Goal: Communication & Community: Answer question/provide support

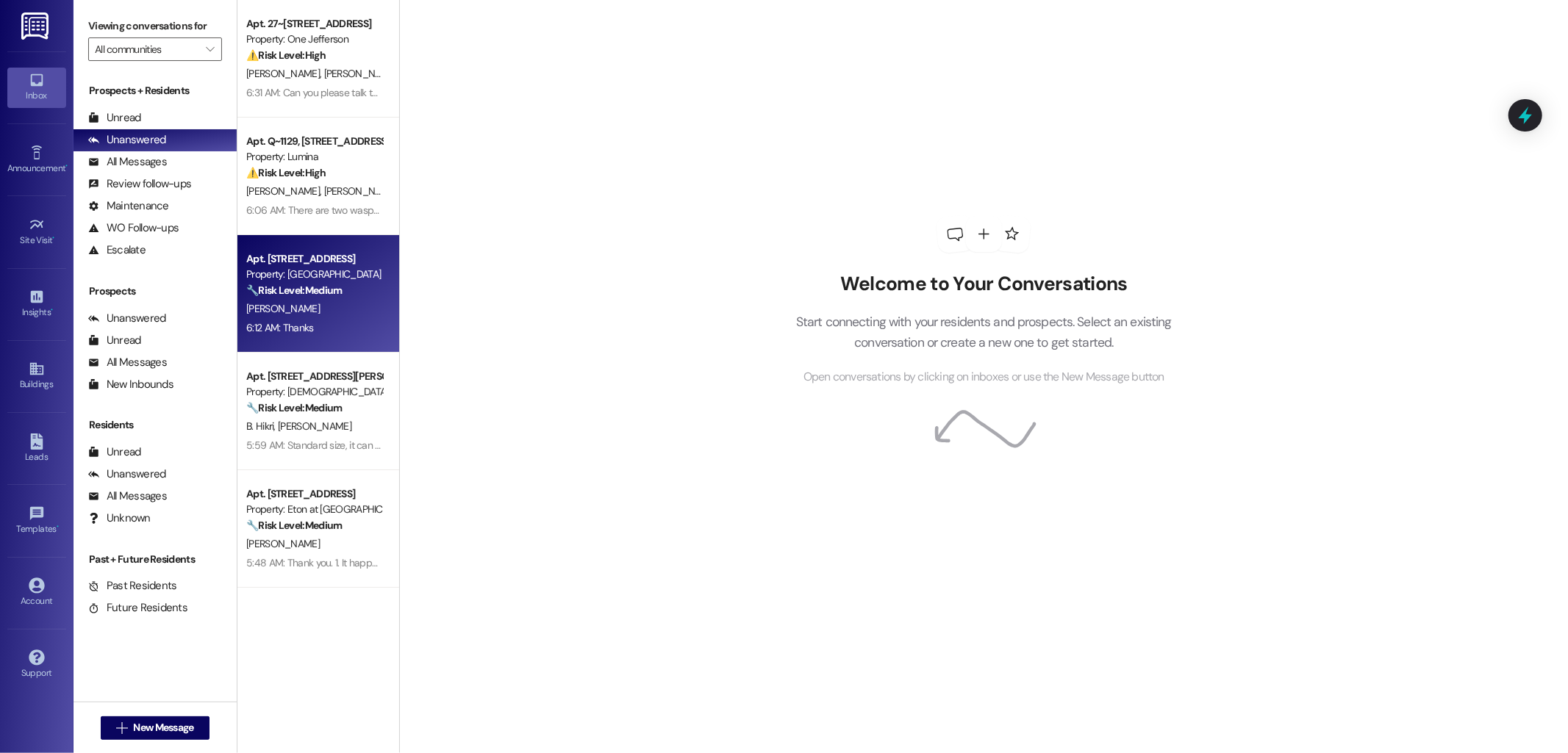
click at [312, 267] on div "Property: [GEOGRAPHIC_DATA]" at bounding box center [314, 274] width 136 height 16
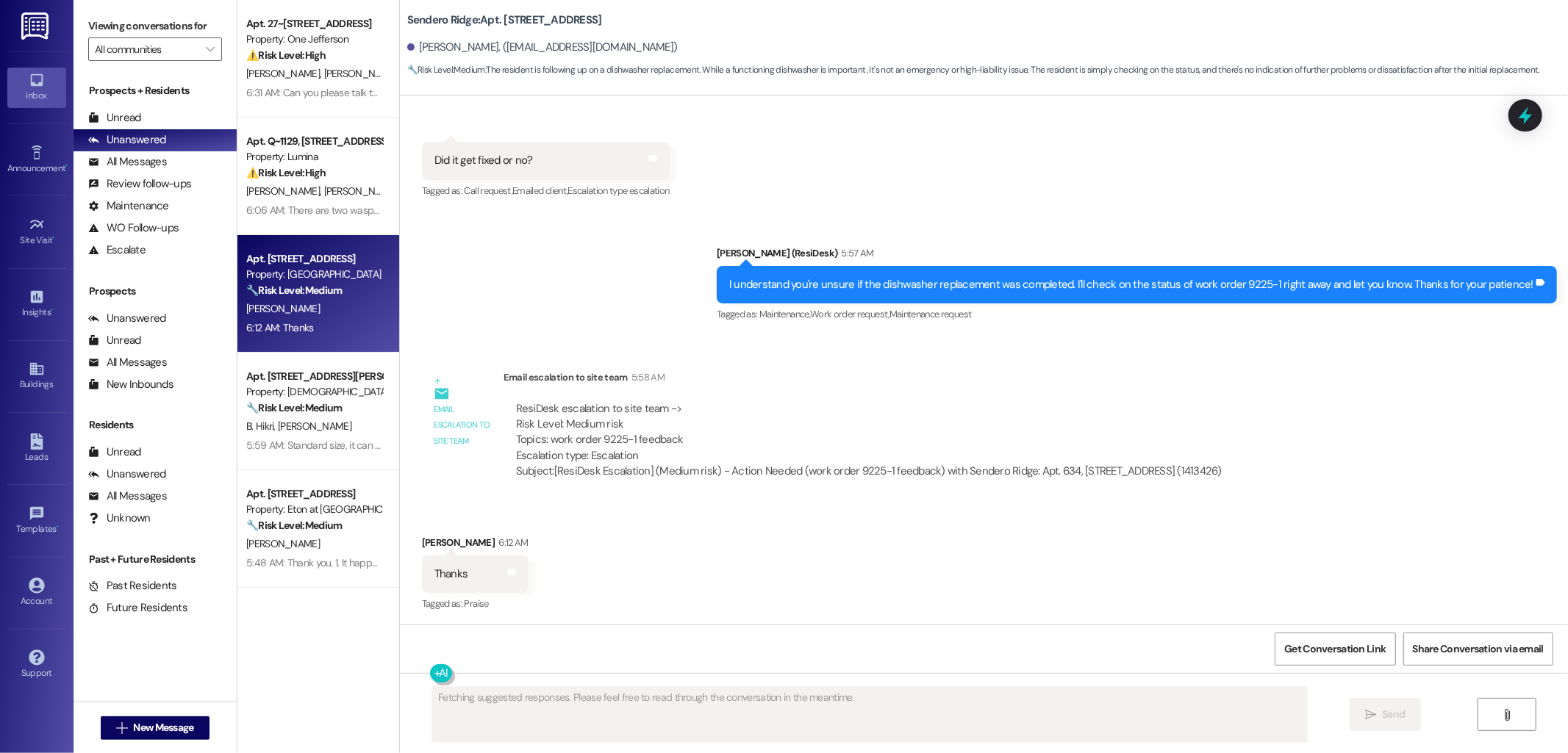
scroll to position [2022, 0]
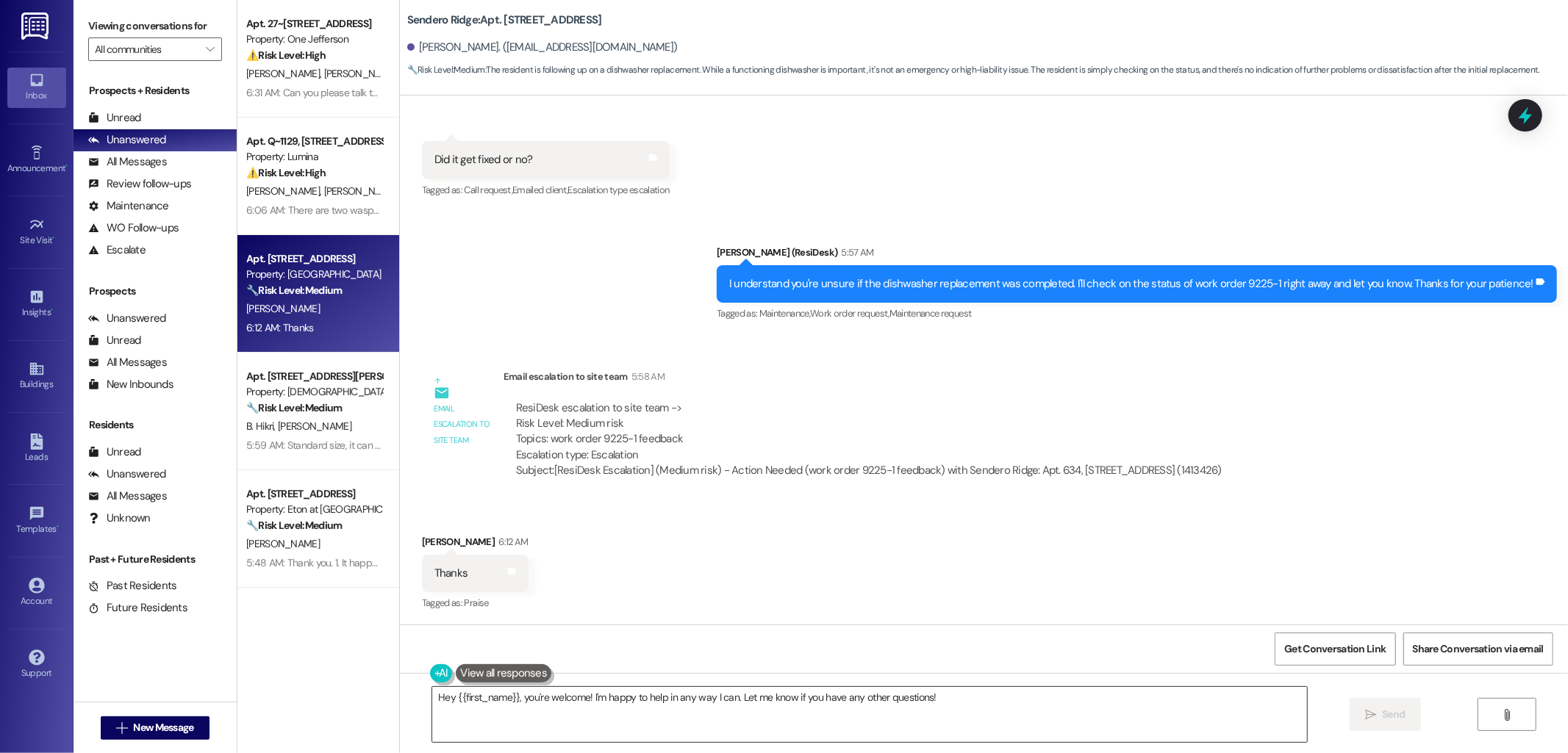
click at [783, 699] on textarea "Hey {{first_name}}, you're welcome! I'm happy to help in any way I can. Let me …" at bounding box center [870, 714] width 875 height 56
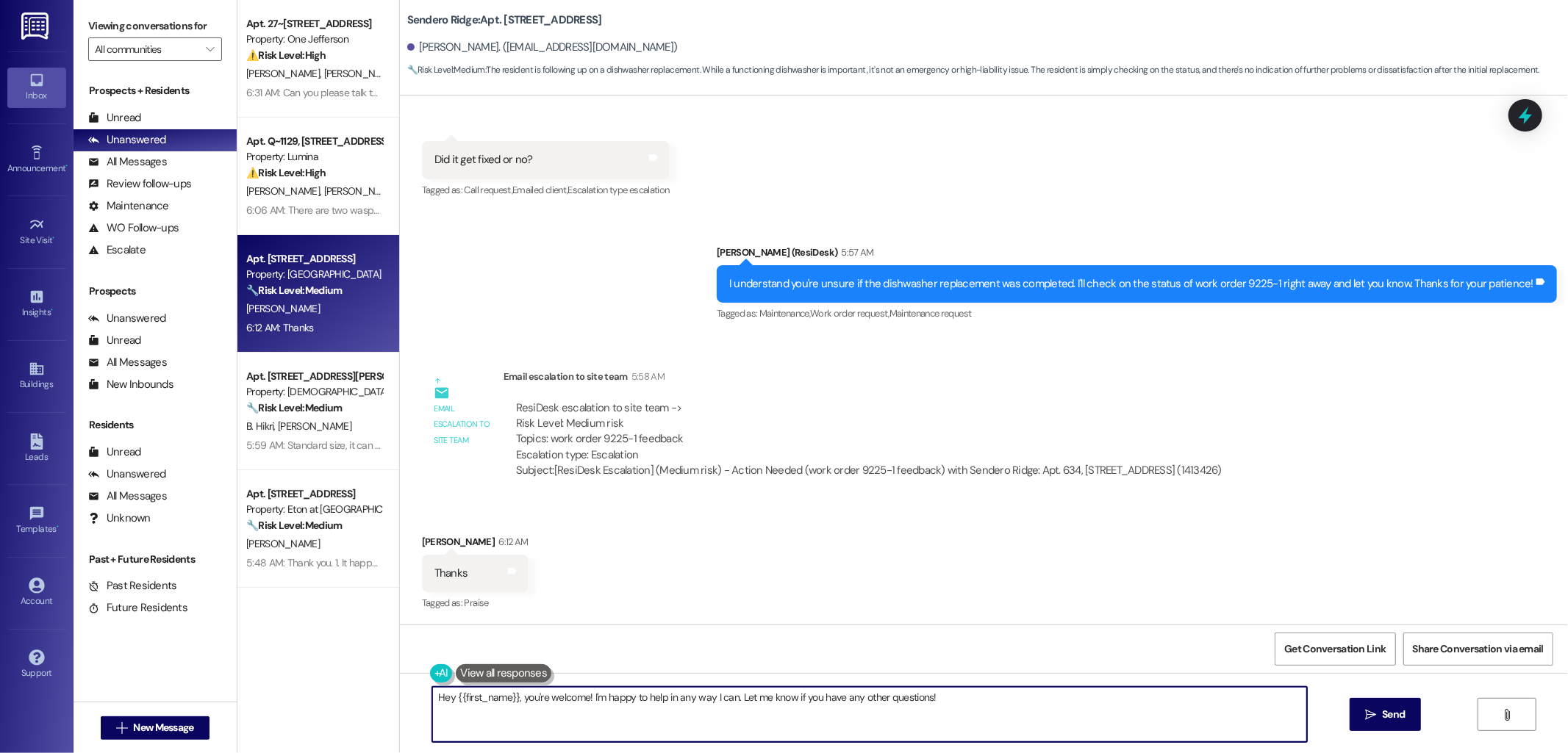
click at [783, 699] on textarea "Hey {{first_name}}, you're welcome! I'm happy to help in any way I can. Let me …" at bounding box center [870, 714] width 875 height 56
type textarea "You're welcome!"
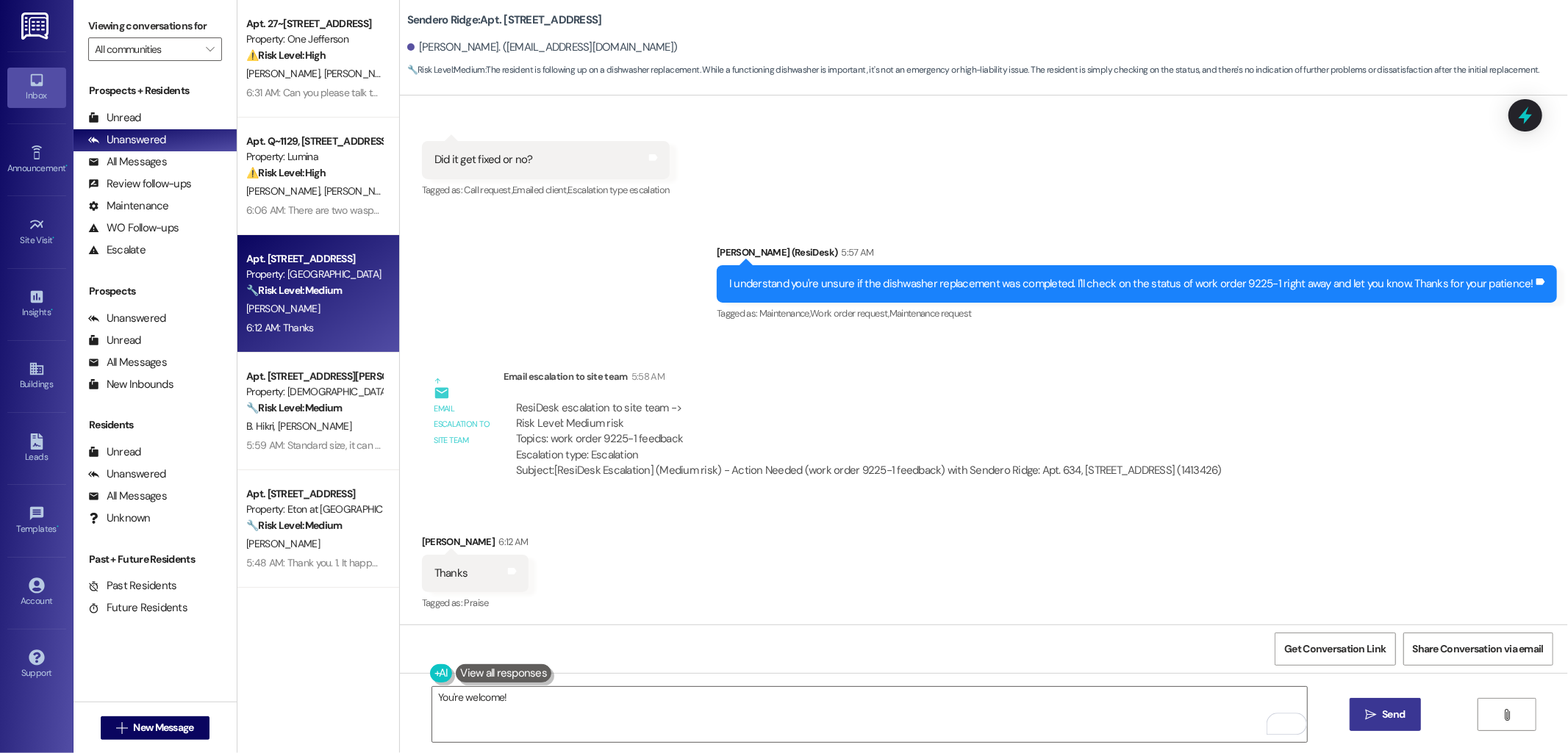
click at [1379, 716] on span "Send" at bounding box center [1393, 714] width 29 height 16
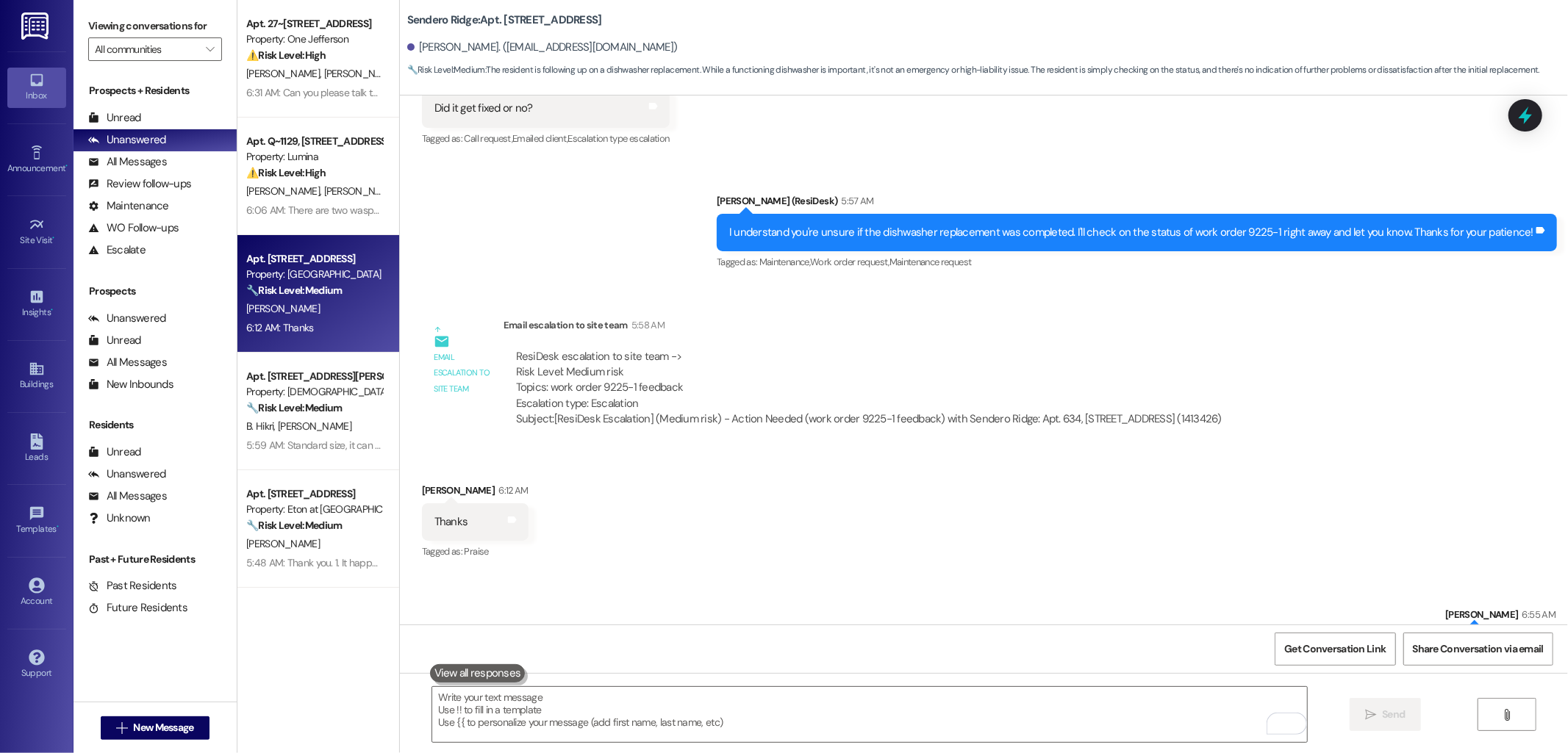
scroll to position [2124, 0]
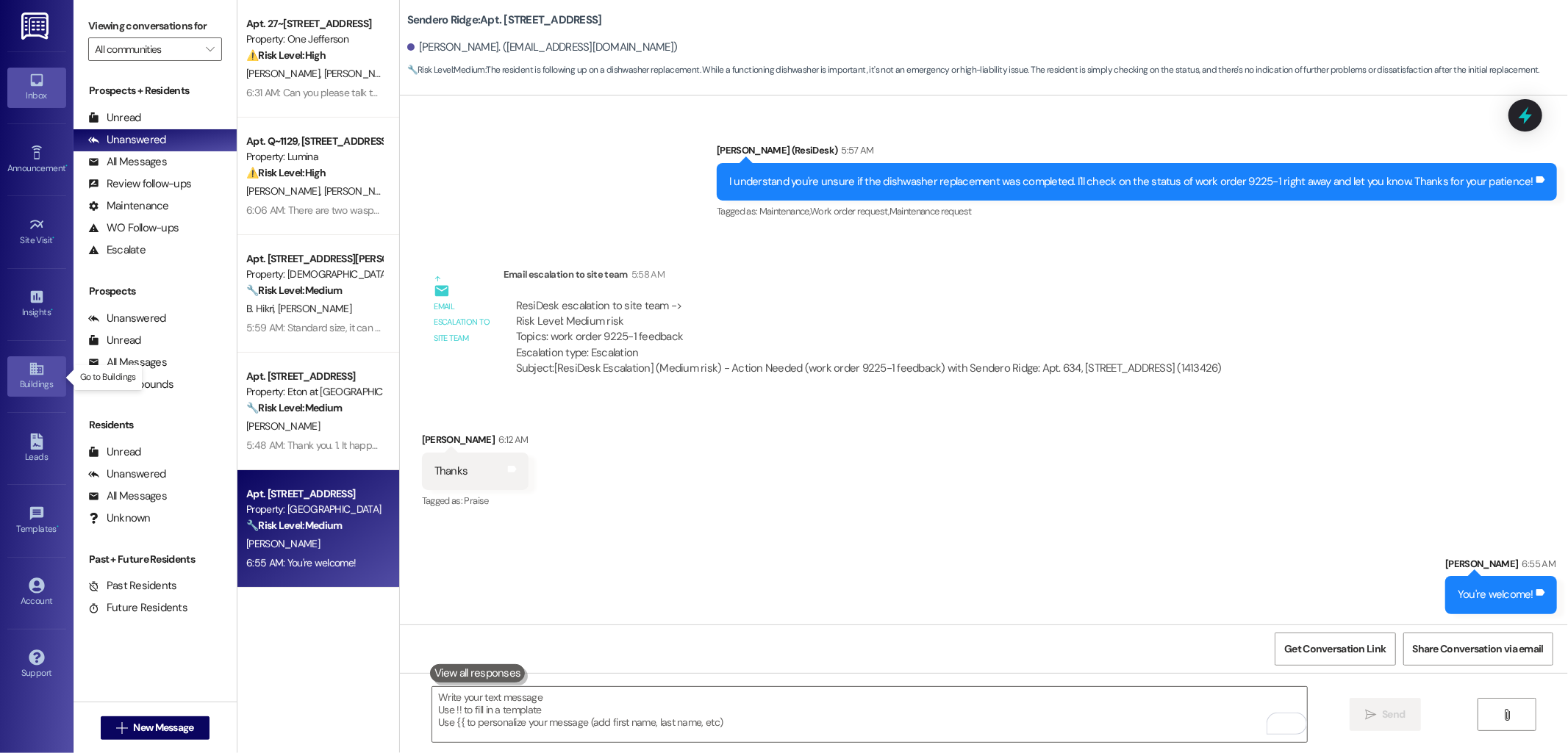
click at [35, 387] on div "Buildings" at bounding box center [36, 384] width 74 height 15
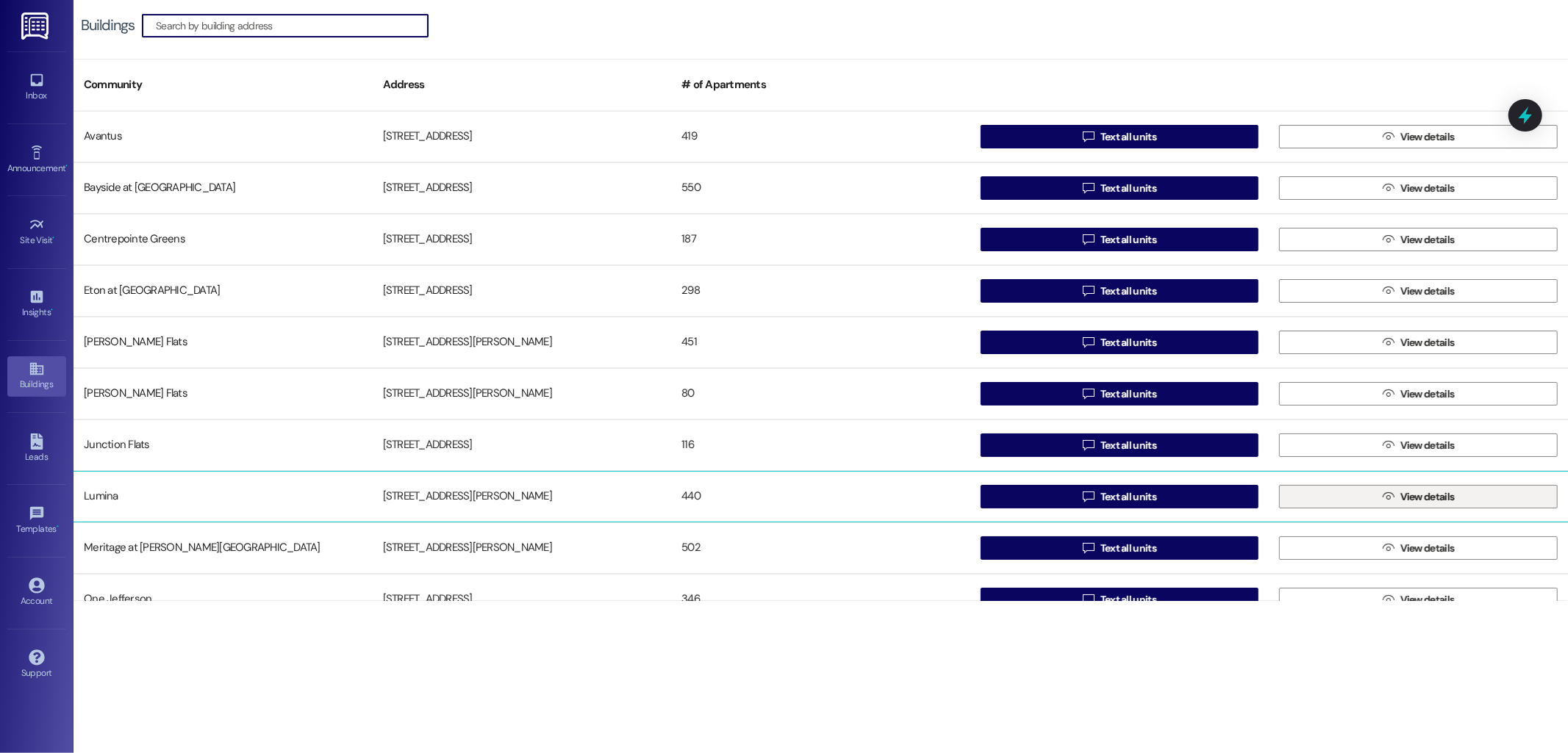
click at [1407, 500] on span "View details" at bounding box center [1428, 497] width 55 height 16
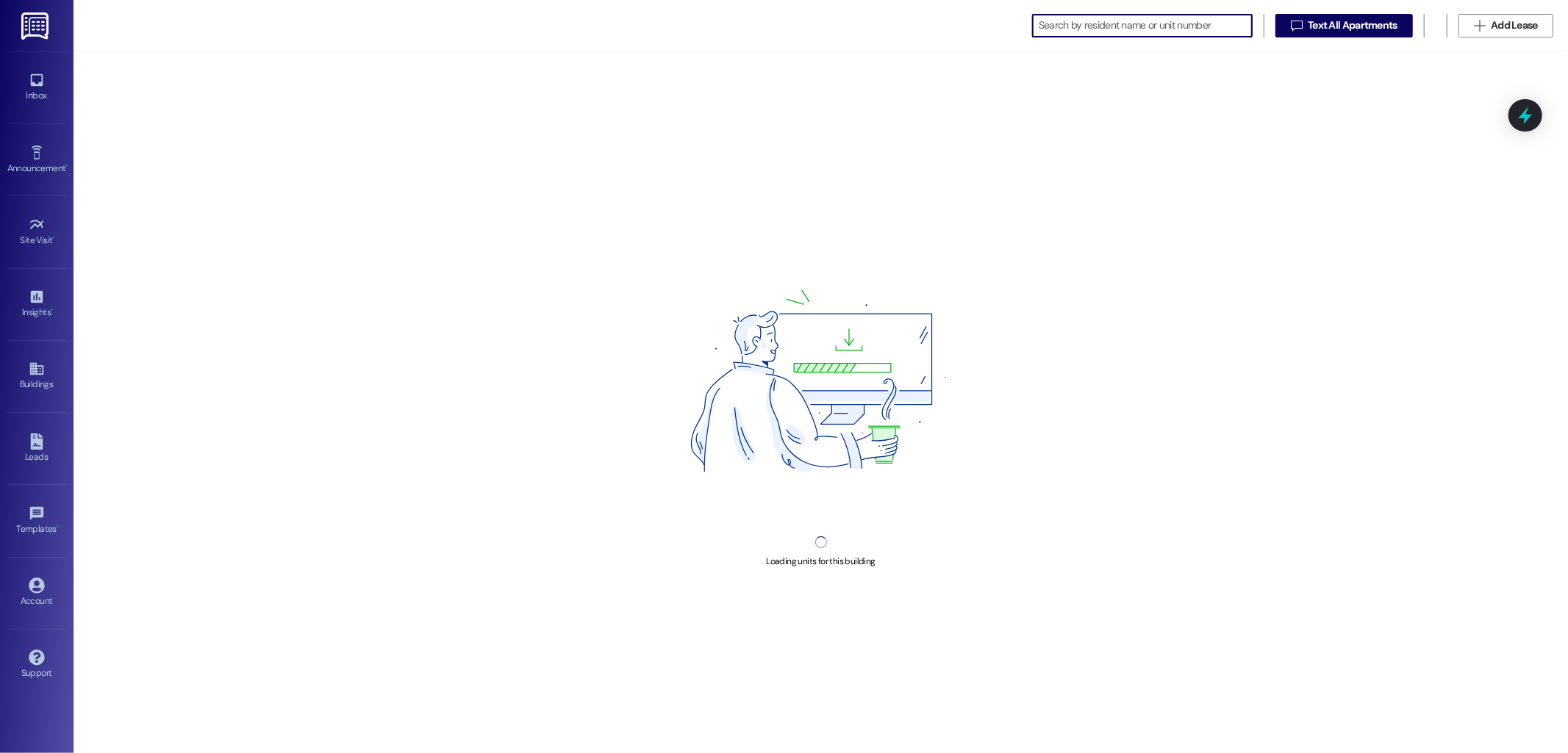
click at [1111, 28] on input at bounding box center [1145, 26] width 213 height 21
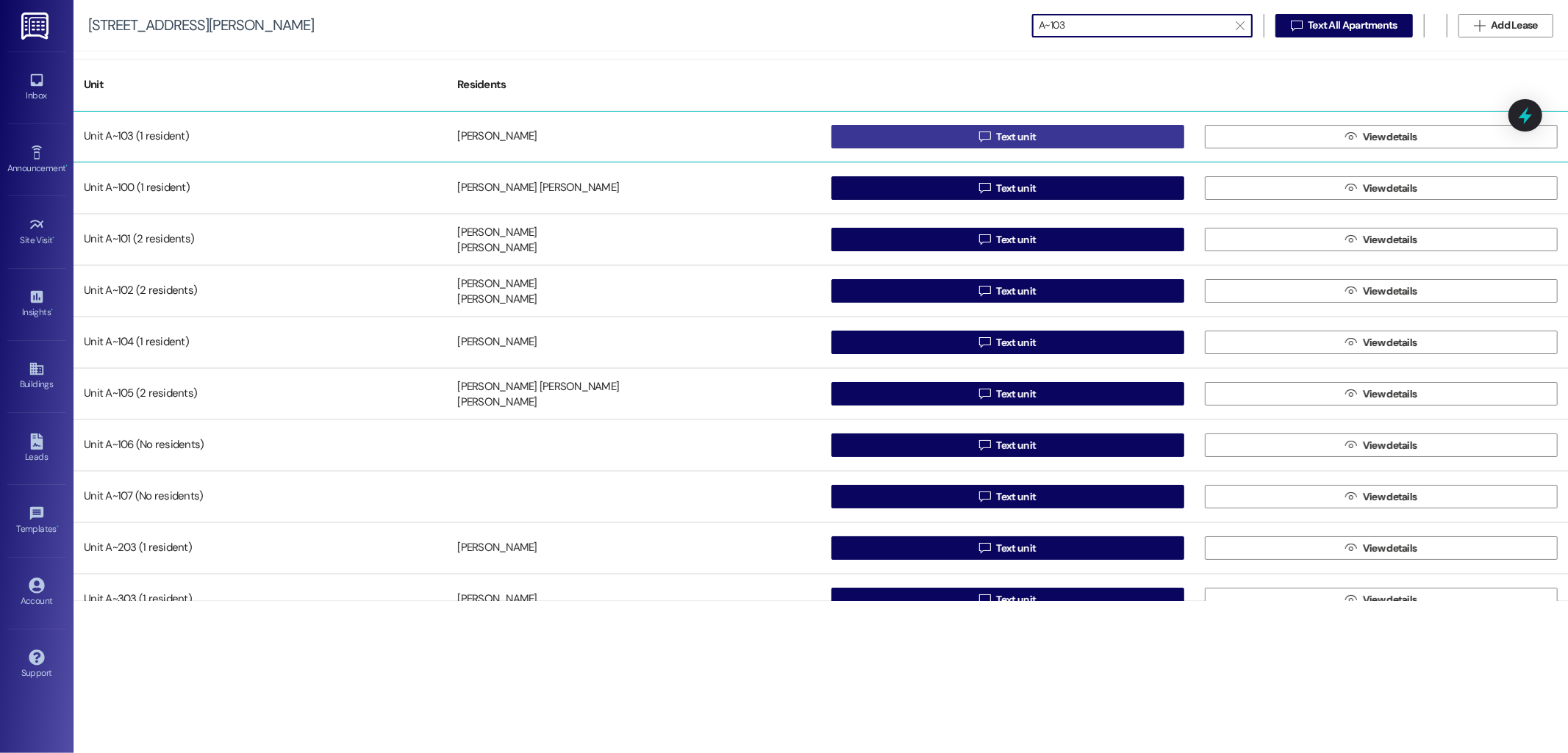
type input "A~103"
click at [1022, 135] on span "Text unit" at bounding box center [1016, 137] width 40 height 16
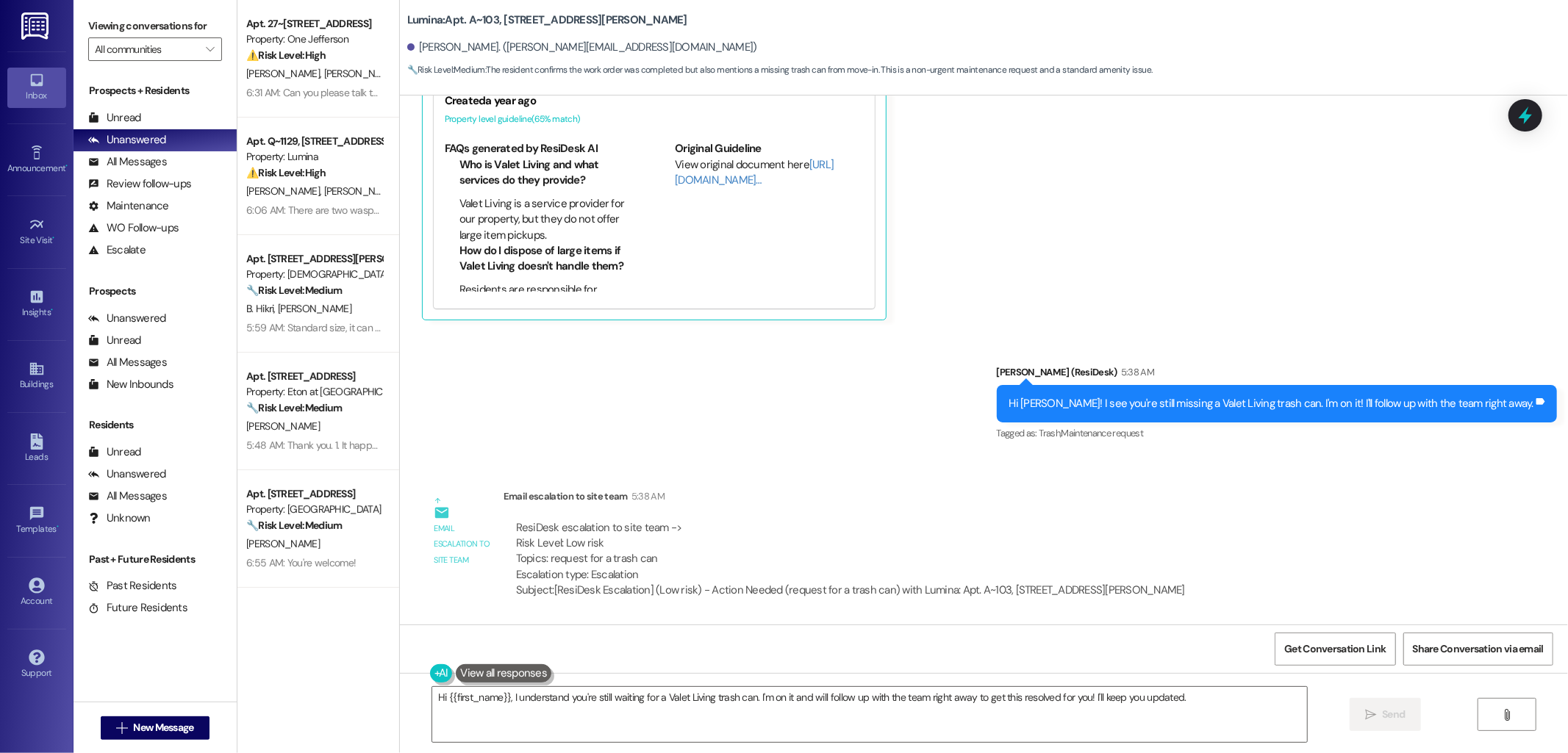
scroll to position [1245, 0]
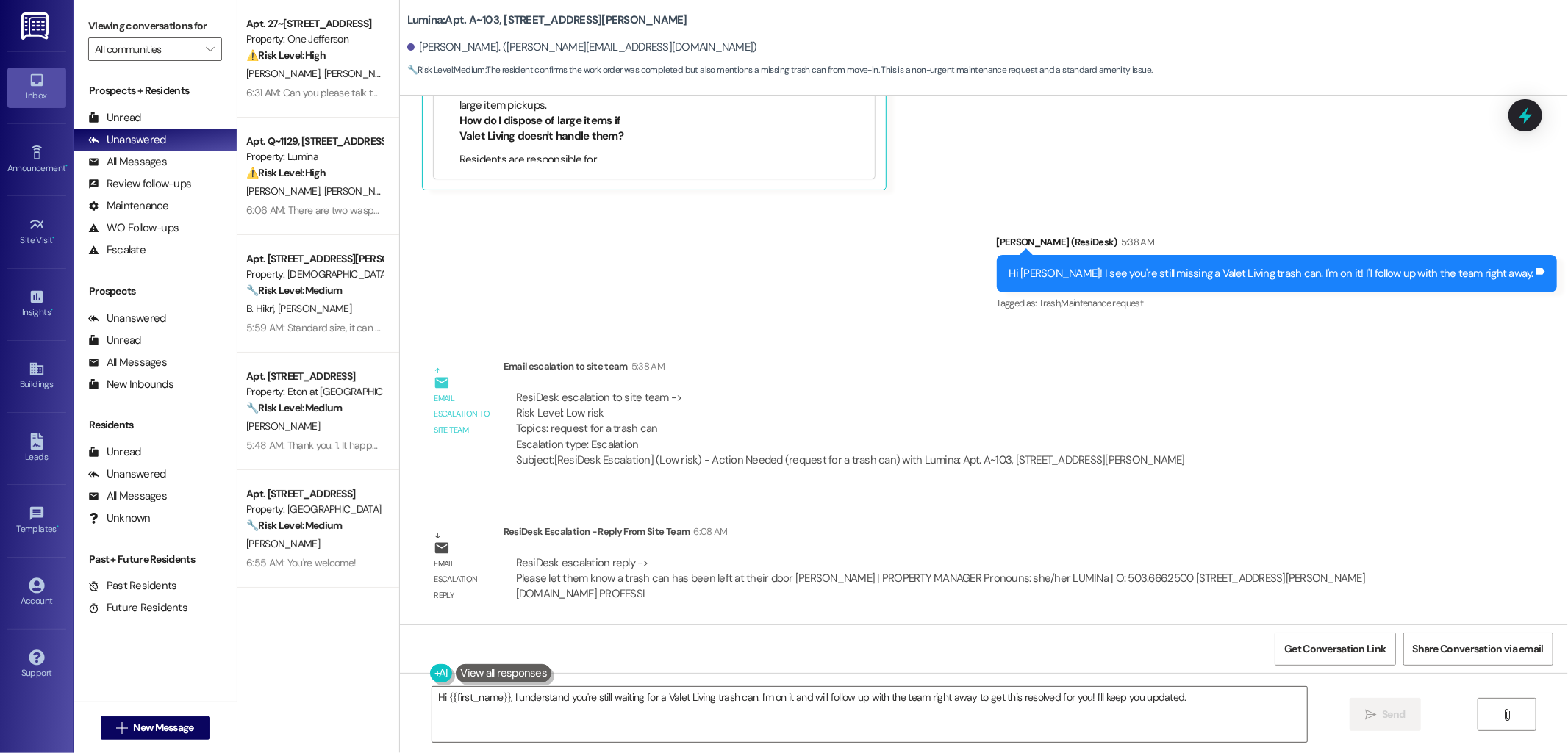
click at [907, 398] on div "ResiDesk escalation to site team -> Risk Level: Low risk Topics: request for a …" at bounding box center [850, 422] width 669 height 63
click at [1213, 446] on div "WO Oct 16, 2024 at 3:45 AM Show details Lease started Jul 11, 2025 at 8:00 AM S…" at bounding box center [985, 360] width 1169 height 529
click at [910, 701] on textarea "Hi {{first_name}}, I understand you're still waiting for a Valet Living trash c…" at bounding box center [870, 714] width 875 height 56
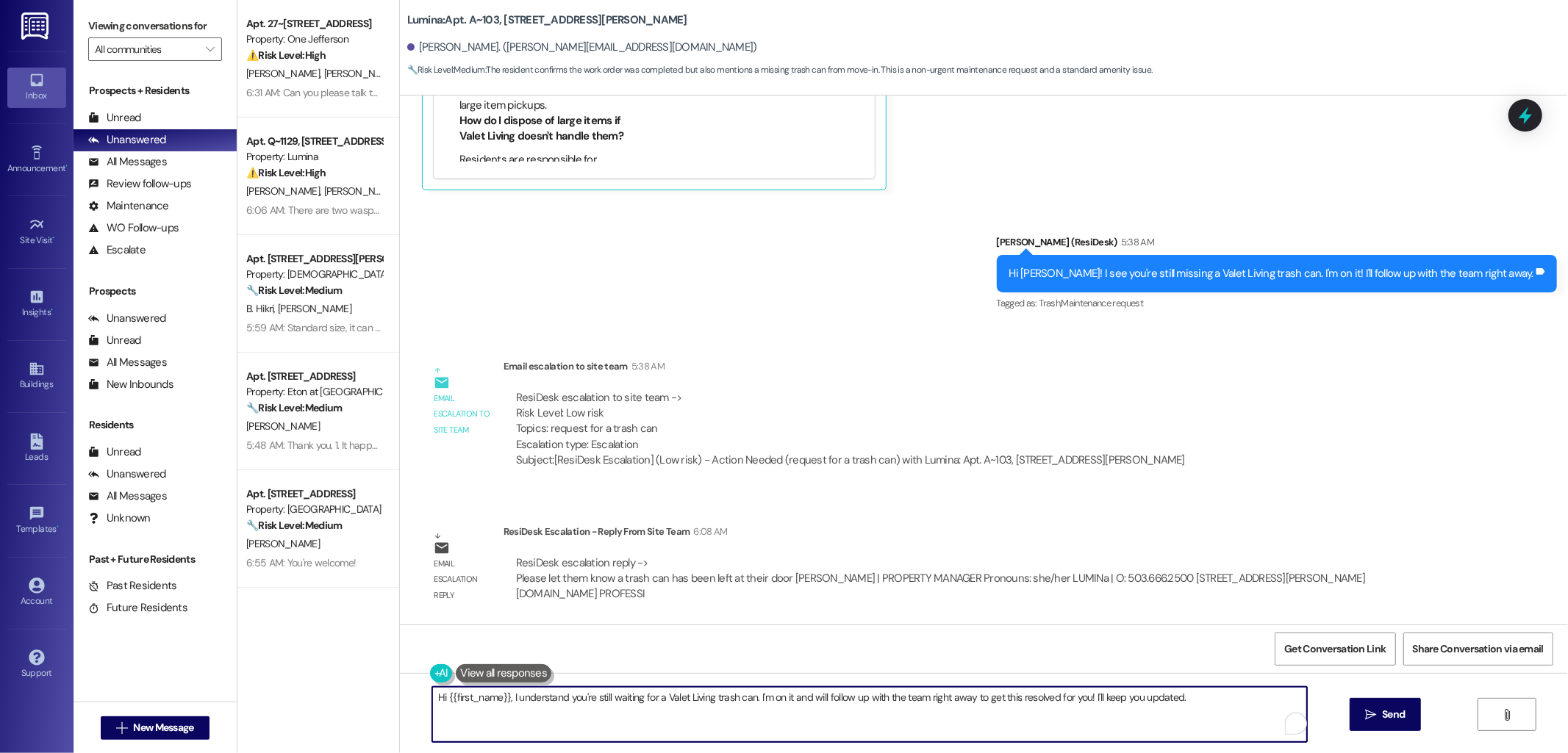
click at [910, 701] on textarea "Hi {{first_name}}, I understand you're still waiting for a Valet Living trash c…" at bounding box center [870, 714] width 875 height 56
paste textarea "a trash can has been left at their door"
click at [687, 699] on textarea "A quick update from the team - a trash can has been left at their door" at bounding box center [870, 714] width 875 height 56
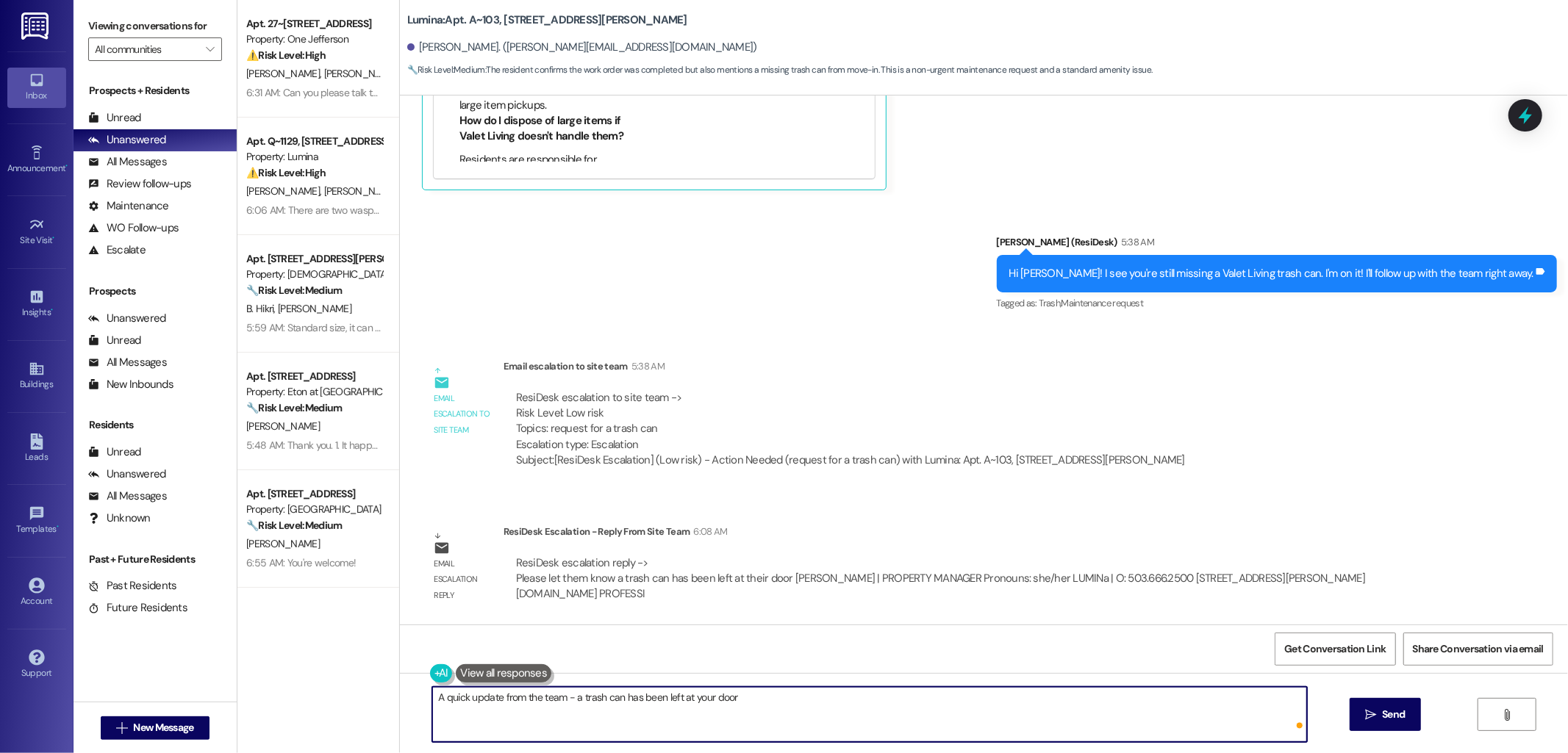
click at [756, 706] on textarea "A quick update from the team - a trash can has been left at your door" at bounding box center [870, 714] width 875 height 56
type textarea "A quick update from the team - a trash can has been left at your door. Thank yo…"
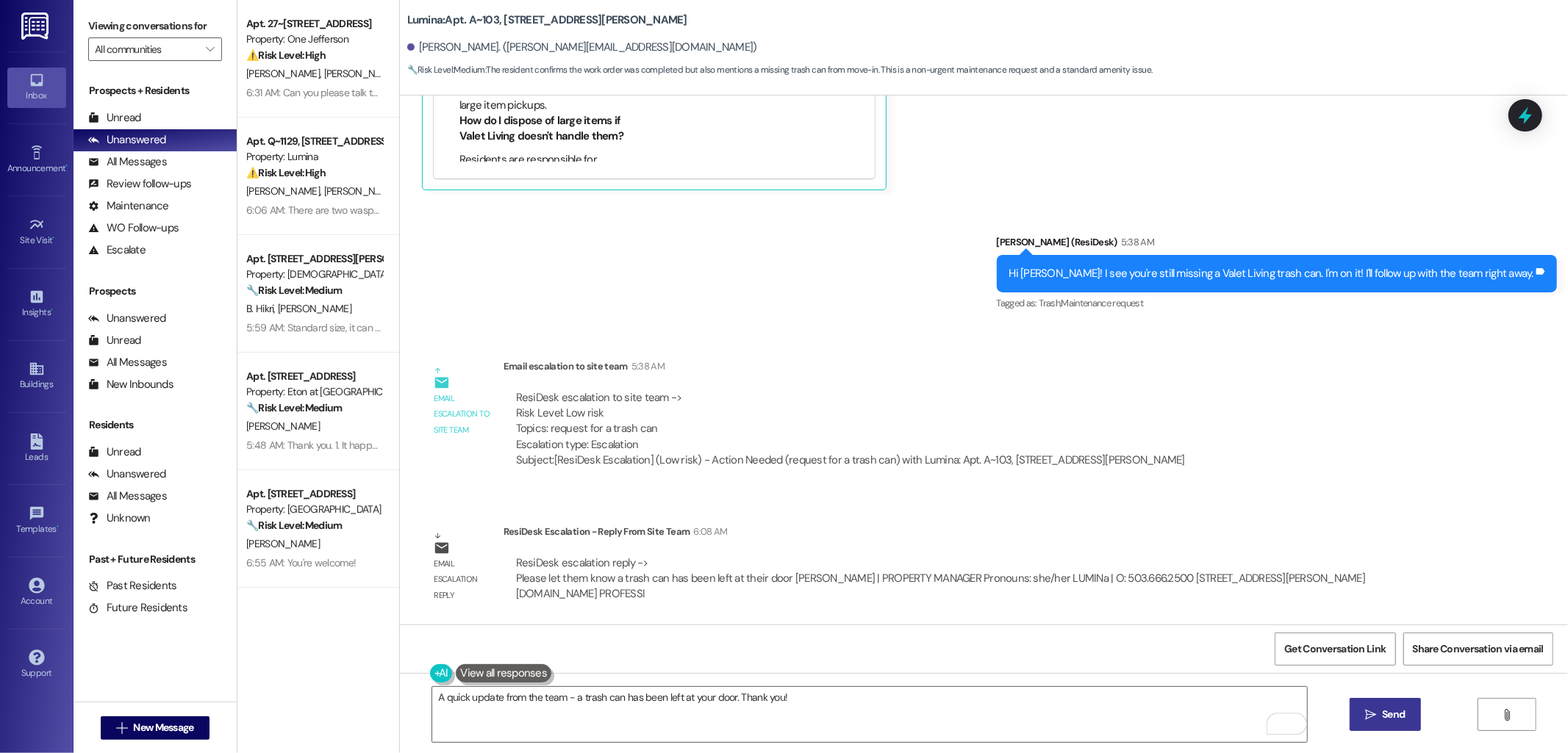
click at [1386, 717] on span "Send" at bounding box center [1393, 714] width 22 height 16
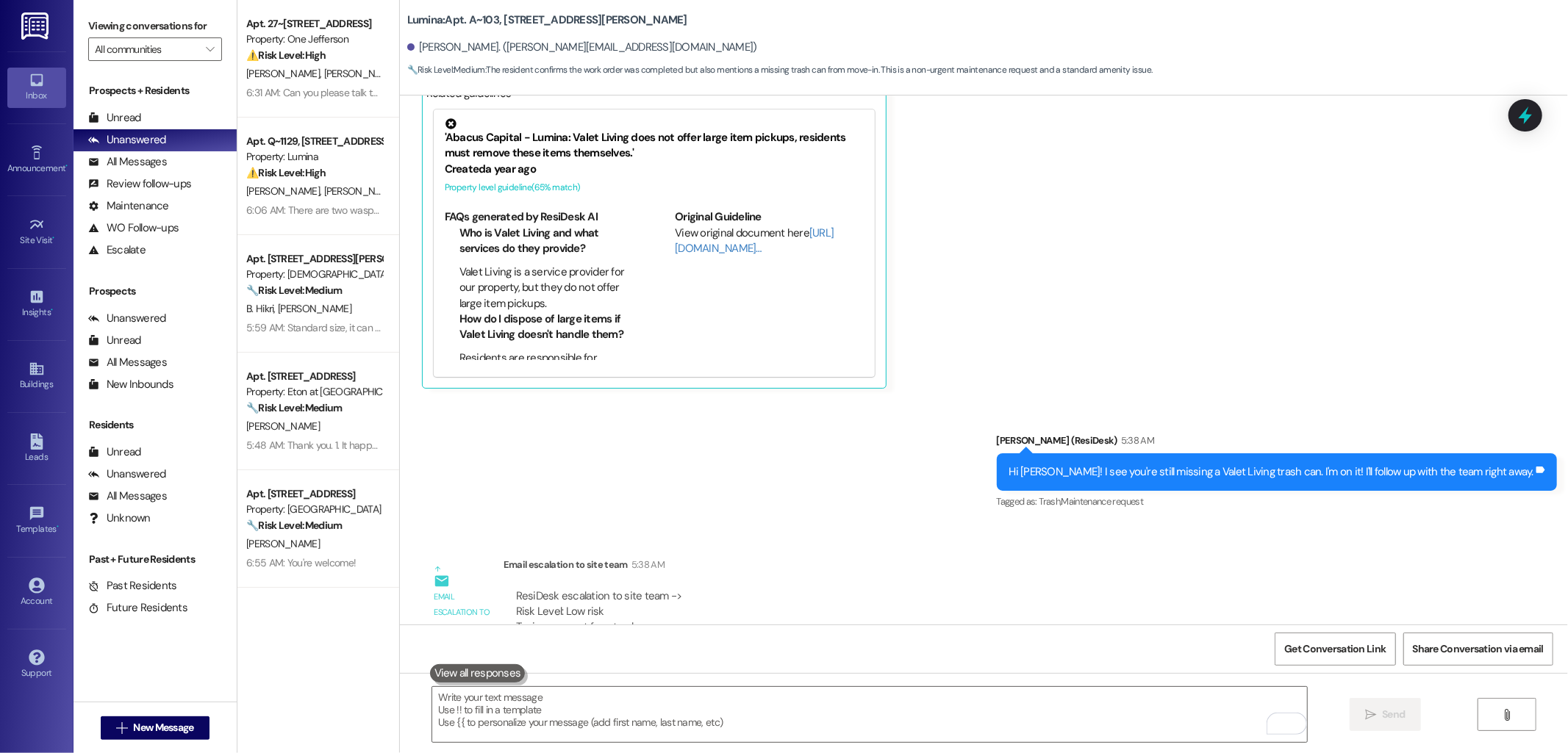
scroll to position [1347, 0]
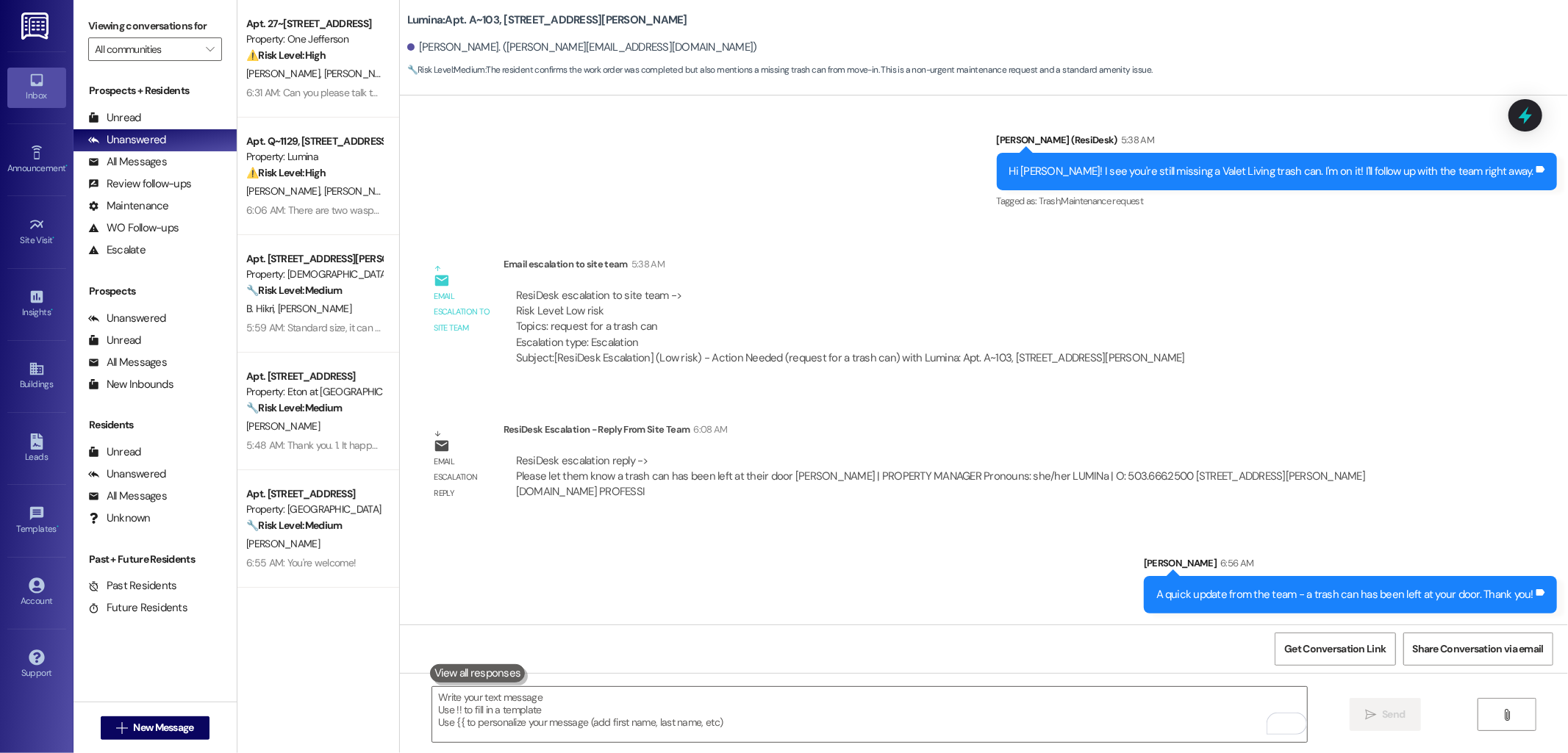
click at [876, 414] on div "Email escalation reply ResiDesk Escalation - Reply From Site Team 6:08 AM ResiD…" at bounding box center [936, 466] width 1051 height 112
click at [22, 377] on link "Buildings" at bounding box center [36, 376] width 59 height 40
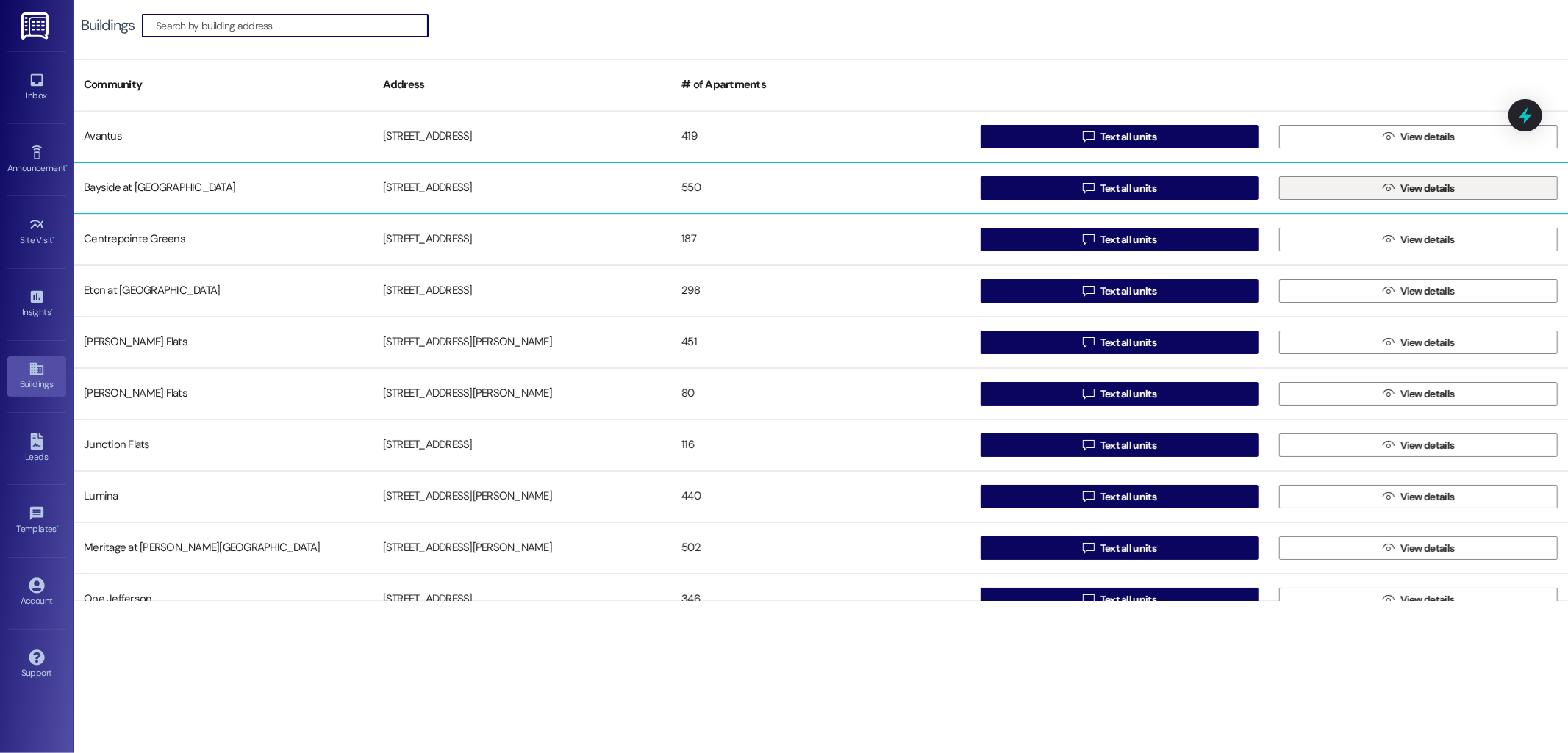
click at [1404, 192] on span "View details" at bounding box center [1428, 188] width 55 height 16
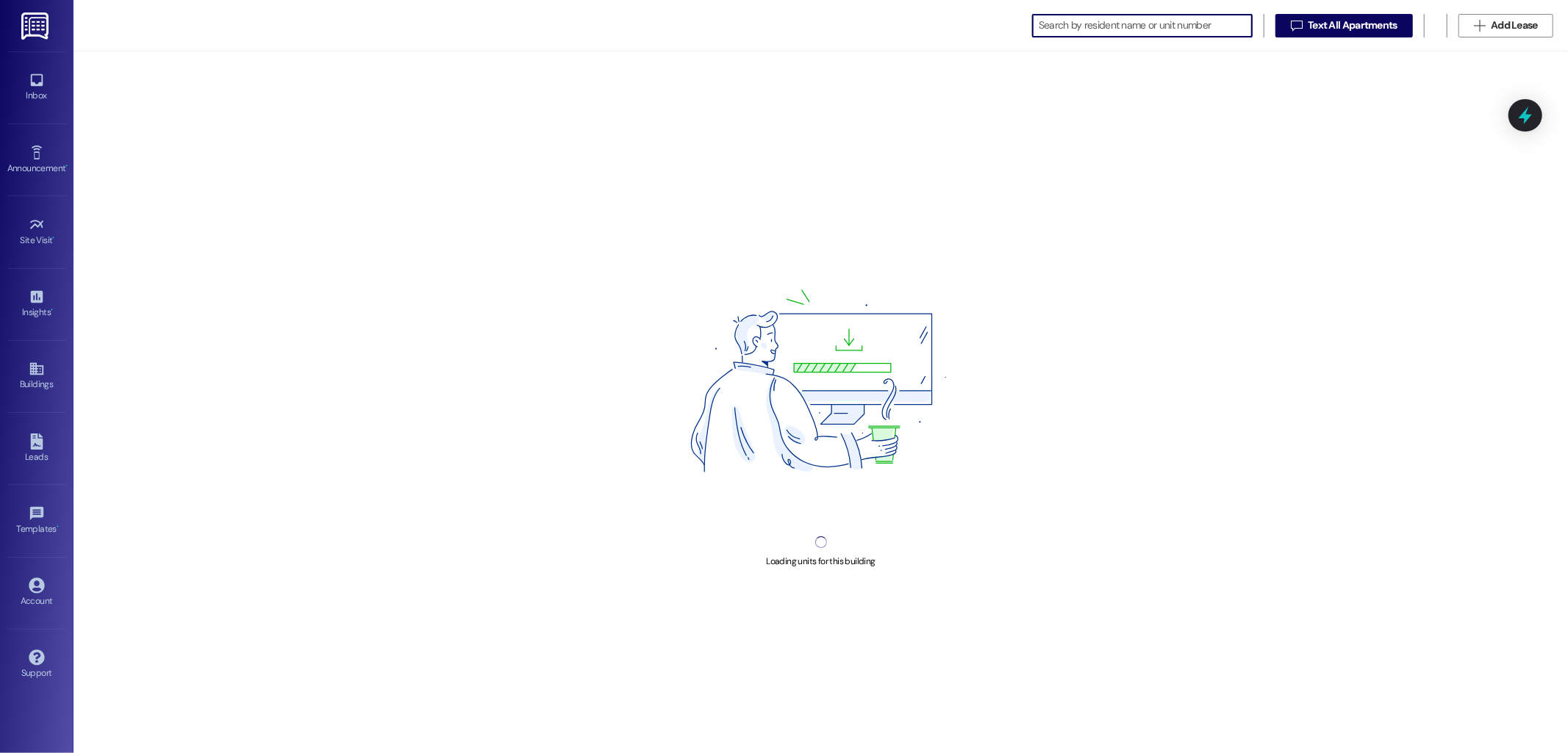
click at [1122, 27] on input at bounding box center [1145, 26] width 213 height 21
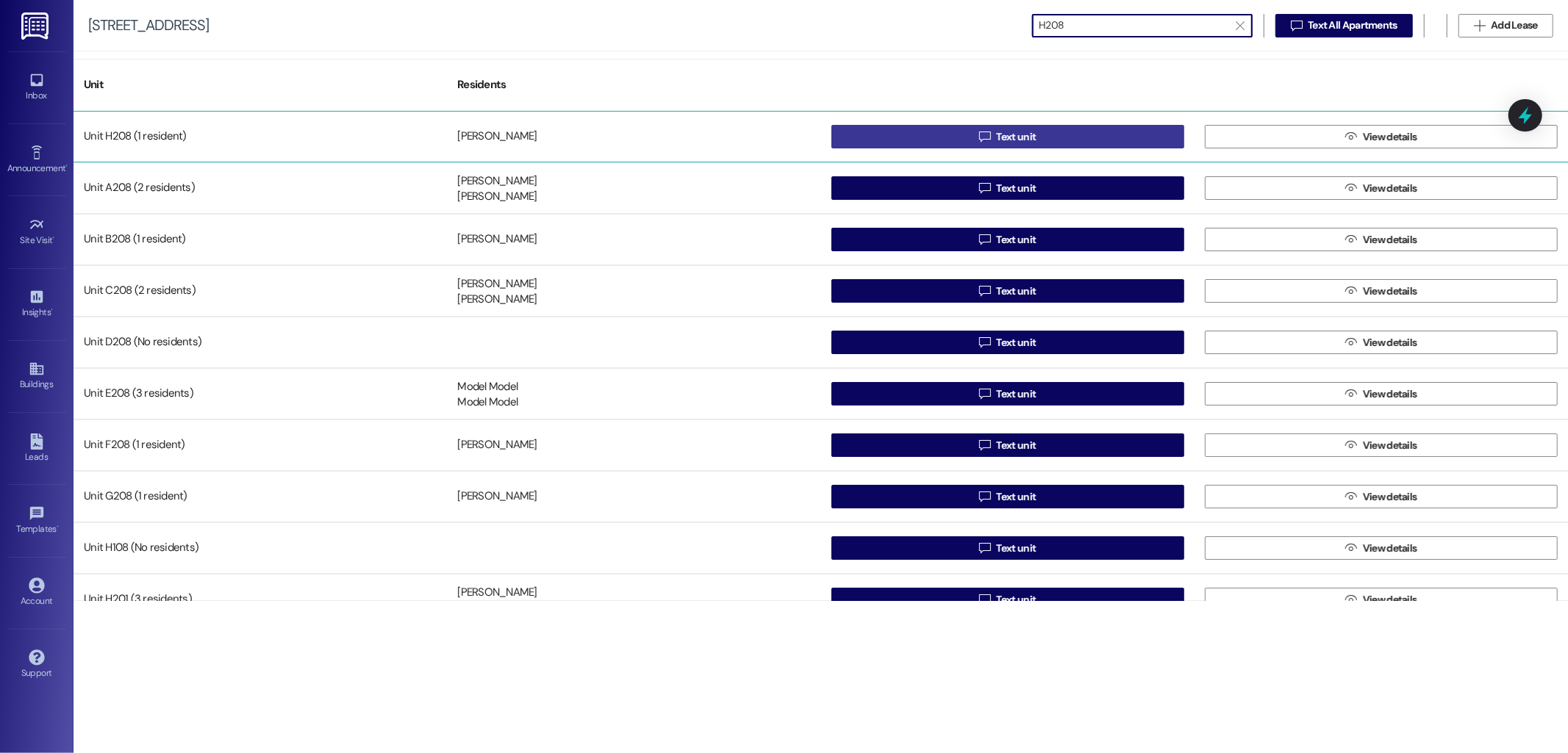
type input "H208"
click at [1103, 136] on button " Text unit" at bounding box center [1008, 137] width 353 height 23
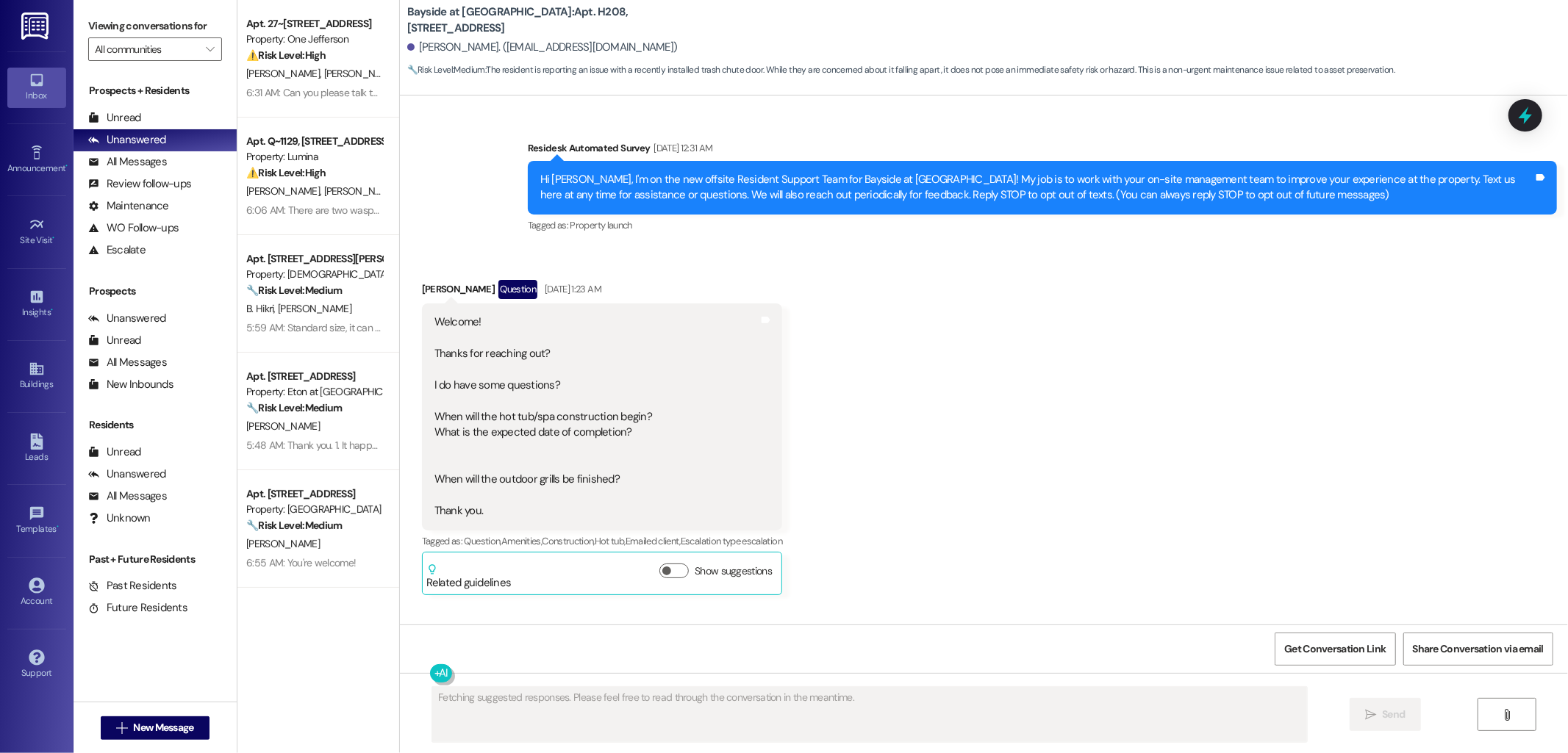
scroll to position [18926, 0]
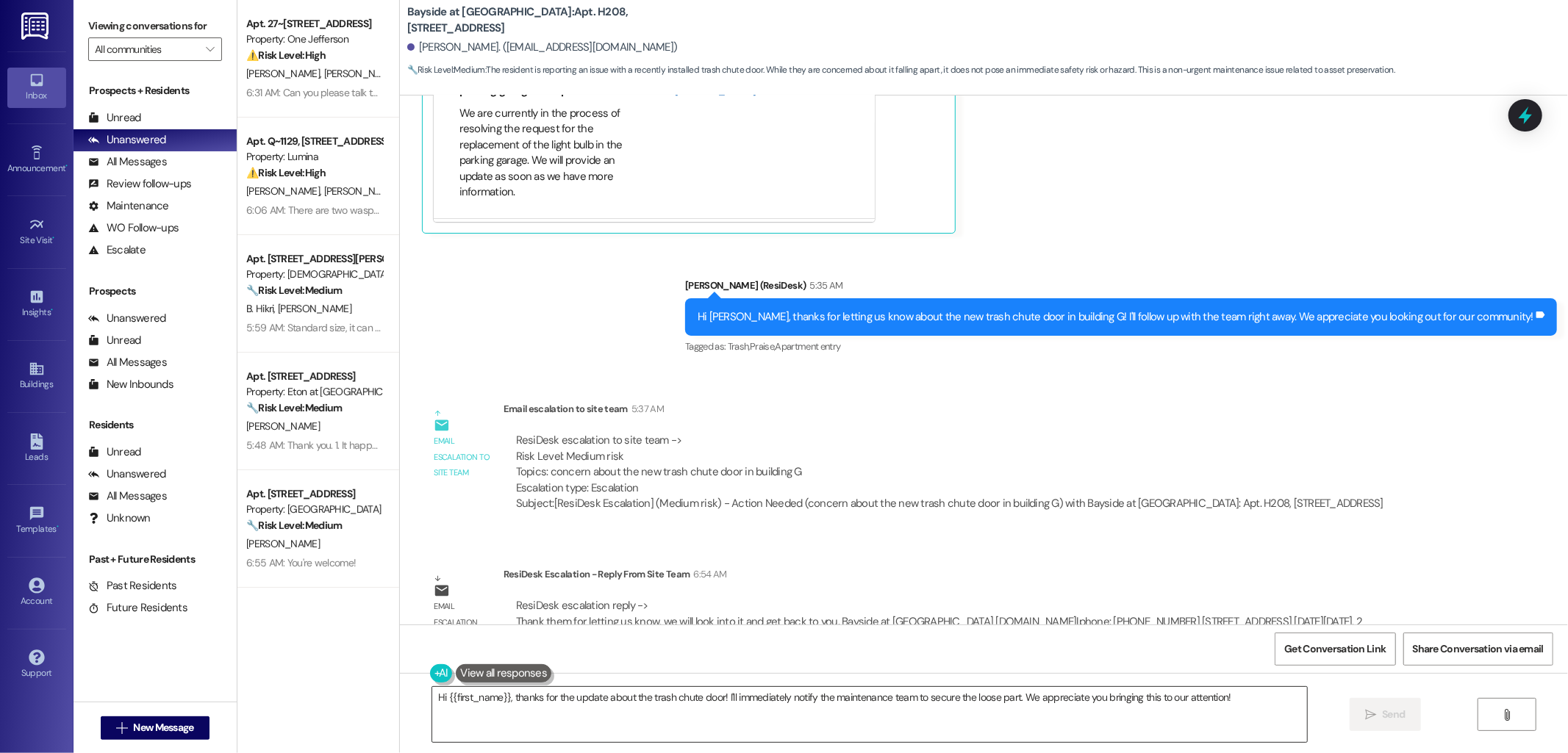
click at [758, 698] on textarea "Hi {{first_name}}, thanks for the update about the trash chute door! I'll immed…" at bounding box center [870, 714] width 875 height 56
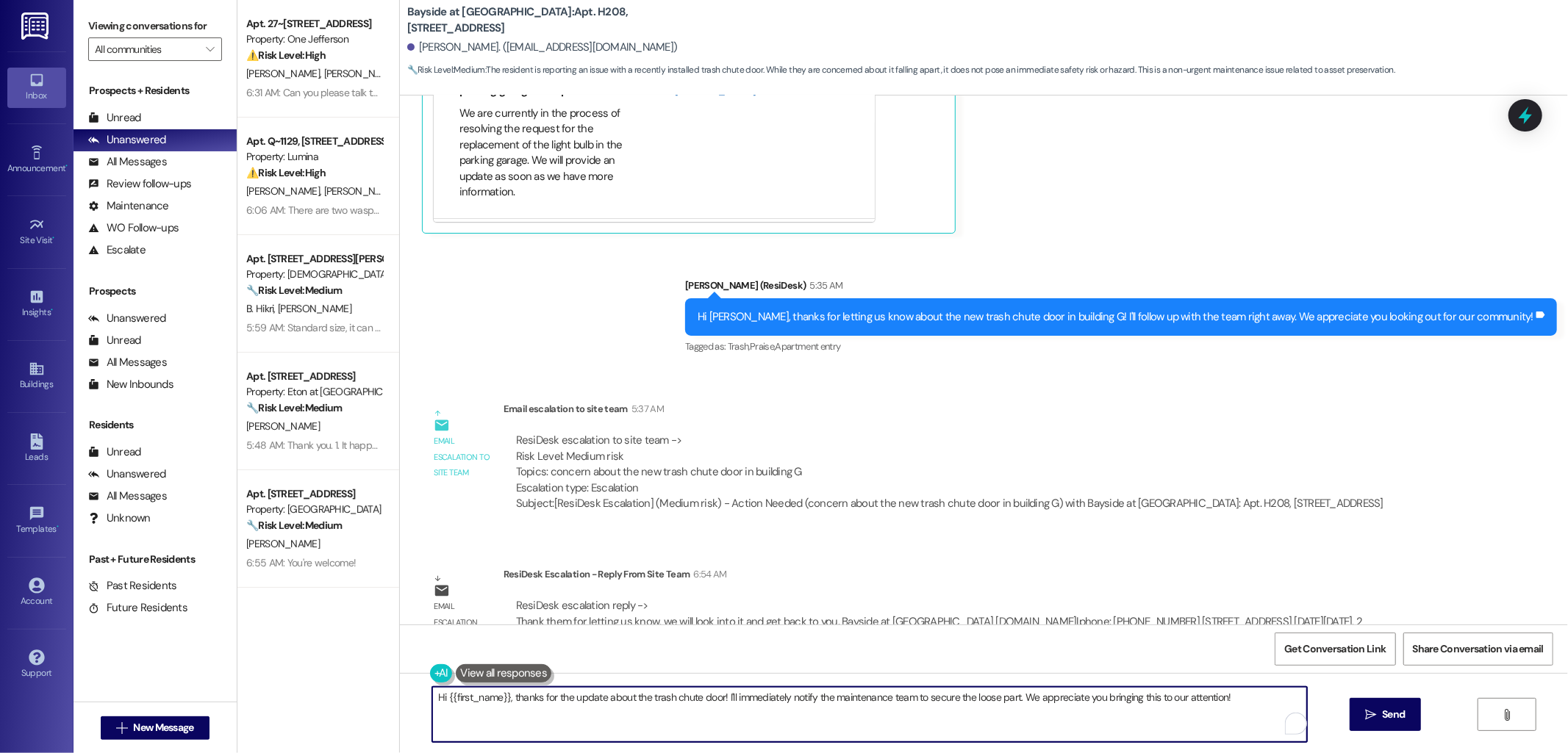
click at [758, 698] on textarea "Hi {{first_name}}, thanks for the update about the trash chute door! I'll immed…" at bounding box center [870, 714] width 875 height 56
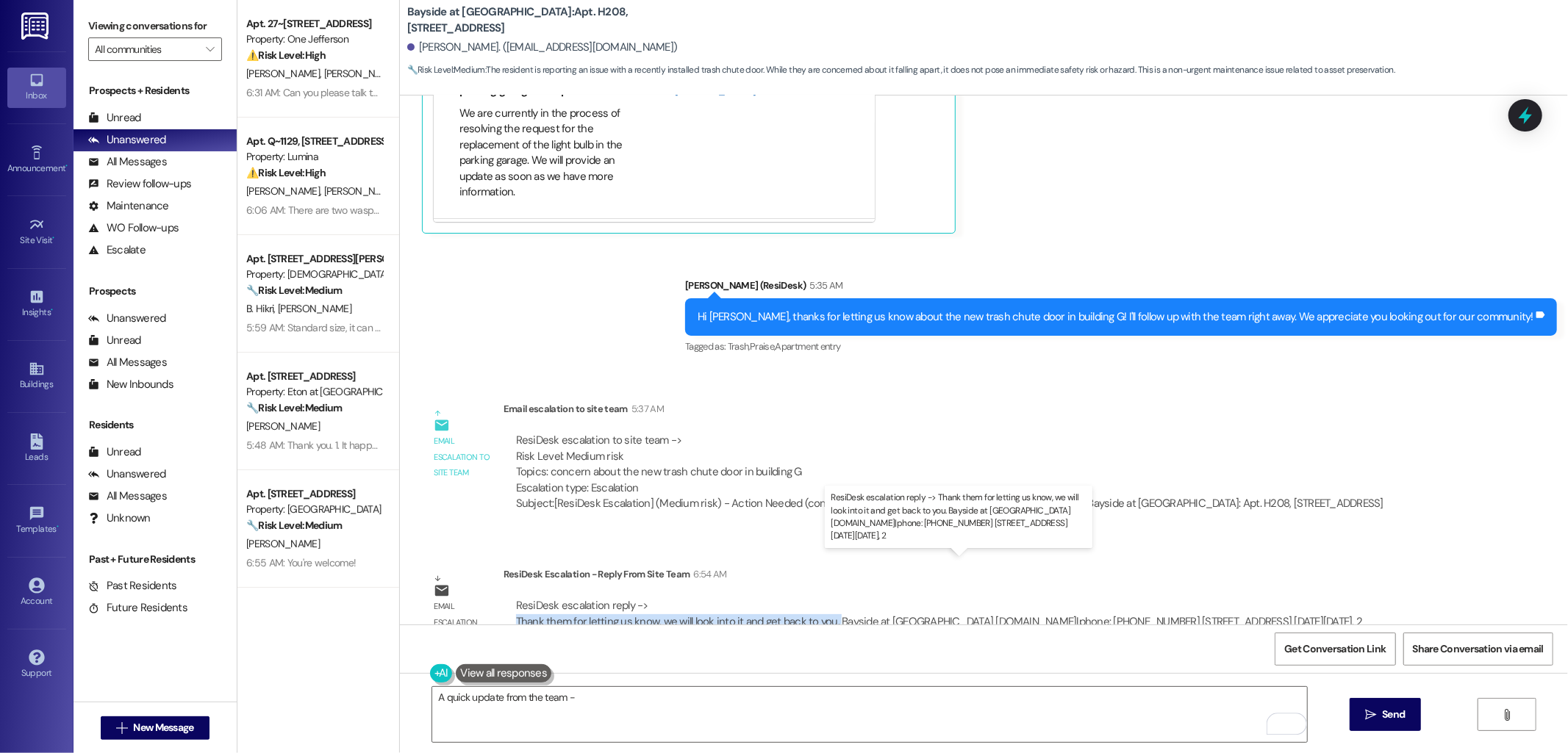
drag, startPoint x: 496, startPoint y: 576, endPoint x: 824, endPoint y: 582, distance: 328.1
click at [824, 587] on div "ResiDesk escalation reply -> Thank them for letting us know, we will look into …" at bounding box center [940, 614] width 872 height 54
copy div "Thank them for letting us know, we will look into it and get back to you."
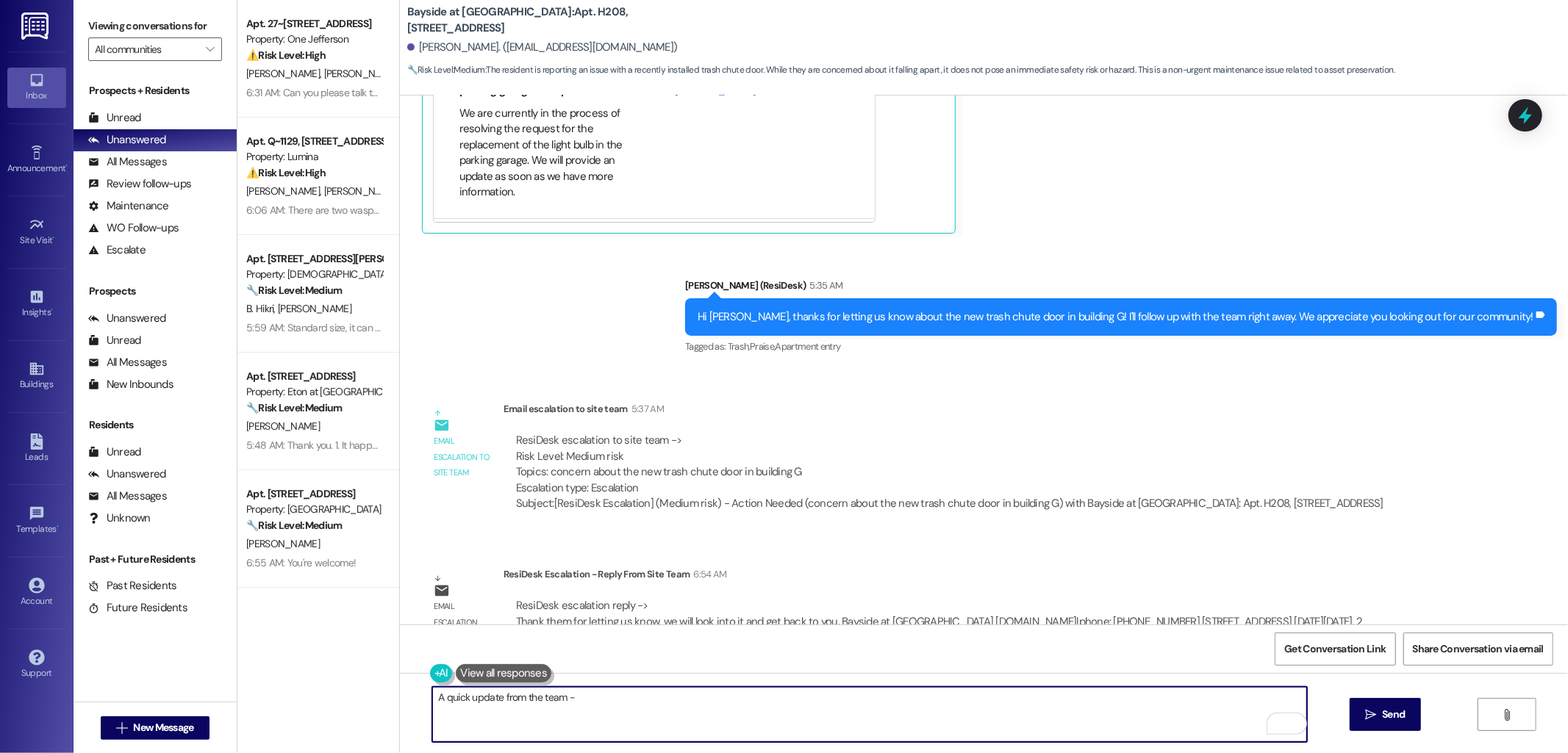
click at [631, 696] on textarea "A quick update from the team -" at bounding box center [870, 714] width 875 height 56
paste textarea "Thank them for letting us know, we will look into it and get back to you."
click at [610, 696] on textarea "A quick update from the team - Thank them for letting us know, we will look int…" at bounding box center [870, 714] width 875 height 56
click at [610, 695] on textarea "A quick update from the team - Thank them for letting us know, we will look int…" at bounding box center [870, 714] width 875 height 56
click at [906, 700] on textarea "A quick update from the team - Thank you for letting us know. We will look into…" at bounding box center [870, 714] width 875 height 56
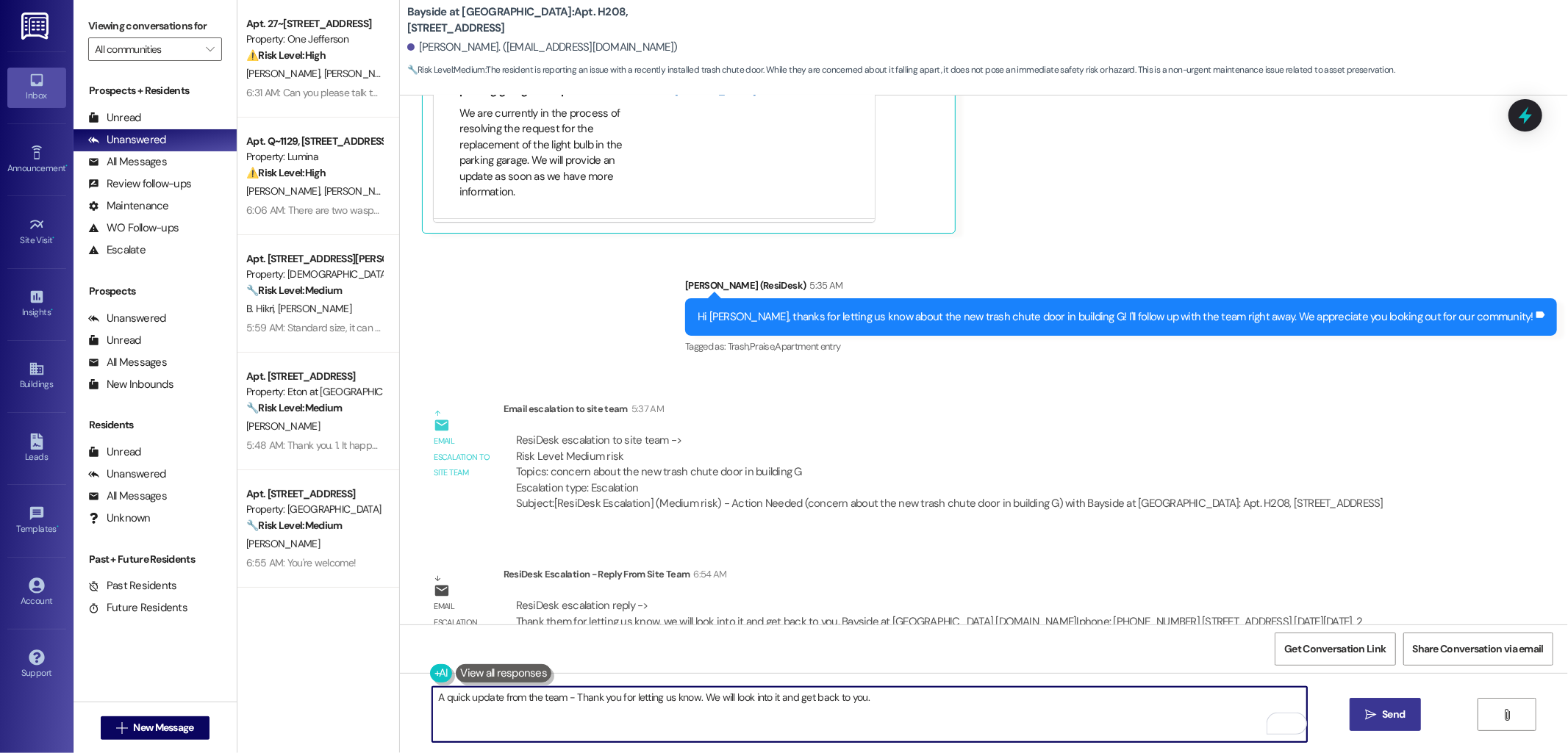
type textarea "A quick update from the team - Thank you for letting us know. We will look into…"
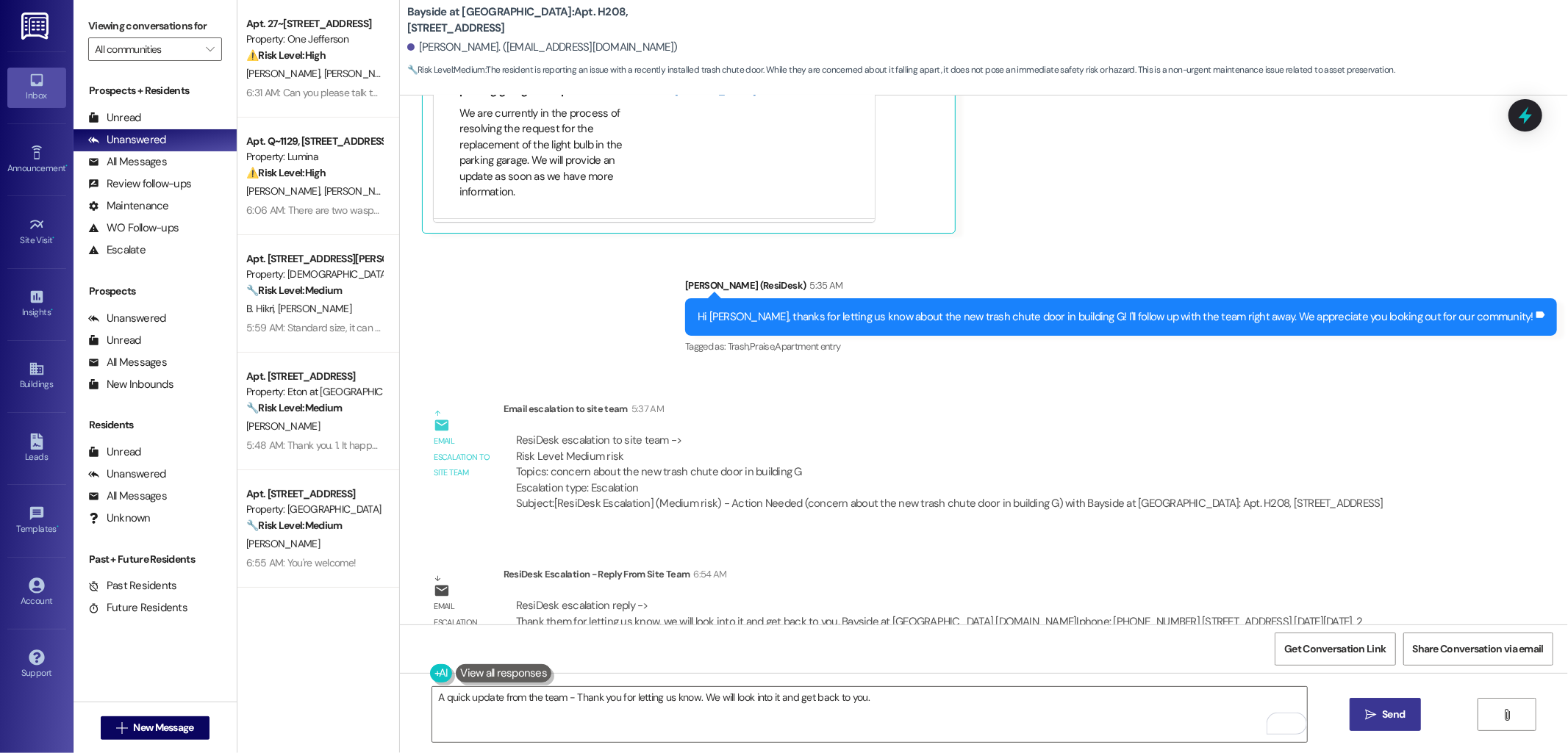
click at [1393, 722] on span "Send" at bounding box center [1393, 714] width 22 height 16
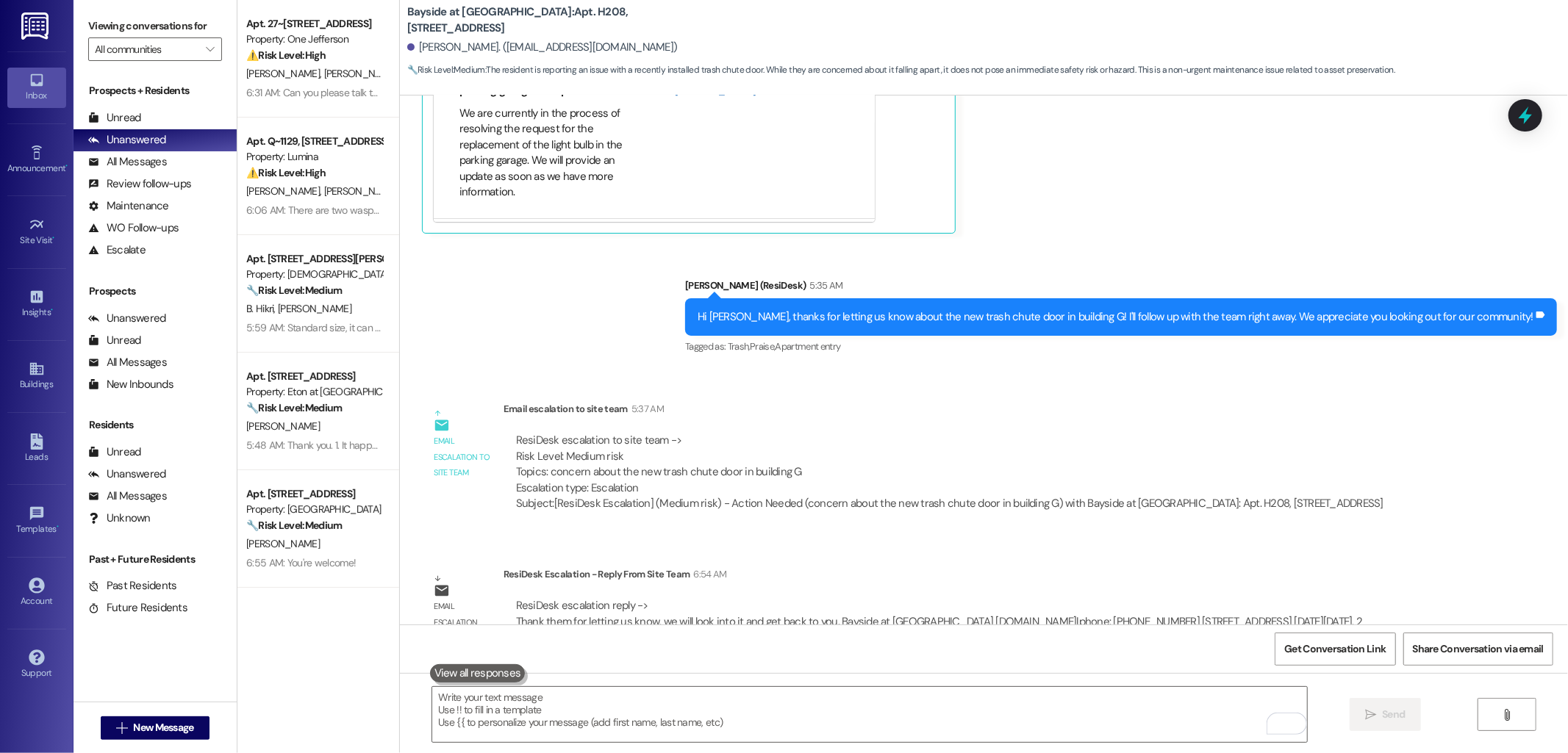
scroll to position [19029, 0]
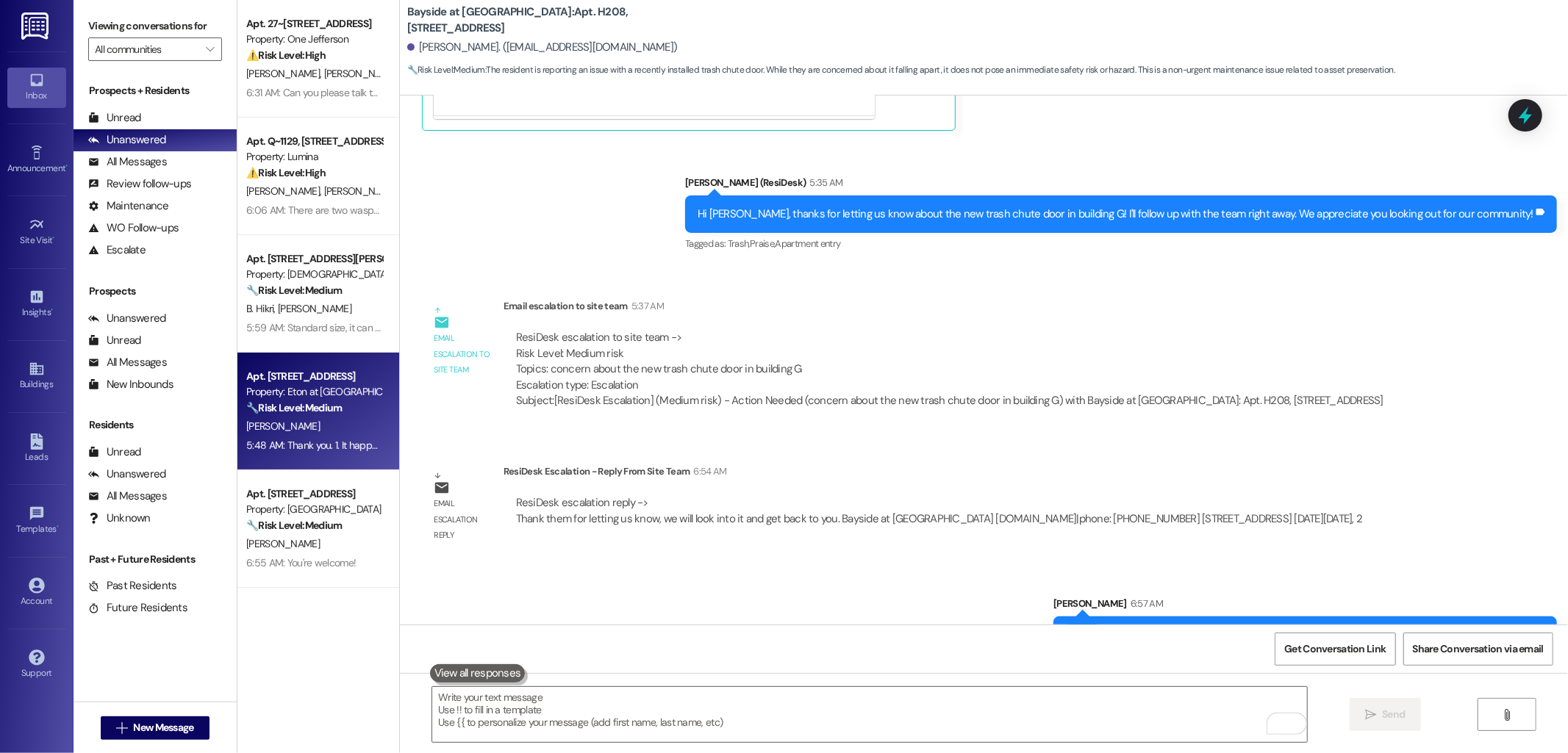
click at [313, 393] on div "Property: Eton at [GEOGRAPHIC_DATA]" at bounding box center [314, 392] width 136 height 16
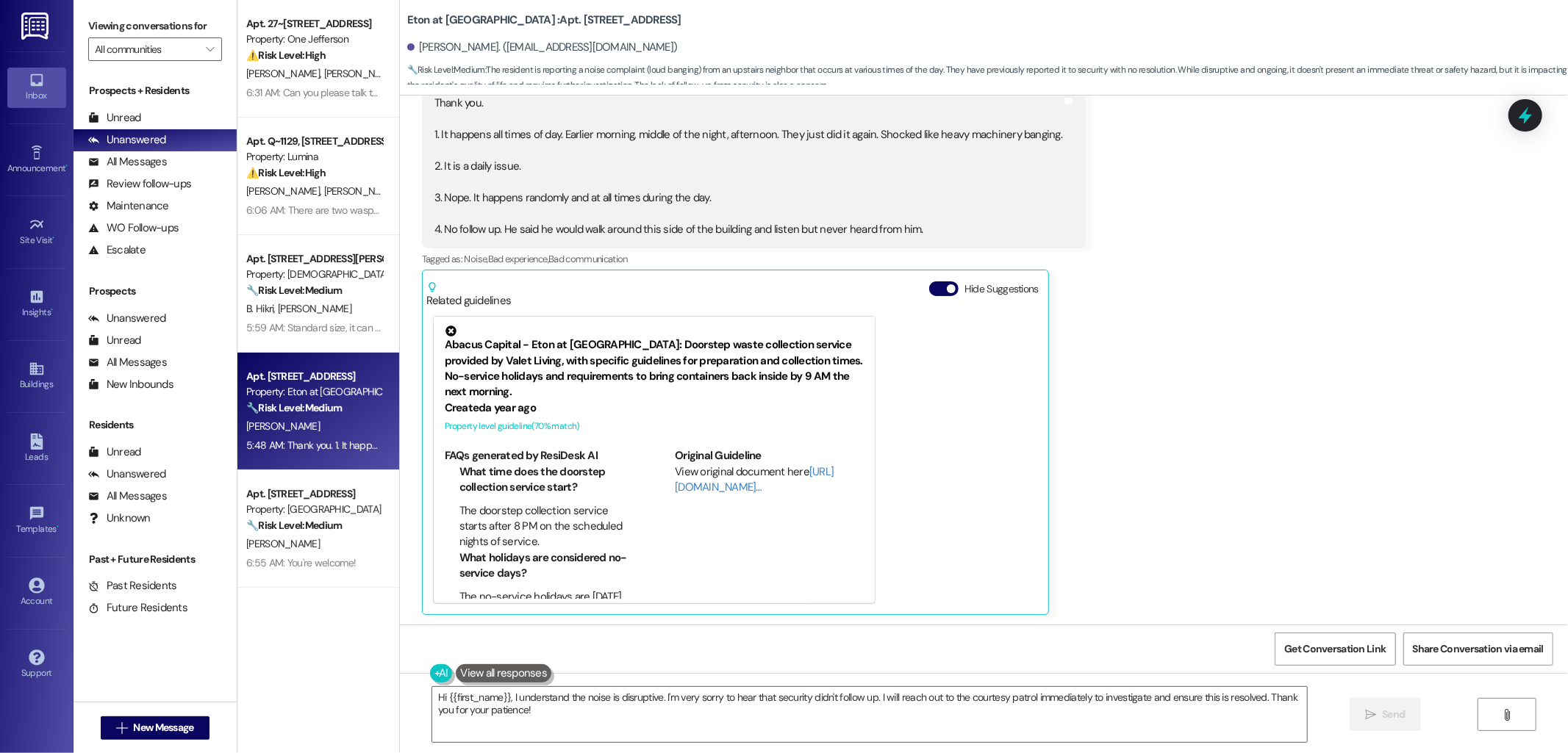
scroll to position [1442, 0]
click at [889, 700] on textarea "Hi {{first_name}}, I understand the noise is disruptive. I'm very sorry to hear…" at bounding box center [870, 714] width 875 height 56
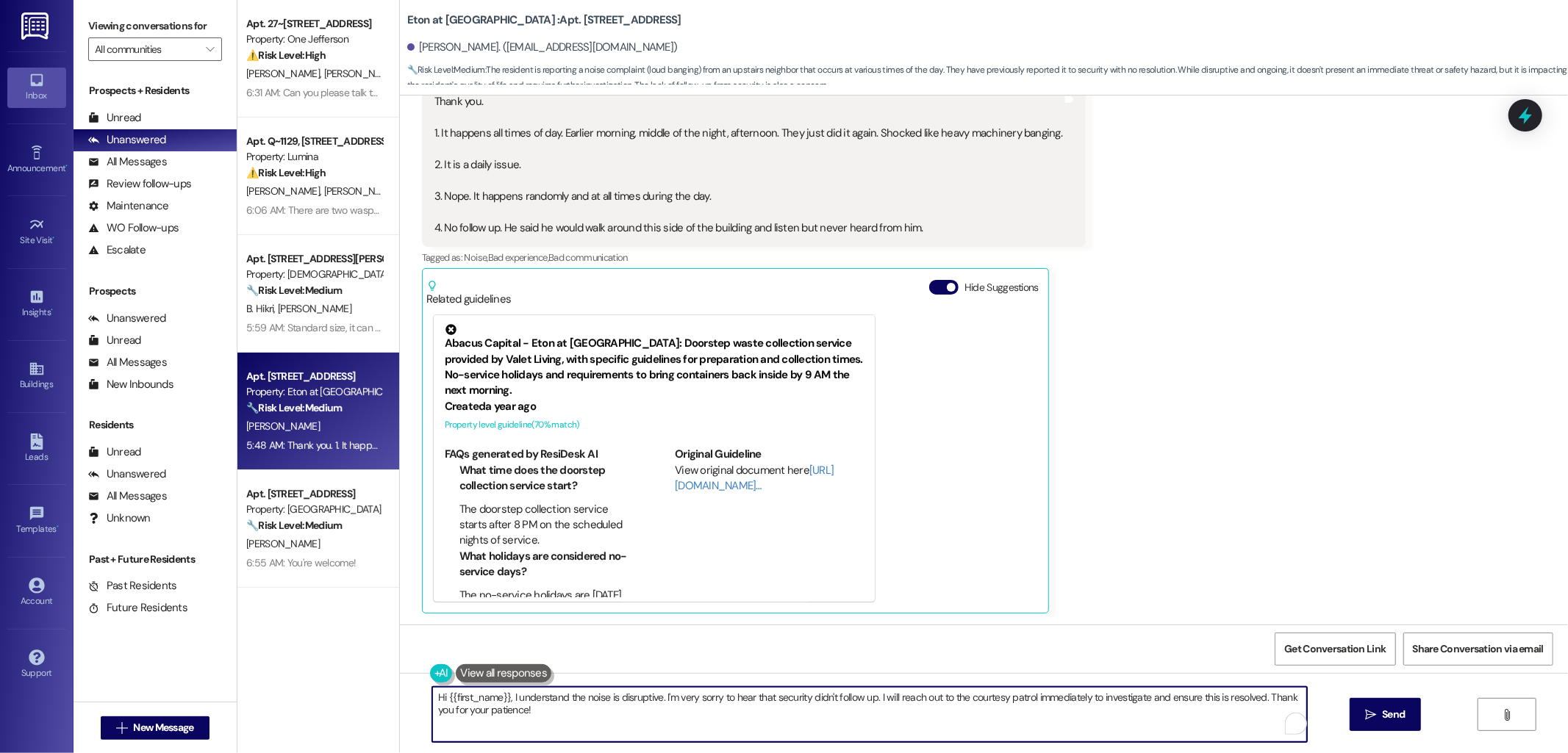
click at [889, 700] on textarea "Hi {{first_name}}, I understand the noise is disruptive. I'm very sorry to hear…" at bounding box center [870, 714] width 875 height 56
paste textarea "Thanks for the update, and I apologize for any inconvenience caused. I will get…"
type textarea "Thanks for the update, and I apologize for any inconvenience caused. I will get…"
click at [1372, 715] on icon "" at bounding box center [1370, 715] width 11 height 12
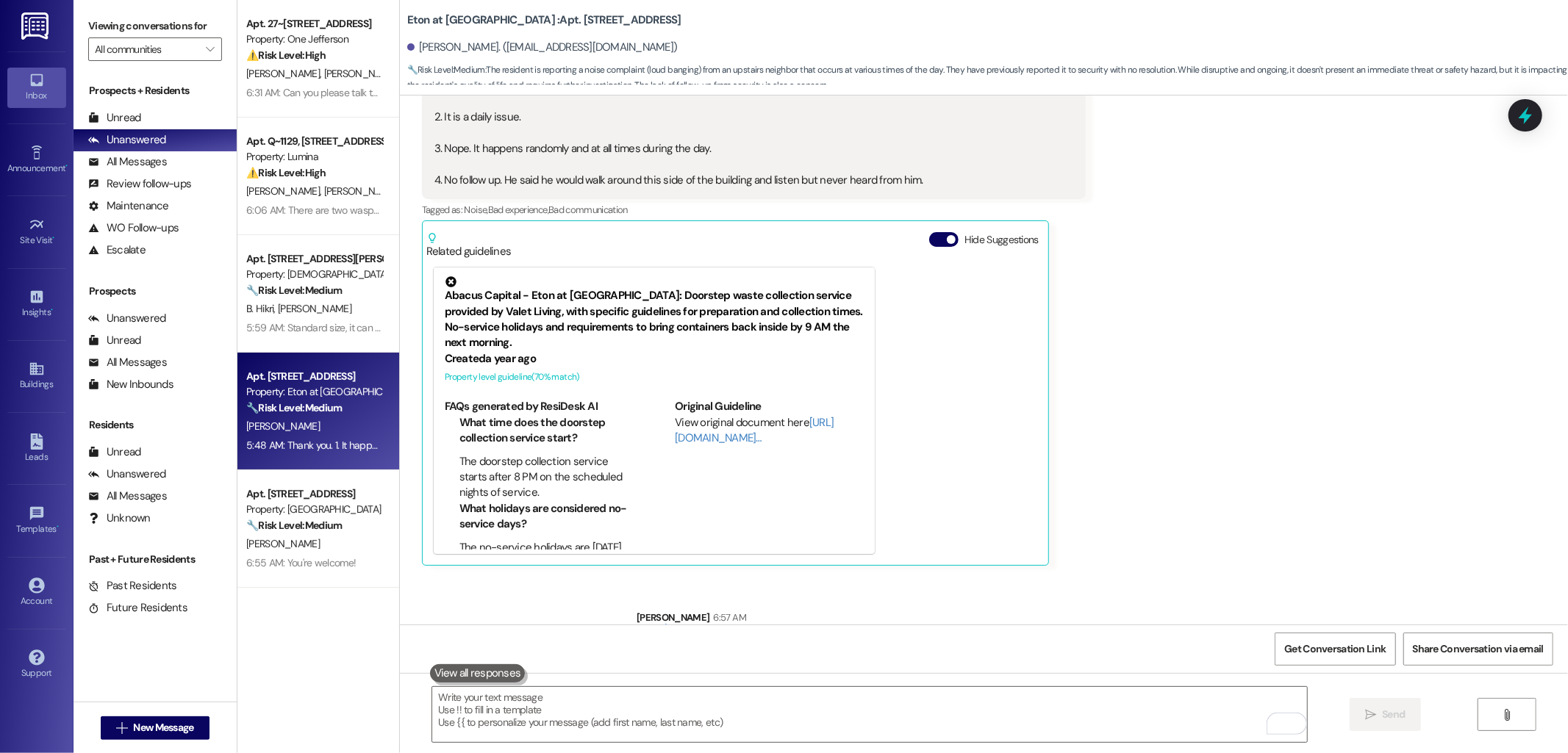
scroll to position [1545, 0]
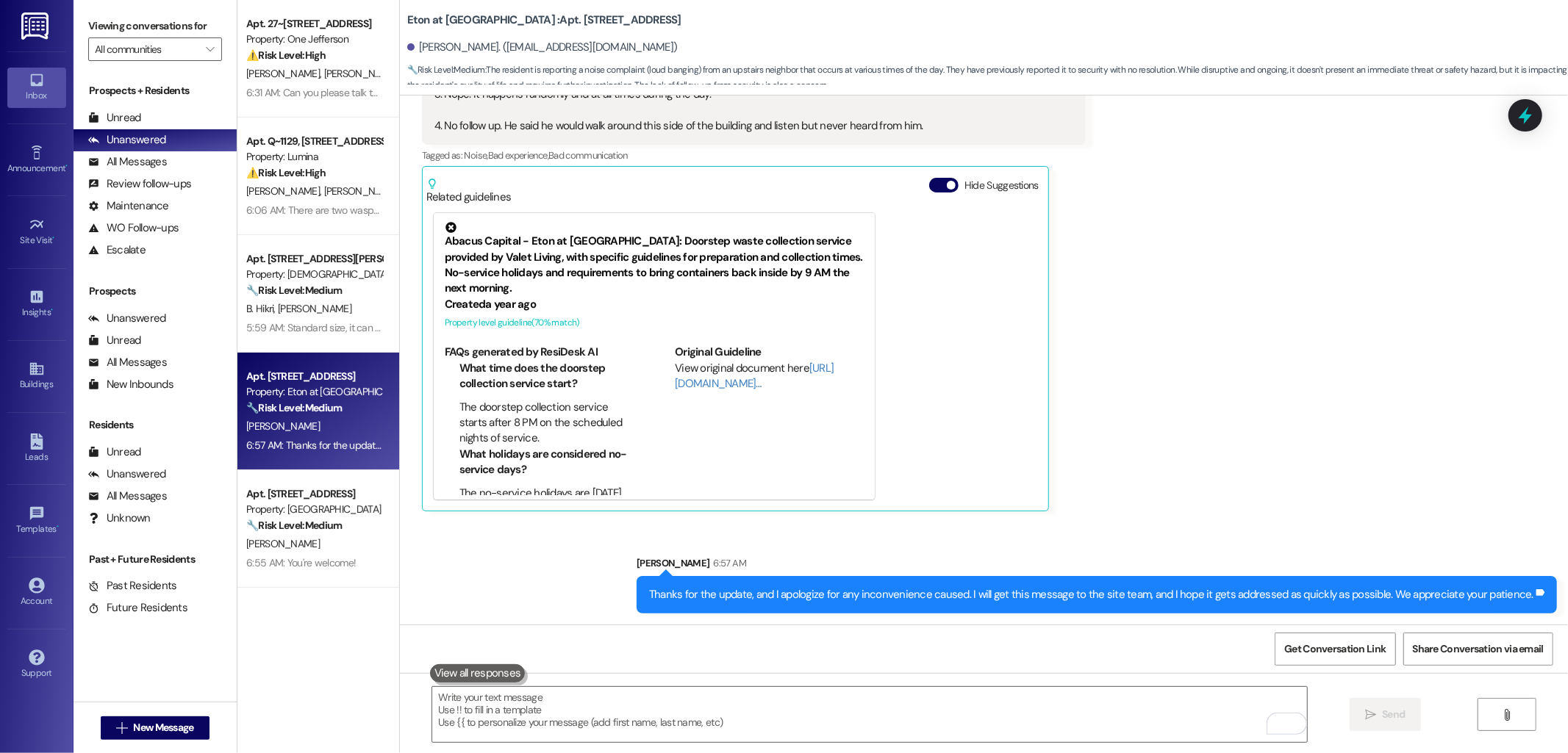
click at [1164, 335] on div "Received via SMS Edwin Melara 5:48 AM Thank you. 1. It happens all times of day…" at bounding box center [985, 224] width 1169 height 596
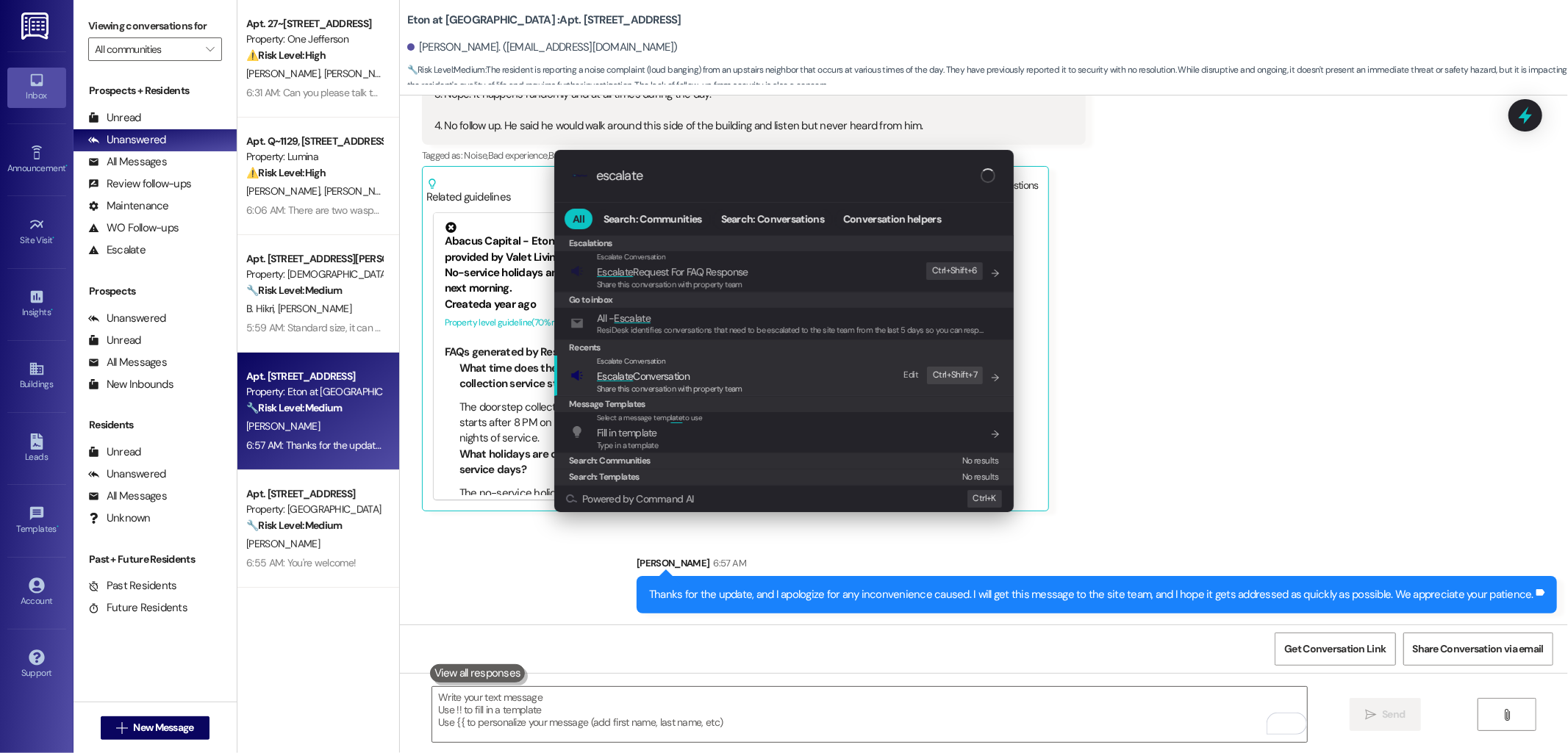
type input "escalate"
click at [656, 382] on span "Escalate Conversation" at bounding box center [643, 376] width 93 height 13
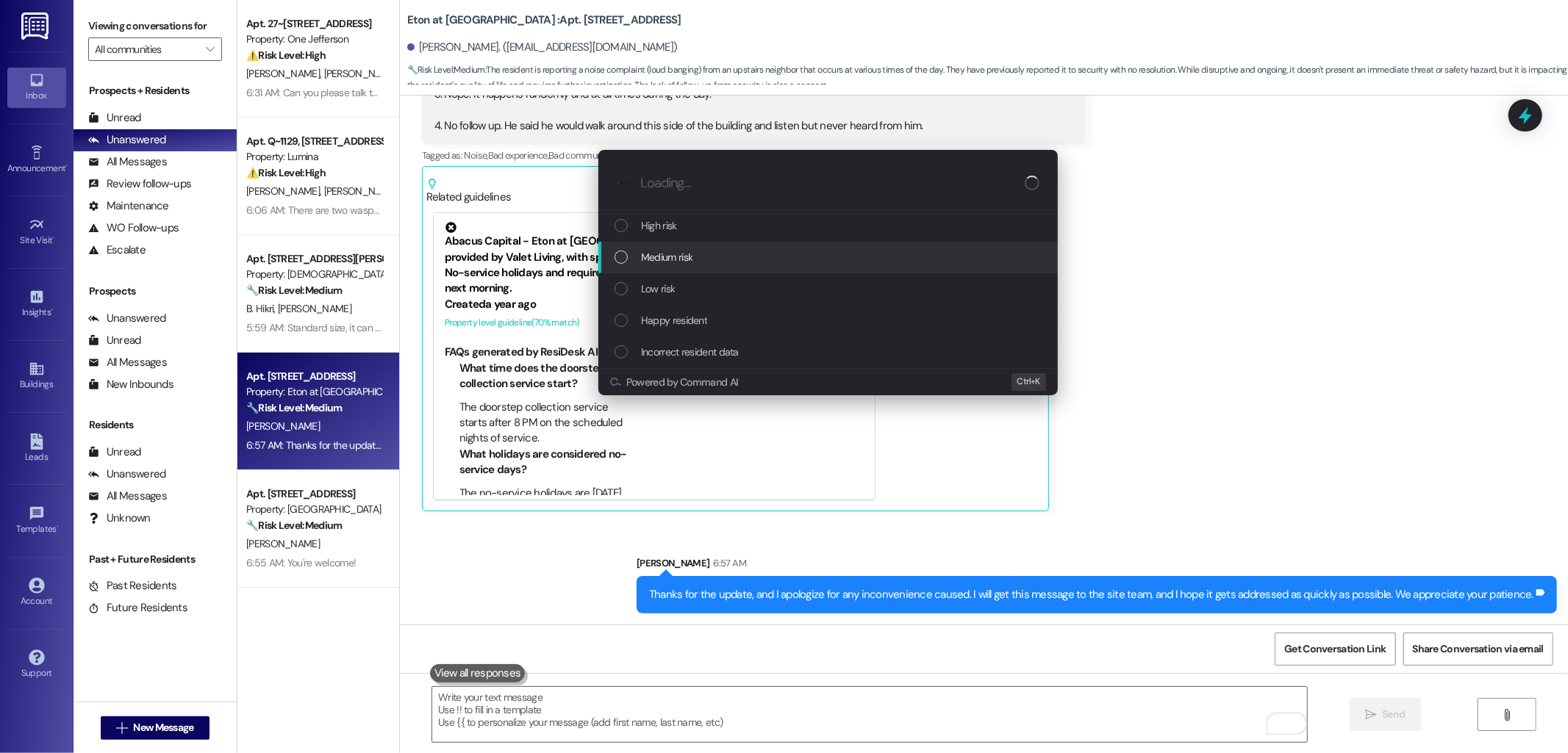
click at [689, 263] on span "Medium risk" at bounding box center [667, 258] width 51 height 17
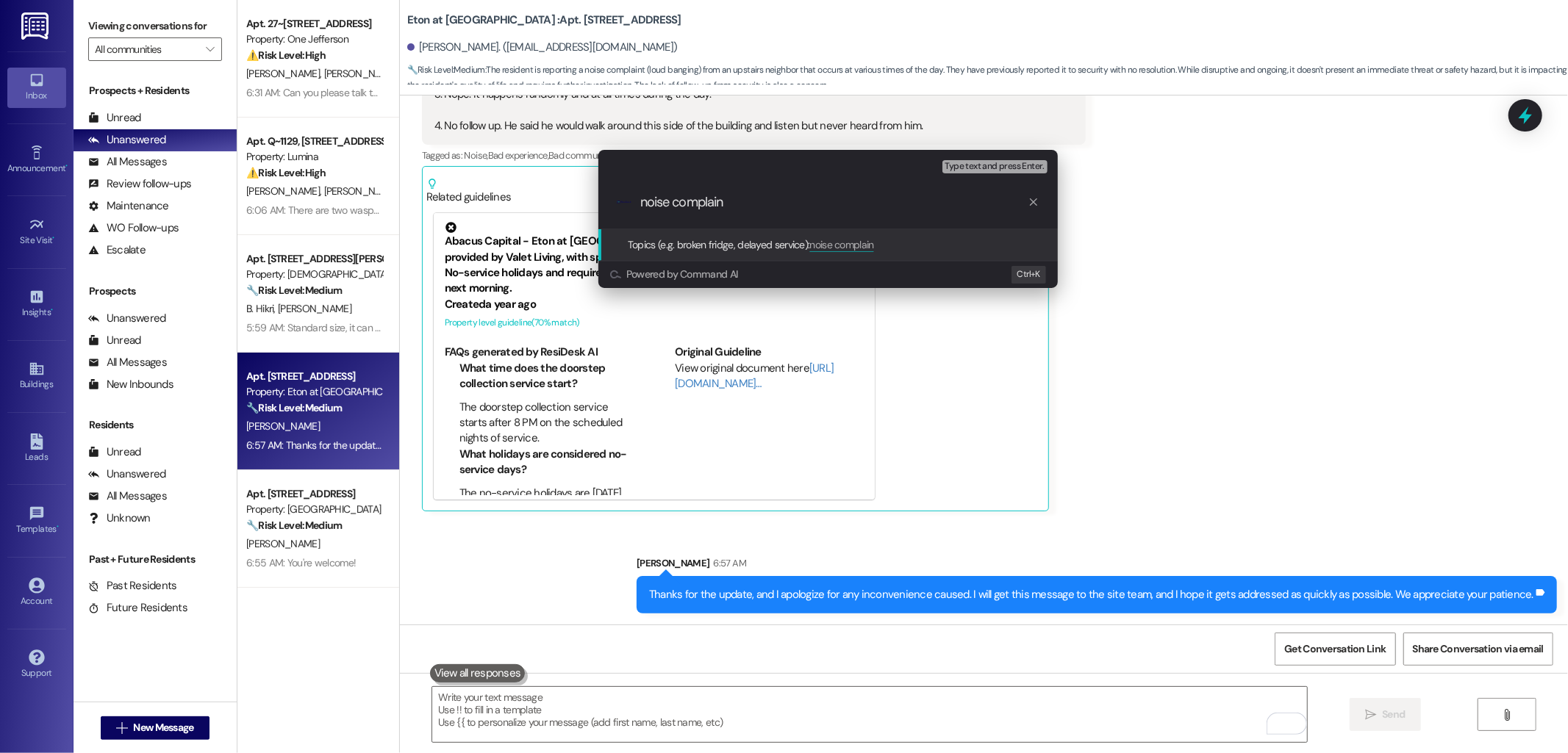
type input "noise complaint"
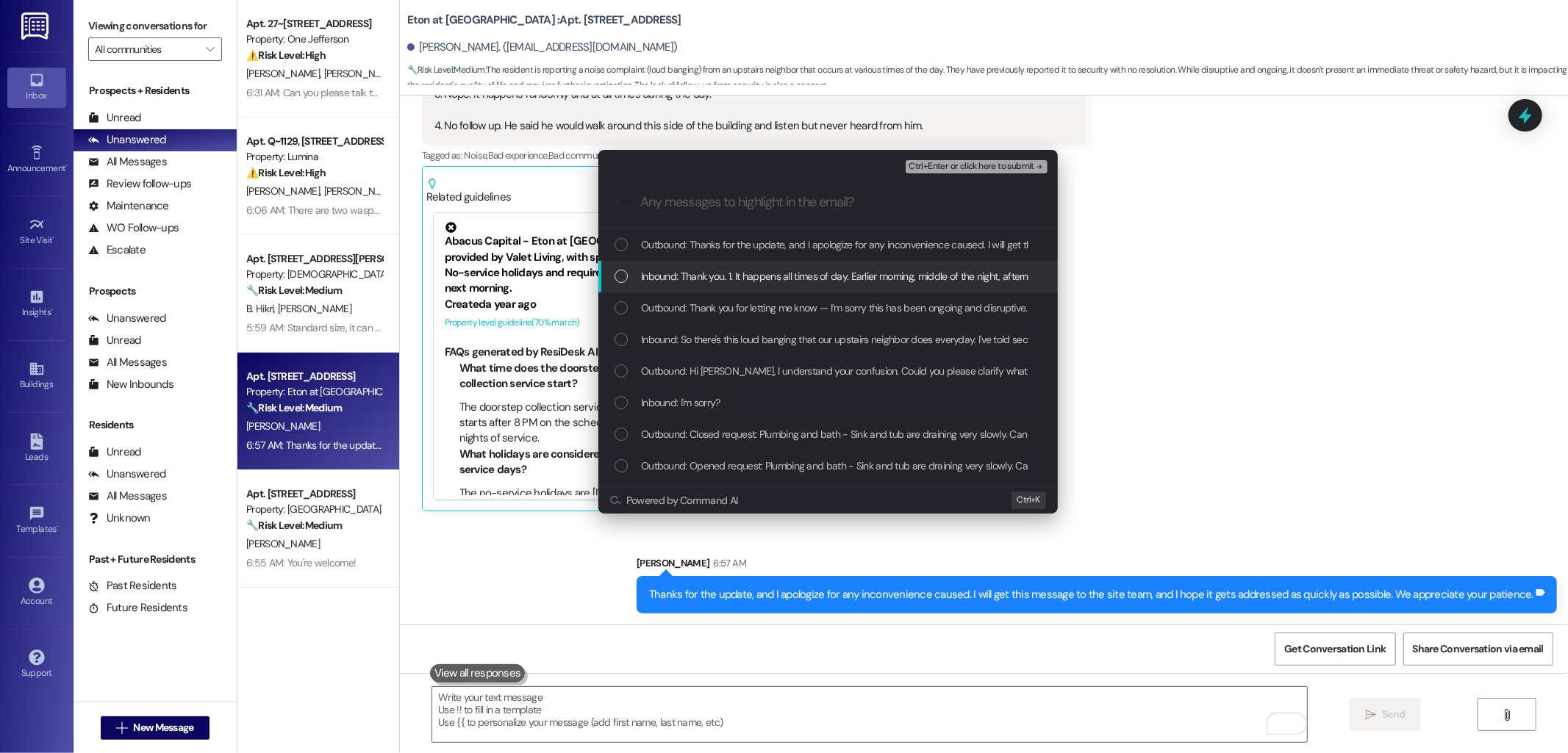
click at [693, 273] on span "Inbound: Thank you. 1. It happens all times of day. Earlier morning, middle of …" at bounding box center [1374, 277] width 1466 height 17
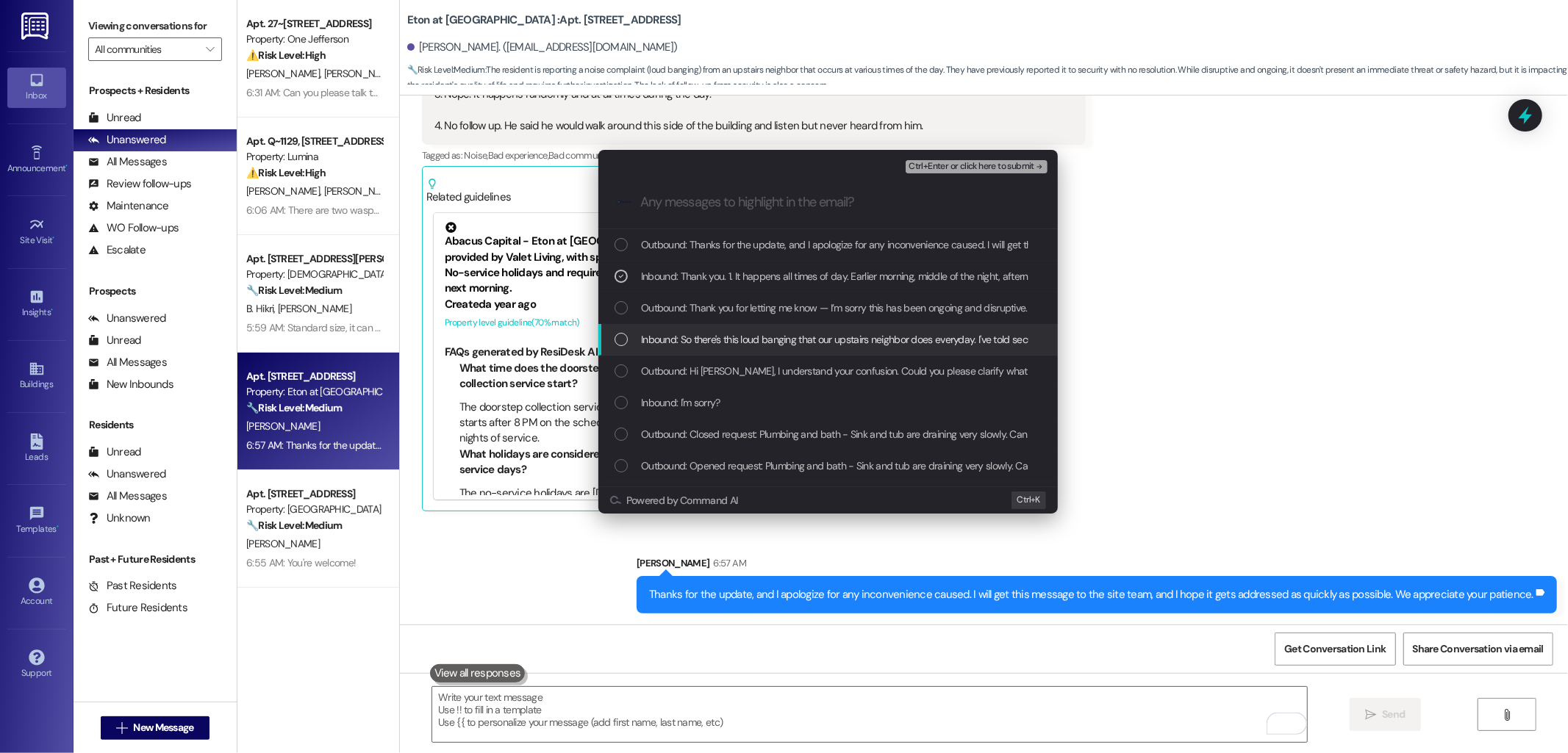
click at [739, 331] on span "Inbound: So there's this loud banging that our upstairs neighbor does everyday.…" at bounding box center [908, 340] width 535 height 17
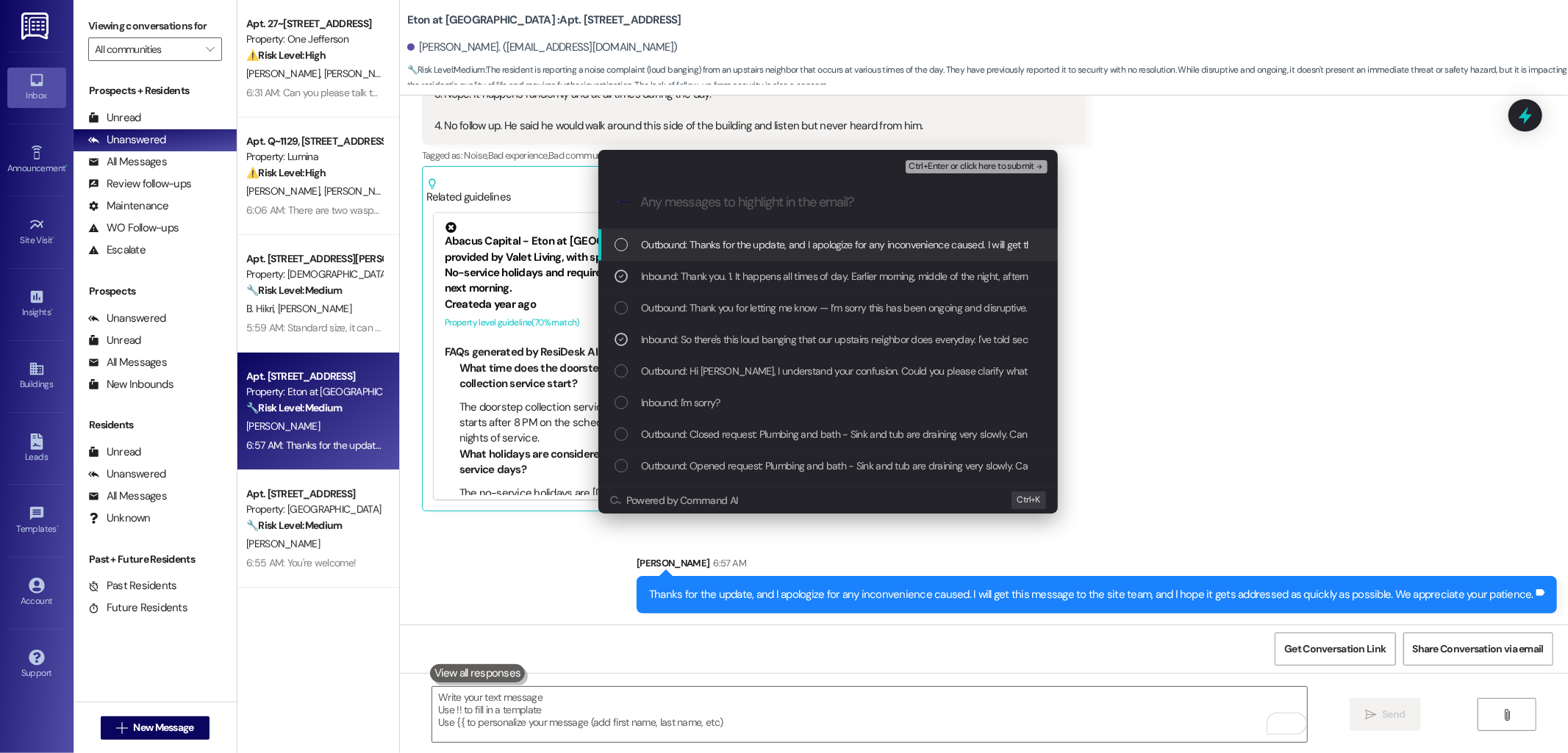
click at [984, 167] on span "Ctrl+Enter or click here to submit" at bounding box center [971, 167] width 126 height 10
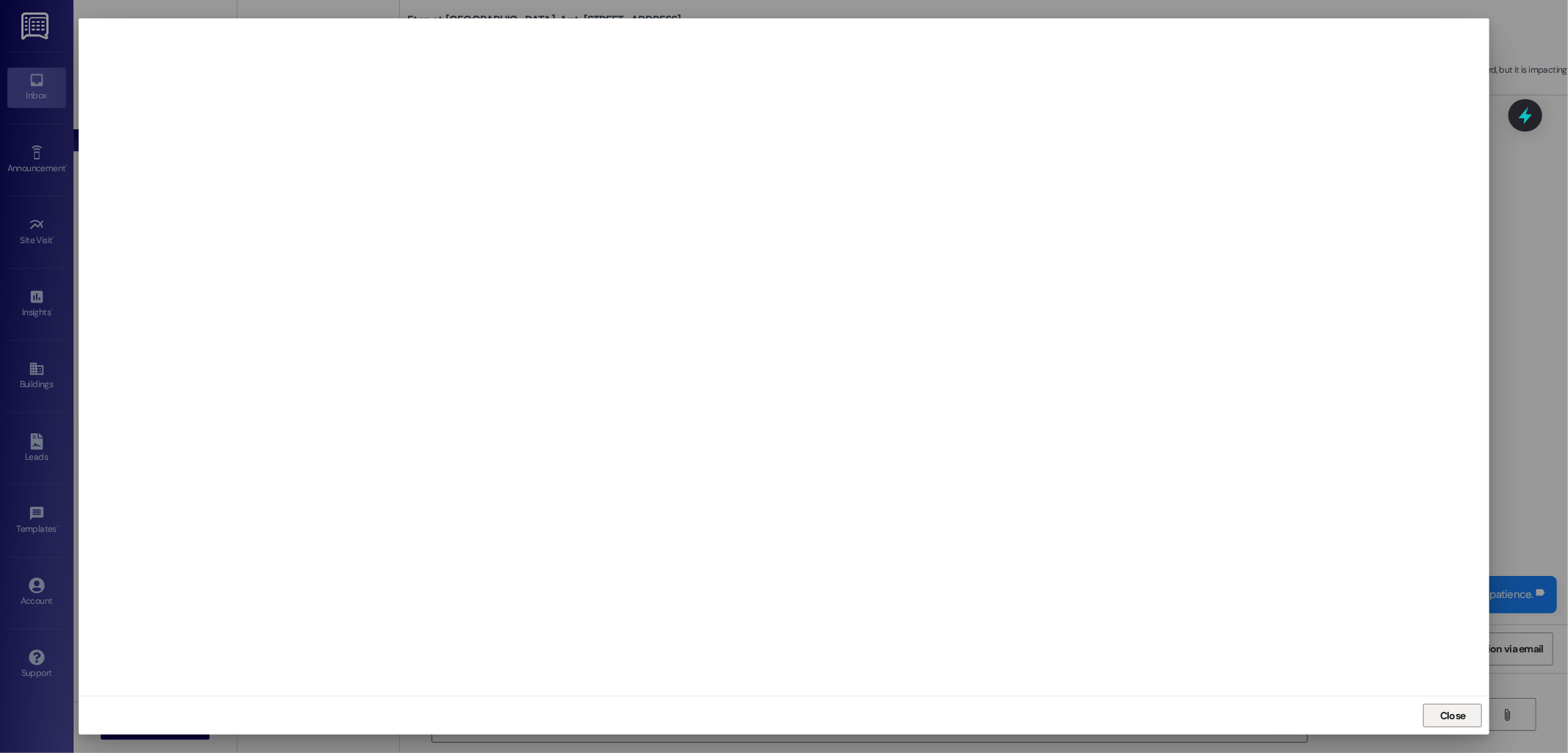
click at [1443, 723] on span "Close" at bounding box center [1453, 716] width 26 height 16
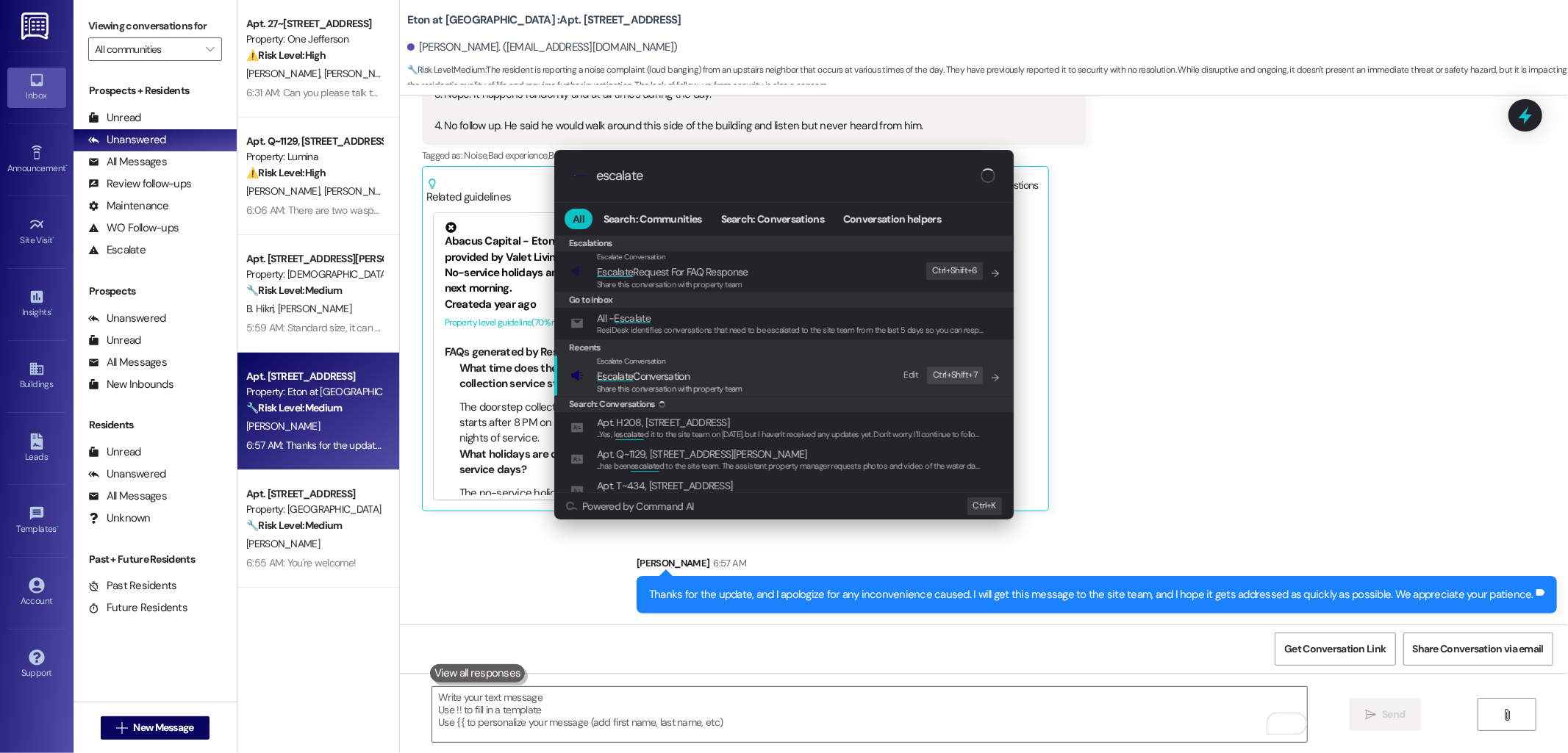
type input "escalate"
click at [721, 384] on span "Share this conversation with property team" at bounding box center [670, 389] width 146 height 10
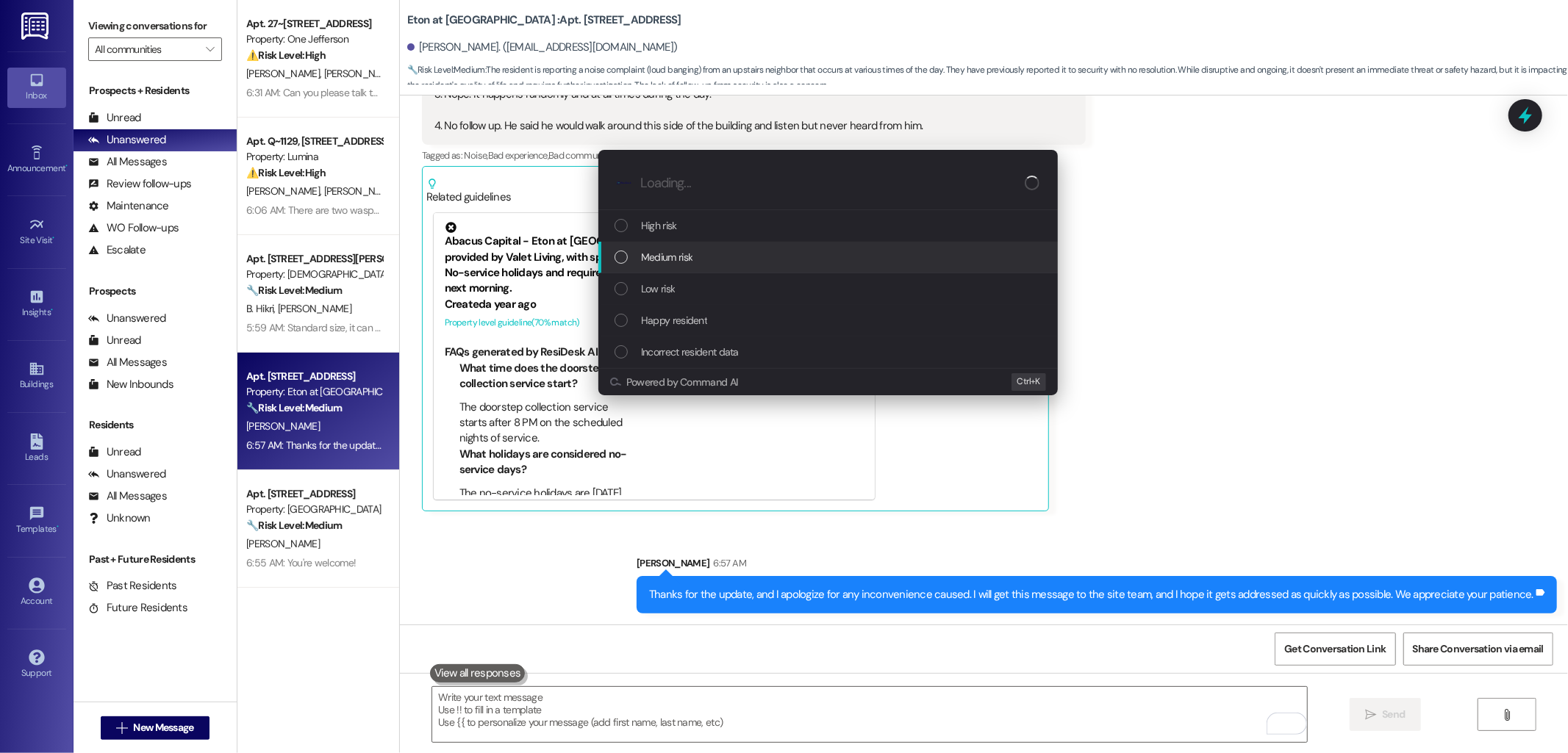
click at [686, 261] on span "Medium risk" at bounding box center [667, 258] width 51 height 17
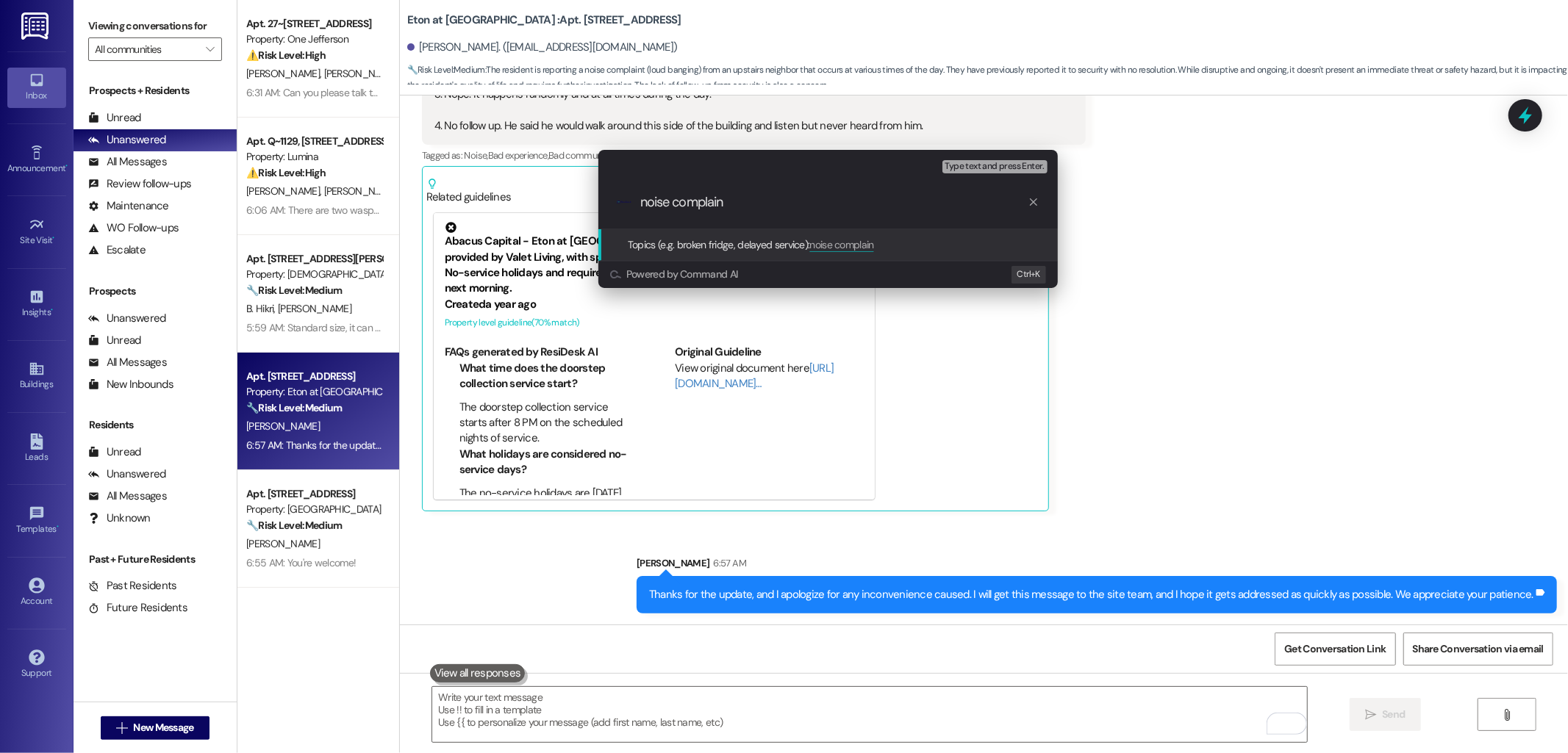
type input "noise complaint"
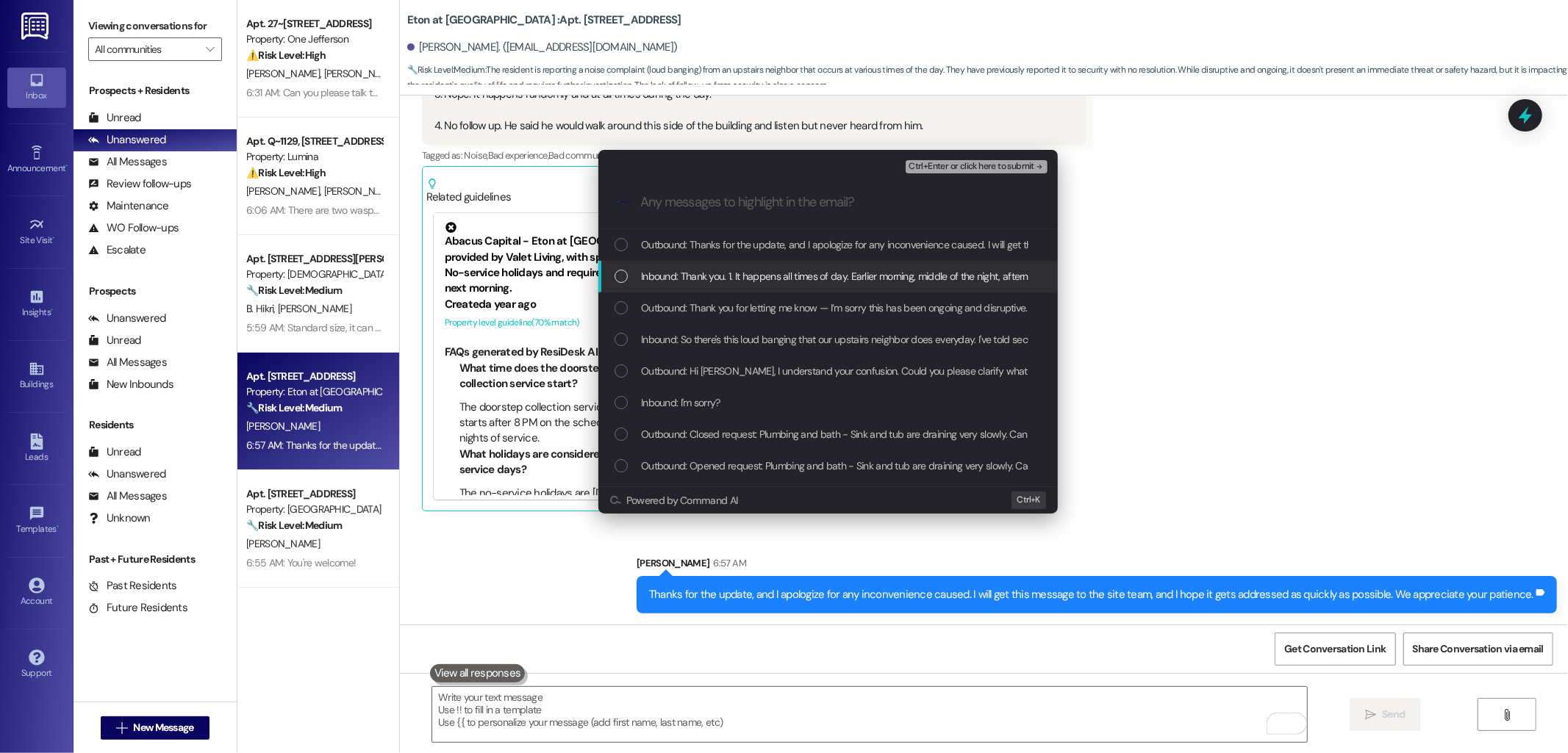
click at [693, 270] on span "Inbound: Thank you. 1. It happens all times of day. Earlier morning, middle of …" at bounding box center [1374, 277] width 1466 height 17
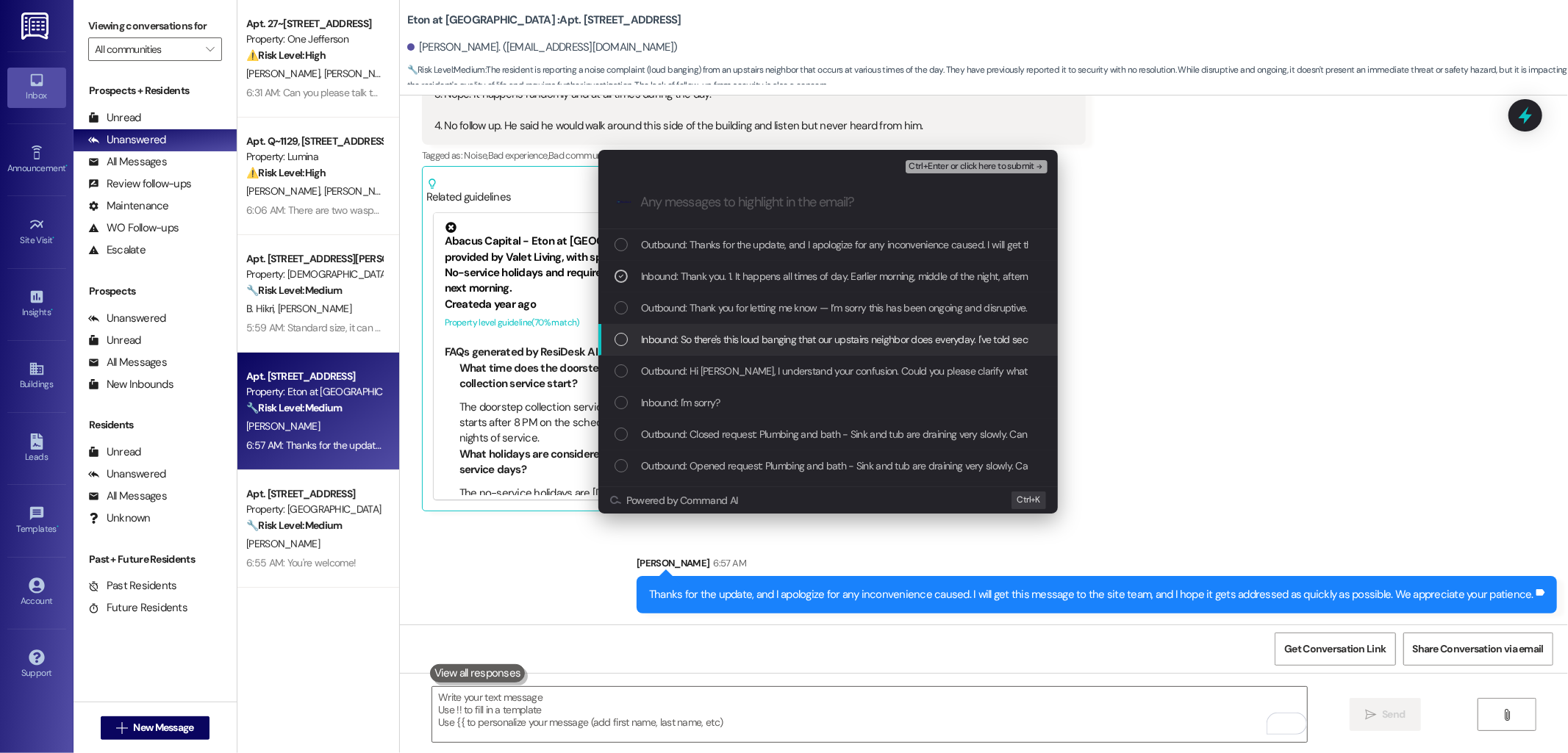
click at [710, 338] on span "Inbound: So there's this loud banging that our upstairs neighbor does everyday.…" at bounding box center [908, 340] width 535 height 17
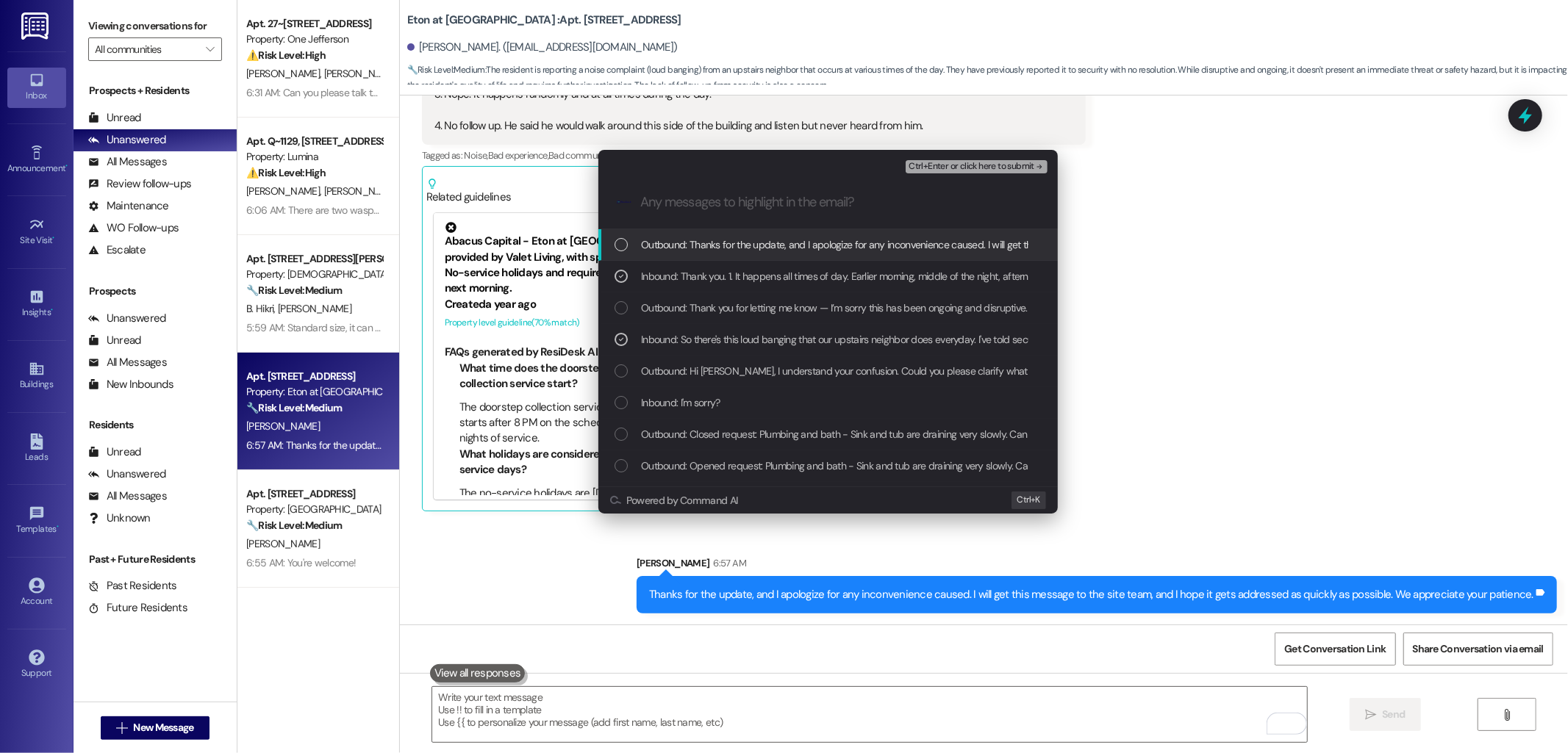
click at [971, 166] on span "Ctrl+Enter or click here to submit" at bounding box center [971, 167] width 126 height 10
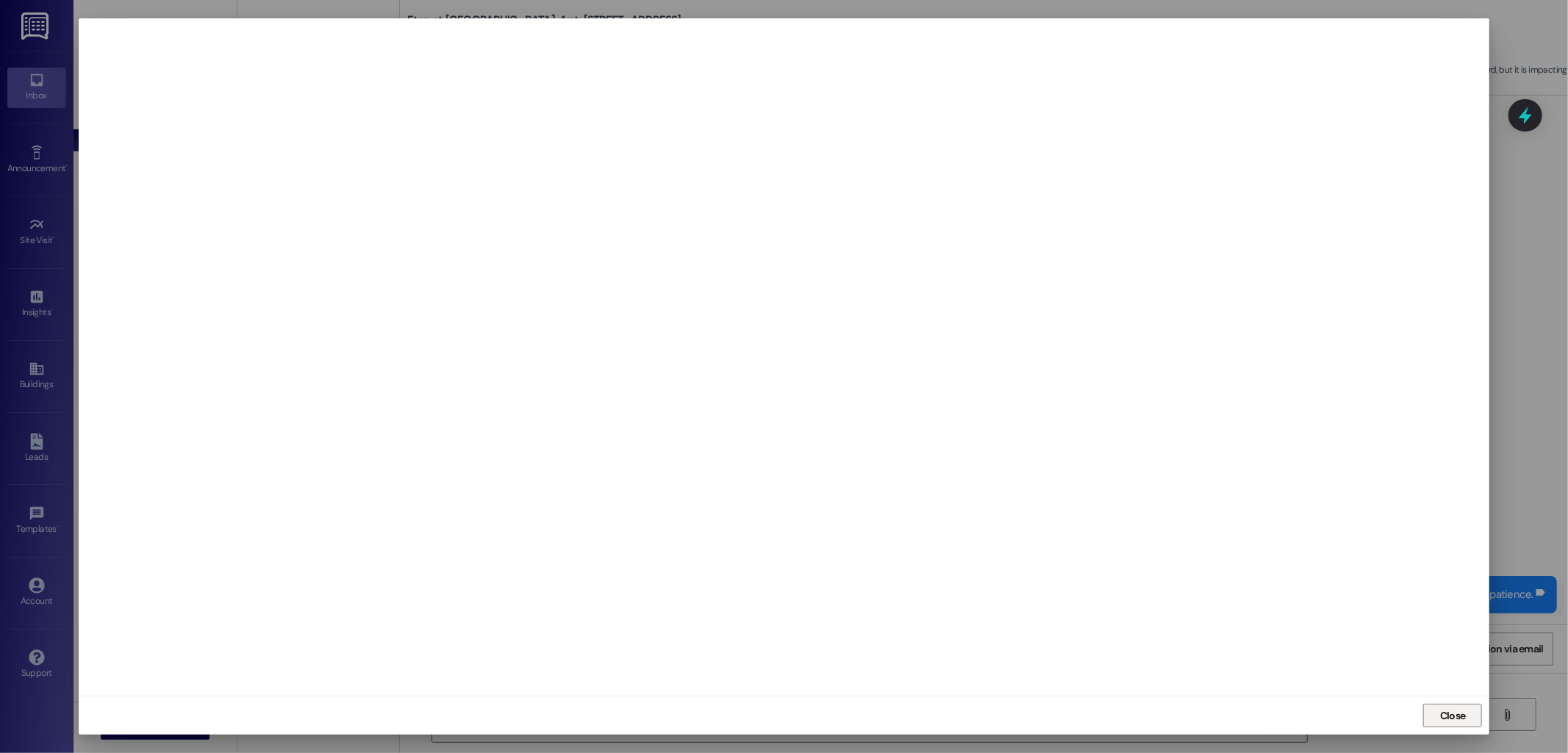
click at [1445, 722] on span "Close" at bounding box center [1453, 716] width 26 height 16
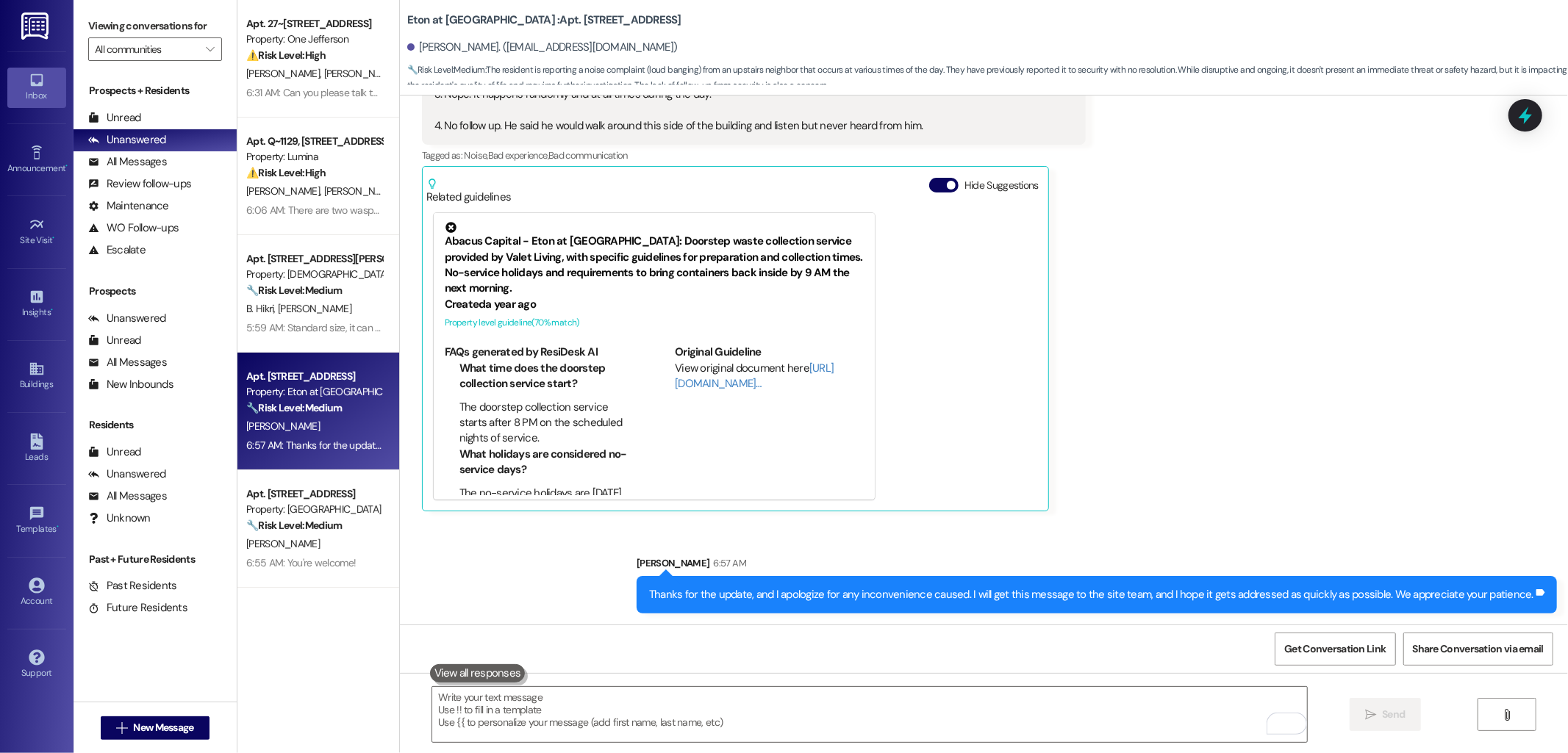
click at [1288, 453] on div "Received via SMS Edwin Melara 5:48 AM Thank you. 1. It happens all times of day…" at bounding box center [985, 224] width 1169 height 596
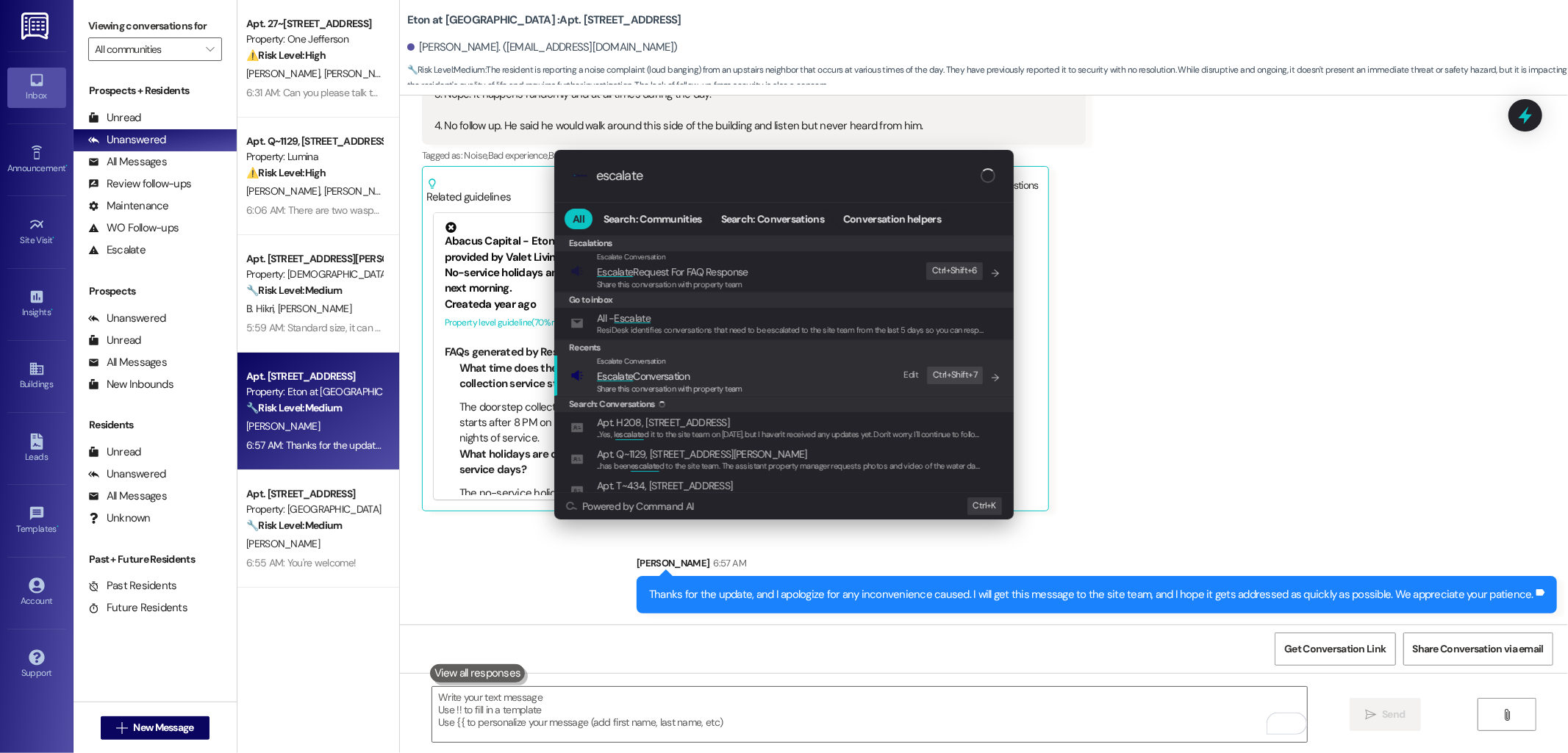
type input "escalate"
click at [694, 376] on span "Escalate Conversation" at bounding box center [670, 376] width 146 height 17
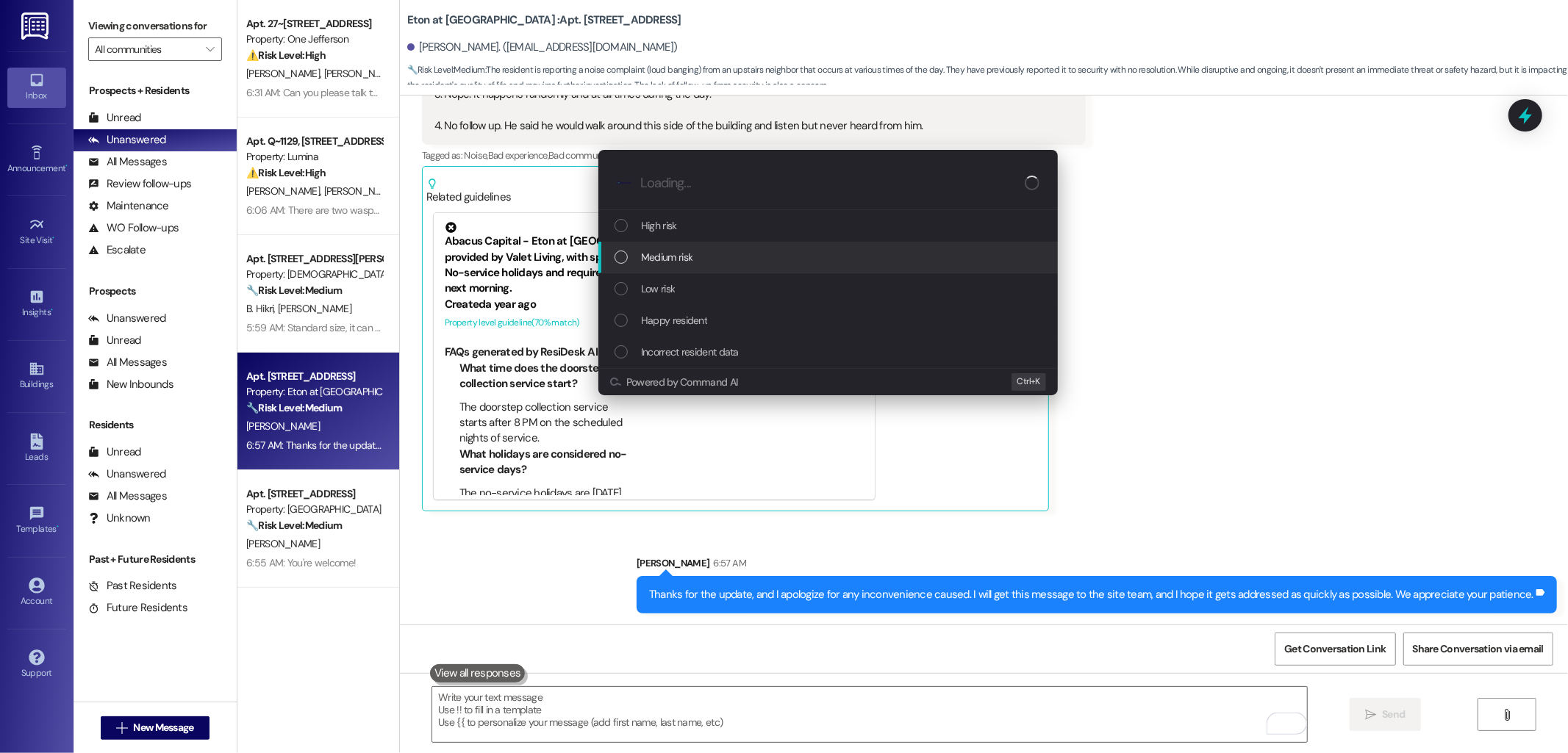
click at [680, 256] on span "Medium risk" at bounding box center [667, 258] width 51 height 17
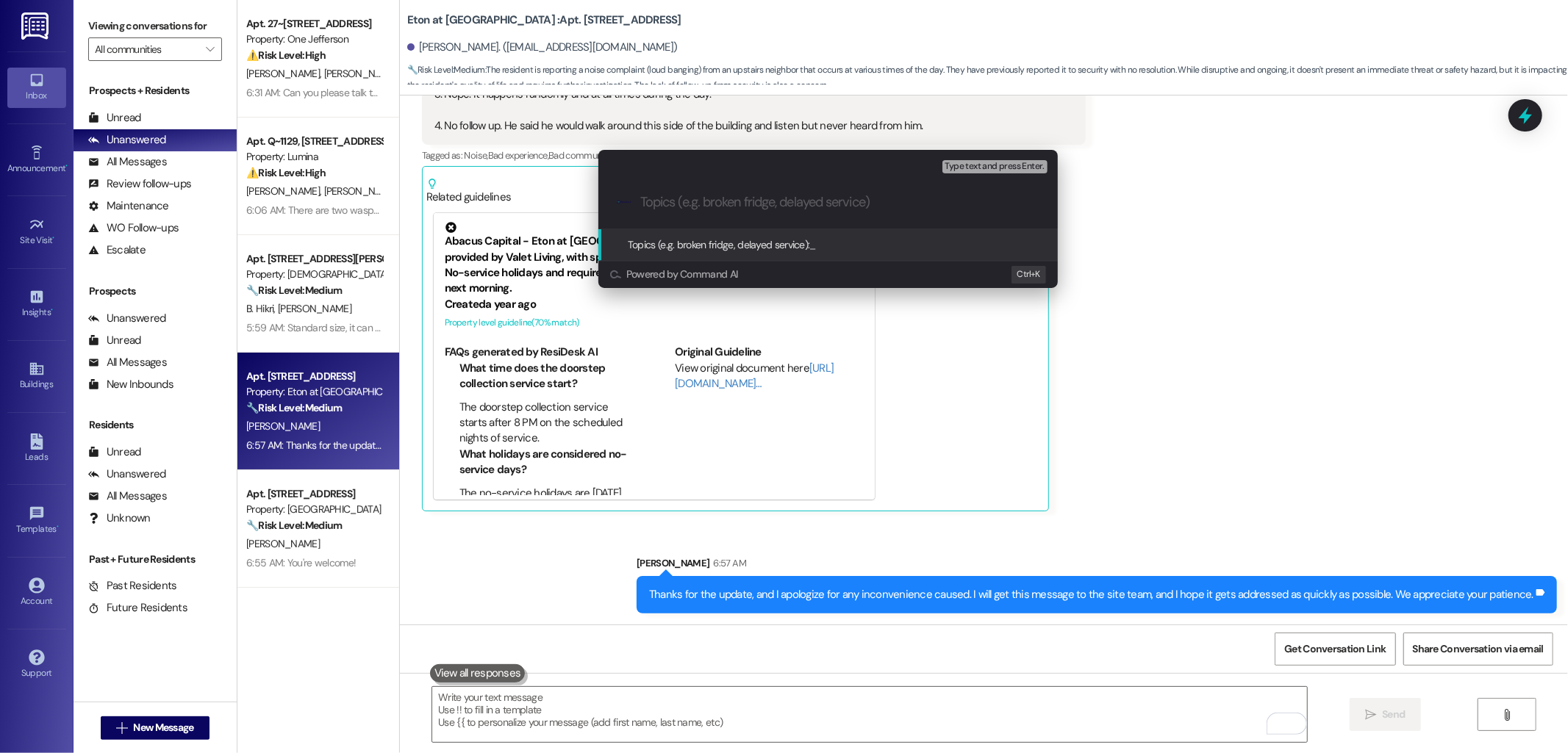
paste input "Thanks for the update, and I apologize for any inconvenience caused. I will get…"
type input "Thanks for the update, and I apologize for any inconvenience caused. I will get…"
type input "noise complaint"
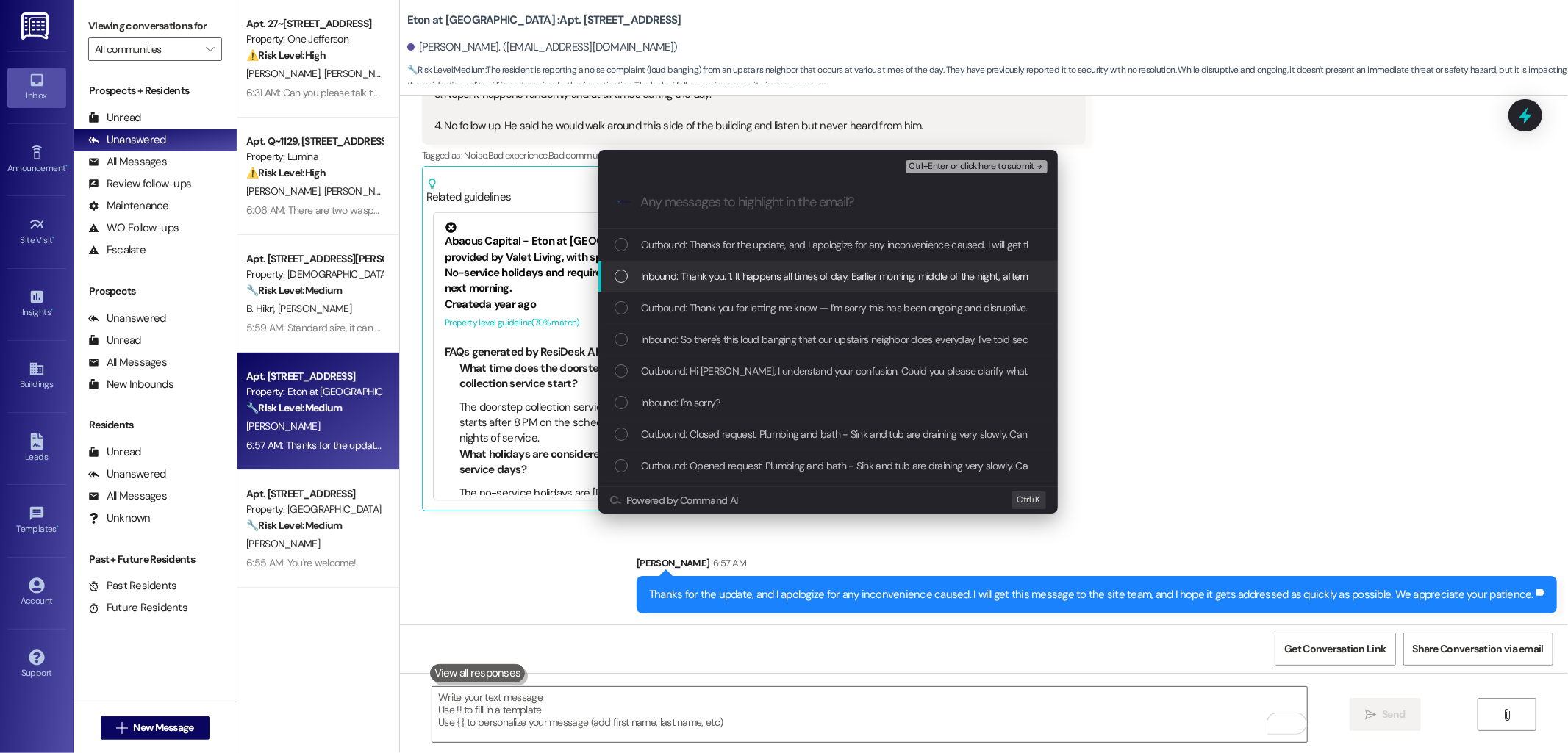
click at [697, 274] on span "Inbound: Thank you. 1. It happens all times of day. Earlier morning, middle of …" at bounding box center [1374, 277] width 1466 height 17
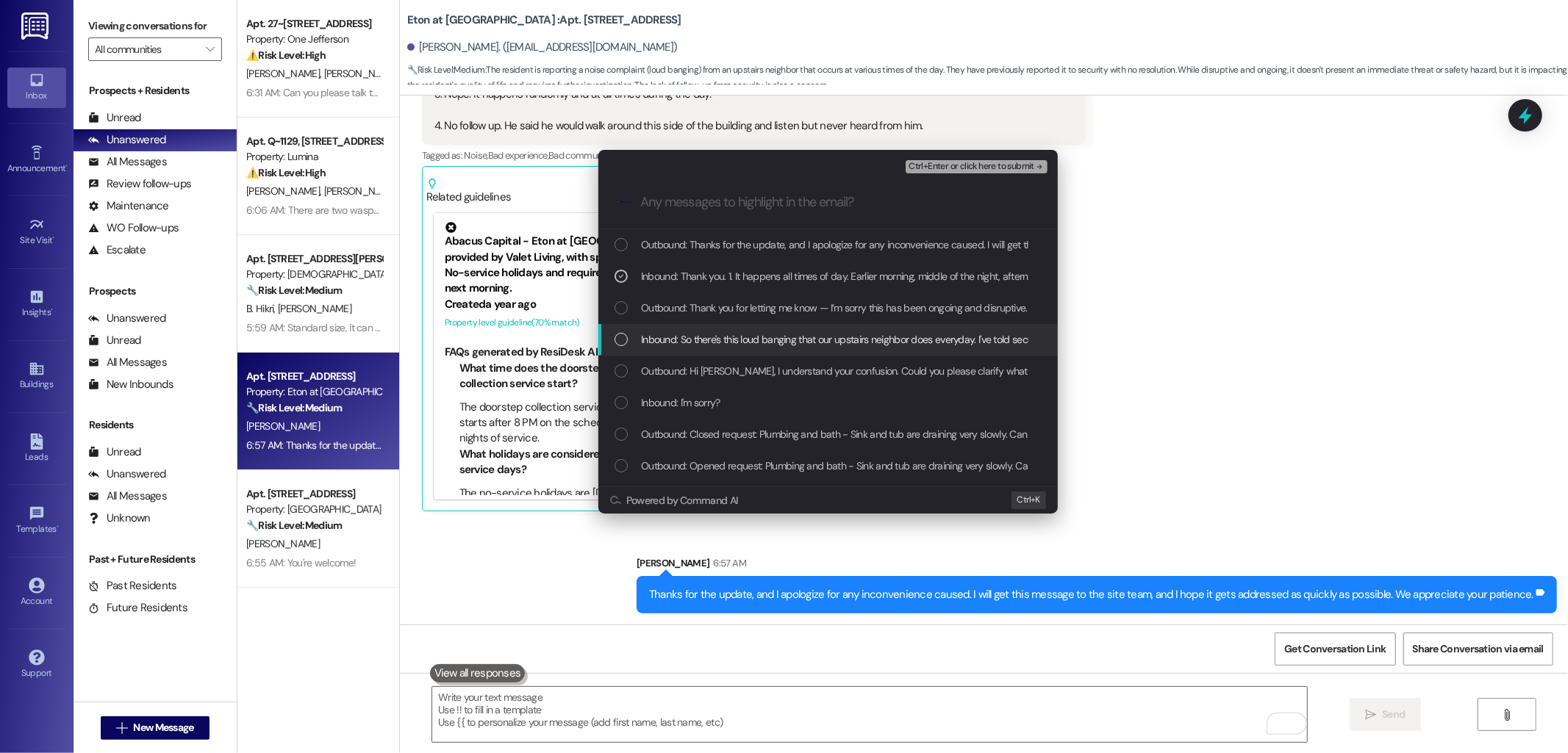
click at [715, 335] on span "Inbound: So there's this loud banging that our upstairs neighbor does everyday.…" at bounding box center [908, 340] width 535 height 17
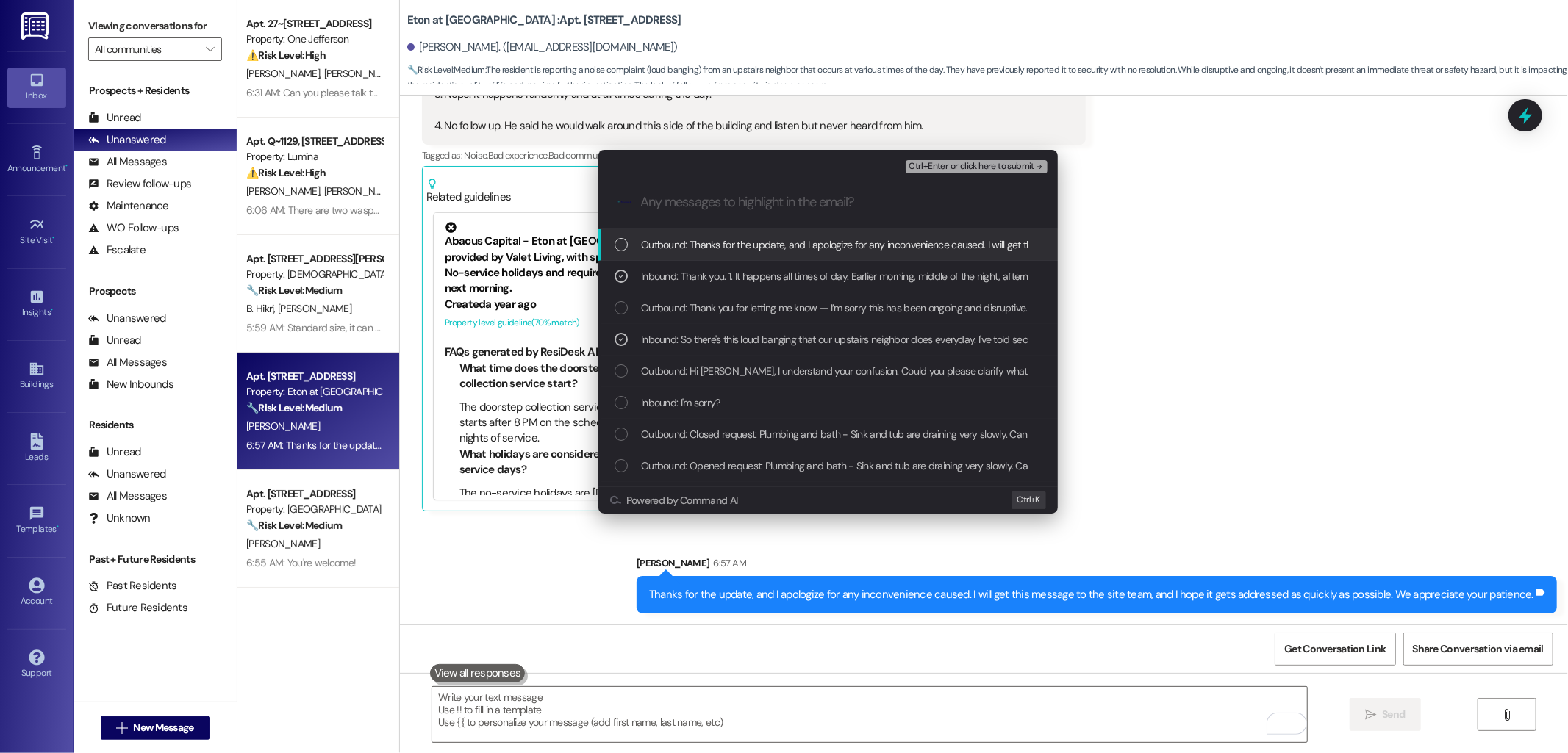
click at [948, 165] on span "Ctrl+Enter or click here to submit" at bounding box center [971, 167] width 126 height 10
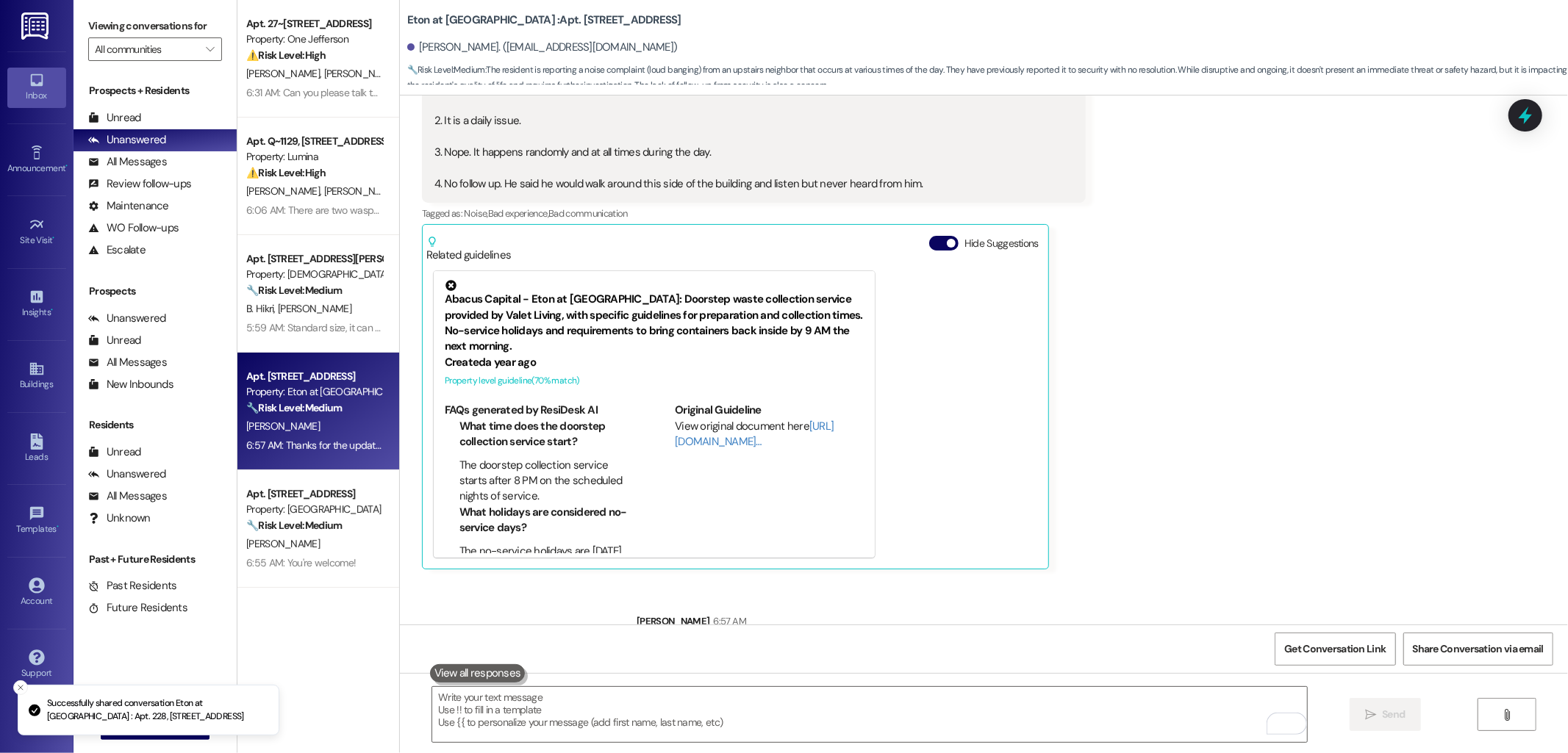
scroll to position [1442, 0]
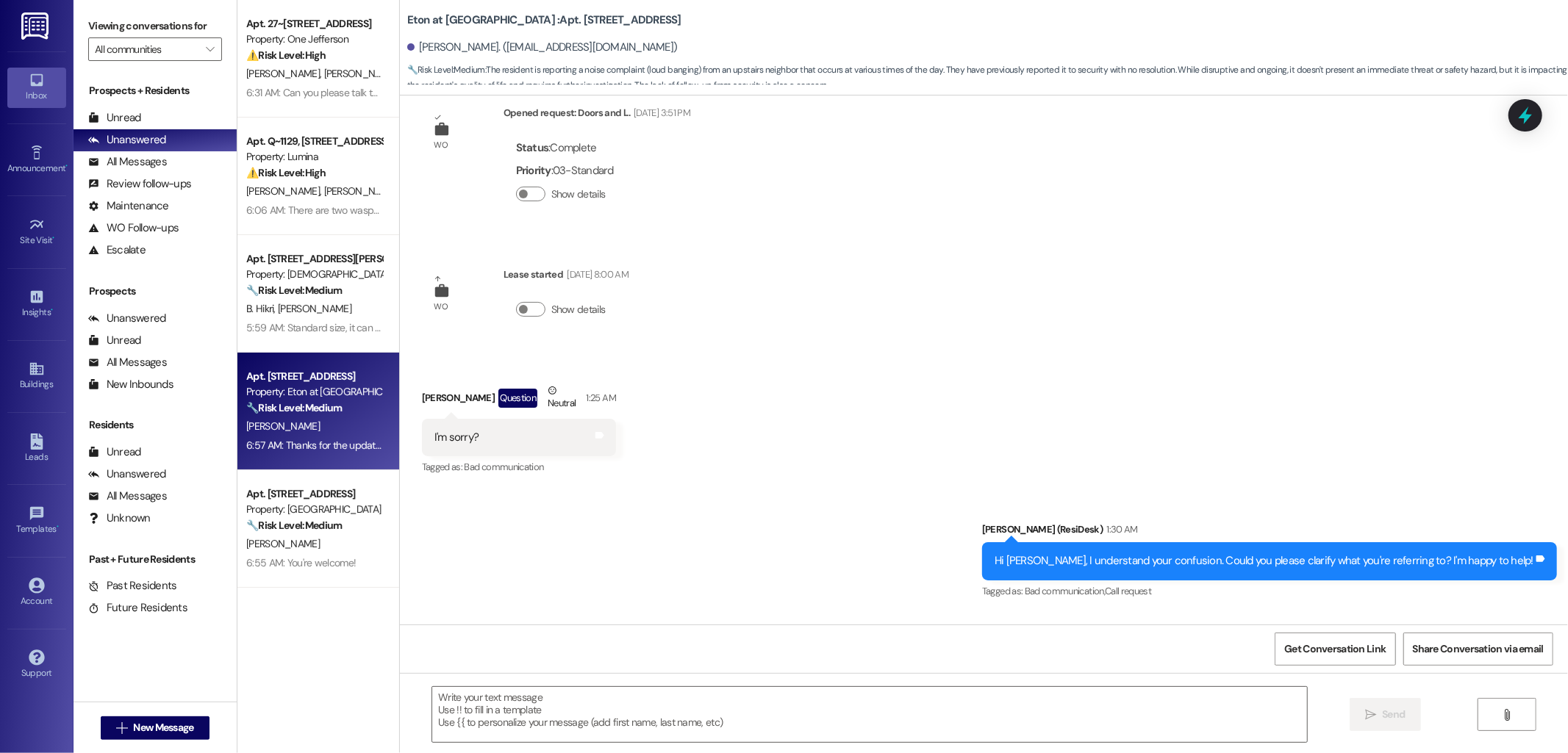
type textarea "Fetching suggested responses. Please feel free to read through the conversation…"
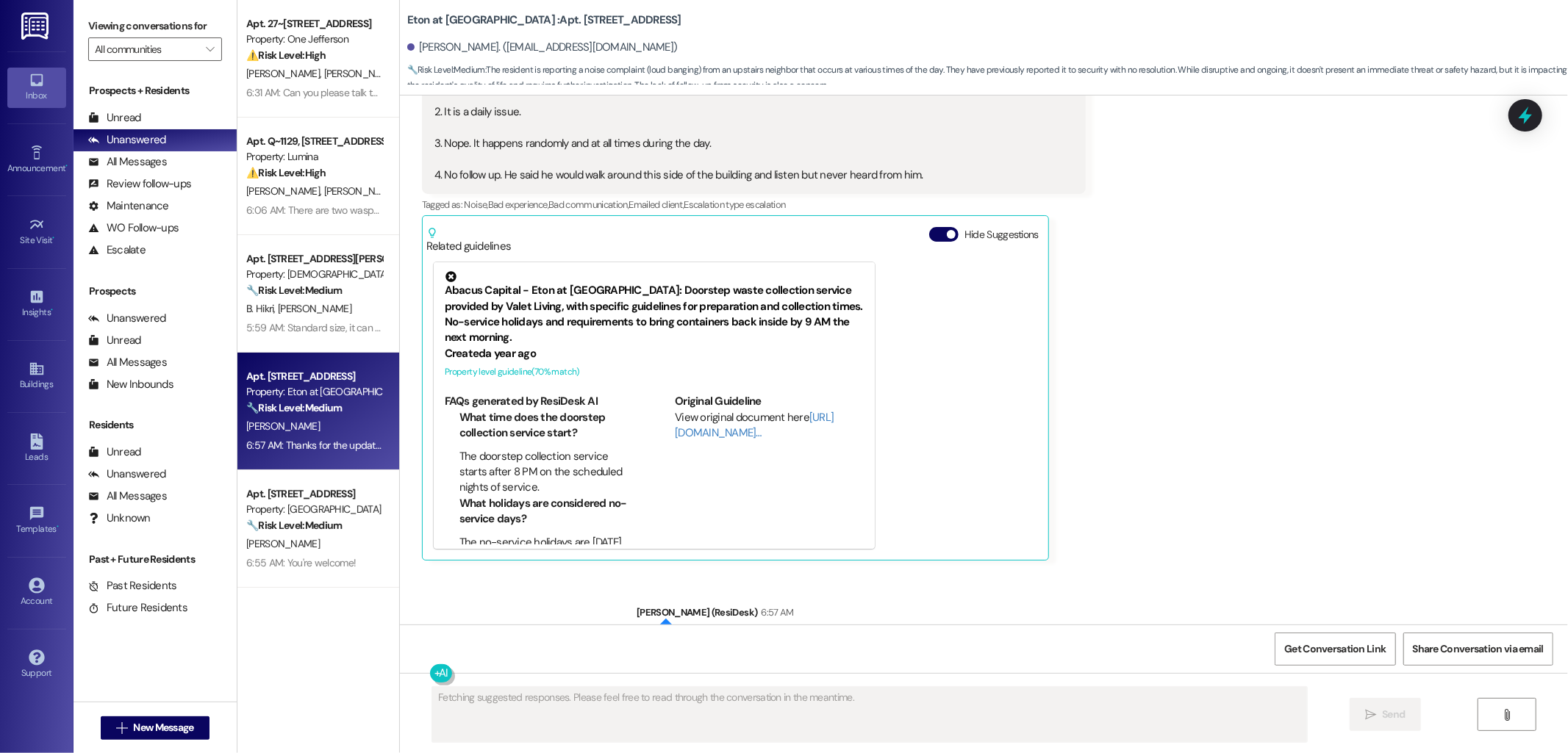
scroll to position [1566, 0]
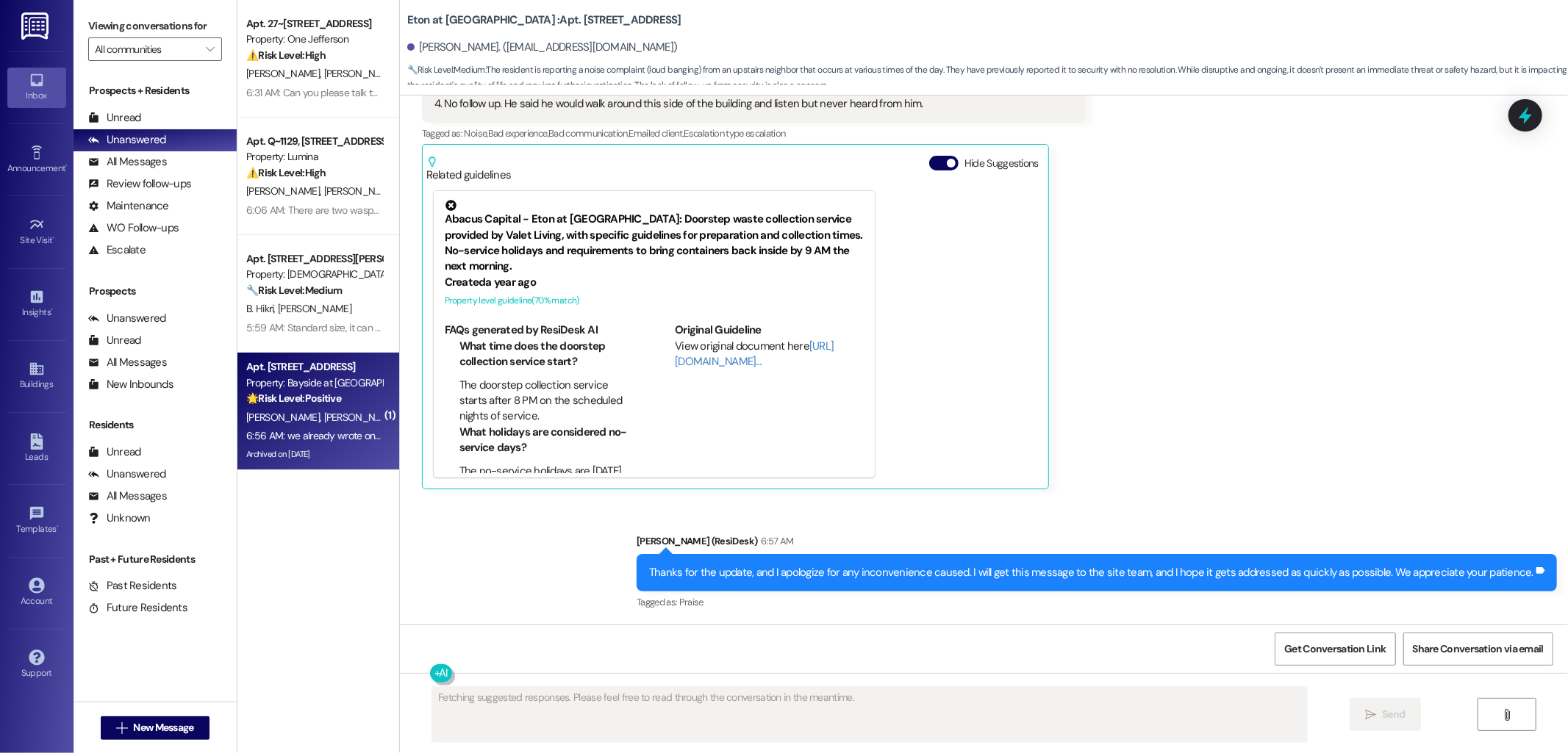
click at [322, 392] on strong "🌟 Risk Level: Positive" at bounding box center [293, 398] width 94 height 13
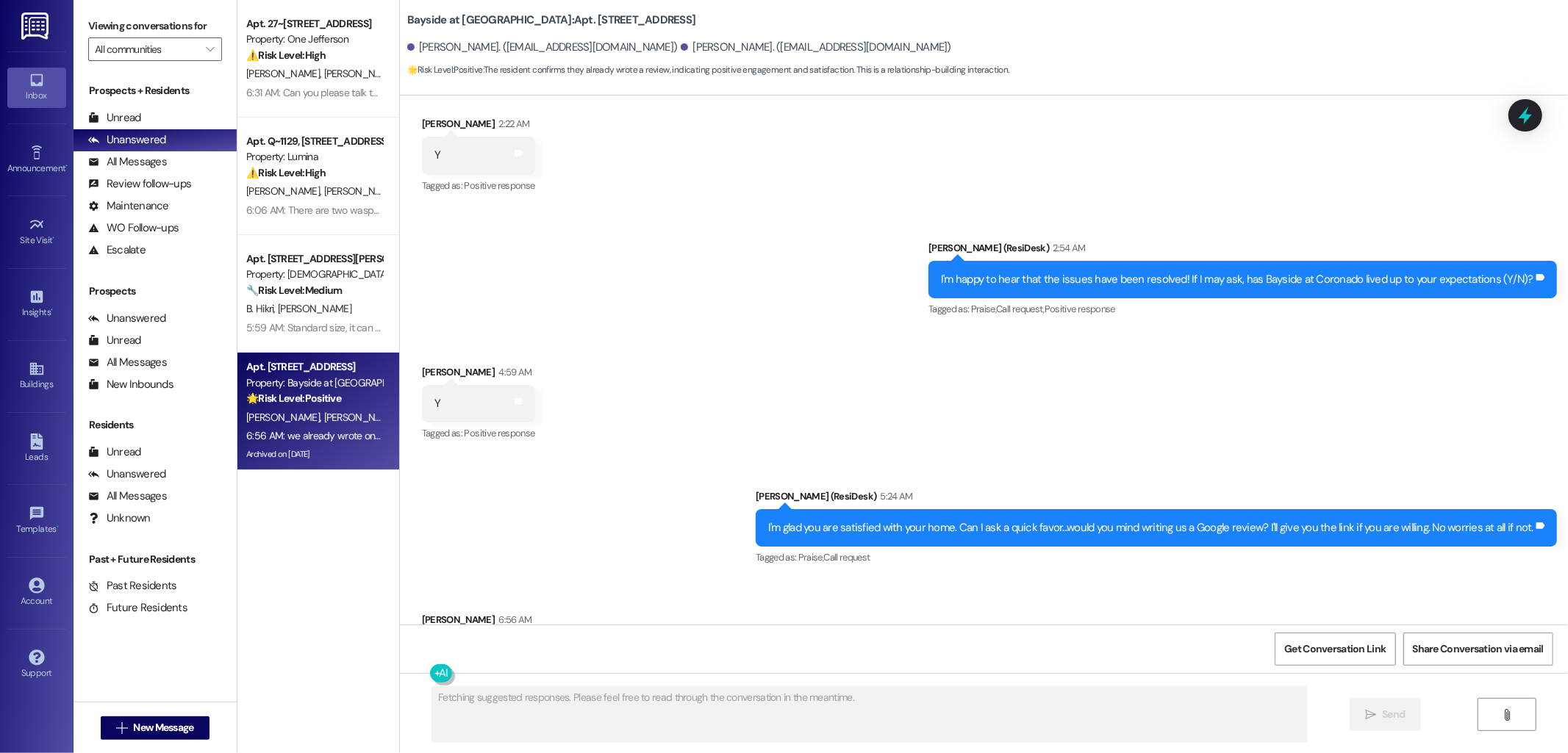
scroll to position [6601, 0]
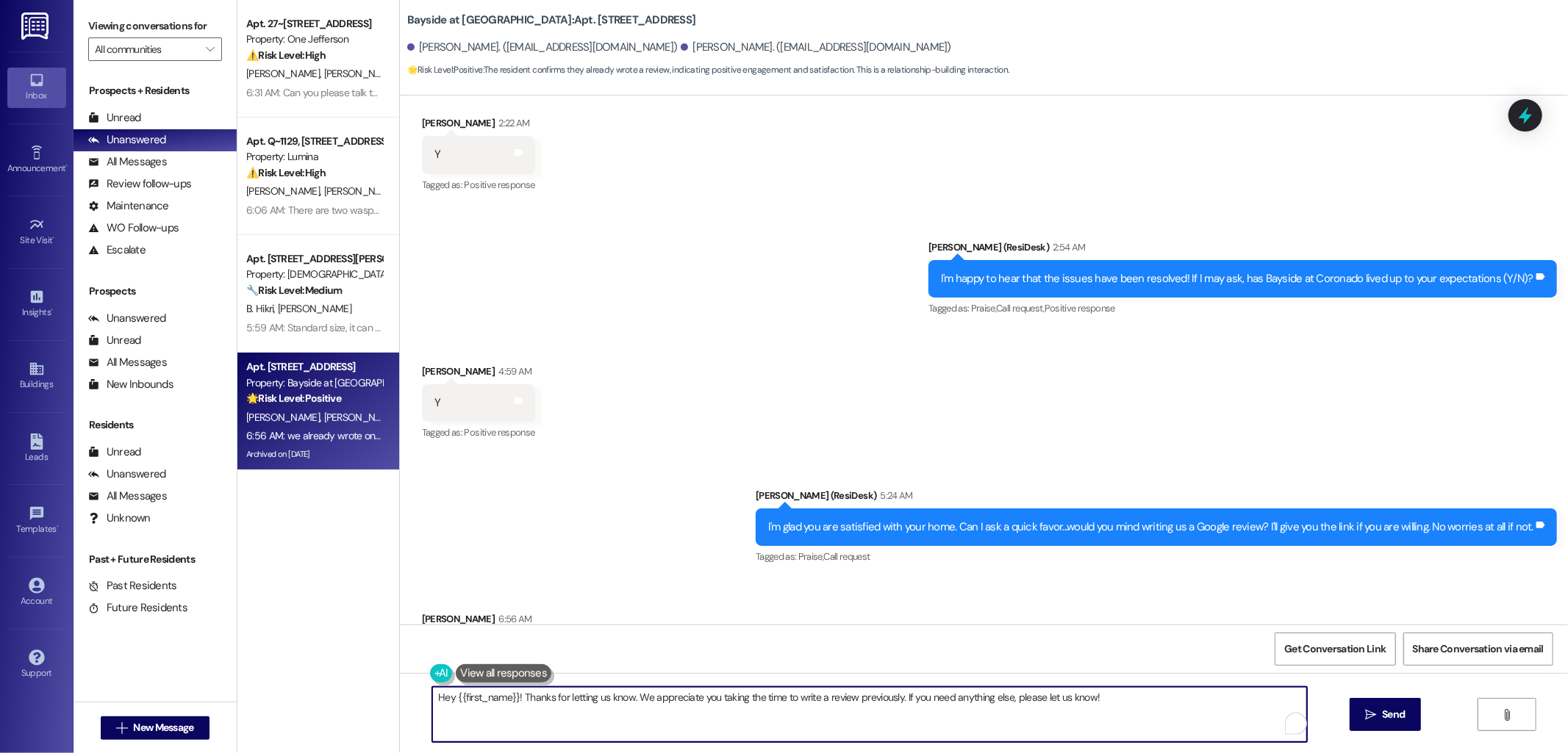
drag, startPoint x: 515, startPoint y: 700, endPoint x: 427, endPoint y: 697, distance: 88.1
click at [433, 697] on textarea "Hey {{first_name}}! Thanks for letting us know. We appreciate you taking the ti…" at bounding box center [870, 714] width 875 height 56
type textarea "Thanks for letting us know. We appreciate you taking the time to write a review…"
click at [1391, 717] on span "Send" at bounding box center [1393, 714] width 22 height 16
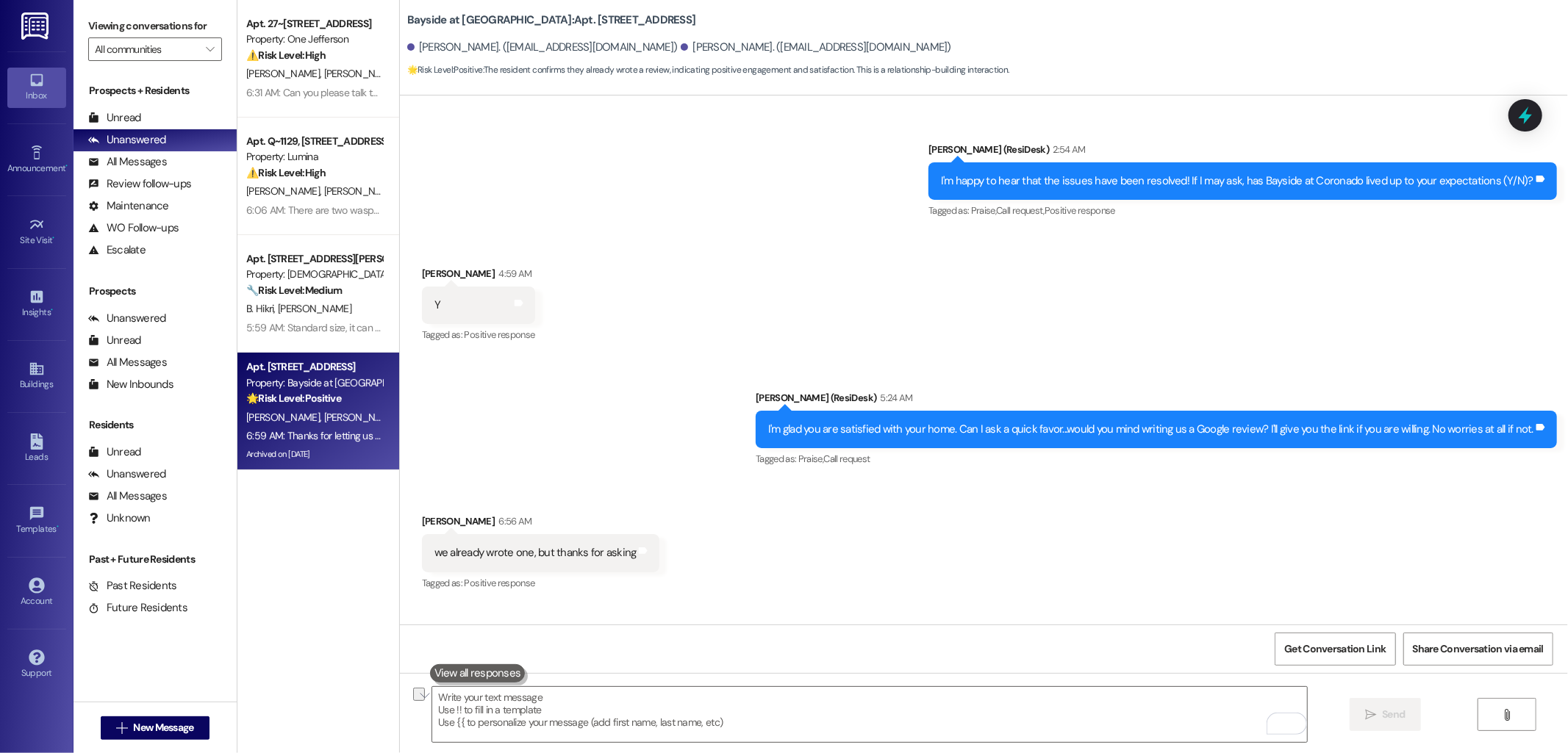
scroll to position [6704, 0]
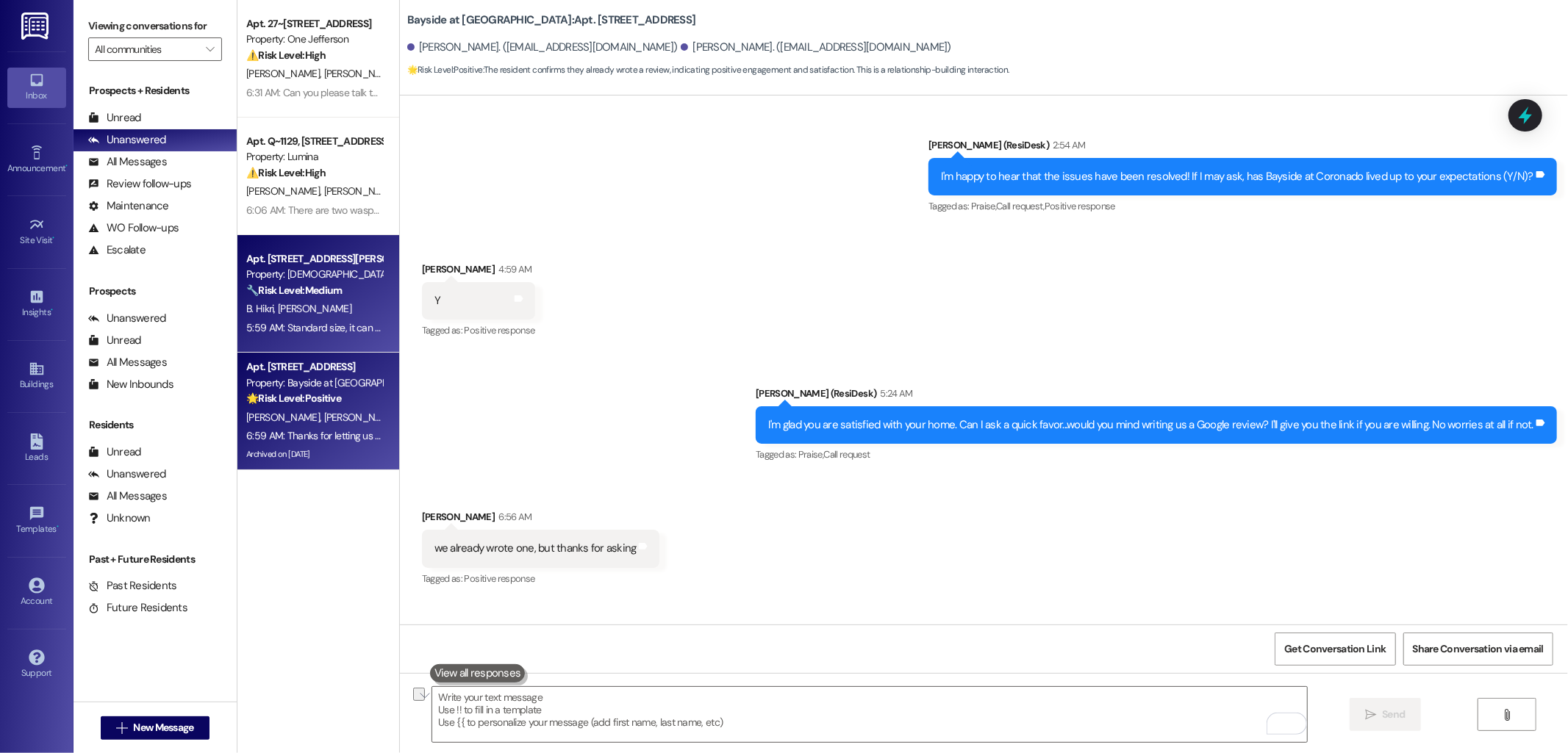
click at [310, 302] on div "B. Hikri H. Lider" at bounding box center [314, 309] width 139 height 18
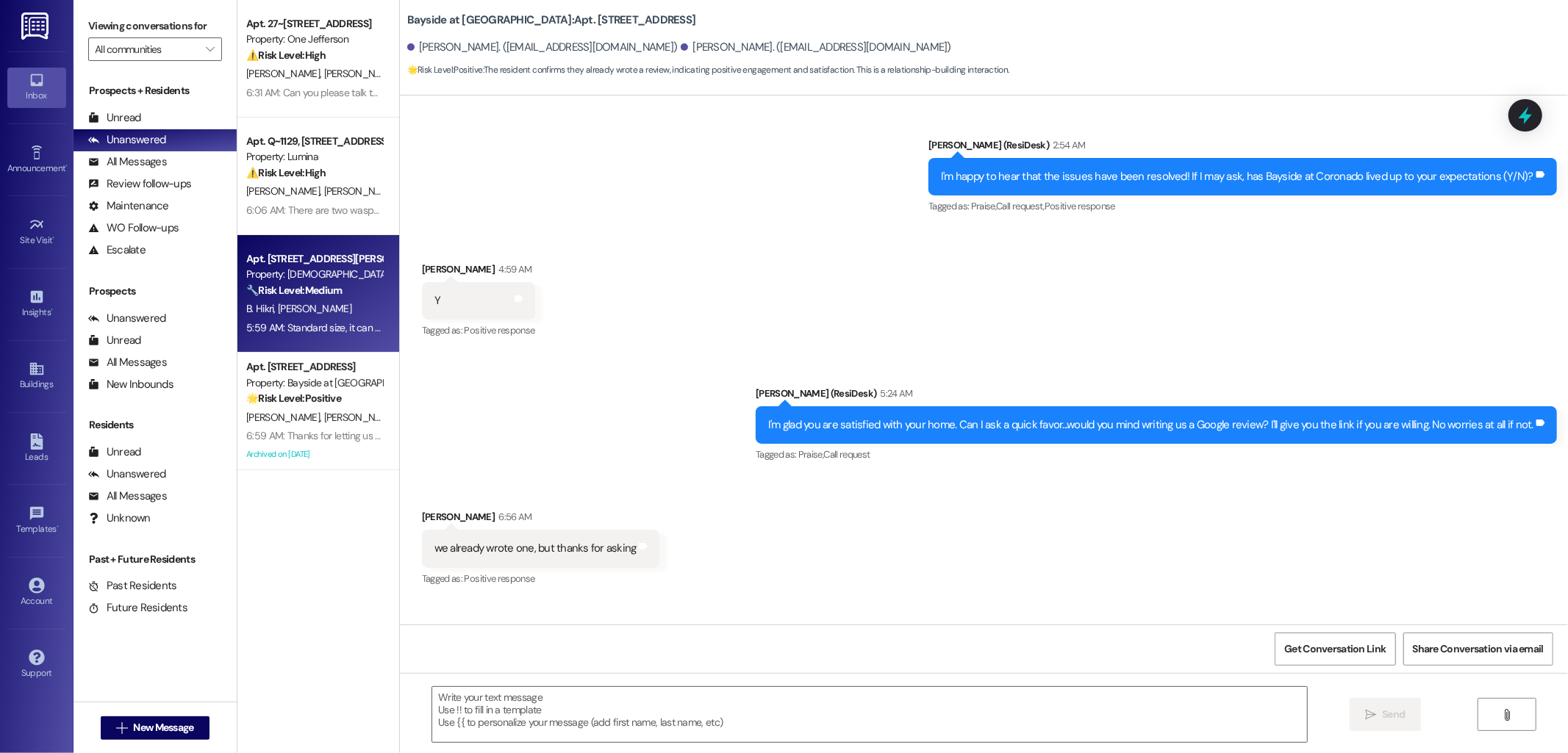
type textarea "Fetching suggested responses. Please feel free to read through the conversation…"
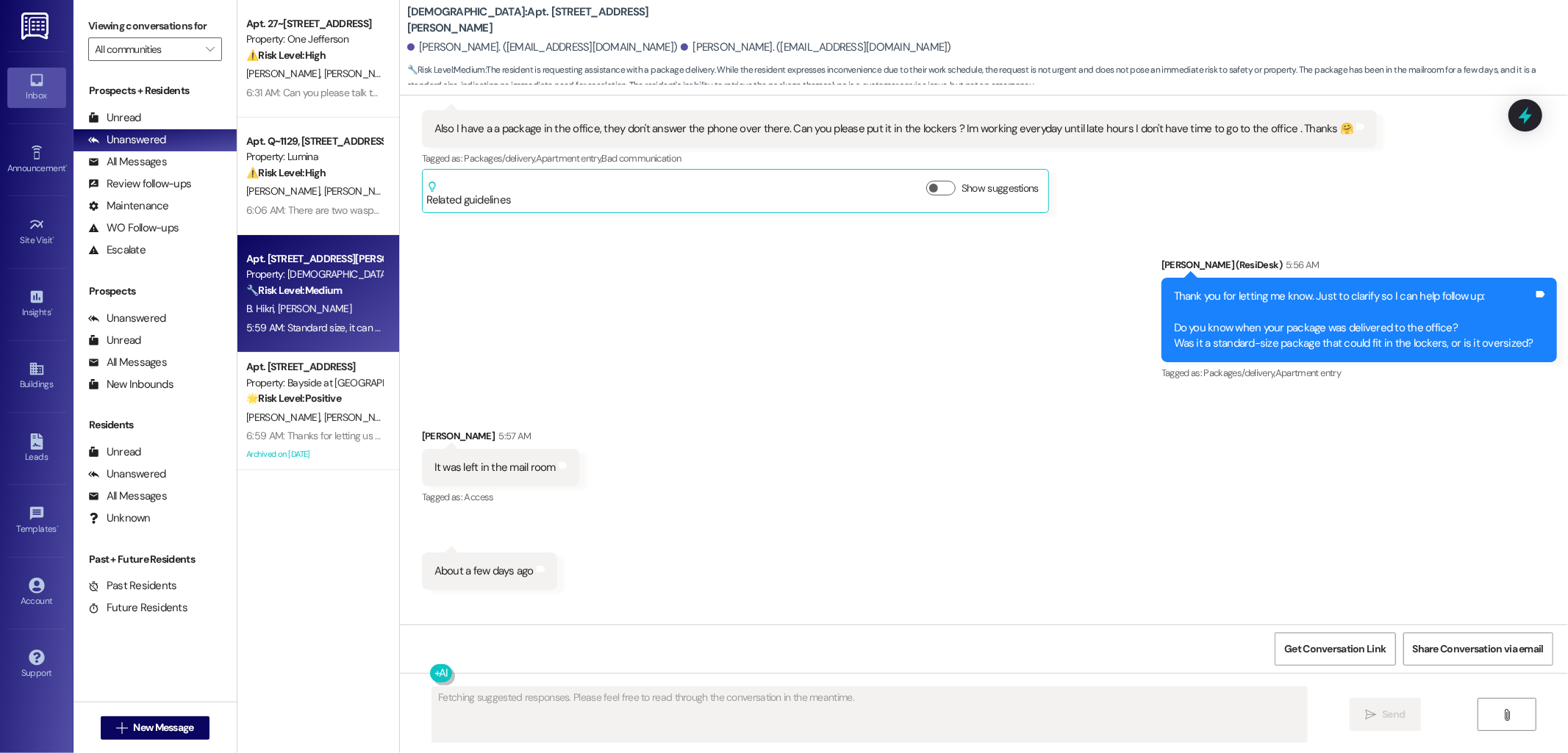
scroll to position [1299, 0]
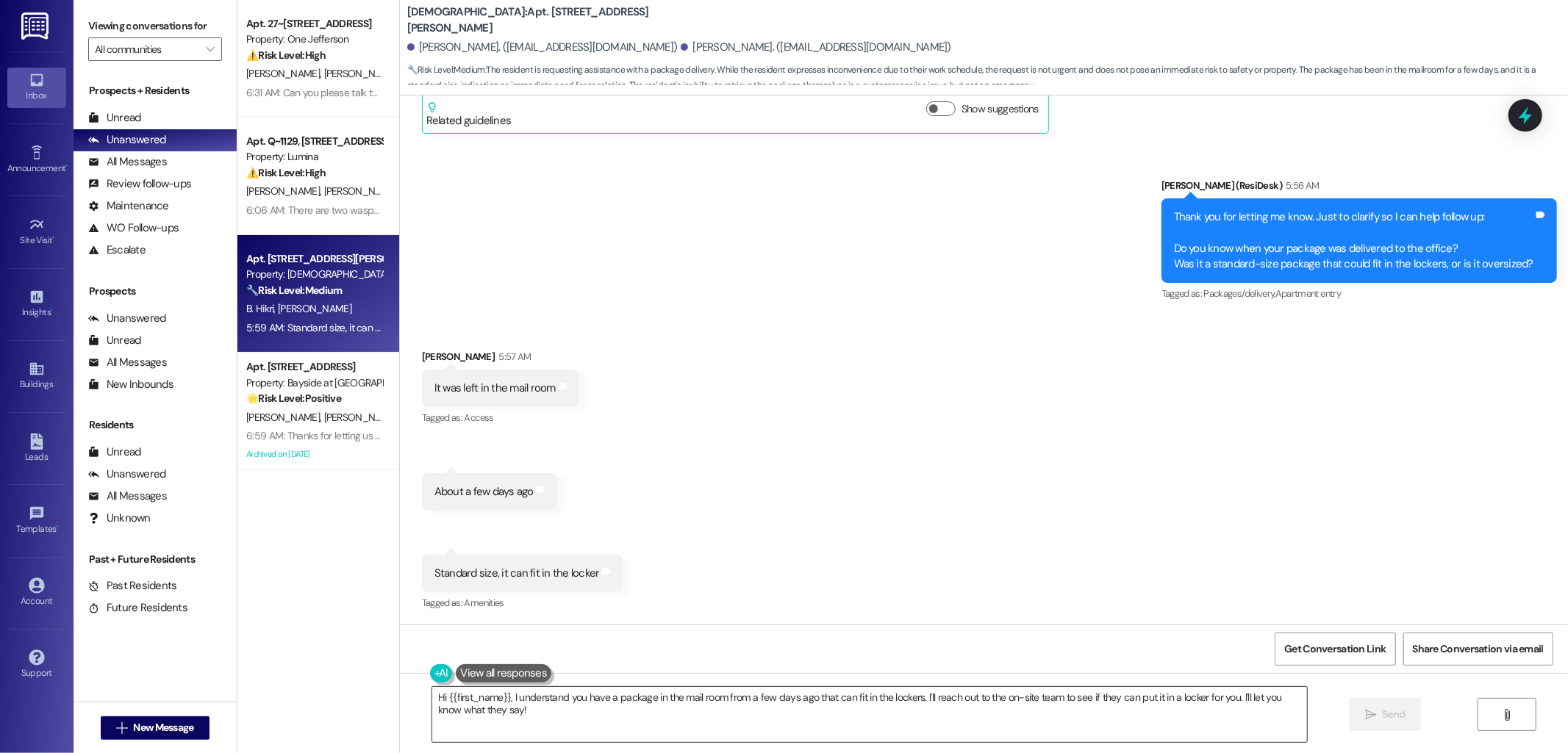
click at [900, 702] on textarea "Hi {{first_name}}, I understand you have a package in the mail room from a few …" at bounding box center [870, 714] width 875 height 56
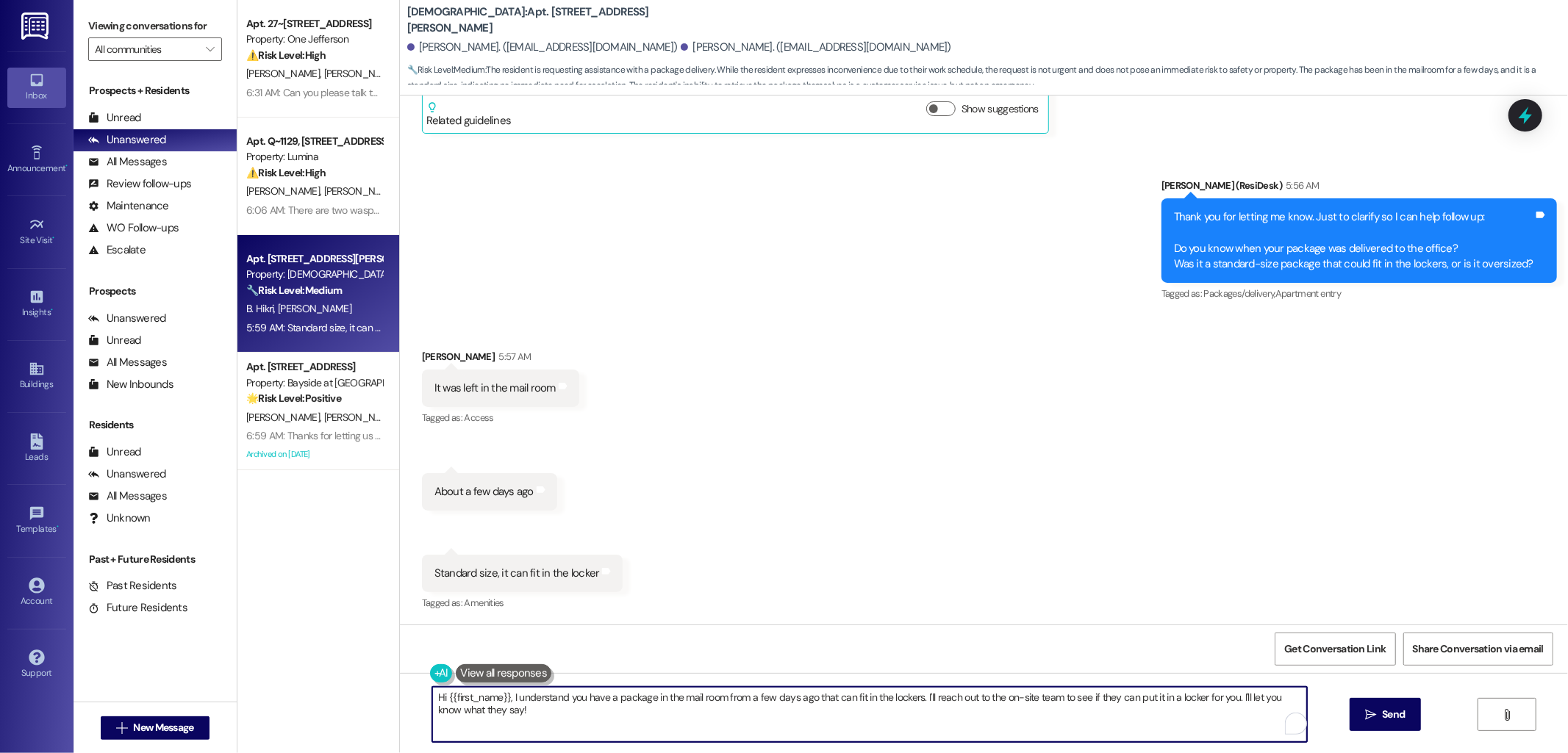
click at [900, 702] on textarea "Hi {{first_name}}, I understand you have a package in the mail room from a few …" at bounding box center [870, 714] width 875 height 56
type textarea "Got it! I'll notify the team right away."
click at [1382, 711] on span "Send" at bounding box center [1393, 714] width 22 height 16
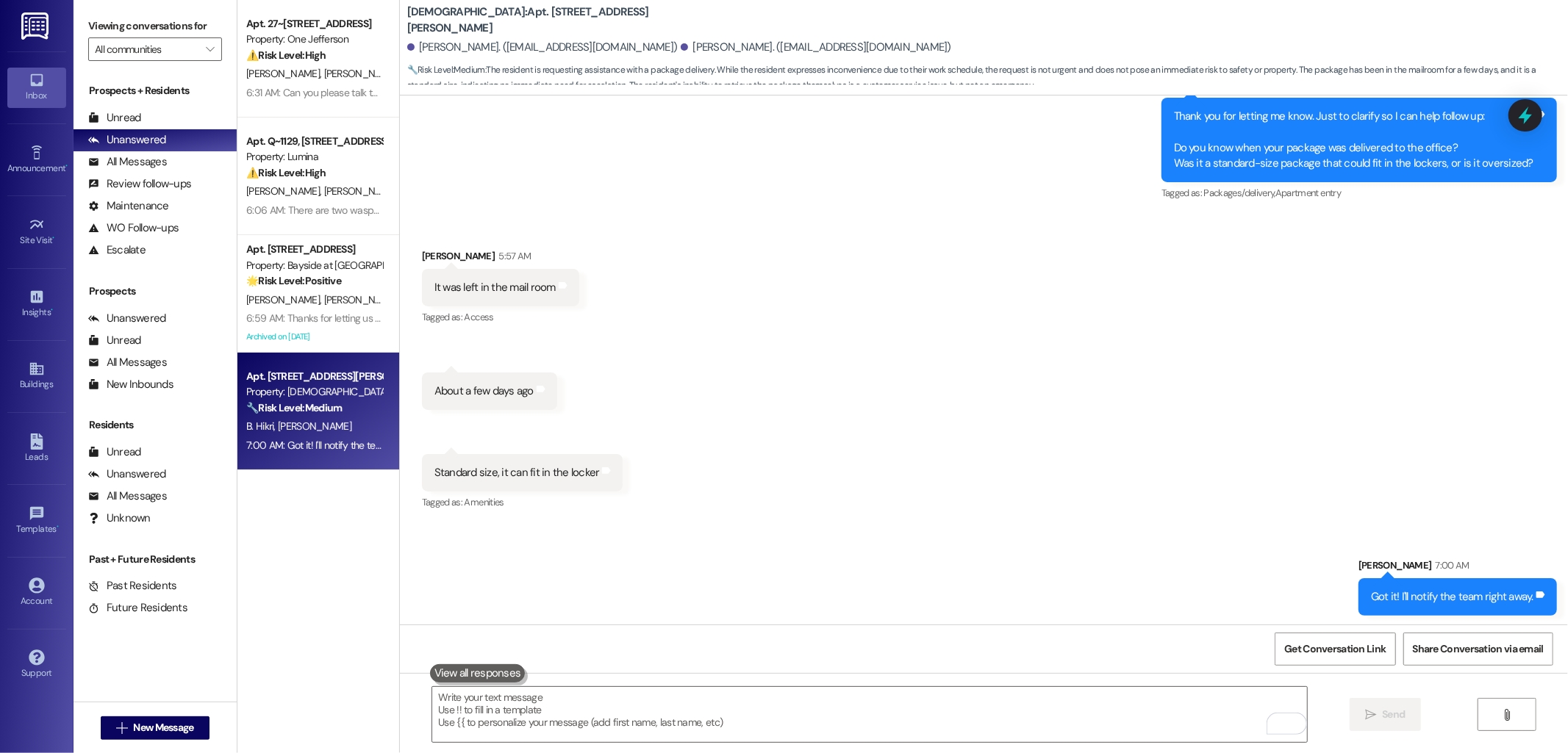
scroll to position [1402, 0]
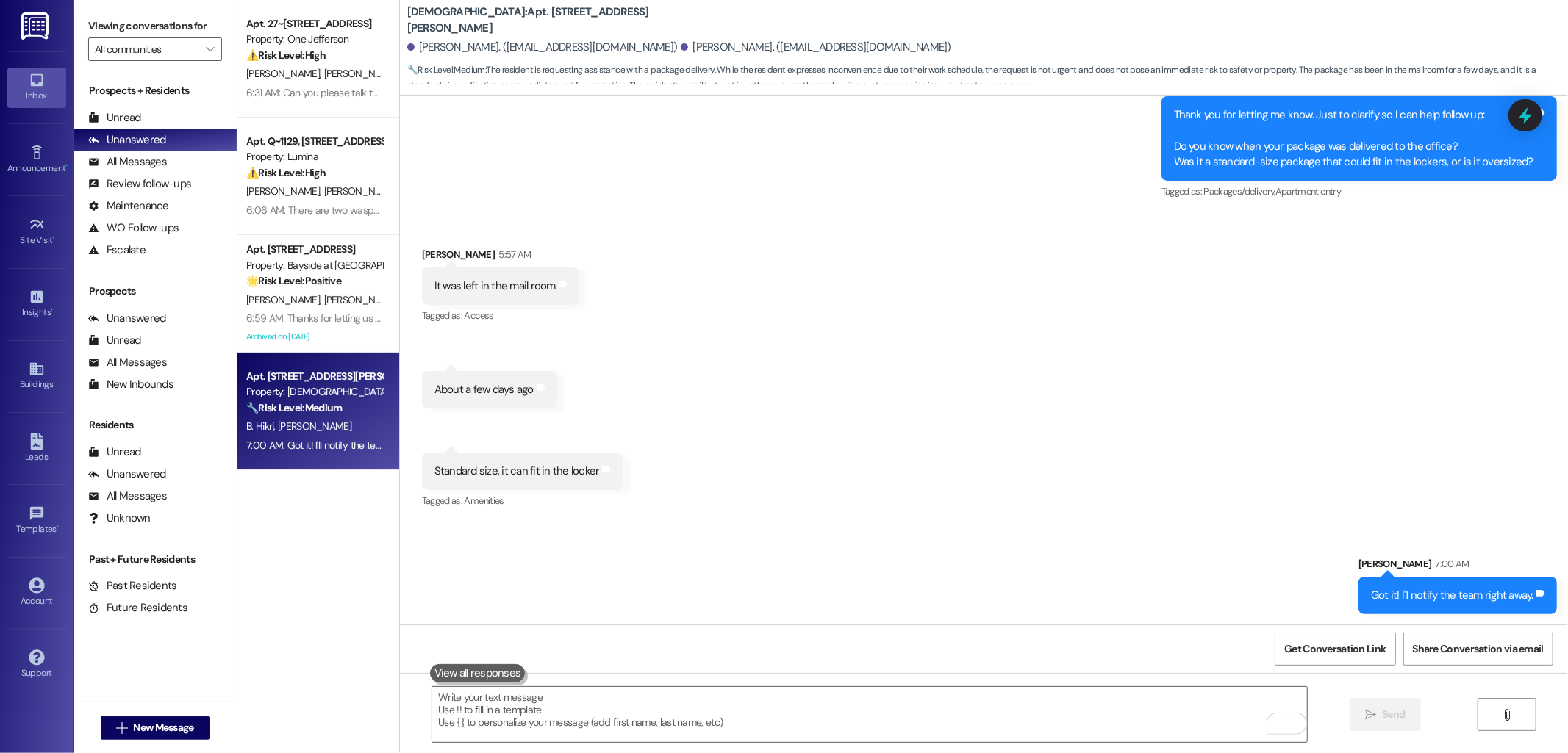
click at [1053, 359] on div "Received via SMS Hadas Lider 5:57 AM It was left in the mail room Tags and note…" at bounding box center [985, 368] width 1169 height 309
click at [913, 380] on div "Received via SMS Hadas Lider 5:57 AM It was left in the mail room Tags and note…" at bounding box center [985, 368] width 1169 height 309
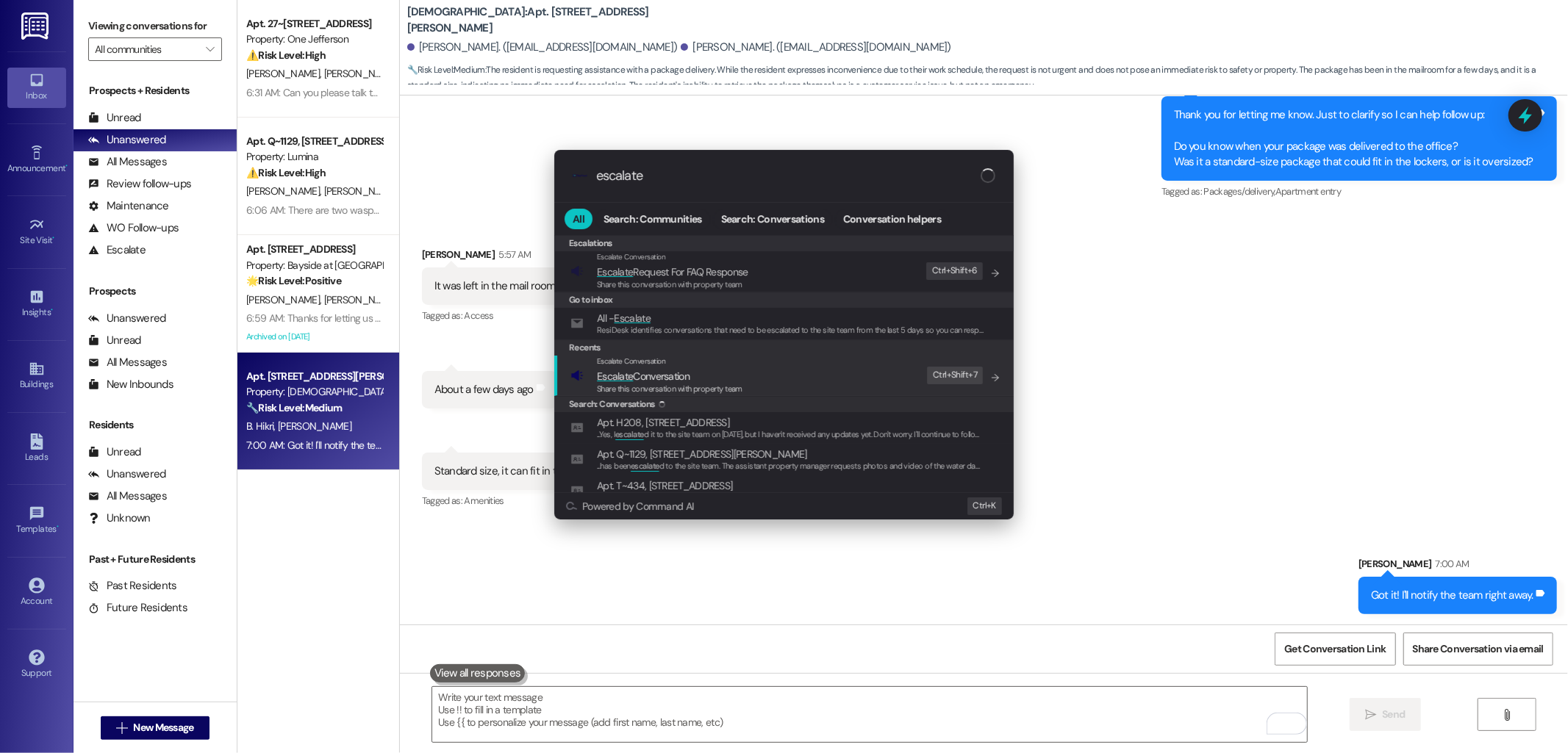
type input "escalate"
click at [641, 376] on span "Escalate Conversation" at bounding box center [643, 376] width 93 height 13
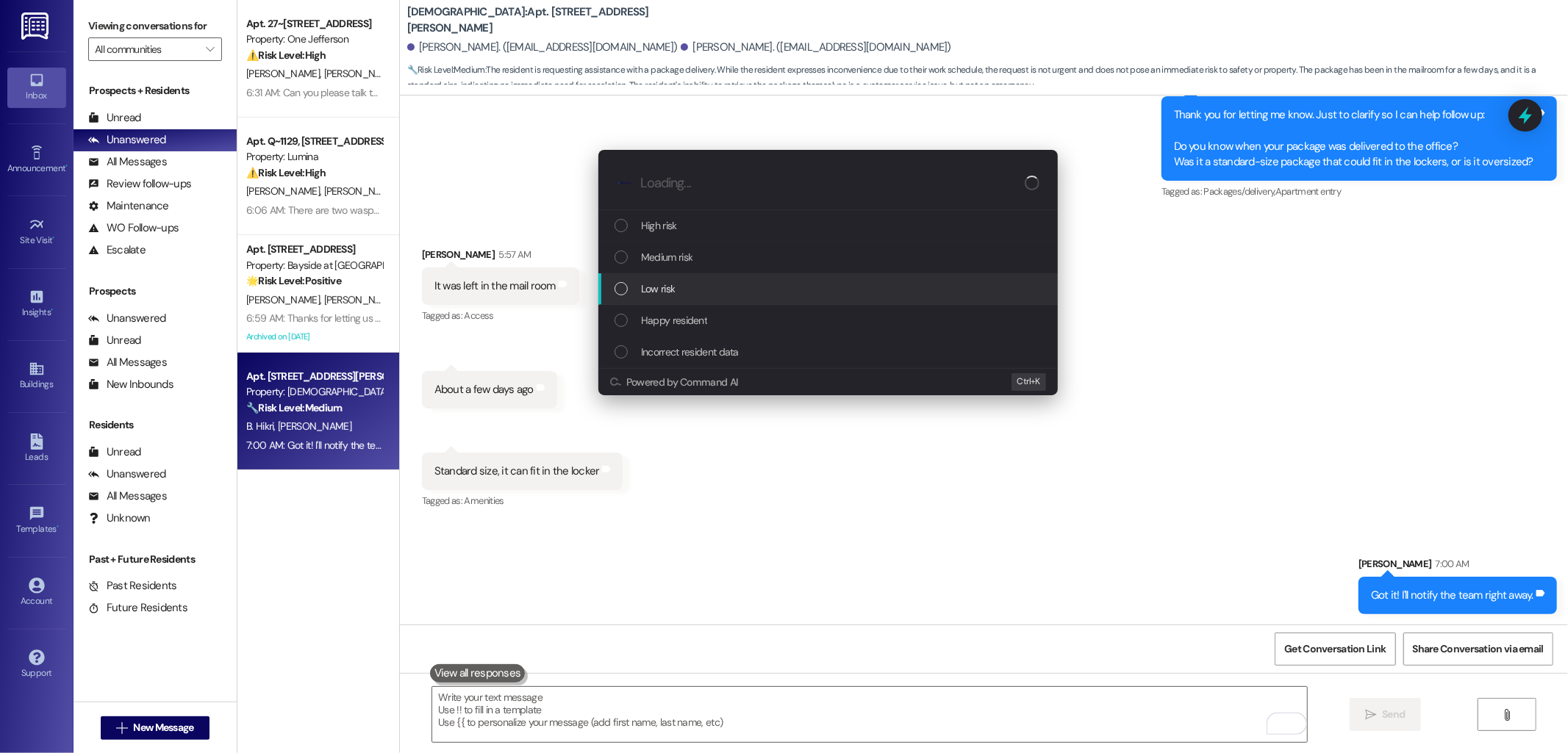
click at [699, 282] on div "Low risk" at bounding box center [830, 289] width 430 height 17
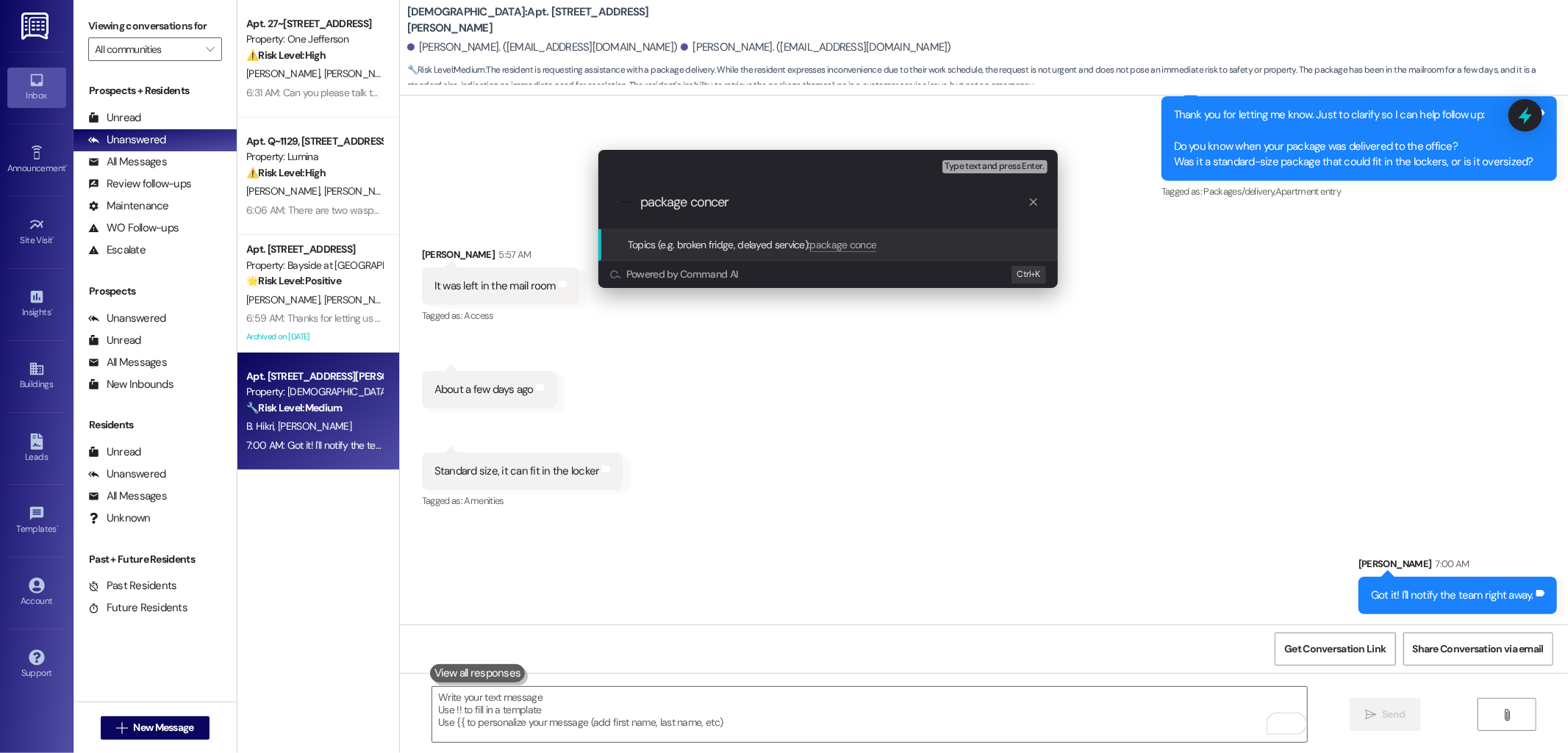
type input "package concern"
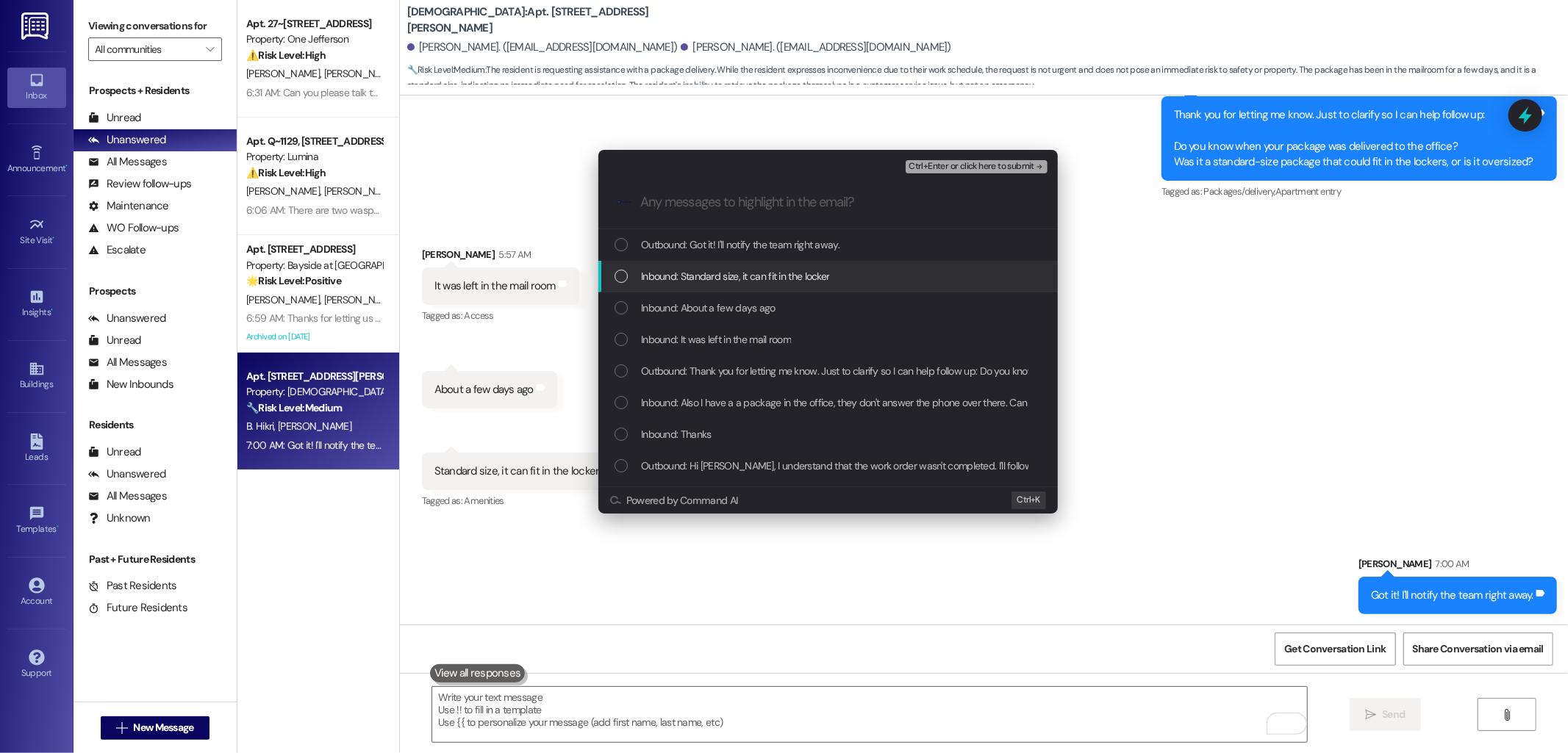
click at [700, 274] on span "Inbound: Standard size, it can fit in the locker" at bounding box center [735, 277] width 188 height 17
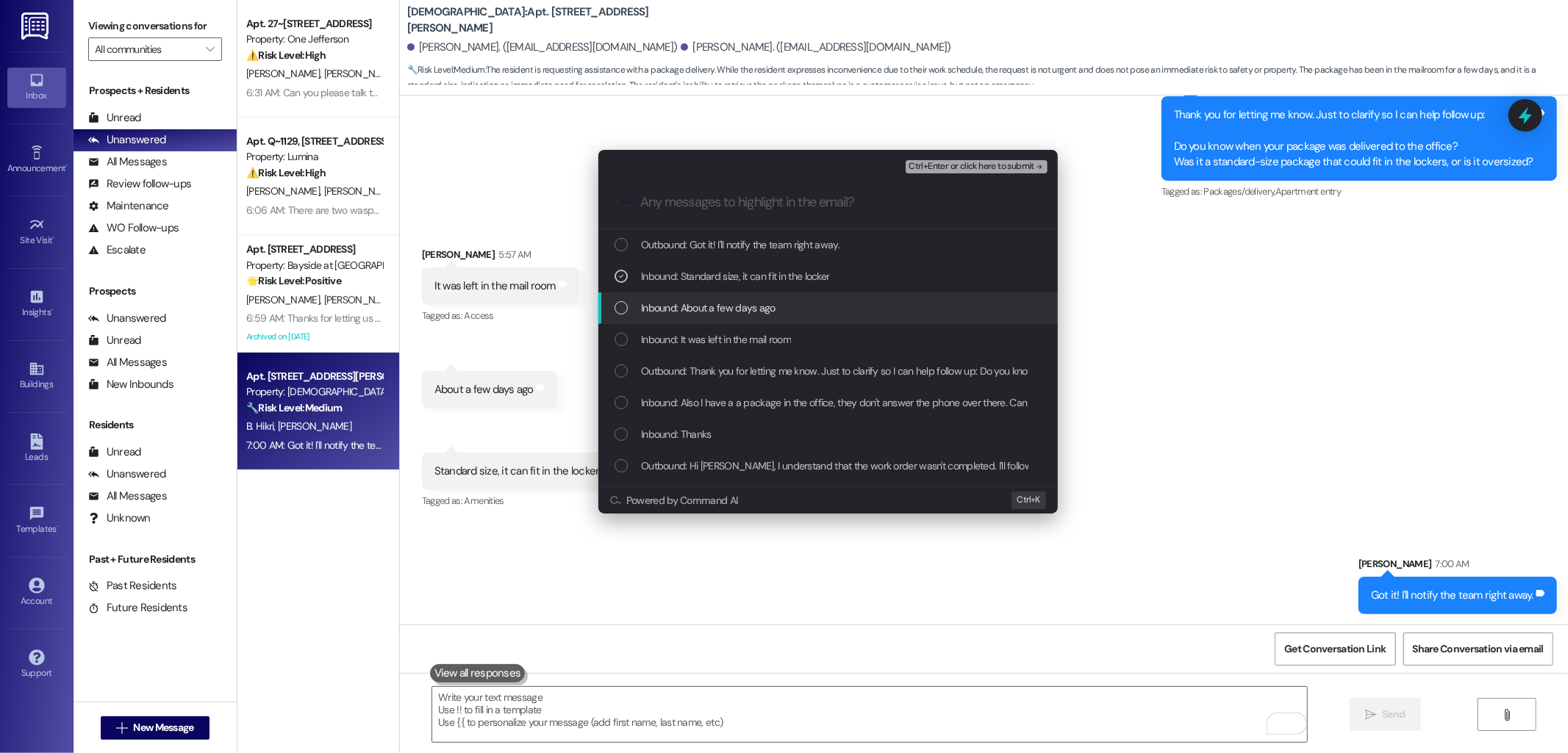
click at [697, 305] on span "Inbound: About a few days ago" at bounding box center [709, 308] width 134 height 17
click at [693, 331] on span "Inbound: It was left in the mail room" at bounding box center [716, 340] width 150 height 17
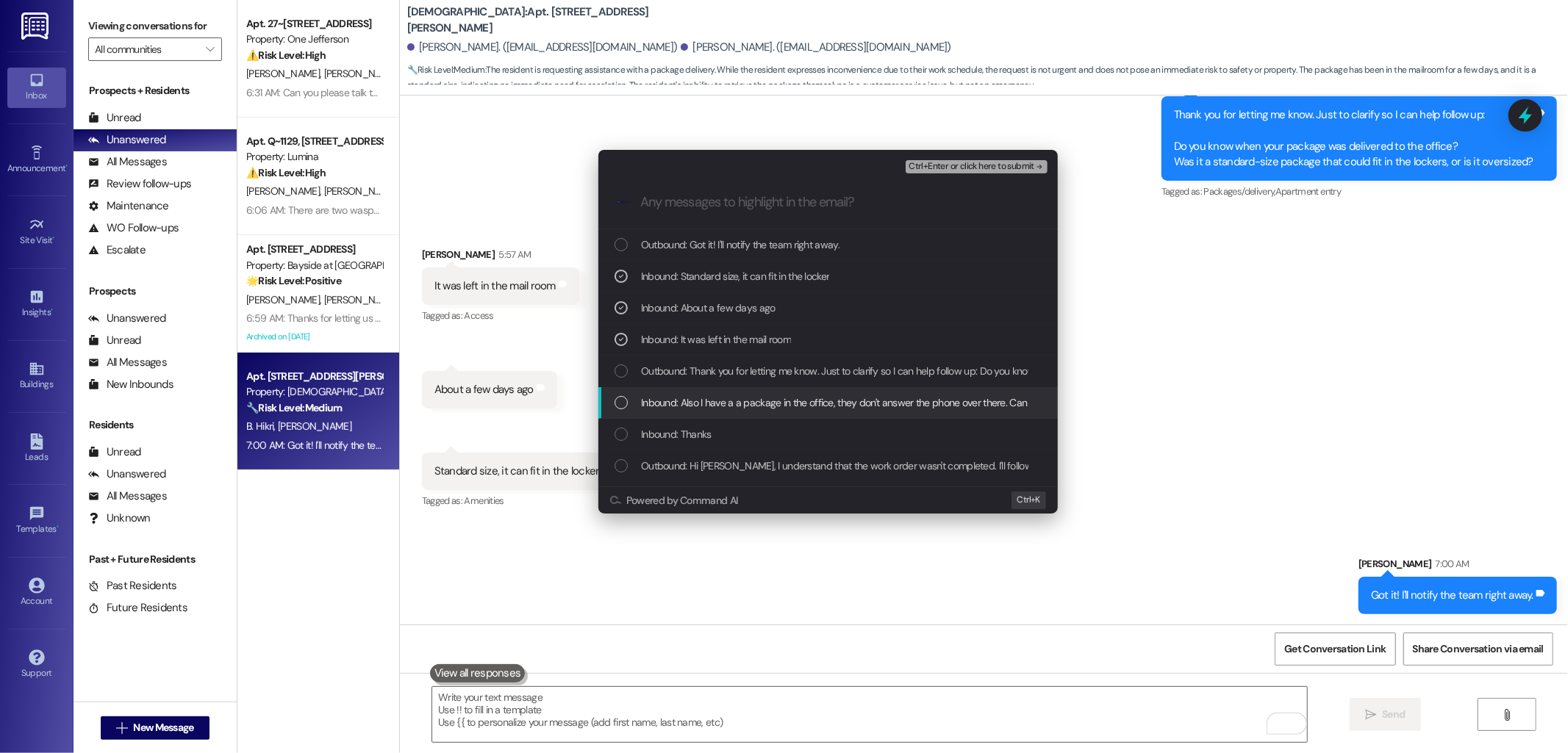
click at [738, 401] on span "Inbound: Also I have a a package in the office, they don't answer the phone ove…" at bounding box center [1081, 403] width 879 height 17
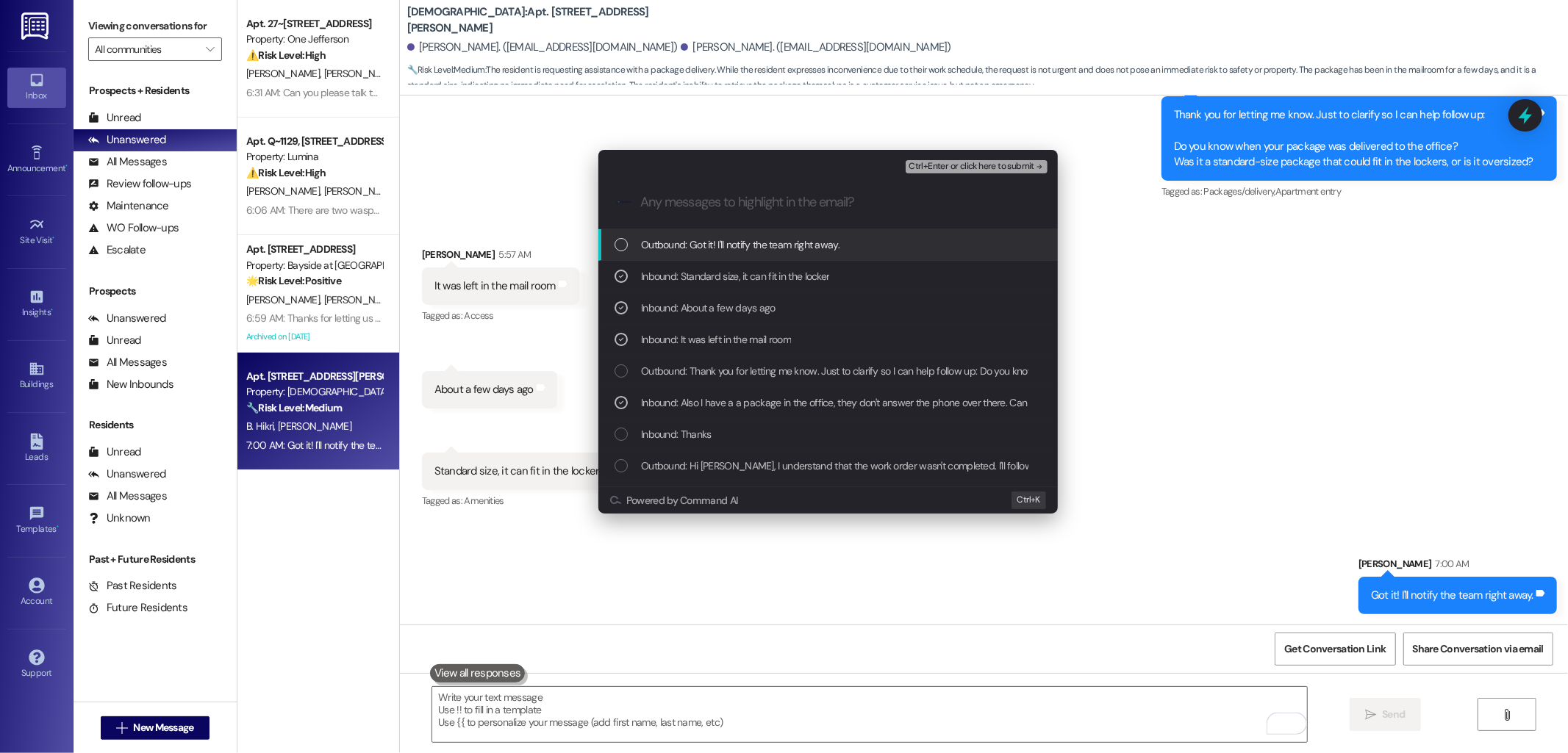
click at [975, 166] on span "Ctrl+Enter or click here to submit" at bounding box center [971, 167] width 126 height 10
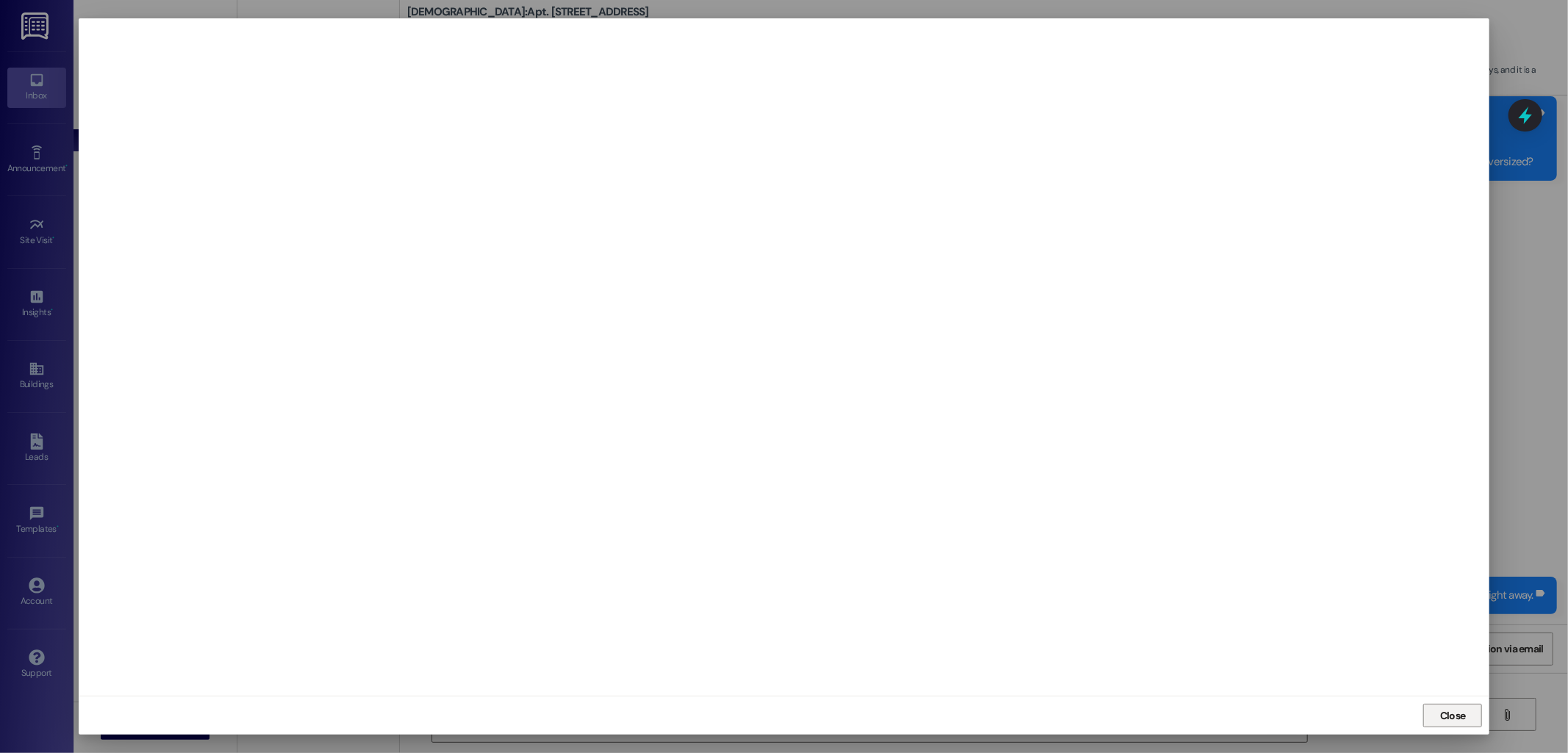
click at [1458, 717] on span "Close" at bounding box center [1453, 716] width 26 height 16
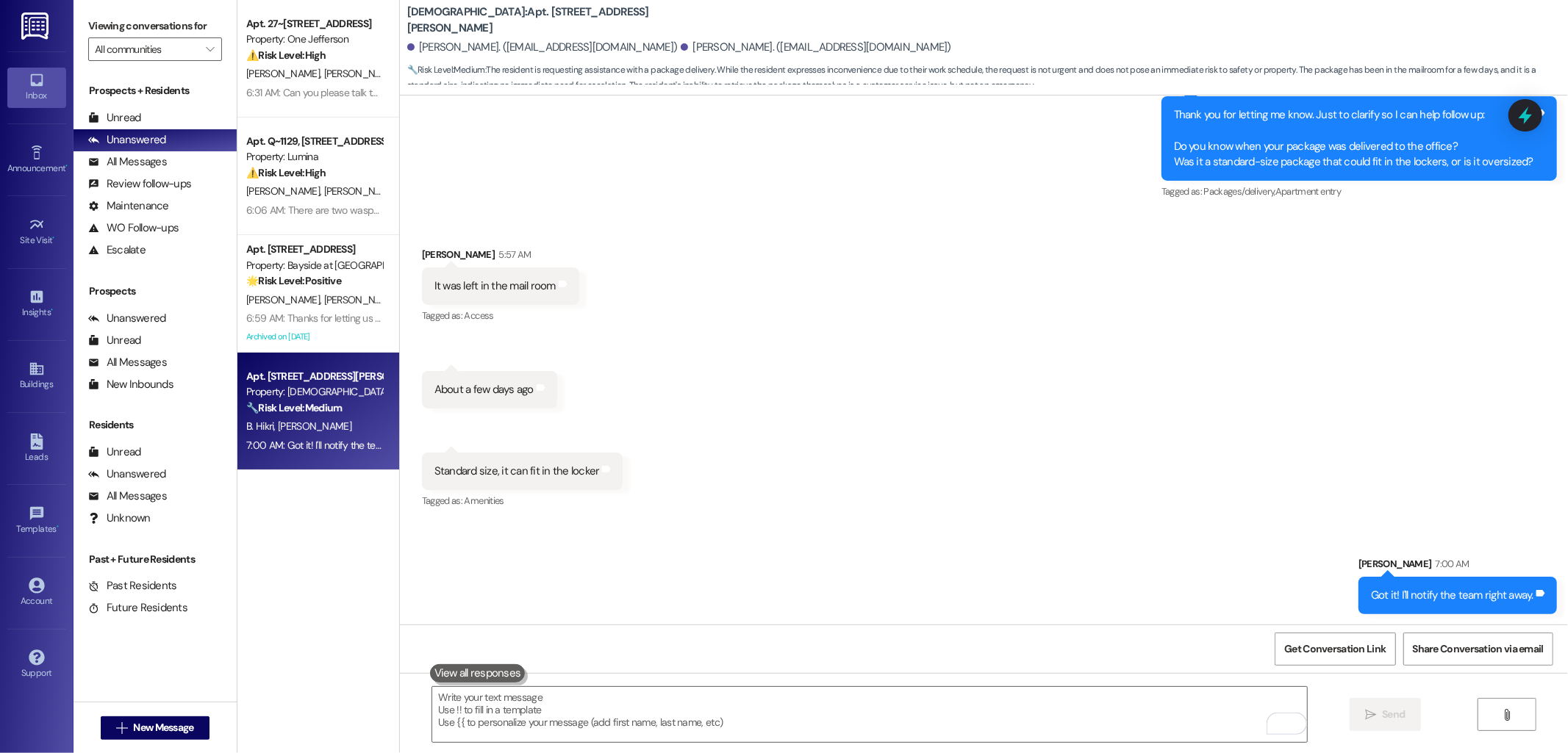
click at [1278, 444] on div "Received via SMS Hadas Lider 5:57 AM It was left in the mail room Tags and note…" at bounding box center [985, 368] width 1169 height 309
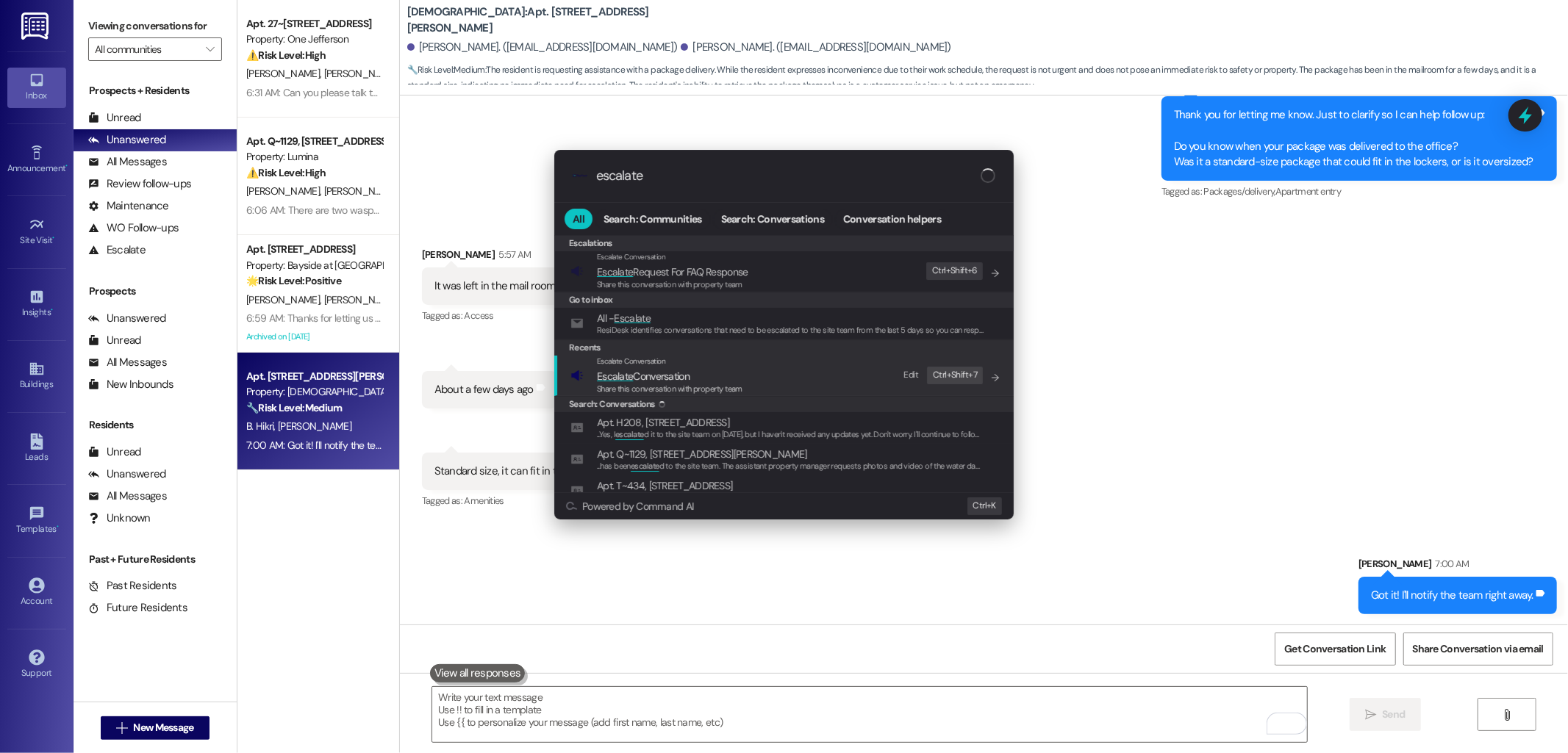
type input "escalate"
click at [709, 374] on span "Escalate Conversation" at bounding box center [670, 376] width 146 height 17
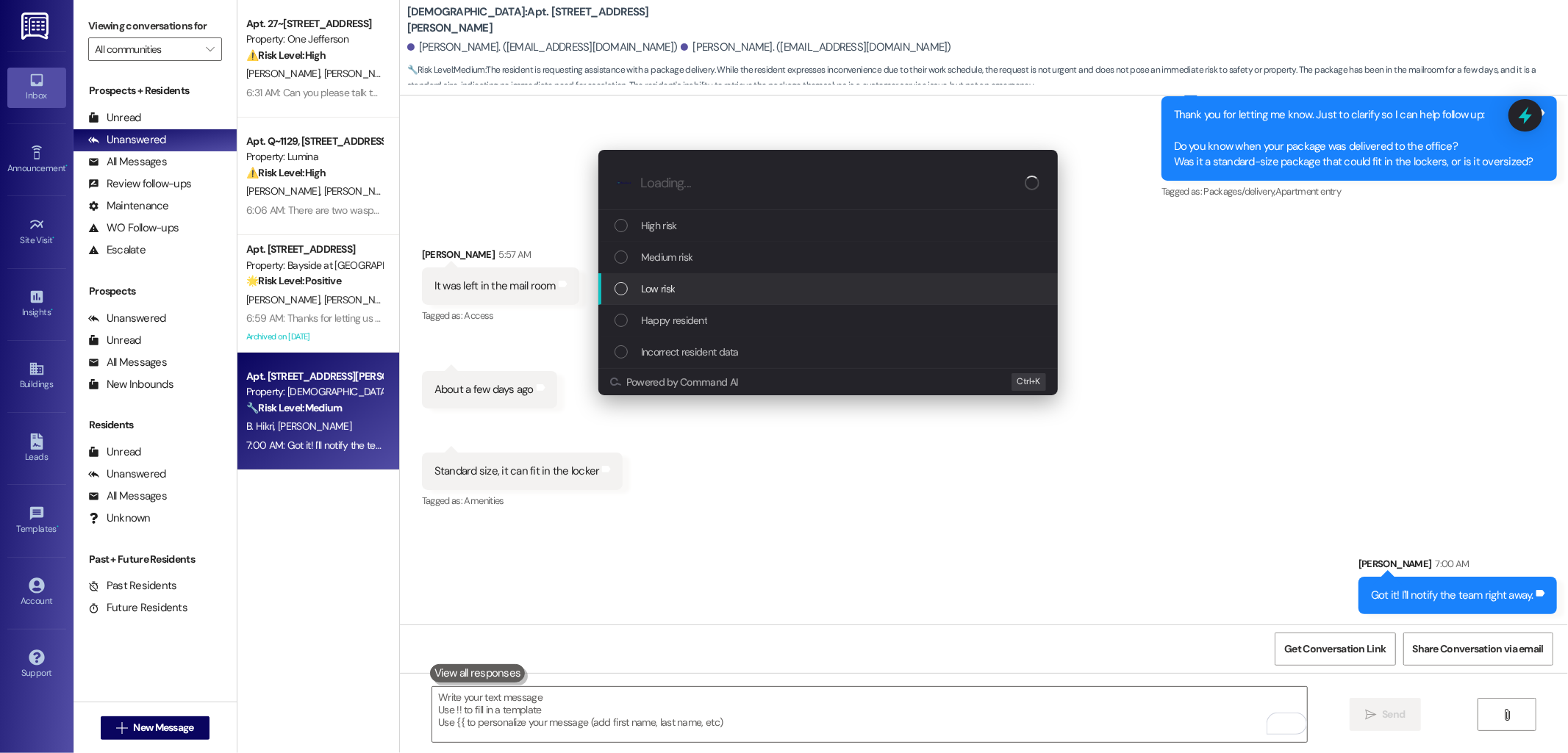
click at [680, 281] on div "Low risk" at bounding box center [830, 289] width 430 height 17
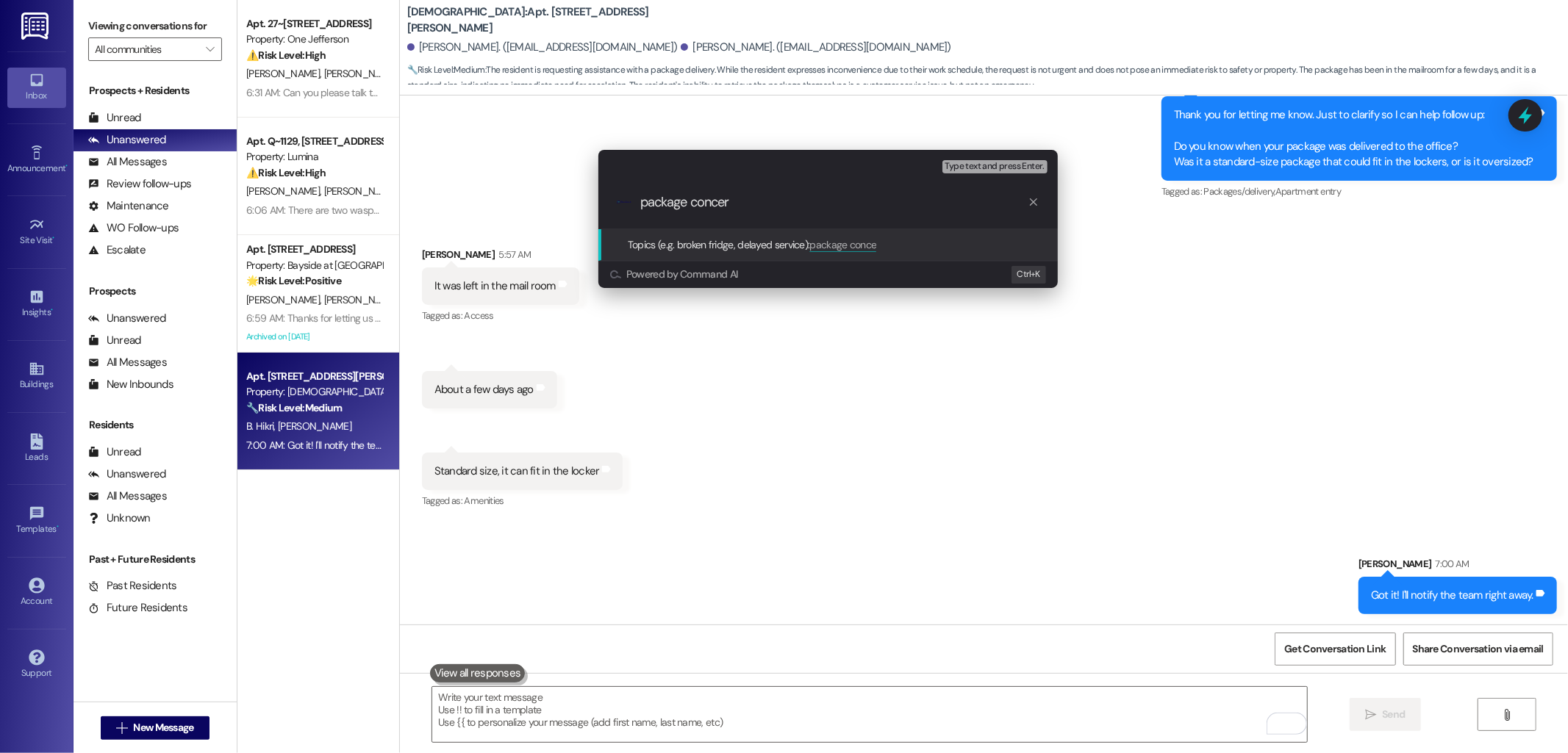
type input "package concern"
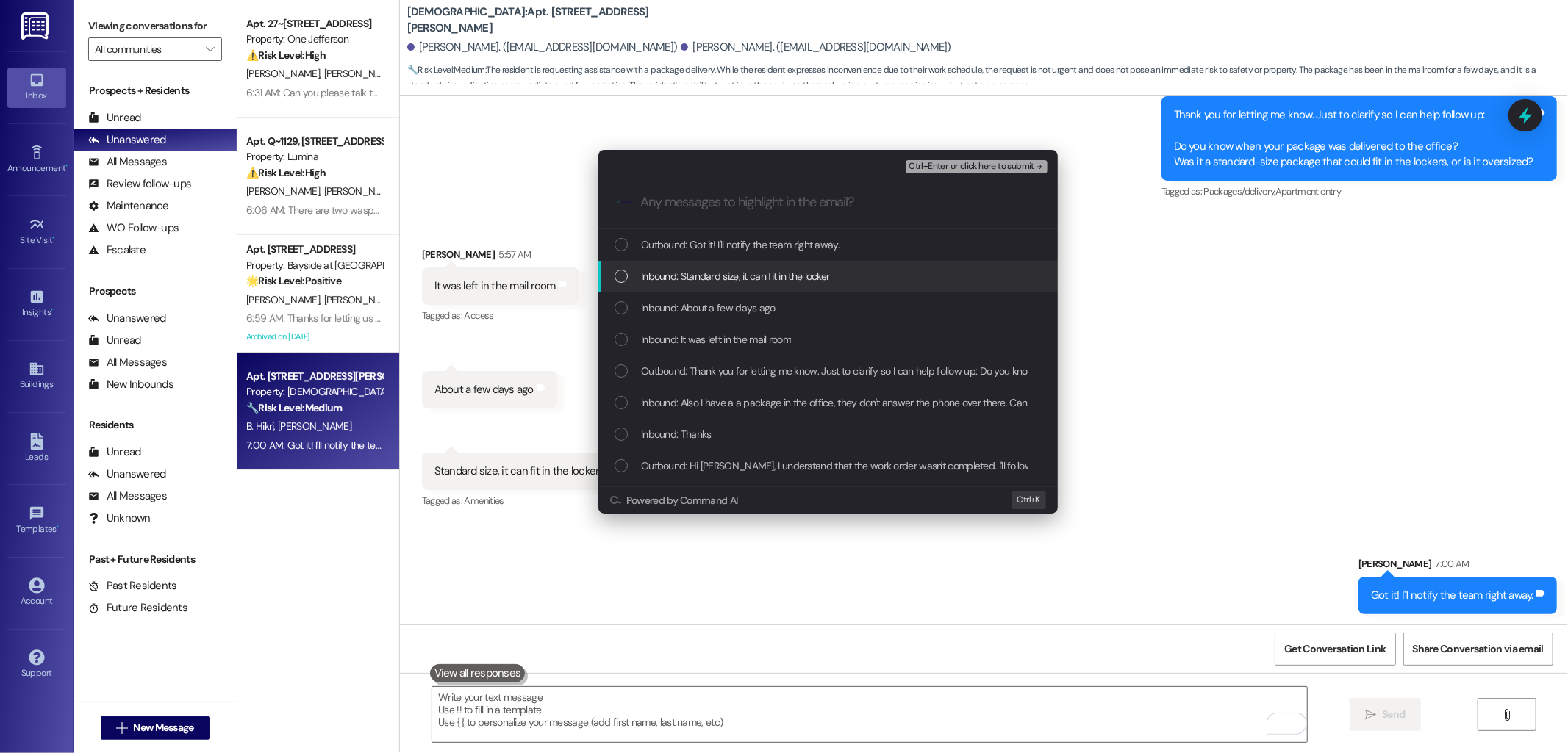
click at [693, 269] on span "Inbound: Standard size, it can fit in the locker" at bounding box center [735, 277] width 188 height 17
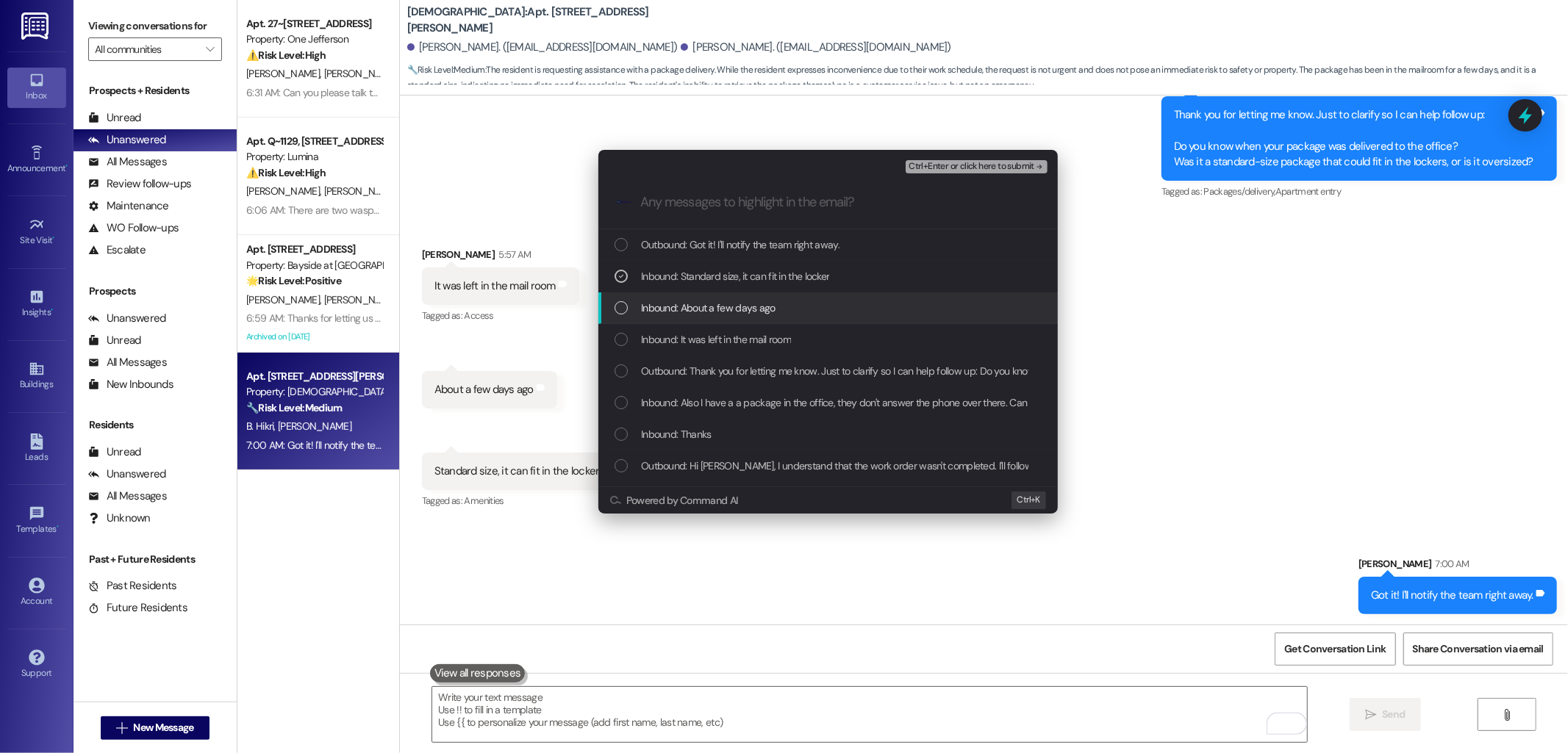
click at [691, 306] on span "Inbound: About a few days ago" at bounding box center [709, 308] width 134 height 17
click at [688, 335] on span "Inbound: It was left in the mail room" at bounding box center [716, 340] width 150 height 17
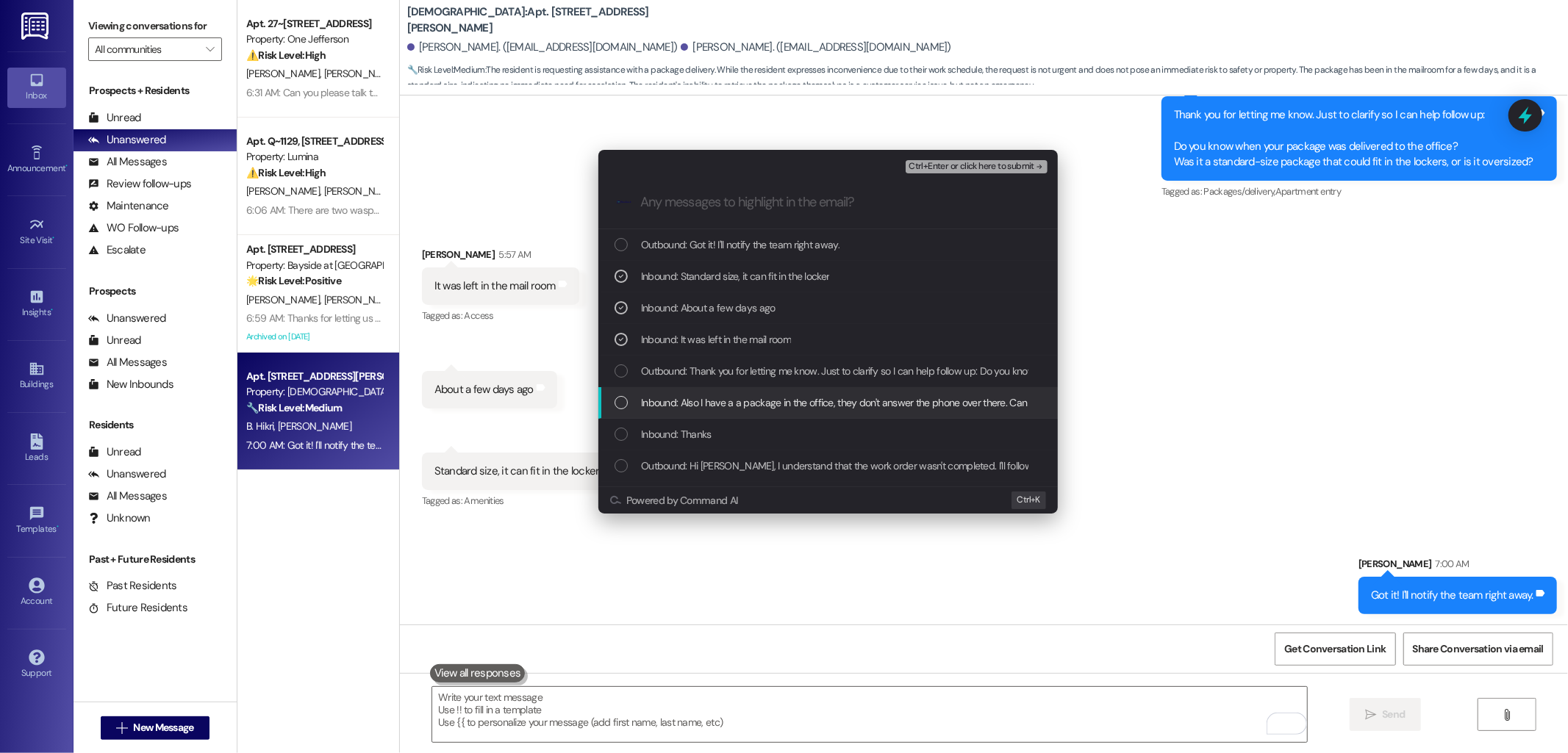
click at [722, 404] on span "Inbound: Also I have a a package in the office, they don't answer the phone ove…" at bounding box center [1081, 403] width 879 height 17
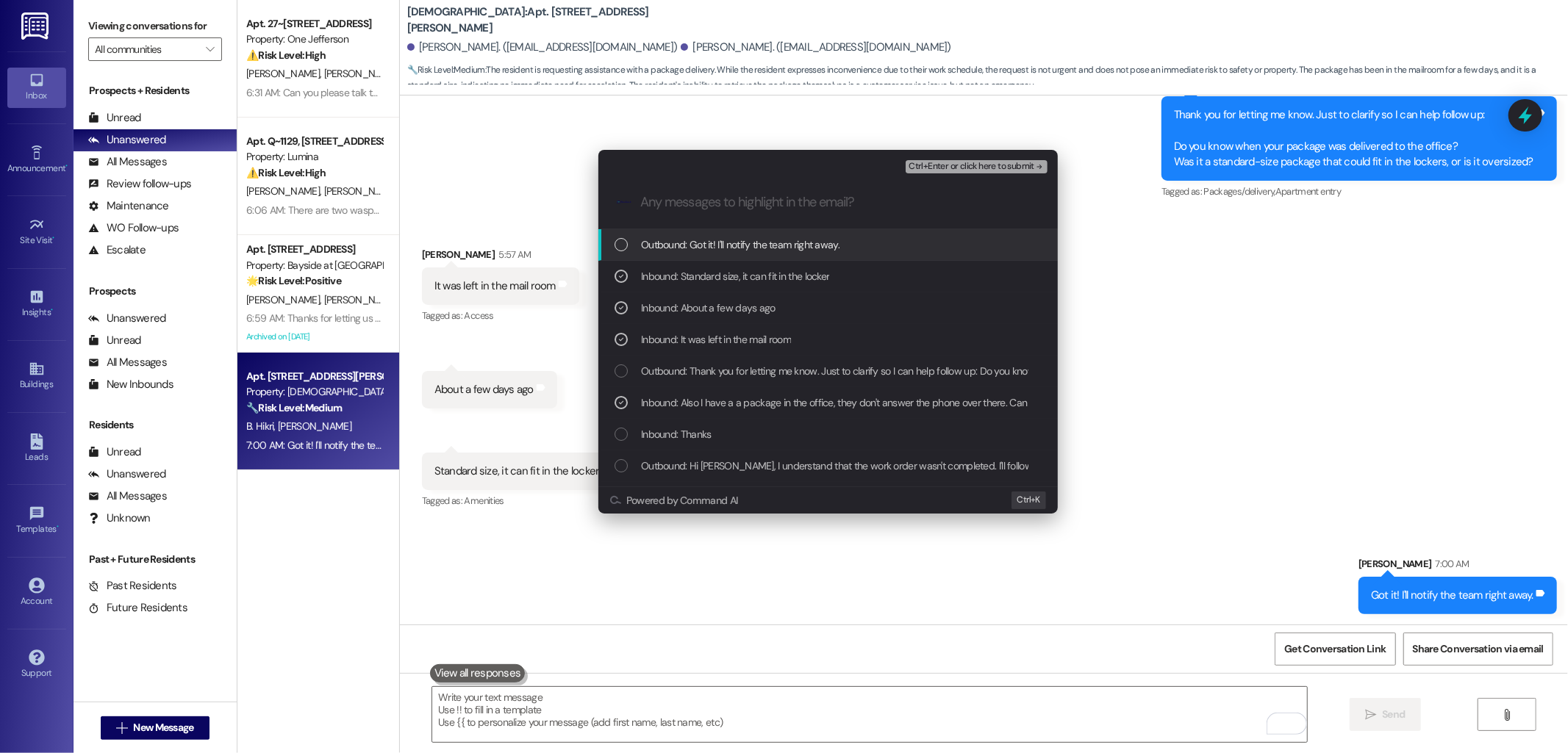
click at [951, 167] on span "Ctrl+Enter or click here to submit" at bounding box center [971, 167] width 126 height 10
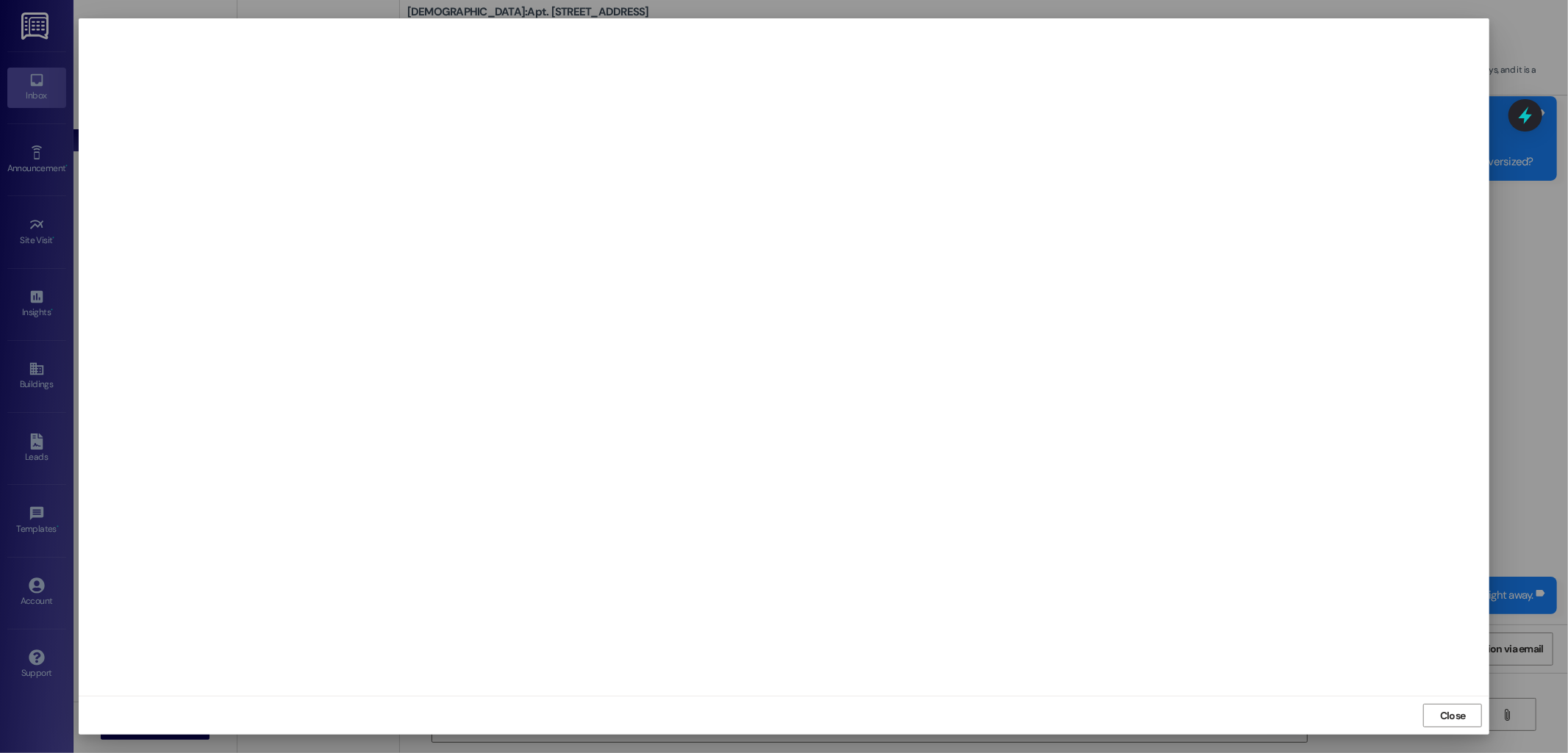
click at [797, 361] on iframe at bounding box center [784, 357] width 1396 height 664
click at [902, 329] on iframe "To enrich screen reader interactions, please activate Accessibility in Grammarl…" at bounding box center [784, 357] width 1396 height 664
click at [1446, 711] on span "Close" at bounding box center [1453, 716] width 26 height 16
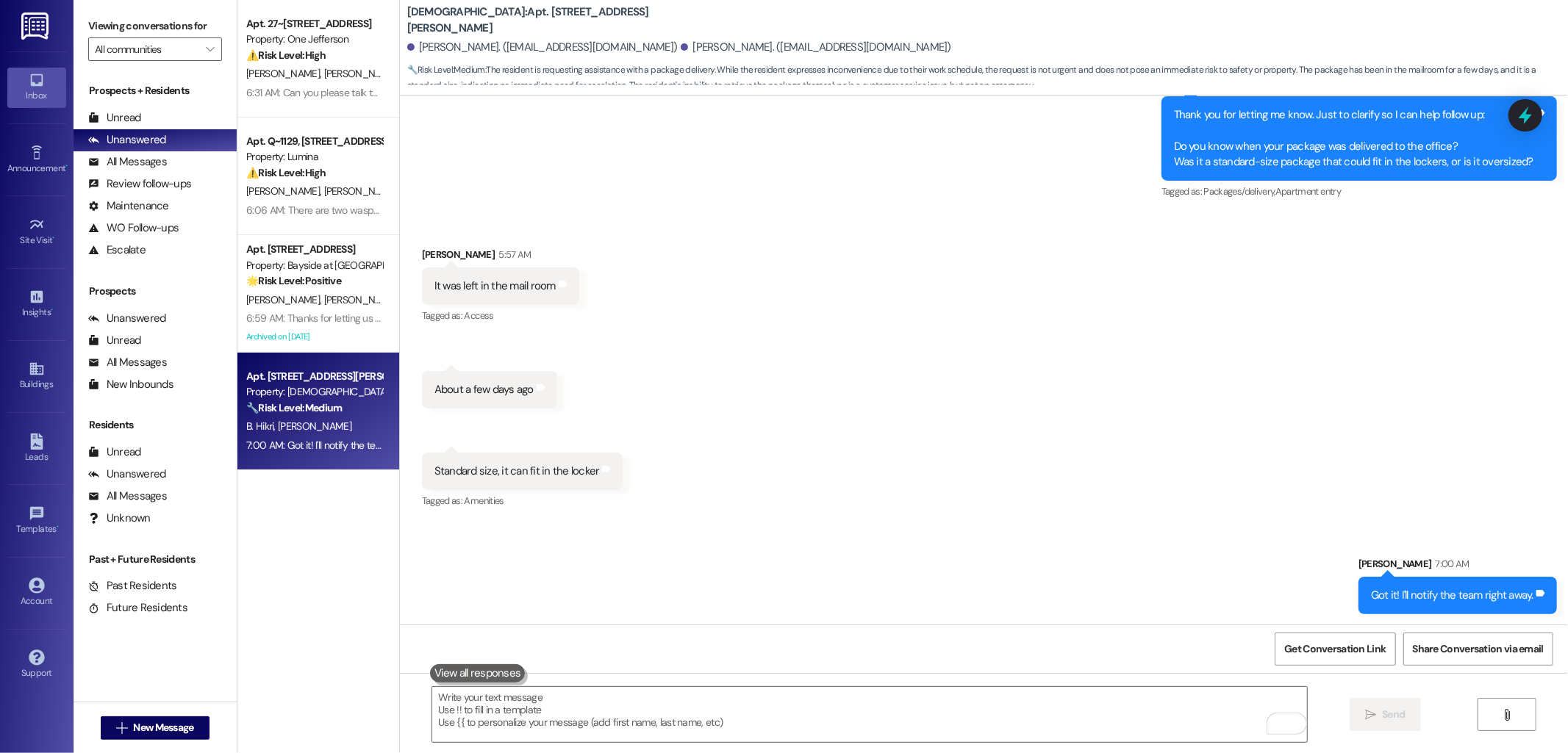
click at [1214, 474] on div "Received via SMS Hadas Lider 5:57 AM It was left in the mail room Tags and note…" at bounding box center [985, 368] width 1169 height 309
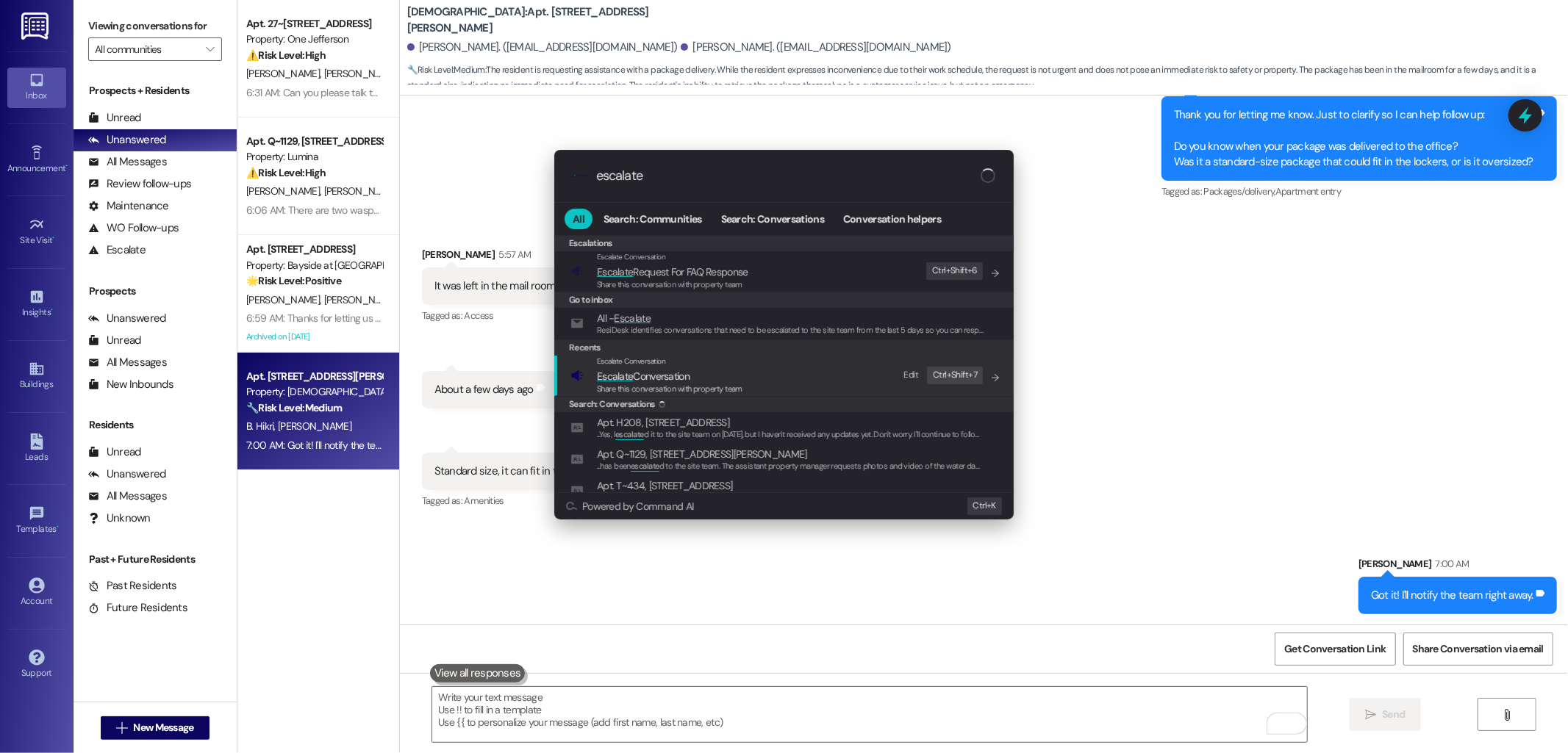
type input "escalate"
click at [679, 368] on span "Escalate Conversation" at bounding box center [643, 376] width 93 height 17
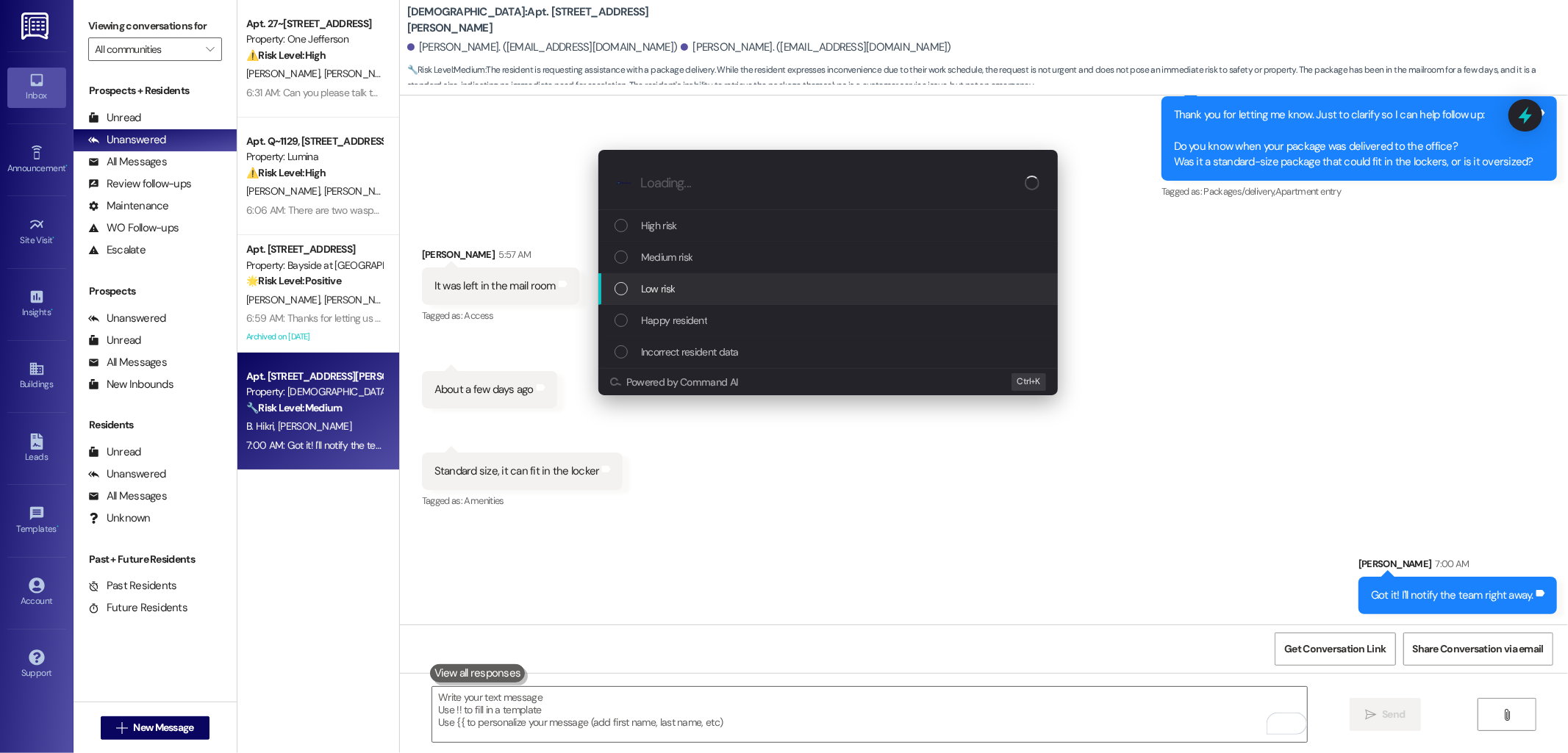
click at [699, 277] on div "Low risk" at bounding box center [828, 289] width 459 height 31
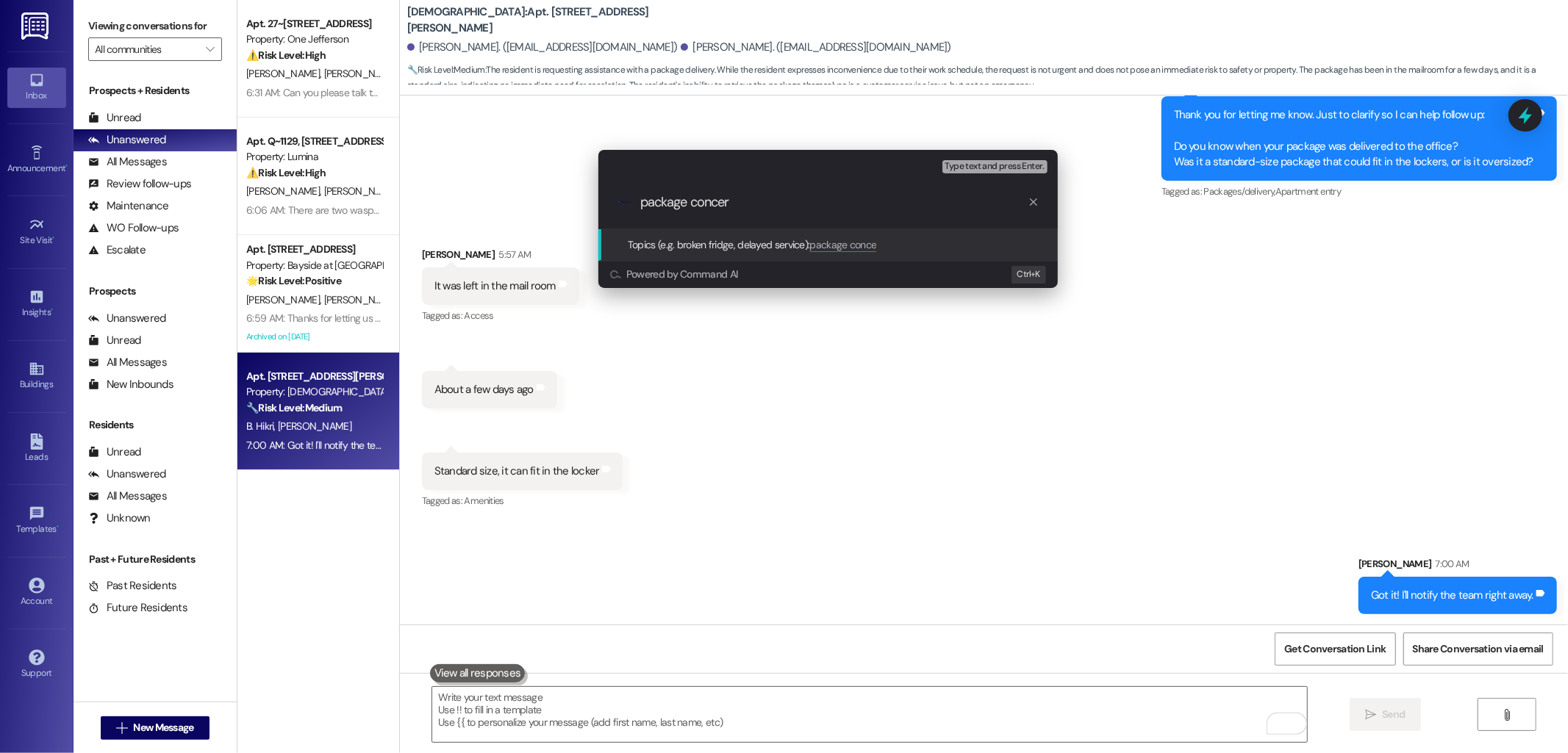
type input "package concern"
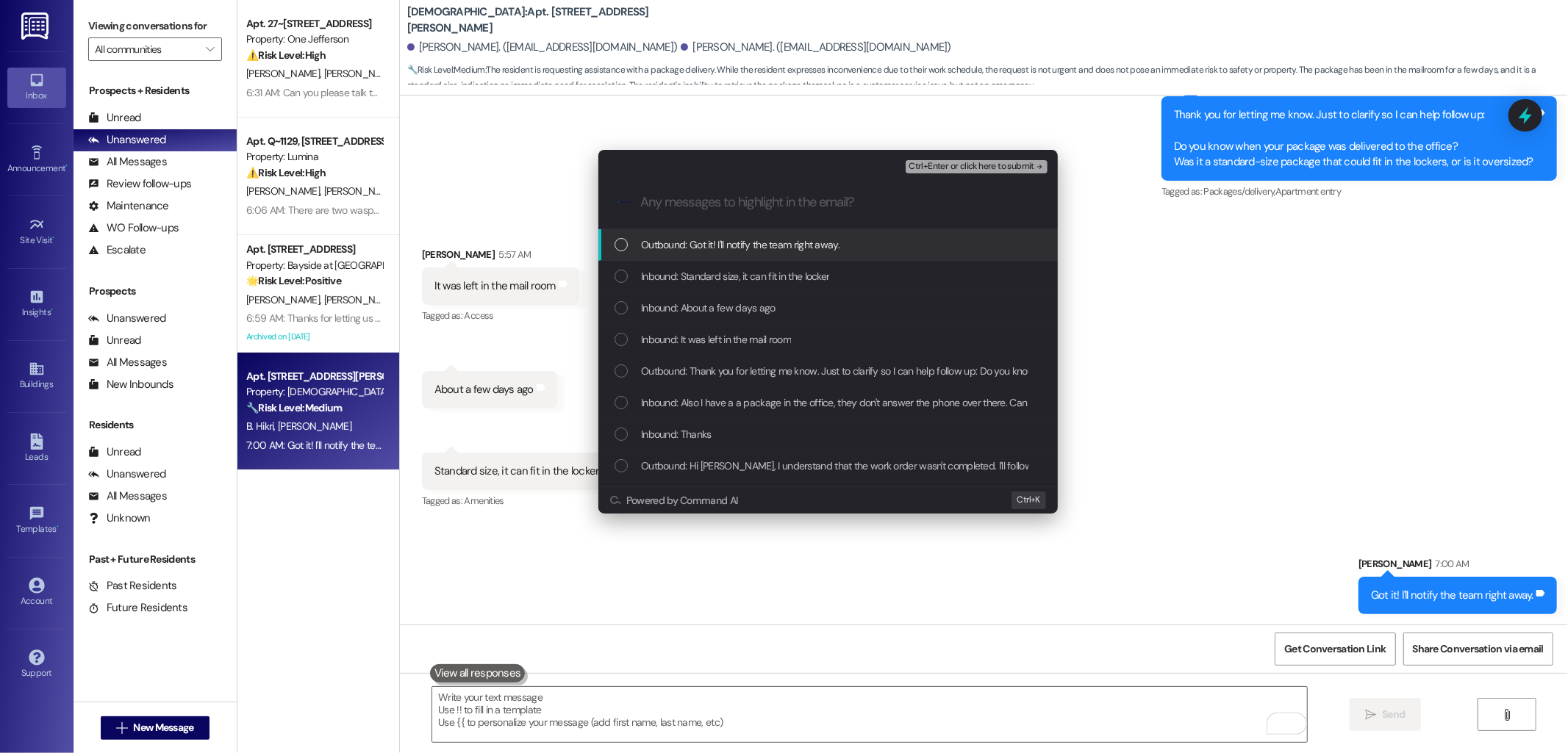
click at [701, 277] on span "Inbound: Standard size, it can fit in the locker" at bounding box center [735, 277] width 188 height 17
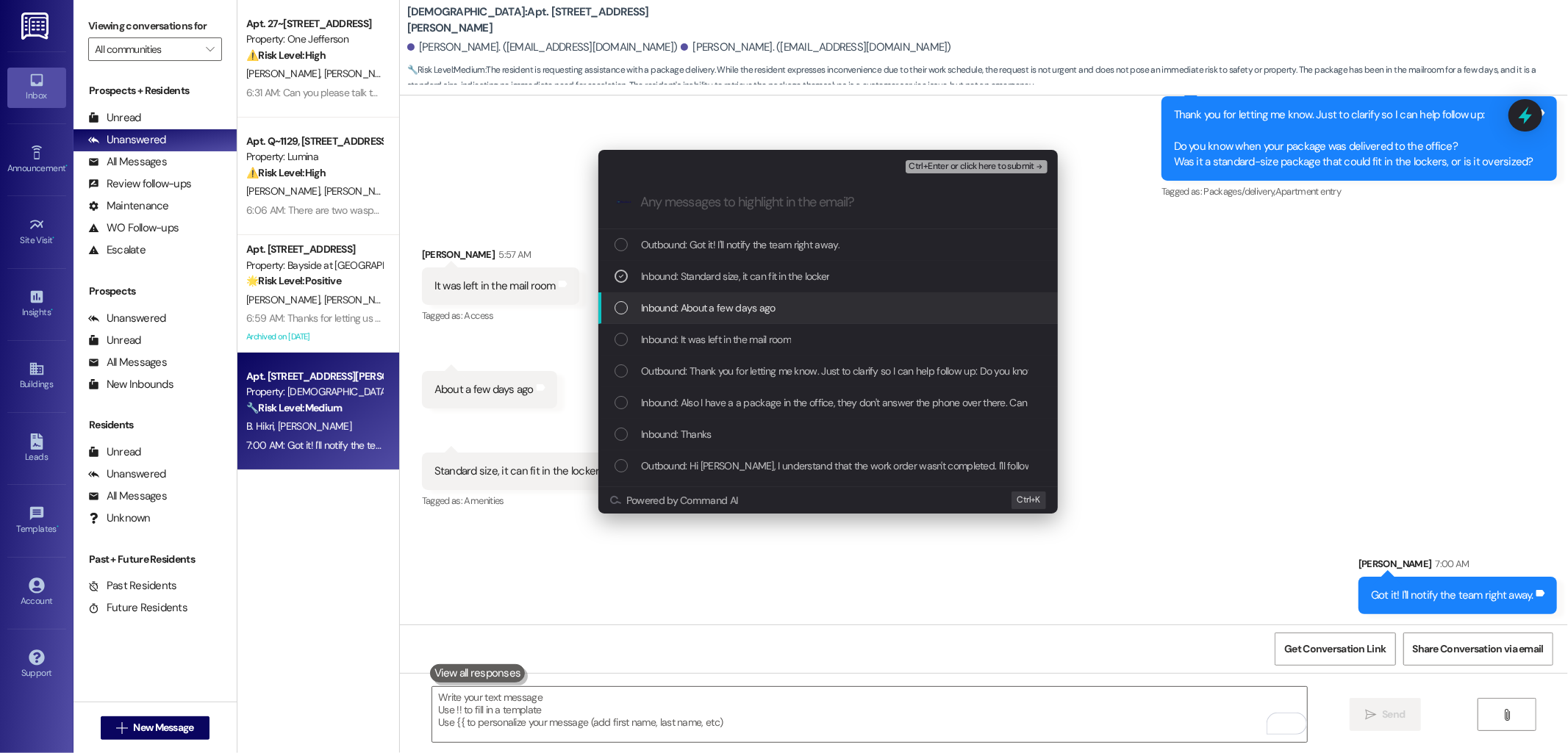
click at [699, 305] on span "Inbound: About a few days ago" at bounding box center [709, 308] width 134 height 17
click at [685, 335] on span "Inbound: It was left in the mail room" at bounding box center [716, 340] width 150 height 17
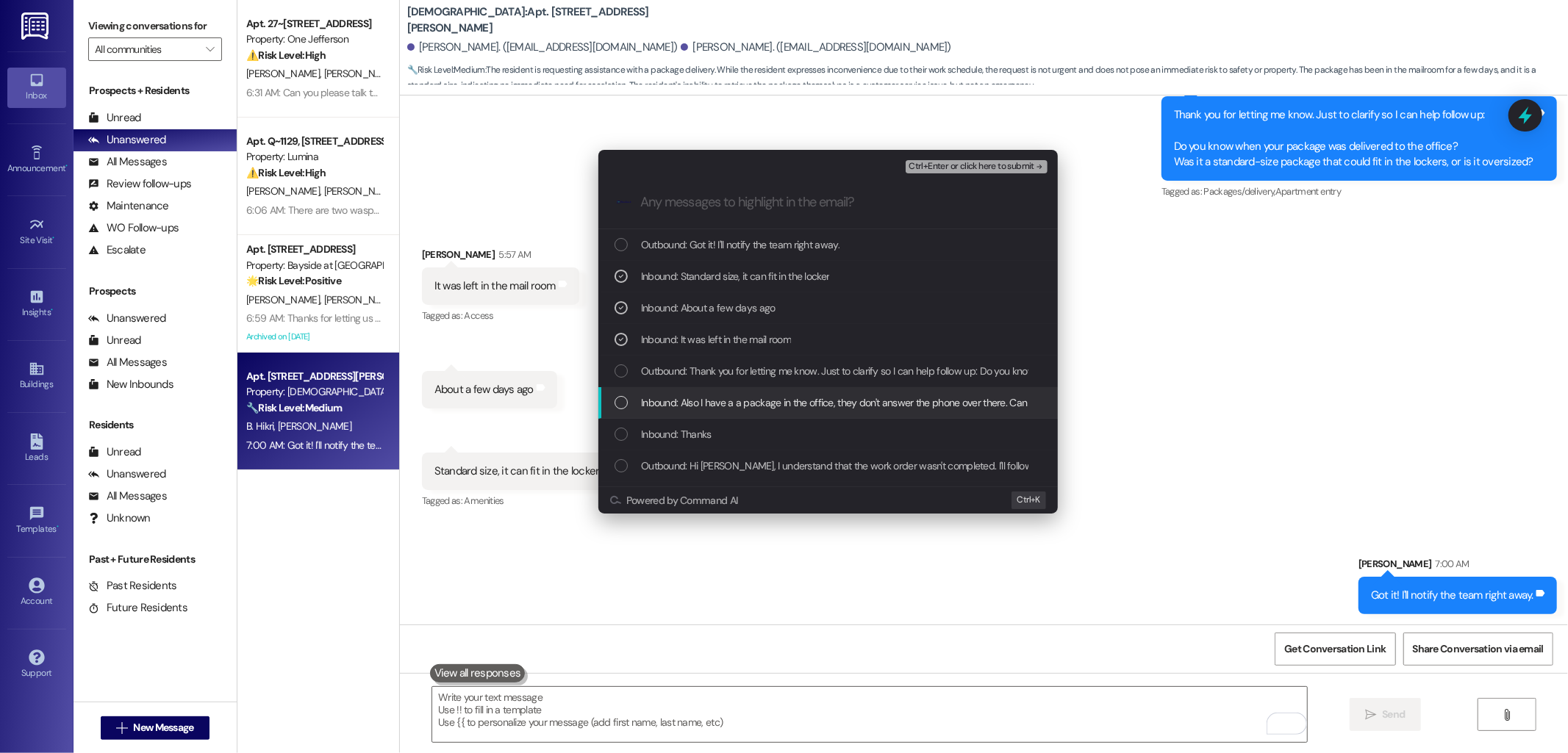
click at [695, 409] on span "Inbound: Also I have a a package in the office, they don't answer the phone ove…" at bounding box center [1081, 403] width 879 height 17
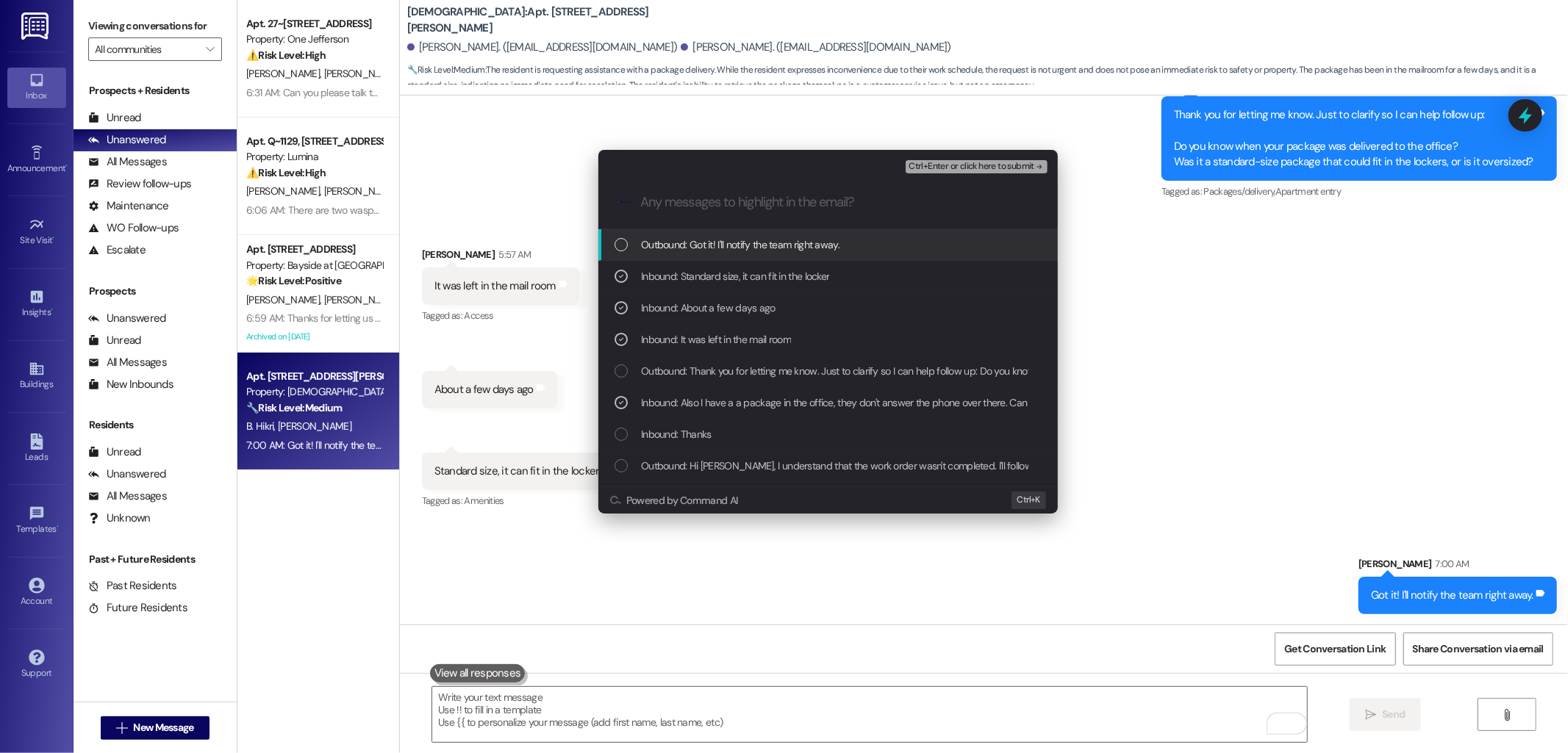
click at [942, 164] on span "Ctrl+Enter or click here to submit" at bounding box center [971, 167] width 126 height 10
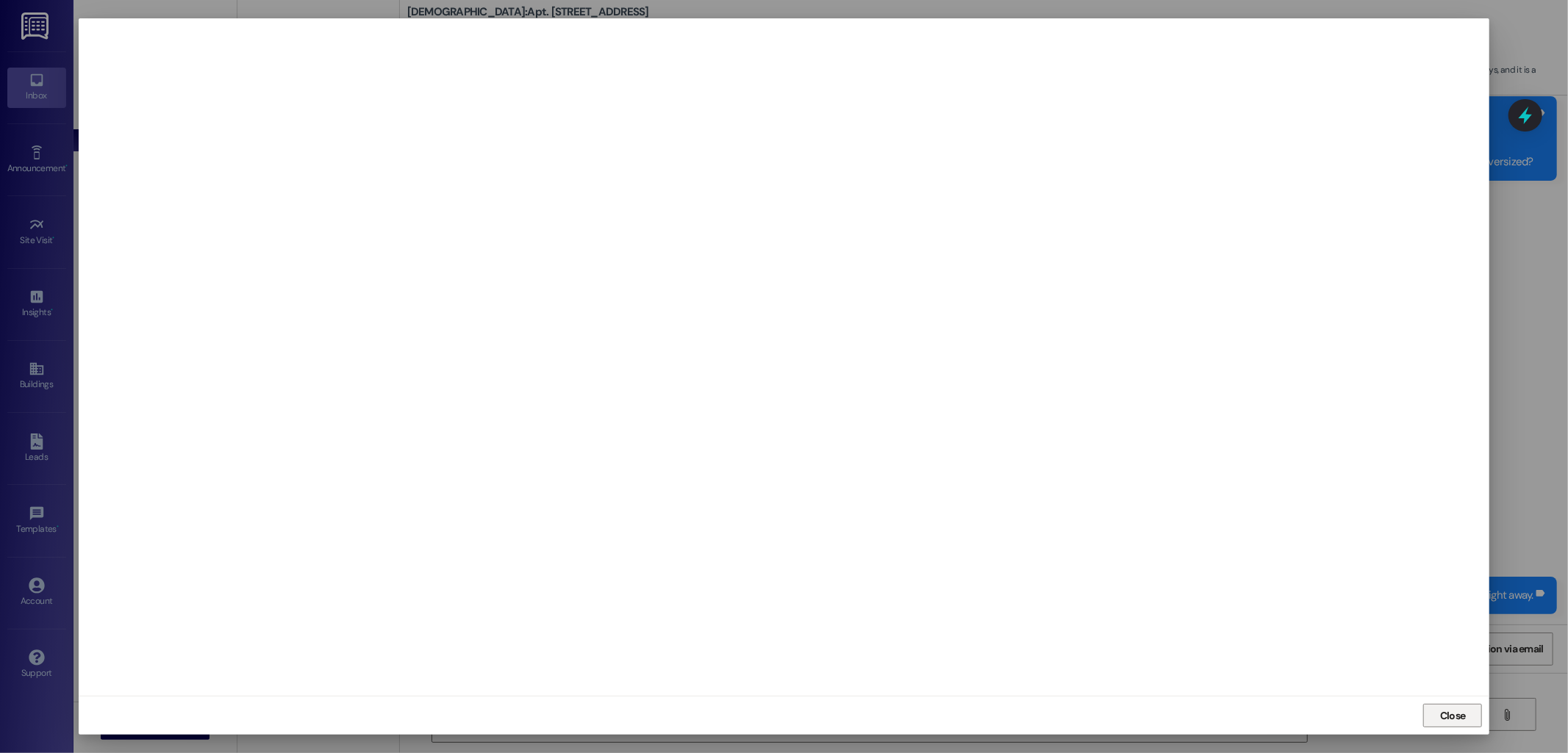
click at [1464, 715] on span "Close" at bounding box center [1453, 716] width 26 height 16
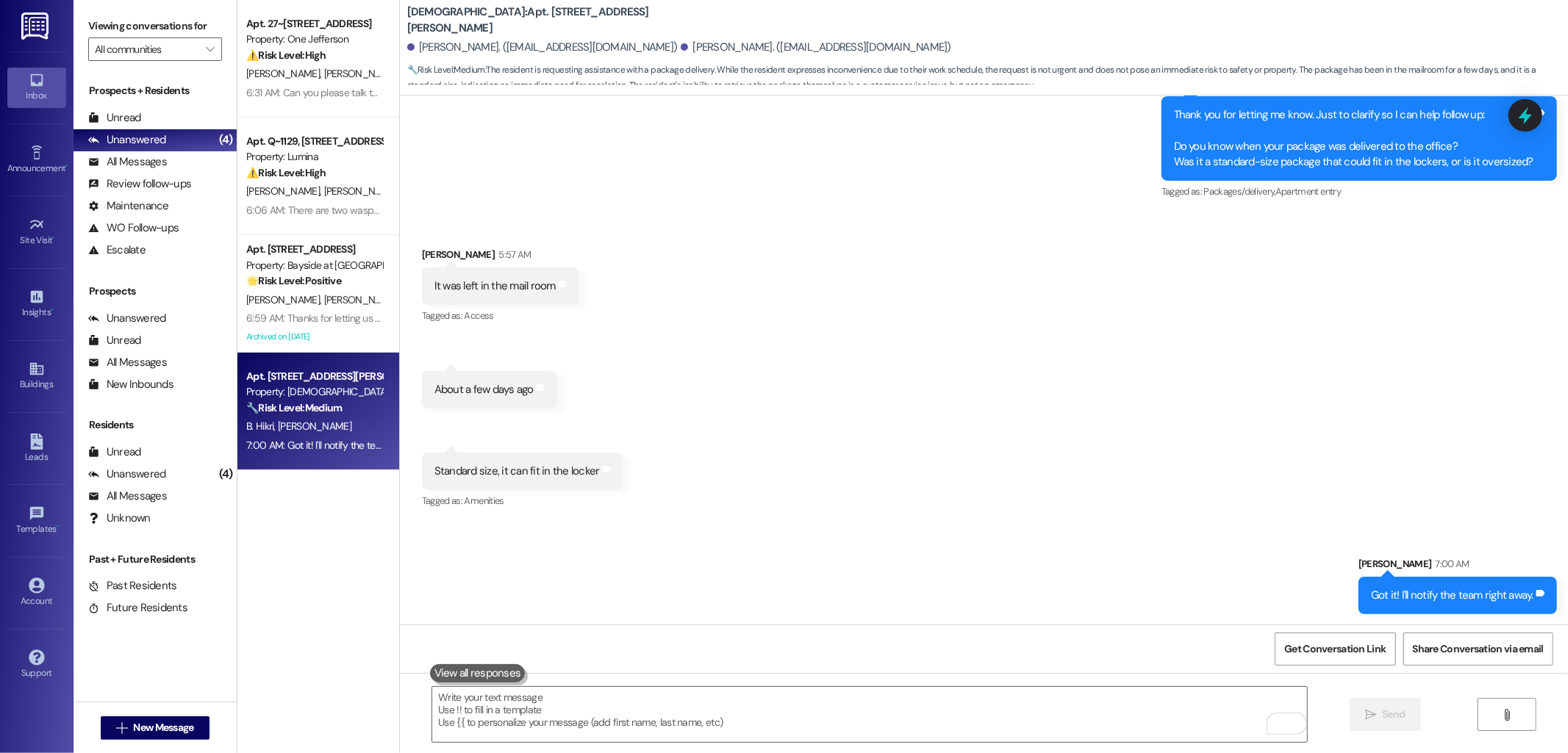
click at [971, 446] on div "Received via SMS Hadas Lider 5:57 AM It was left in the mail room Tags and note…" at bounding box center [985, 368] width 1169 height 309
click at [834, 394] on div "Received via SMS Hadas Lider 5:57 AM It was left in the mail room Tags and note…" at bounding box center [985, 368] width 1169 height 309
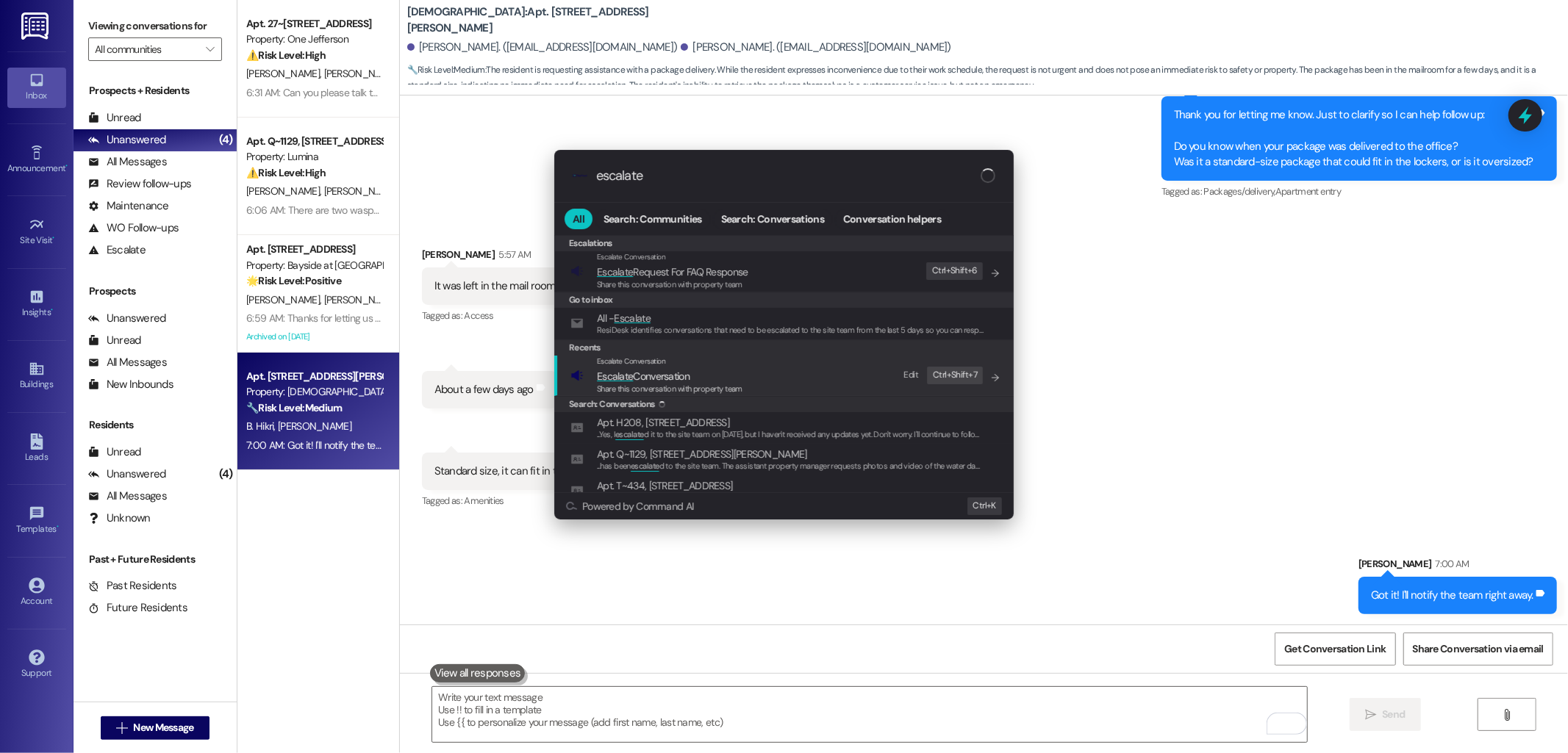
type input "escalate"
click at [720, 374] on span "Escalate Conversation" at bounding box center [670, 376] width 146 height 17
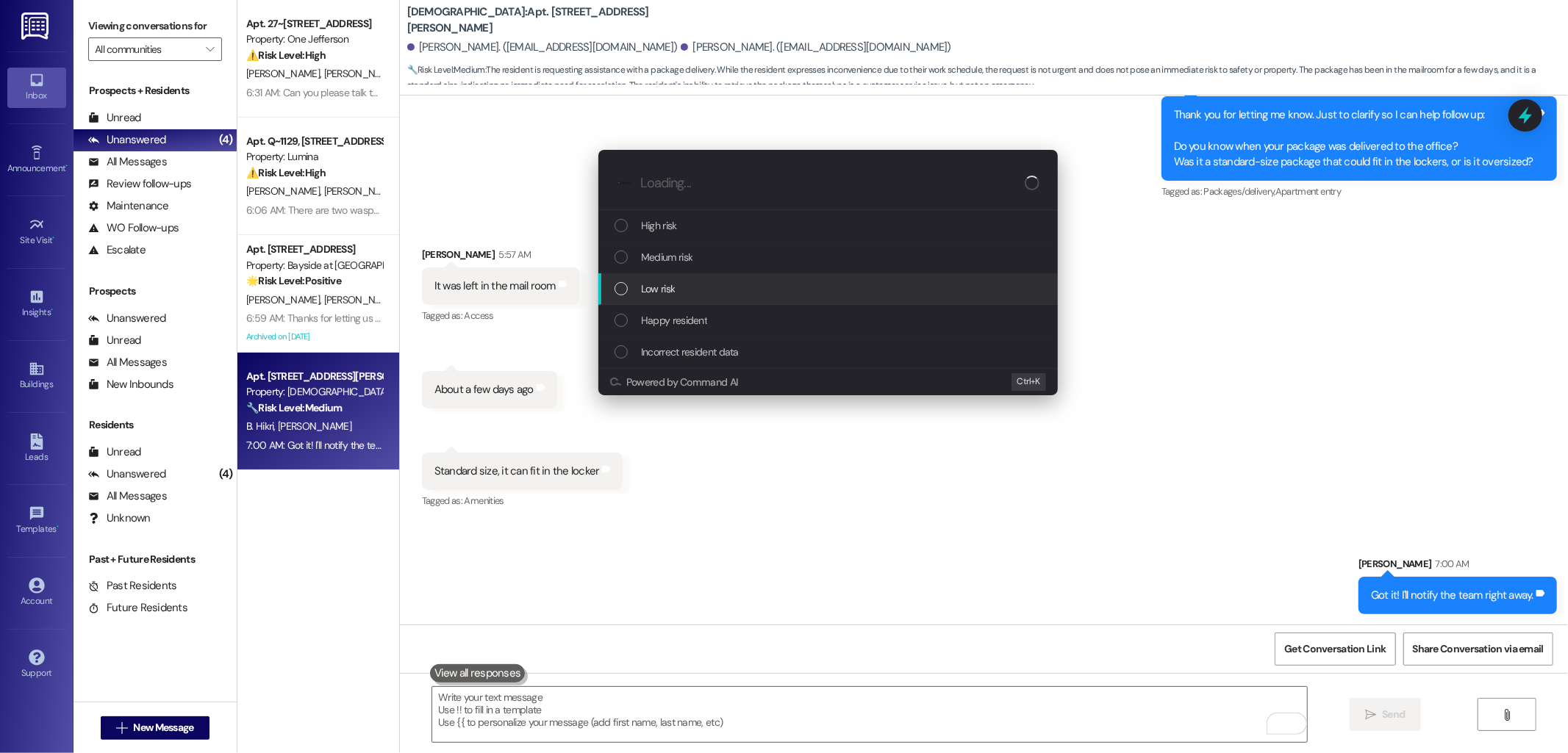
click at [662, 292] on span "Low risk" at bounding box center [658, 289] width 34 height 17
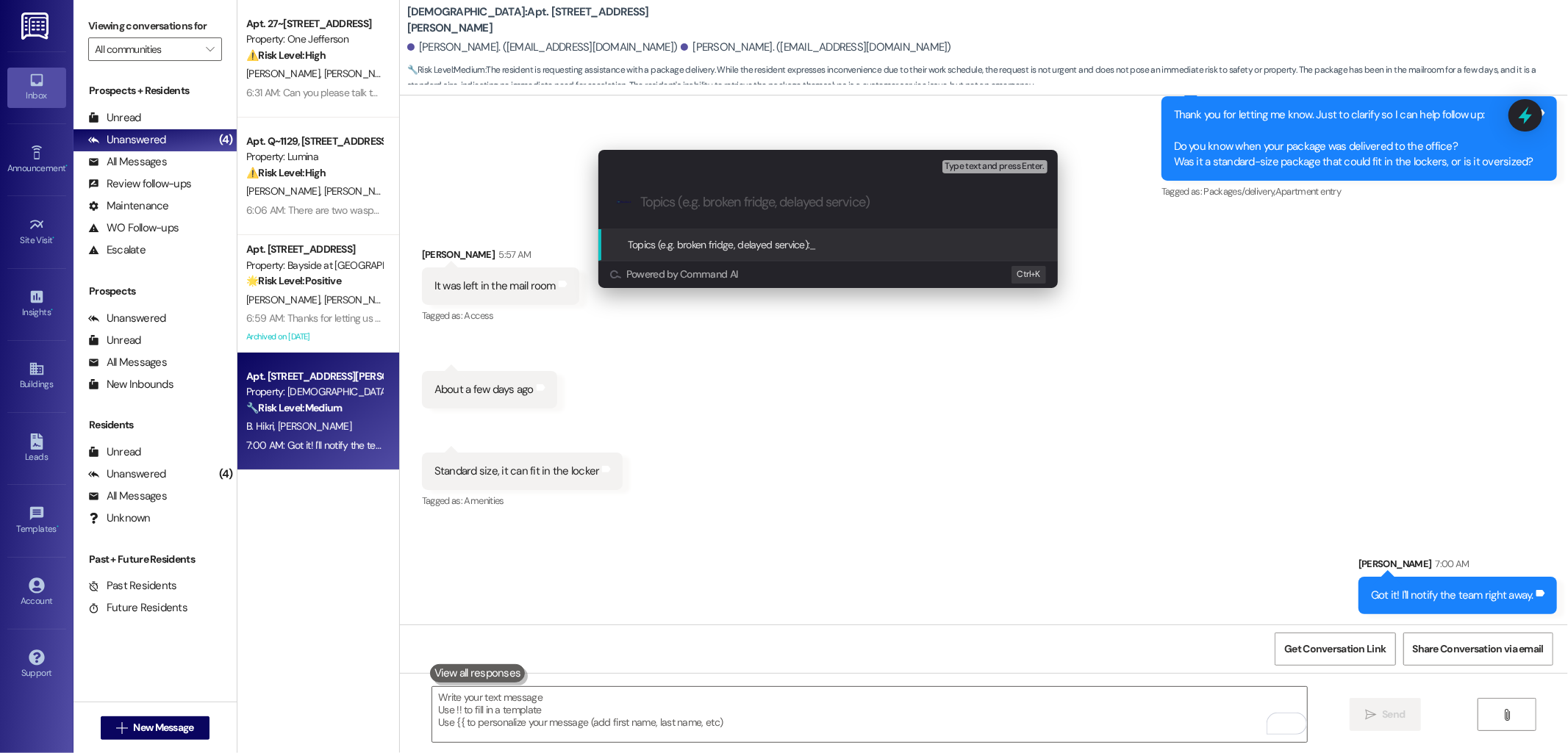
paste input "noise complaint"
click at [738, 195] on input "noise complaint" at bounding box center [834, 202] width 387 height 16
type input "package concern"
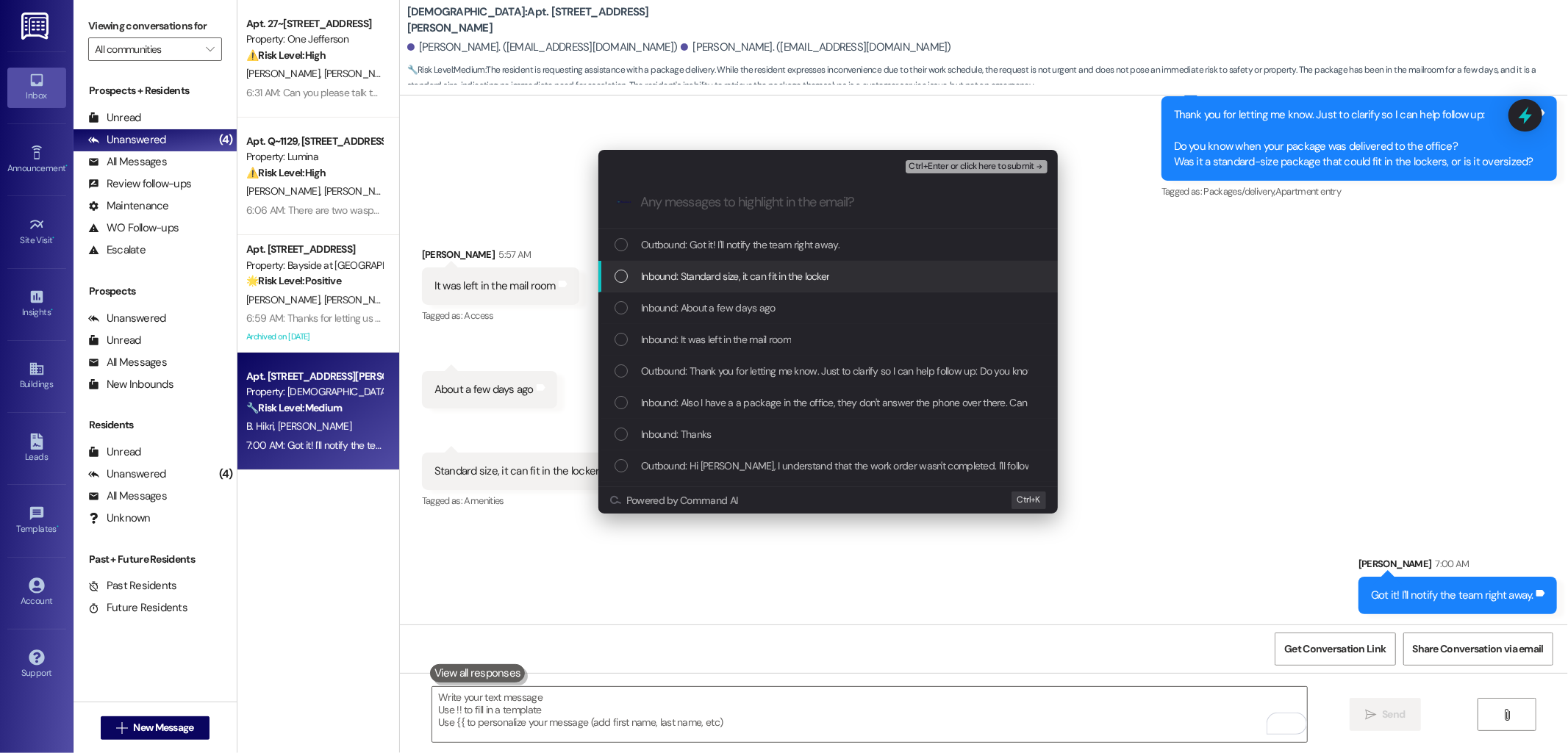
click at [748, 279] on span "Inbound: Standard size, it can fit in the locker" at bounding box center [735, 277] width 188 height 17
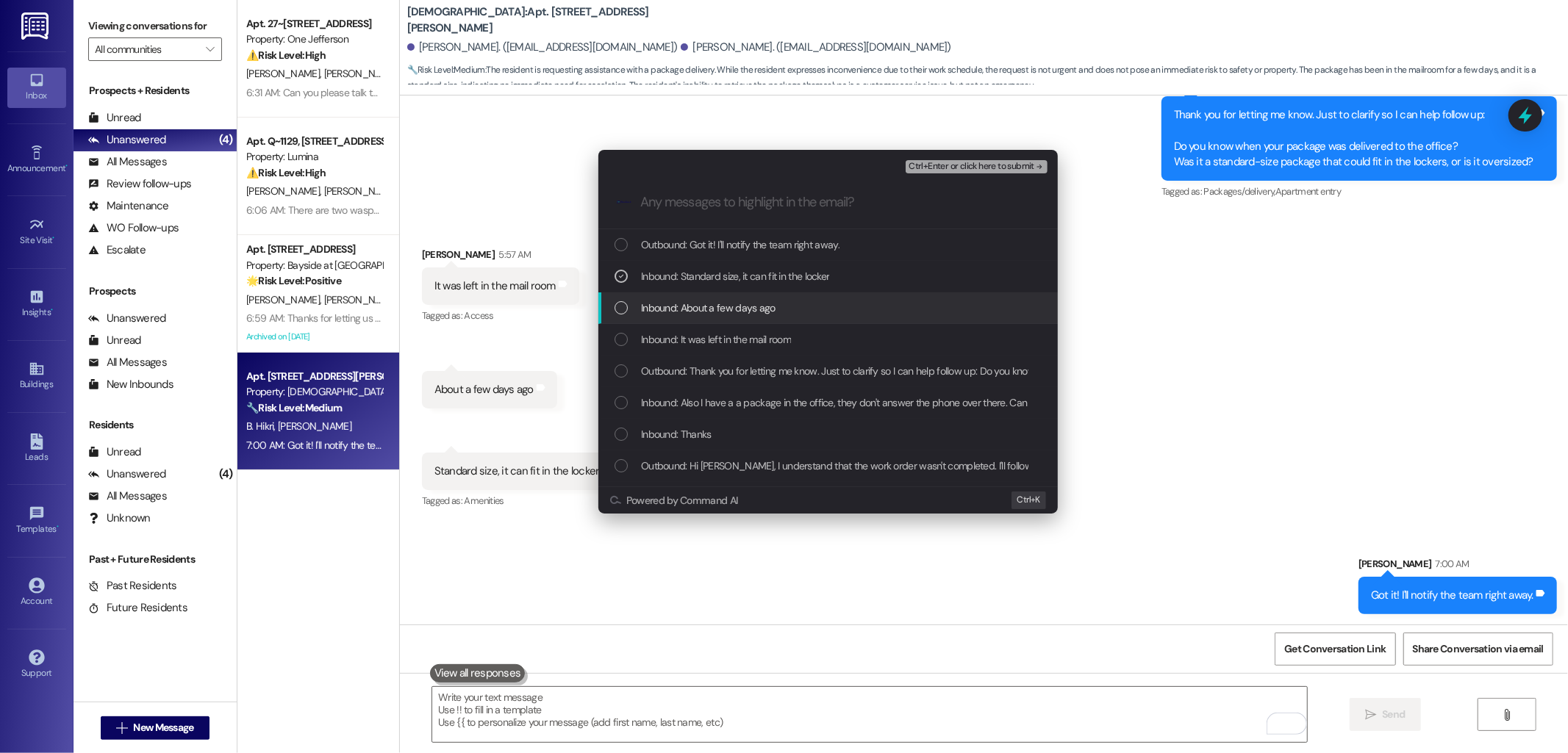
click at [722, 309] on span "Inbound: About a few days ago" at bounding box center [709, 308] width 134 height 17
click at [702, 335] on span "Inbound: It was left in the mail room" at bounding box center [716, 340] width 150 height 17
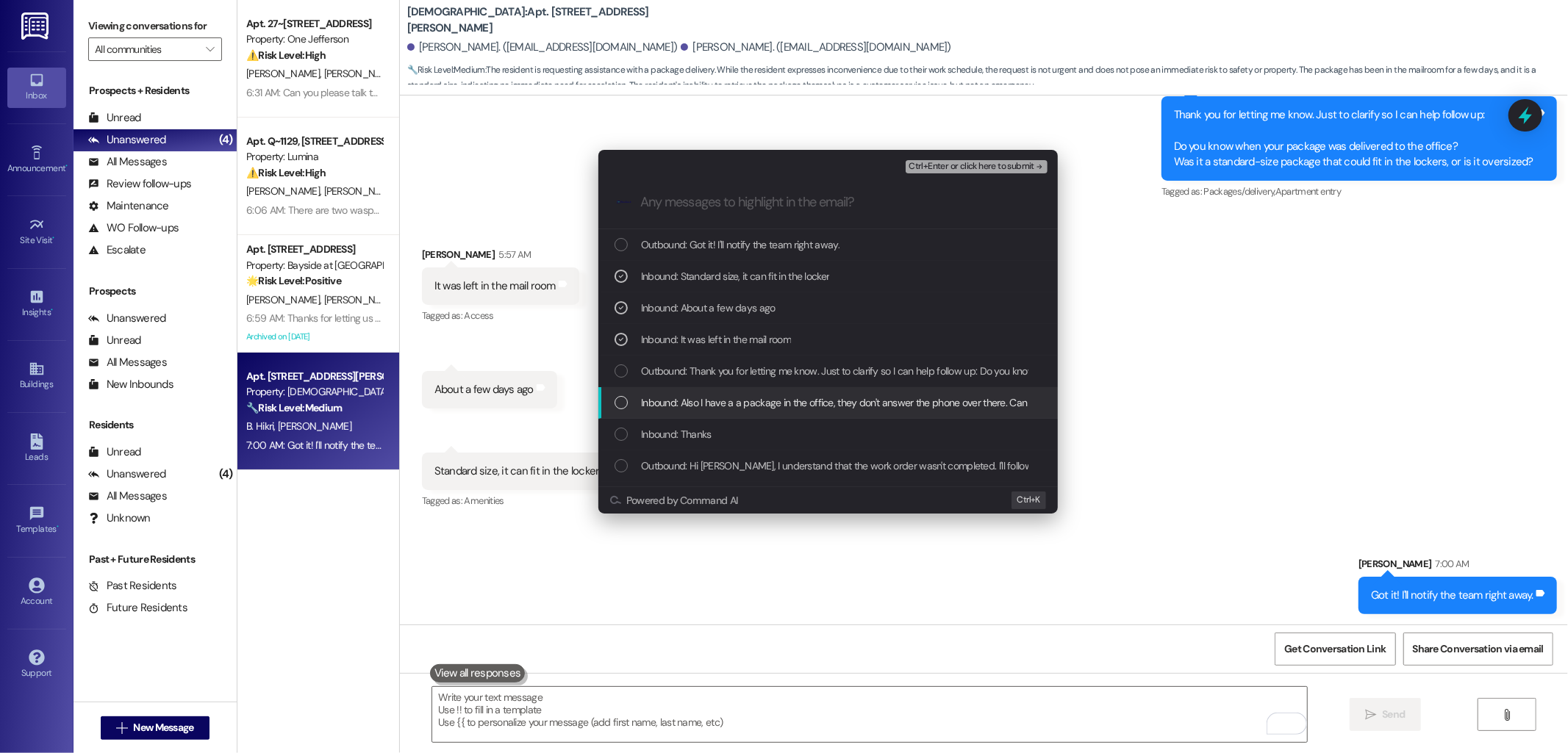
click at [694, 398] on span "Inbound: Also I have a a package in the office, they don't answer the phone ove…" at bounding box center [1081, 403] width 879 height 17
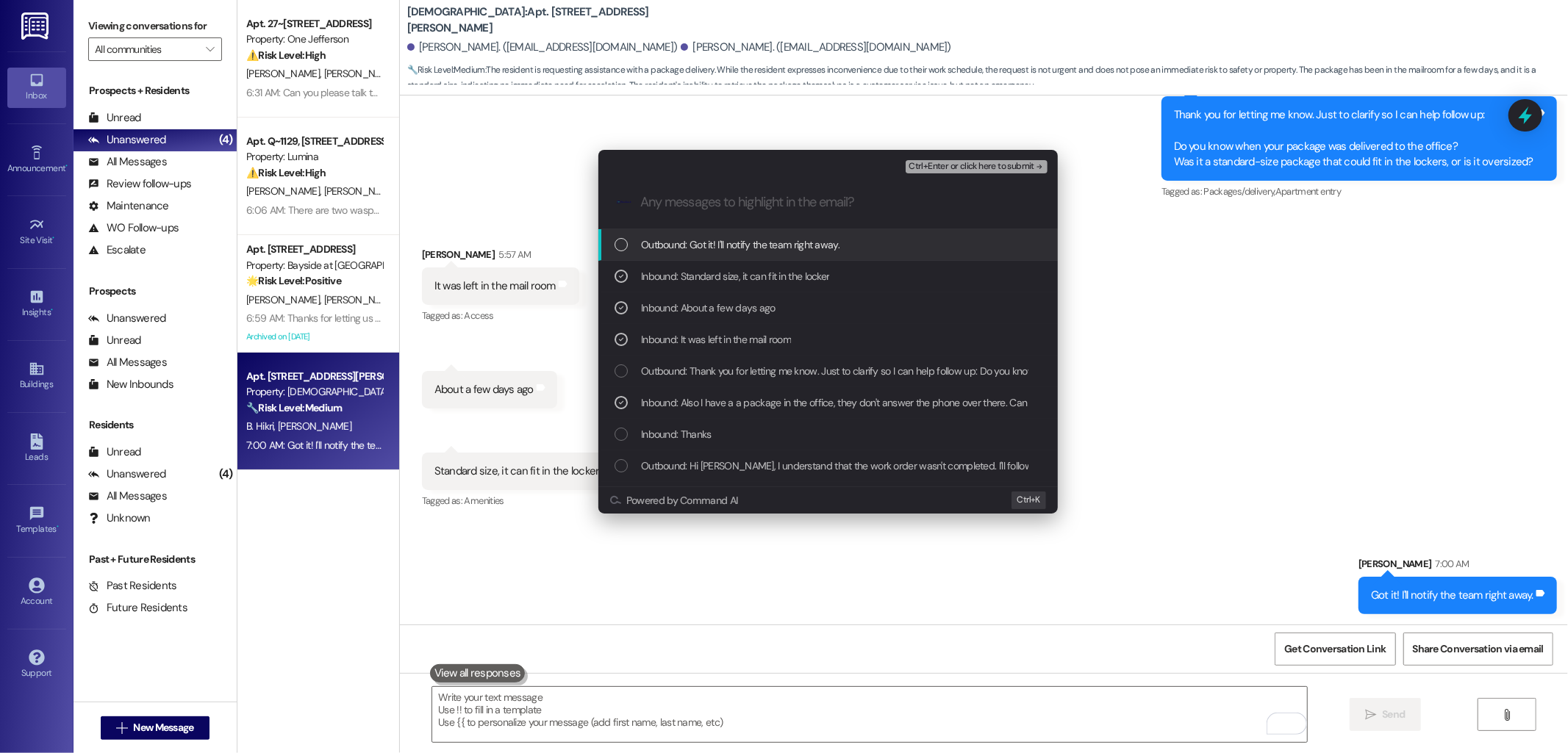
click at [943, 166] on span "Ctrl+Enter or click here to submit" at bounding box center [971, 167] width 126 height 10
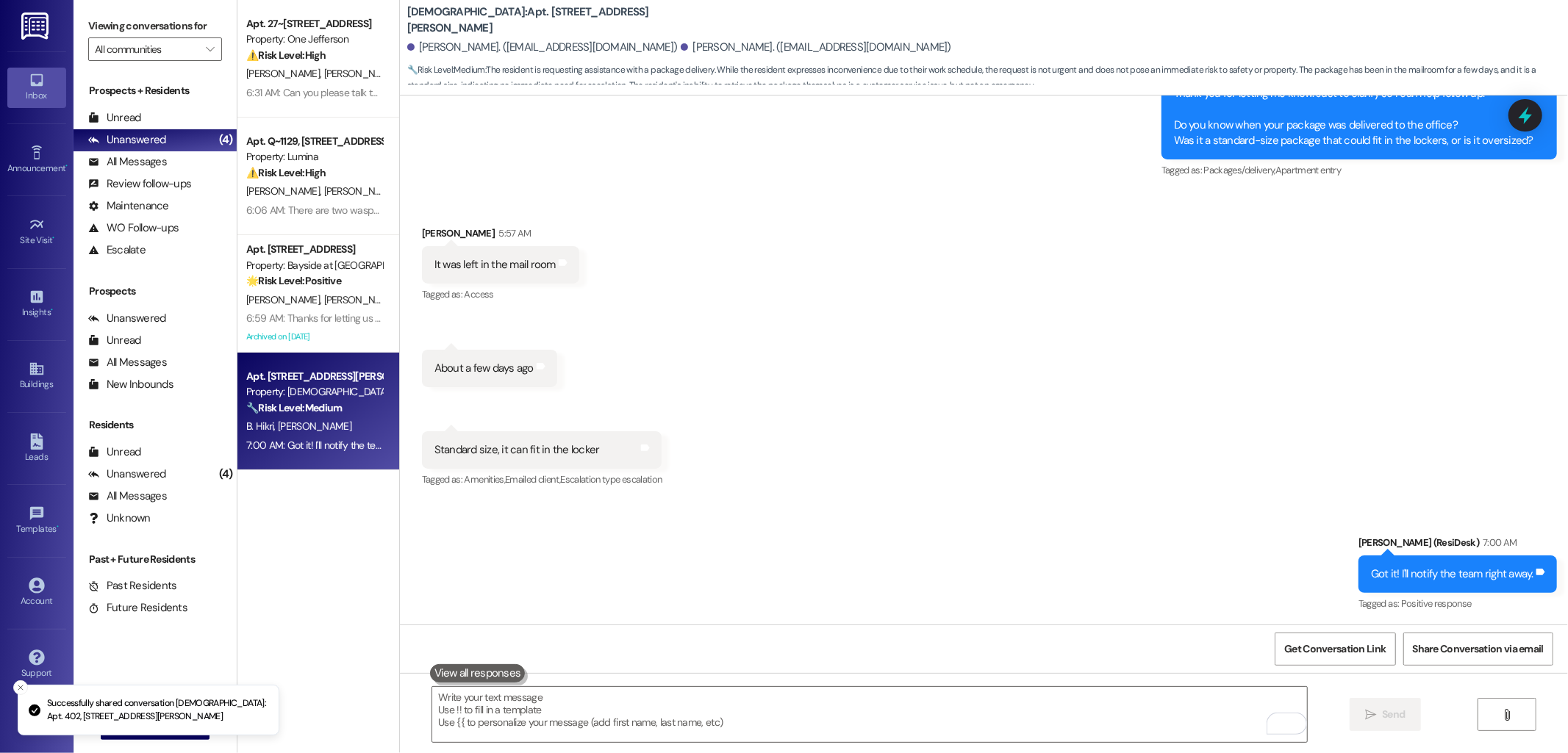
scroll to position [1423, 0]
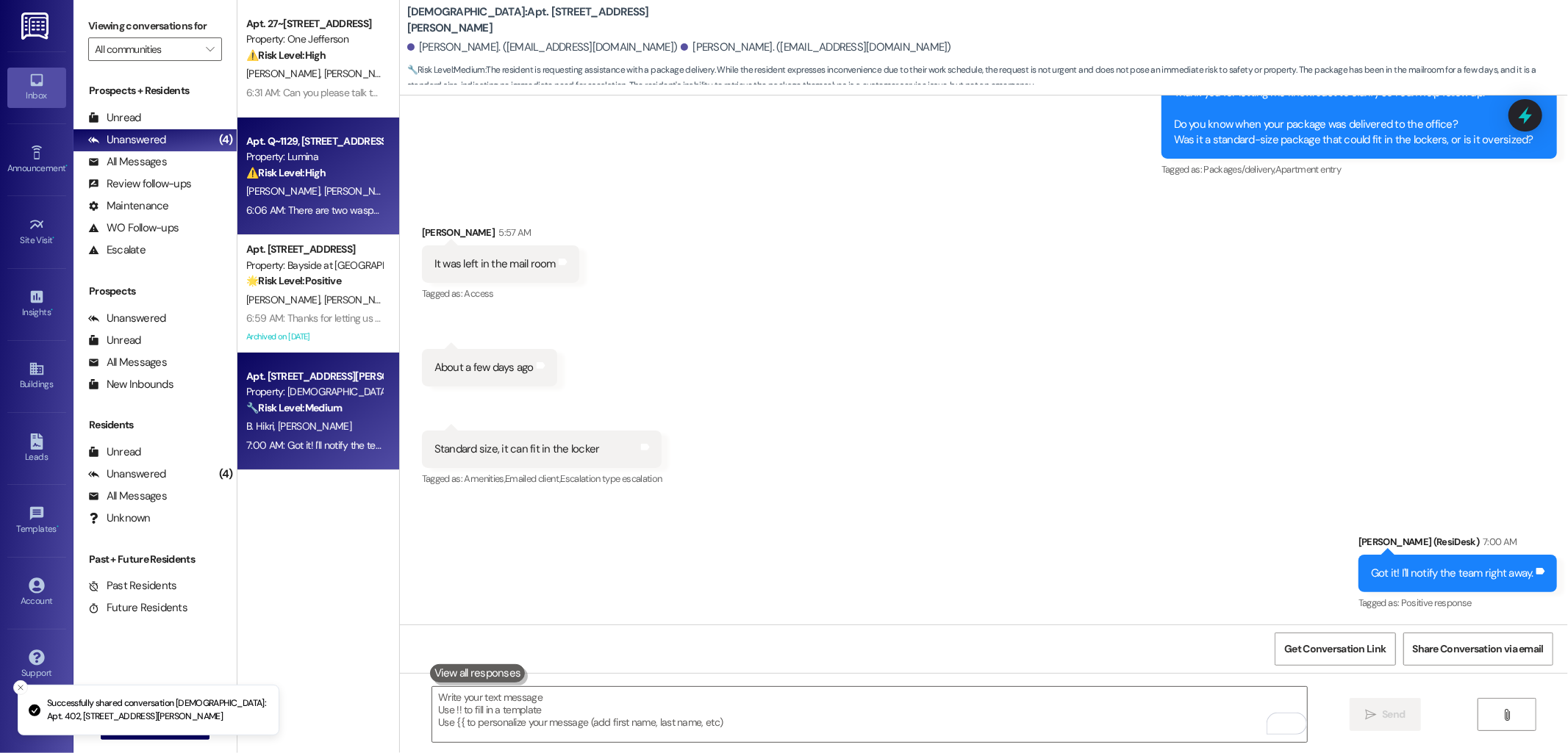
click at [276, 159] on div "Property: Lumina" at bounding box center [314, 157] width 136 height 16
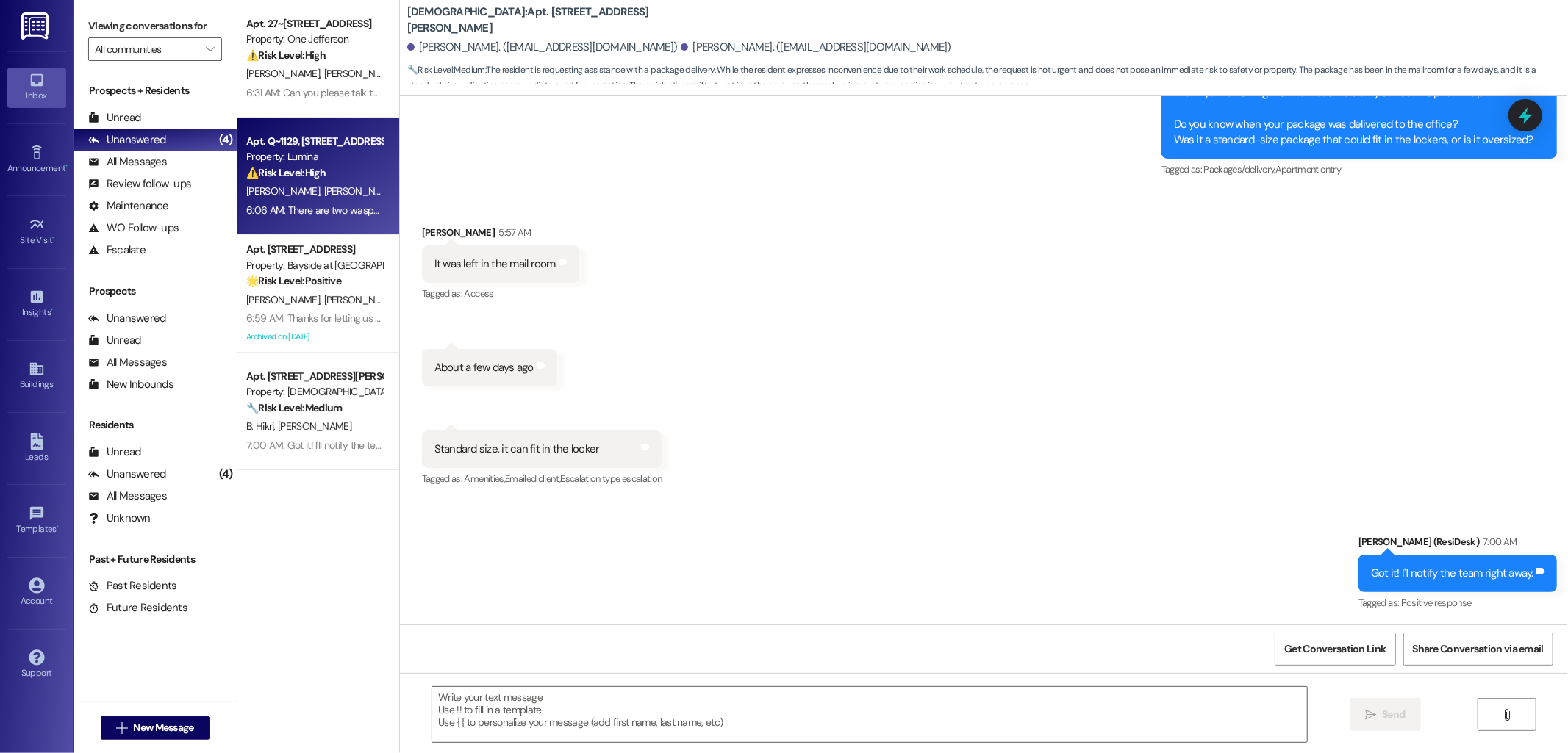
type textarea "Fetching suggested responses. Please feel free to read through the conversation…"
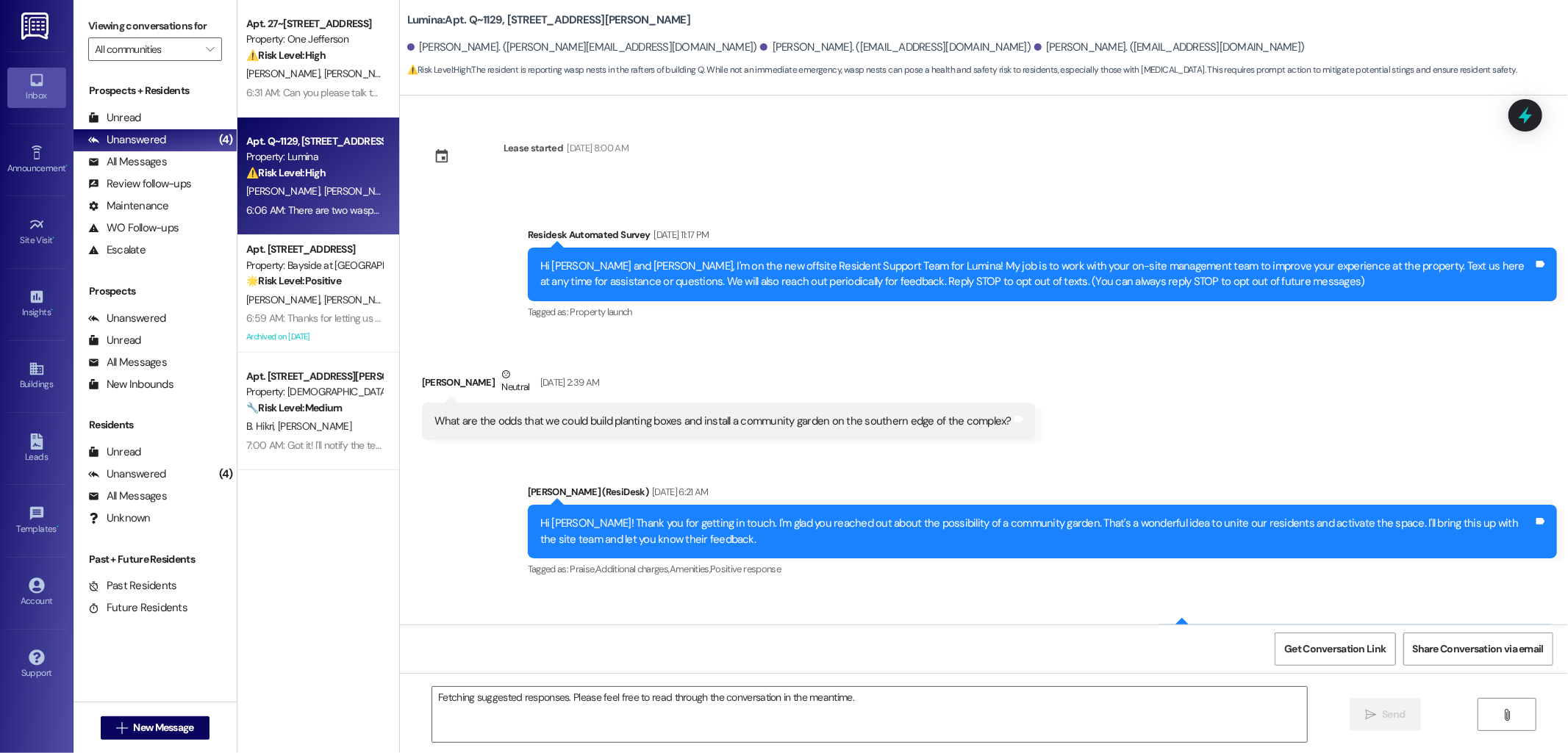
scroll to position [17778, 0]
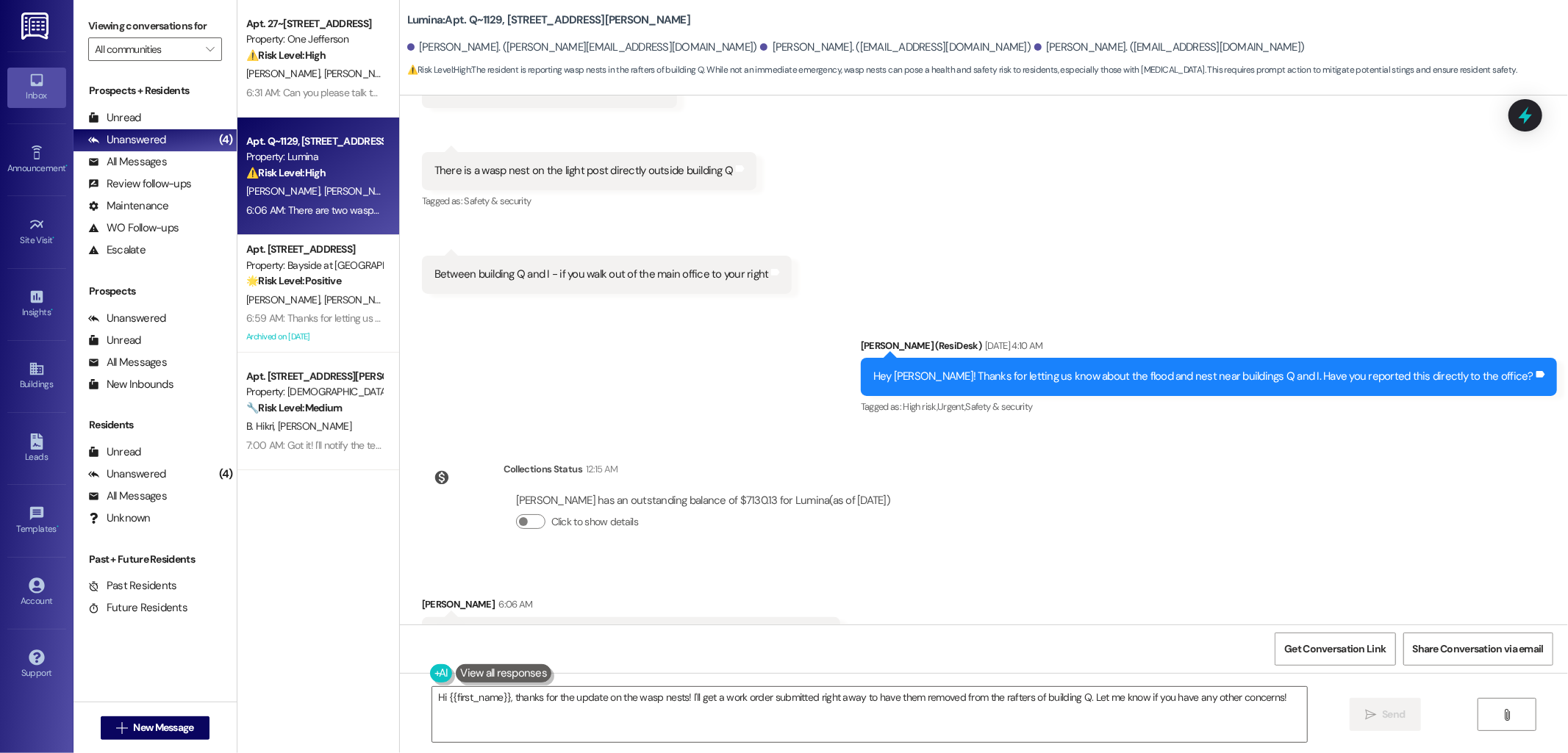
click at [422, 596] on div "Kayla Shockley 6:06 AM" at bounding box center [631, 606] width 419 height 21
copy div "Kayla"
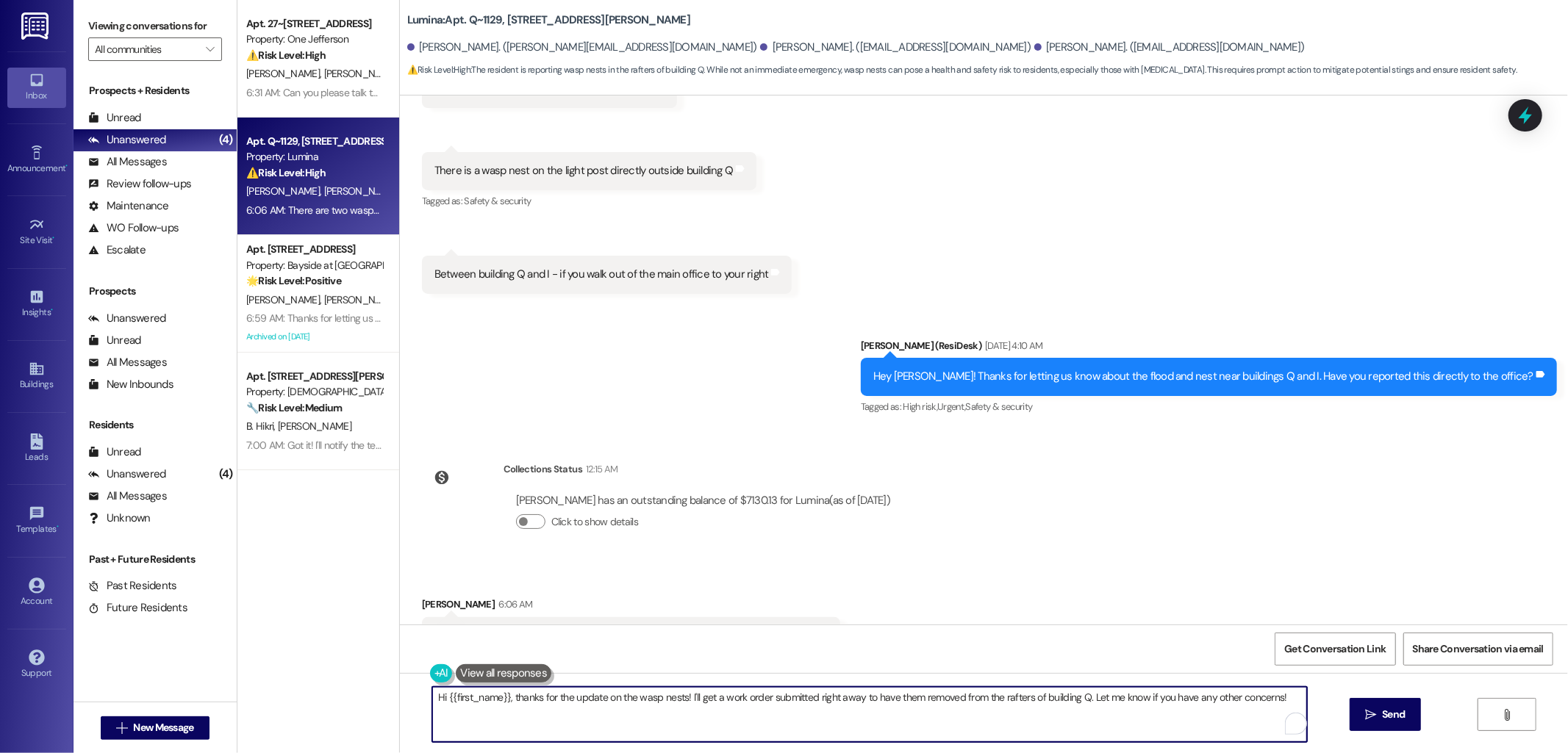
drag, startPoint x: 498, startPoint y: 697, endPoint x: 437, endPoint y: 693, distance: 61.1
click at [437, 693] on textarea "Hi {{first_name}}, thanks for the update on the wasp nests! I'll get a work ord…" at bounding box center [870, 714] width 875 height 56
paste textarea "Kayla"
type textarea "Hi [PERSON_NAME], thanks for the update on the wasp nests! I'll get a work orde…"
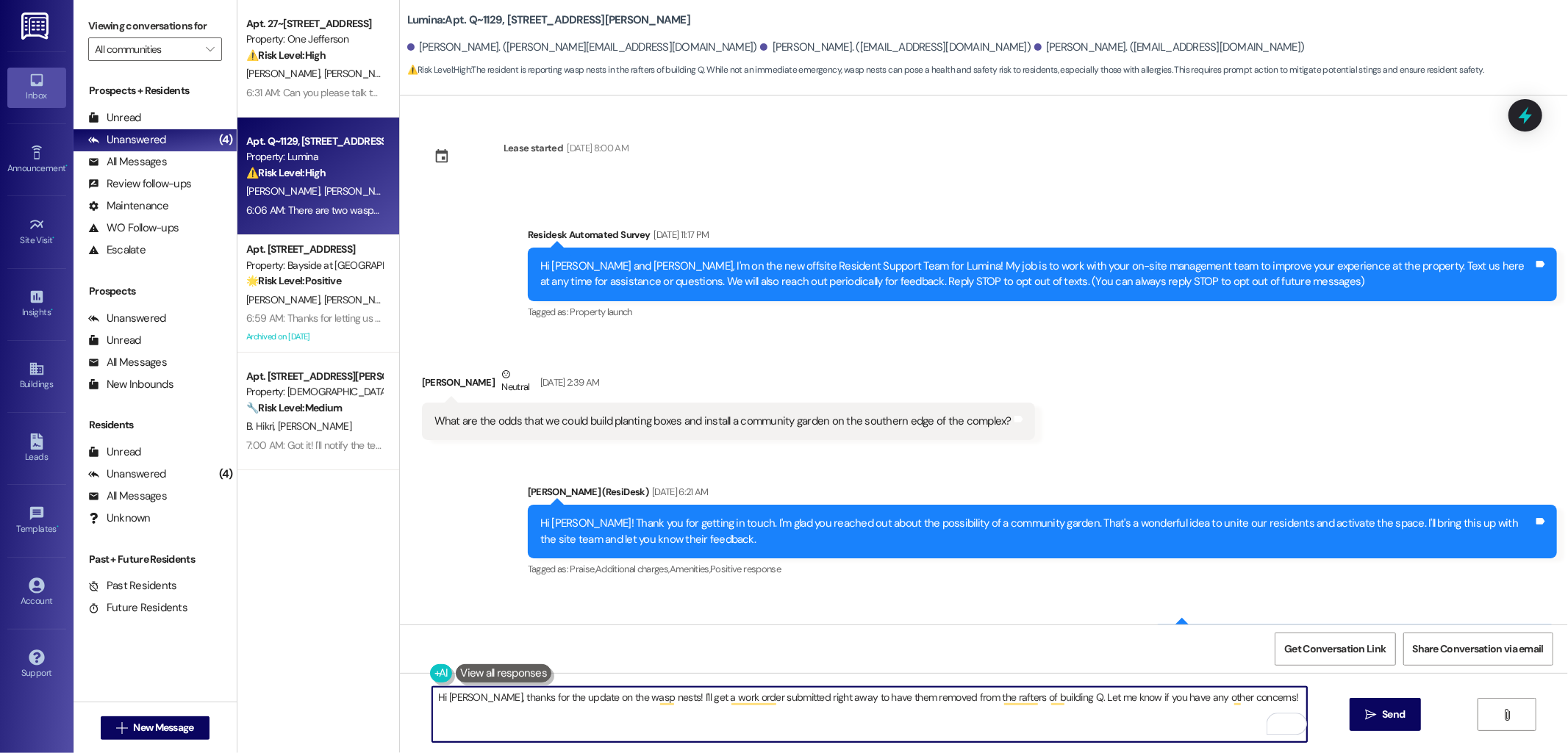
scroll to position [17778, 0]
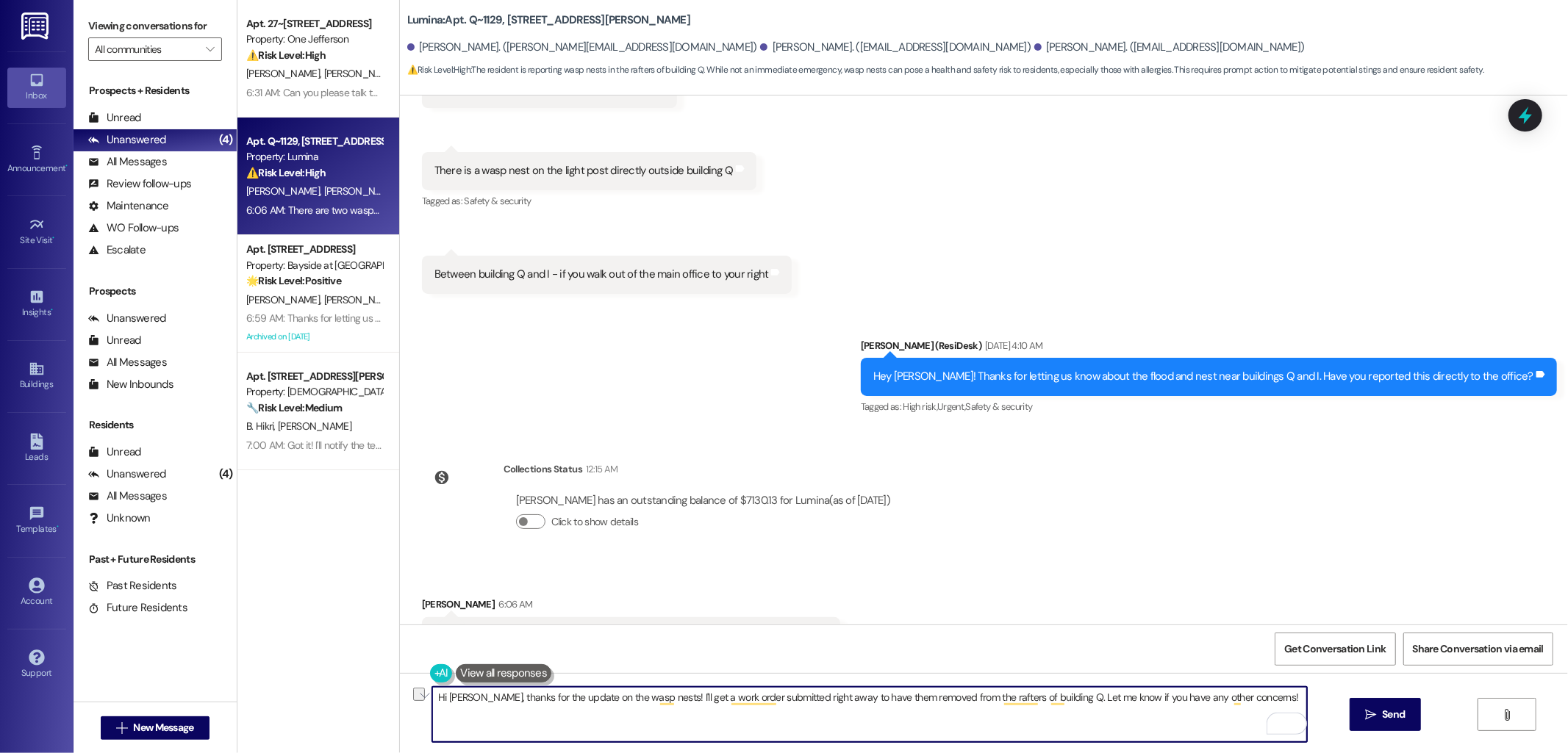
drag, startPoint x: 809, startPoint y: 700, endPoint x: 1035, endPoint y: 708, distance: 226.1
click at [1035, 708] on textarea "Hi [PERSON_NAME], thanks for the update on the wasp nests! I'll get a work orde…" at bounding box center [870, 714] width 875 height 56
click at [1044, 704] on textarea "Hi [PERSON_NAME], thanks for the update on the wasp nests! I'll get a work orde…" at bounding box center [870, 714] width 875 height 56
type textarea "Hi [PERSON_NAME], thanks for the update on the wasp nests! I'll get a work orde…"
click at [1397, 712] on span "Send" at bounding box center [1393, 714] width 22 height 16
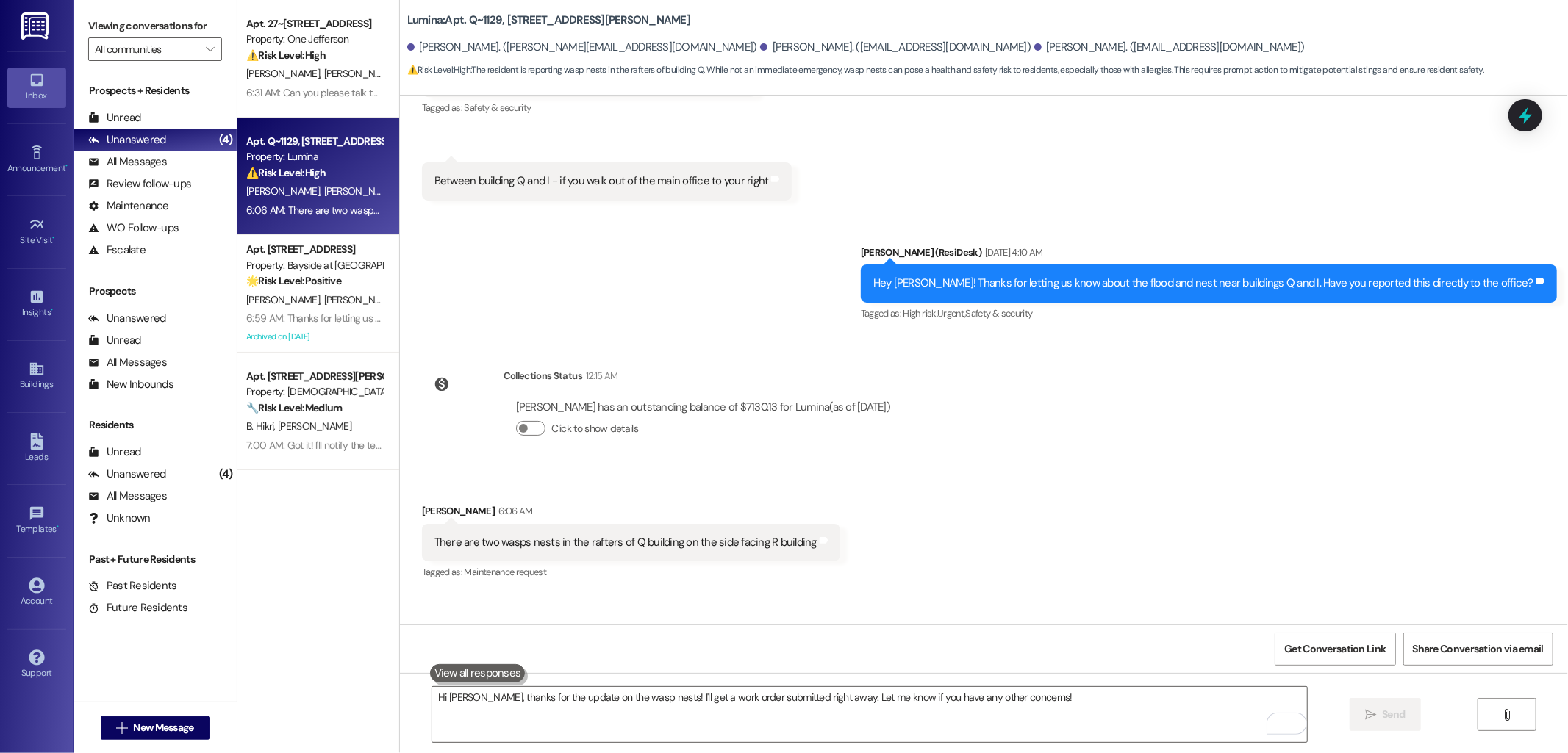
scroll to position [17881, 0]
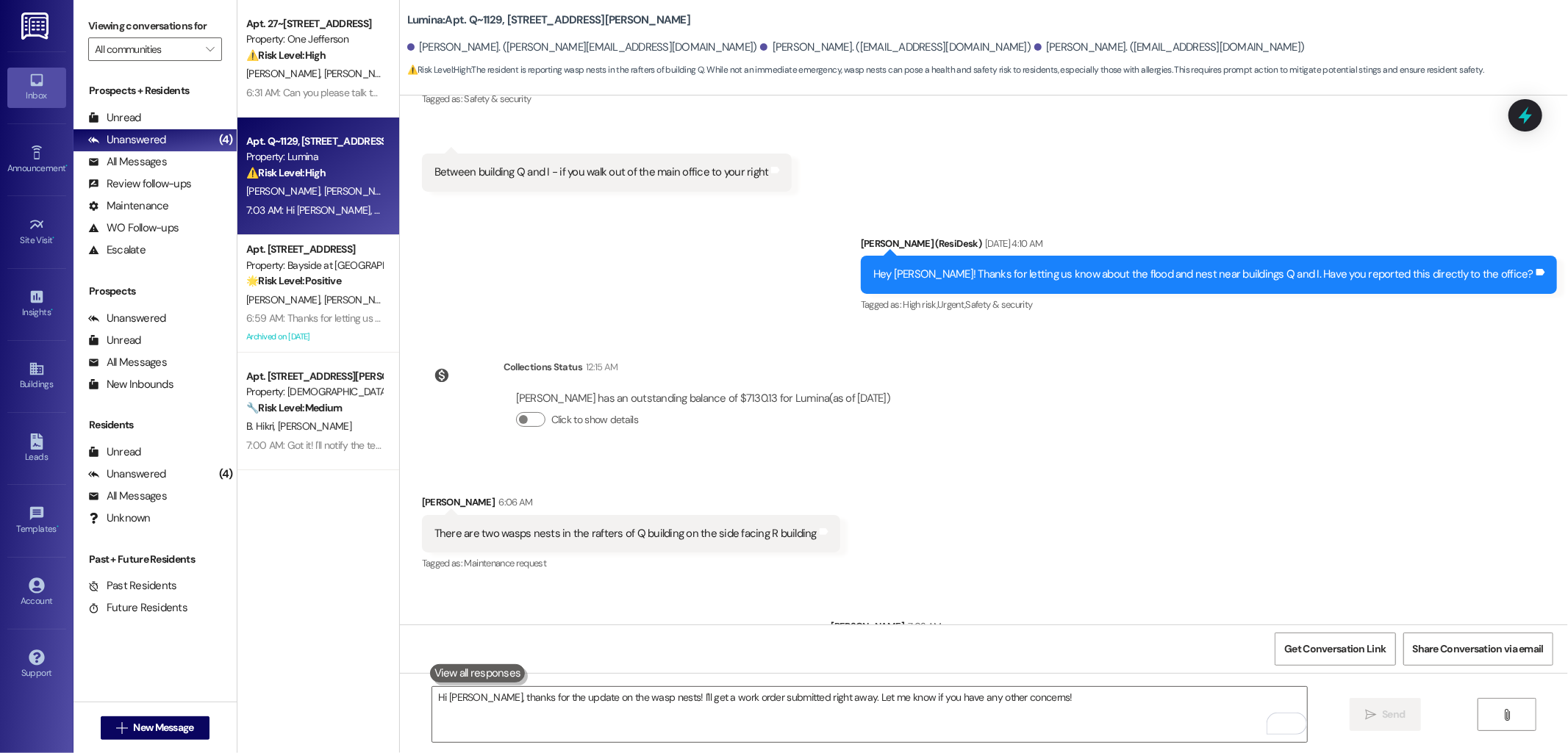
click at [479, 17] on b "Lumina: Apt. Q~1129, [STREET_ADDRESS][PERSON_NAME]" at bounding box center [549, 20] width 283 height 16
copy b "1129"
click at [560, 526] on div "There are two wasps nests in the rafters of Q building on the side facing R bui…" at bounding box center [625, 533] width 382 height 16
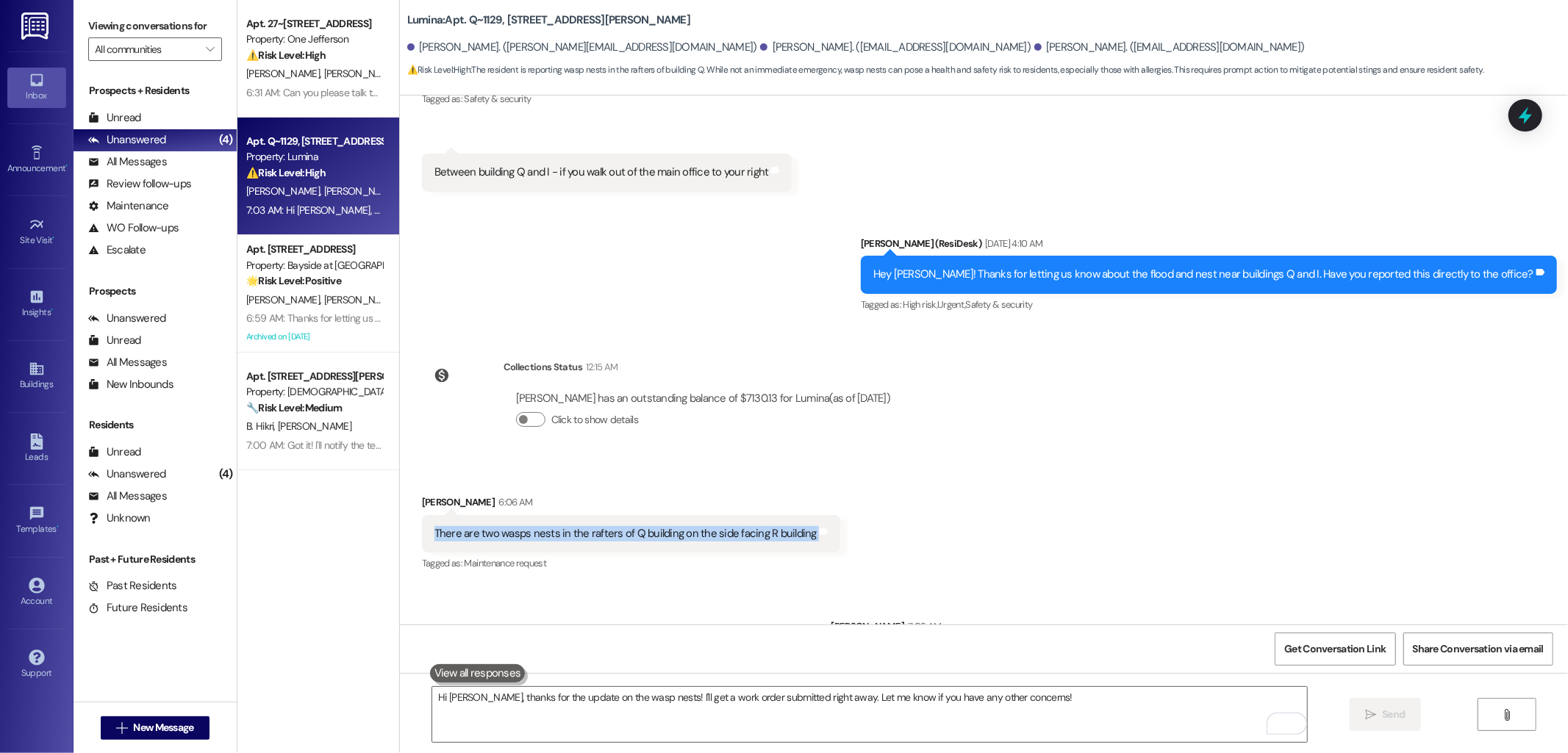
click at [560, 526] on div "There are two wasps nests in the rafters of Q building on the side facing R bui…" at bounding box center [625, 533] width 382 height 16
copy div "There are two wasps nests in the rafters of Q building on the side facing R bui…"
click at [1057, 461] on div "Received via SMS [PERSON_NAME] 6:06 AM There are two wasps nests in the rafters…" at bounding box center [985, 524] width 1169 height 124
click at [1093, 466] on div "Received via SMS [PERSON_NAME] 6:06 AM There are two wasps nests in the rafters…" at bounding box center [985, 524] width 1169 height 124
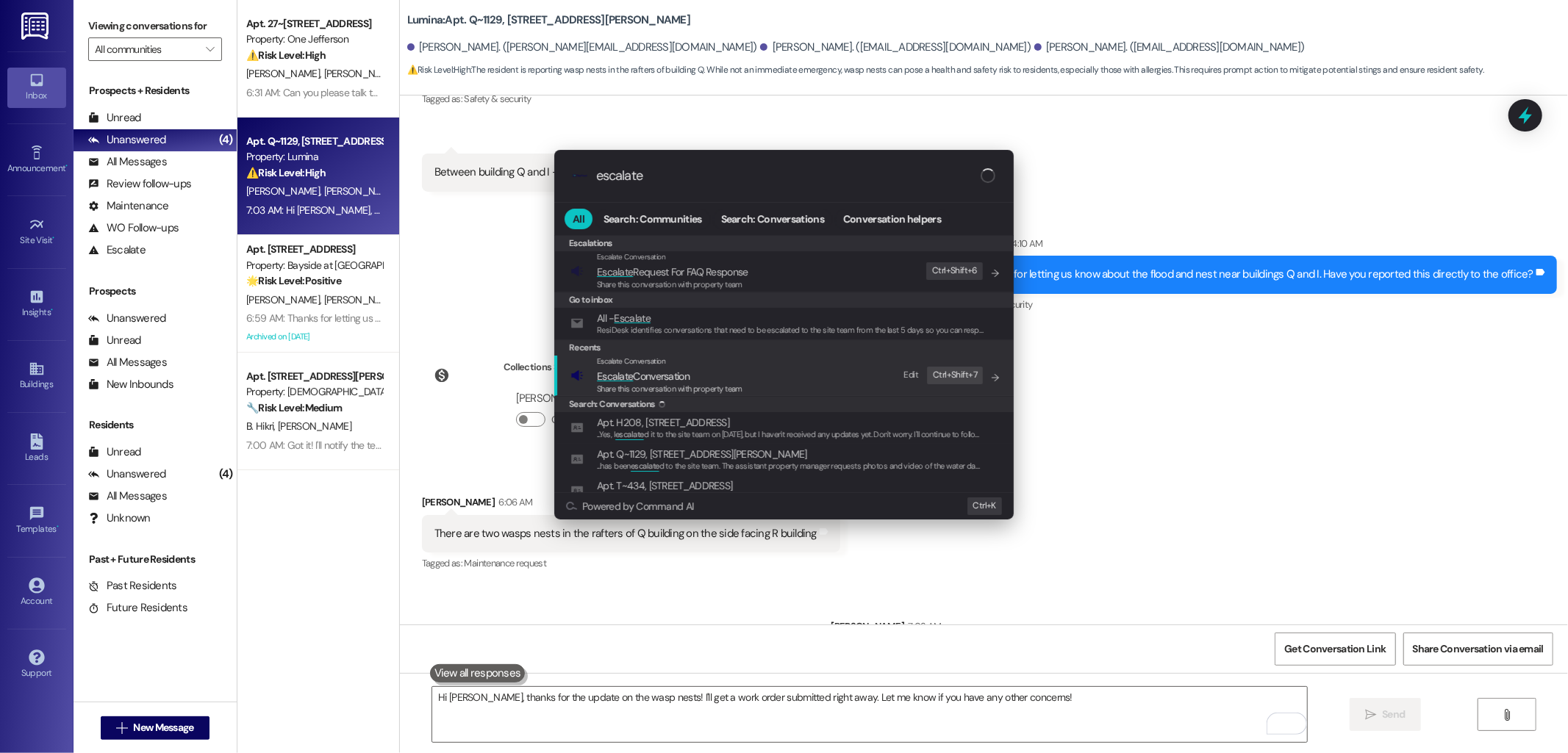
type input "escalate"
click at [659, 382] on span "Escalate Conversation" at bounding box center [643, 376] width 93 height 13
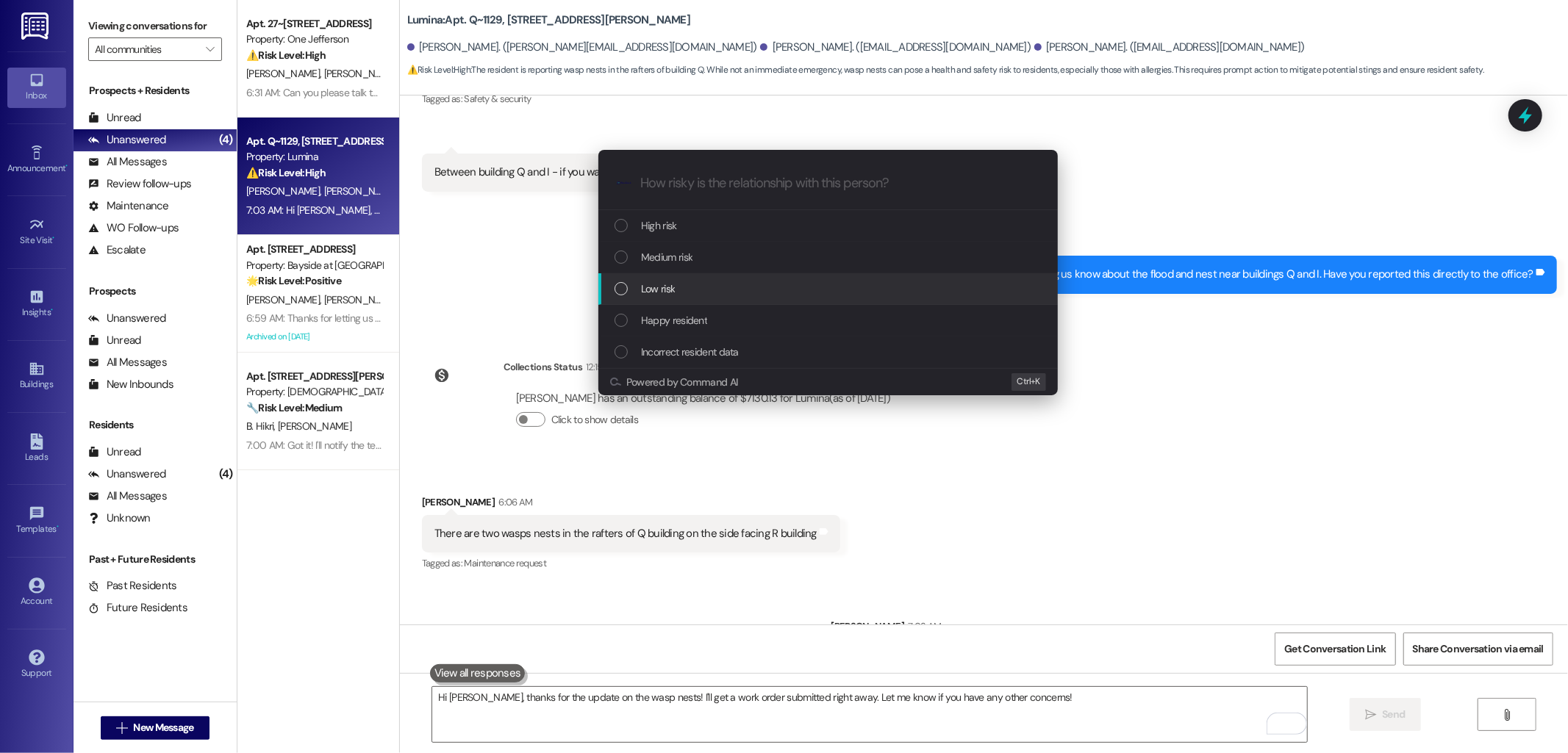
click at [659, 274] on div "Low risk" at bounding box center [828, 289] width 459 height 31
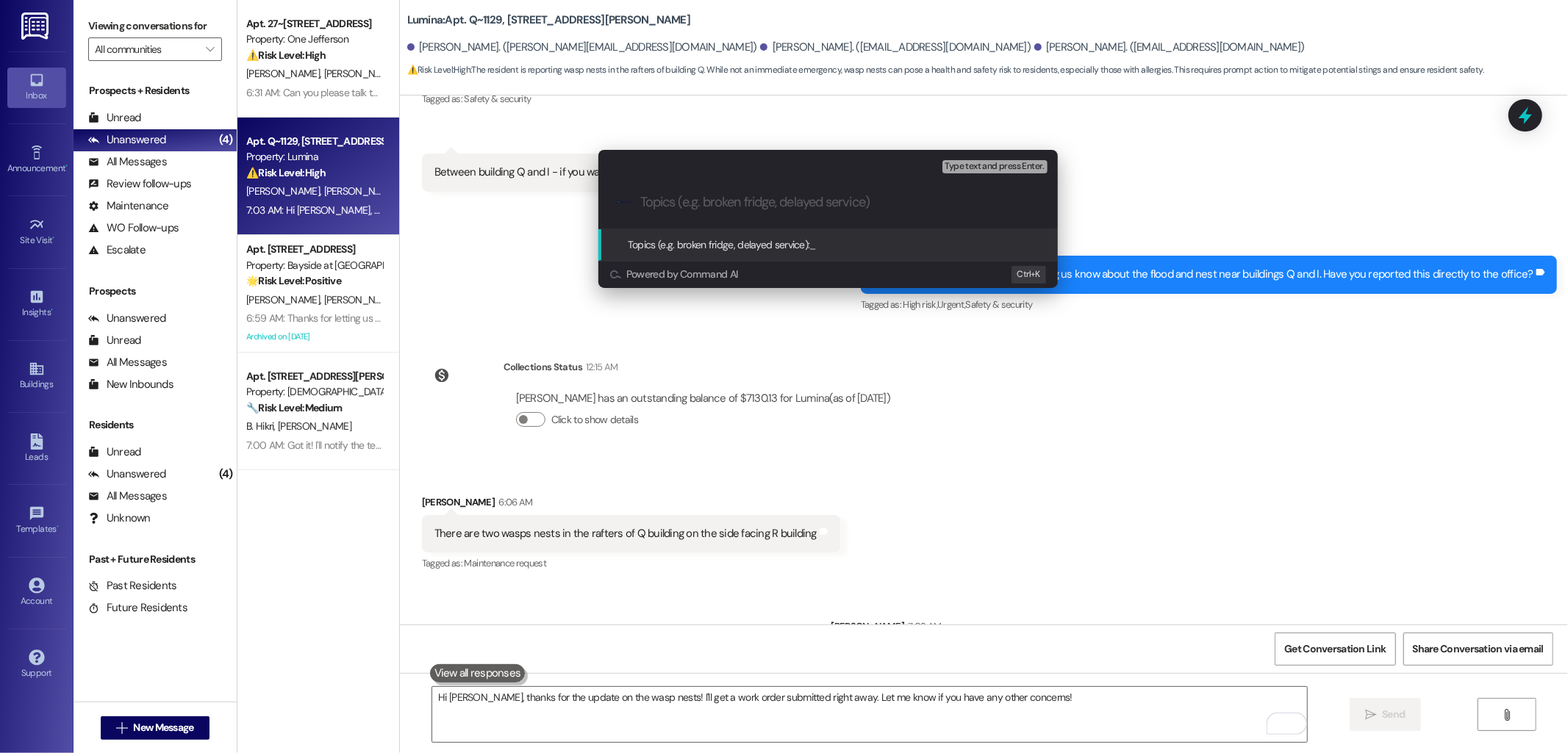
paste input "New Work Order filed by ResiDesk 4189-1"
type input "New Work Order filed by ResiDesk 4189-1"
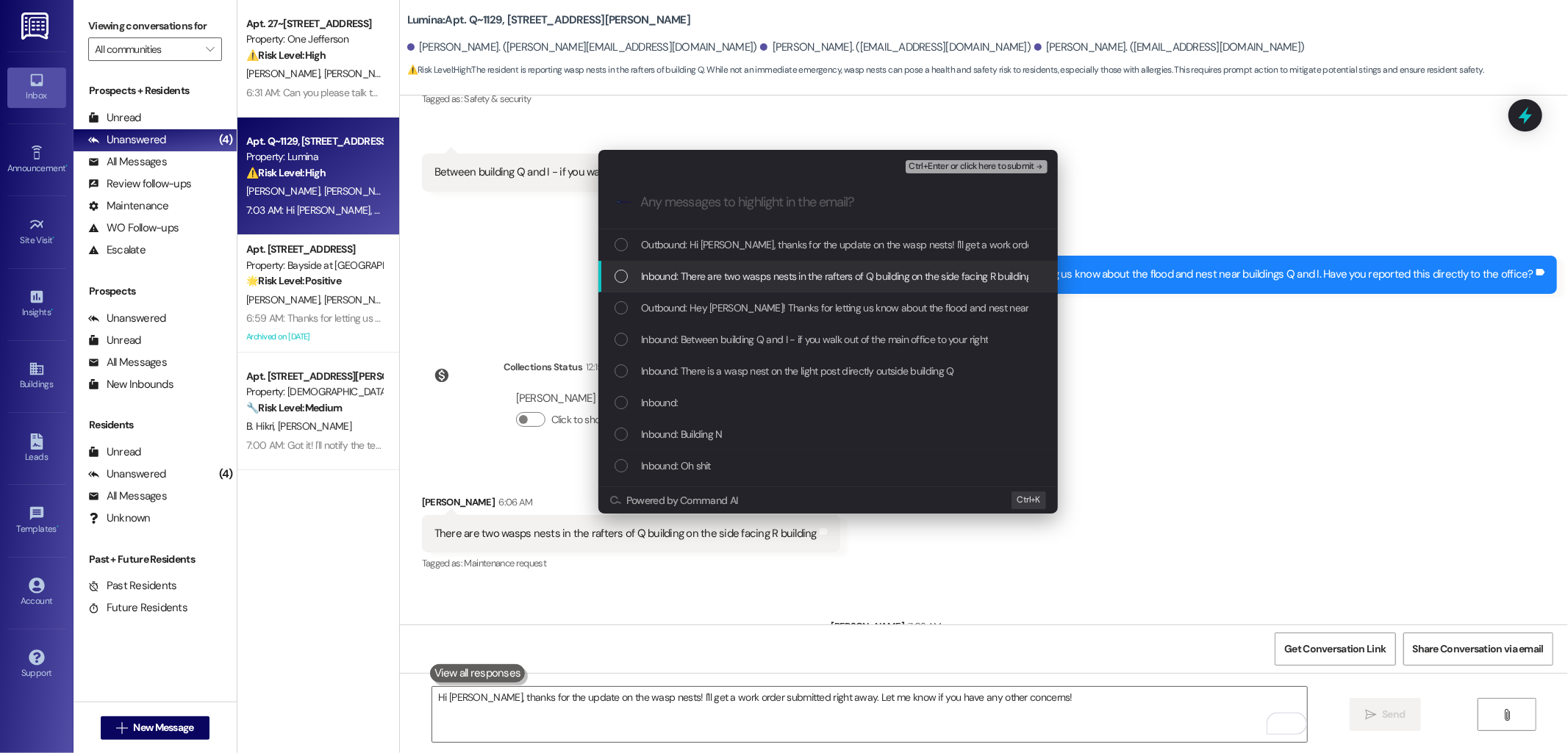
click at [768, 270] on span "Inbound: There are two wasps nests in the rafters of Q building on the side fac…" at bounding box center [836, 277] width 390 height 17
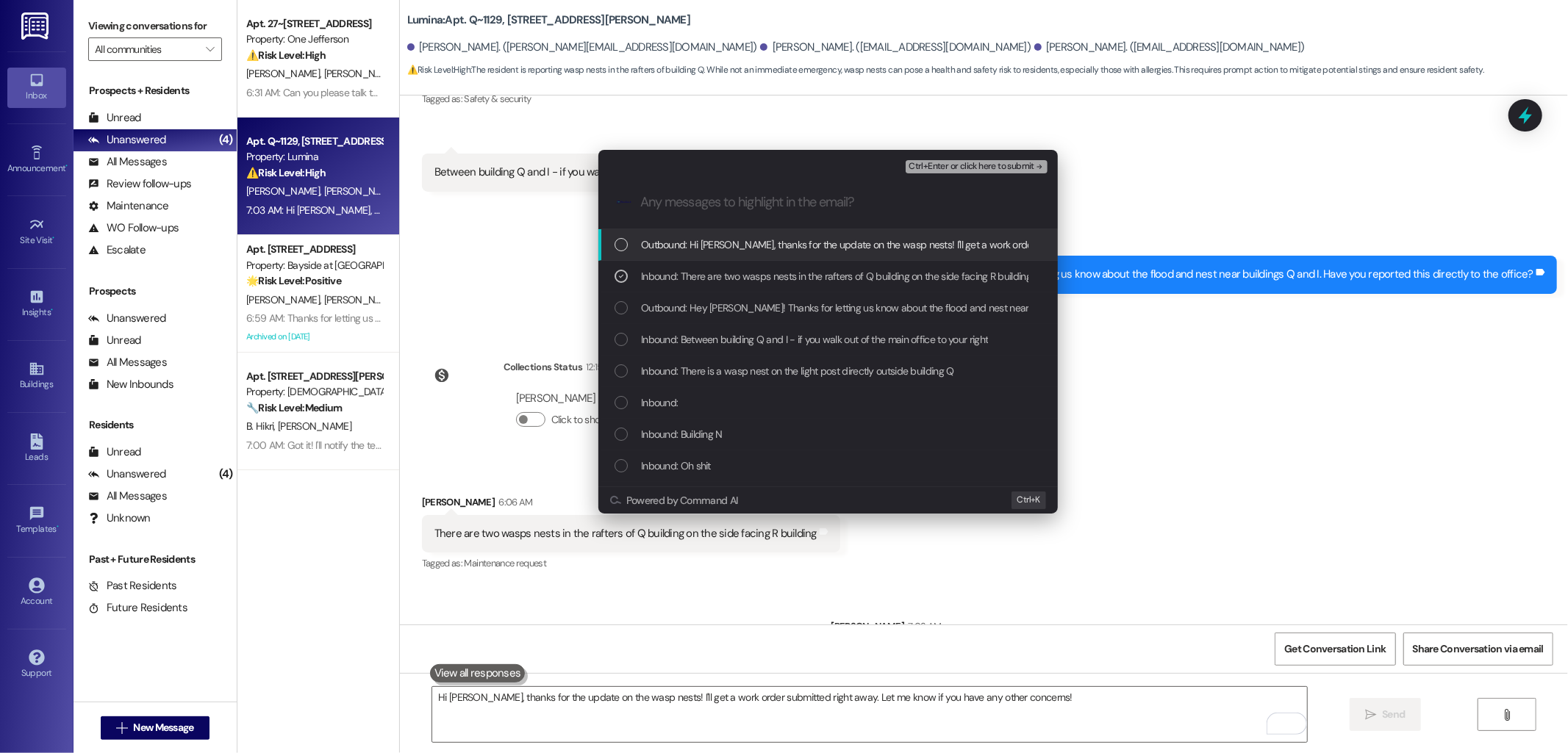
click at [945, 166] on span "Ctrl+Enter or click here to submit" at bounding box center [971, 167] width 126 height 10
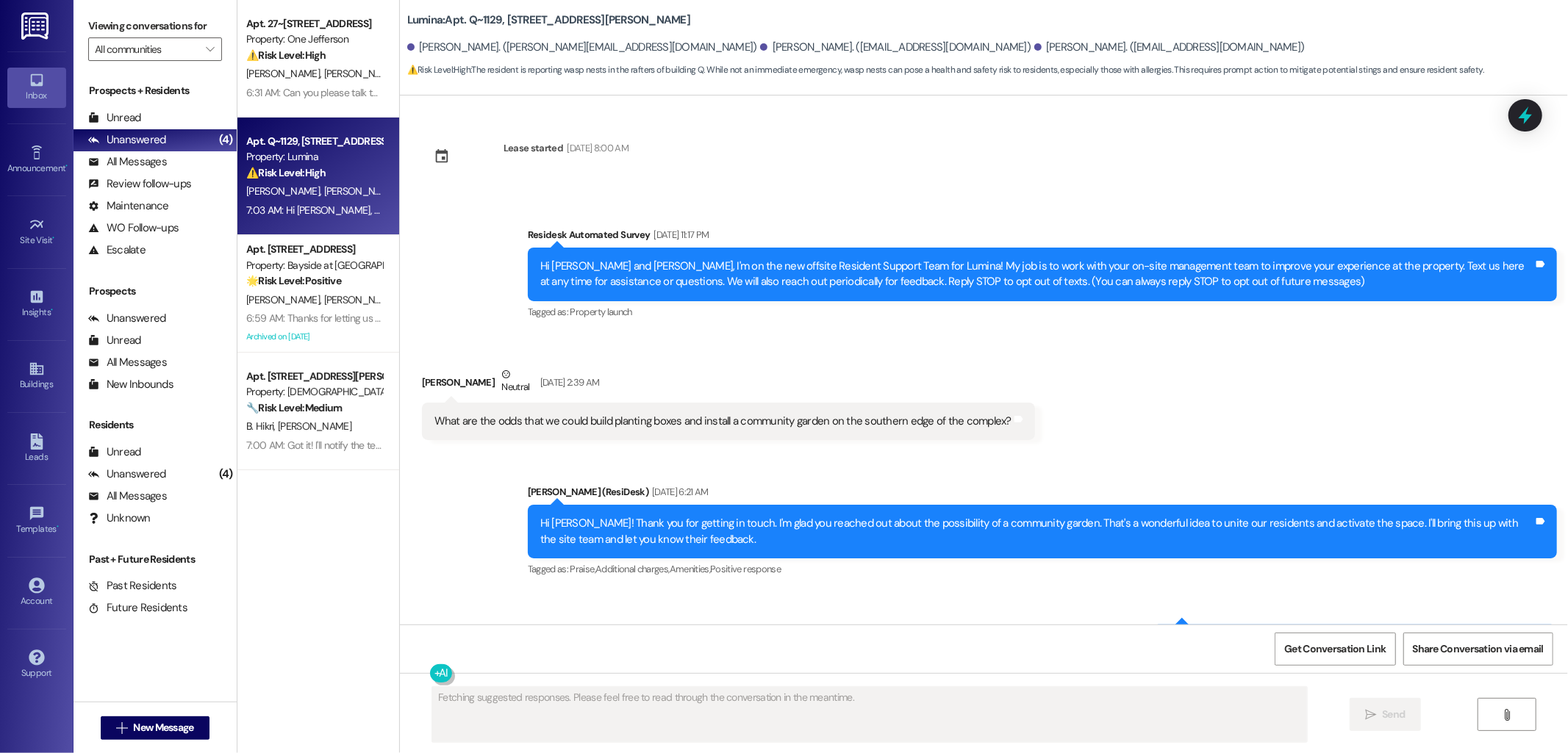
type textarea "Fetching suggested responses. Please feel free to read through the conversation…"
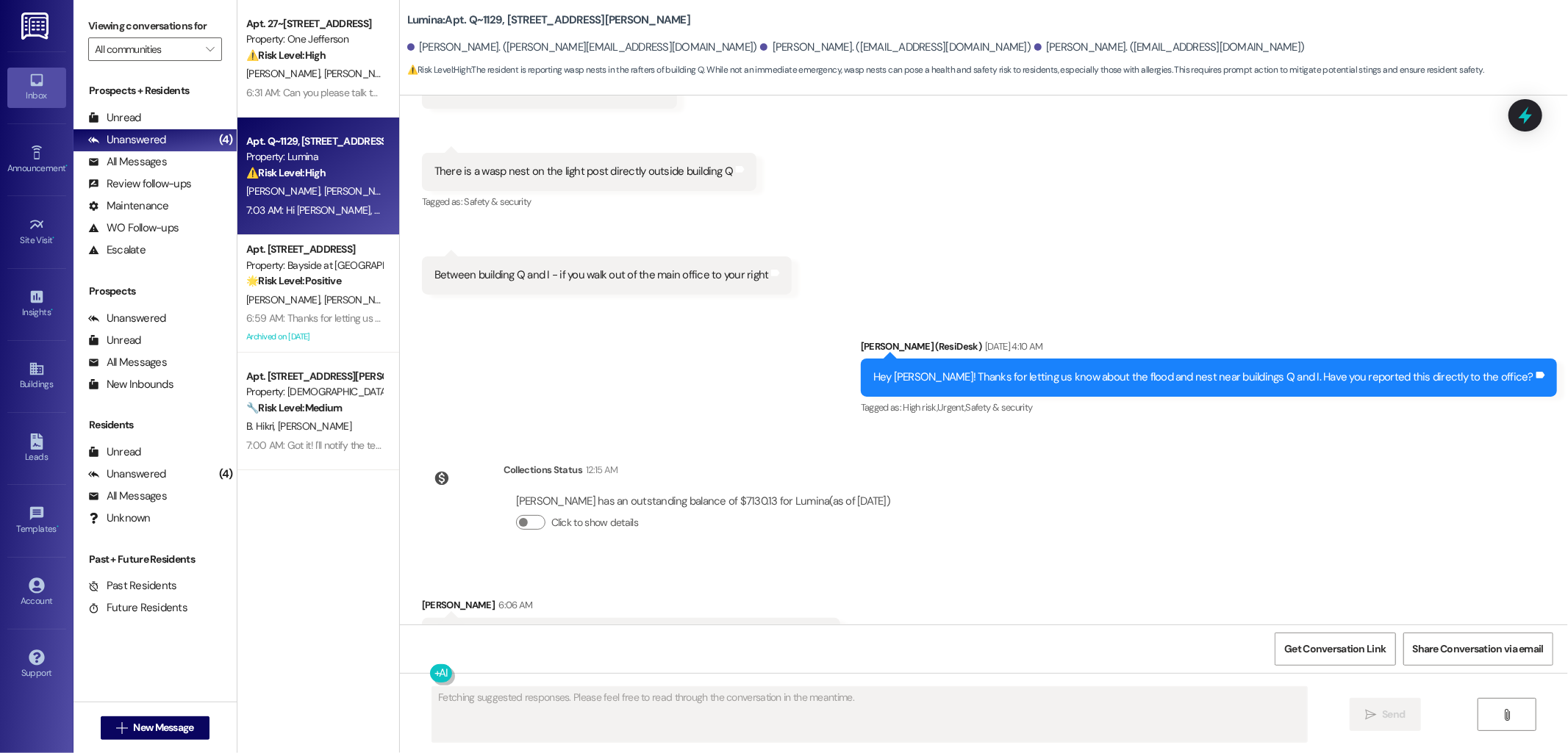
scroll to position [17902, 0]
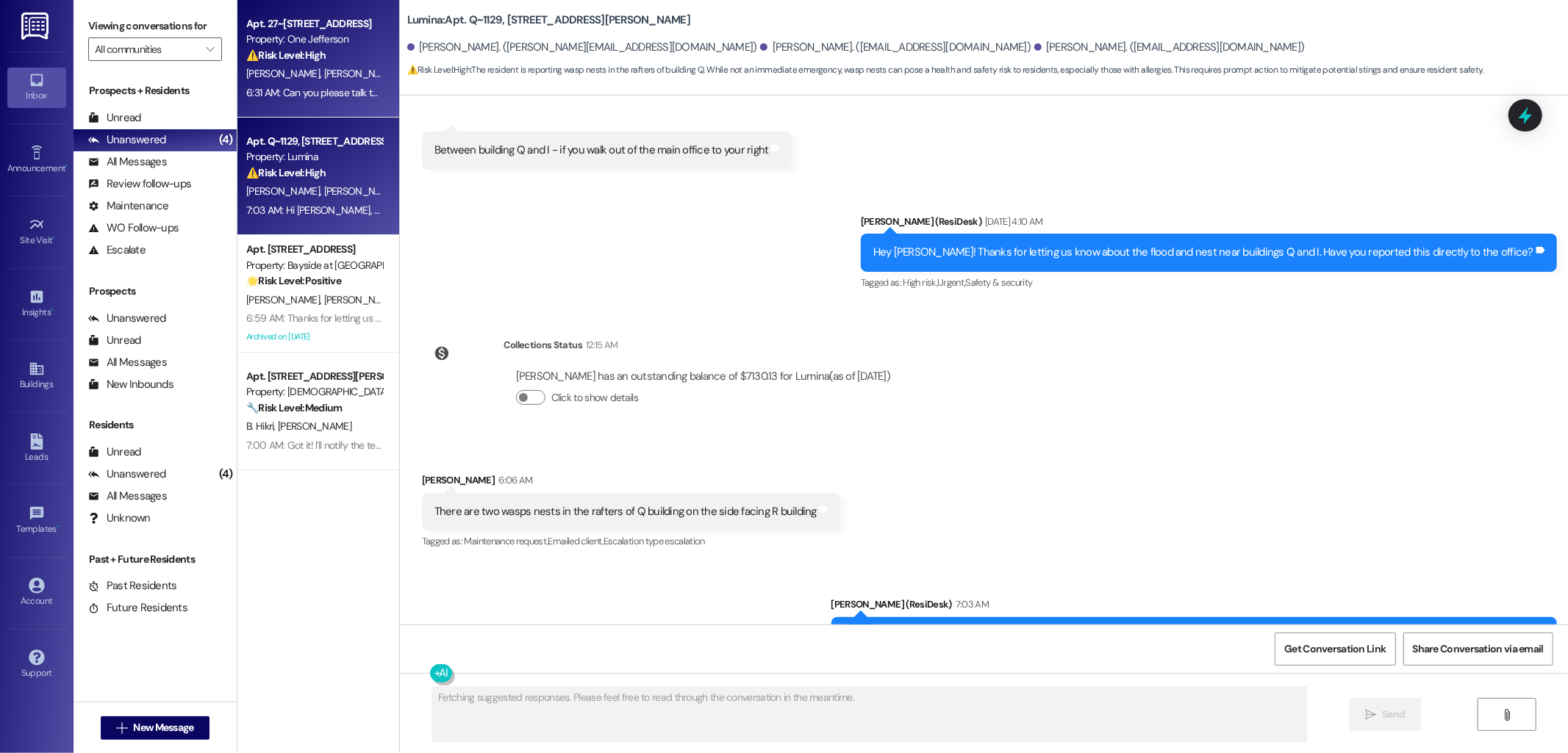
click at [310, 65] on div "[PERSON_NAME] [PERSON_NAME]" at bounding box center [314, 74] width 139 height 18
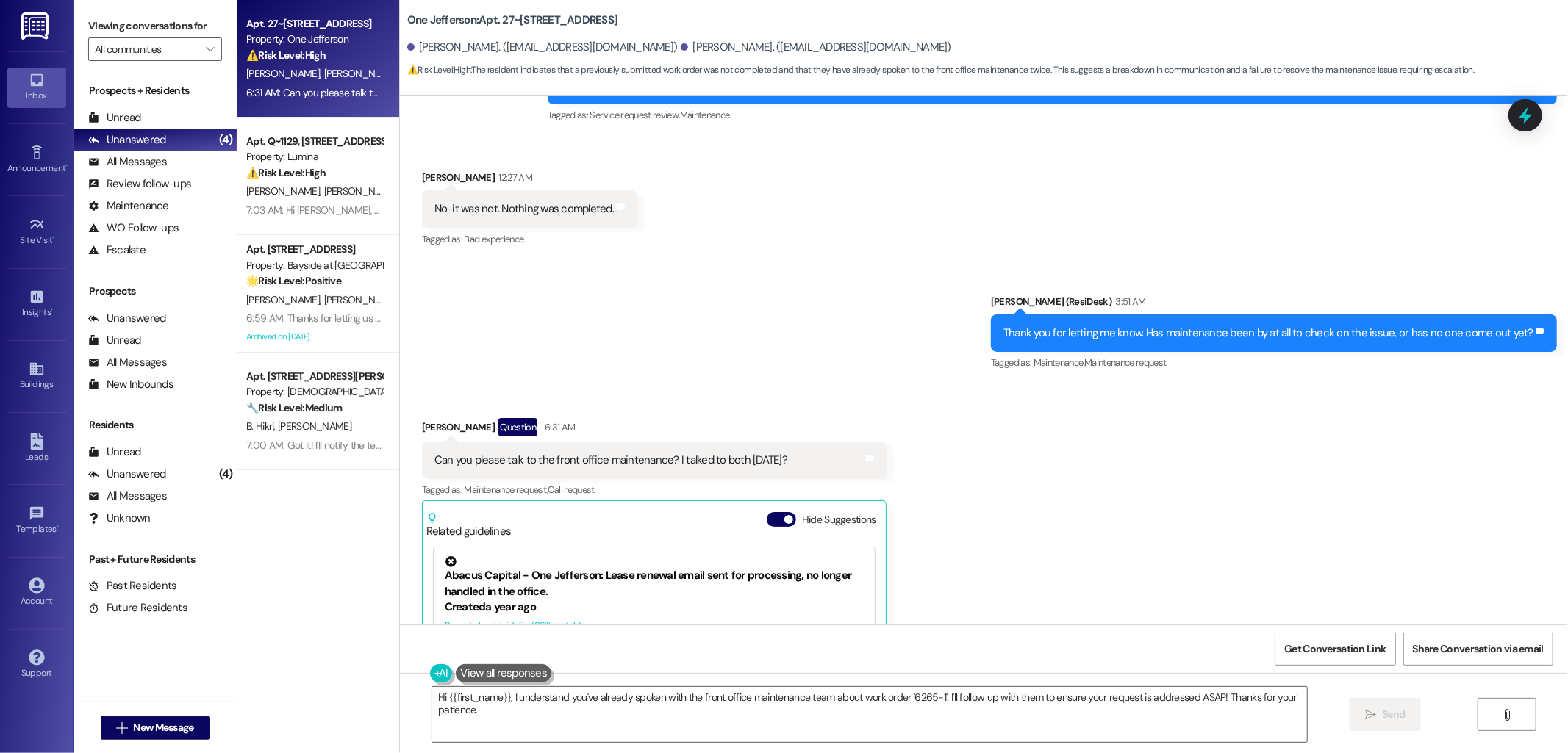
scroll to position [4760, 0]
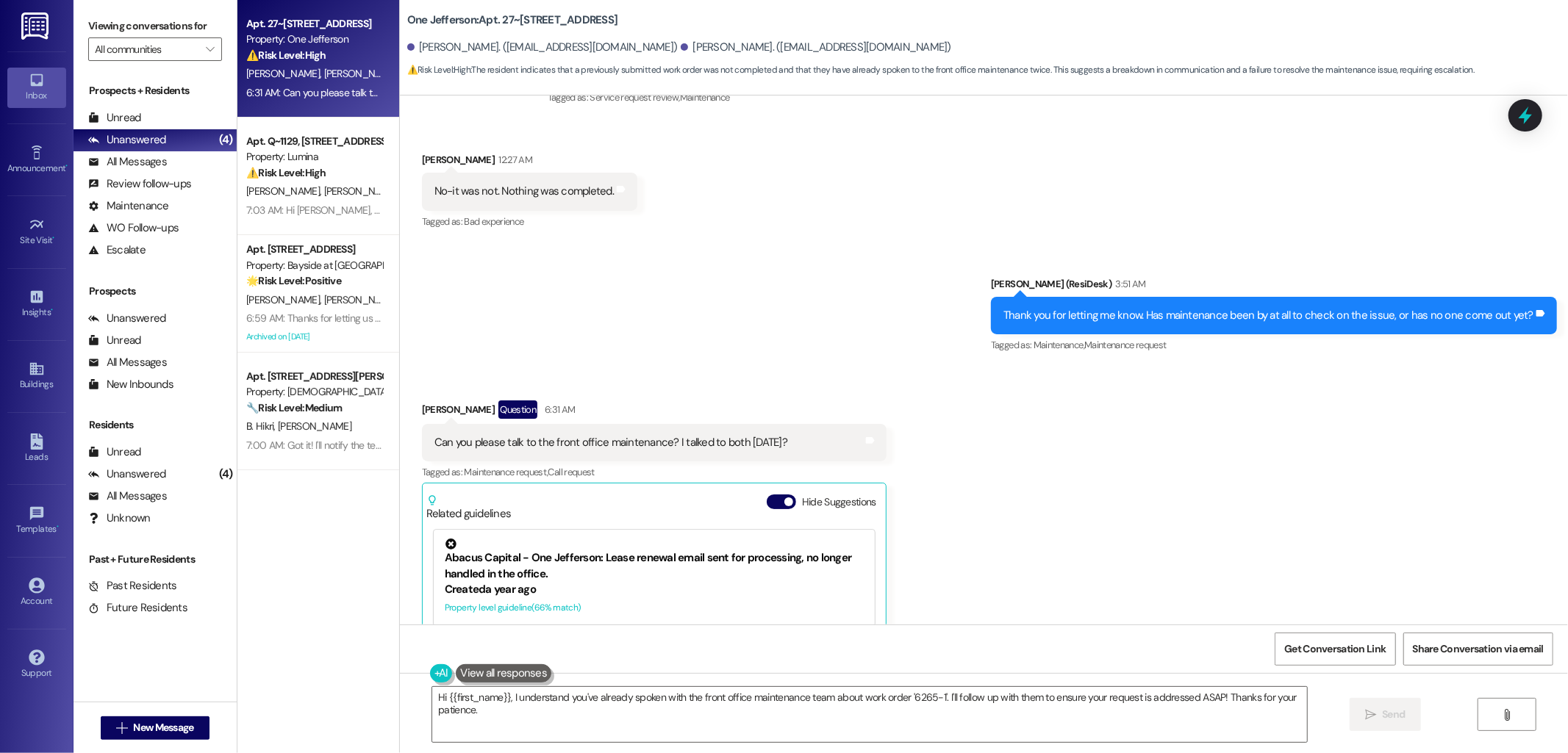
click at [636, 435] on div "Can you please talk to the front office maintenance? I talked to both [DATE]?" at bounding box center [611, 442] width 353 height 16
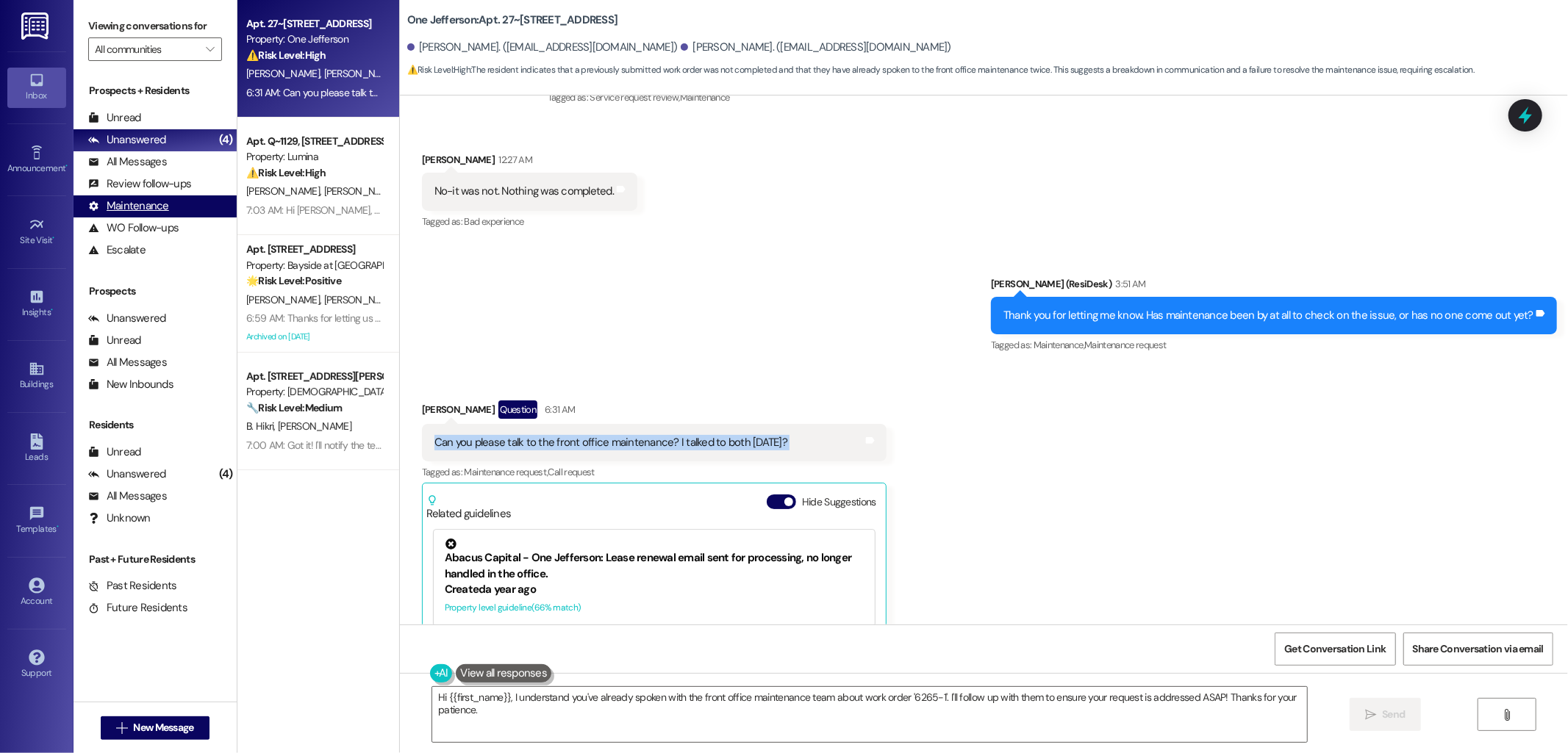
copy div "Can you please talk to the front office maintenance? I talked to both [DATE]? T…"
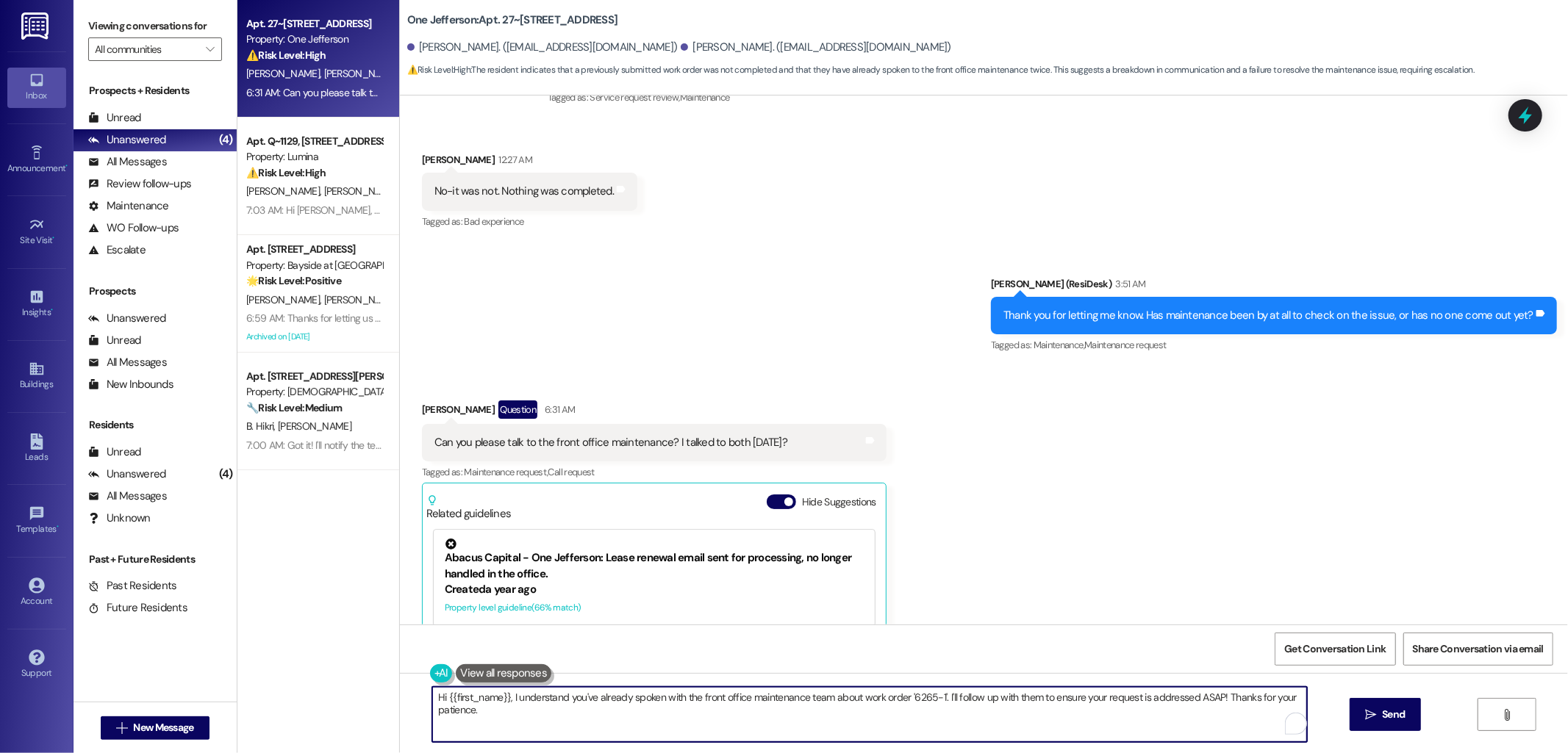
click at [1011, 722] on textarea "Hi {{first_name}}, I understand you've already spoken with the front office mai…" at bounding box center [870, 714] width 875 height 56
paste textarea "Did the office or maintenance team give you any updates when you spoke with the…"
drag, startPoint x: 502, startPoint y: 699, endPoint x: 423, endPoint y: 699, distance: 79.0
click at [423, 699] on div "Hi {{first_name}}, I understand you've already spoken with the front office mai…" at bounding box center [985, 728] width 1169 height 110
type textarea "I understand you've already spoken with the front office maintenance team about…"
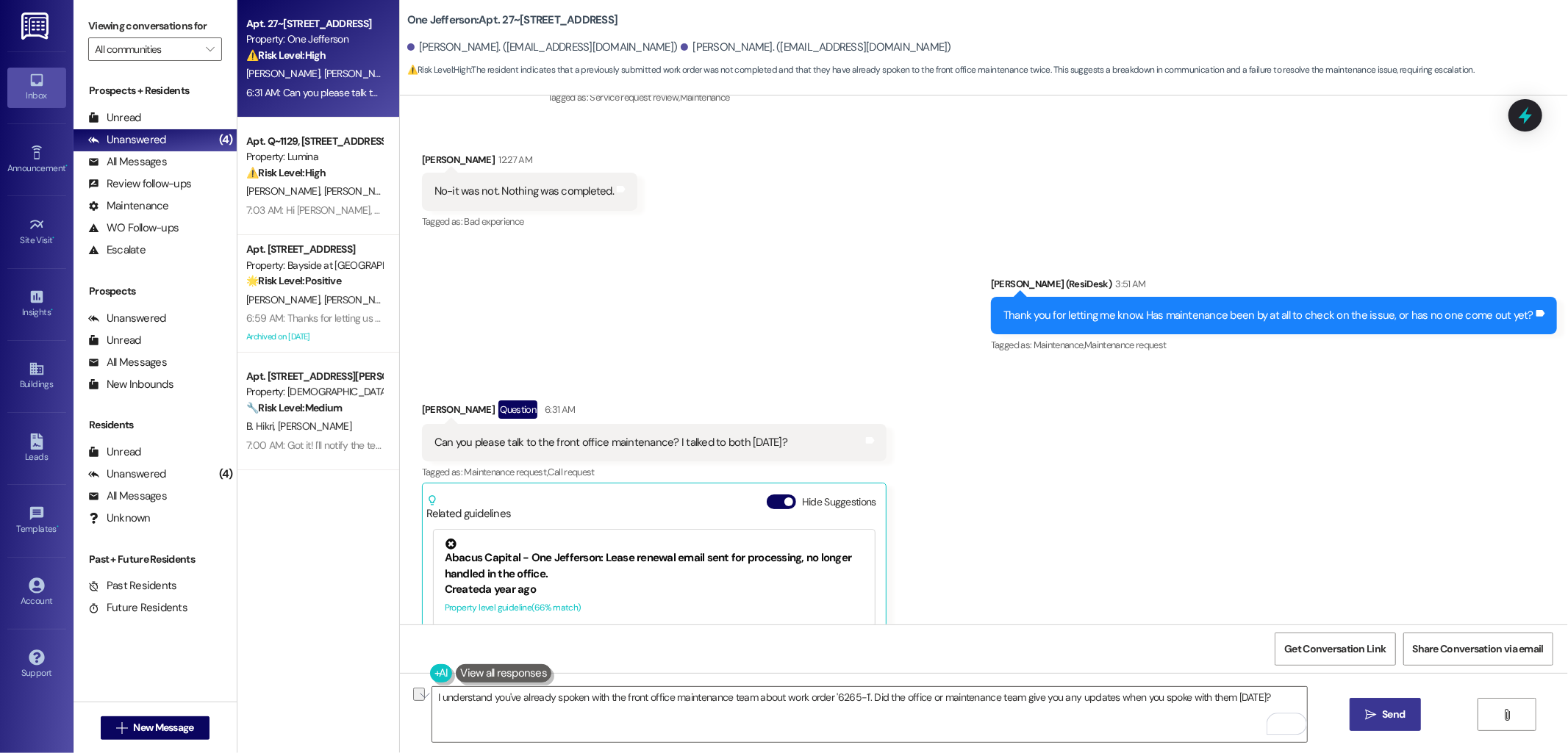
click at [1396, 718] on span "Send" at bounding box center [1393, 714] width 22 height 16
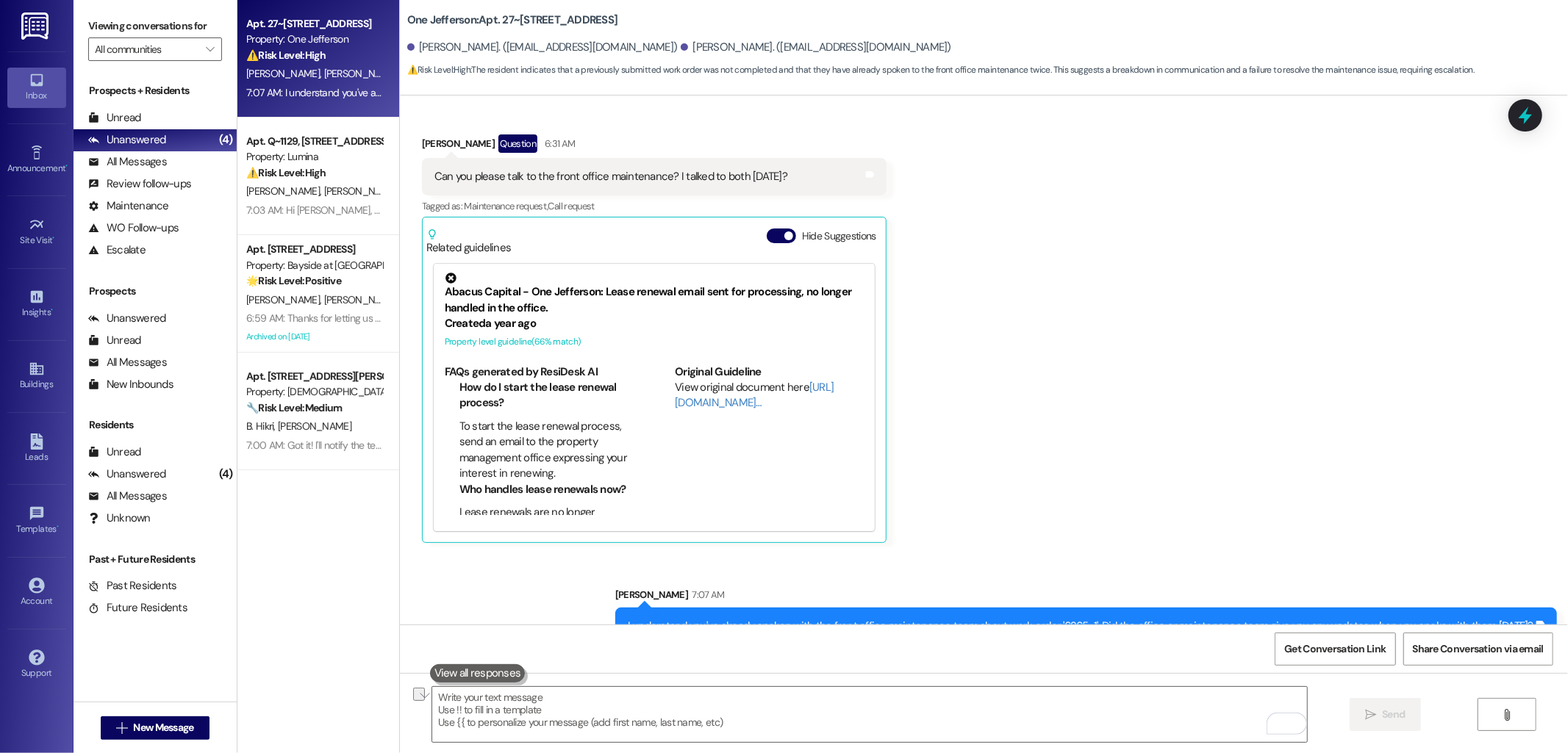
scroll to position [5027, 0]
click at [1093, 355] on div "Received via SMS [PERSON_NAME] Question 6:31 AM Can you please talk to the fron…" at bounding box center [985, 327] width 1169 height 452
click at [38, 375] on icon at bounding box center [36, 369] width 13 height 12
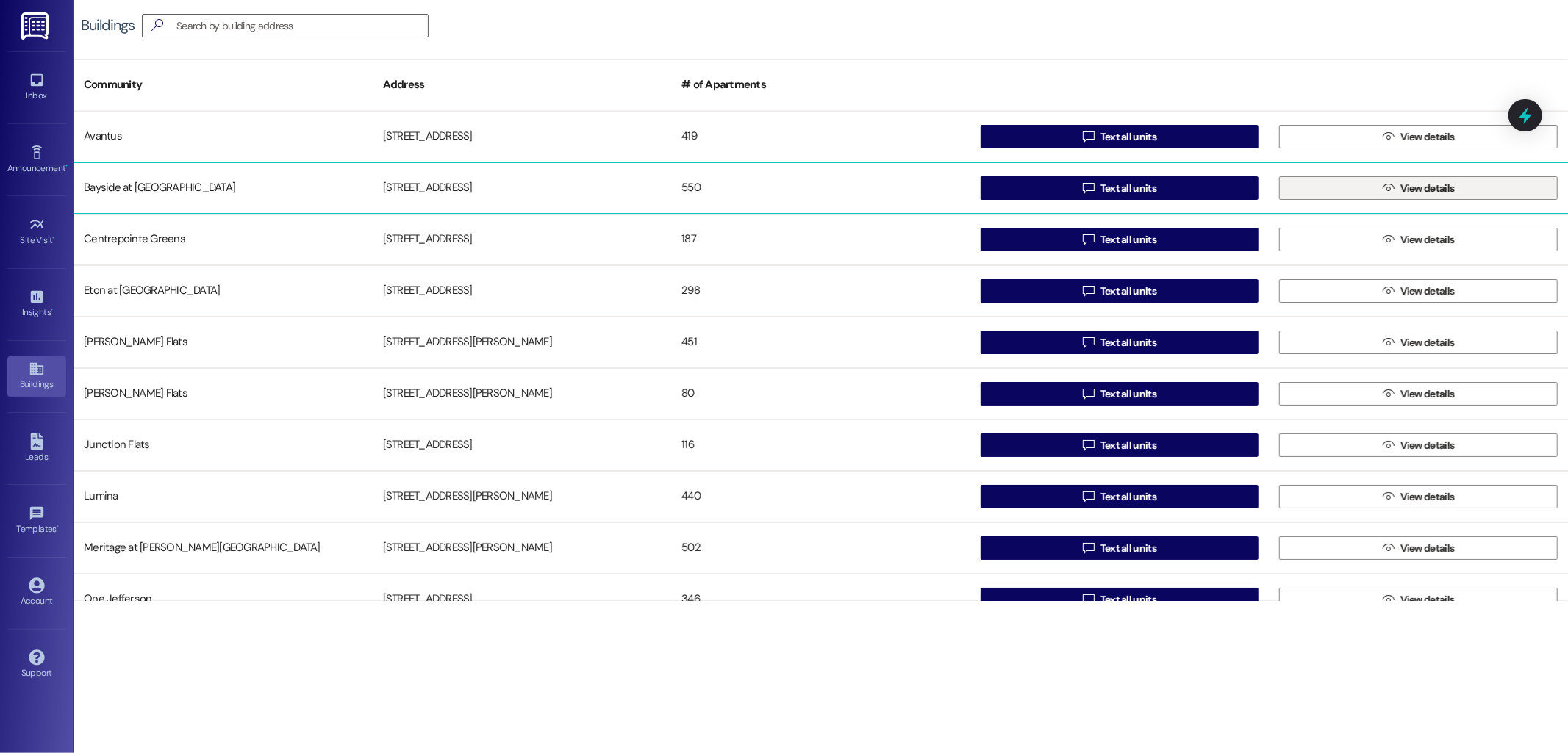
click at [1383, 190] on icon "" at bounding box center [1388, 188] width 11 height 12
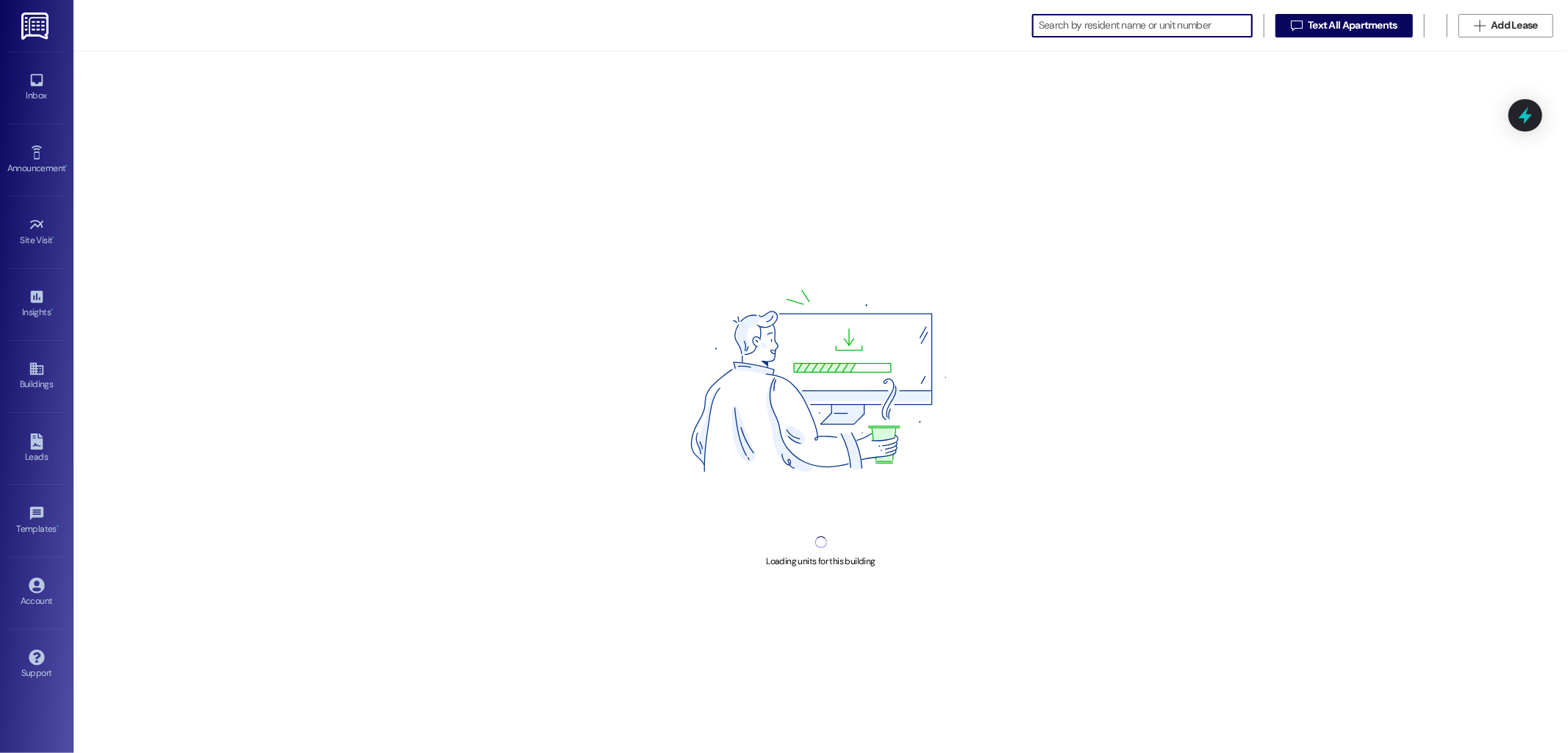
click at [1112, 22] on input at bounding box center [1145, 26] width 213 height 21
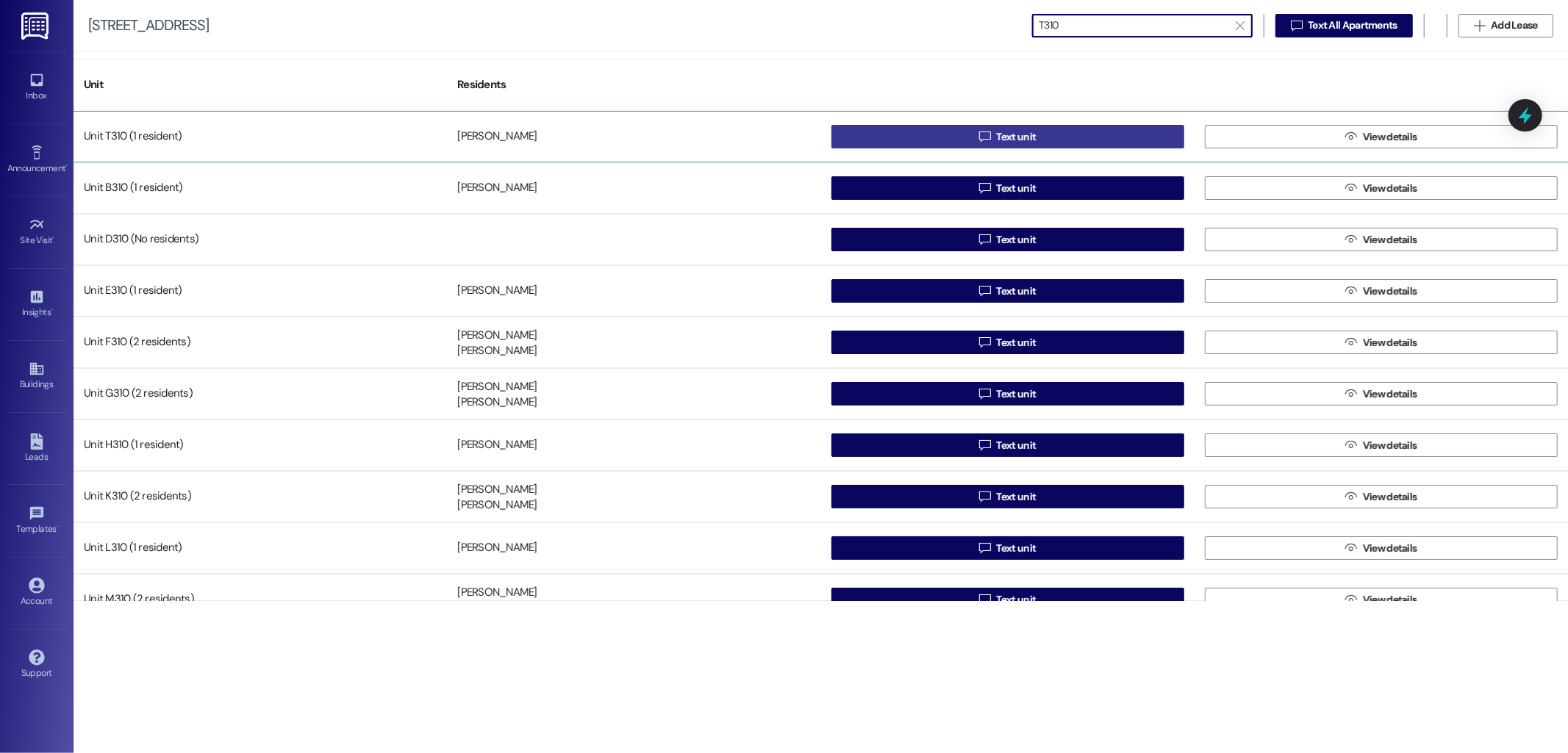
type input "T310"
click at [996, 131] on span "Text unit" at bounding box center [1016, 137] width 40 height 16
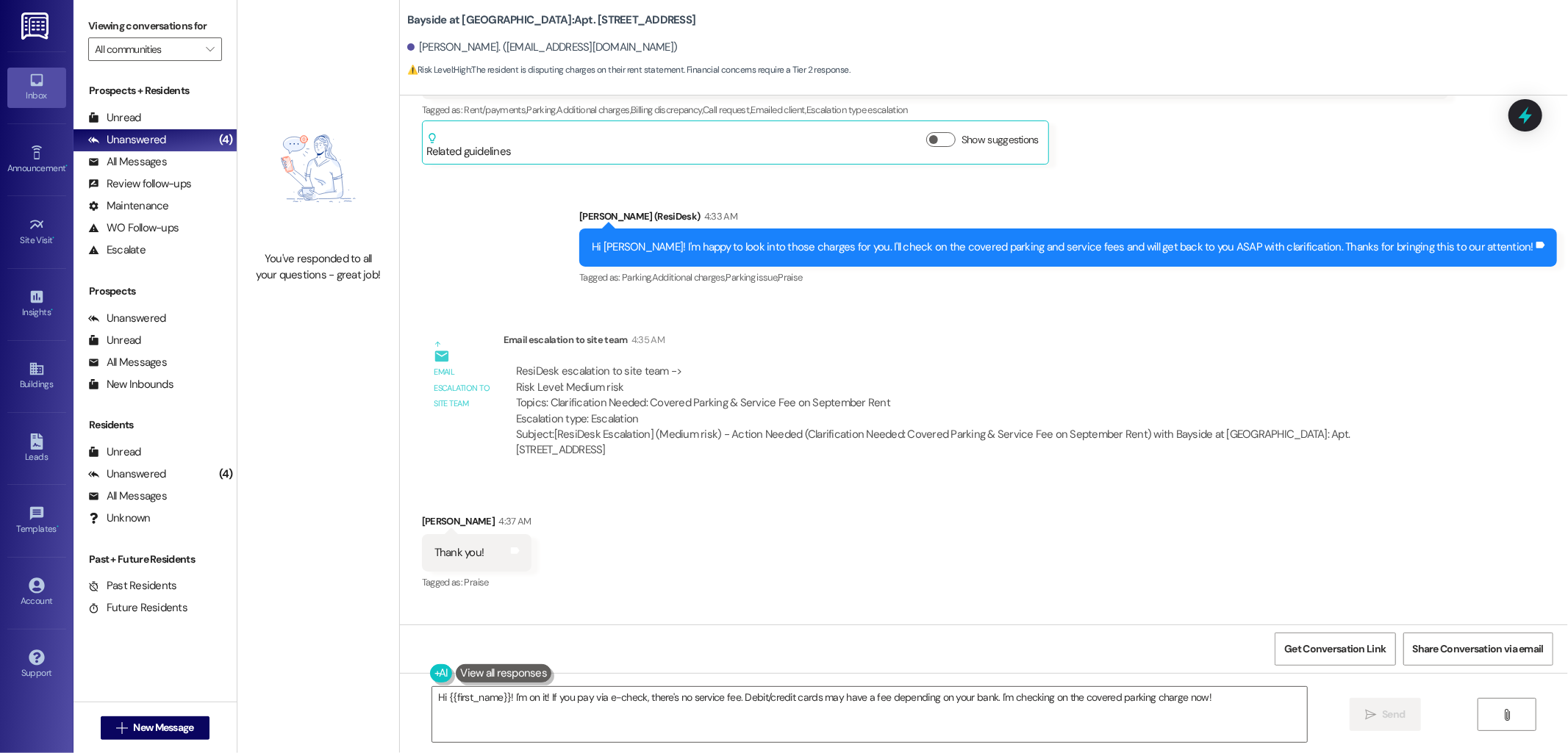
scroll to position [6726, 0]
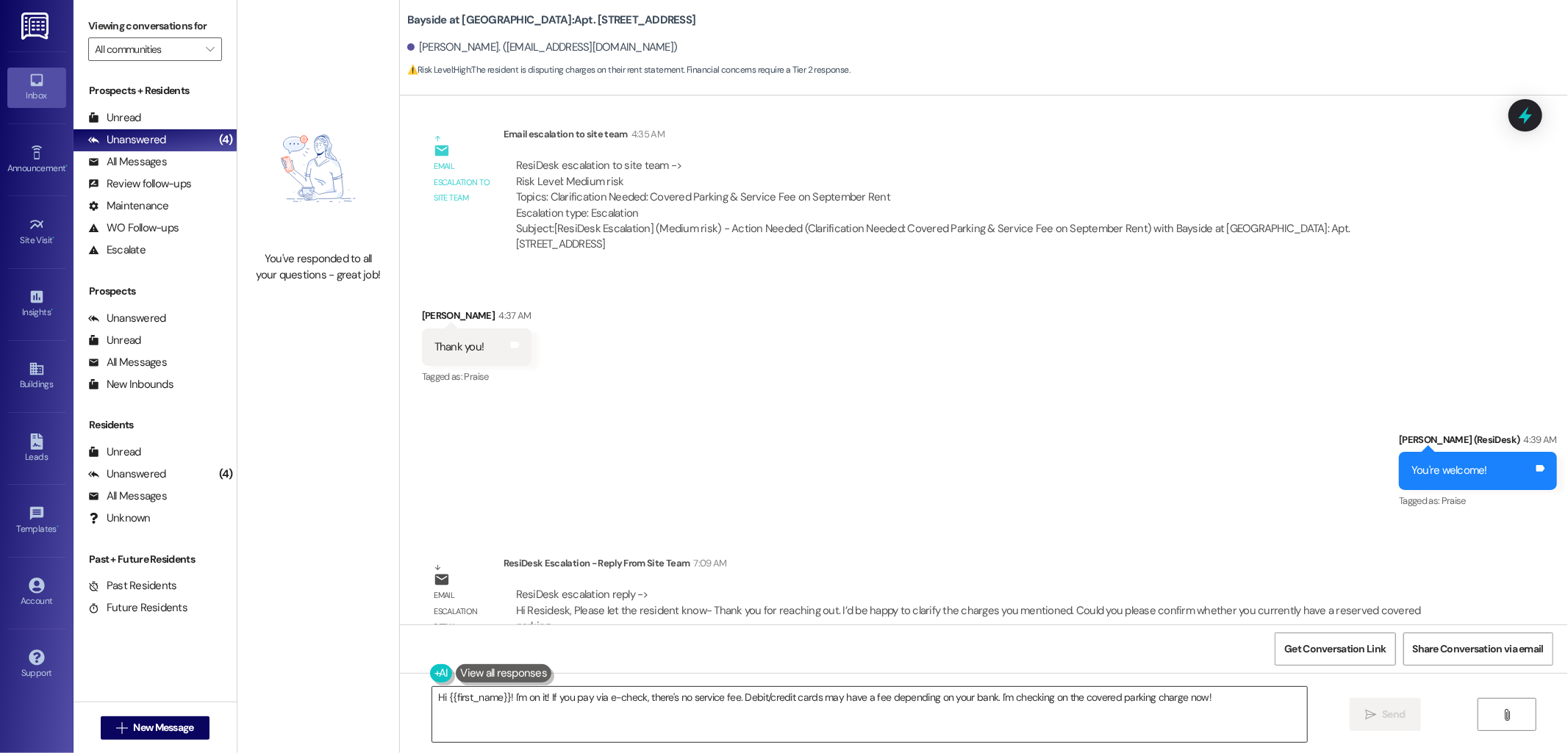
click at [765, 689] on textarea "Hi {{first_name}}! I'm on it! If you pay via e-check, there's no service fee. D…" at bounding box center [870, 714] width 875 height 56
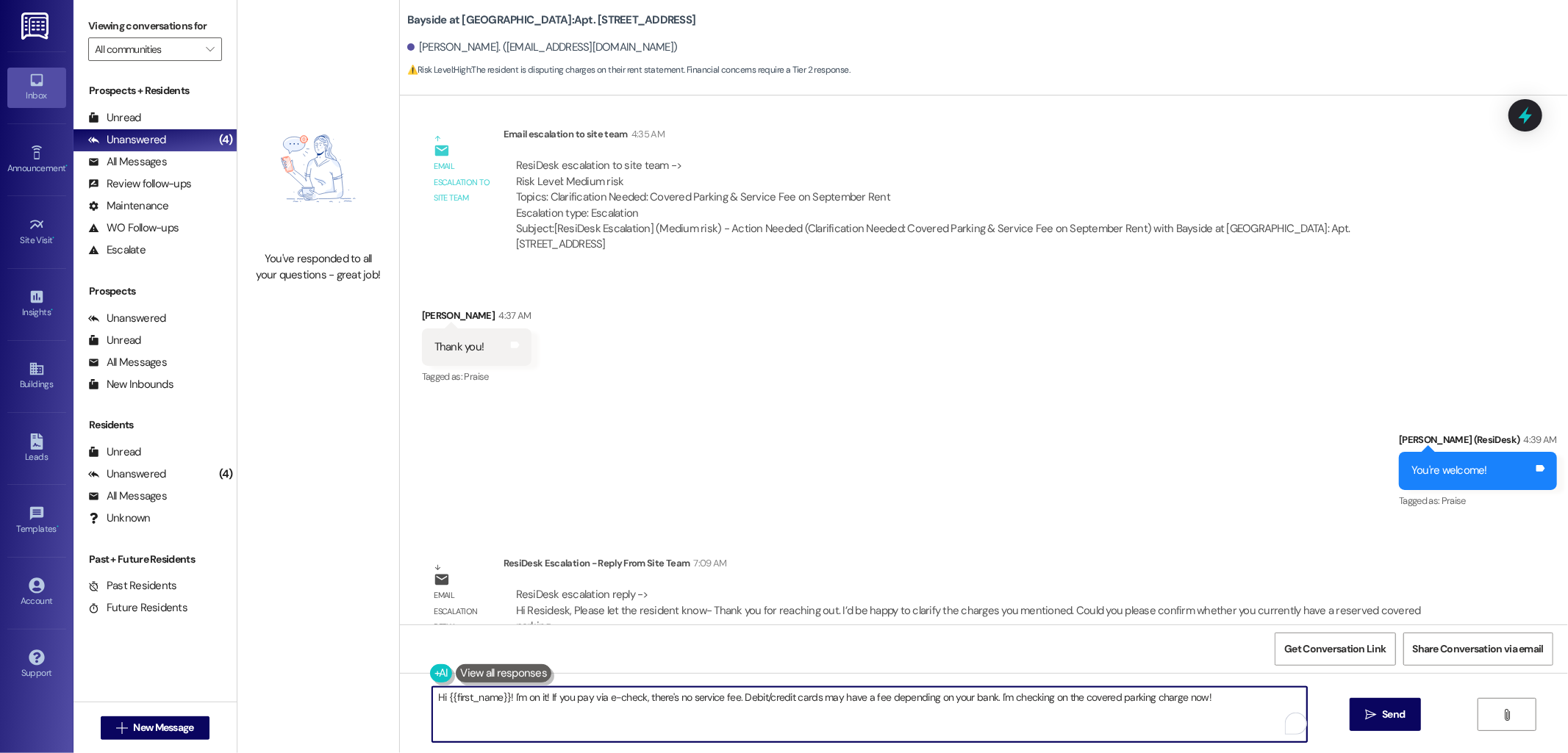
click at [765, 689] on textarea "Hi {{first_name}}! I'm on it! If you pay via e-check, there's no service fee. D…" at bounding box center [870, 714] width 875 height 56
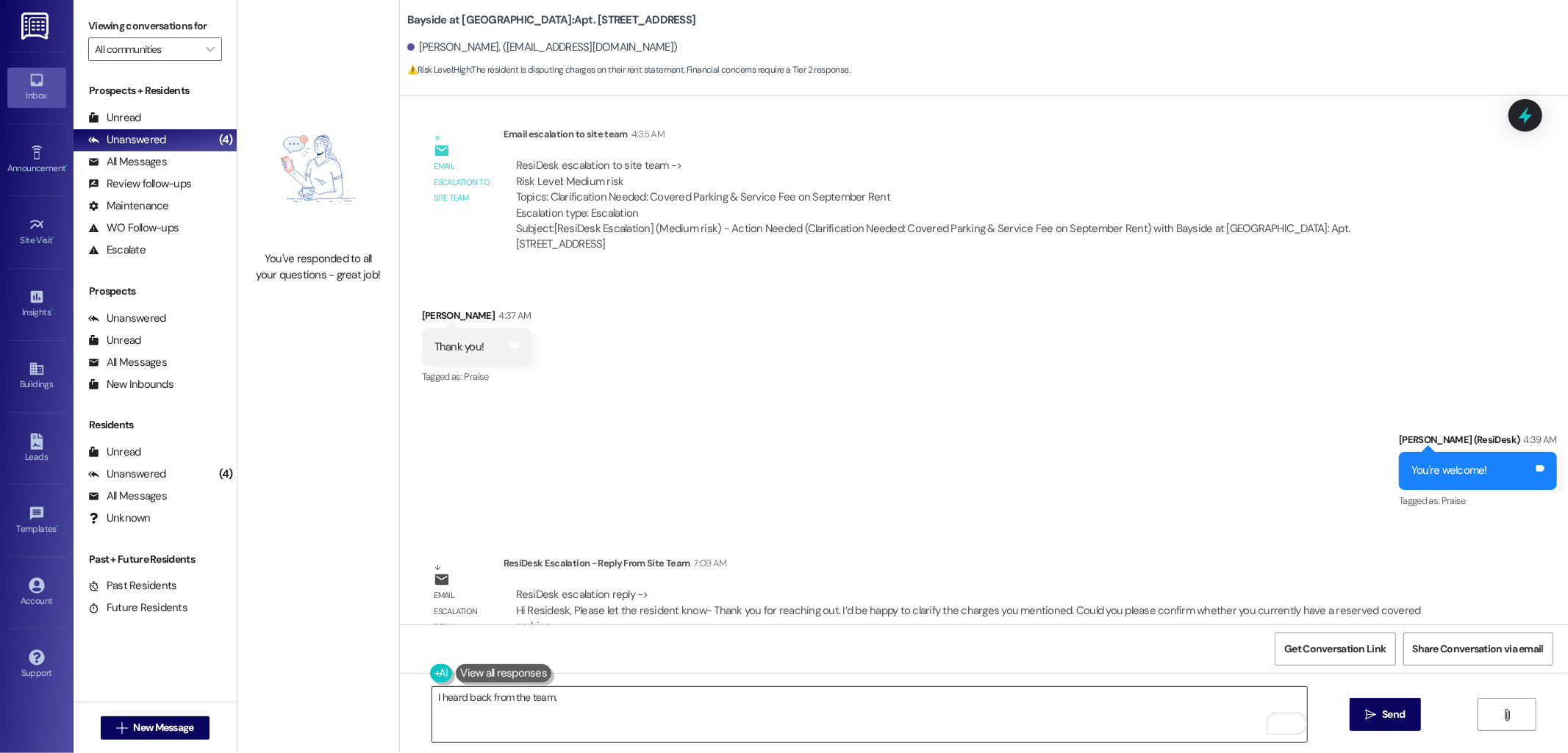
click at [647, 692] on textarea "I heard back from the team." at bounding box center [870, 714] width 875 height 56
paste textarea "Thank you for reaching out. I’d be happy to clarify the charges you mentioned. …"
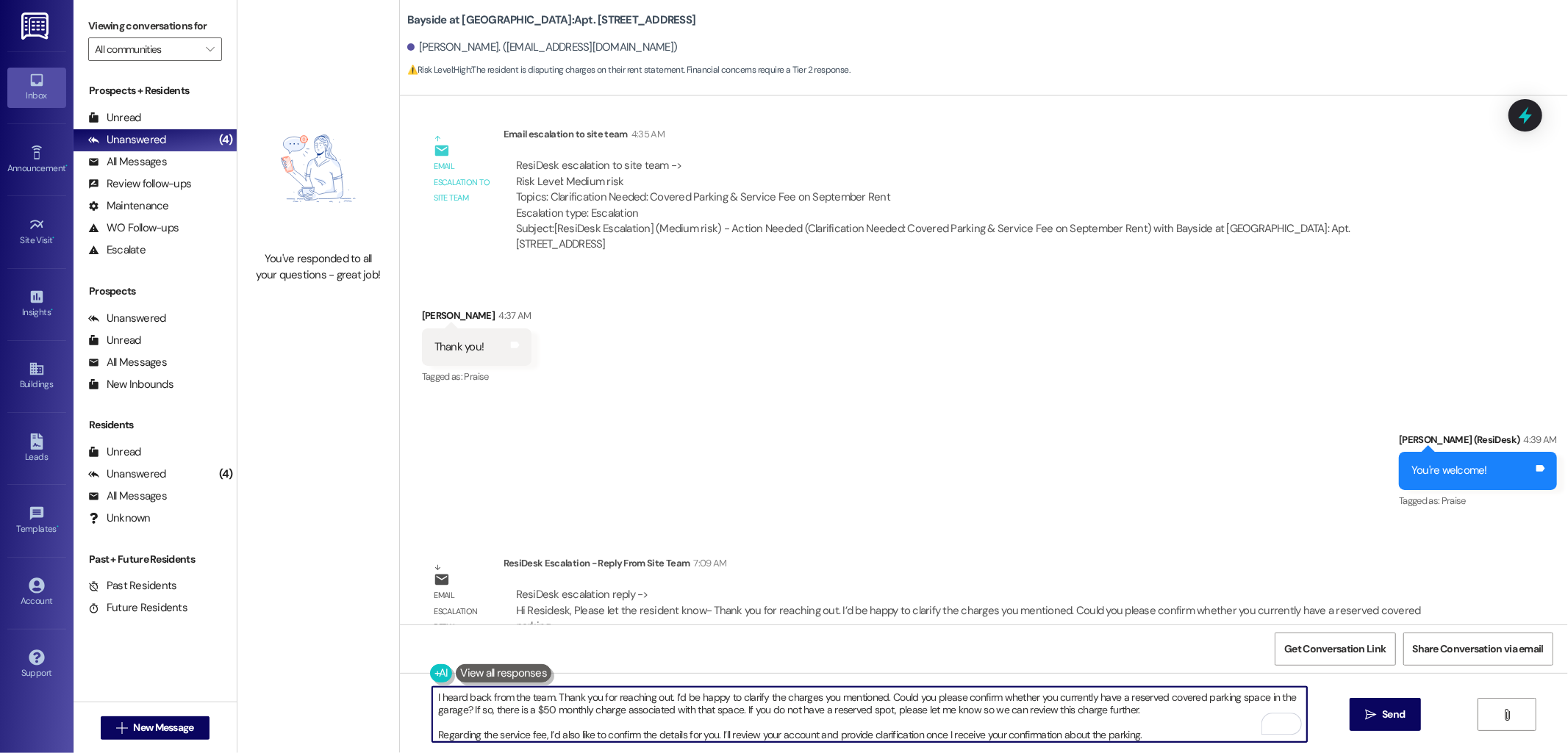
scroll to position [0, 0]
click at [665, 695] on textarea "I heard back from the team. Thank you for reaching out. I’d be happy to clarify…" at bounding box center [870, 714] width 875 height 56
click at [934, 711] on textarea "I heard back from the team. Thank you for reaching out. We’d be happy to clarif…" at bounding box center [870, 714] width 875 height 56
click at [538, 738] on textarea "I heard back from the team. Thank you for reaching out. We’d be happy to clarif…" at bounding box center [870, 714] width 875 height 56
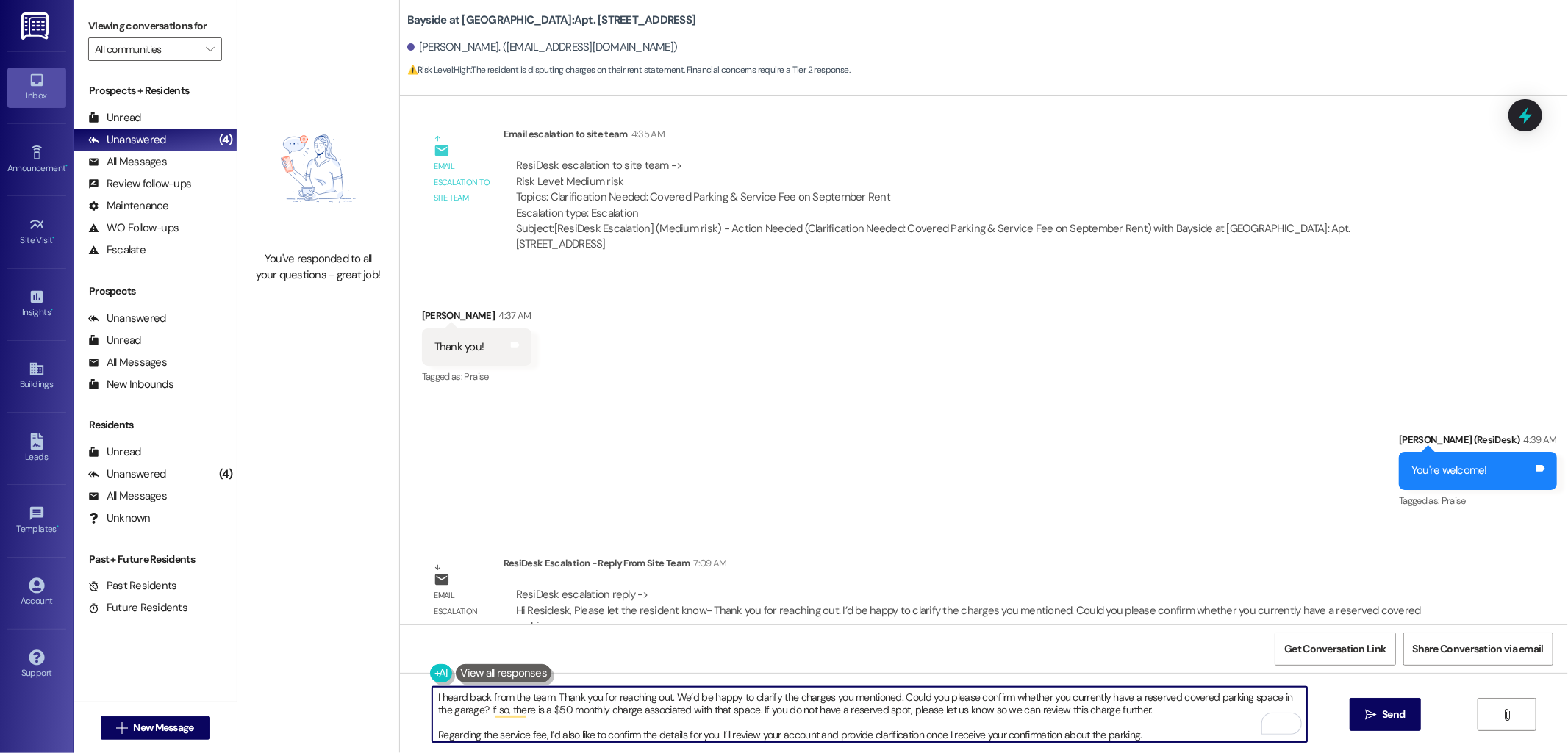
click at [540, 732] on textarea "I heard back from the team. Thank you for reaching out. We’d be happy to clarif…" at bounding box center [870, 714] width 875 height 56
click at [724, 735] on textarea "I heard back from the team. Thank you for reaching out. We’d be happy to clarif…" at bounding box center [870, 714] width 875 height 56
click at [963, 731] on textarea "I heard back from the team. Thank you for reaching out. We’d be happy to clarif…" at bounding box center [870, 714] width 875 height 56
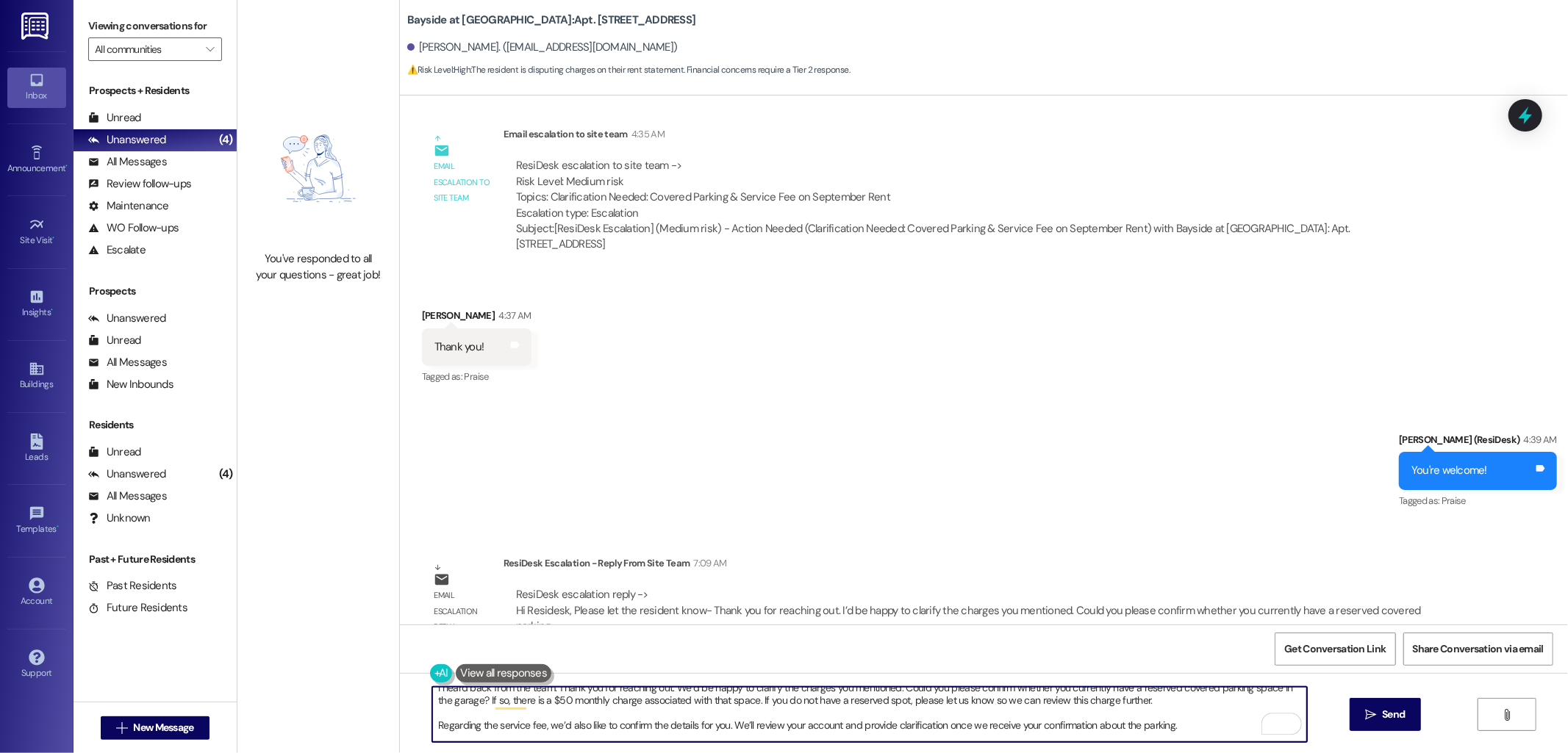
scroll to position [10, 0]
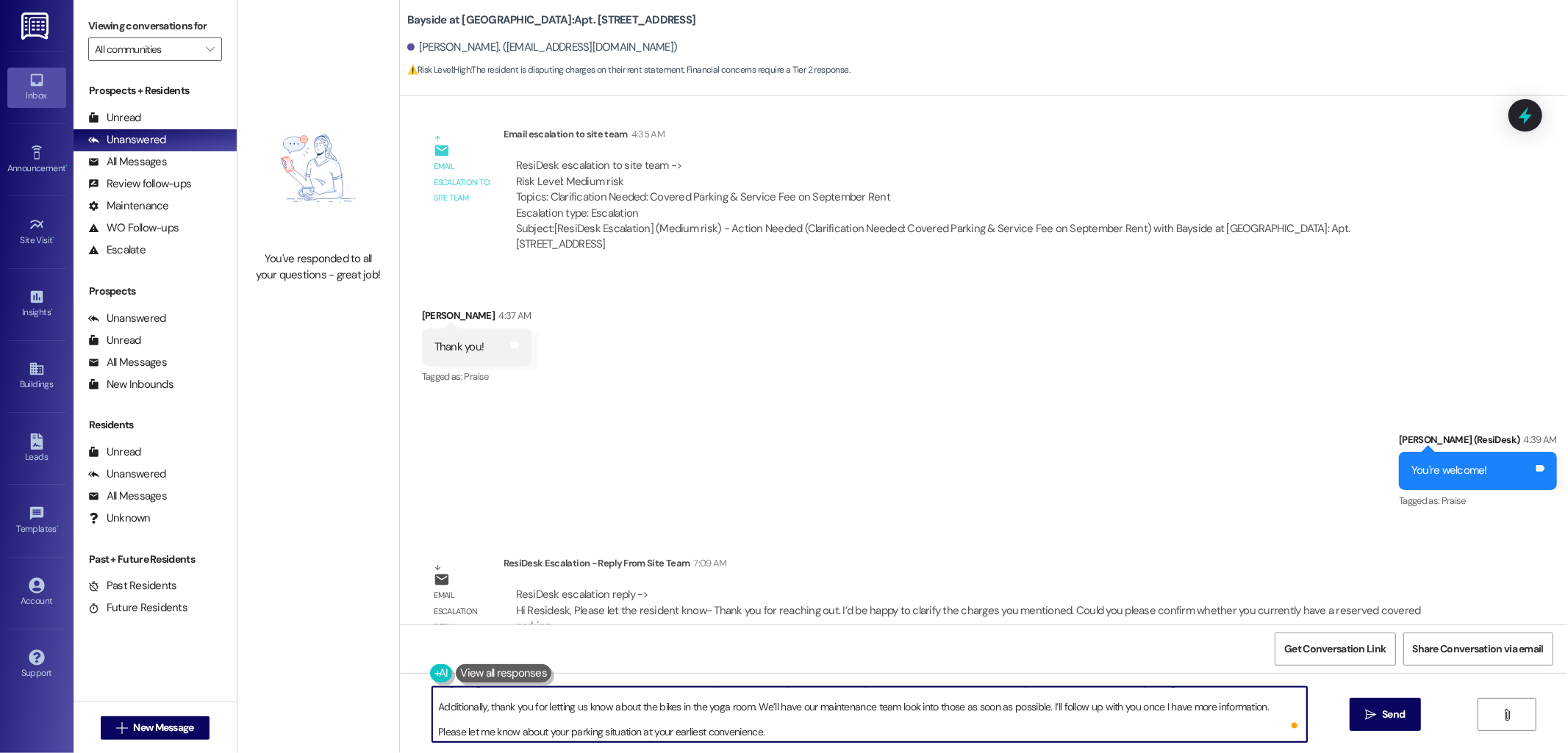
click at [1046, 704] on textarea "I heard back from the team. Thank you for reaching out. We’d be happy to clarif…" at bounding box center [870, 714] width 875 height 56
click at [1169, 708] on textarea "I heard back from the team. Thank you for reaching out. We’d be happy to clarif…" at bounding box center [870, 714] width 875 height 56
click at [473, 729] on textarea "I heard back from the team. Thank you for reaching out. We’d be happy to clarif…" at bounding box center [870, 714] width 875 height 56
click at [476, 730] on textarea "I heard back from the team. Thank you for reaching out. We’d be happy to clarif…" at bounding box center [870, 714] width 875 height 56
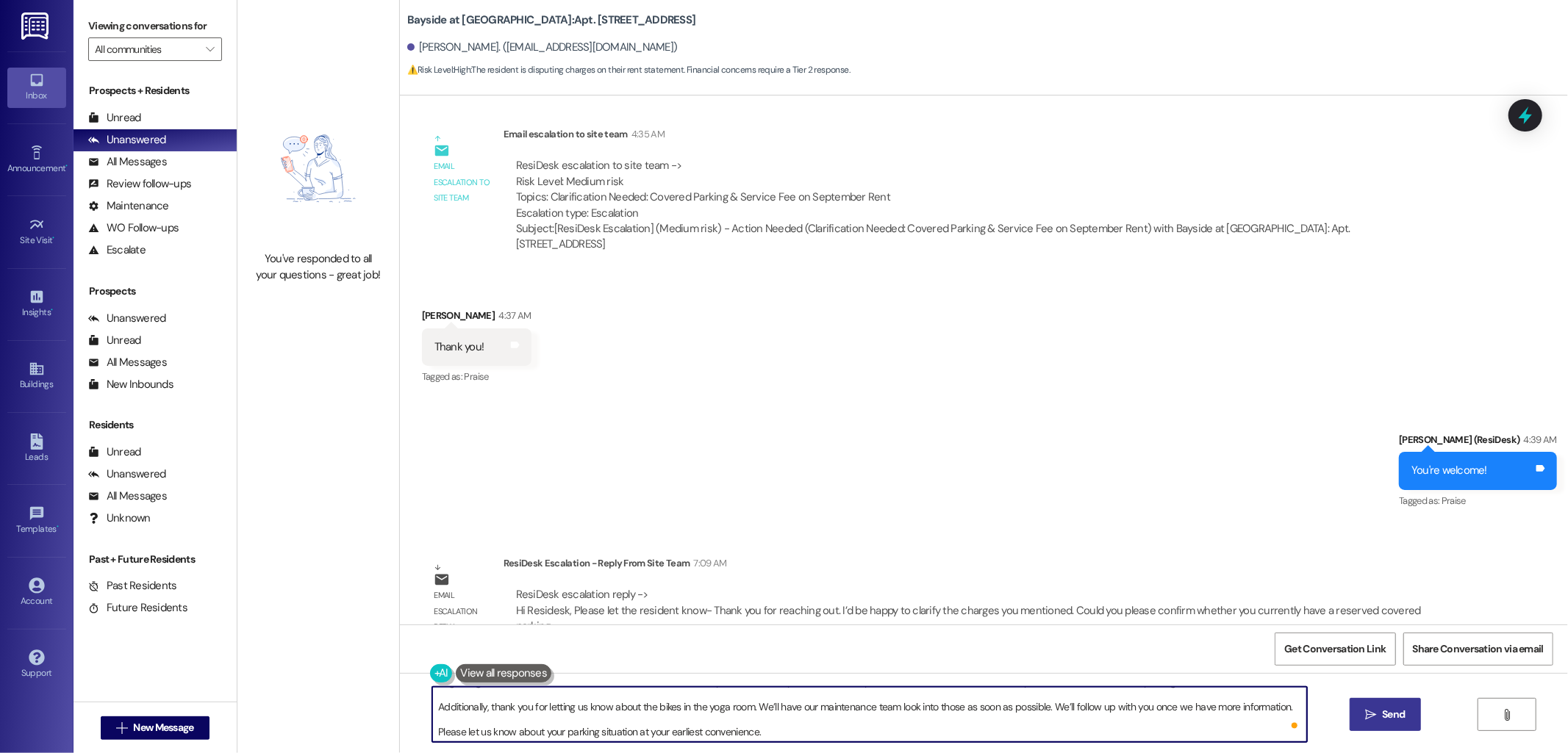
type textarea "I heard back from the team. Thank you for reaching out. We’d be happy to clarif…"
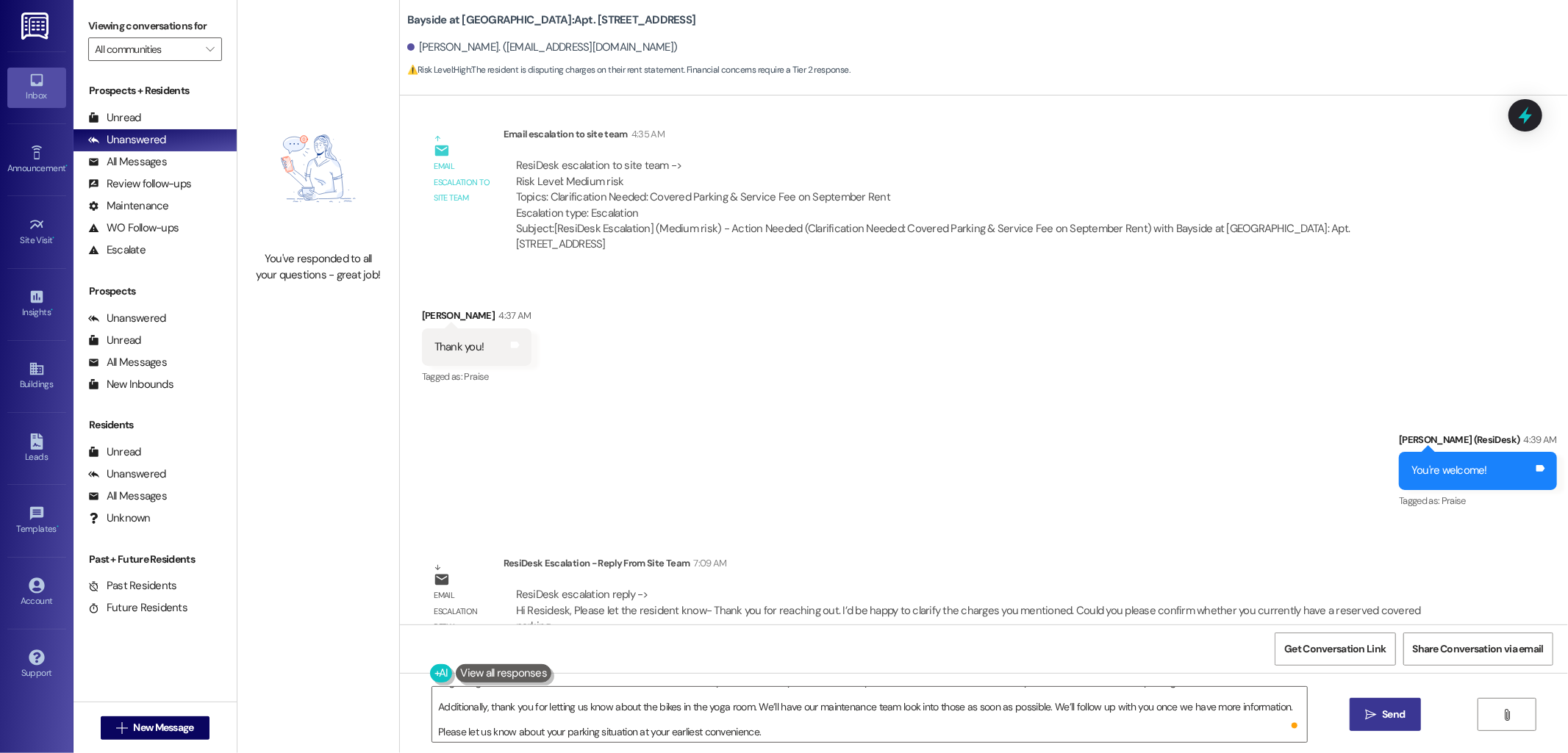
click at [1372, 713] on icon "" at bounding box center [1370, 715] width 11 height 12
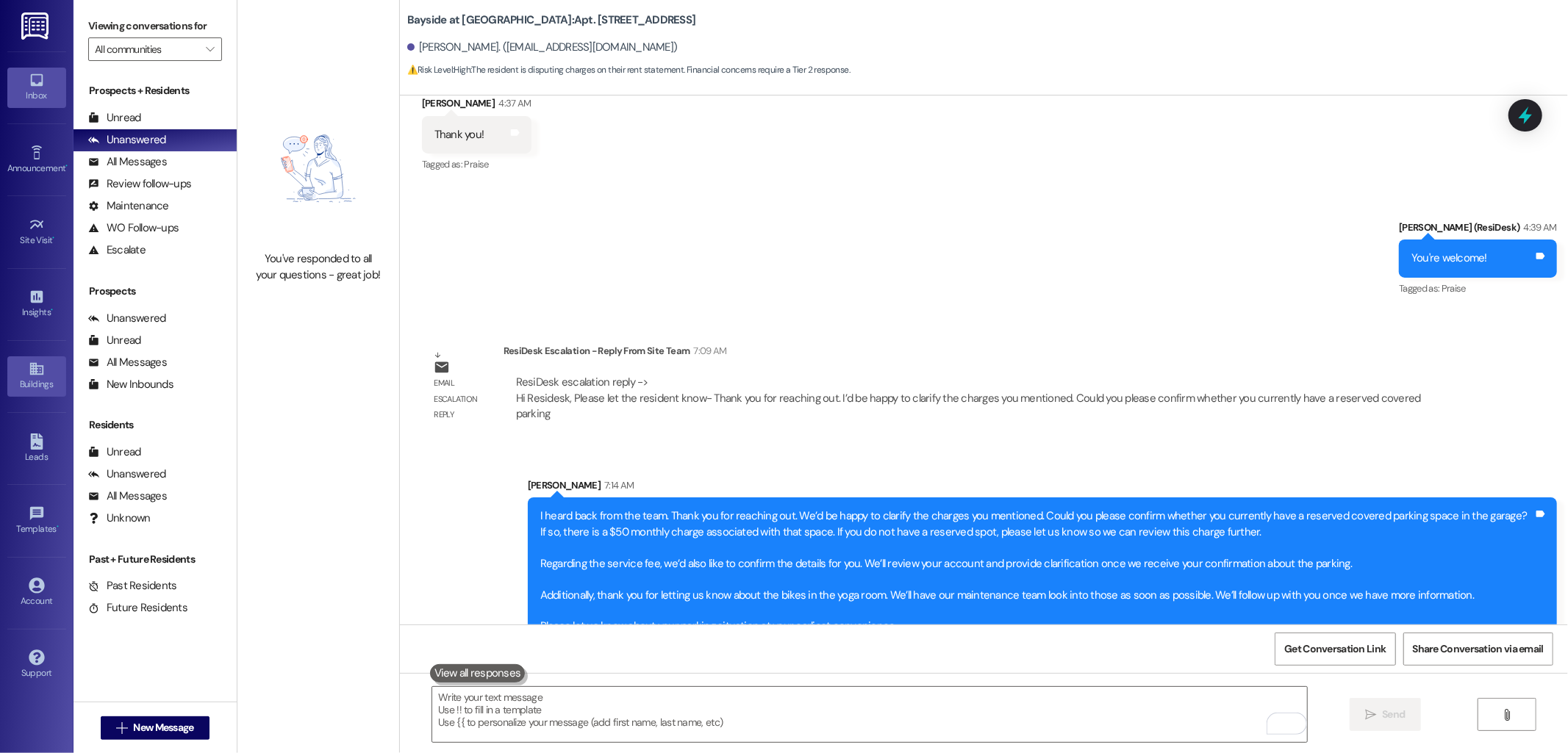
drag, startPoint x: 31, startPoint y: 380, endPoint x: 36, endPoint y: 375, distance: 7.1
click at [31, 380] on div "Buildings" at bounding box center [36, 384] width 74 height 15
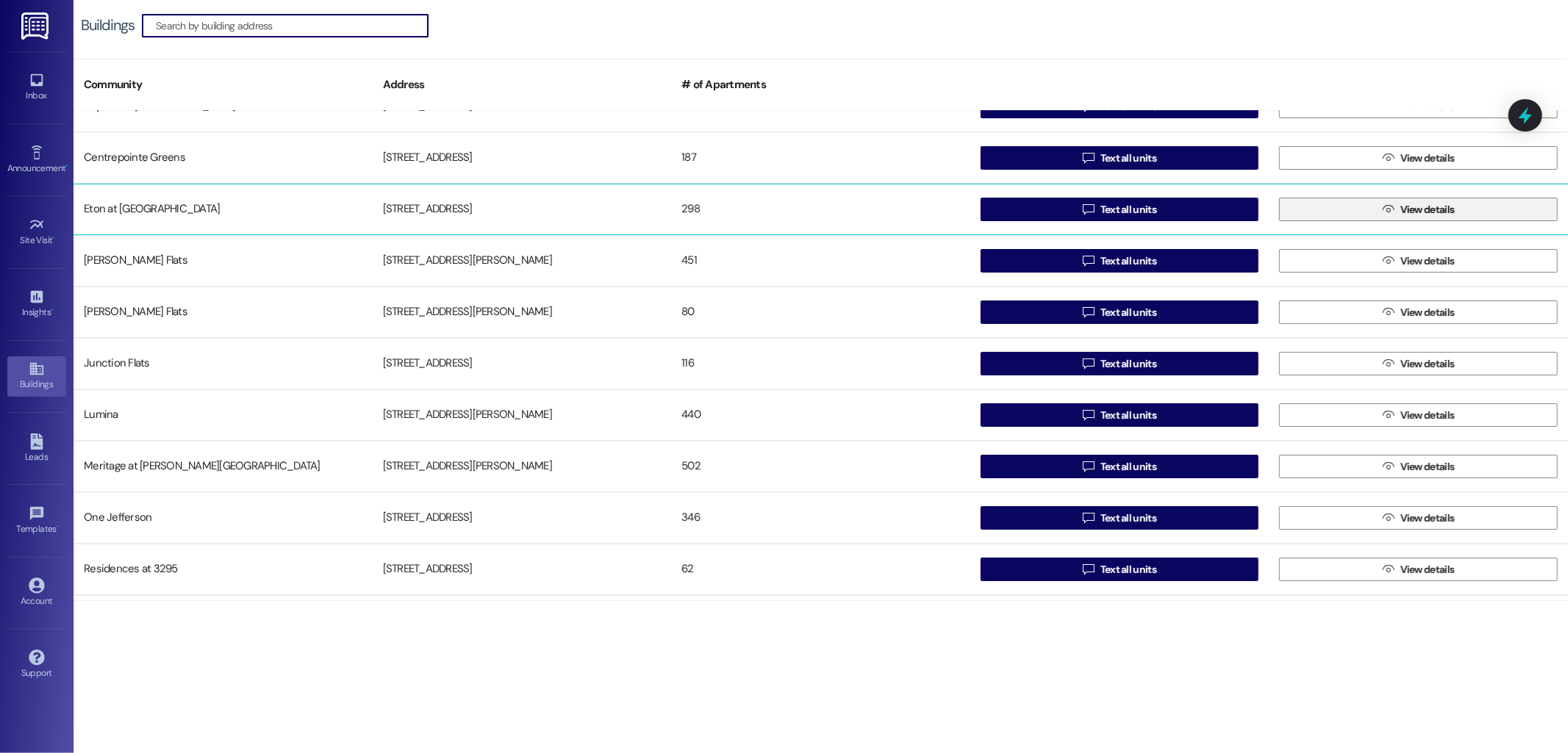
click at [1340, 216] on button " View details" at bounding box center [1418, 210] width 278 height 23
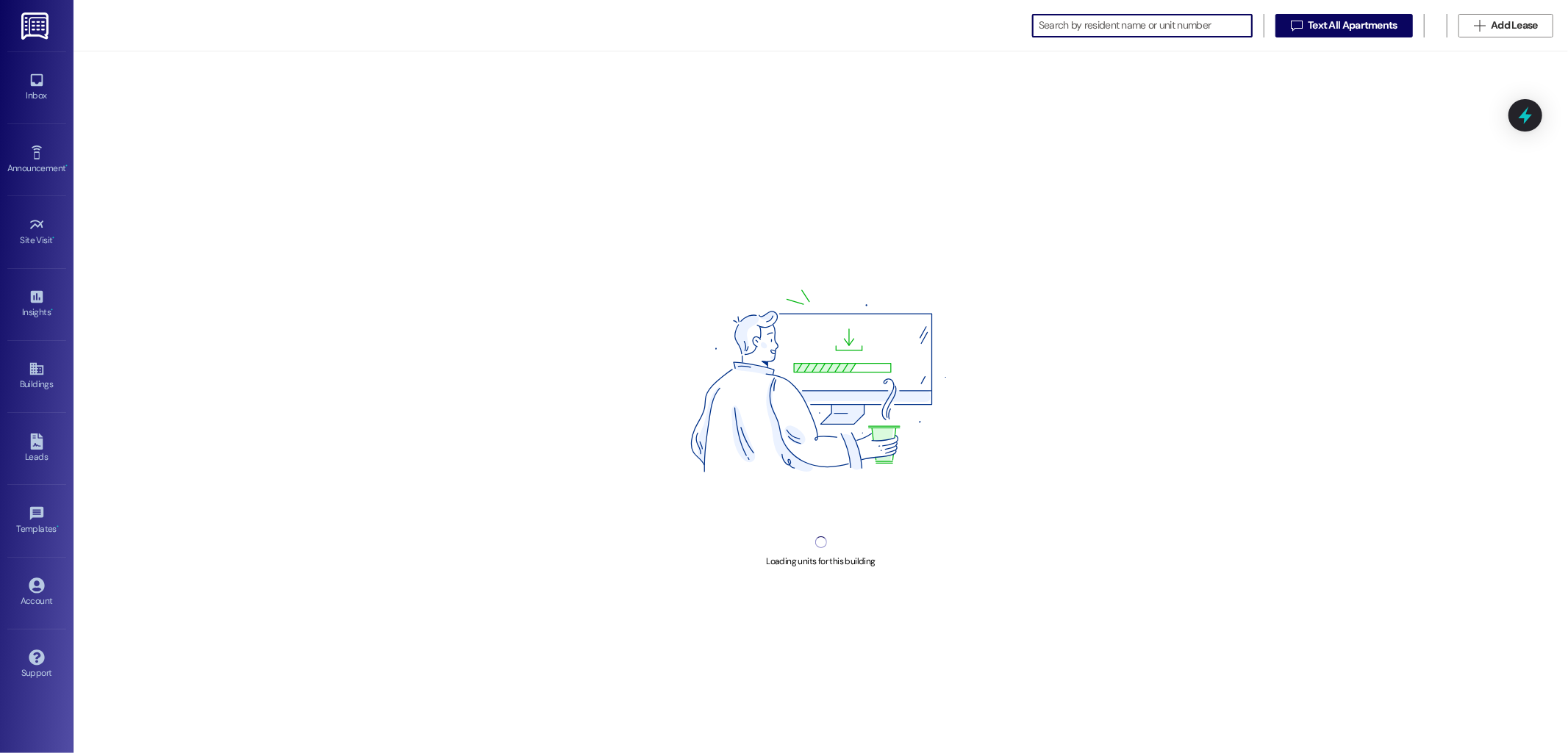
click at [1153, 22] on input at bounding box center [1145, 26] width 213 height 21
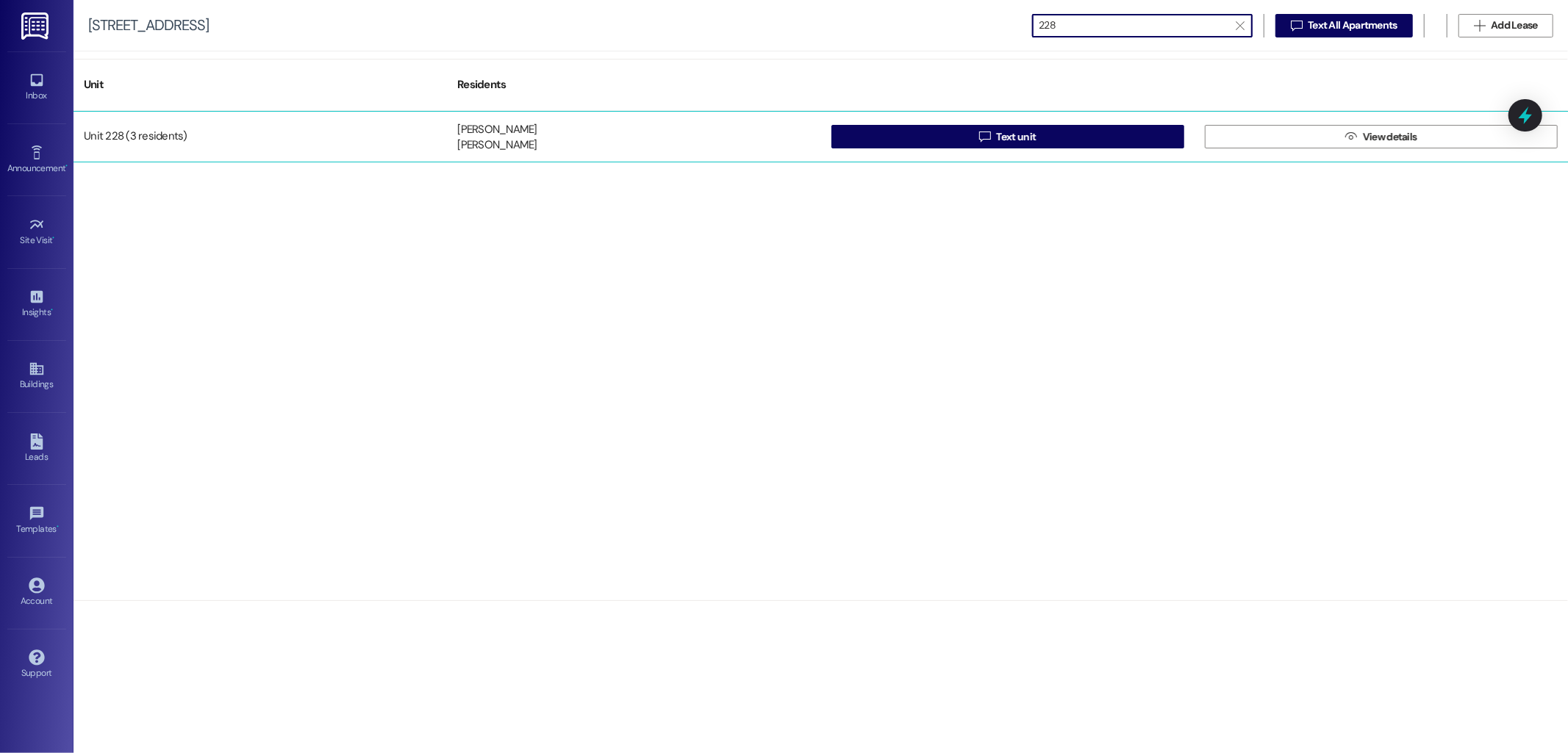
type input "228"
click at [1053, 152] on div "Unit 228 (3 residents) [PERSON_NAME] [PERSON_NAME] [PERSON_NAME]  Text unit  …" at bounding box center [820, 137] width 1494 height 51
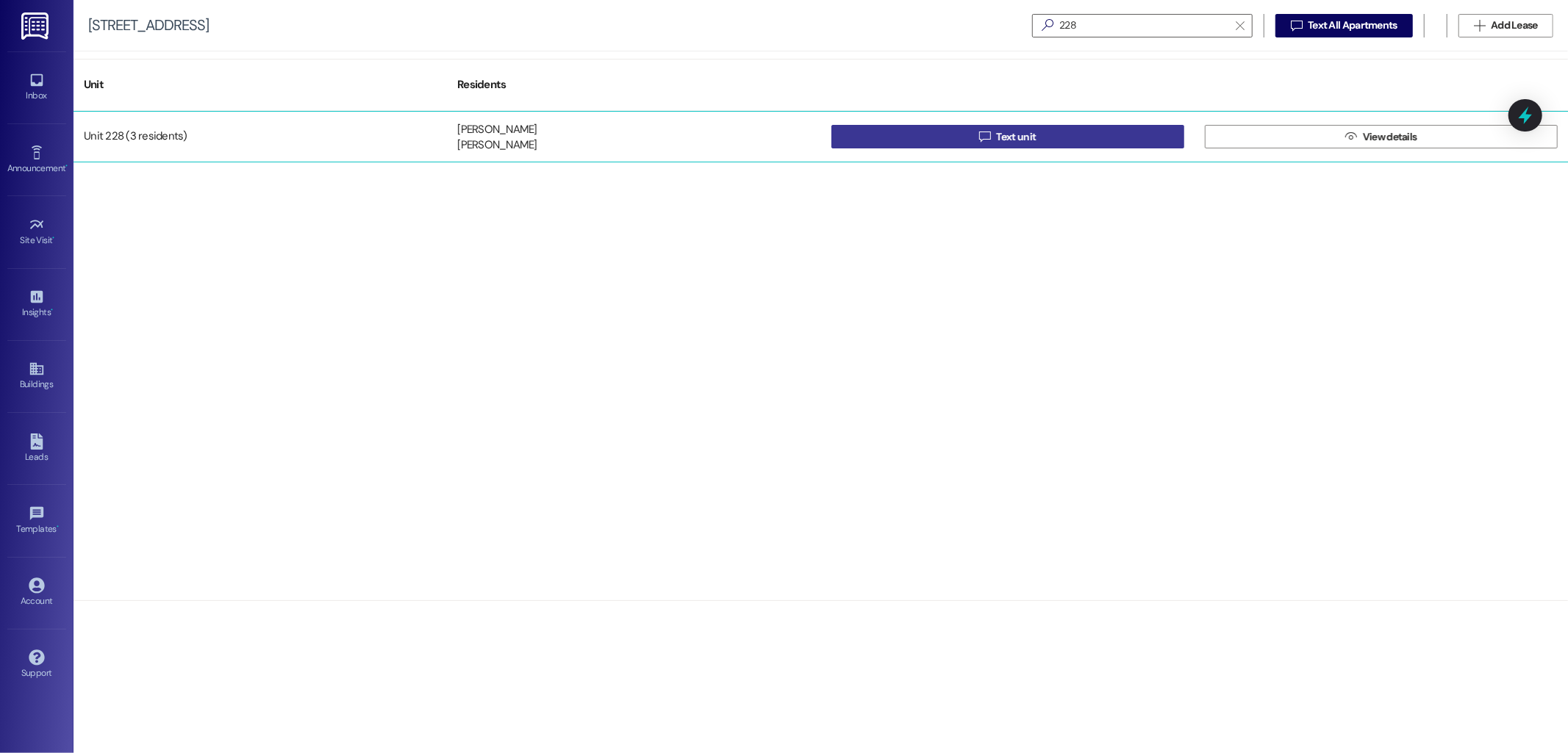
click at [1056, 140] on button " Text unit" at bounding box center [1008, 137] width 353 height 23
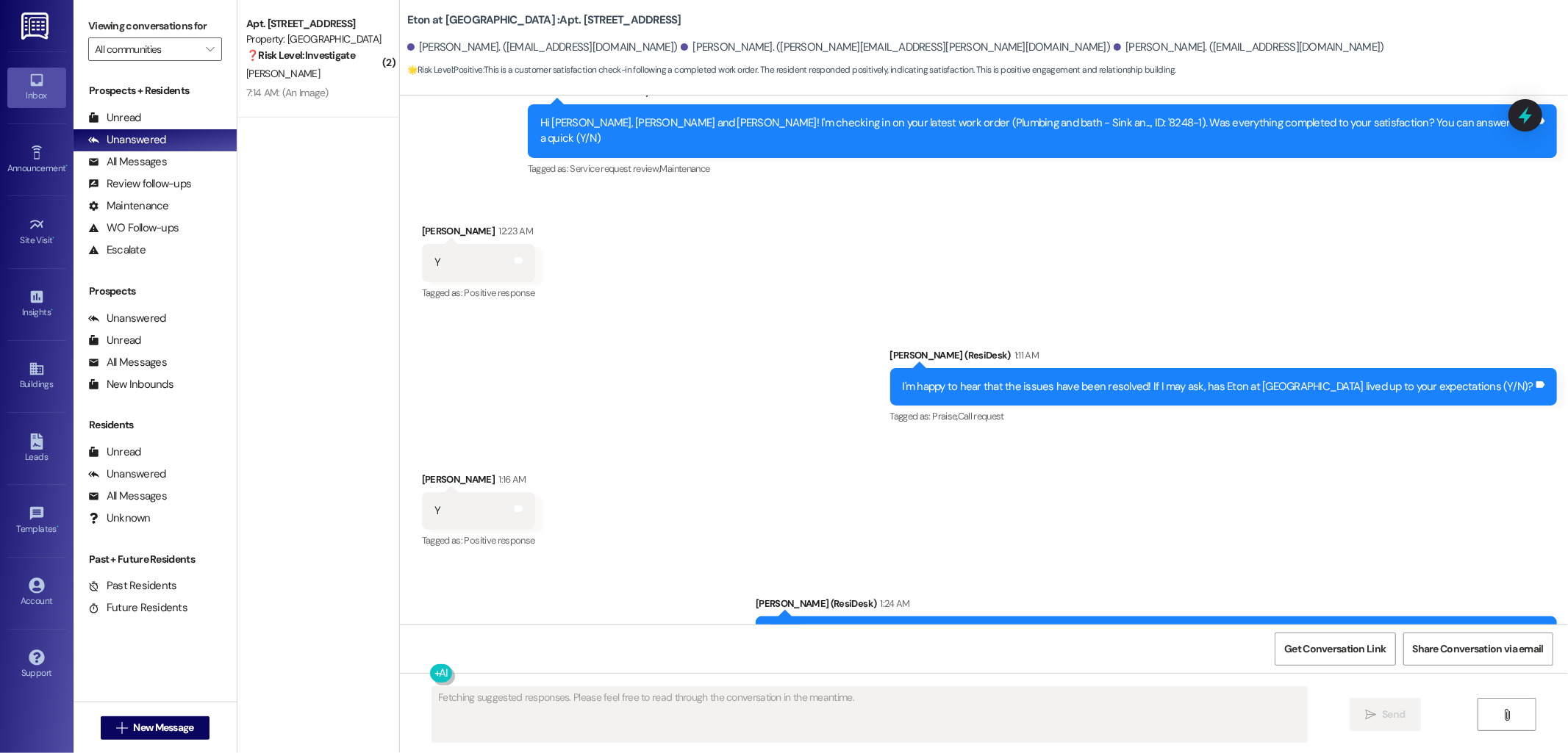
scroll to position [5750, 0]
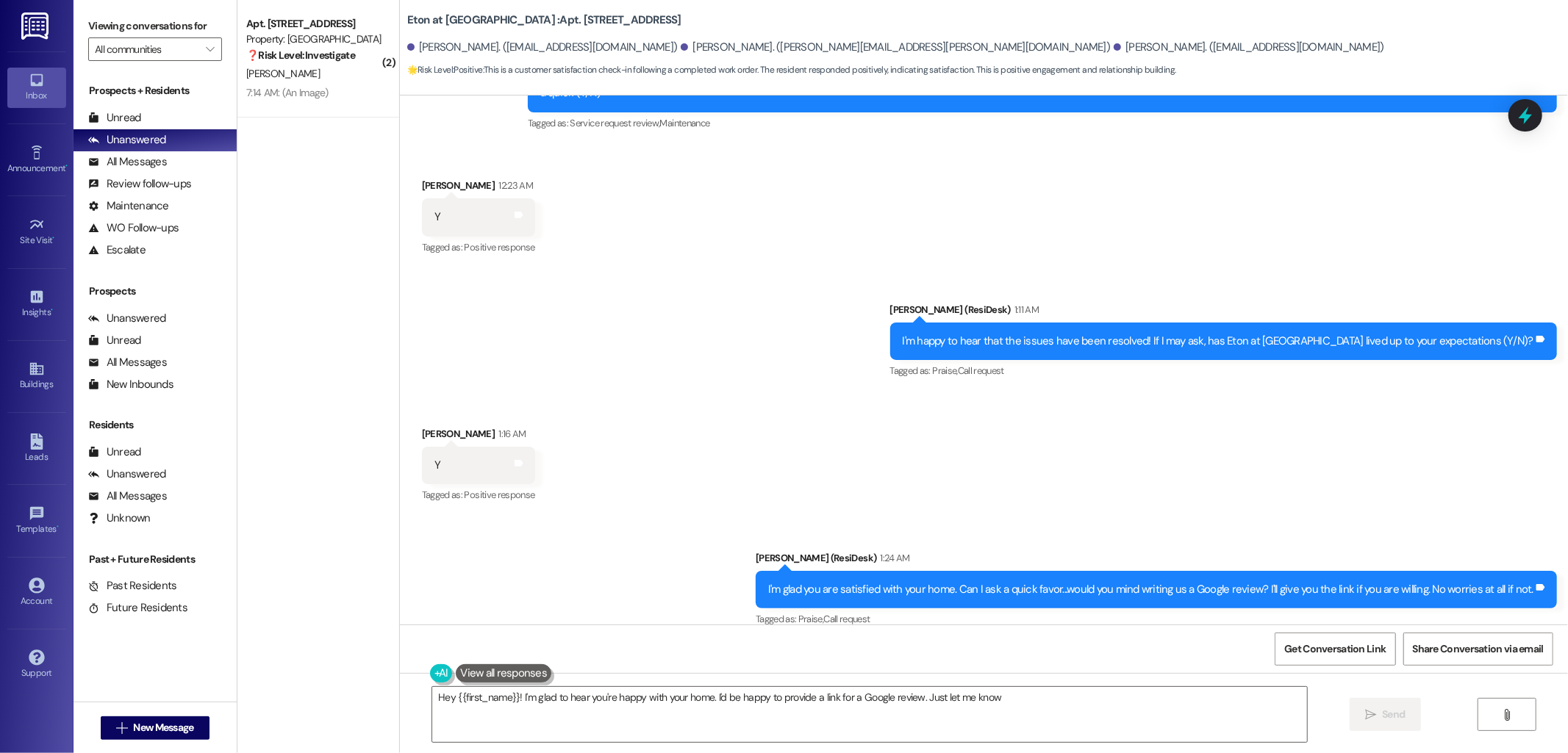
type textarea "Hey {{first_name}}! I'm glad to hear you're happy with your home. I'd be happy …"
click at [206, 48] on icon "" at bounding box center [210, 49] width 8 height 12
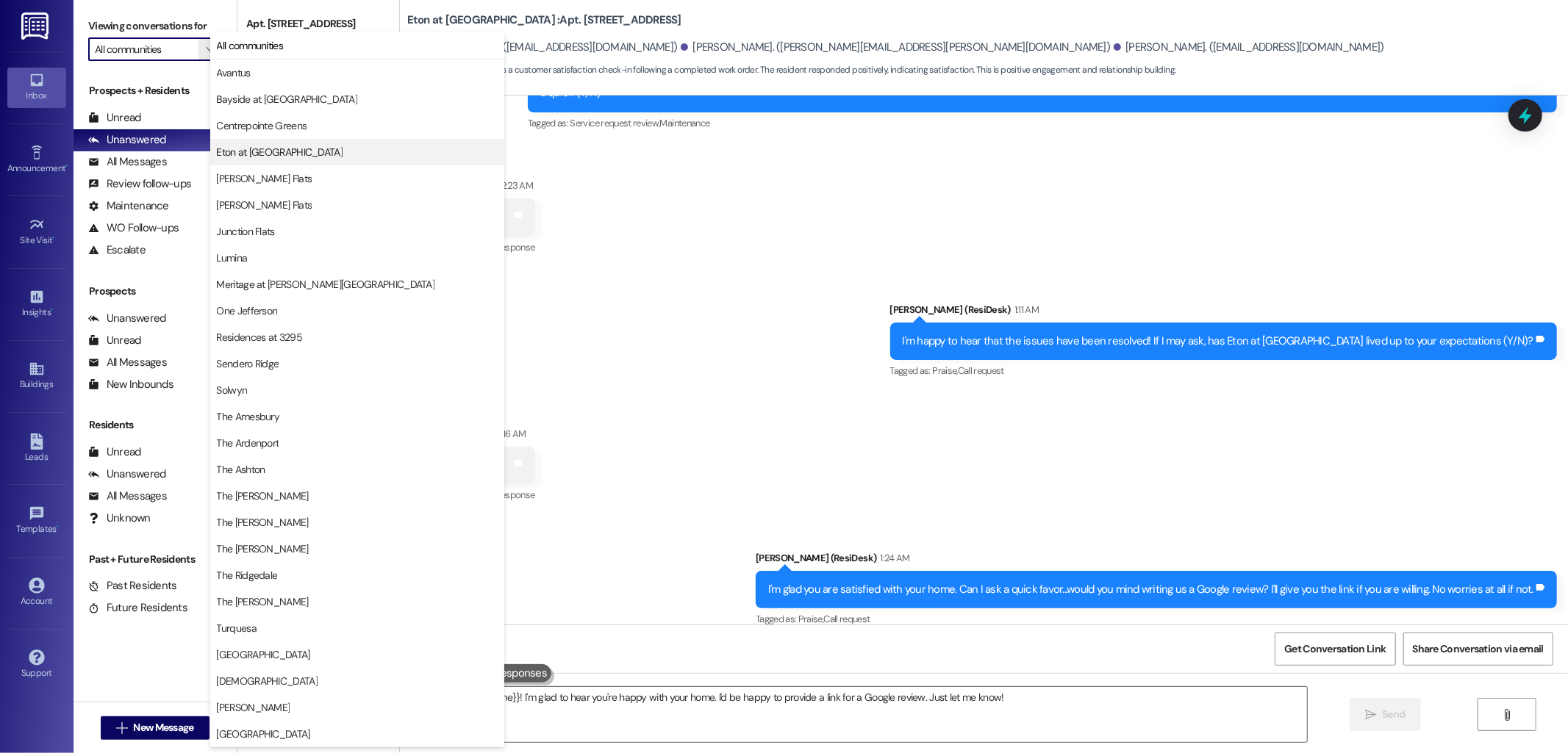
click at [280, 156] on span "Eton at [GEOGRAPHIC_DATA]" at bounding box center [280, 152] width 127 height 15
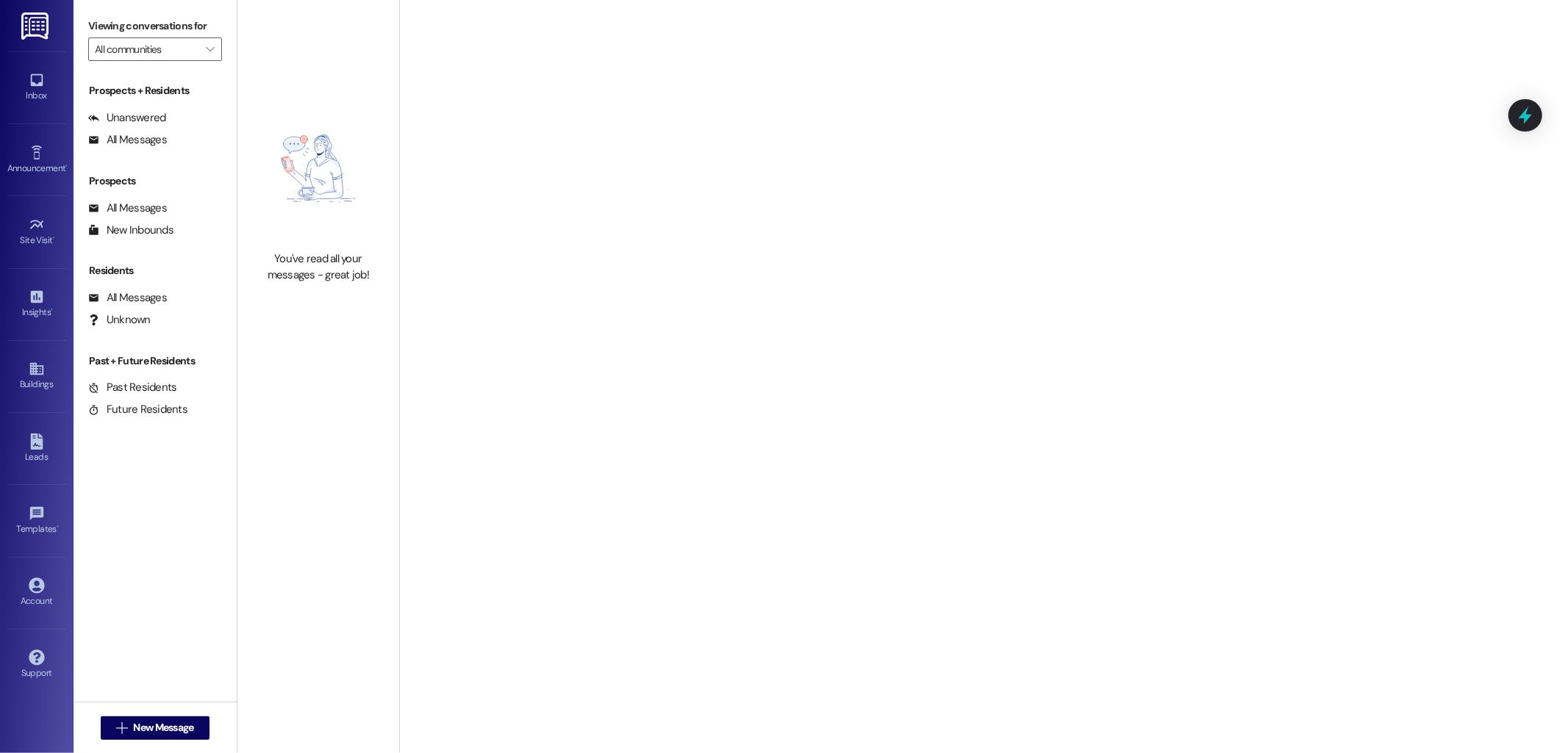
type input "Eton at [GEOGRAPHIC_DATA]"
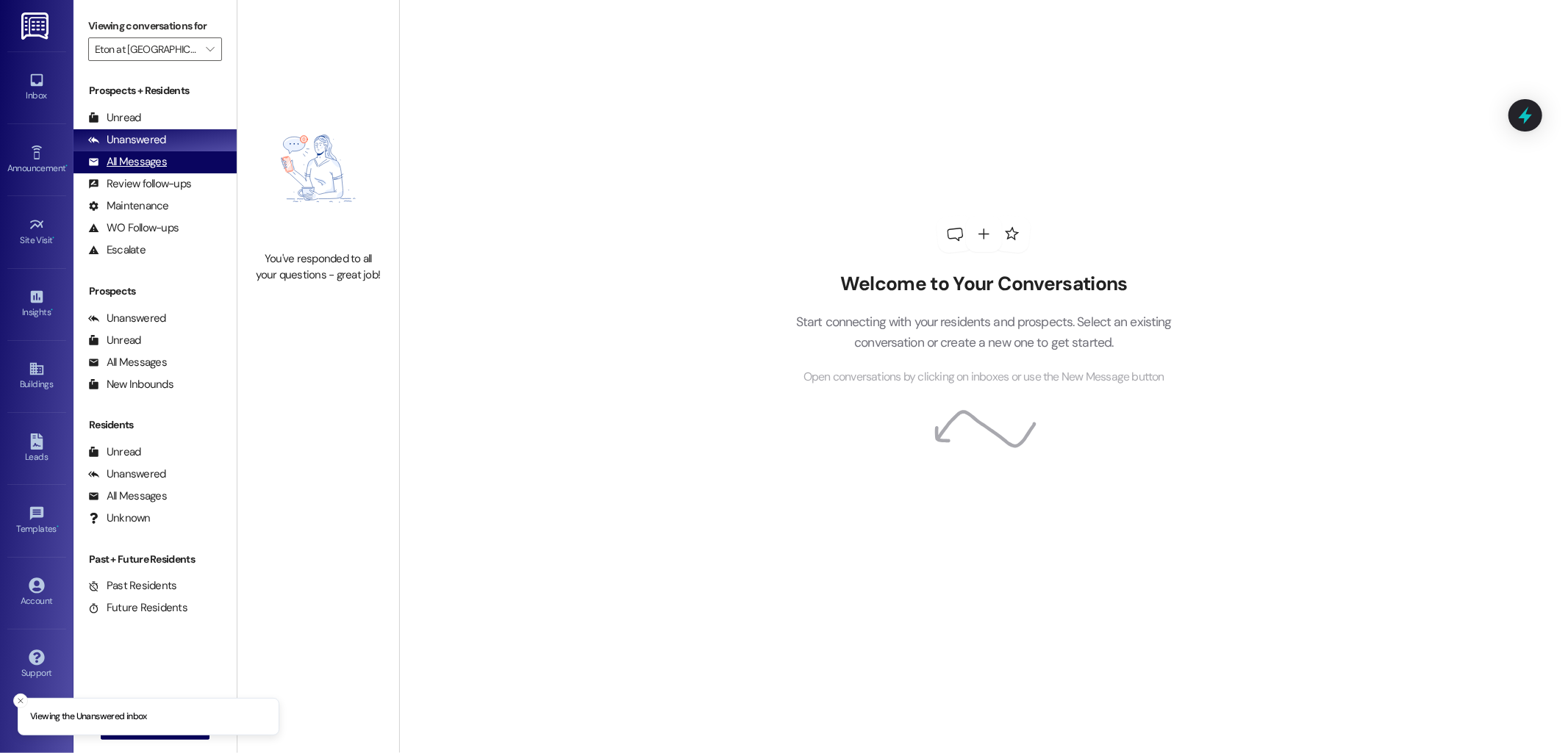
click at [174, 166] on div "All Messages (undefined)" at bounding box center [155, 162] width 163 height 22
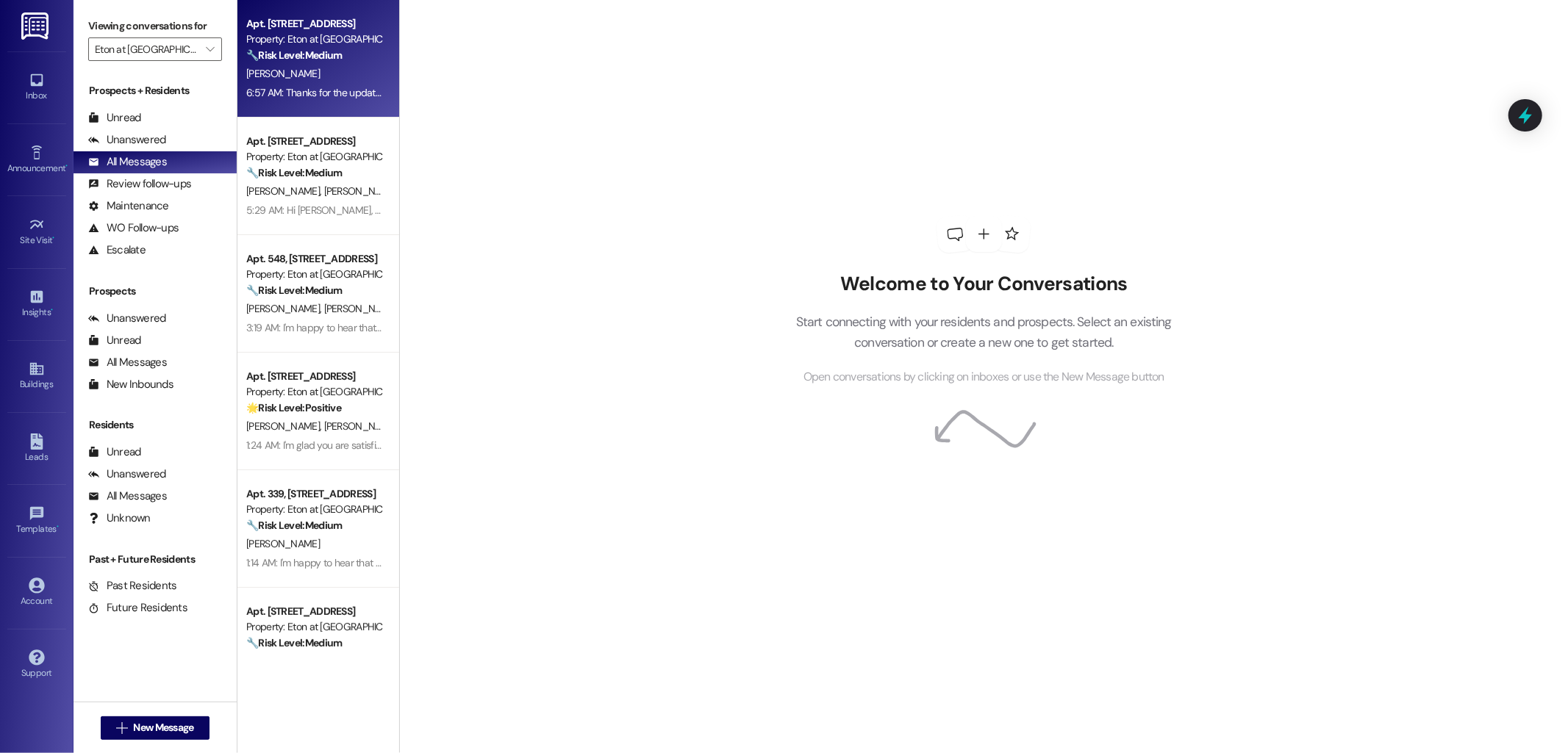
click at [347, 65] on div "[PERSON_NAME]" at bounding box center [314, 74] width 139 height 18
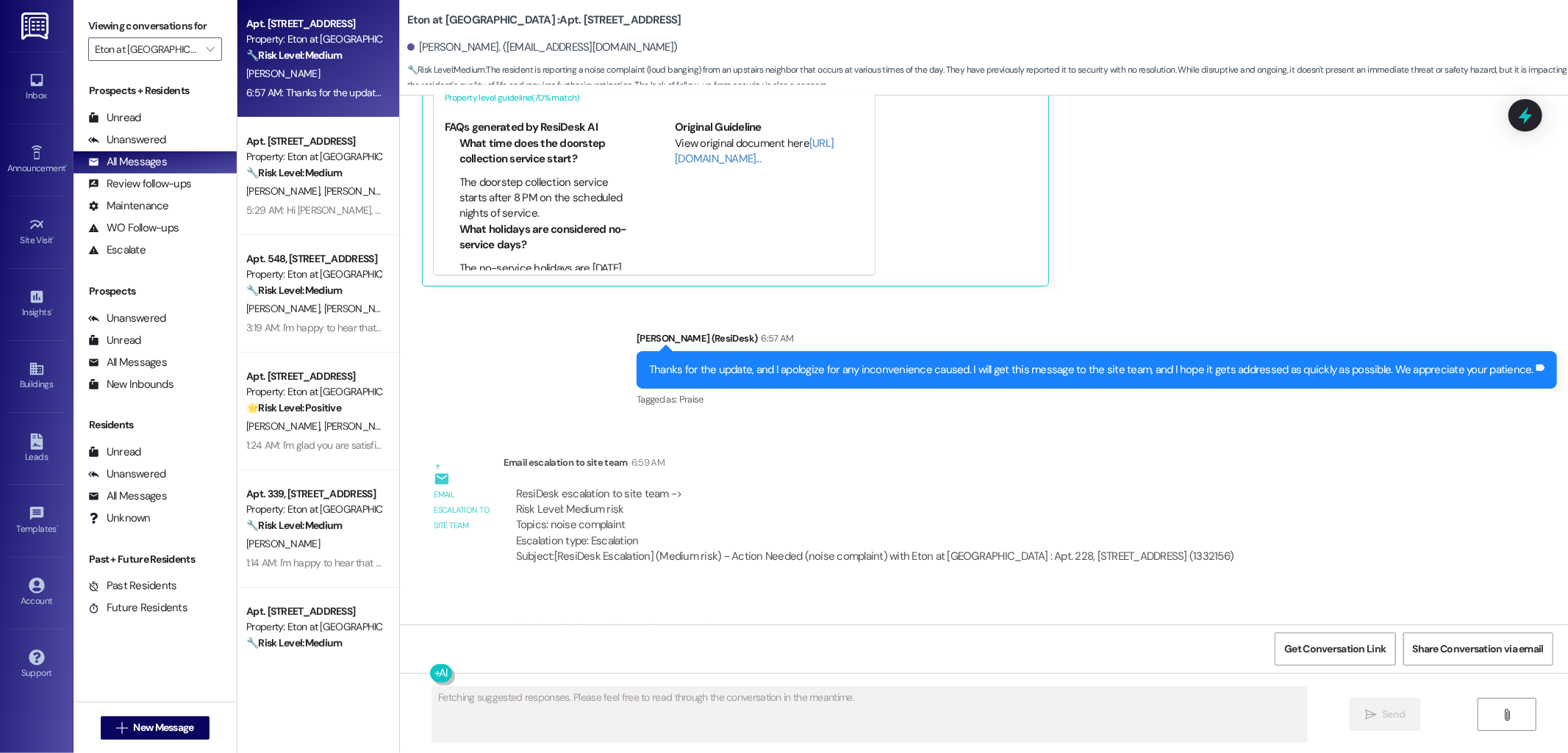
scroll to position [1864, 0]
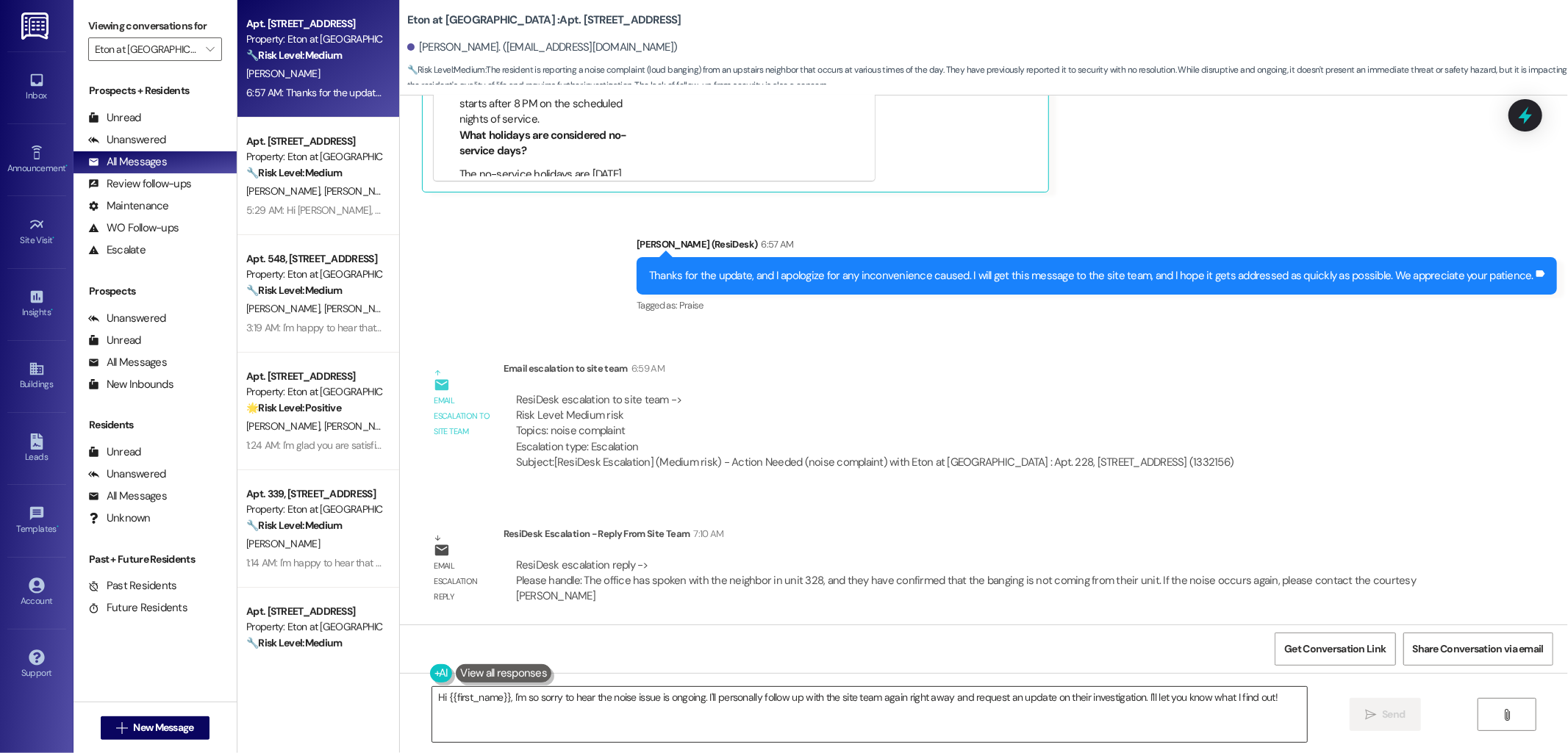
click at [728, 694] on textarea "Hi {{first_name}}, I'm so sorry to hear the noise issue is ongoing. I'll person…" at bounding box center [870, 714] width 875 height 56
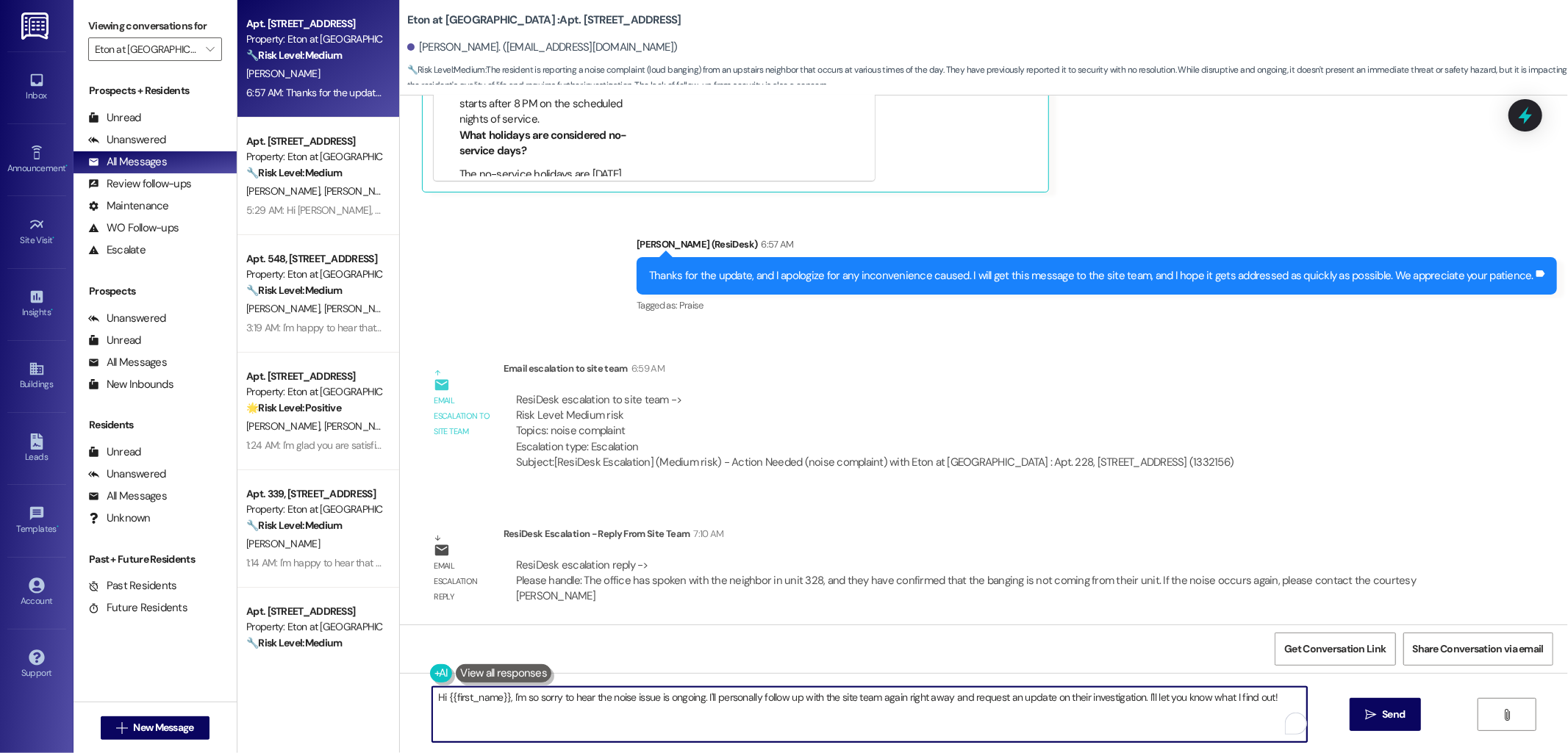
click at [728, 694] on textarea "Hi {{first_name}}, I'm so sorry to hear the noise issue is ongoing. I'll person…" at bounding box center [870, 714] width 875 height 56
paste textarea "The office has spoken with the neighbor in unit 328, and they have confirmed th…"
type textarea "A quick update from the team - The office has spoken with the neighbor in unit …"
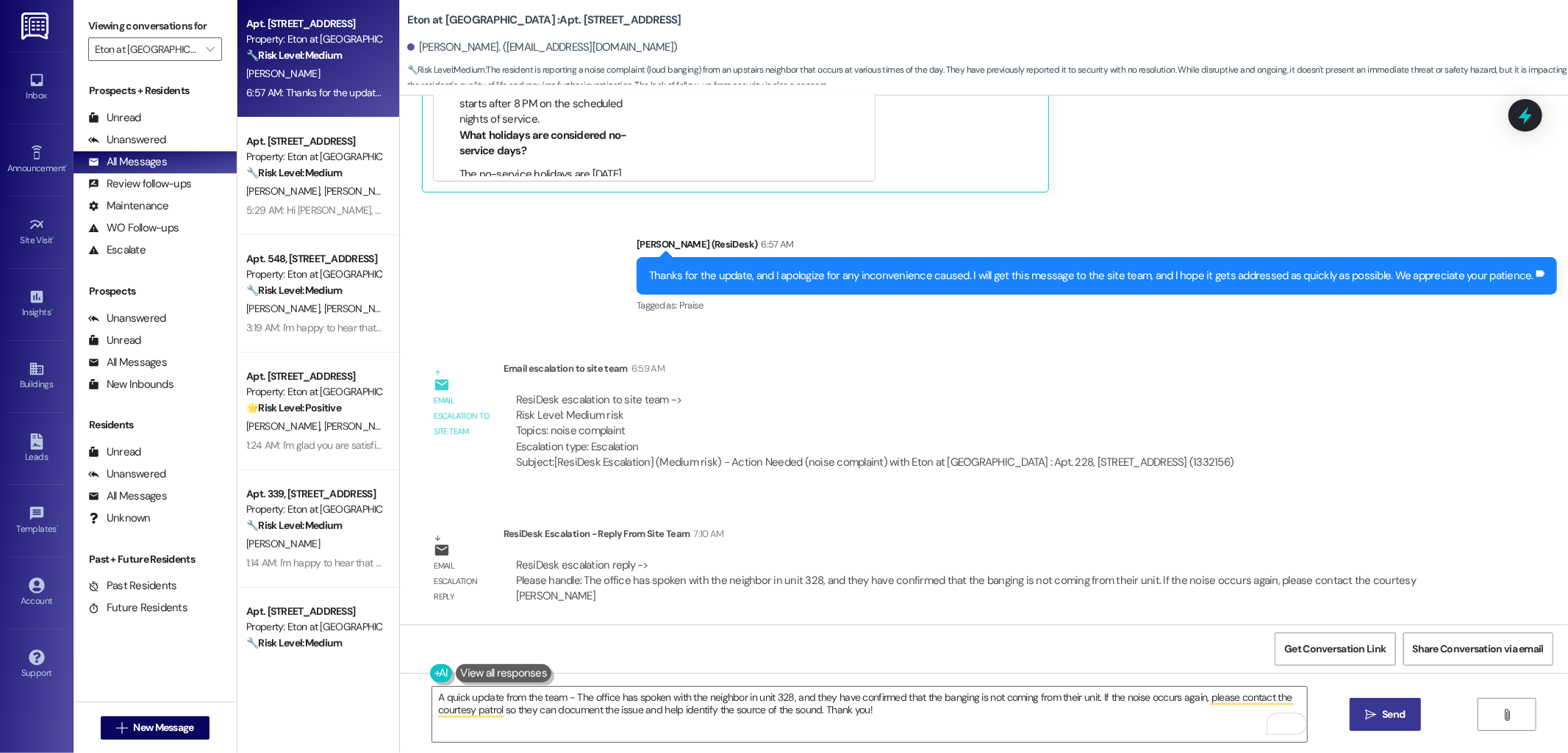
click at [1372, 717] on icon "" at bounding box center [1370, 715] width 11 height 12
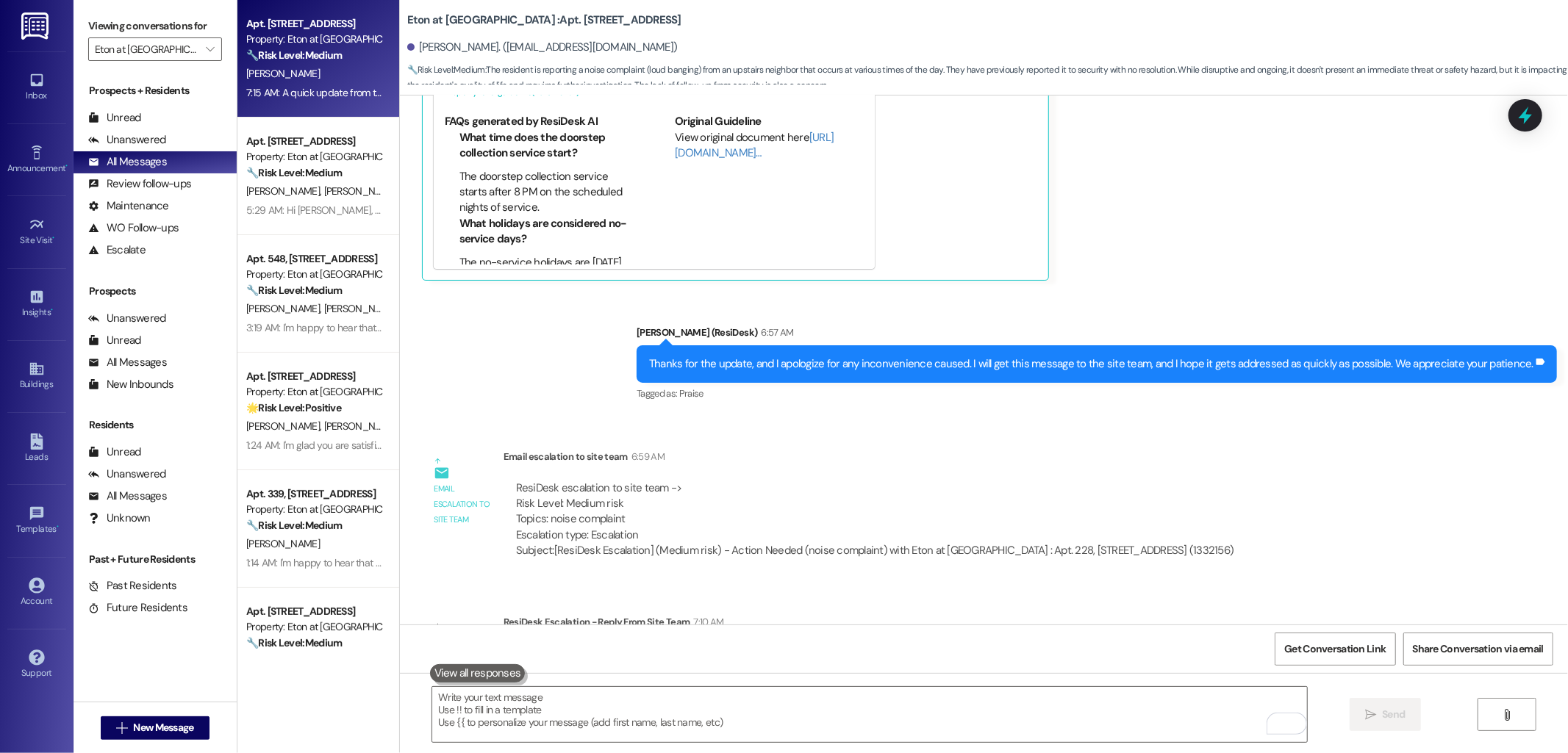
scroll to position [1981, 0]
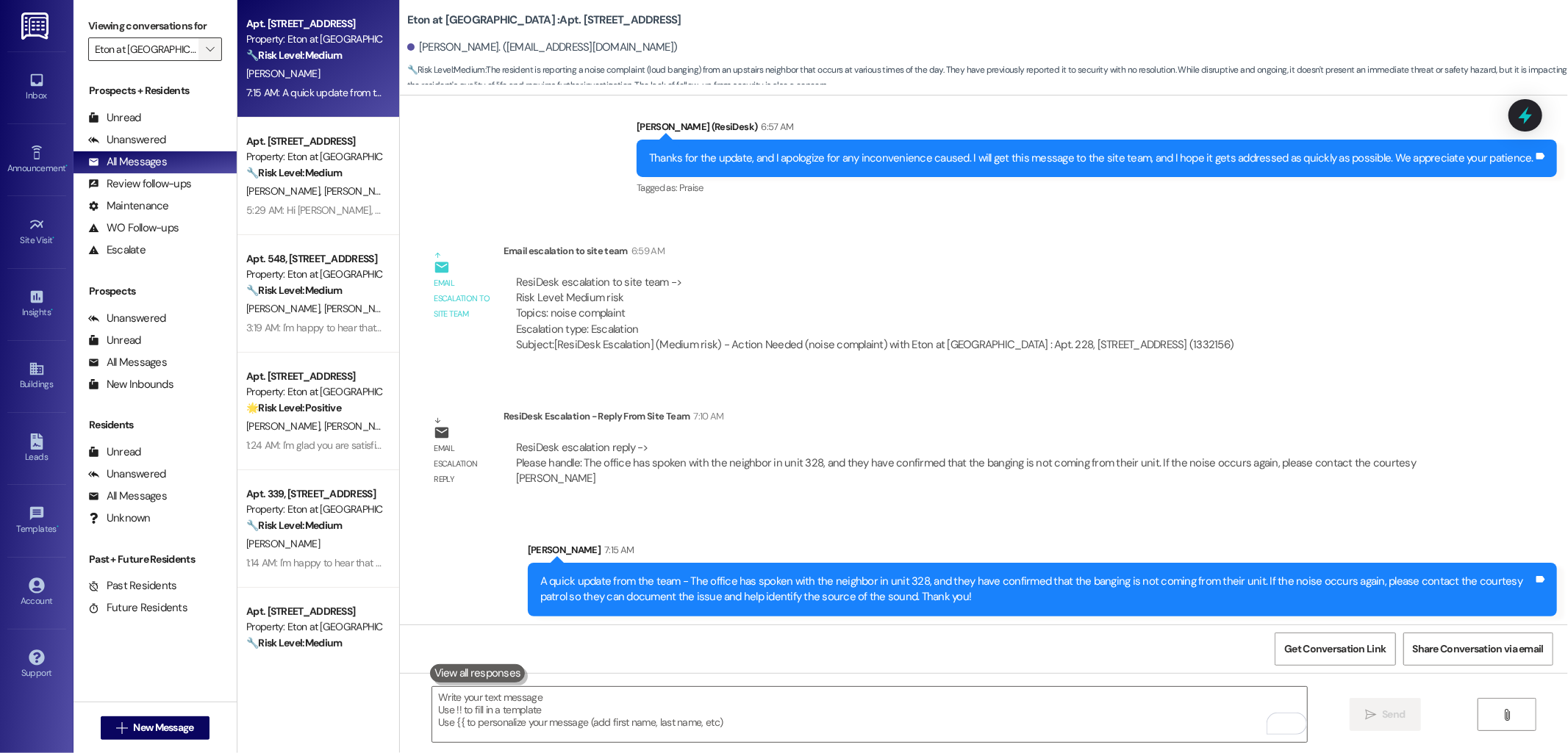
click at [206, 46] on icon "" at bounding box center [210, 49] width 8 height 12
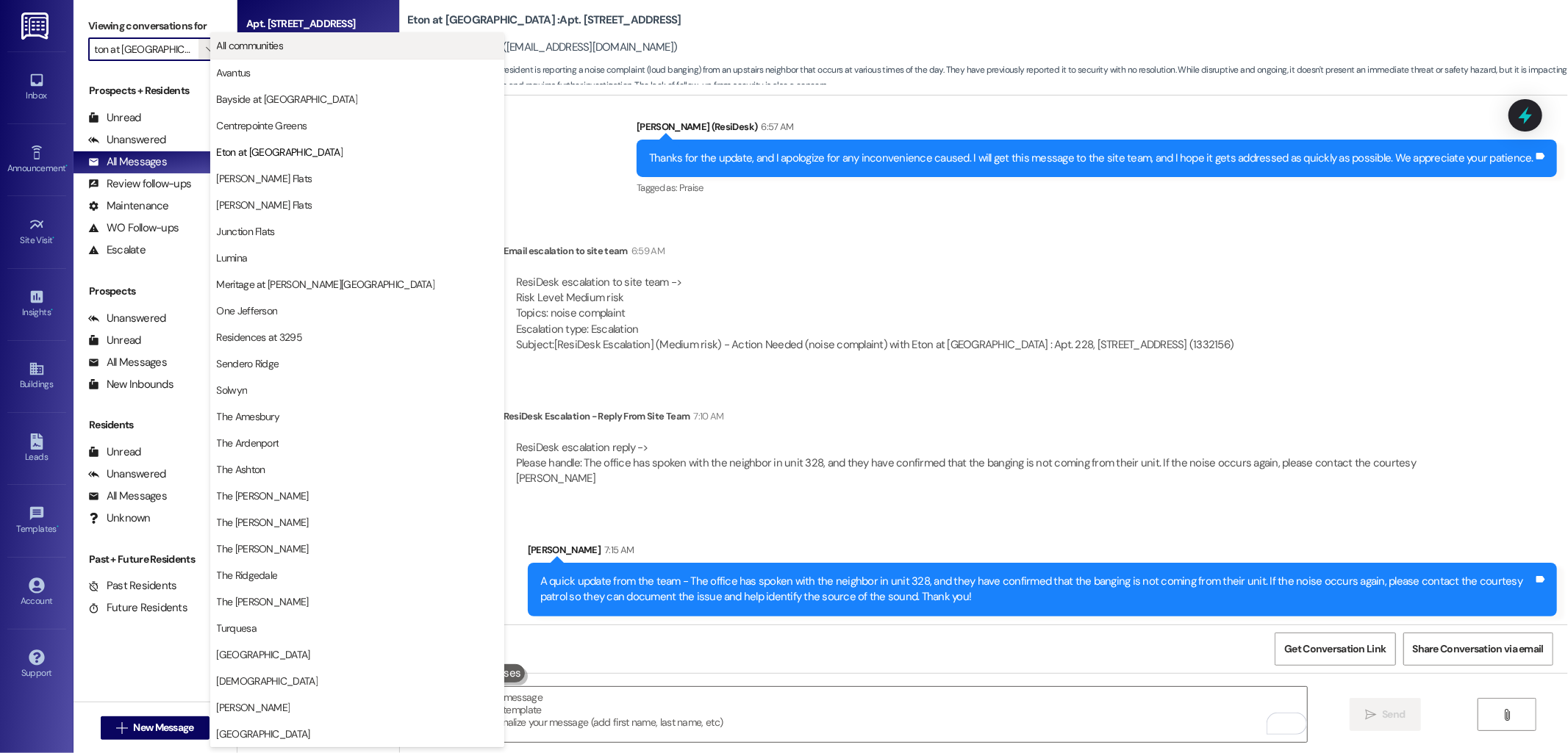
click at [277, 47] on span "All communities" at bounding box center [250, 46] width 67 height 15
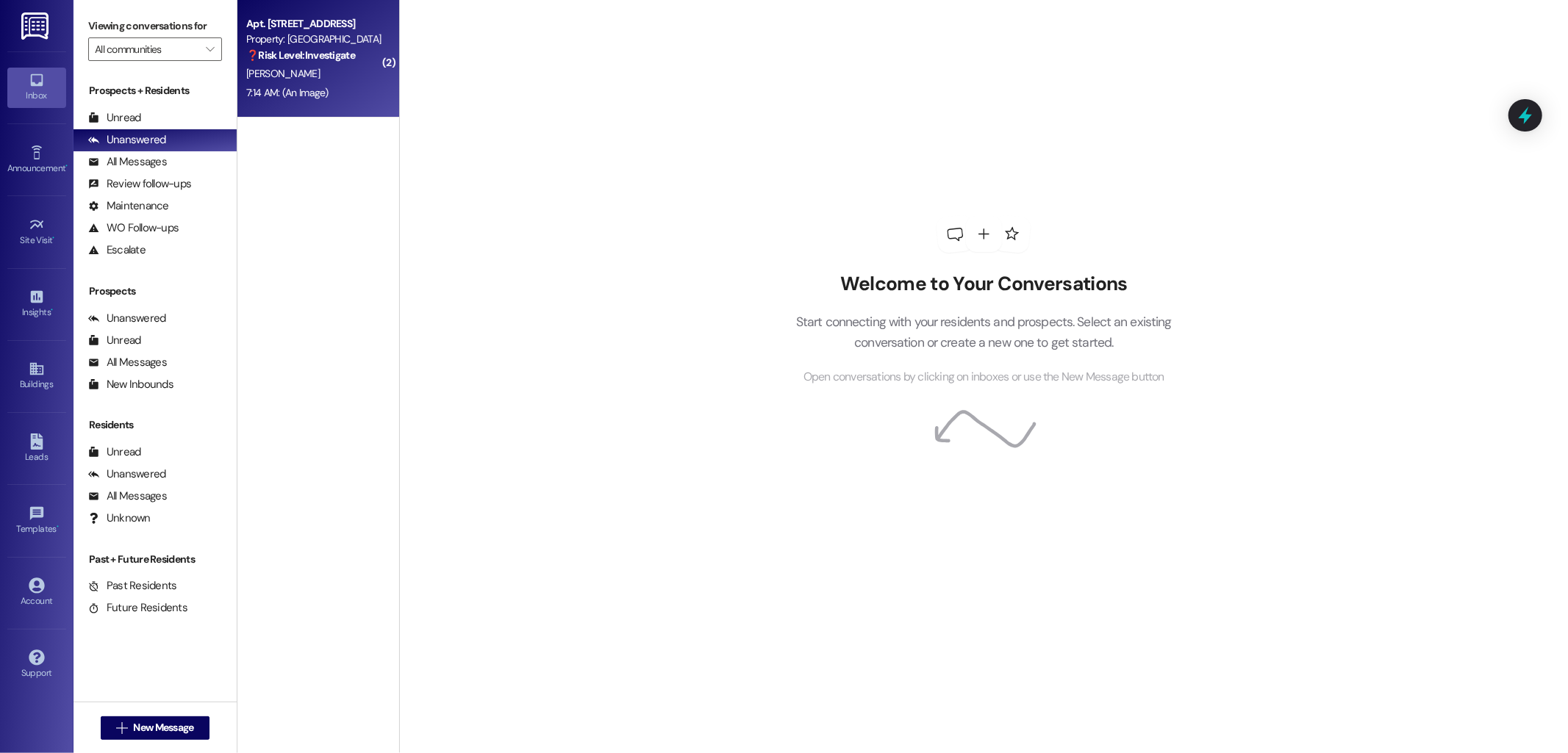
click at [281, 51] on strong "❓ Risk Level: Investigate" at bounding box center [300, 56] width 109 height 13
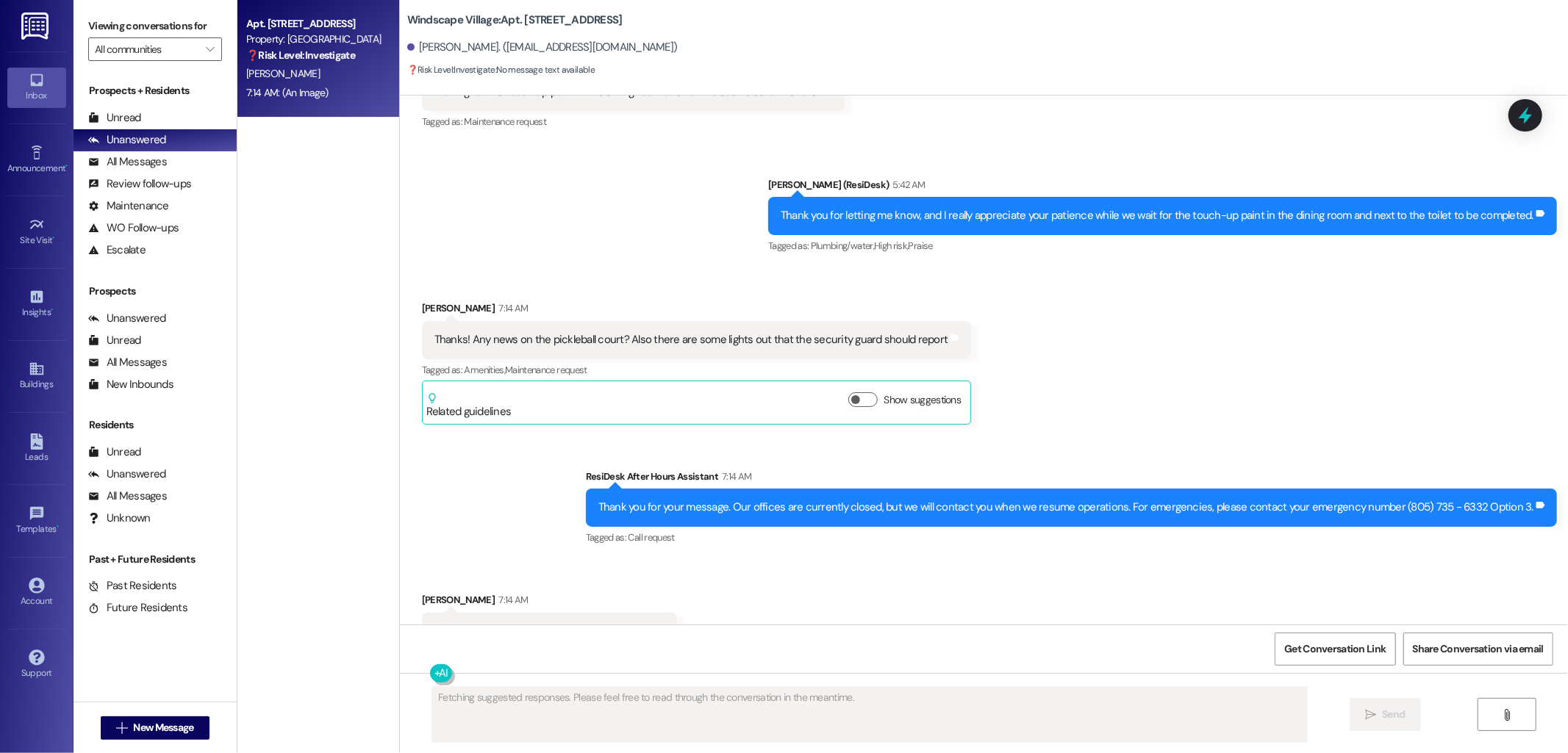
scroll to position [5868, 0]
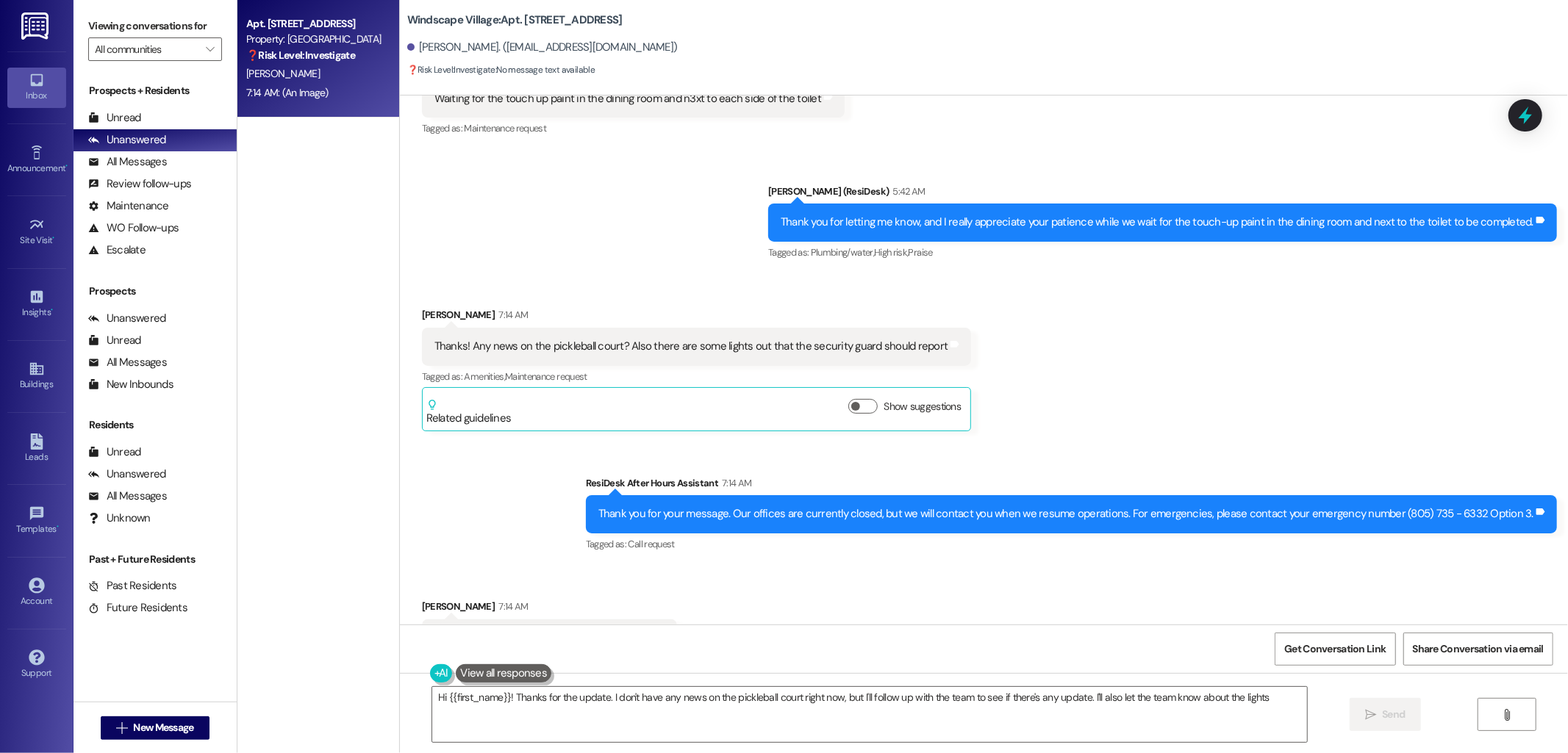
type textarea "Hi {{first_name}}! Thanks for the update. I don't have any news on the pickleba…"
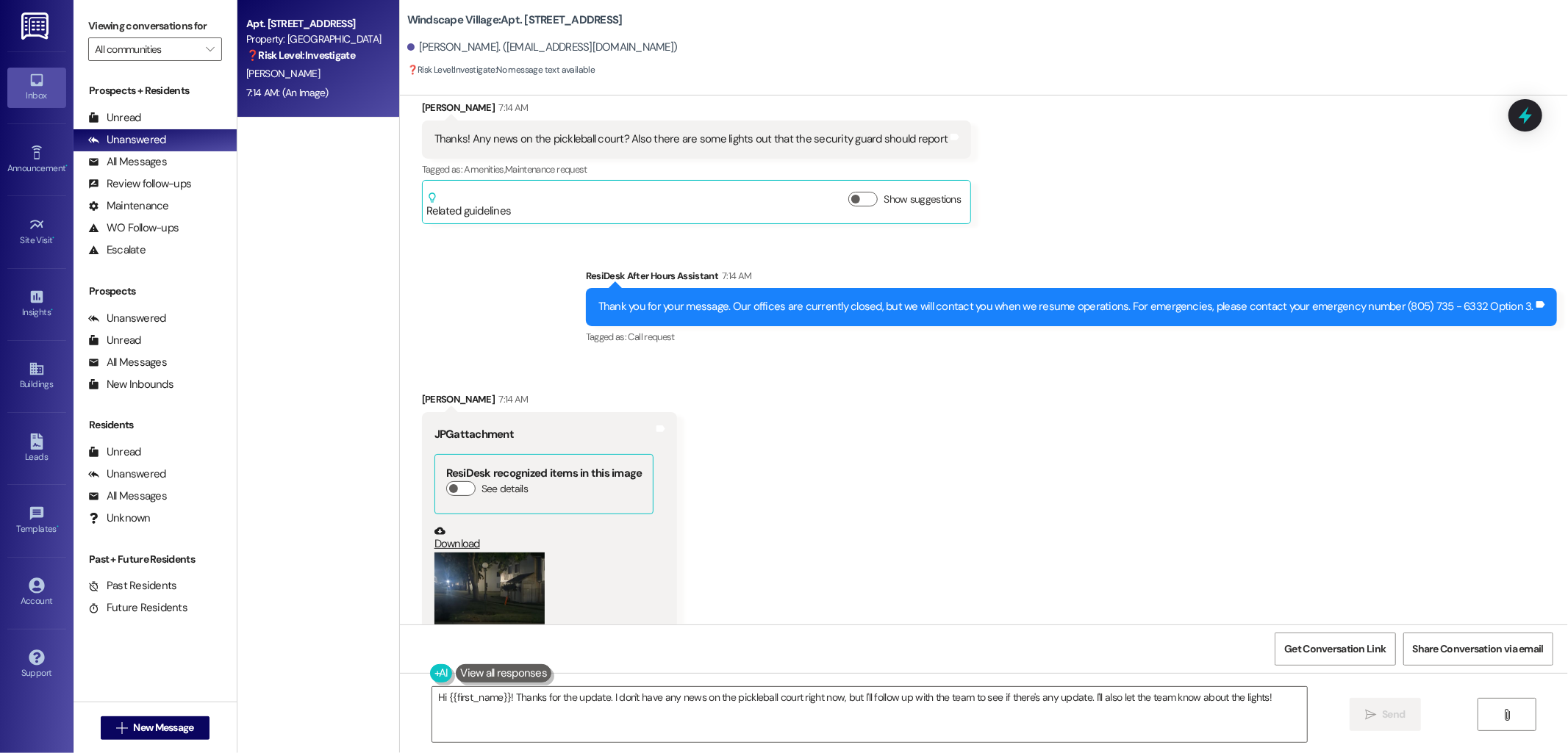
scroll to position [6113, 0]
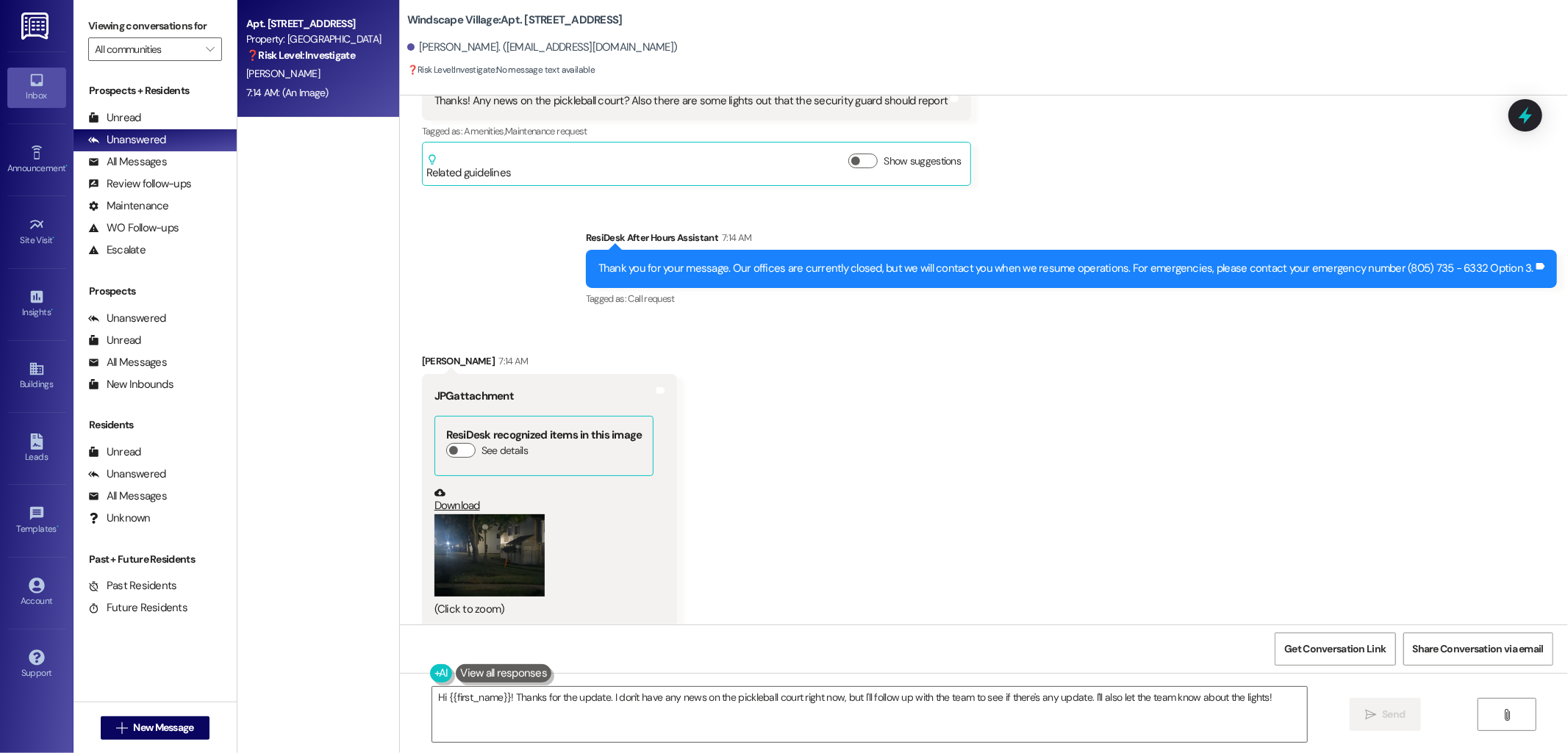
click at [492, 538] on button "Zoom image" at bounding box center [489, 556] width 110 height 83
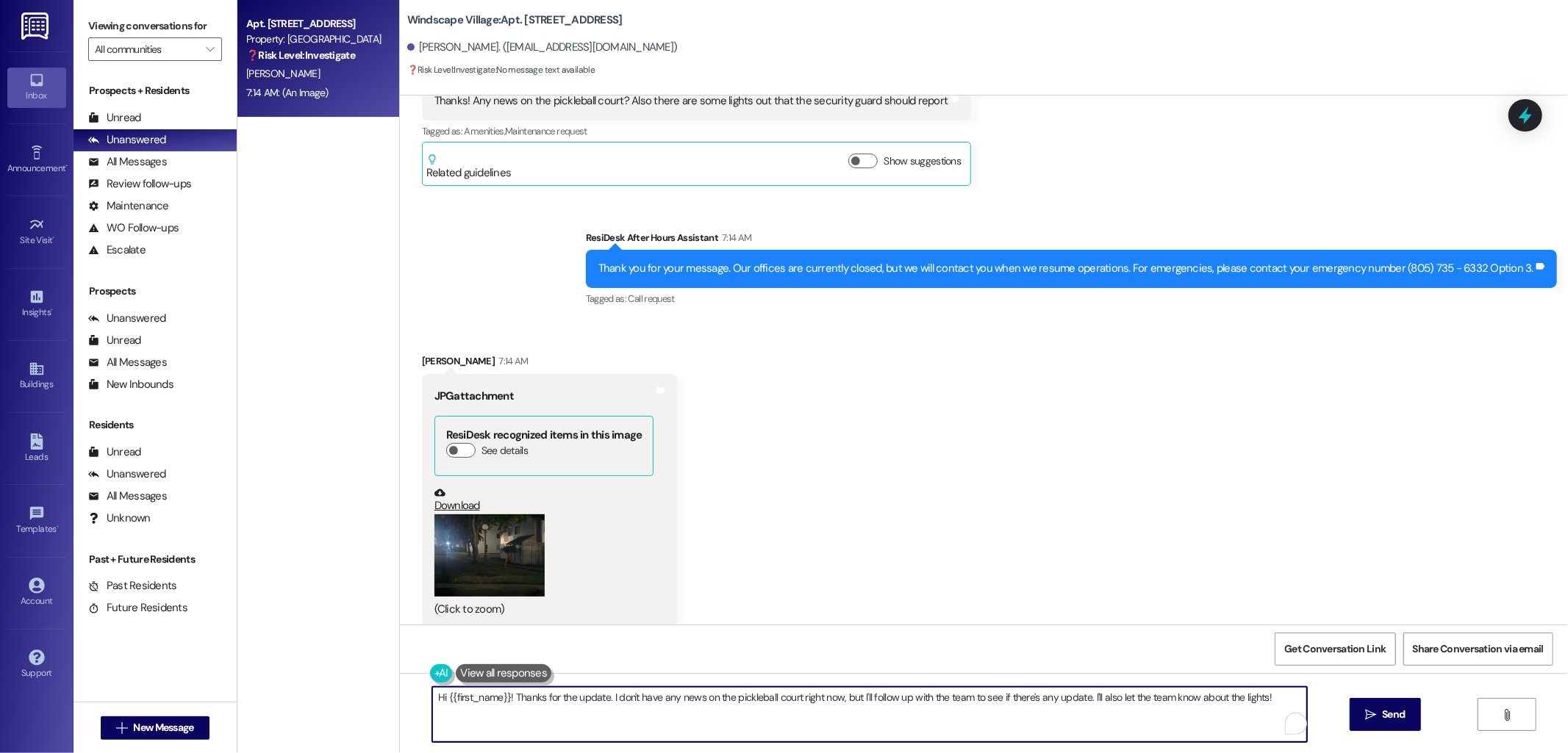
drag, startPoint x: 502, startPoint y: 695, endPoint x: 447, endPoint y: 680, distance: 57.0
click at [433, 698] on textarea "Hi {{first_name}}! Thanks for the update. I don't have any news on the pickleba…" at bounding box center [870, 714] width 875 height 56
type textarea "Thanks for the update. I don't have any news on the pickleball court right now,…"
click at [1400, 708] on span "Send" at bounding box center [1393, 714] width 22 height 16
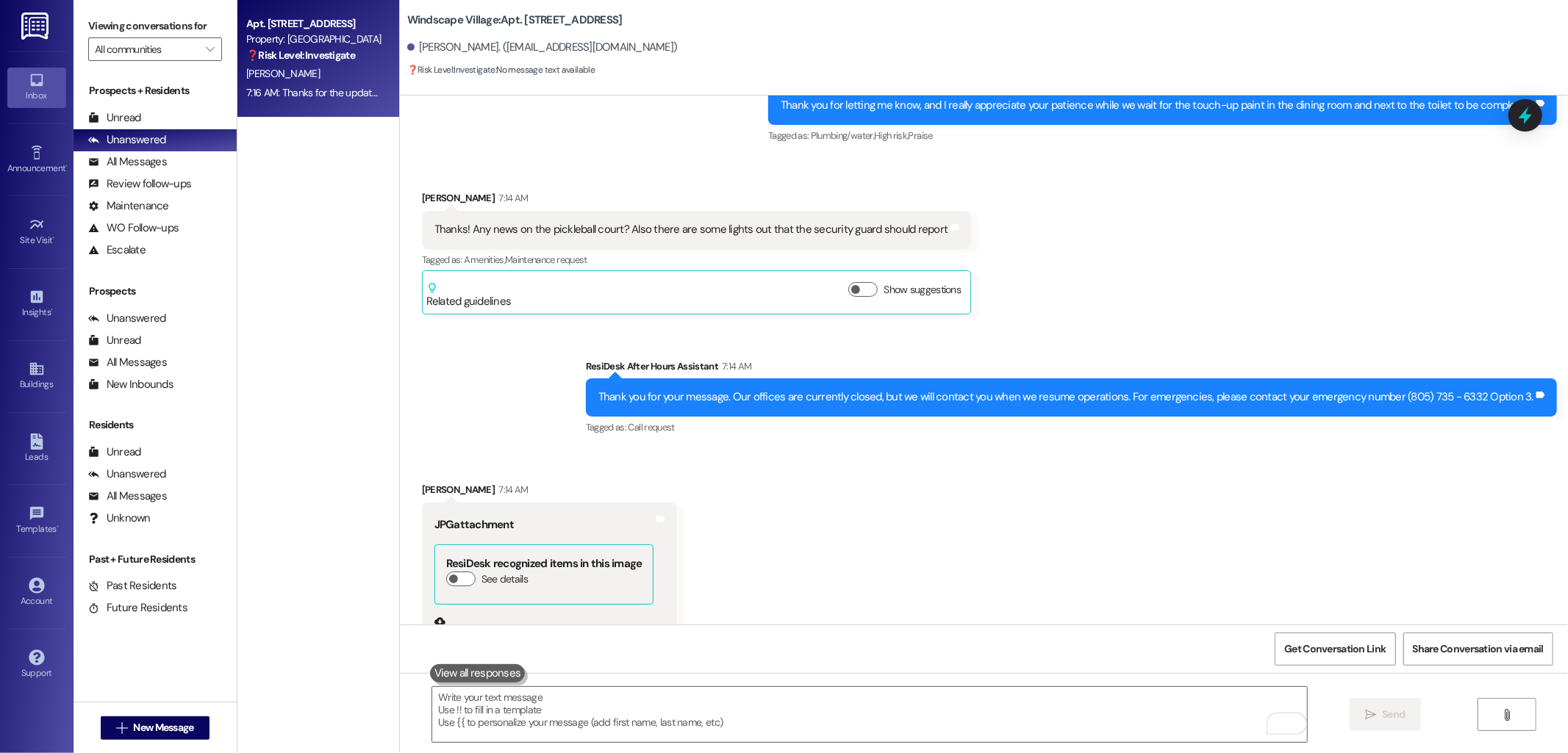
scroll to position [5970, 0]
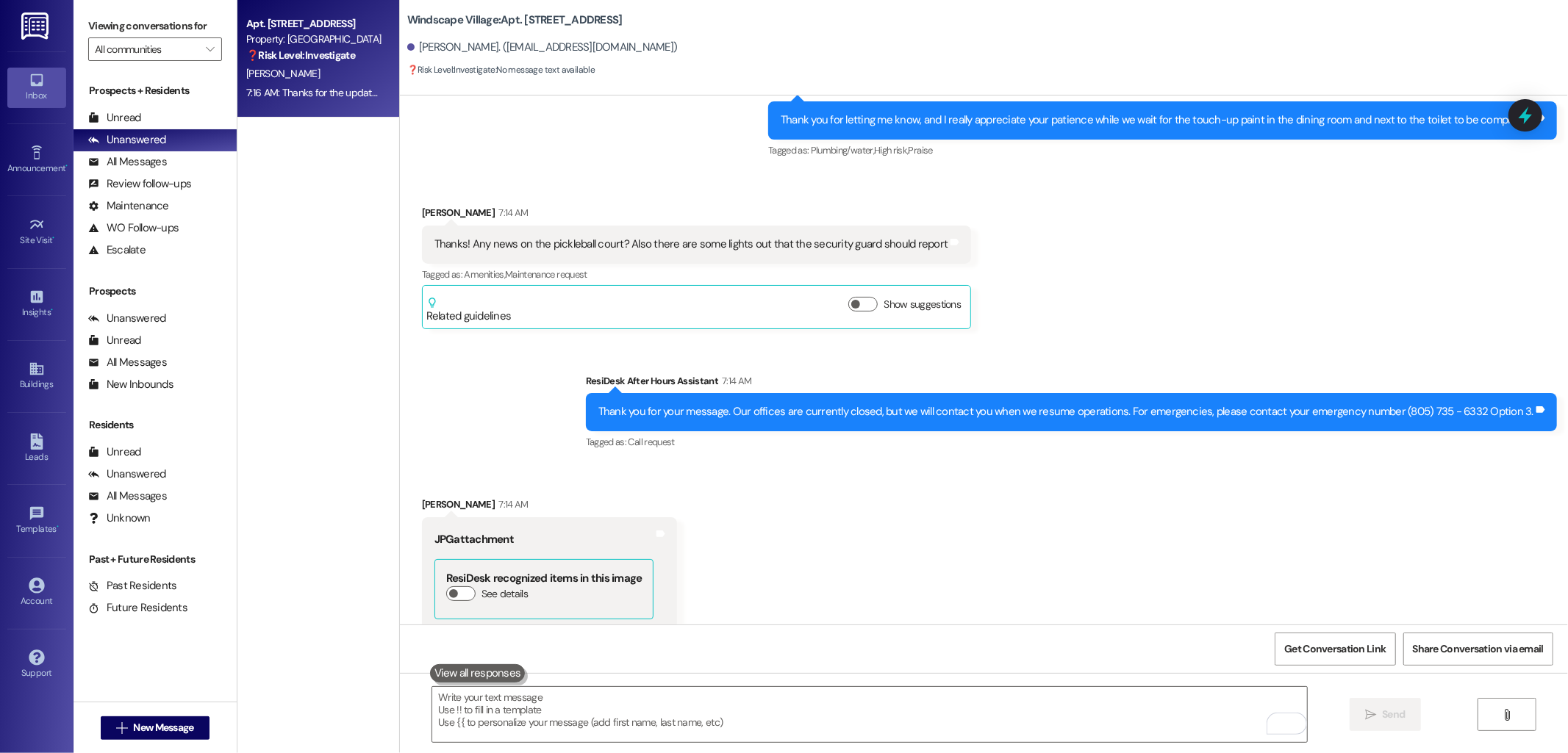
click at [794, 237] on div "Thanks! Any news on the pickleball court? Also there are some lights out that t…" at bounding box center [691, 244] width 514 height 16
copy div "Thanks! Any news on the pickleball court? Also there are some lights out that t…"
click at [1019, 542] on div "Received via SMS [PERSON_NAME] 7:14 AM JPG attachment ResiDesk recognized items…" at bounding box center [985, 623] width 1169 height 319
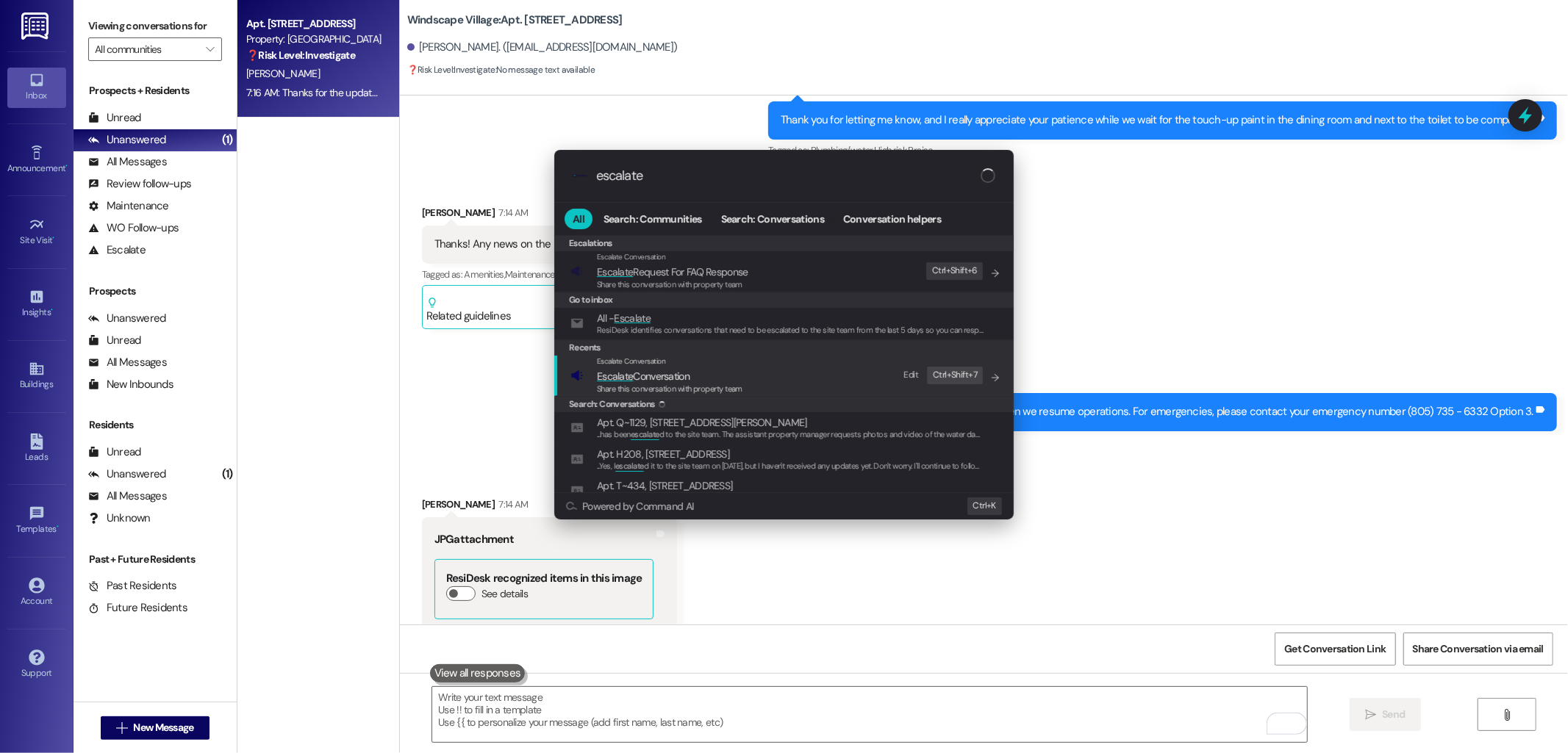
type input "escalate"
click at [628, 380] on span "Escalate" at bounding box center [614, 376] width 36 height 13
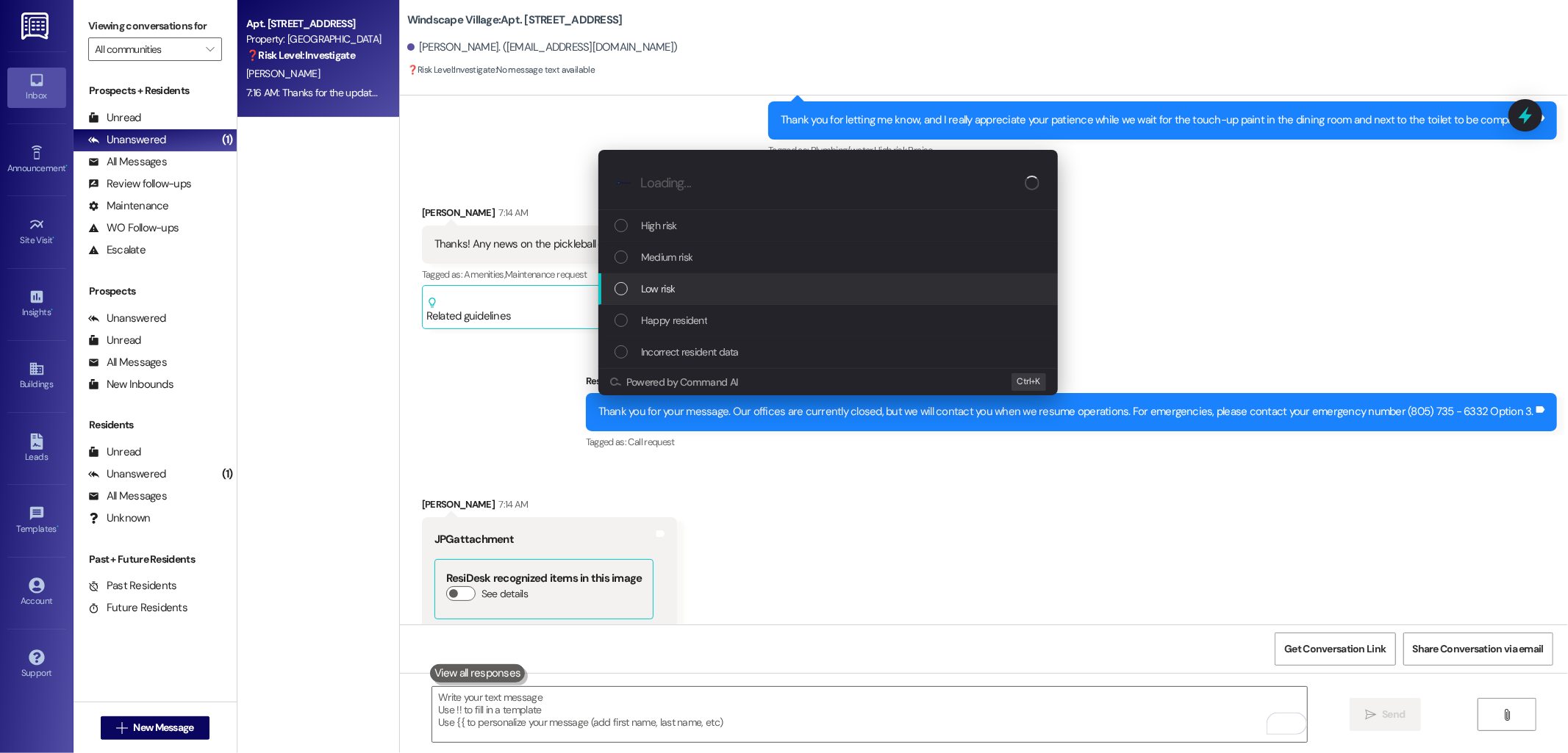
click at [661, 296] on span "Low risk" at bounding box center [658, 289] width 34 height 17
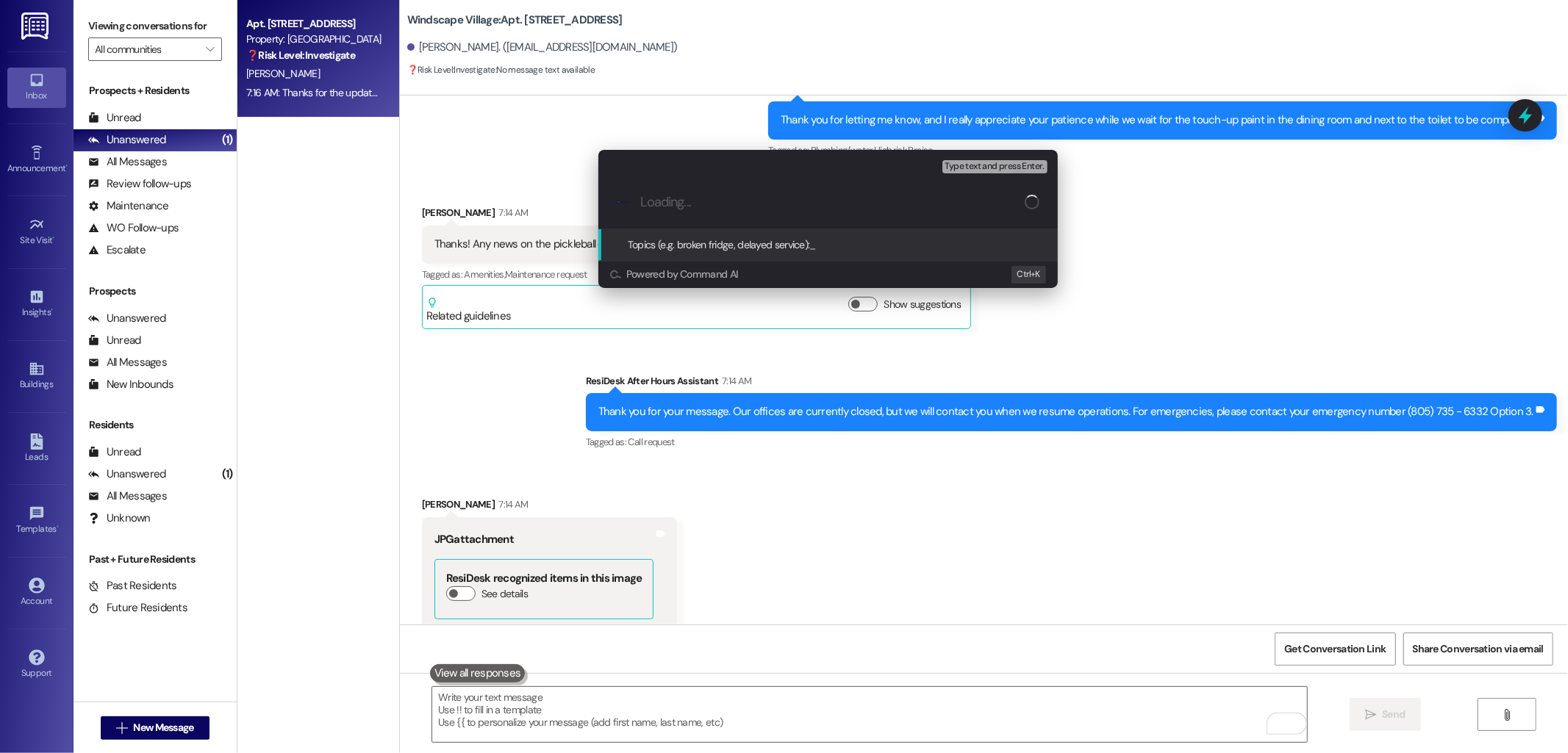
paste input "Follow-Up: Pickleball Court Update & Lighting Issues"
type input "Follow-Up: Pickleball Court Update & Lighting Issues"
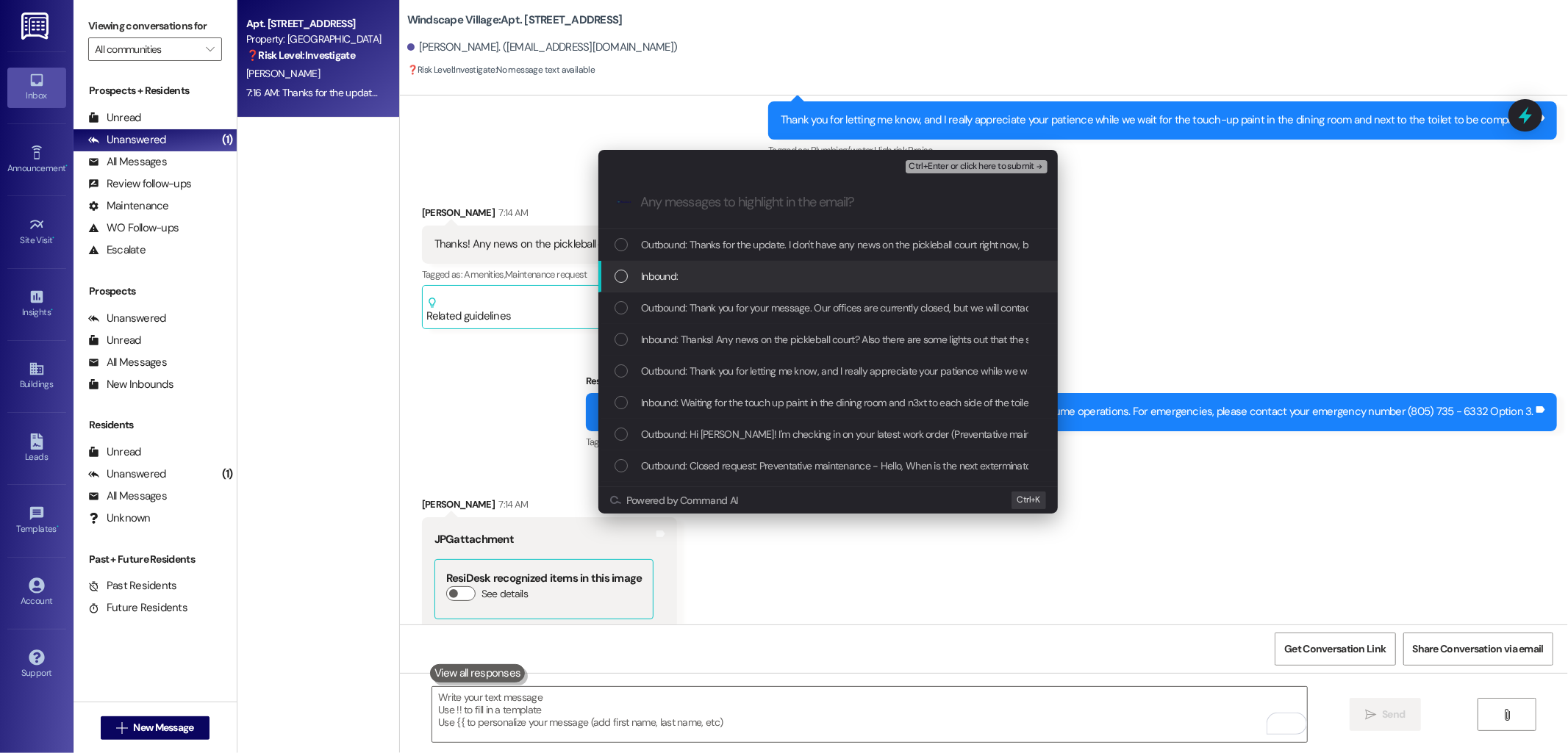
click at [724, 274] on div "Inbound:" at bounding box center [830, 277] width 430 height 17
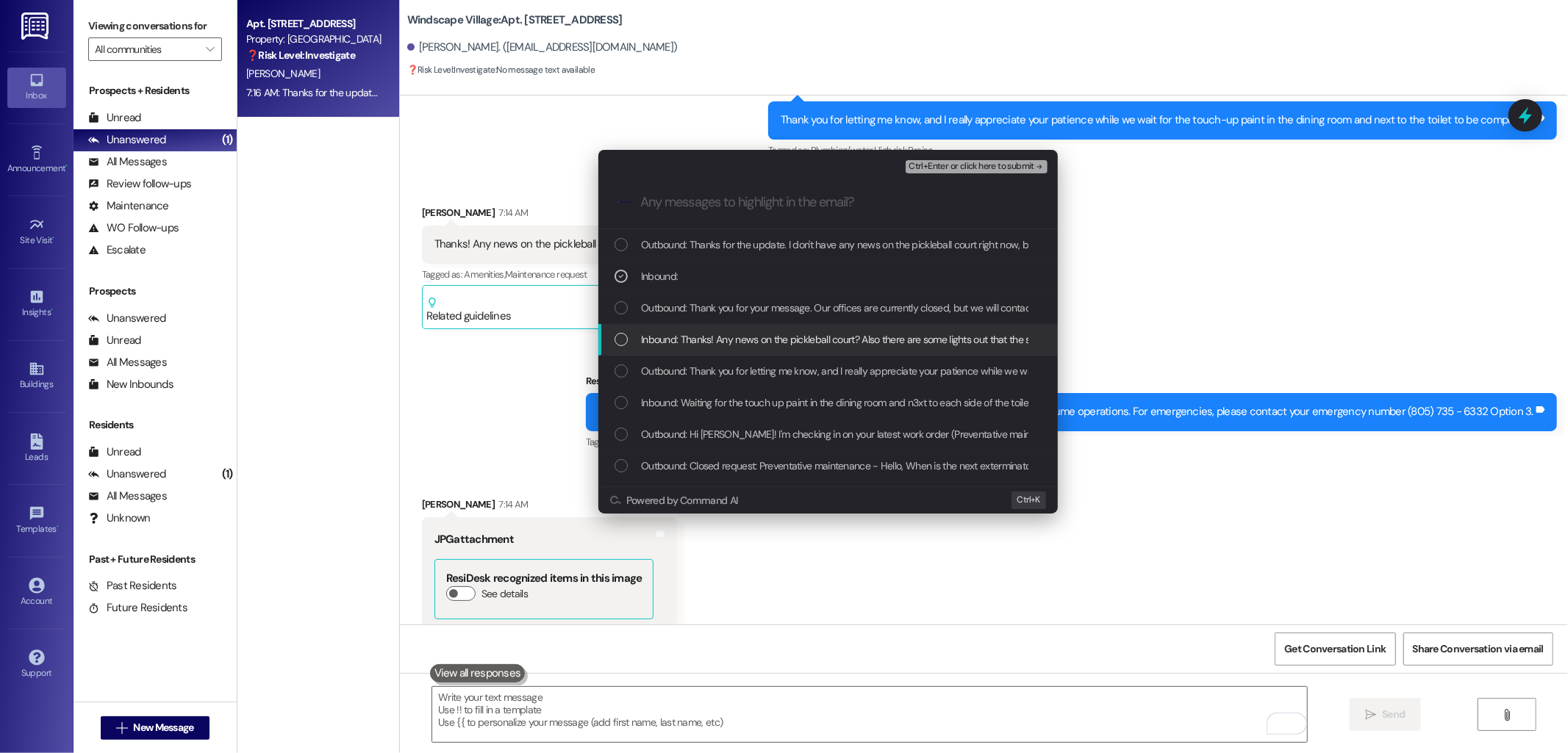
click at [726, 331] on span "Inbound: Thanks! Any news on the pickleball court? Also there are some lights o…" at bounding box center [894, 340] width 506 height 17
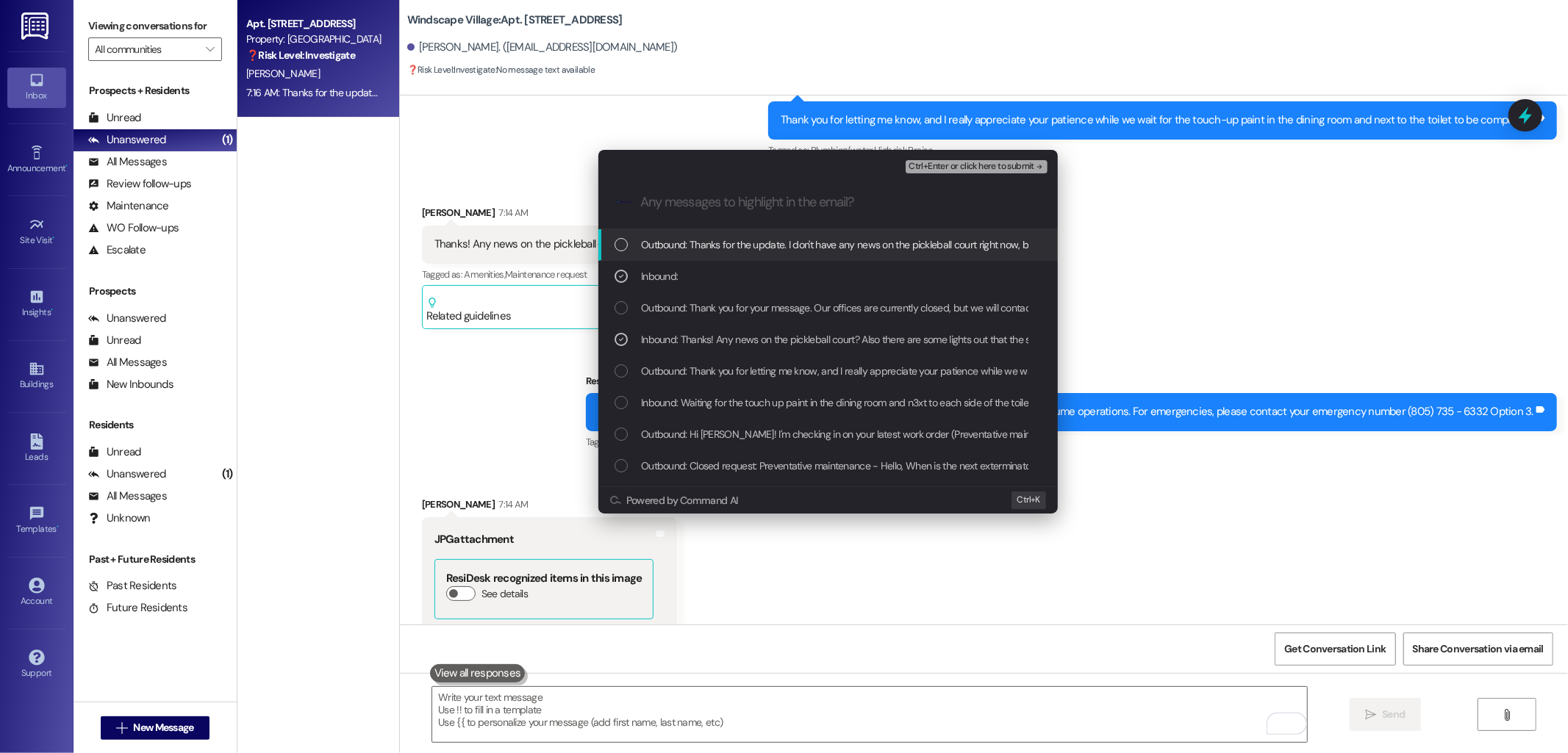
click at [963, 158] on div "Ctrl+Enter or click here to submit" at bounding box center [978, 167] width 145 height 19
click at [976, 170] on span "Ctrl+Enter or click here to submit" at bounding box center [971, 167] width 126 height 10
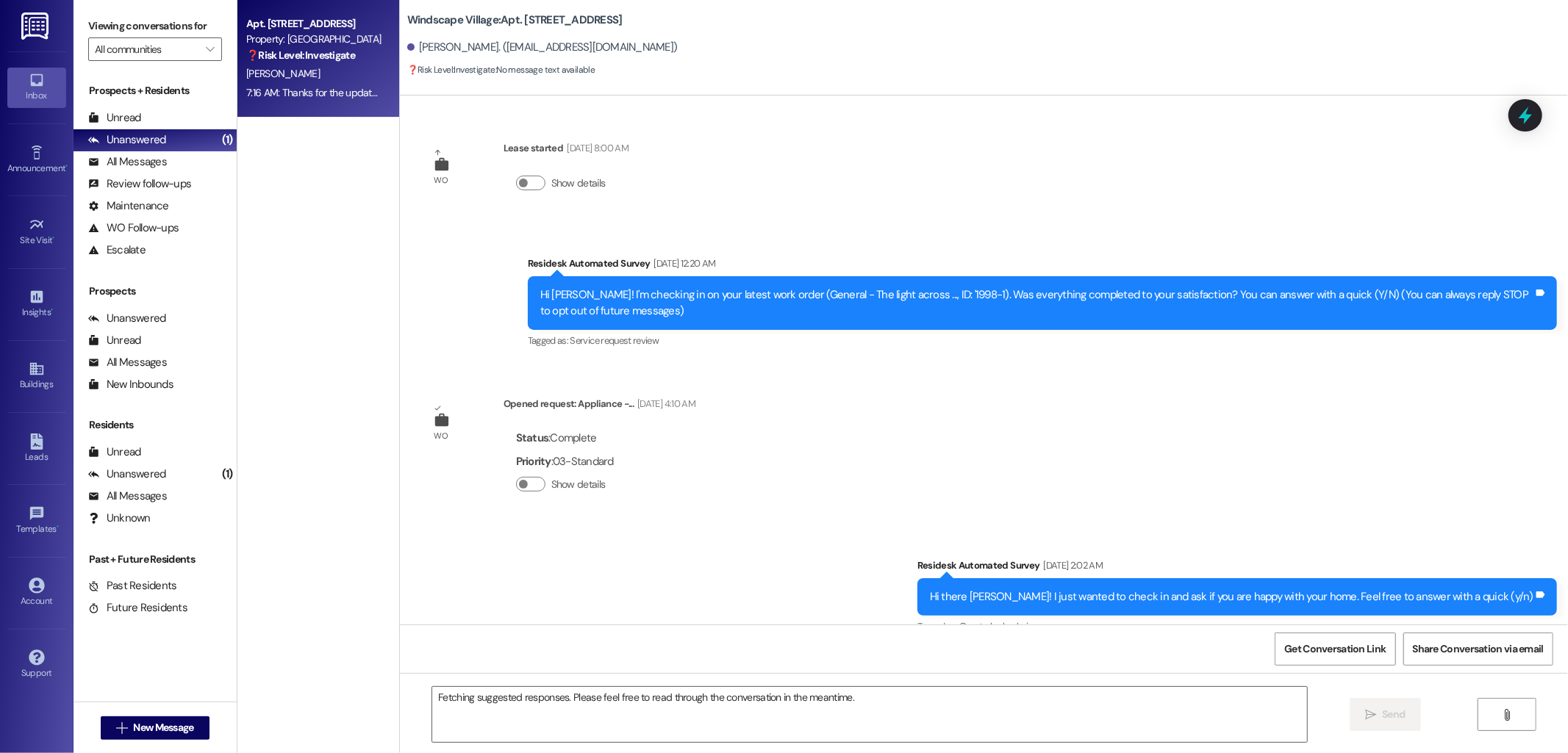
scroll to position [6134, 0]
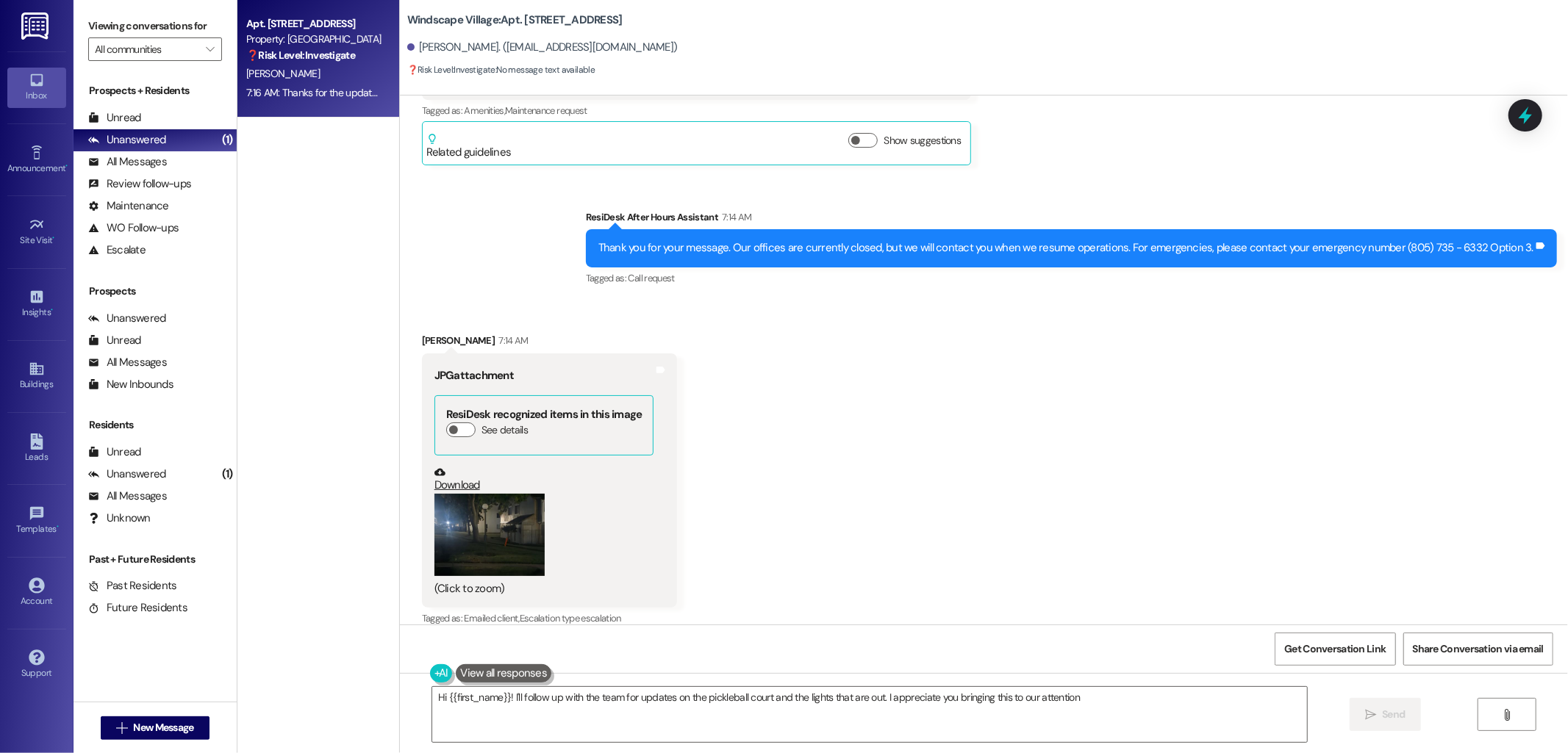
type textarea "Hi {{first_name}}! I'll follow up with the team for updates on the pickleball c…"
click at [946, 445] on div "Received via SMS [PERSON_NAME] 7:14 AM JPG attachment ResiDesk recognized items…" at bounding box center [985, 470] width 1169 height 340
click at [34, 362] on icon at bounding box center [37, 369] width 17 height 17
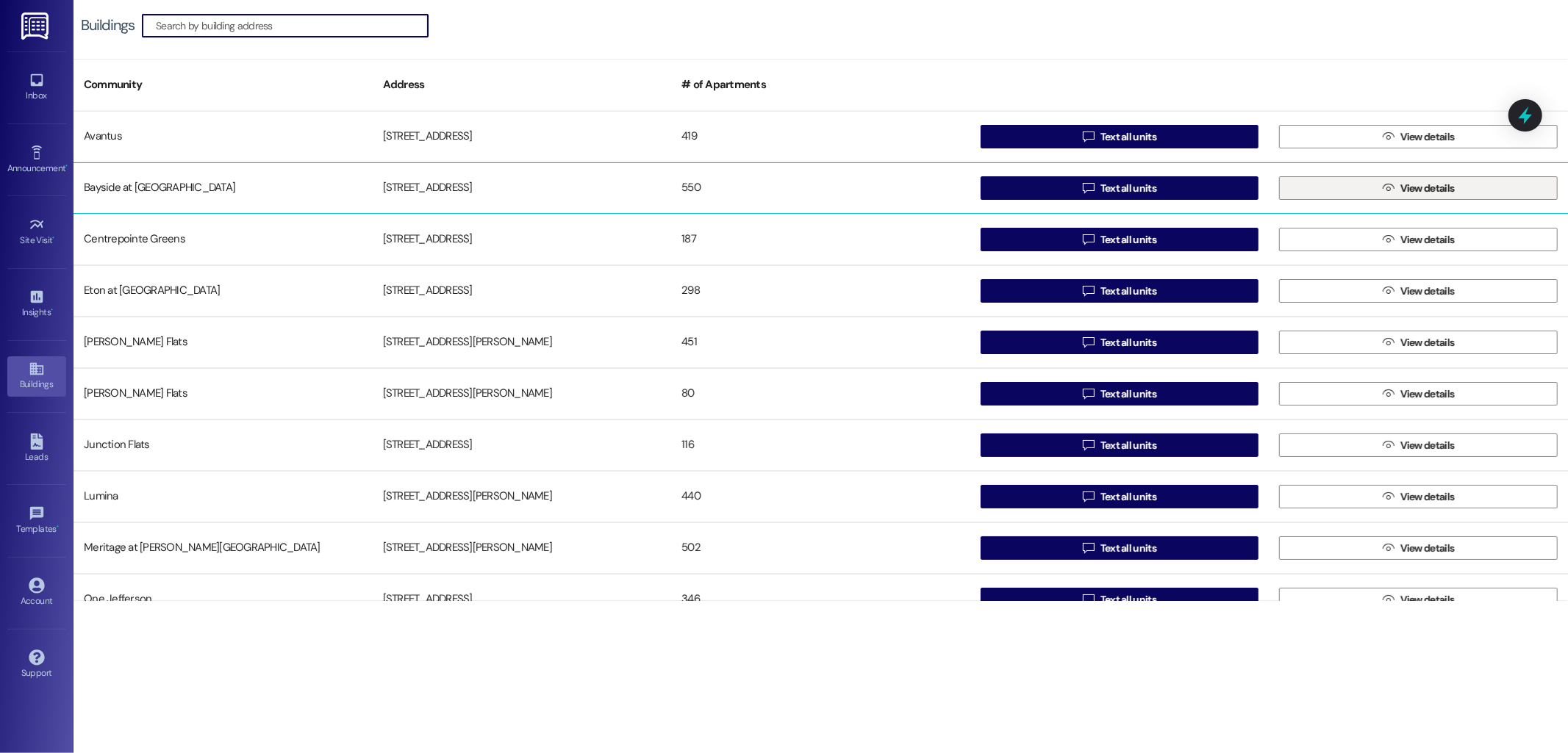
click at [1347, 189] on button " View details" at bounding box center [1418, 188] width 278 height 23
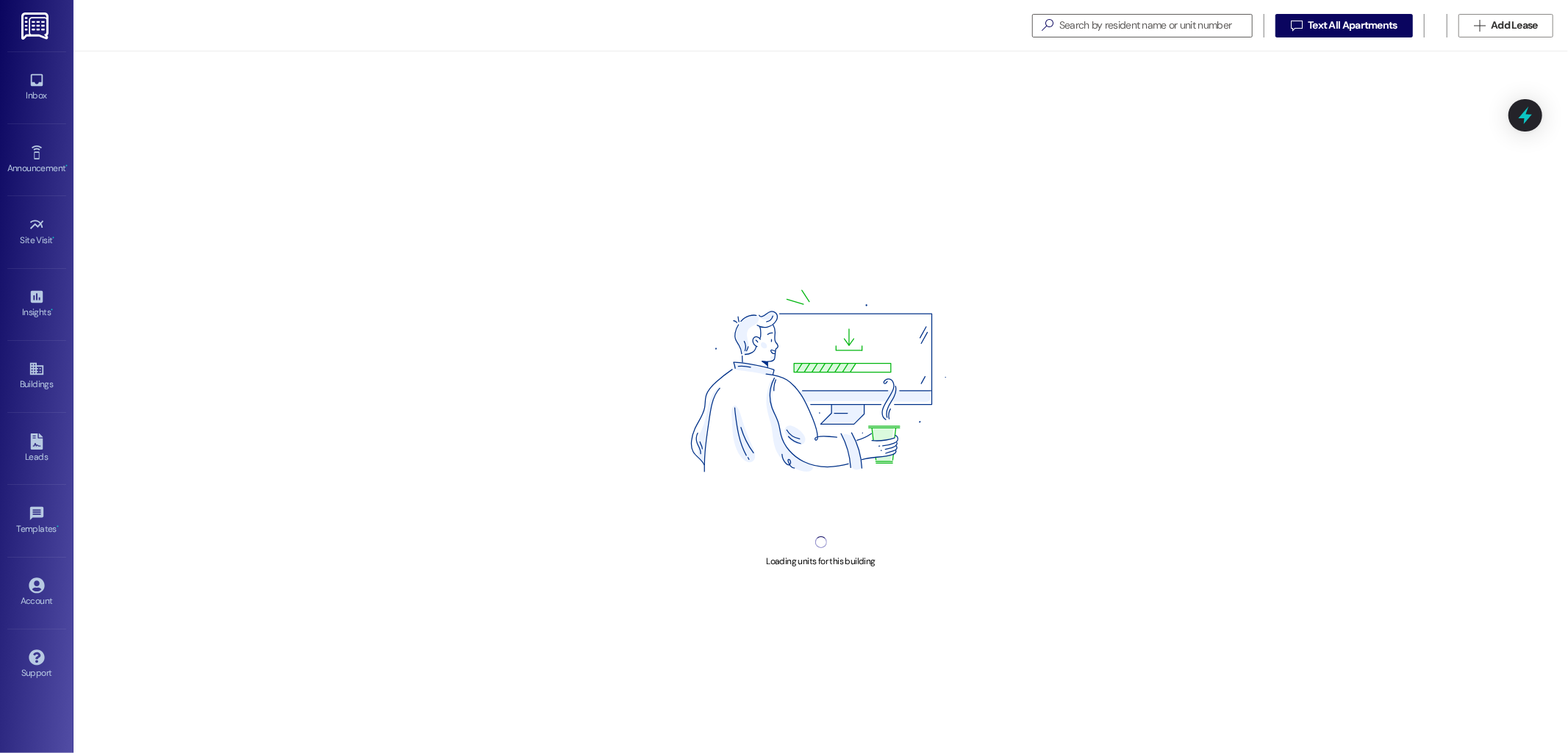
click at [1084, 11] on div "  Text All Apartments  Add Lease" at bounding box center [820, 26] width 1494 height 51
click at [1081, 18] on input at bounding box center [1145, 26] width 213 height 21
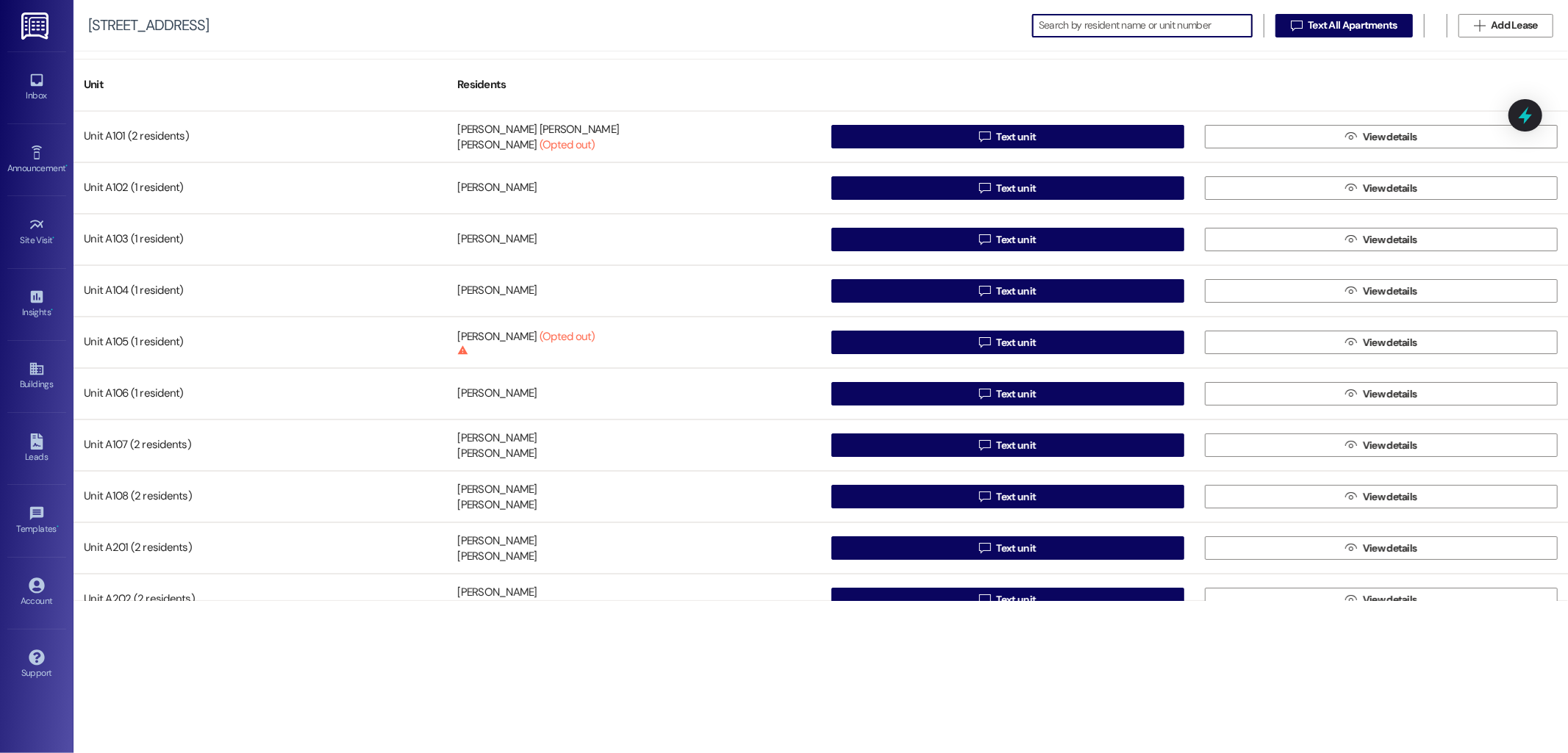
paste input "X201"
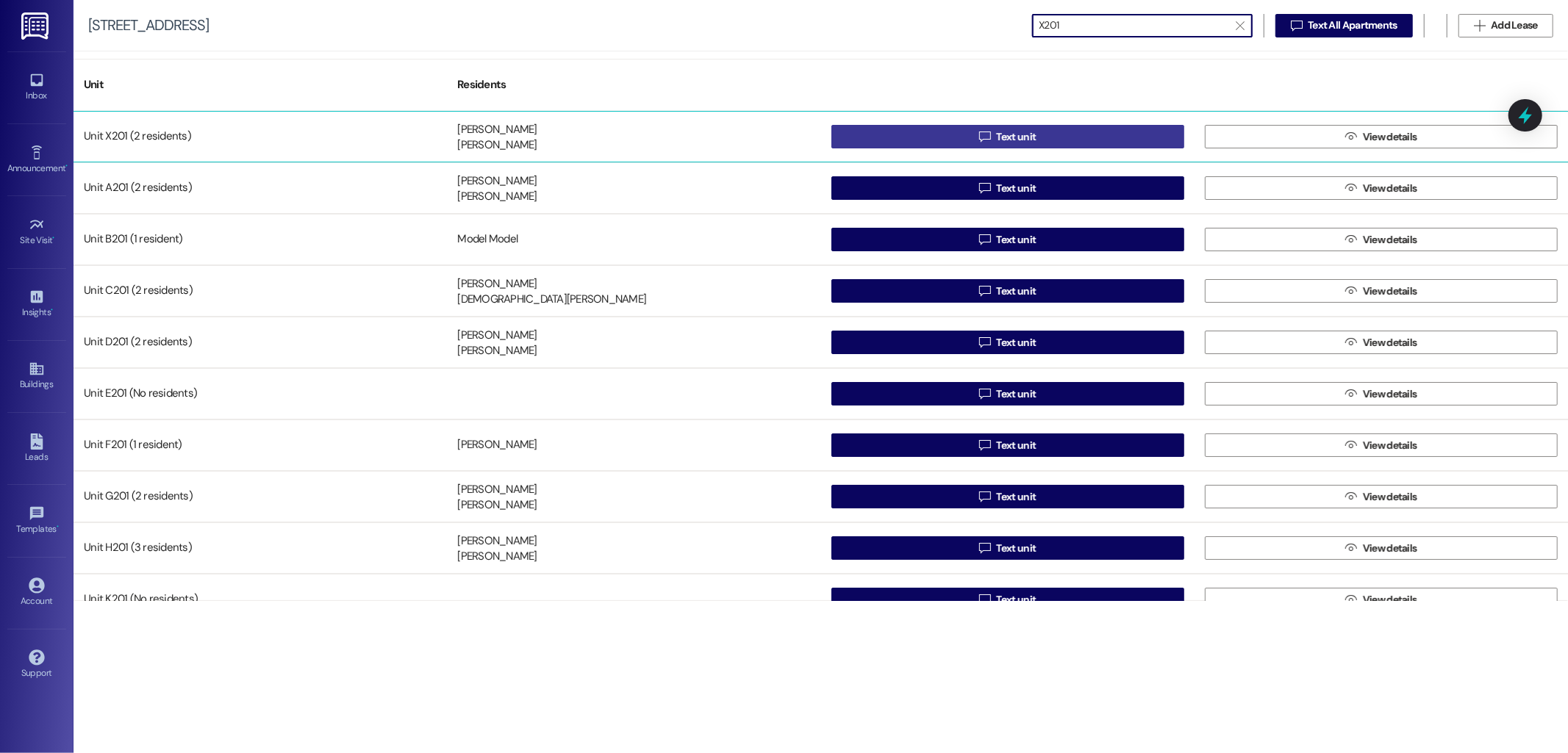
type input "X201"
click at [1056, 131] on button " Text unit" at bounding box center [1008, 137] width 353 height 23
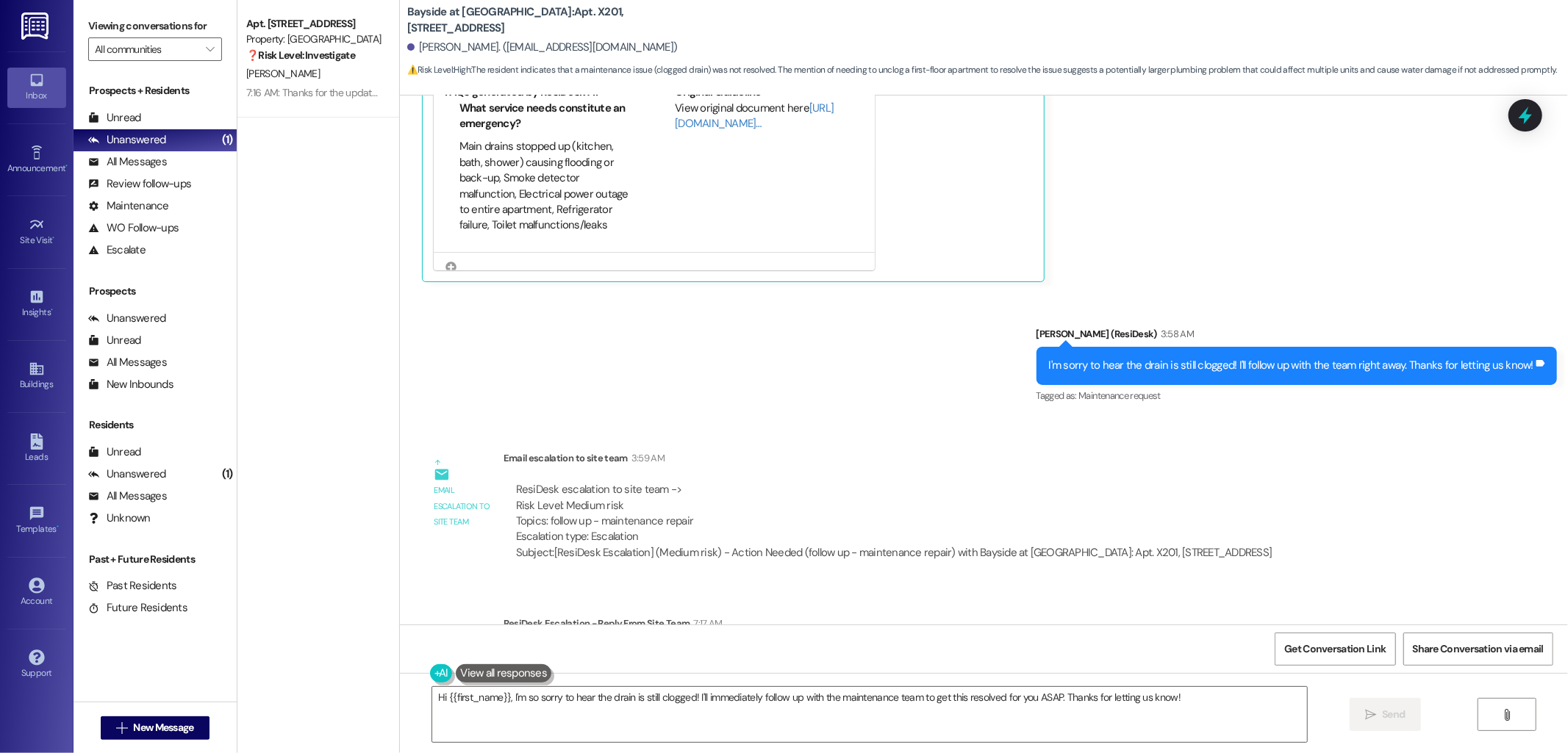
scroll to position [1896, 0]
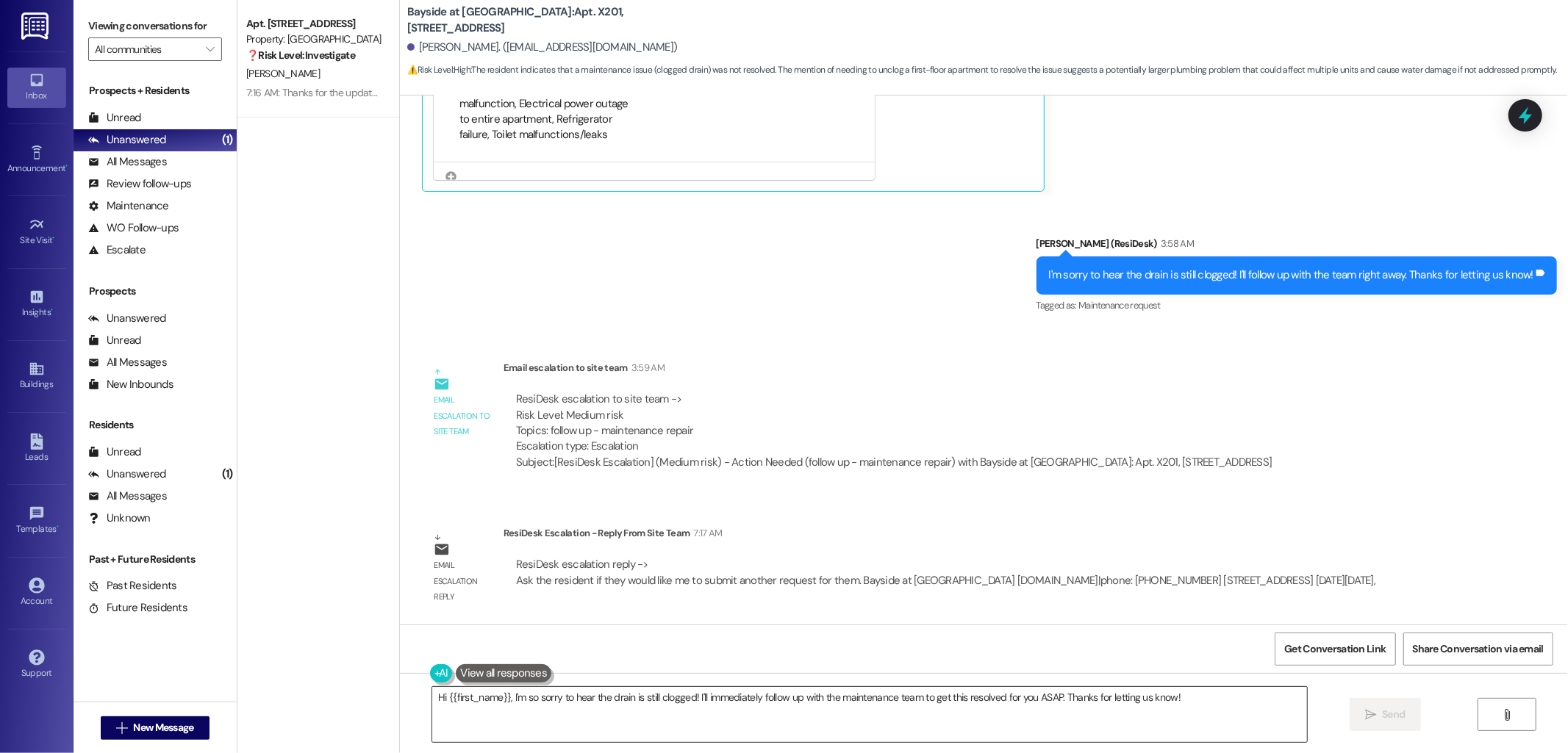
click at [664, 708] on textarea "Hi {{first_name}}, I'm so sorry to hear the drain is still clogged! I'll immedi…" at bounding box center [870, 714] width 875 height 56
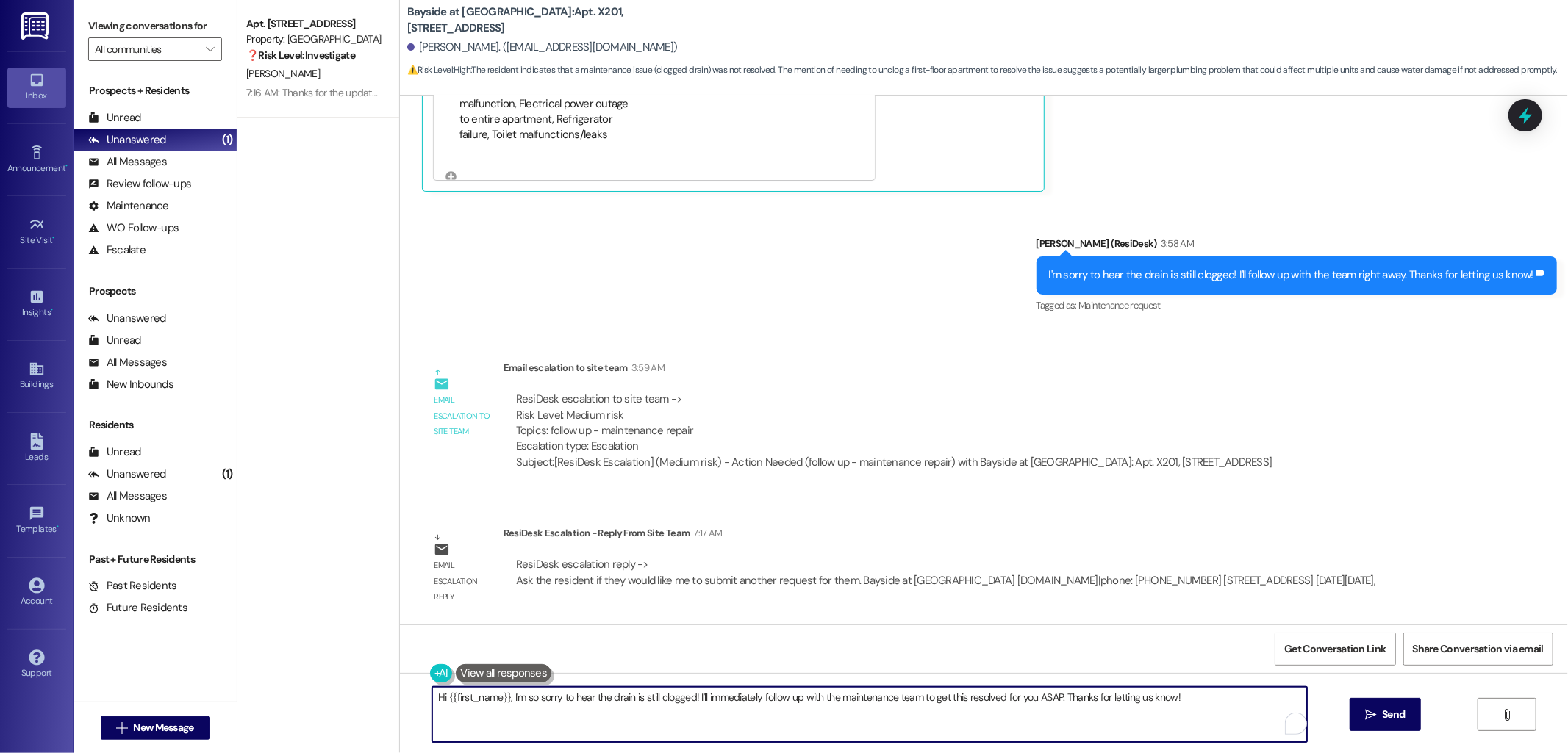
click at [664, 708] on textarea "Hi {{first_name}}, I'm so sorry to hear the drain is still clogged! I'll immedi…" at bounding box center [870, 714] width 875 height 56
click at [664, 707] on textarea "Hi {{first_name}}, I'm so sorry to hear the drain is still clogged! I'll immedi…" at bounding box center [870, 714] width 875 height 56
type textarea "I heard back from the team. Just"
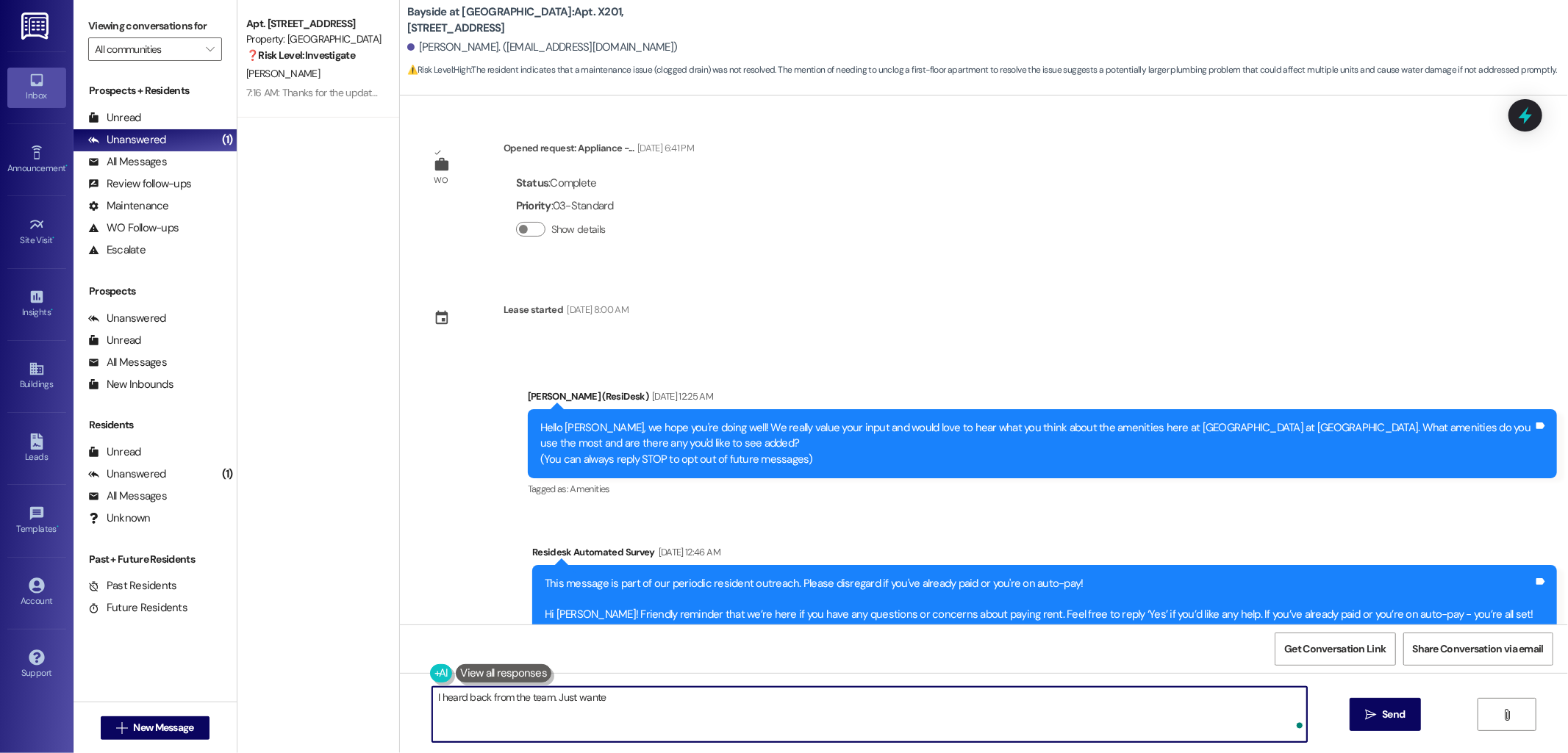
scroll to position [1896, 0]
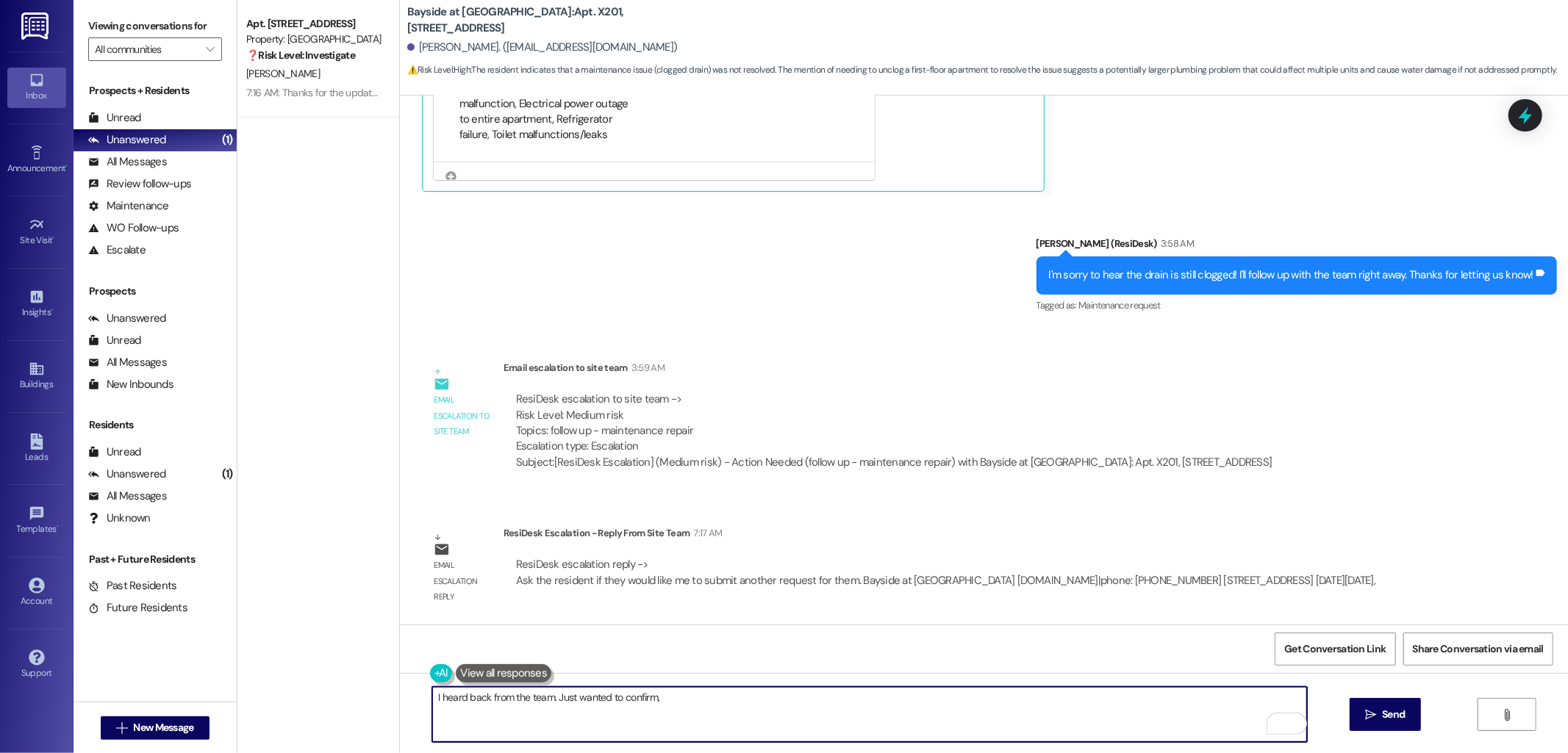
click at [725, 699] on textarea "I heard back from the team. Just wanted to confirm," at bounding box center [870, 714] width 875 height 56
paste textarea "would like me to submit another request for them."
click at [695, 699] on textarea "I heard back from the team. Just wanted to confirm, would like me to submit ano…" at bounding box center [870, 714] width 875 height 56
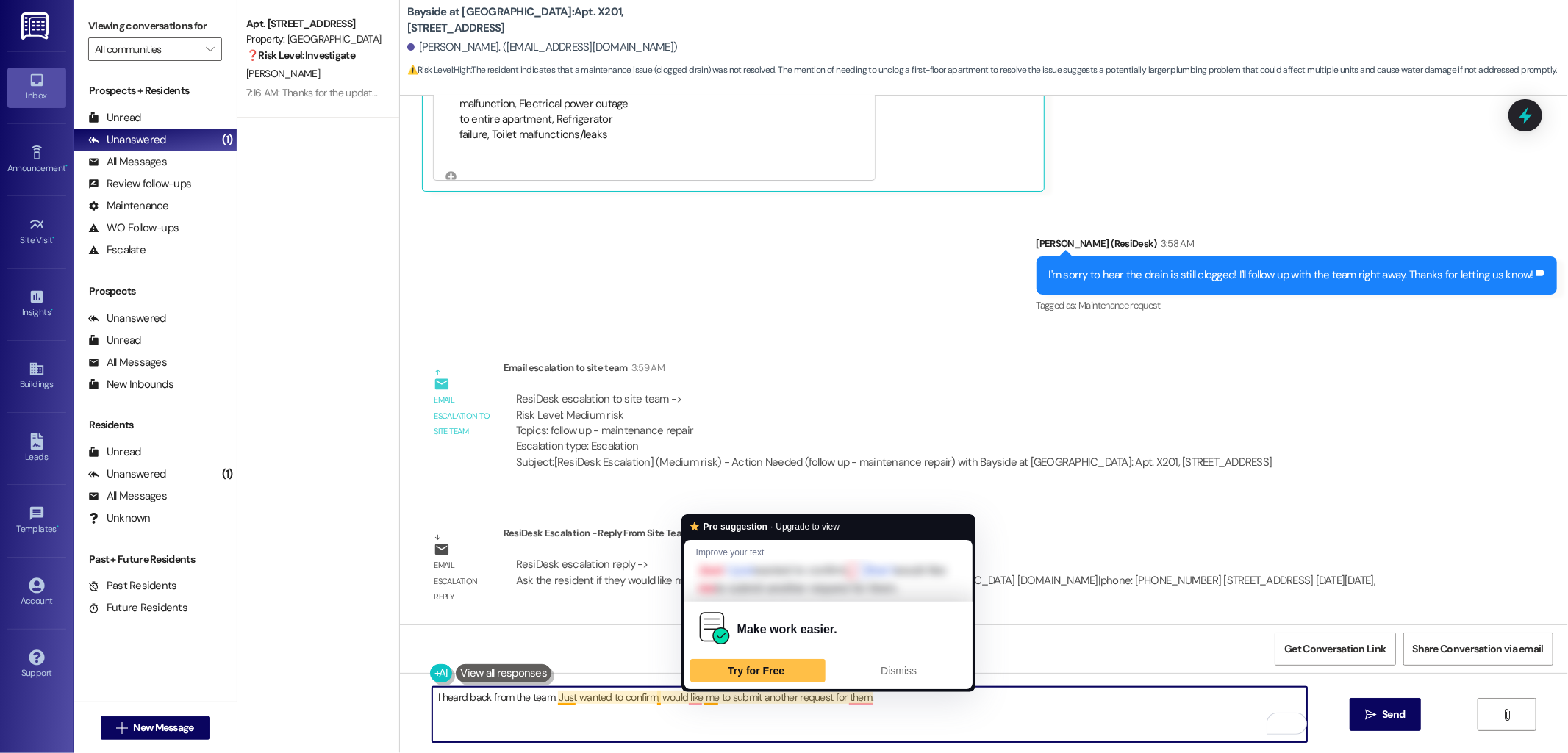
click at [699, 699] on textarea "I heard back from the team. Just wanted to confirm, would like me to submit ano…" at bounding box center [870, 714] width 875 height 56
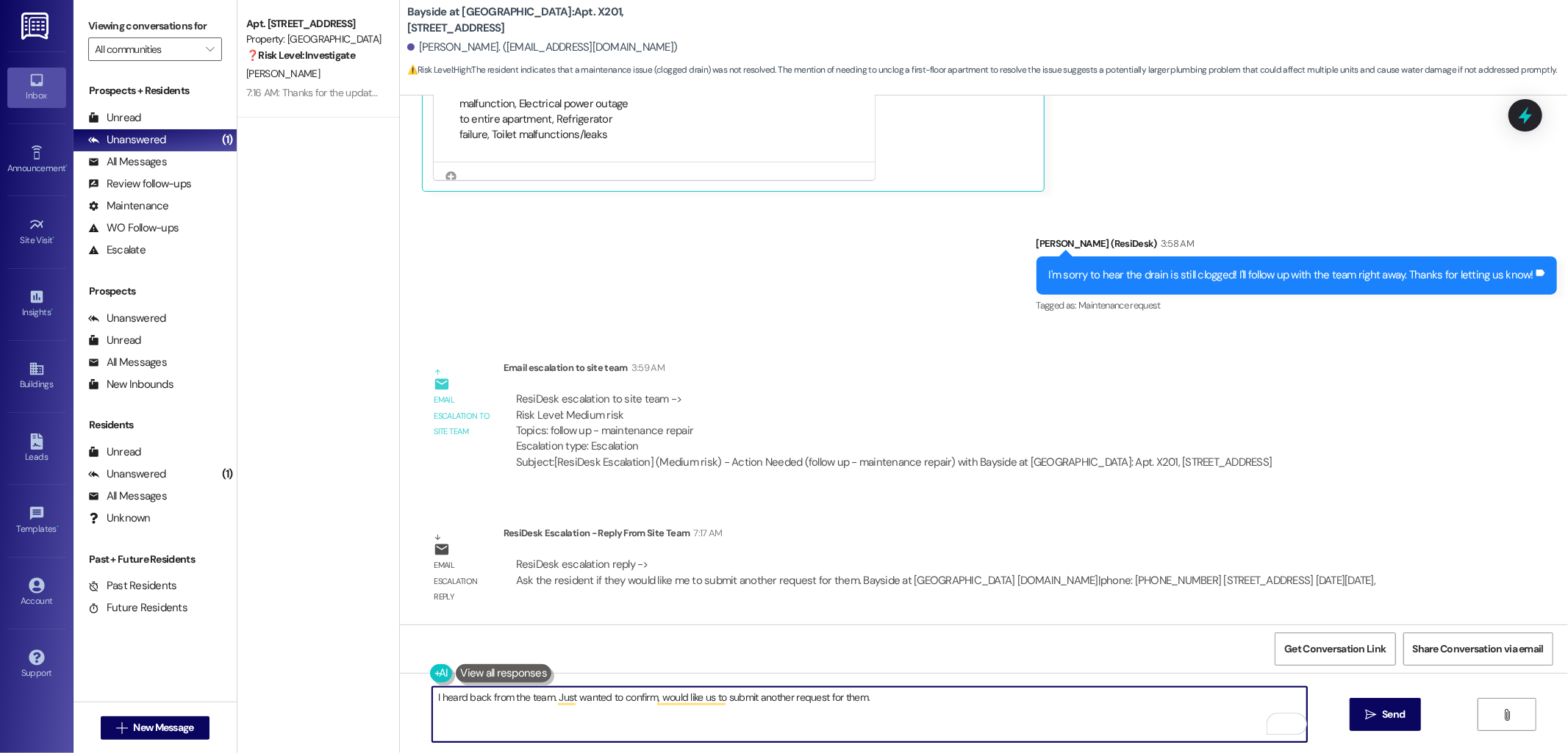
click at [849, 699] on textarea "I heard back from the team. Just wanted to confirm, would like us to submit ano…" at bounding box center [870, 714] width 875 height 56
click at [878, 699] on textarea "I heard back from the team. Just wanted to confirm, would like us to submit ano…" at bounding box center [870, 714] width 875 height 56
type textarea "I heard back from the team. Just wanted to confirm, would you like us to submit…"
click at [1385, 722] on span "Send" at bounding box center [1393, 714] width 22 height 16
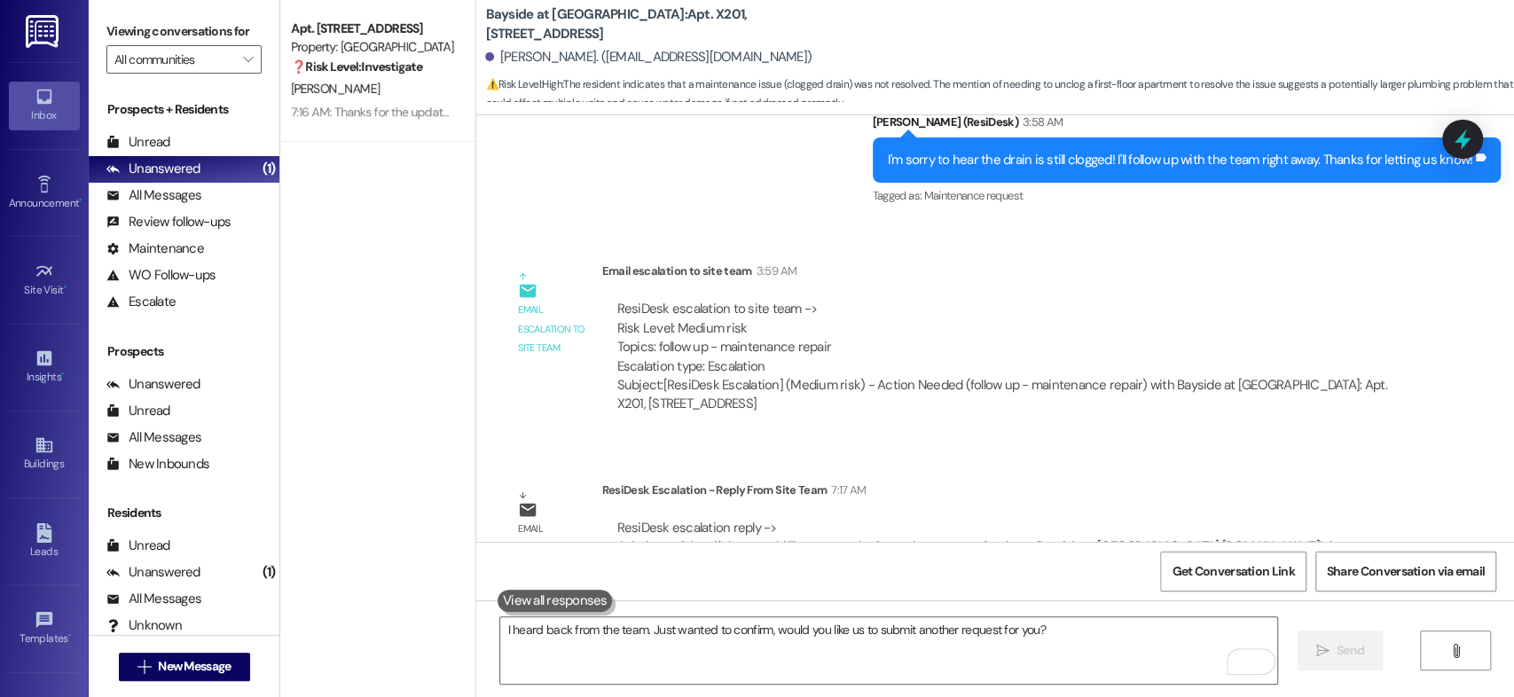
scroll to position [2451, 0]
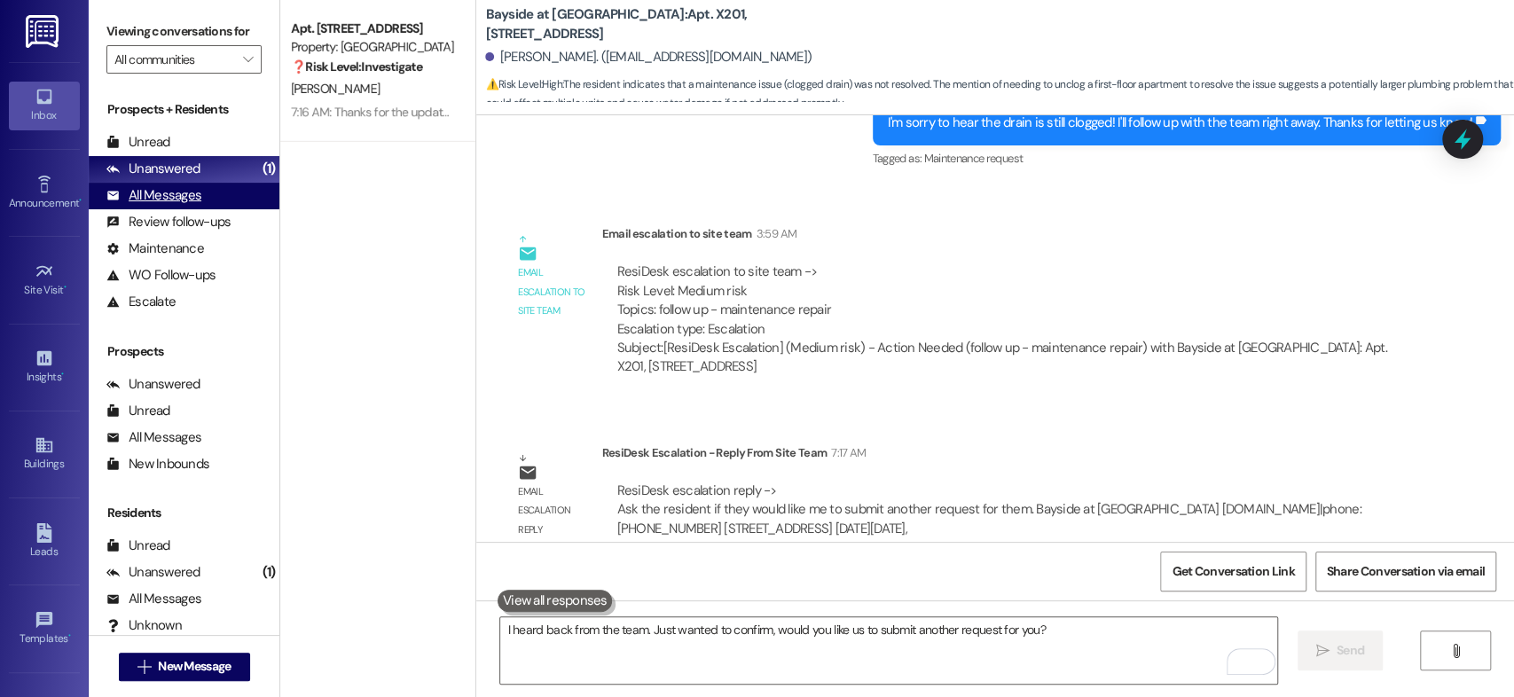
click at [185, 197] on div "All Messages" at bounding box center [153, 195] width 95 height 19
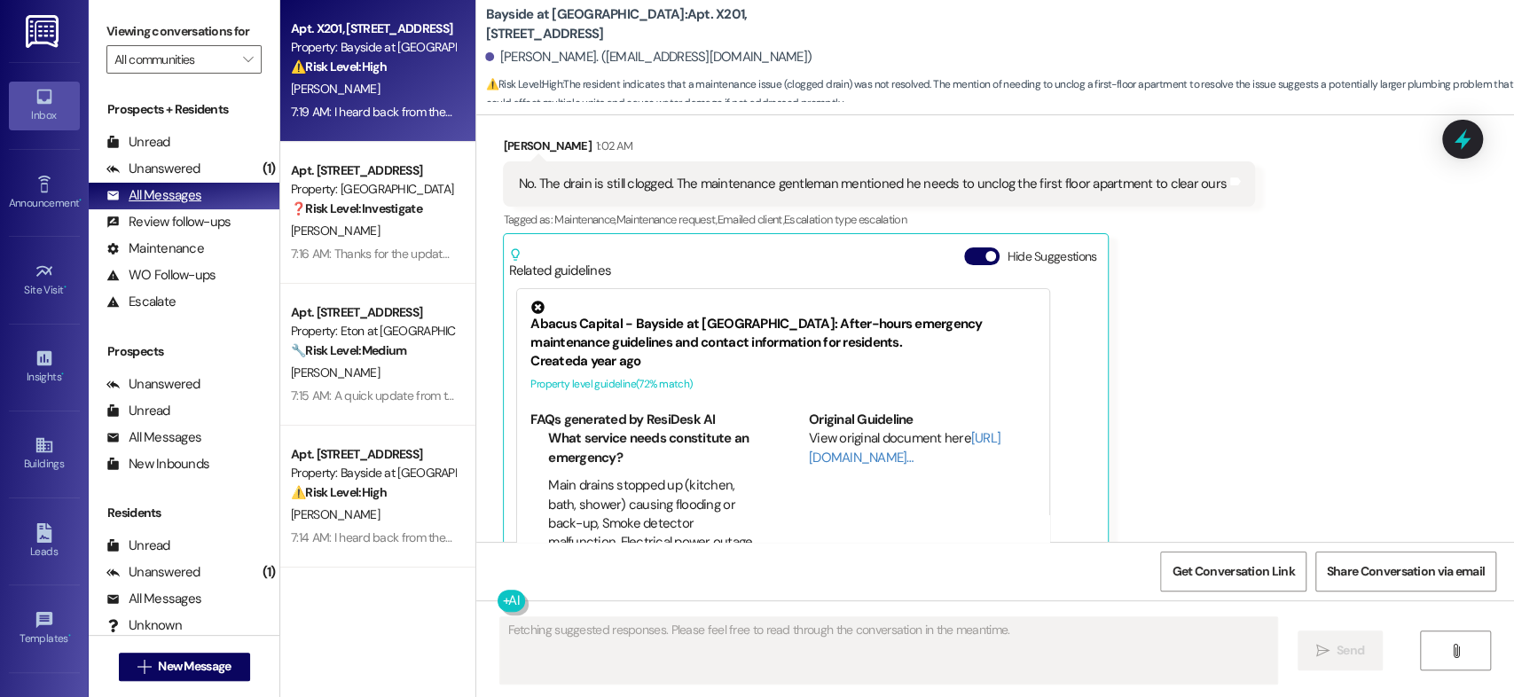
scroll to position [1944, 0]
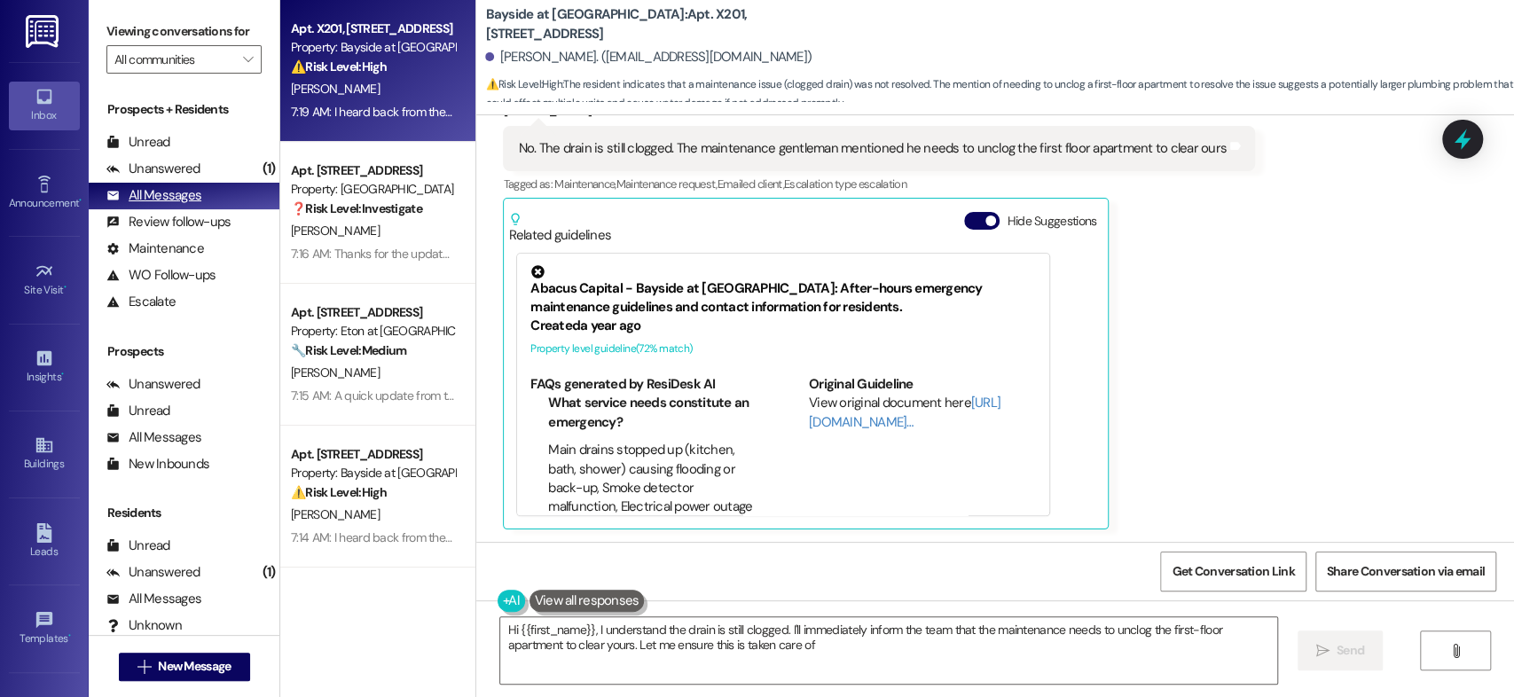
type textarea "Hi {{first_name}}, I understand the drain is still clogged. I'll immediately in…"
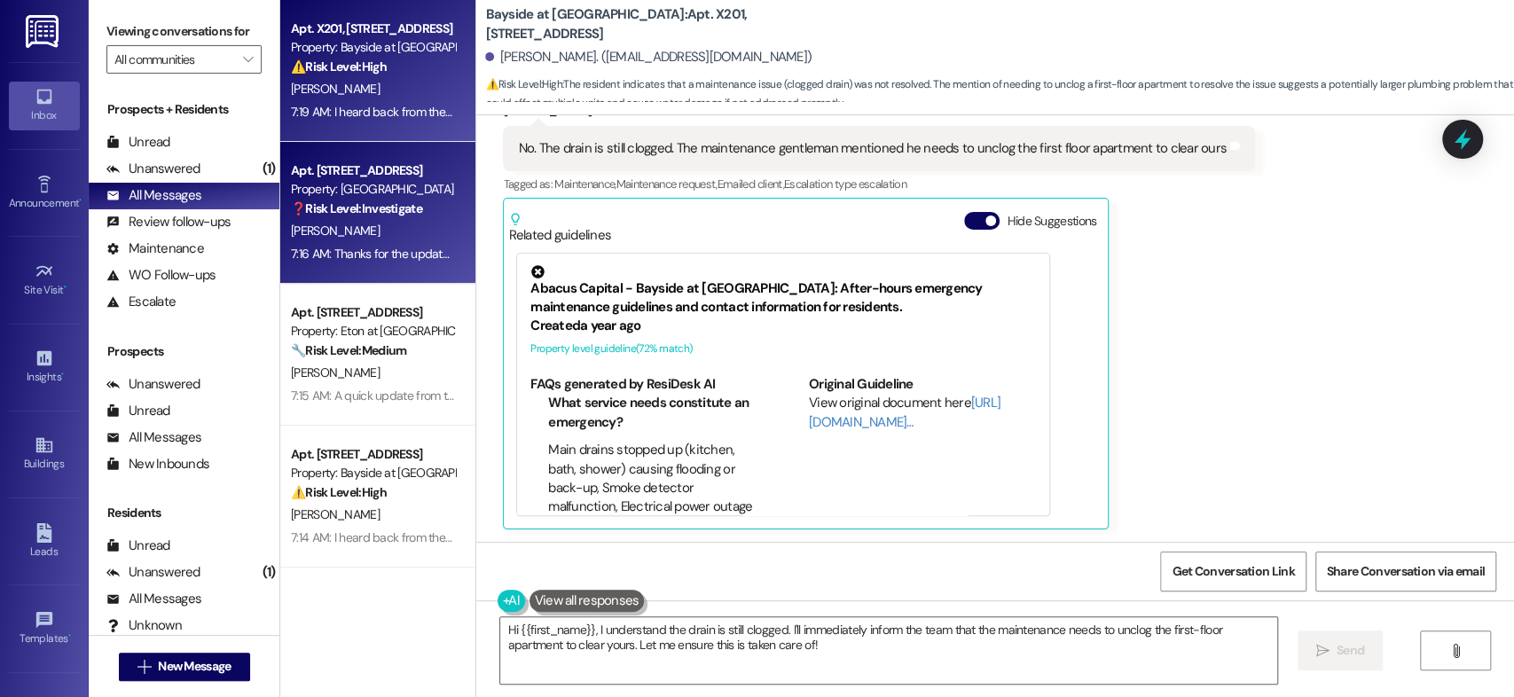
click at [363, 232] on div "[PERSON_NAME]" at bounding box center [373, 231] width 168 height 22
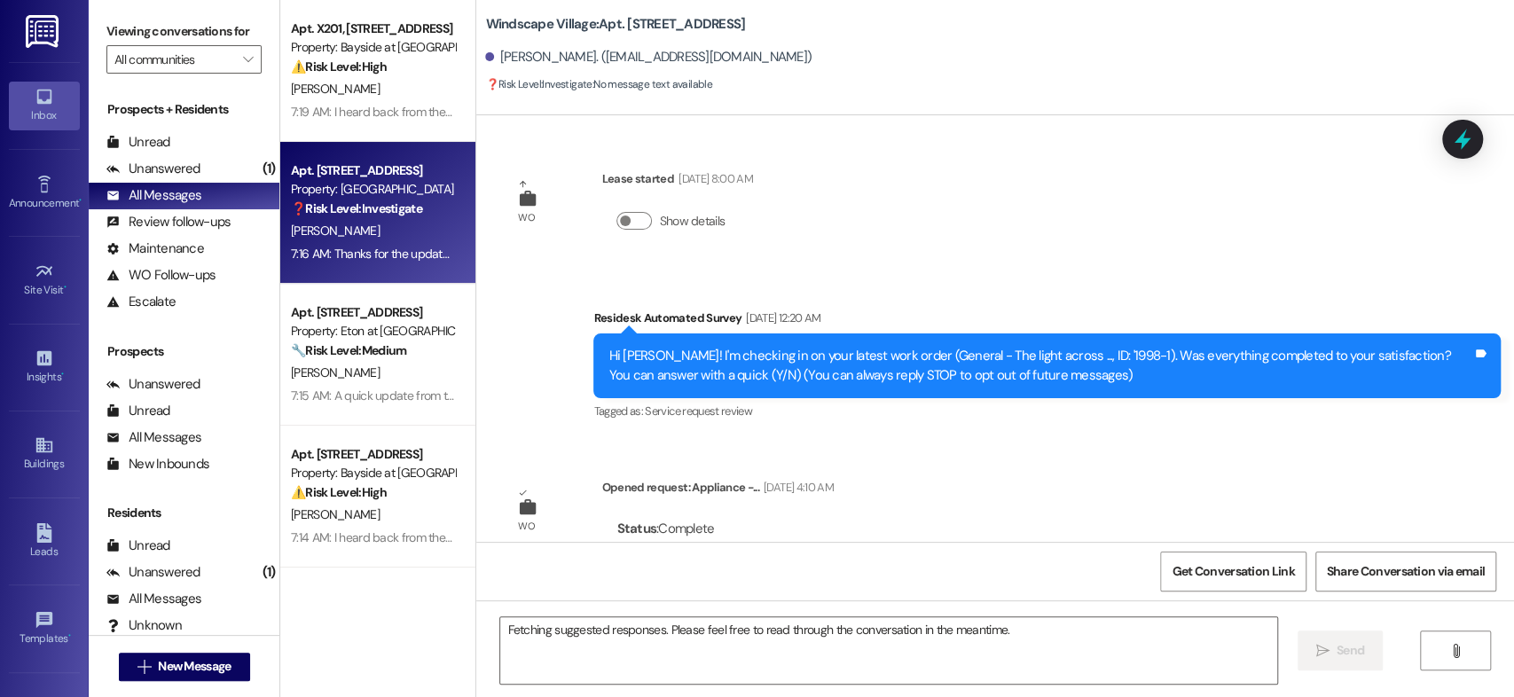
scroll to position [8012, 0]
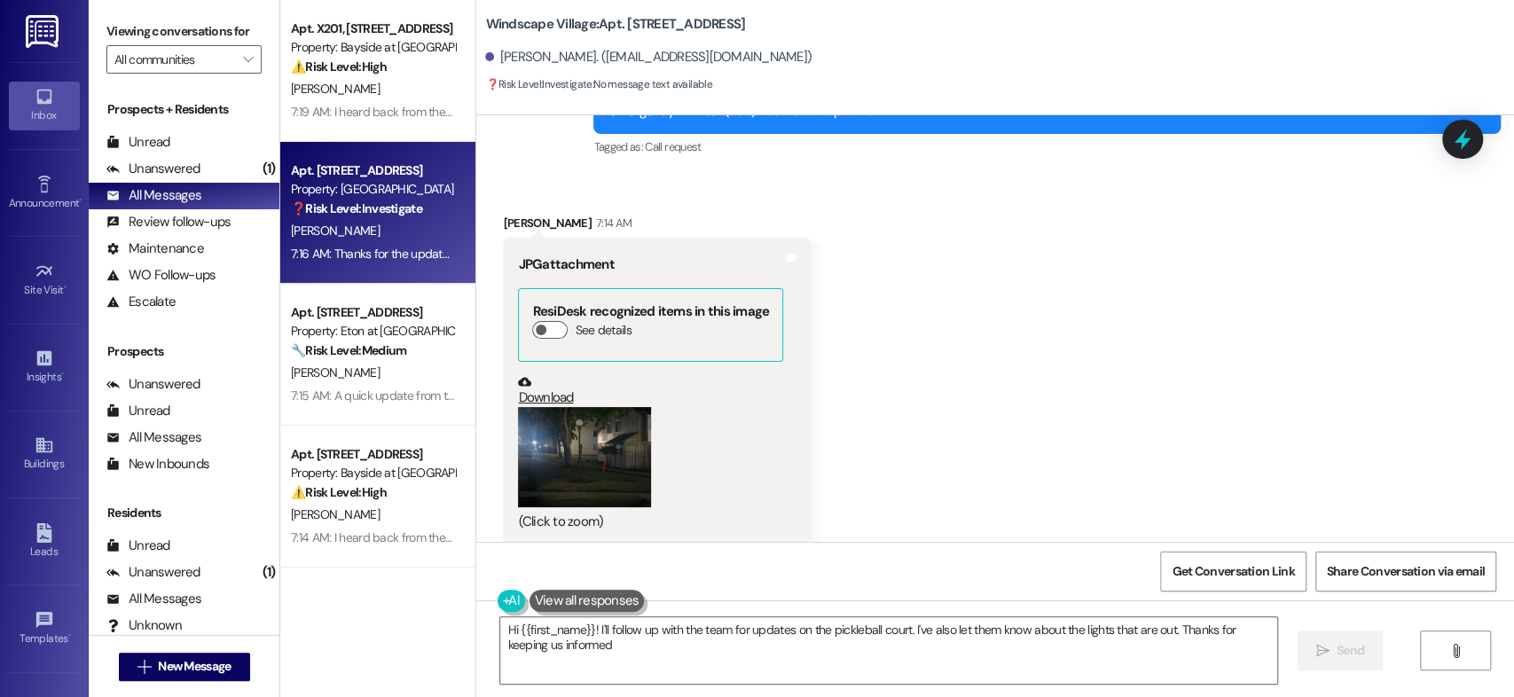
type textarea "Hi {{first_name}}! I'll follow up with the team for updates on the pickleball c…"
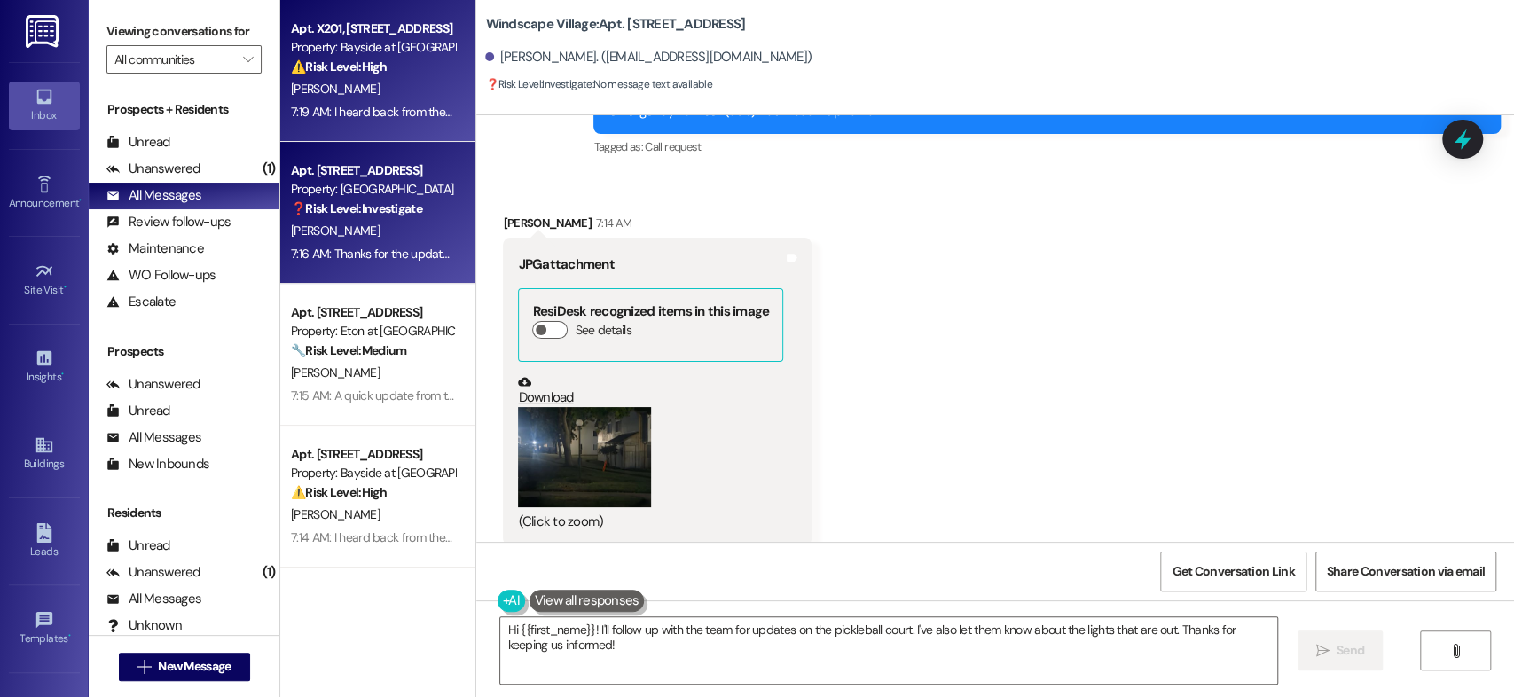
click at [403, 101] on div "7:19 AM: I heard back from the team. Just wanted to confirm, would you like us …" at bounding box center [373, 112] width 168 height 22
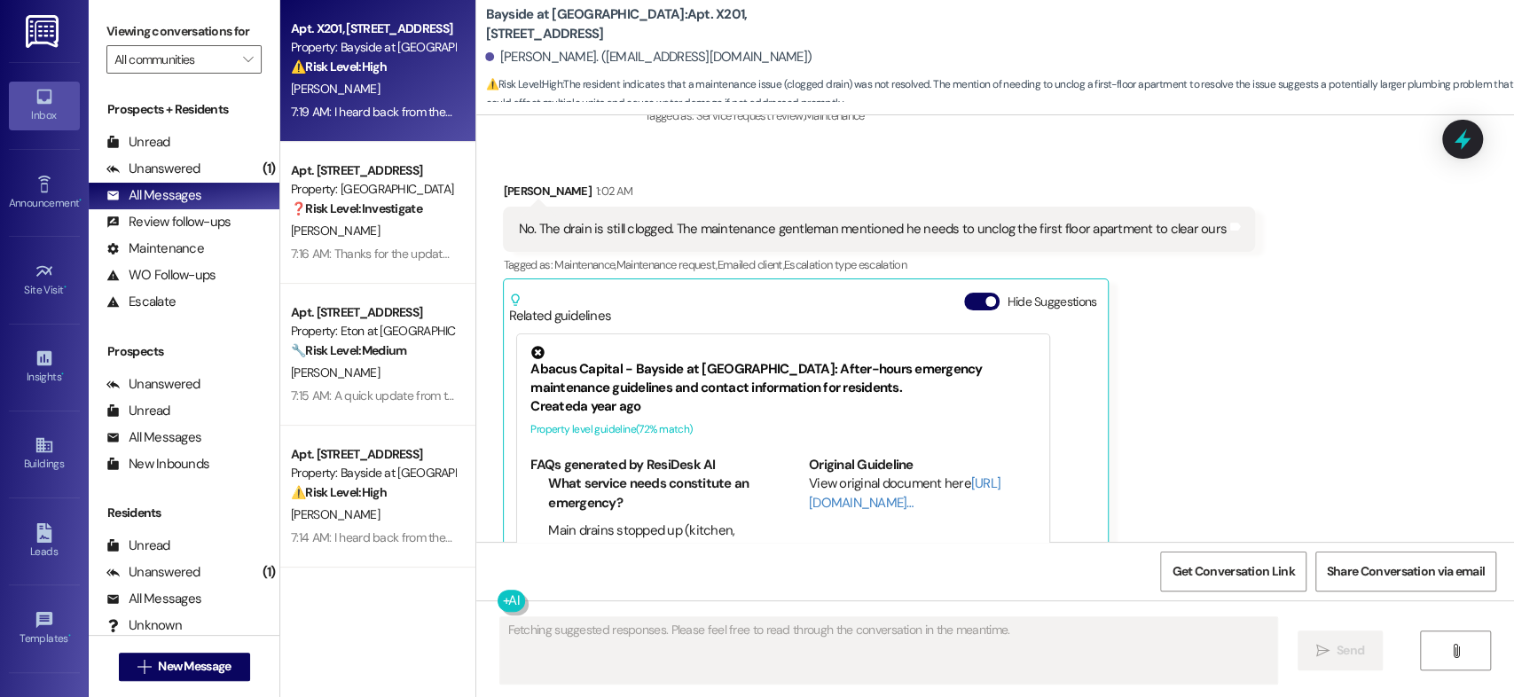
scroll to position [1944, 0]
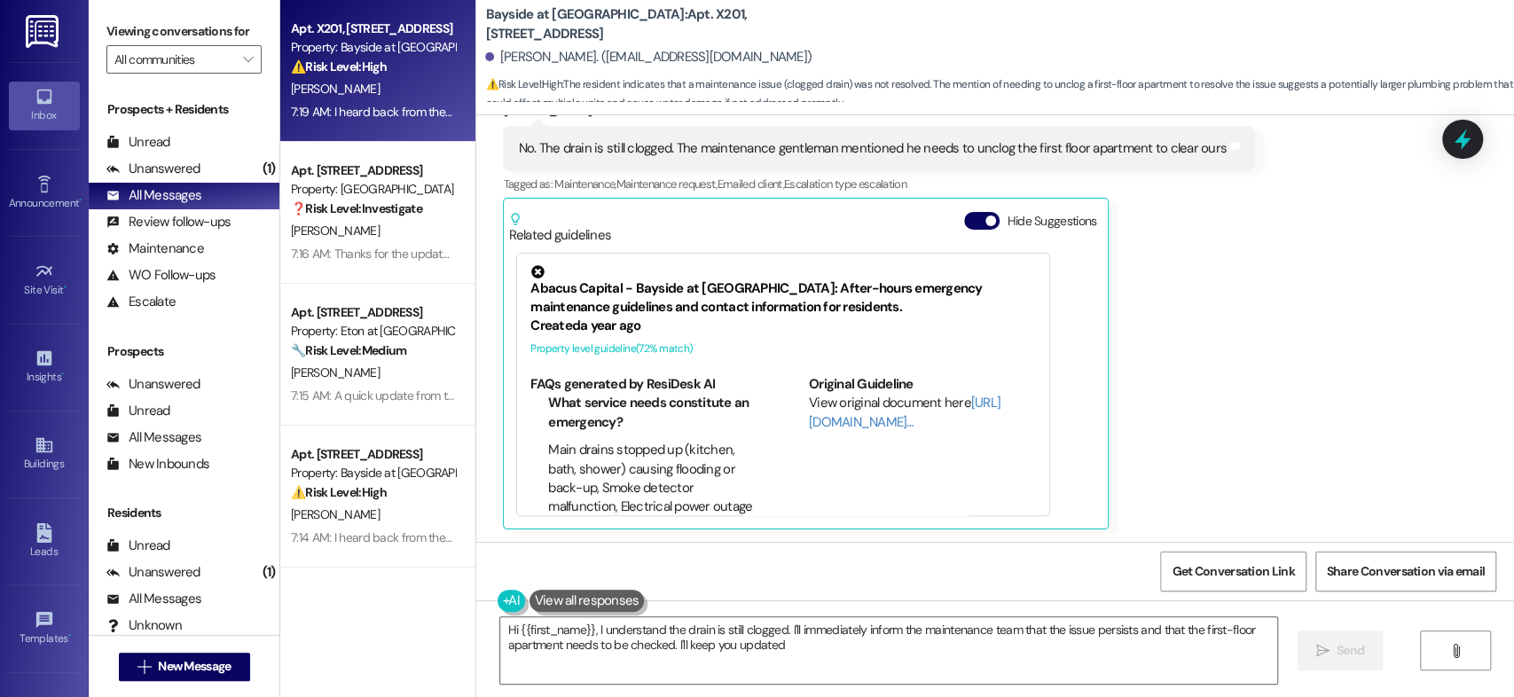
type textarea "Hi {{first_name}}, I understand the drain is still clogged. I'll immediately in…"
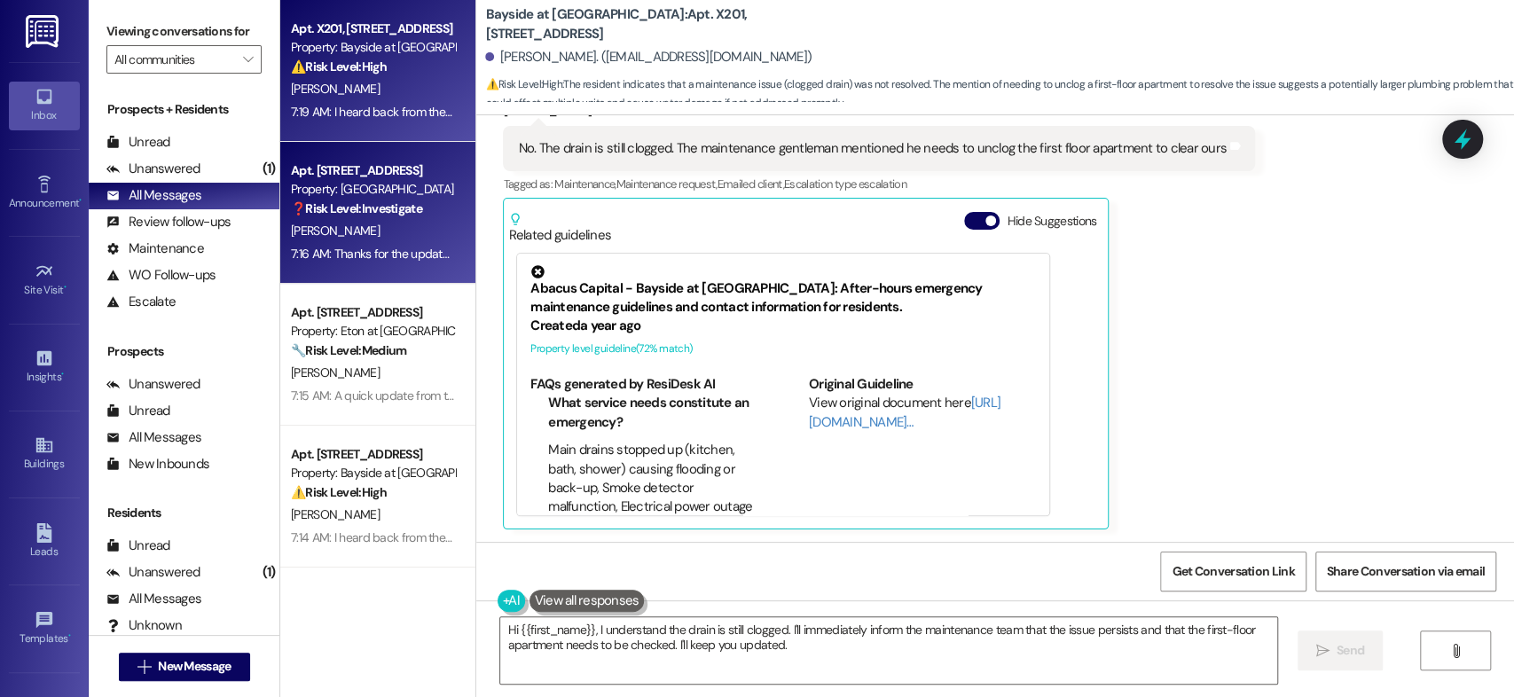
click at [380, 178] on div "Apt. [STREET_ADDRESS]" at bounding box center [373, 170] width 164 height 19
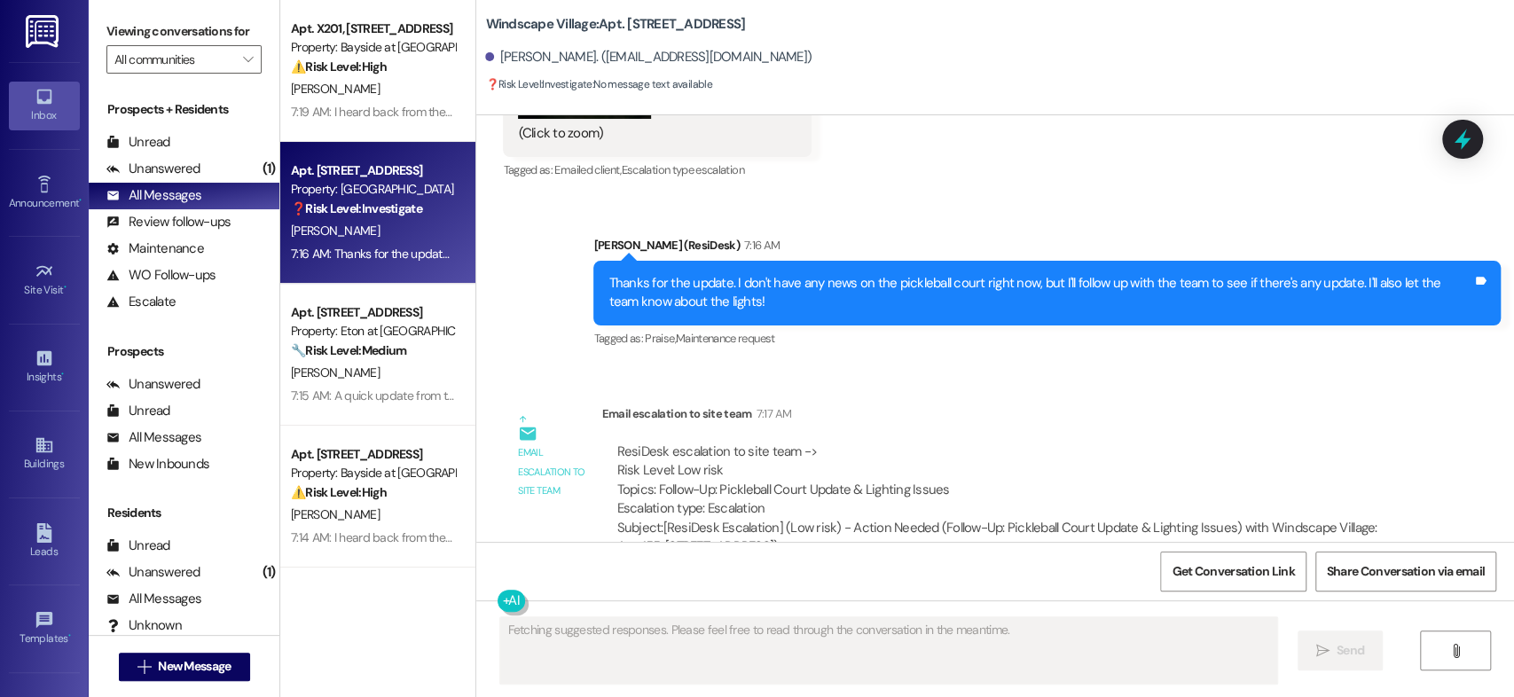
scroll to position [8012, 0]
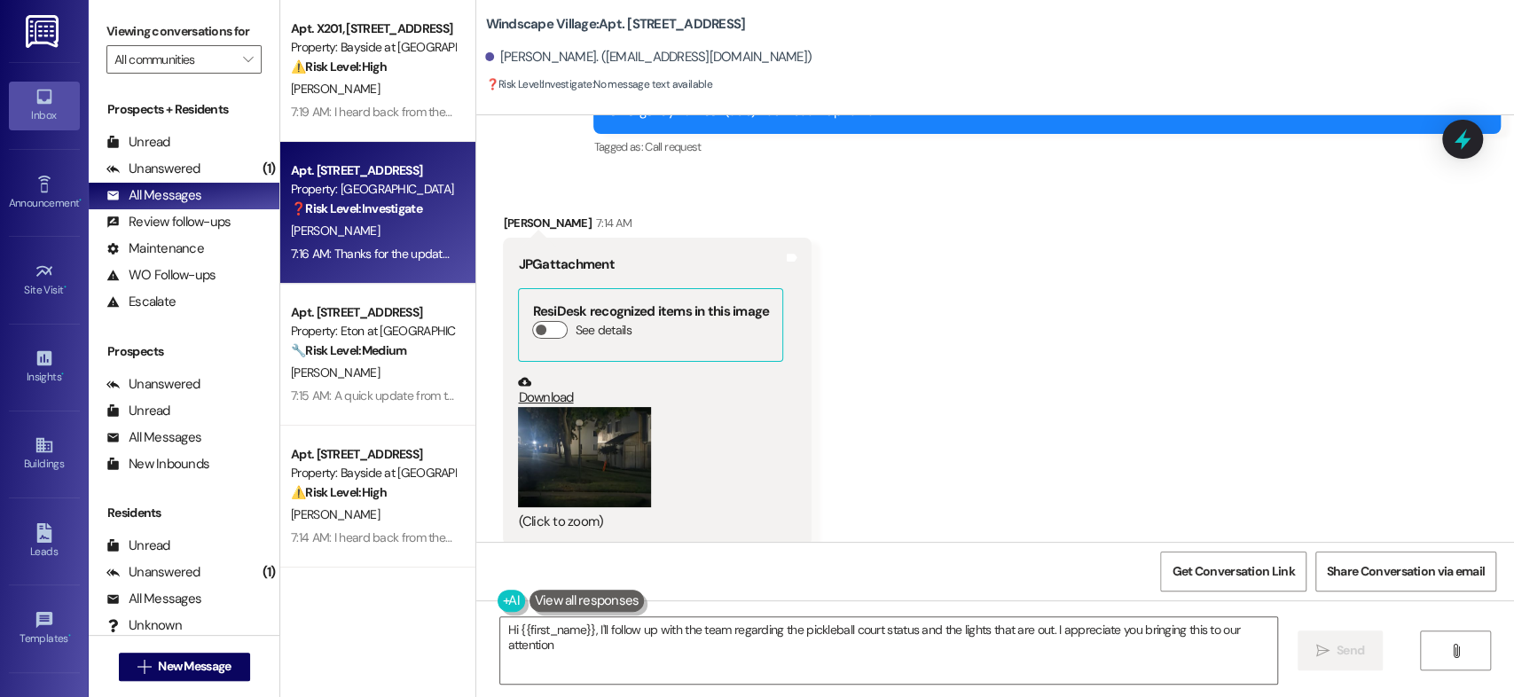
type textarea "Hi {{first_name}}, I'll follow up with the team regarding the pickleball court …"
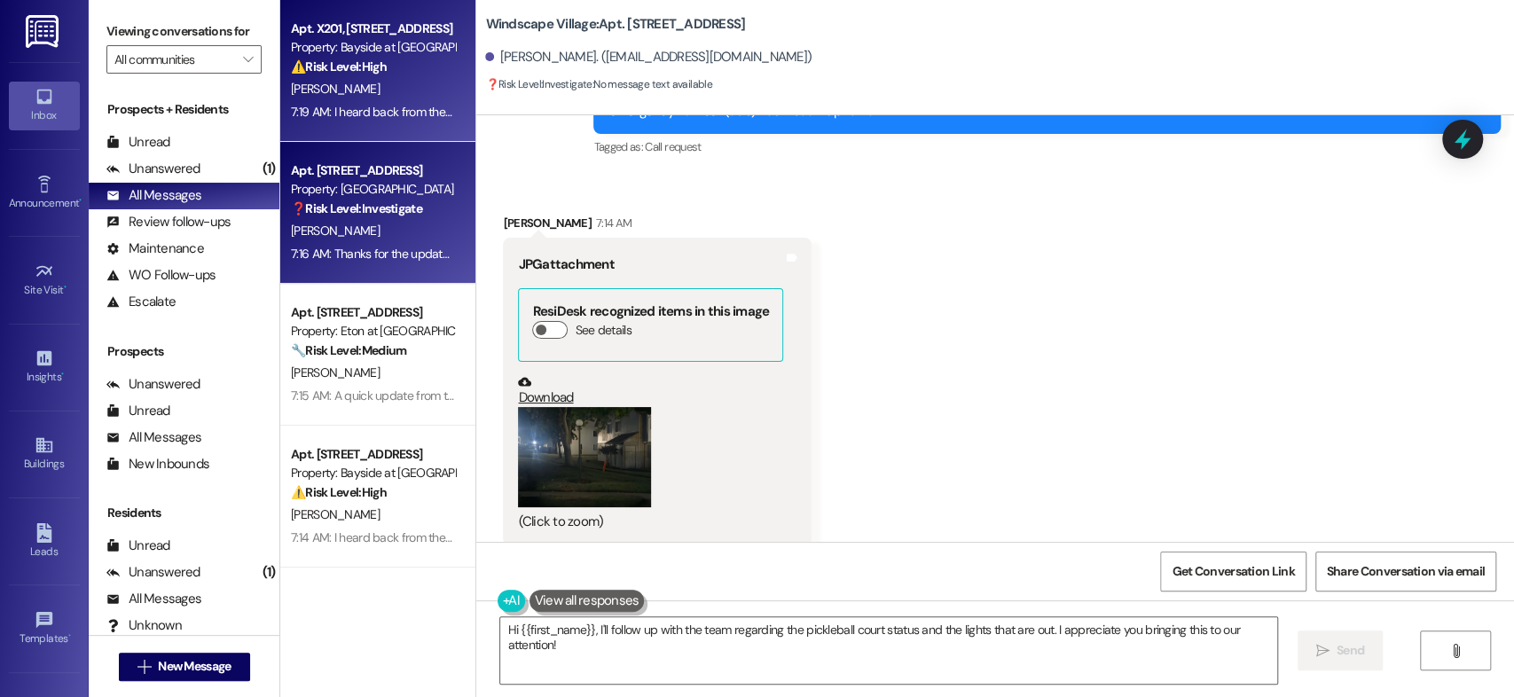
click at [374, 82] on div "K. Stern" at bounding box center [373, 89] width 168 height 22
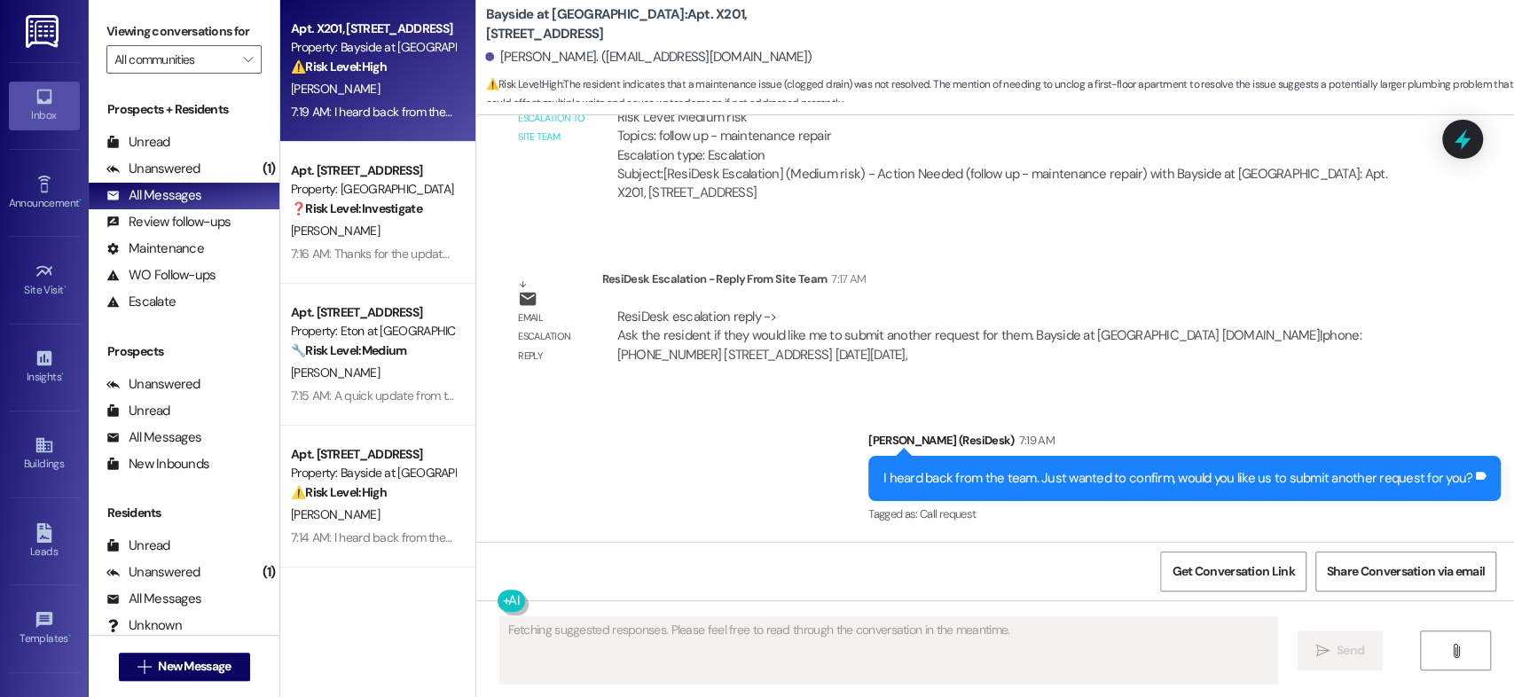
scroll to position [2624, 0]
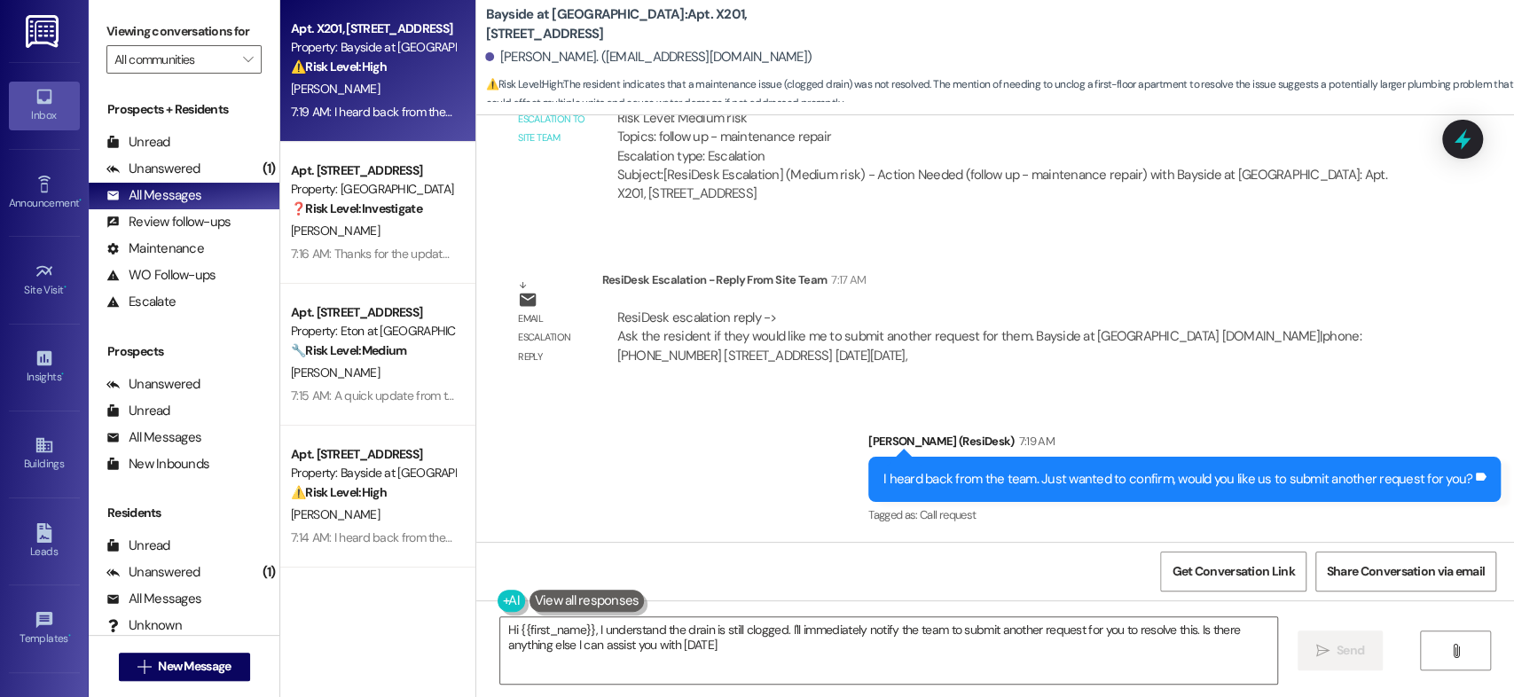
type textarea "Hi {{first_name}}, I understand the drain is still clogged. I'll immediately no…"
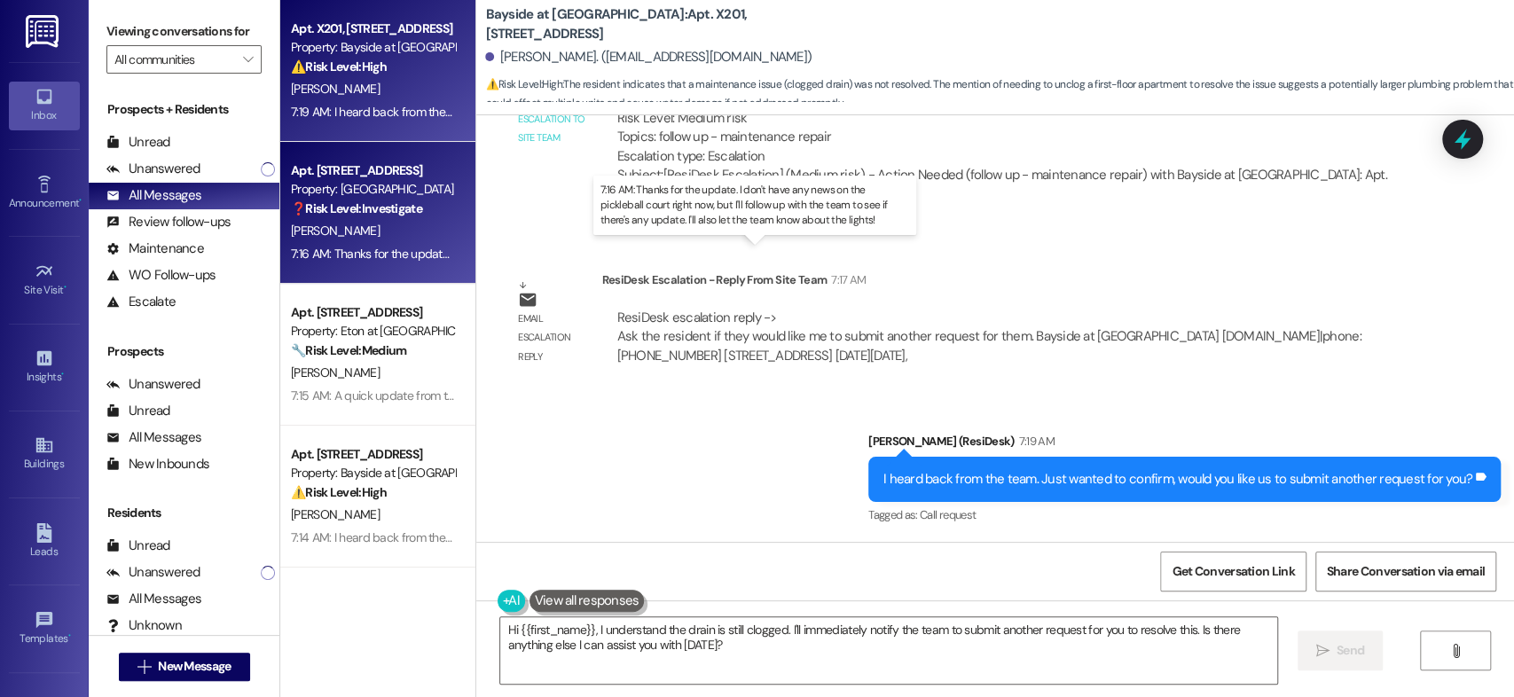
click at [348, 246] on div "7:16 AM: Thanks for the update. I don't have any news on the pickleball court r…" at bounding box center [768, 254] width 955 height 16
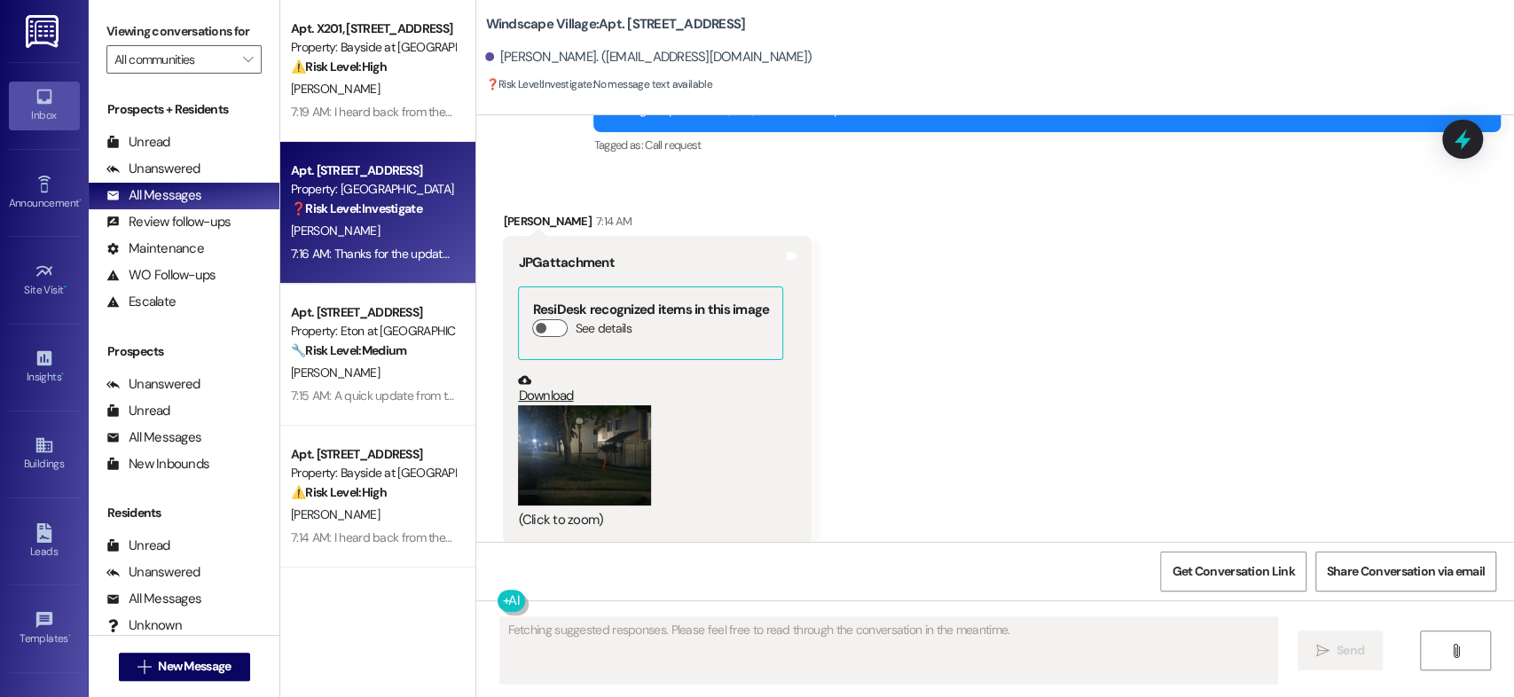
scroll to position [8012, 0]
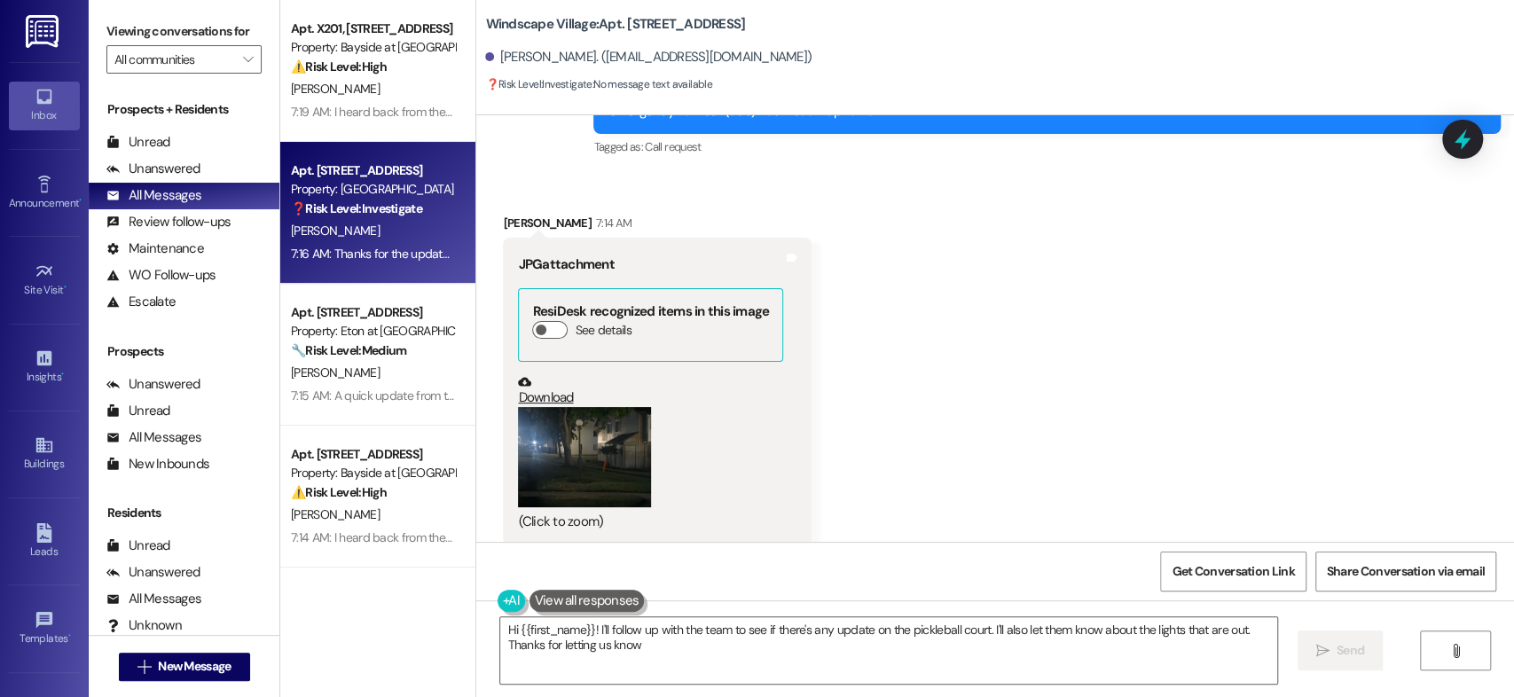
type textarea "Hi {{first_name}}! I'll follow up with the team to see if there's any update on…"
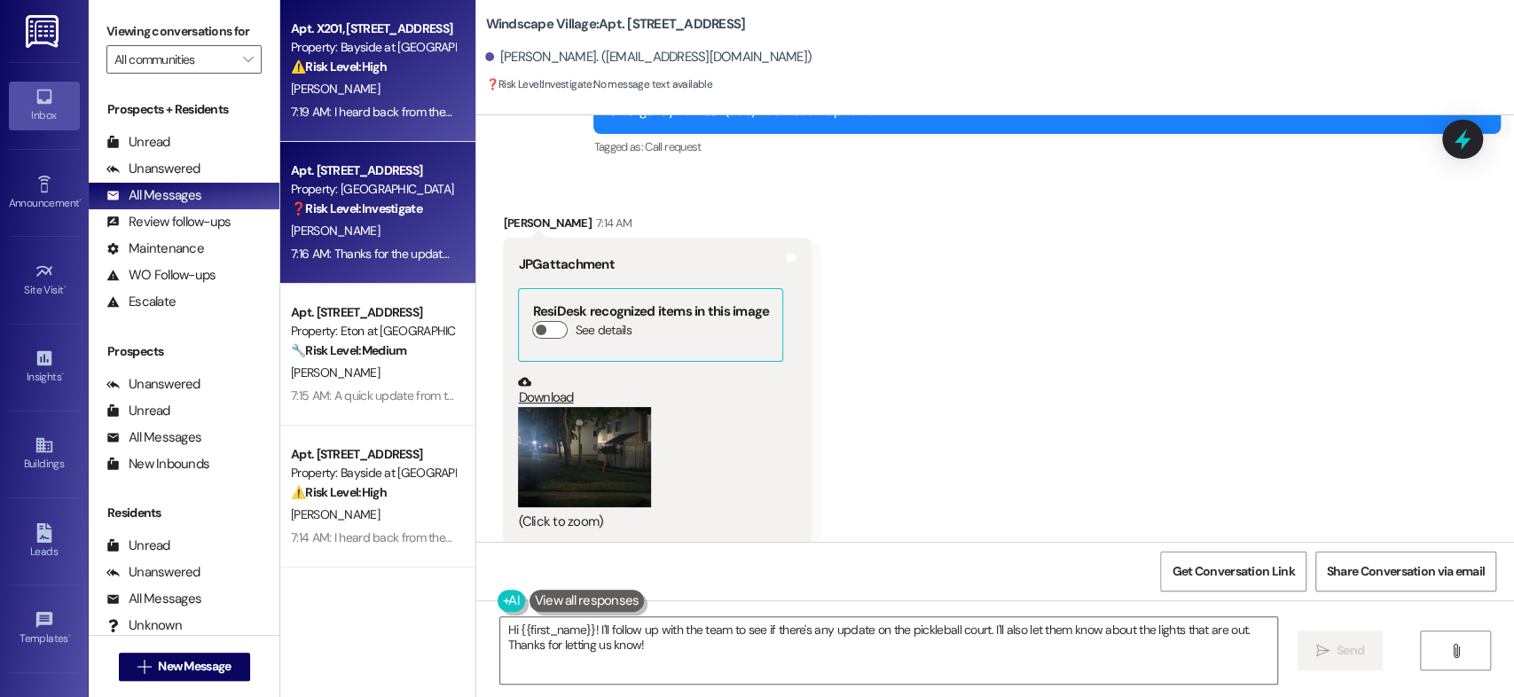
click at [377, 48] on div "Property: Bayside at [GEOGRAPHIC_DATA]" at bounding box center [373, 47] width 164 height 19
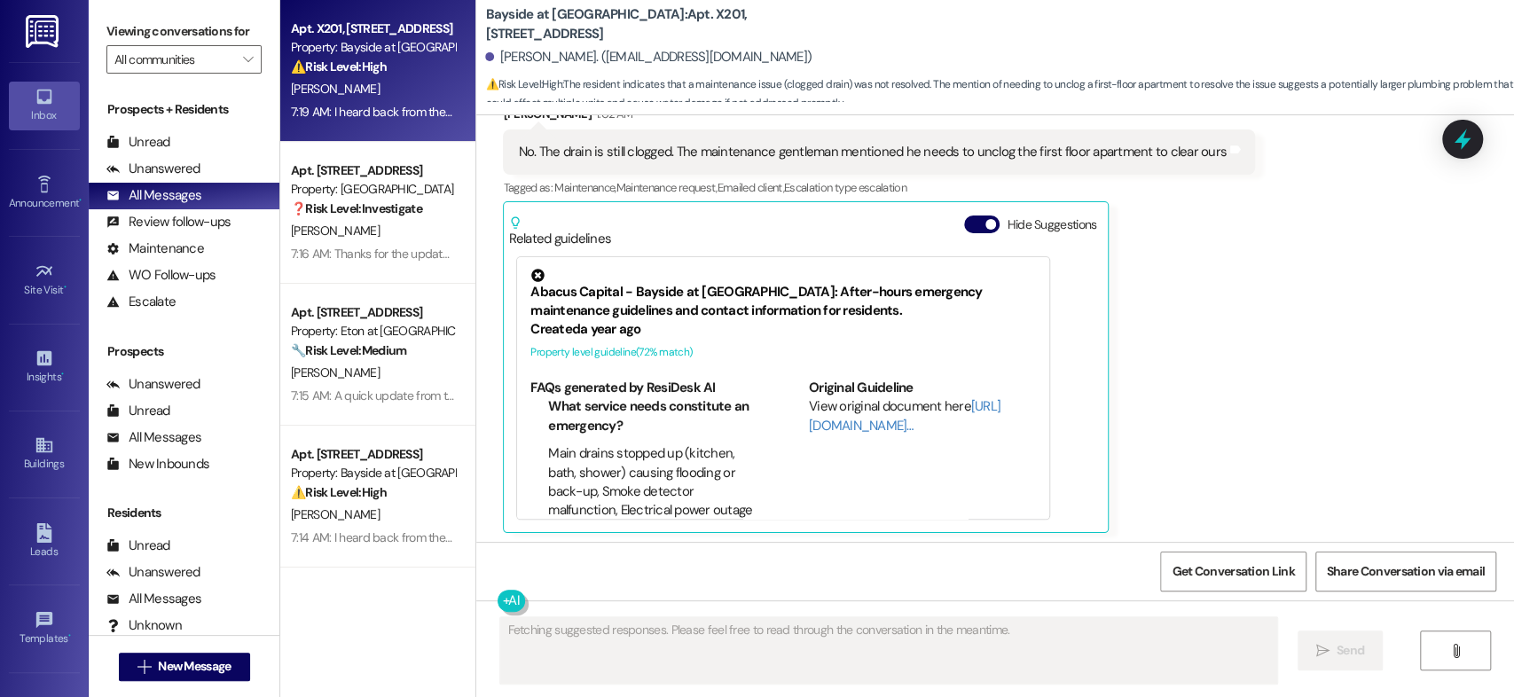
scroll to position [1944, 0]
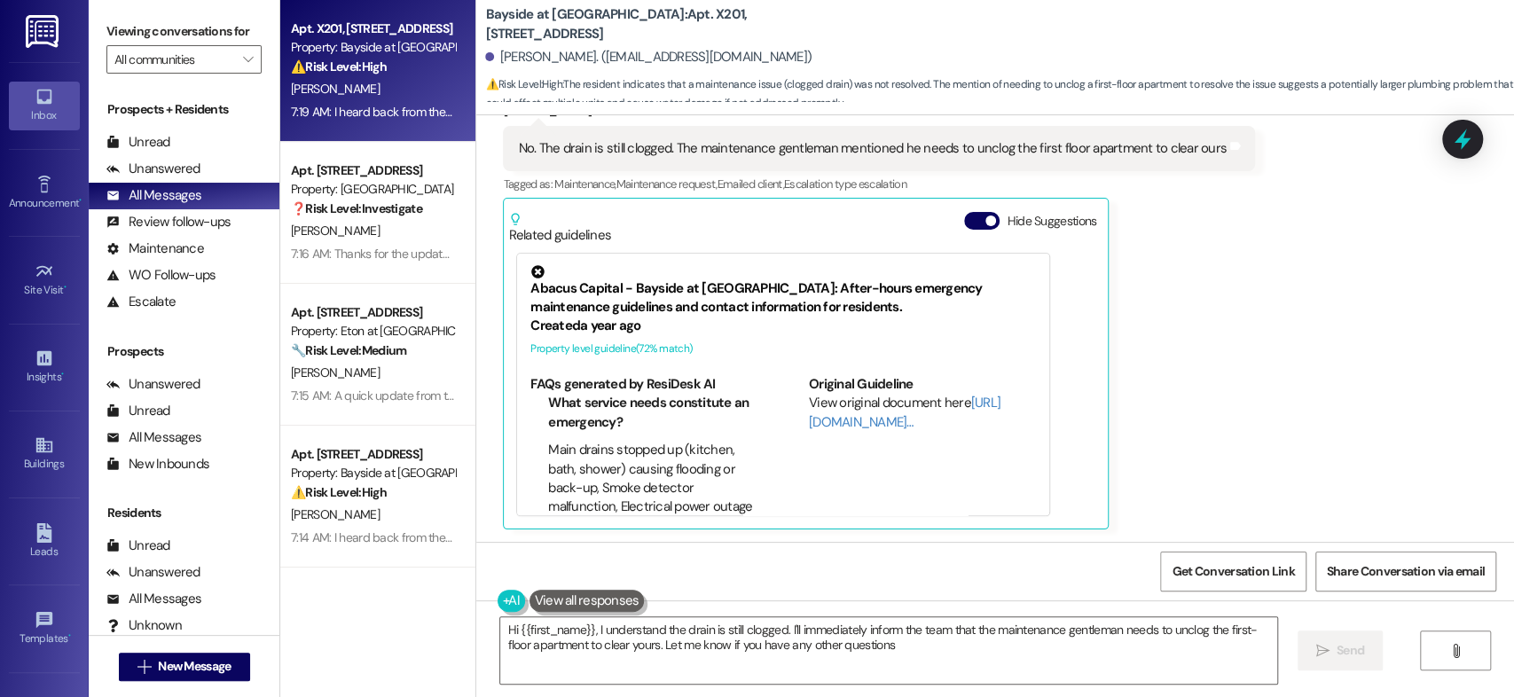
type textarea "Hi {{first_name}}, I understand the drain is still clogged. I'll immediately in…"
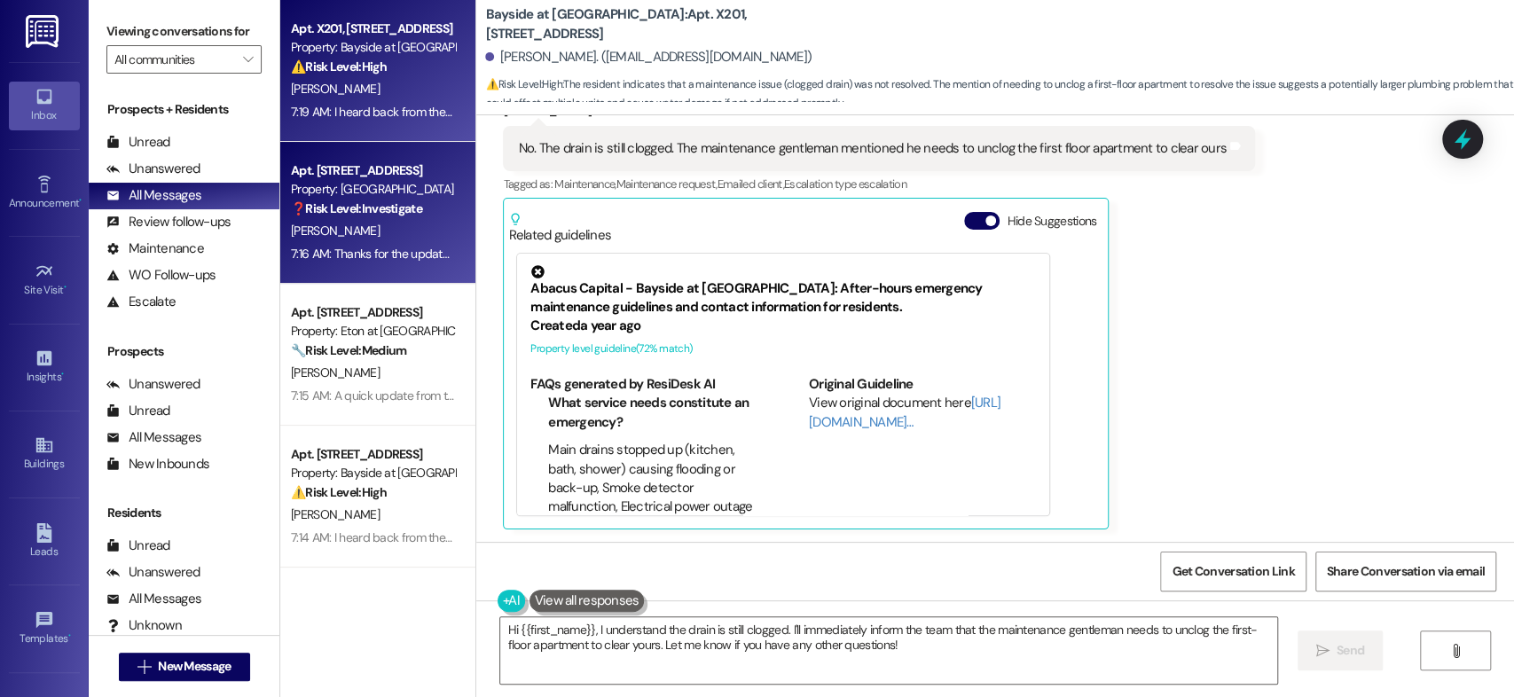
click at [362, 152] on div "Apt. 155, 1300 North L St. Ste 168 Property: Windscape Village ❓ Risk Level: In…" at bounding box center [377, 213] width 195 height 142
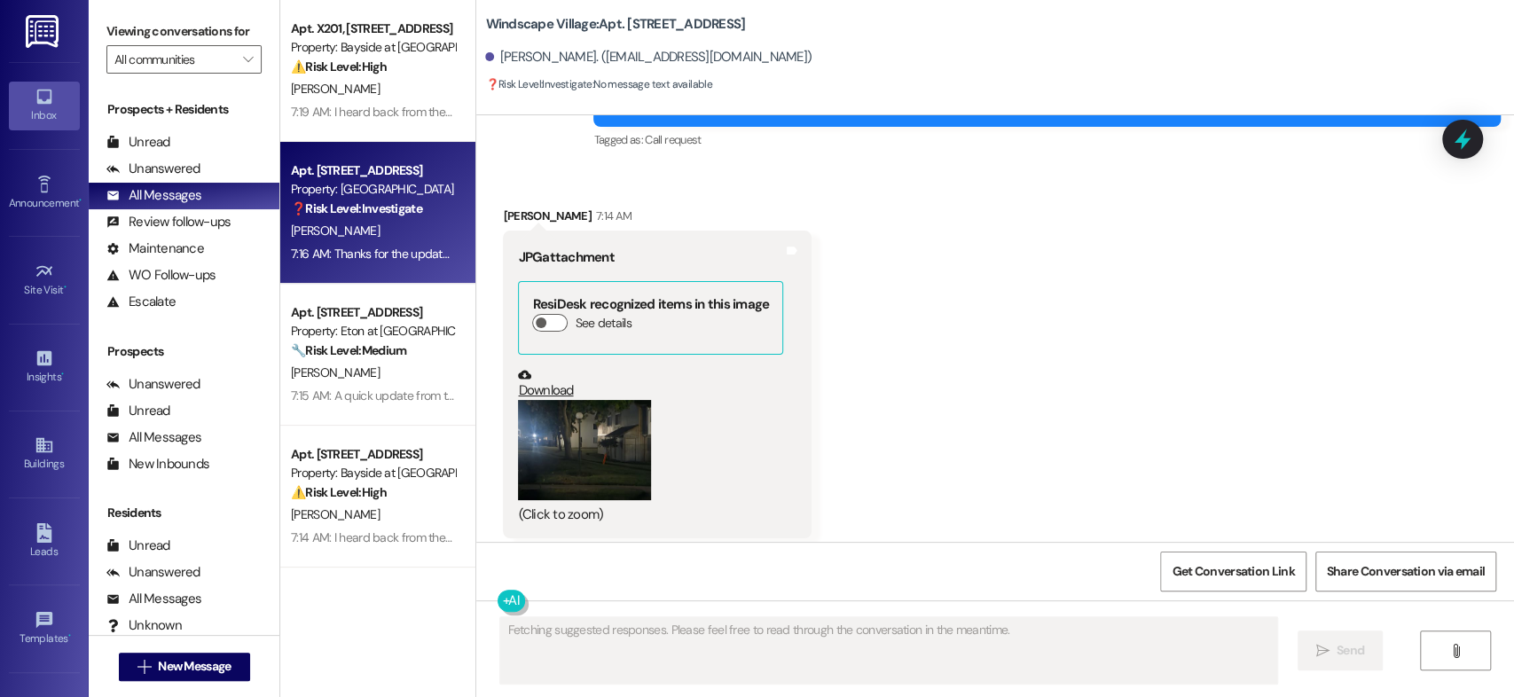
scroll to position [8012, 0]
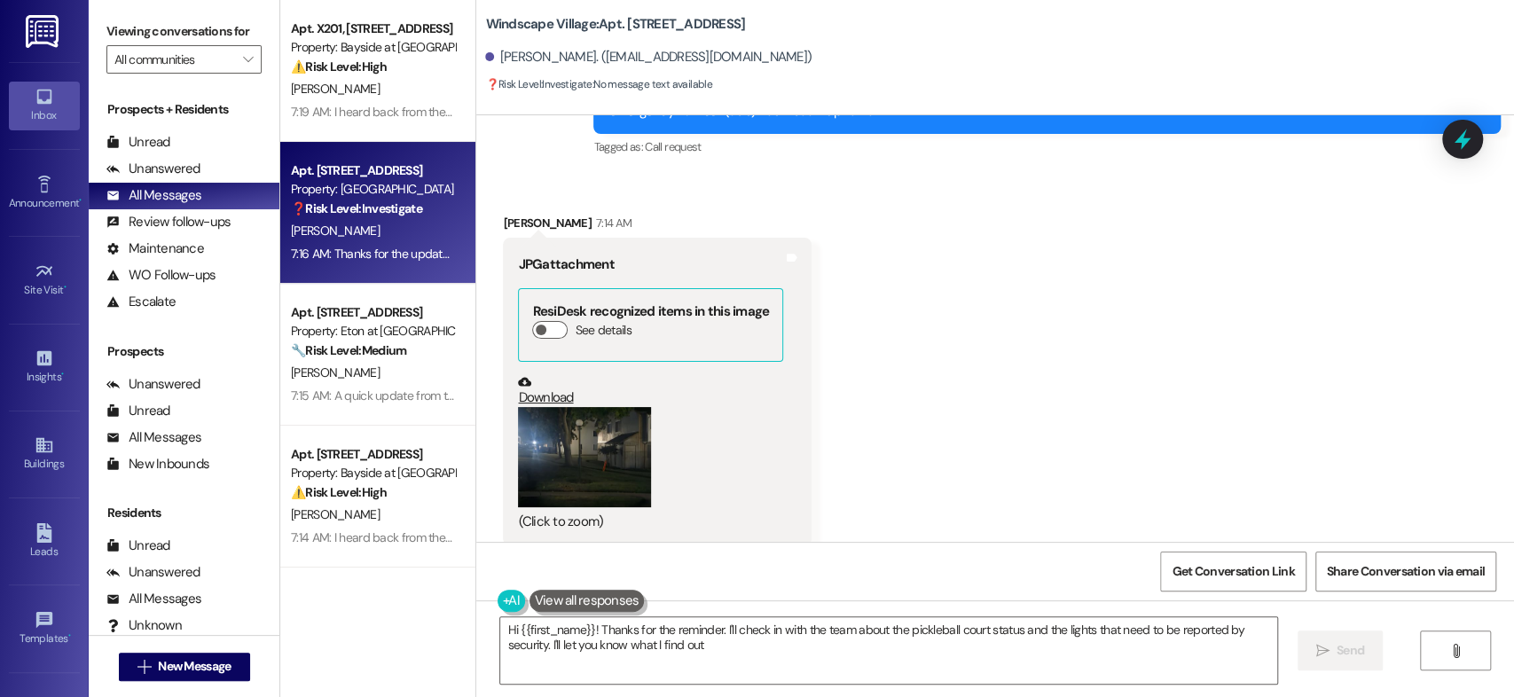
type textarea "Hi {{first_name}}! Thanks for the reminder. I'll check in with the team about t…"
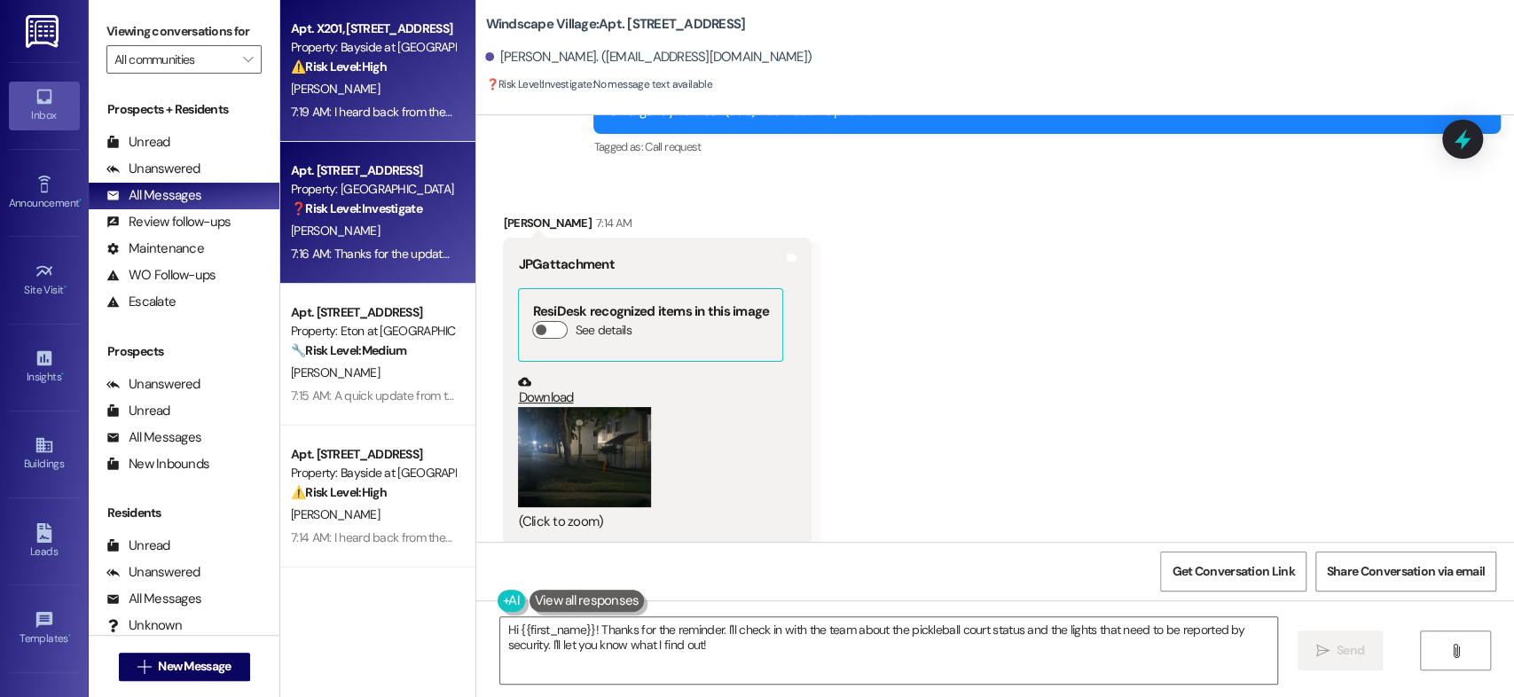
click at [390, 67] on div "⚠️ Risk Level: High The resident indicates that a maintenance issue (clogged dr…" at bounding box center [373, 67] width 164 height 19
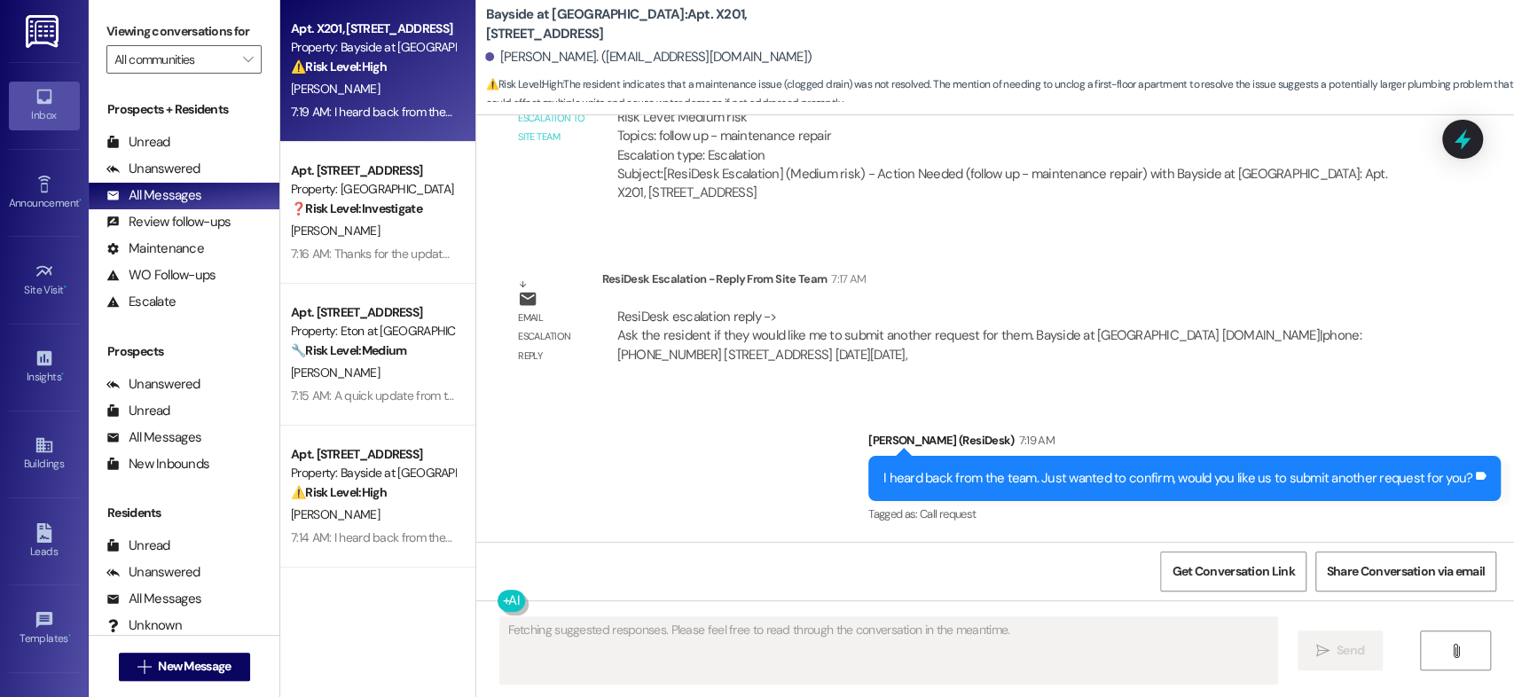
scroll to position [2624, 0]
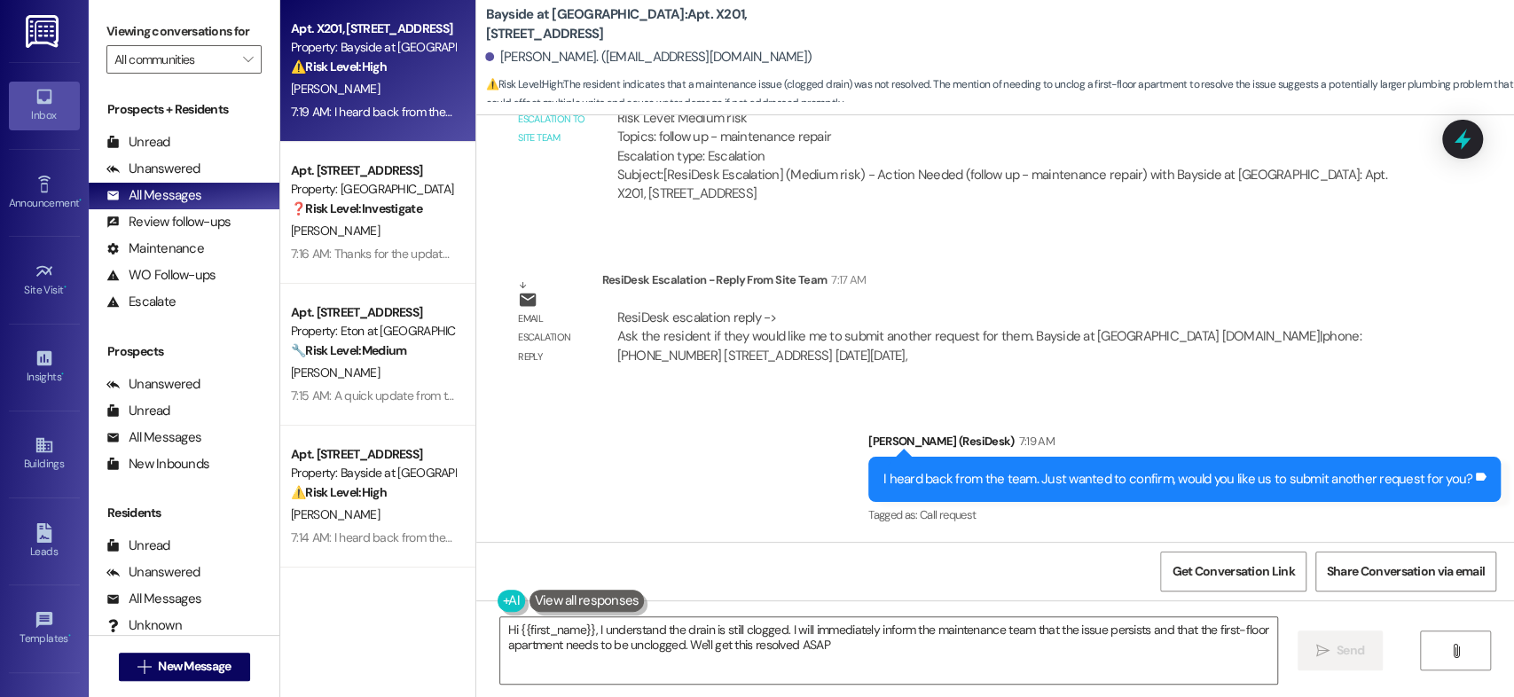
type textarea "Hi {{first_name}}, I understand the drain is still clogged. I will immediately …"
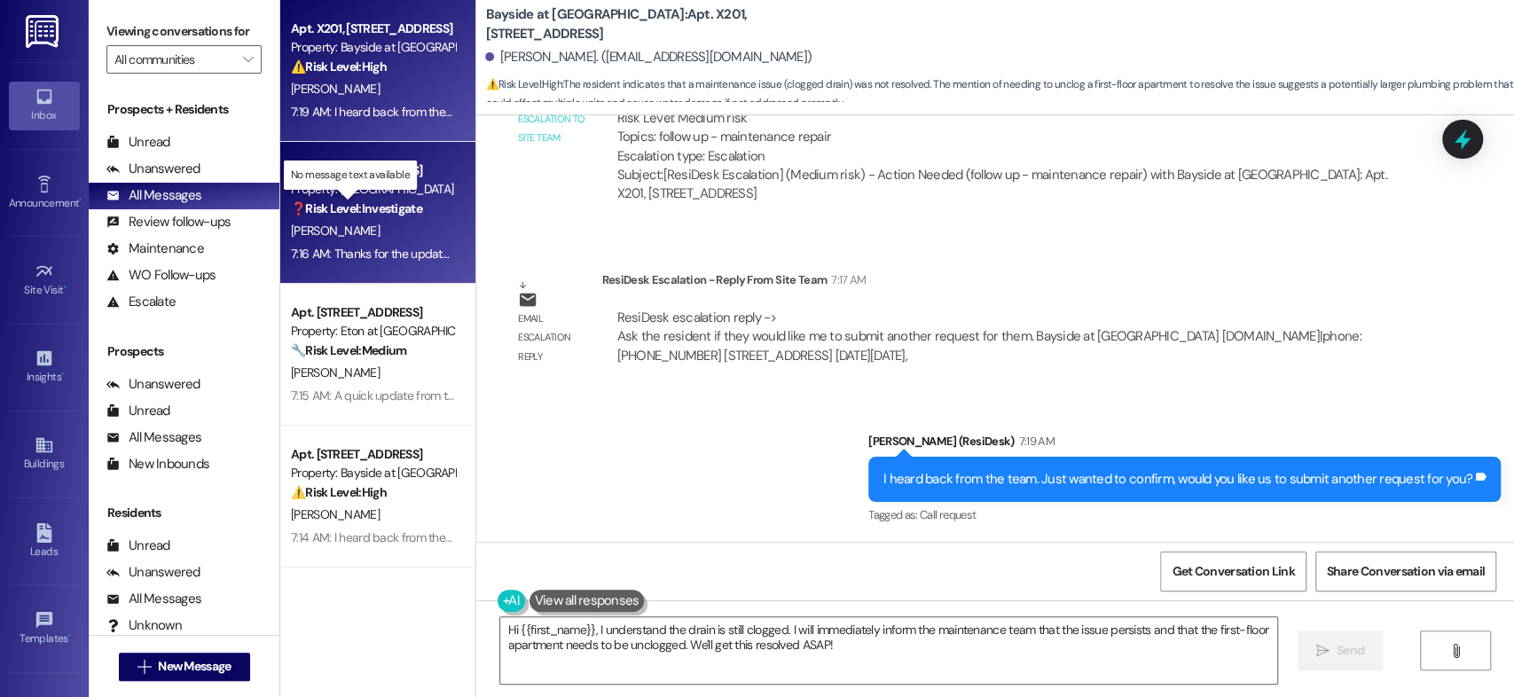
click at [362, 202] on strong "❓ Risk Level: Investigate" at bounding box center [356, 208] width 131 height 16
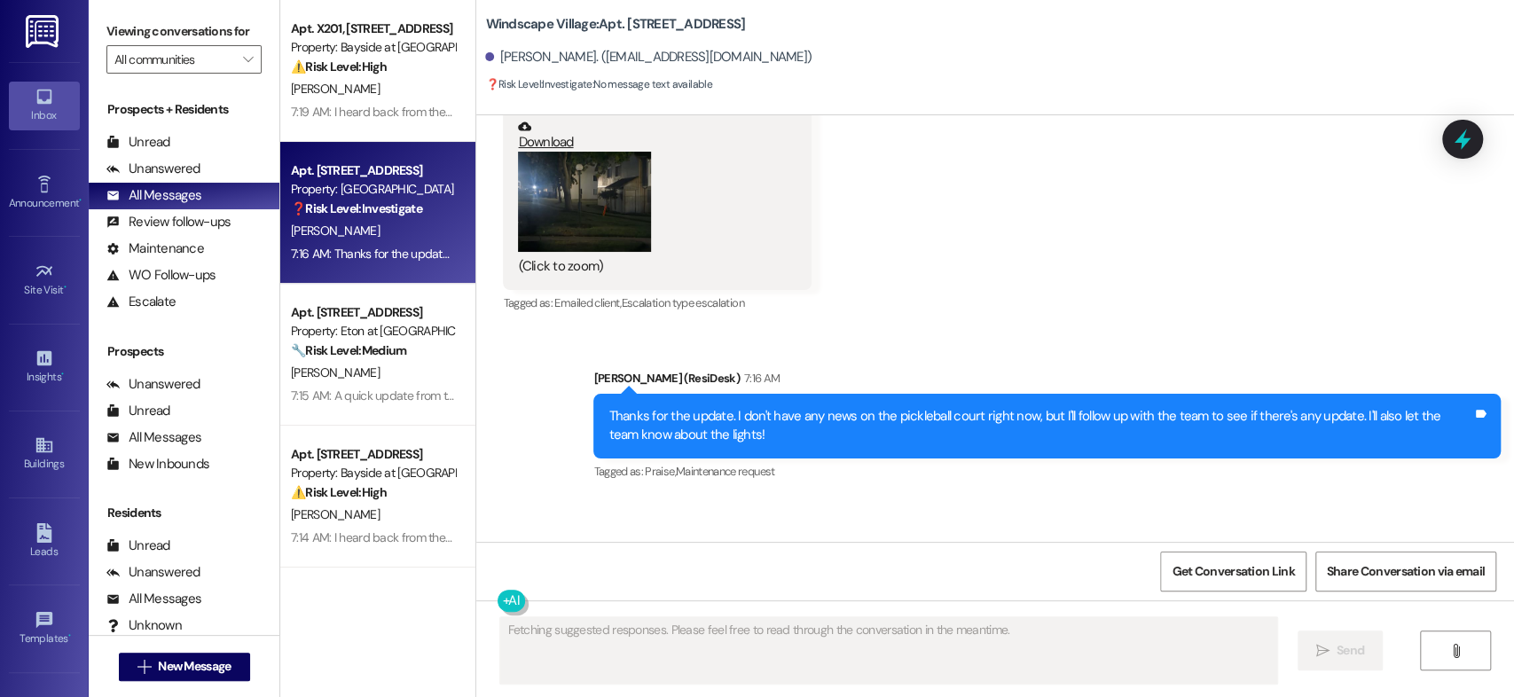
scroll to position [8012, 0]
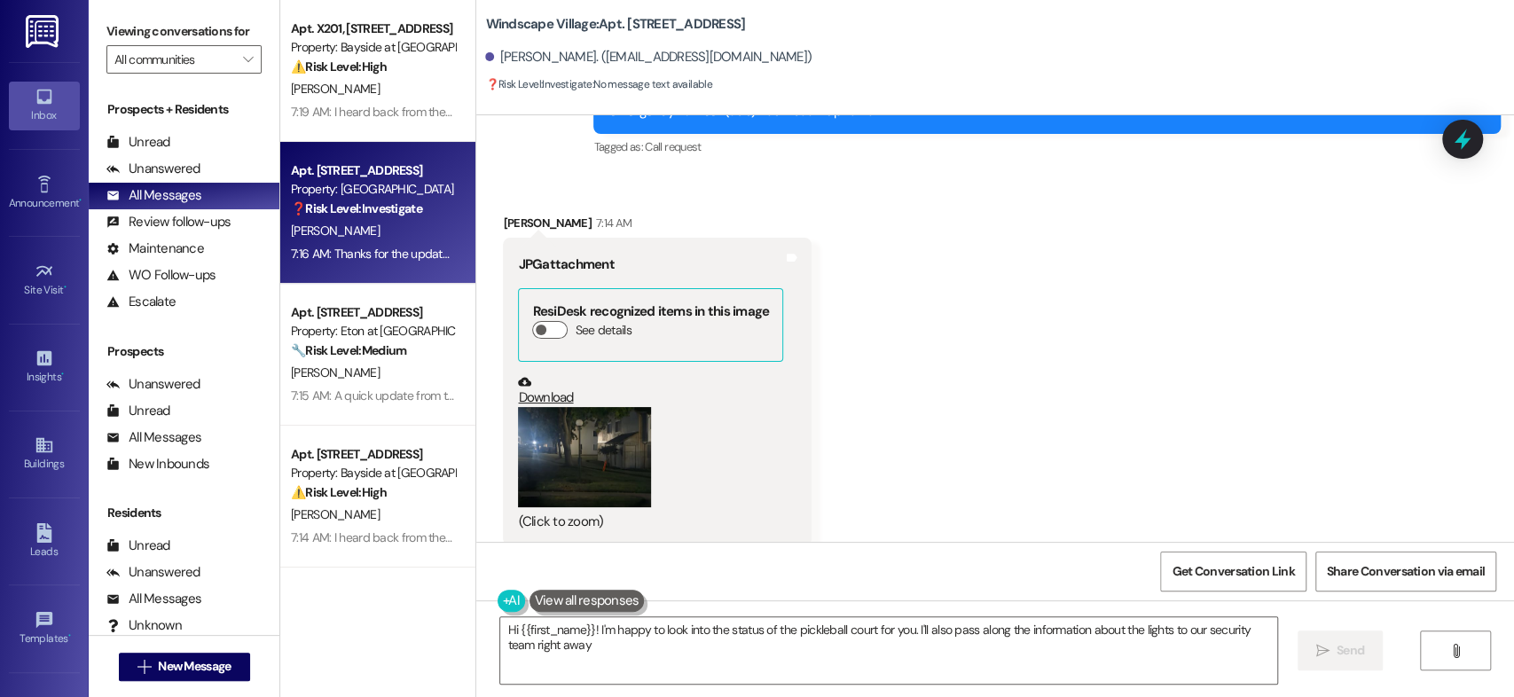
type textarea "Hi {{first_name}}! I'm happy to look into the status of the pickleball court fo…"
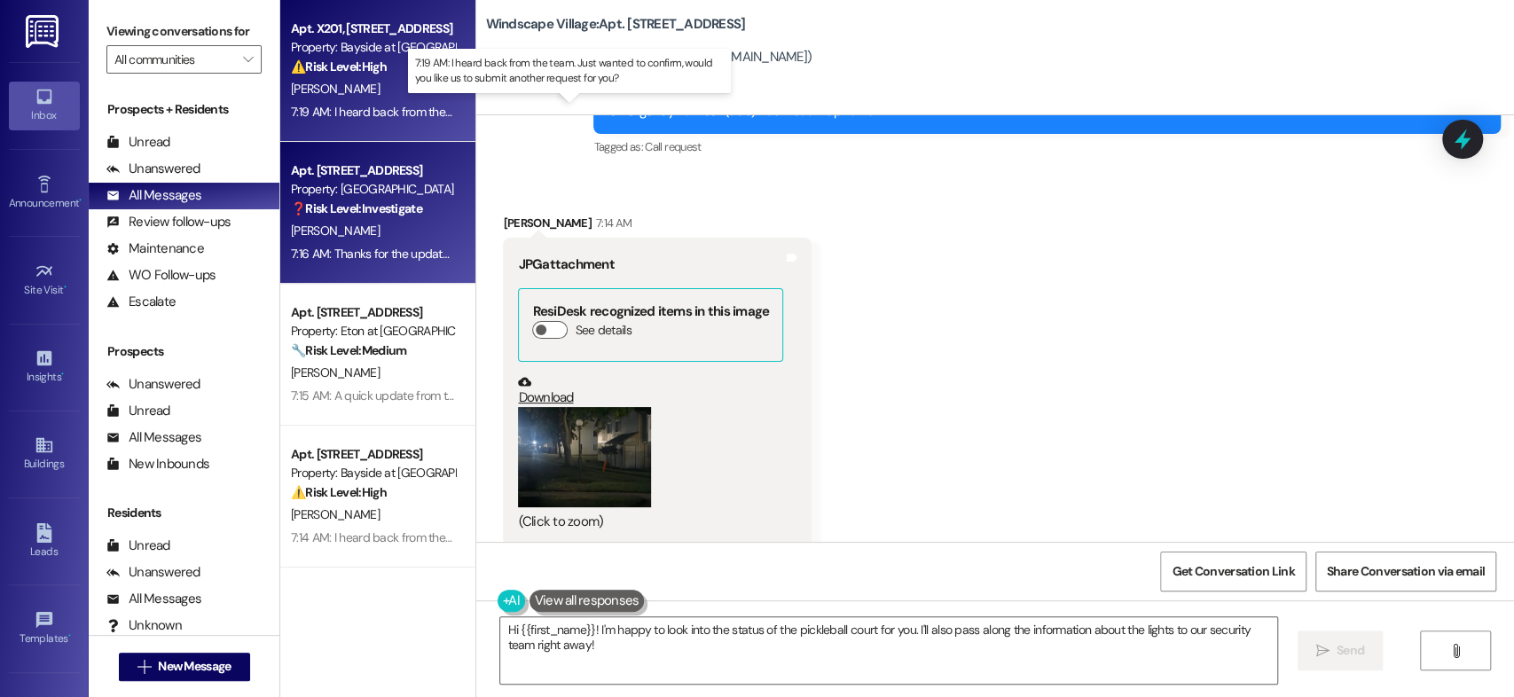
click at [397, 114] on div "7:19 AM: I heard back from the team. Just wanted to confirm, would you like us …" at bounding box center [581, 112] width 581 height 16
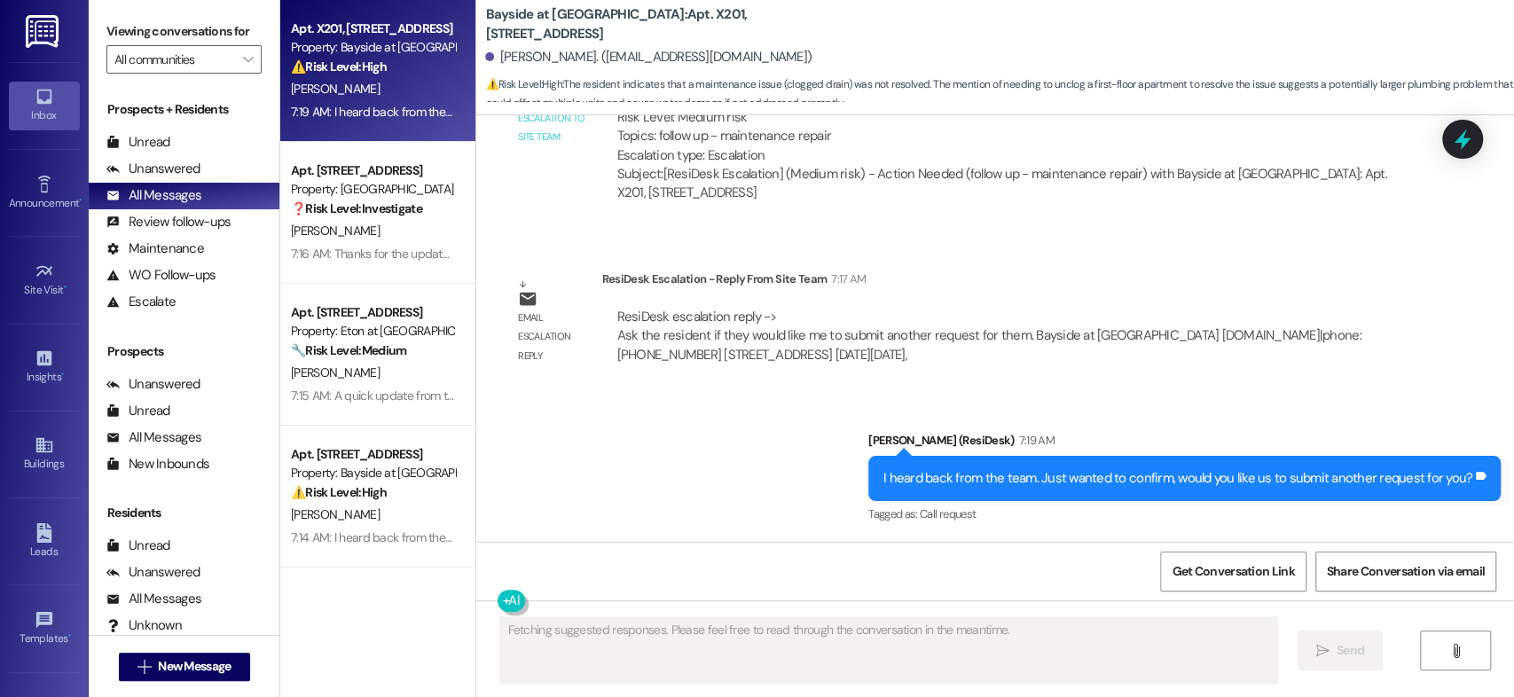
scroll to position [2624, 0]
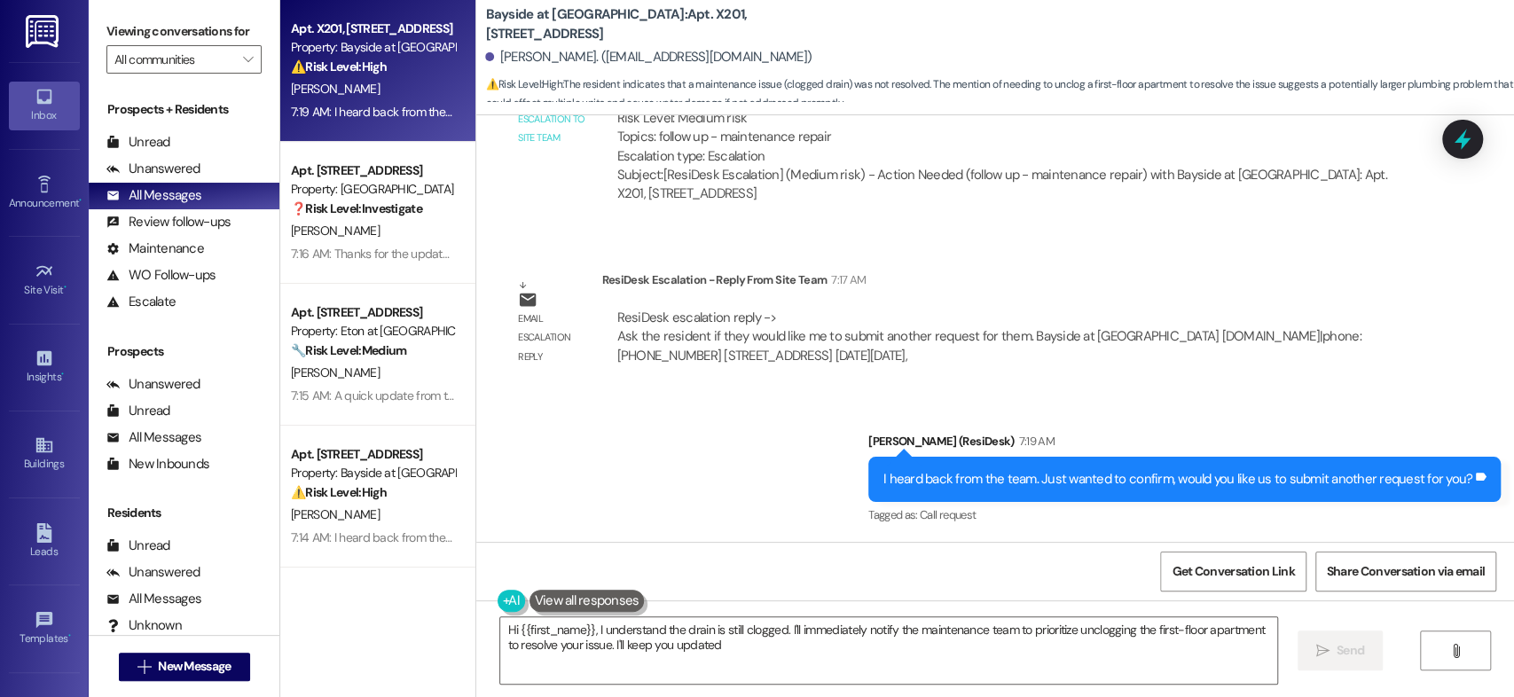
type textarea "Hi {{first_name}}, I understand the drain is still clogged. I'll immediately no…"
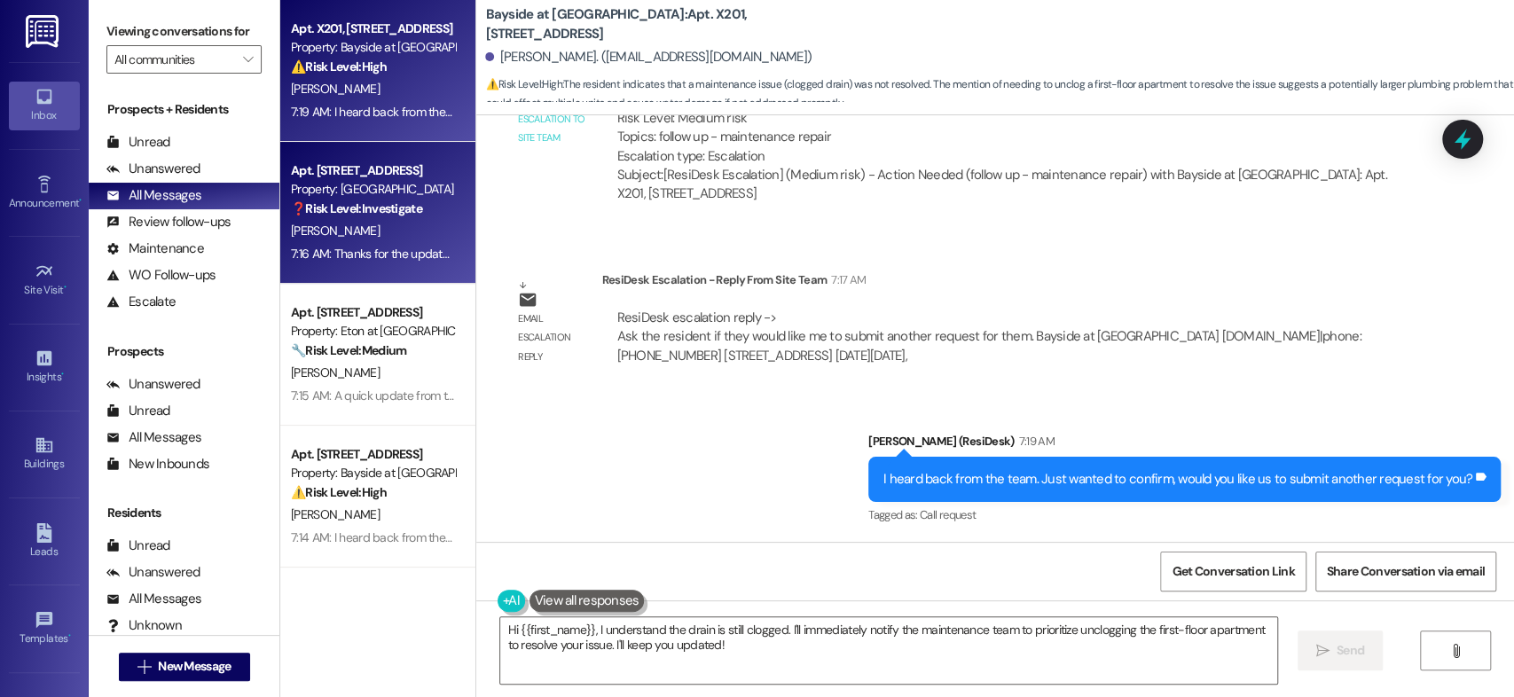
click at [370, 161] on div "Apt. [STREET_ADDRESS]" at bounding box center [373, 170] width 164 height 19
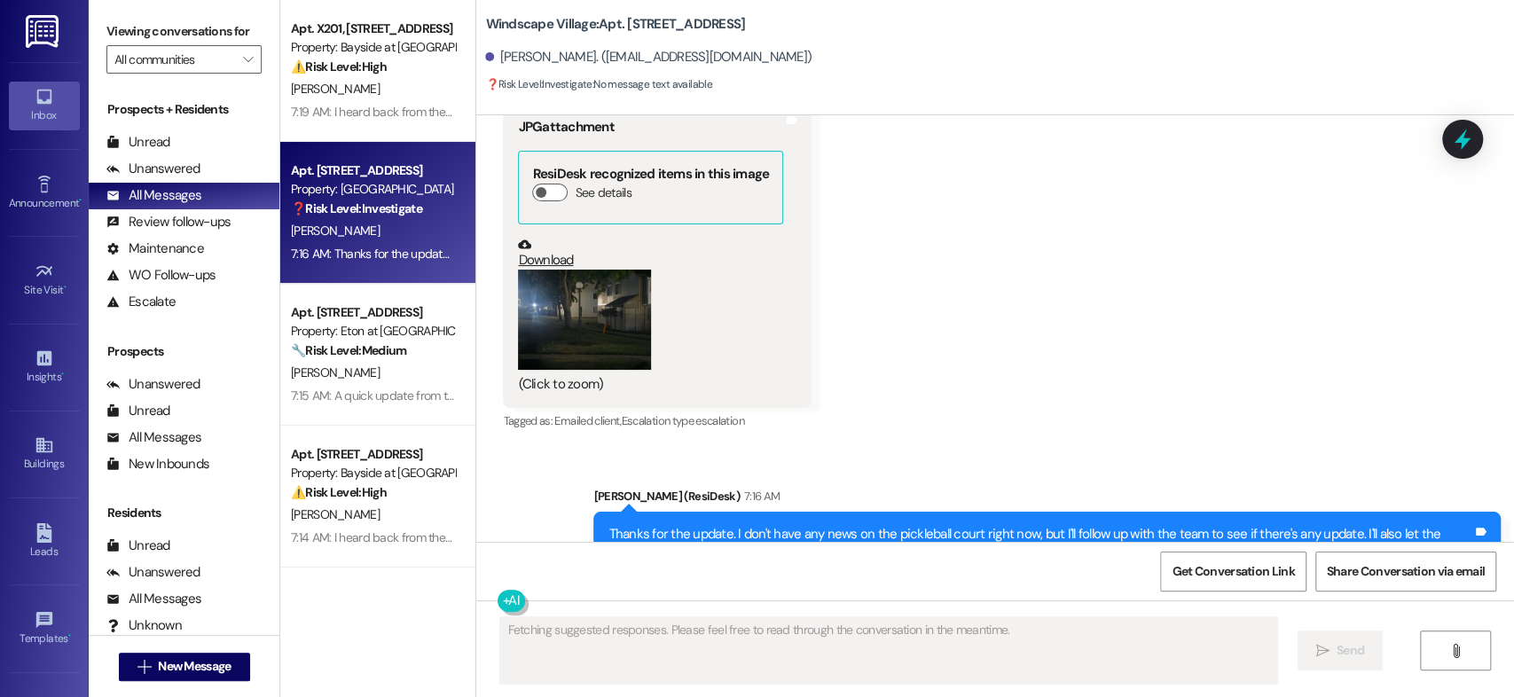
scroll to position [8012, 0]
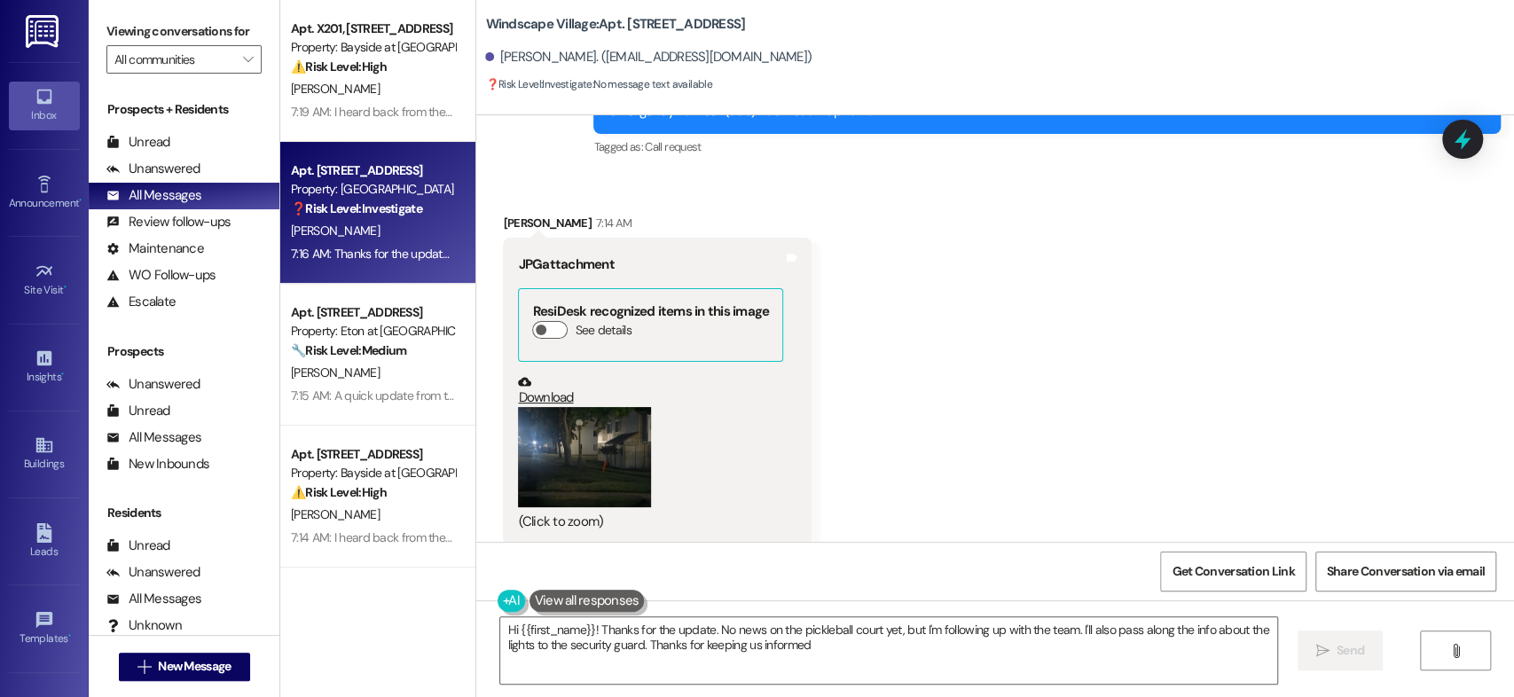
type textarea "Hi {{first_name}}! Thanks for the update. No news on the pickleball court yet, …"
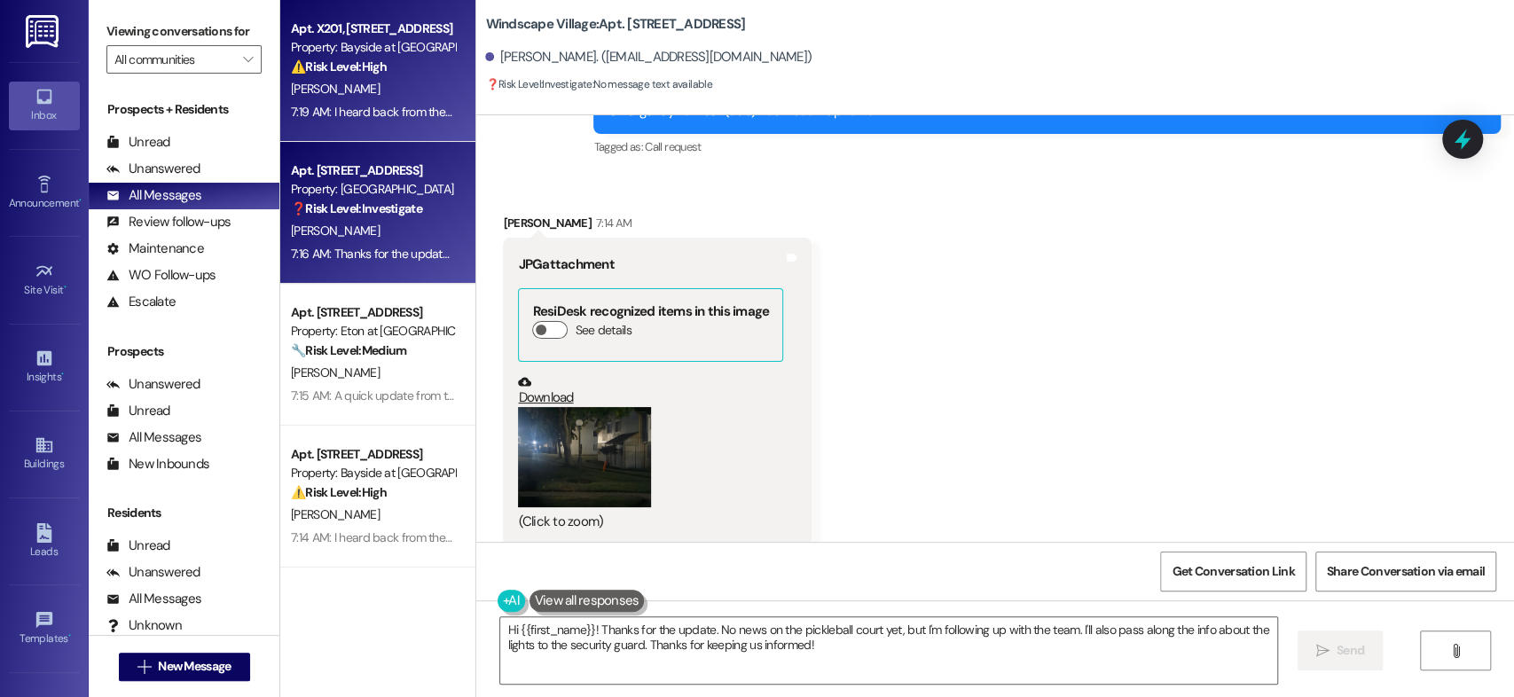
click at [370, 22] on div "Apt. X201, [STREET_ADDRESS]" at bounding box center [373, 29] width 164 height 19
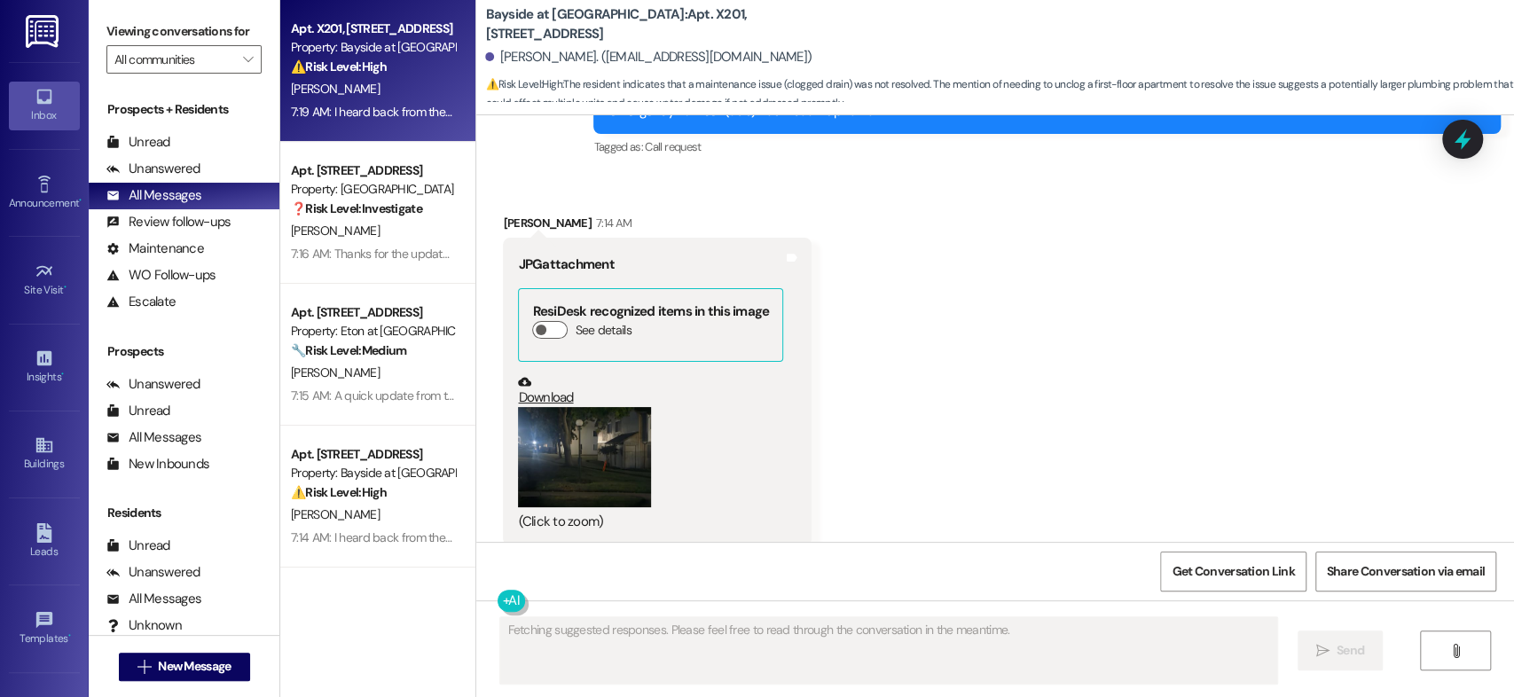
scroll to position [2624, 0]
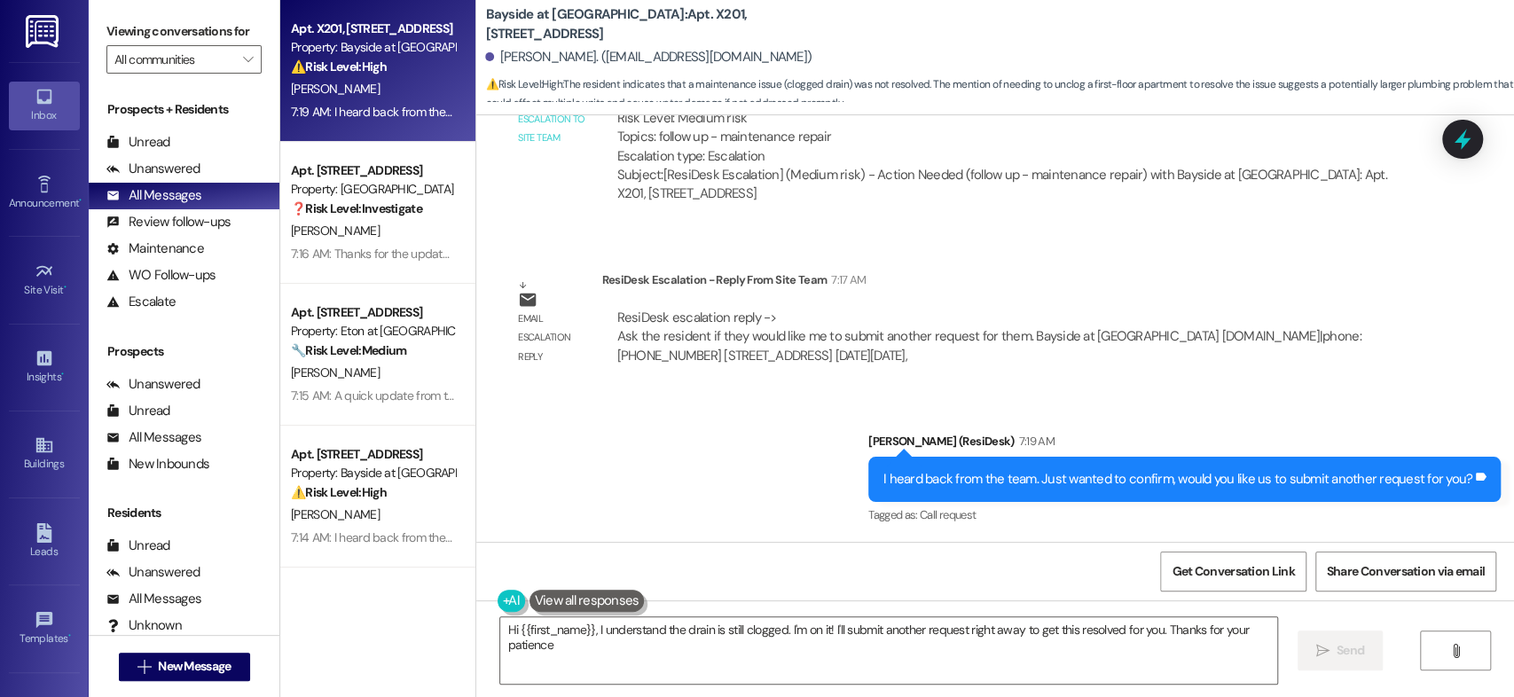
type textarea "Hi {{first_name}}, I understand the drain is still clogged. I'm on it! I'll sub…"
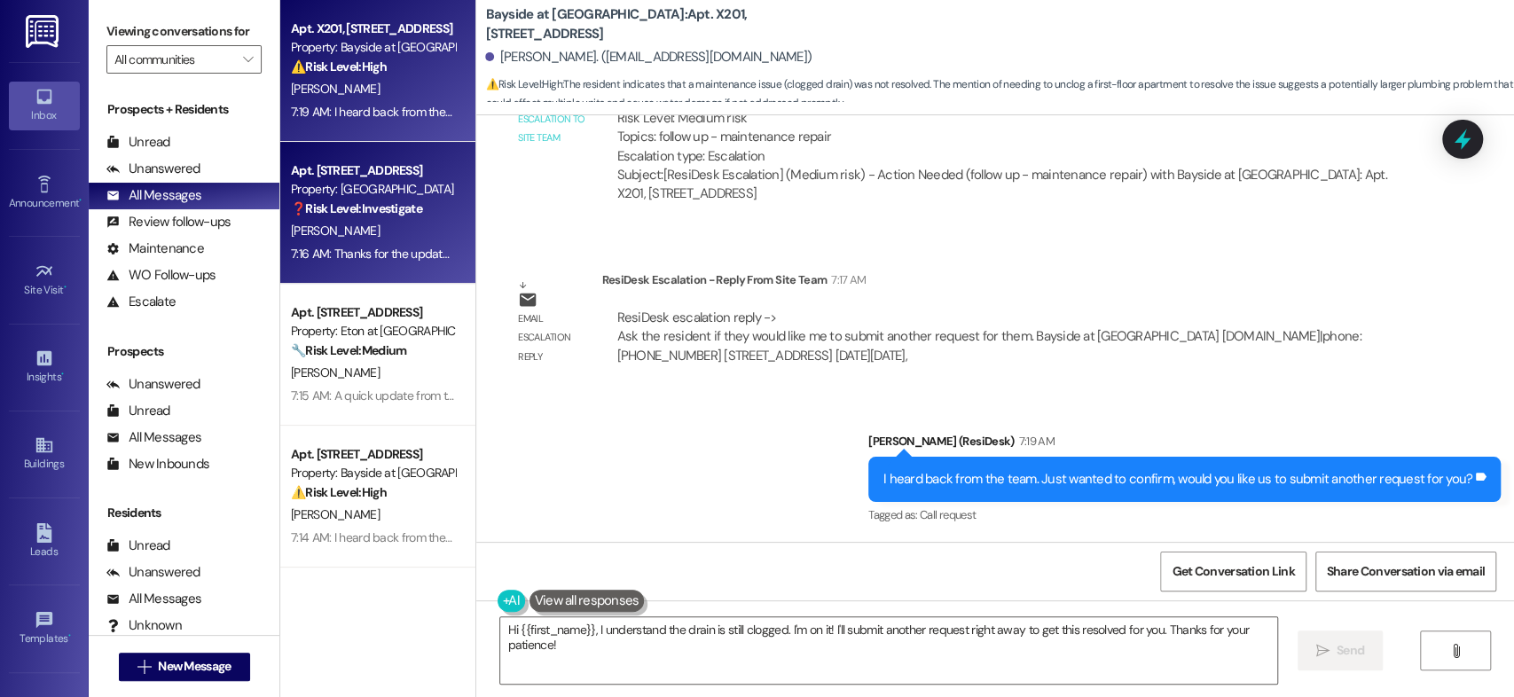
click at [326, 176] on div "Apt. [STREET_ADDRESS]" at bounding box center [373, 170] width 164 height 19
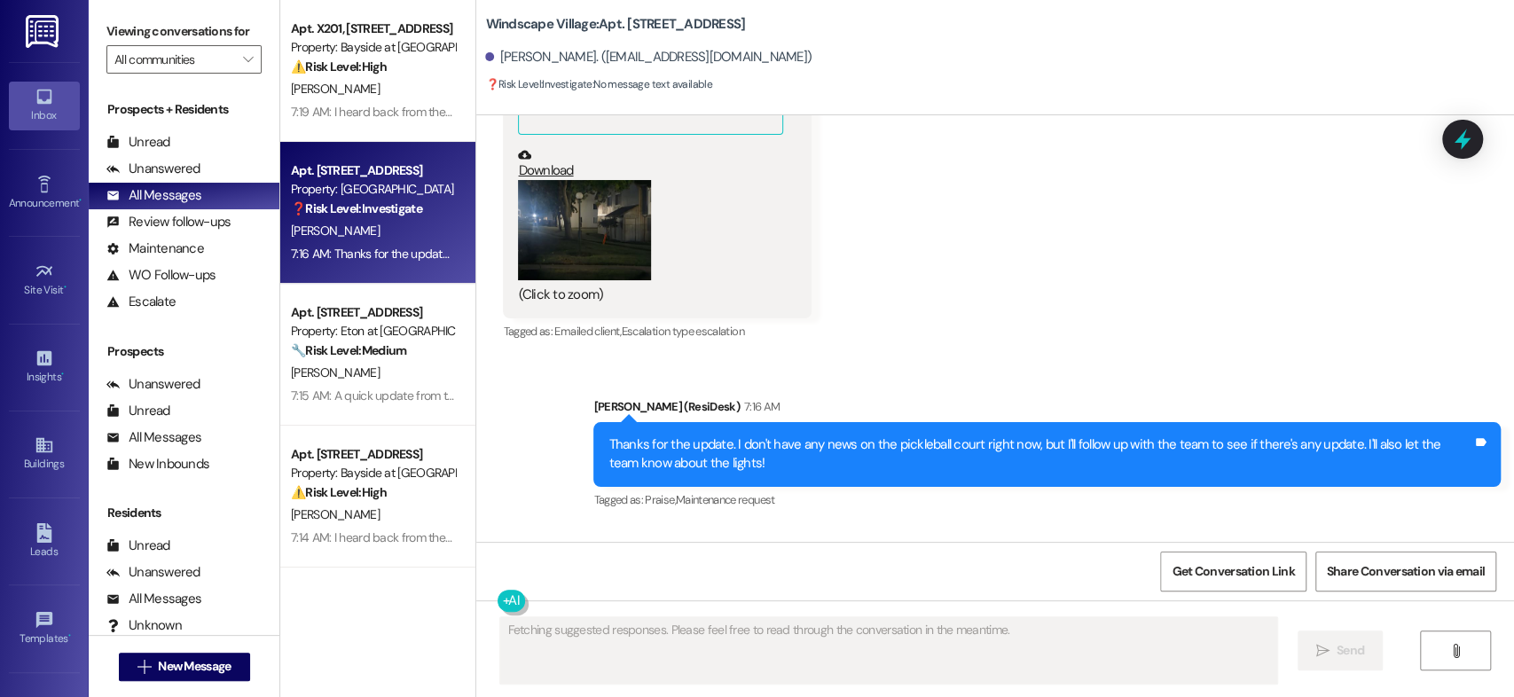
scroll to position [8012, 0]
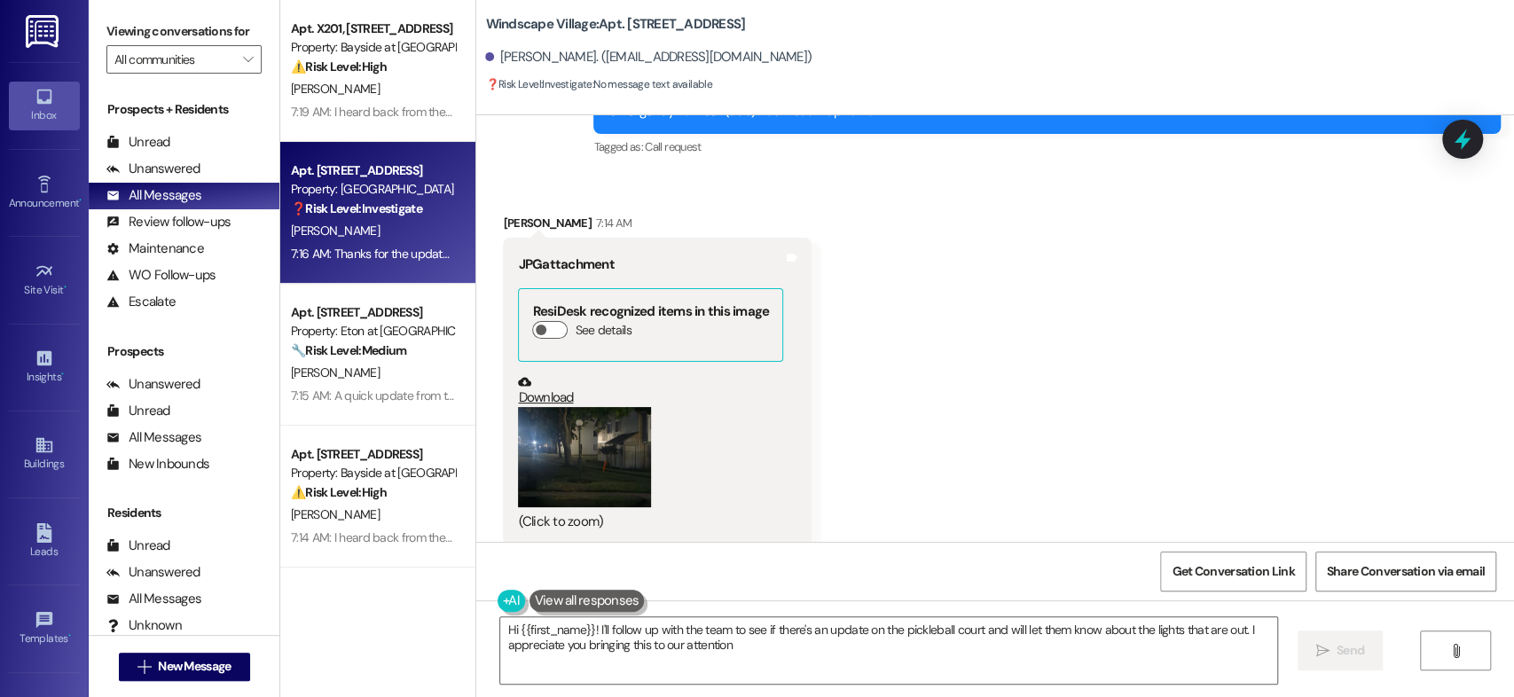
type textarea "Hi {{first_name}}! I'll follow up with the team to see if there's an update on …"
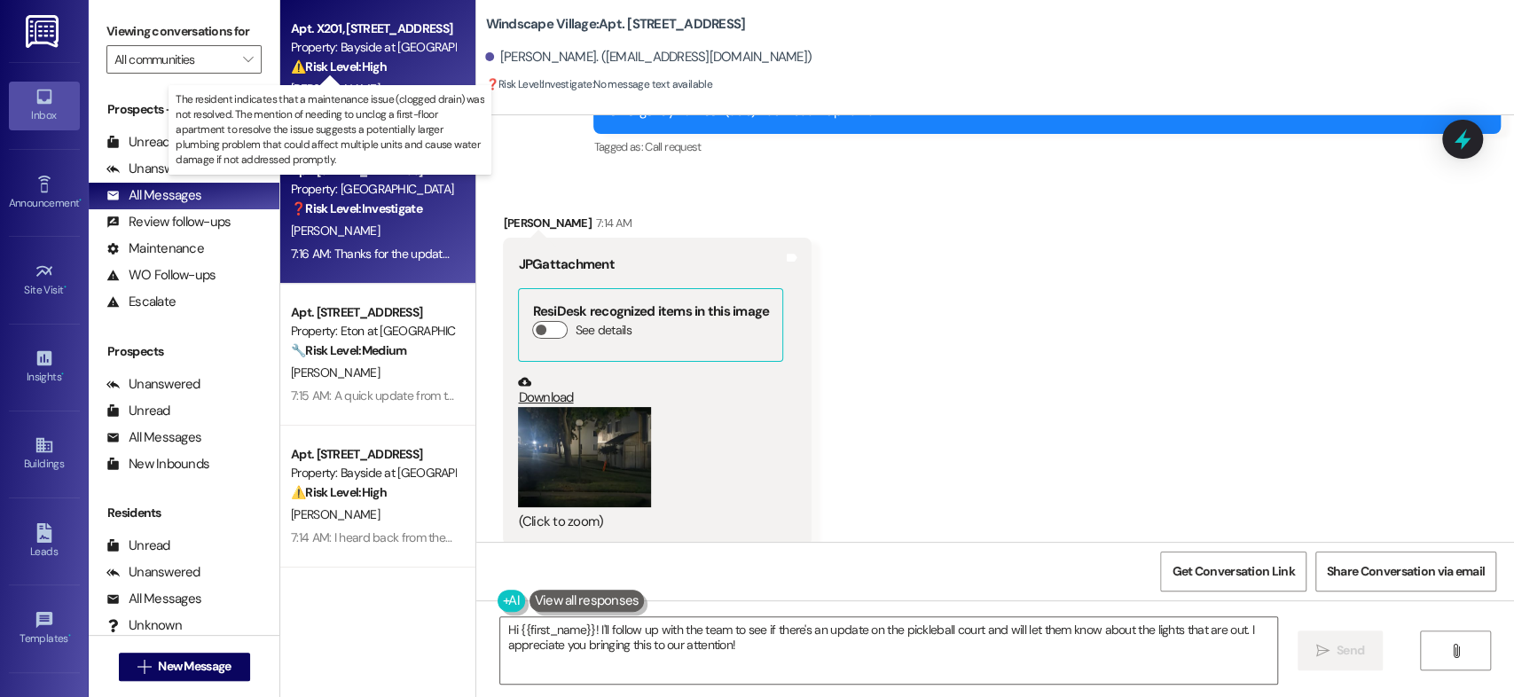
click at [369, 65] on strong "⚠️ Risk Level: High" at bounding box center [339, 67] width 96 height 16
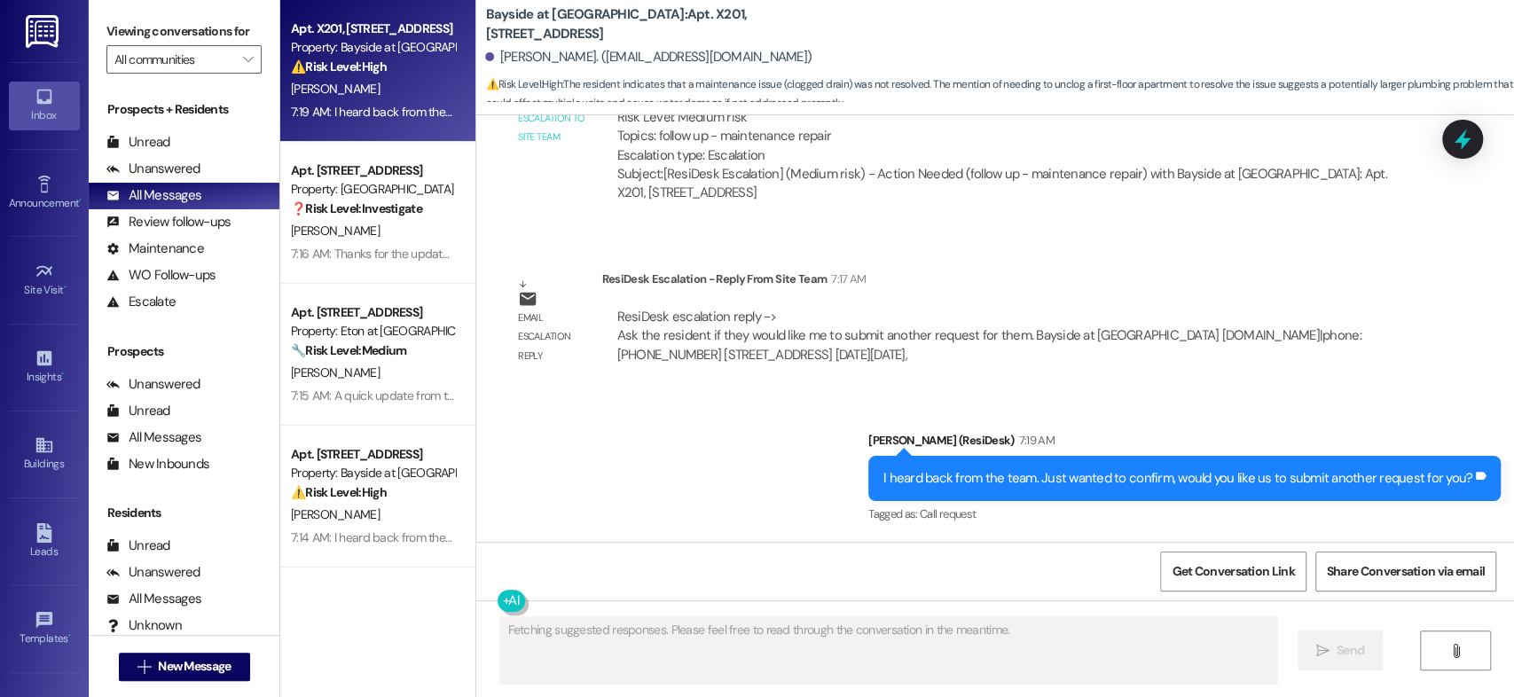
scroll to position [2624, 0]
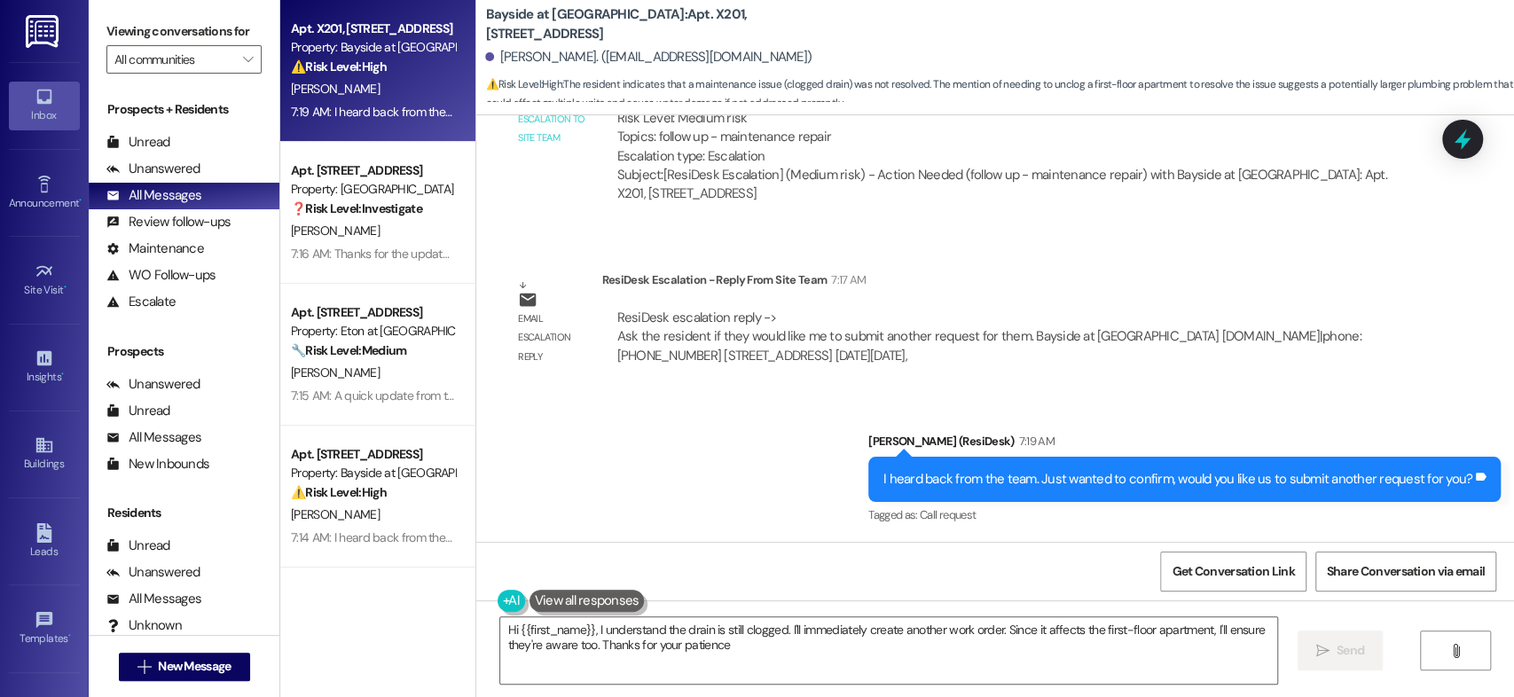
type textarea "Hi {{first_name}}, I understand the drain is still clogged. I'll immediately cr…"
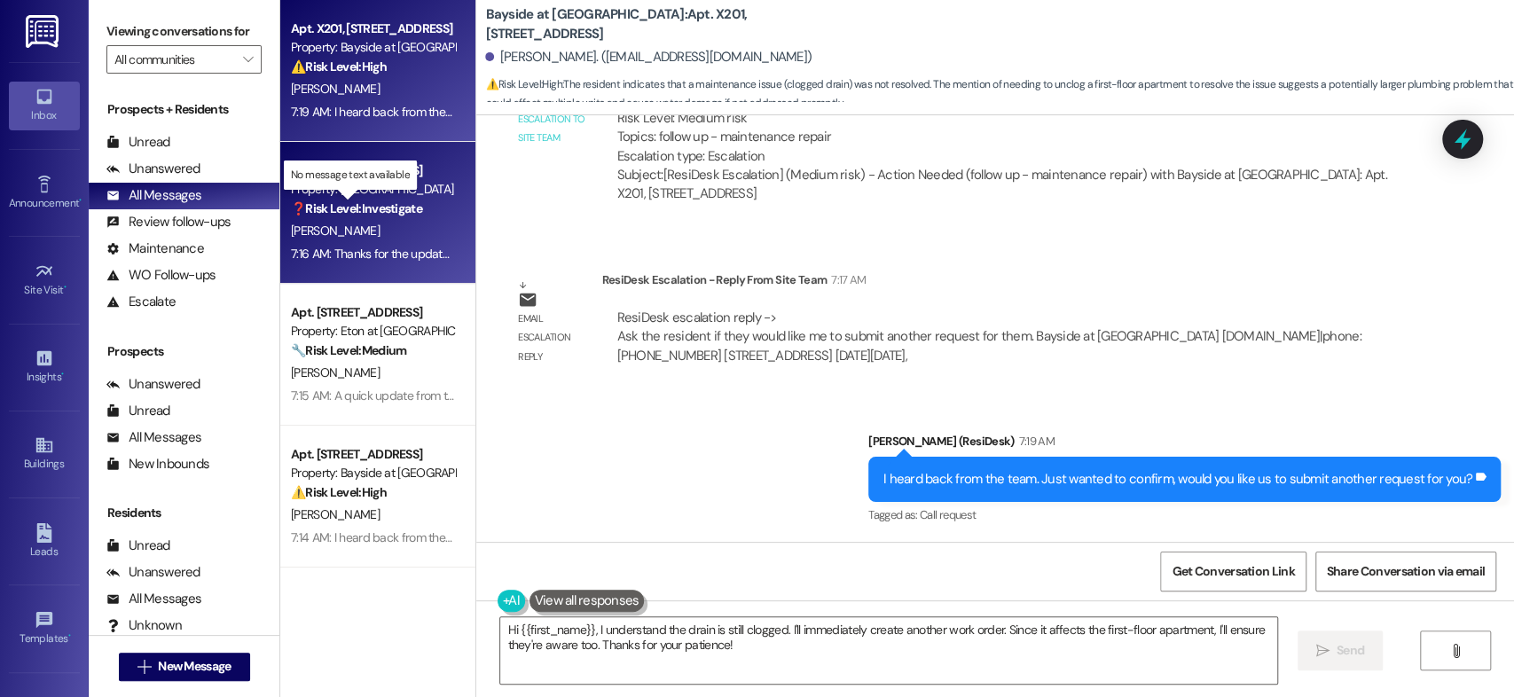
click at [326, 206] on strong "❓ Risk Level: Investigate" at bounding box center [356, 208] width 131 height 16
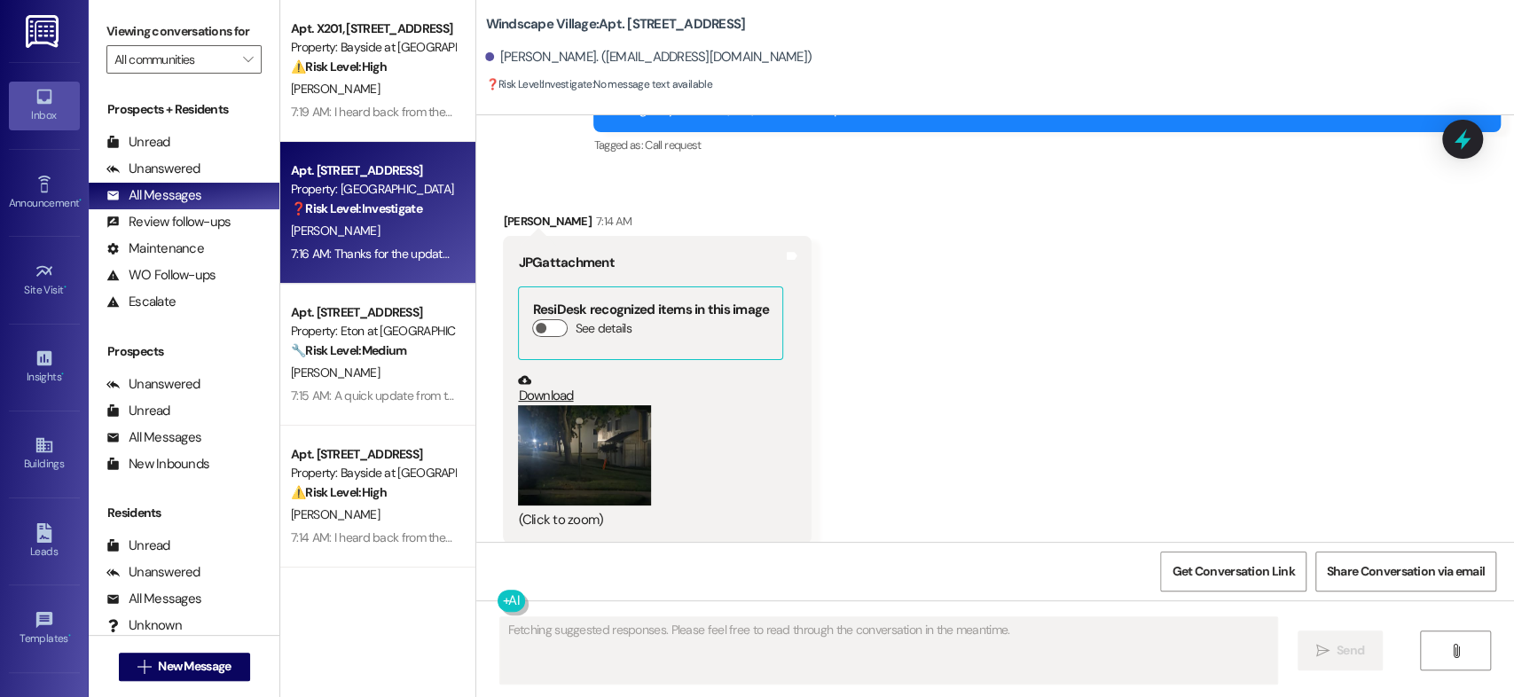
scroll to position [8012, 0]
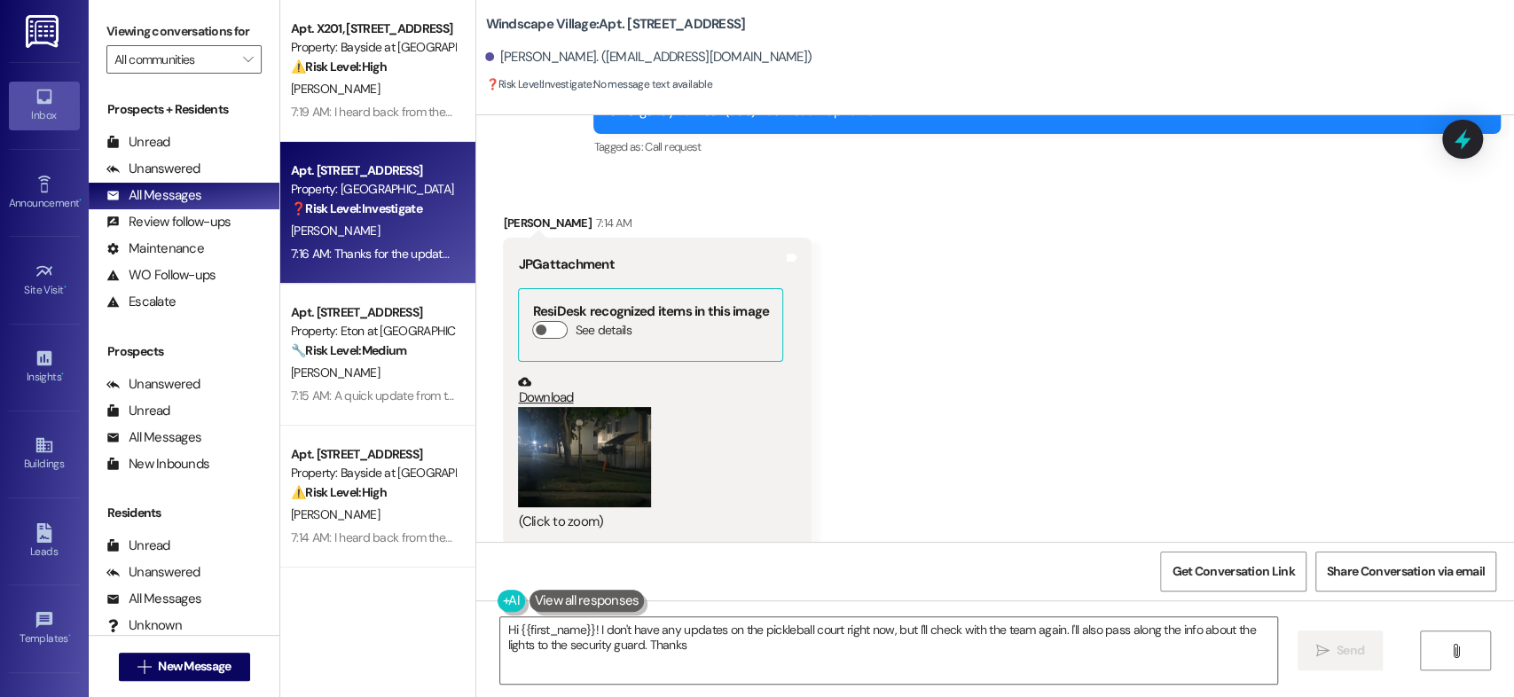
type textarea "Hi {{first_name}}! I don't have any updates on the pickleball court right now, …"
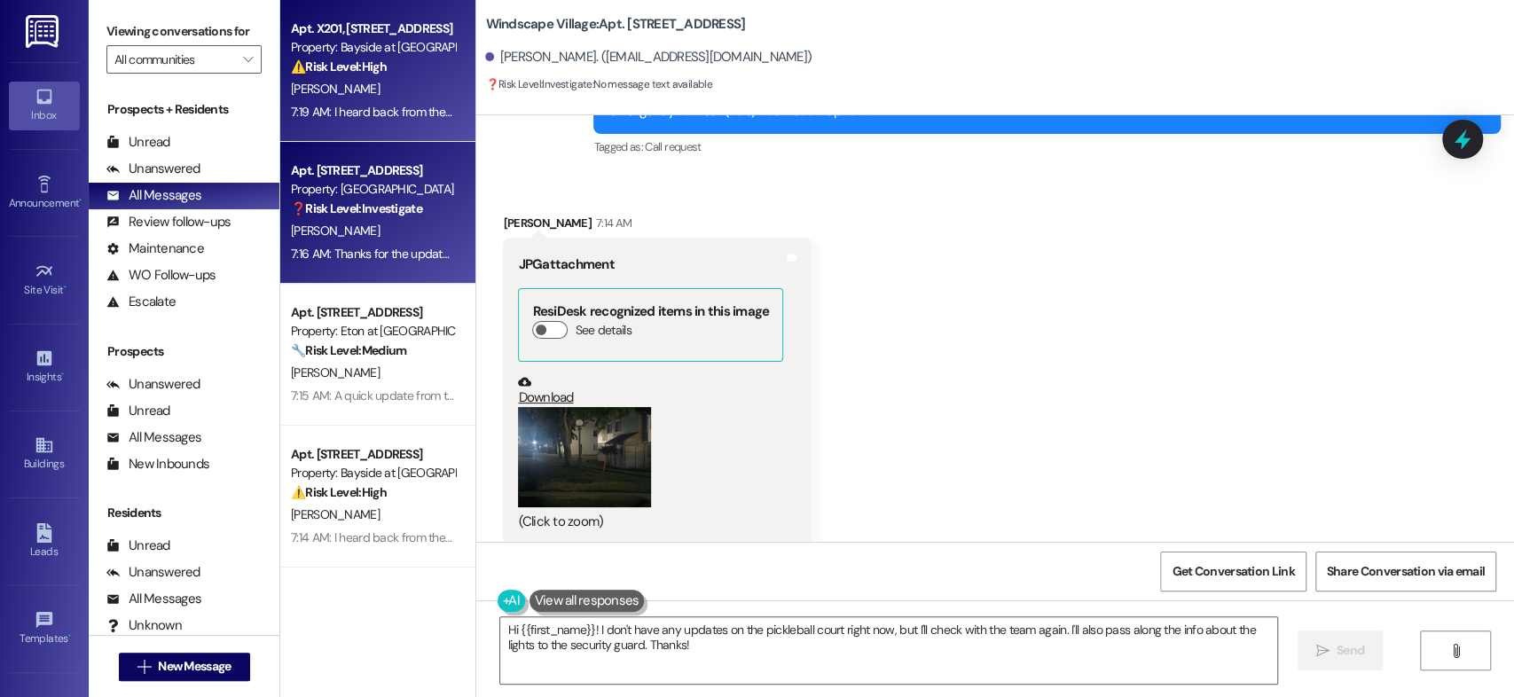
click at [354, 101] on div "7:19 AM: I heard back from the team. Just wanted to confirm, would you like us …" at bounding box center [373, 112] width 168 height 22
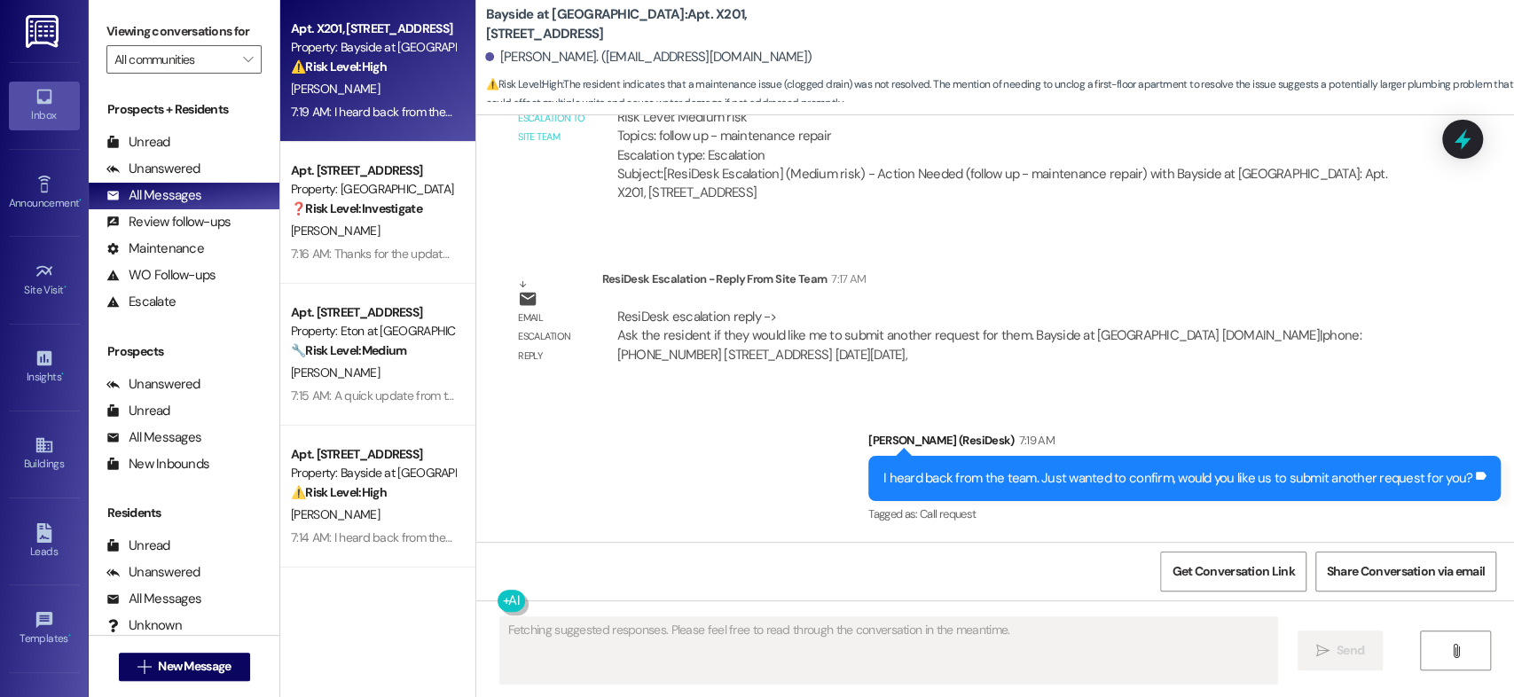
scroll to position [2624, 0]
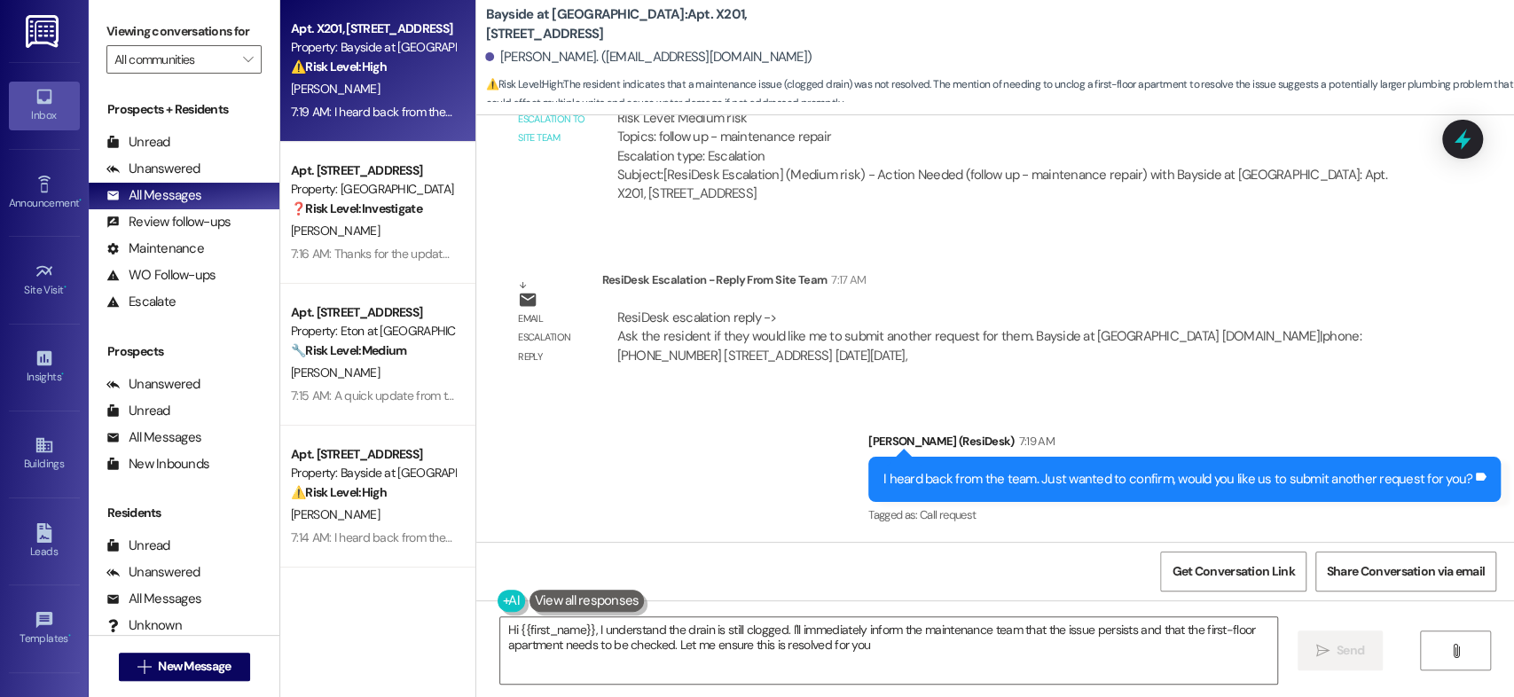
type textarea "Hi {{first_name}}, I understand the drain is still clogged. I'll immediately in…"
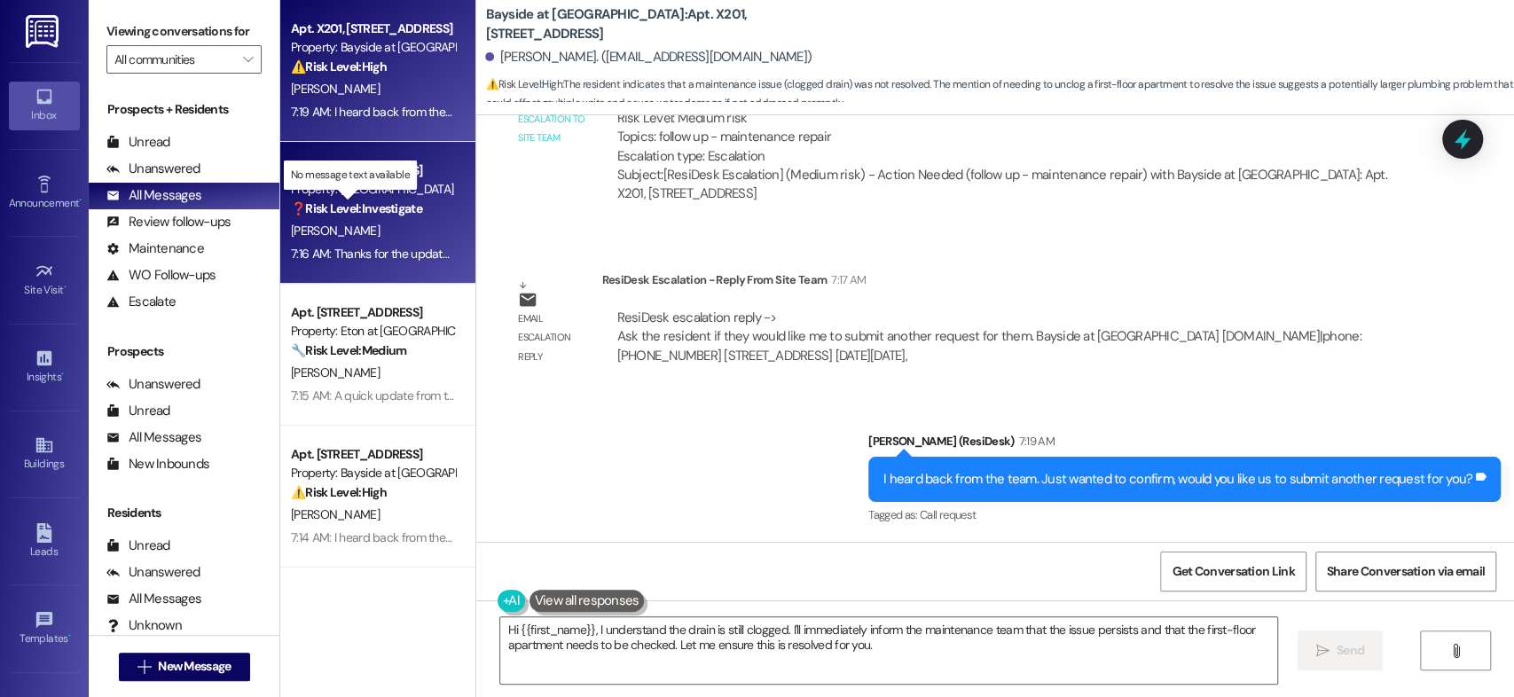
click at [343, 200] on strong "❓ Risk Level: Investigate" at bounding box center [356, 208] width 131 height 16
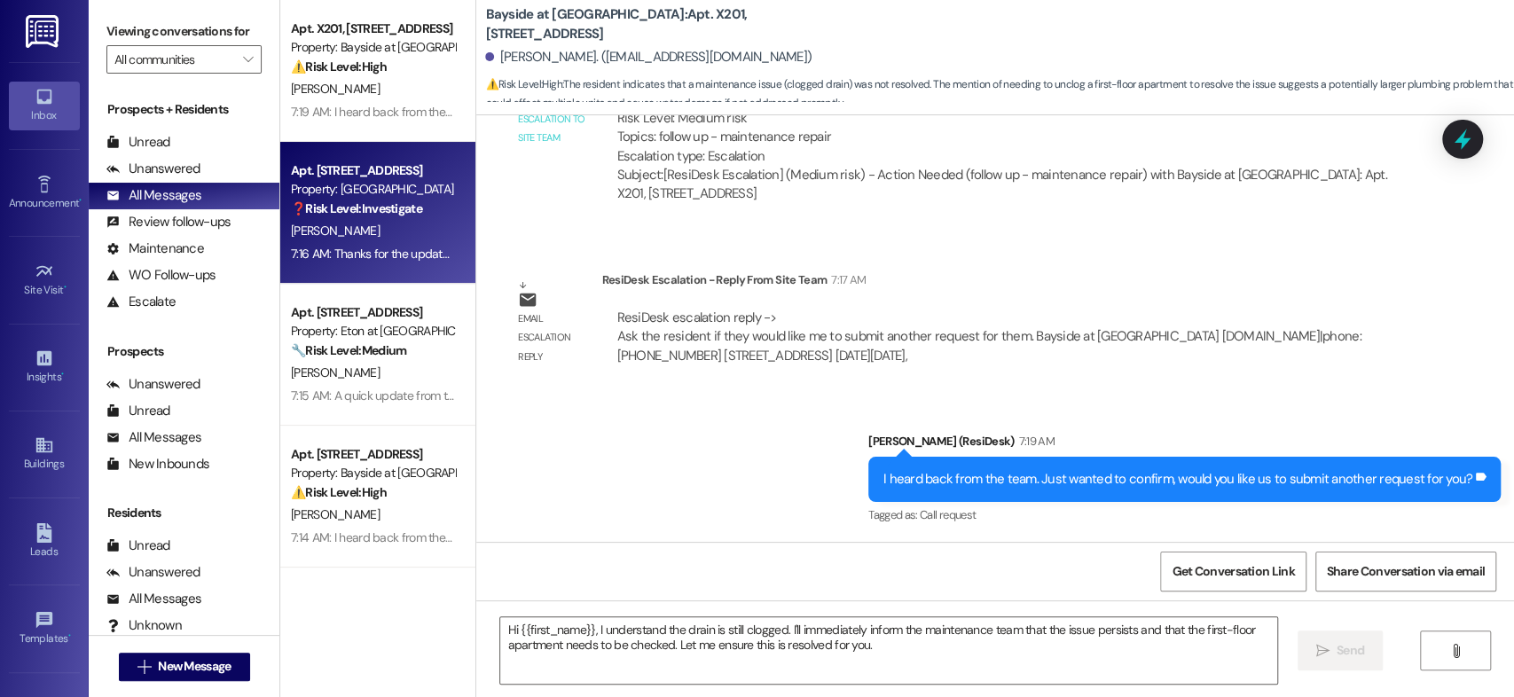
type textarea "Fetching suggested responses. Please feel free to read through the conversation…"
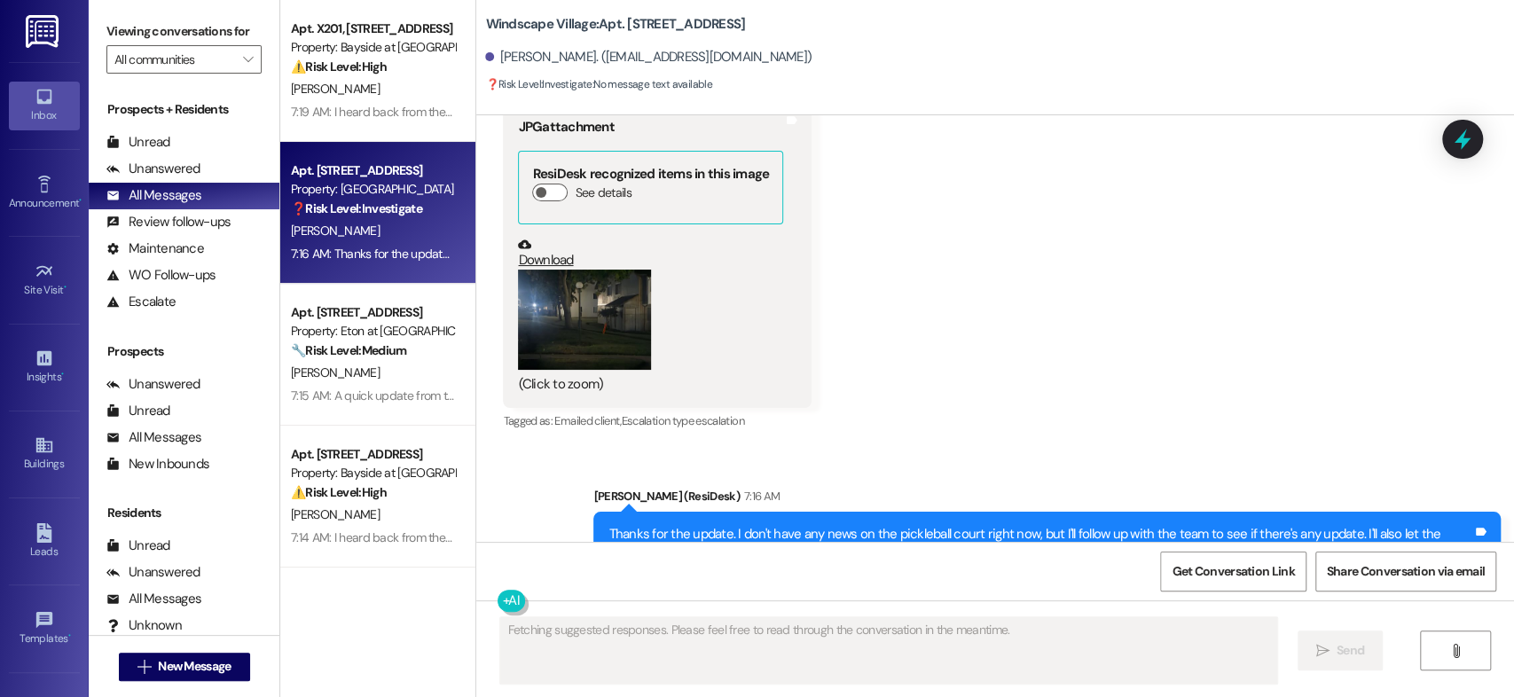
scroll to position [8012, 0]
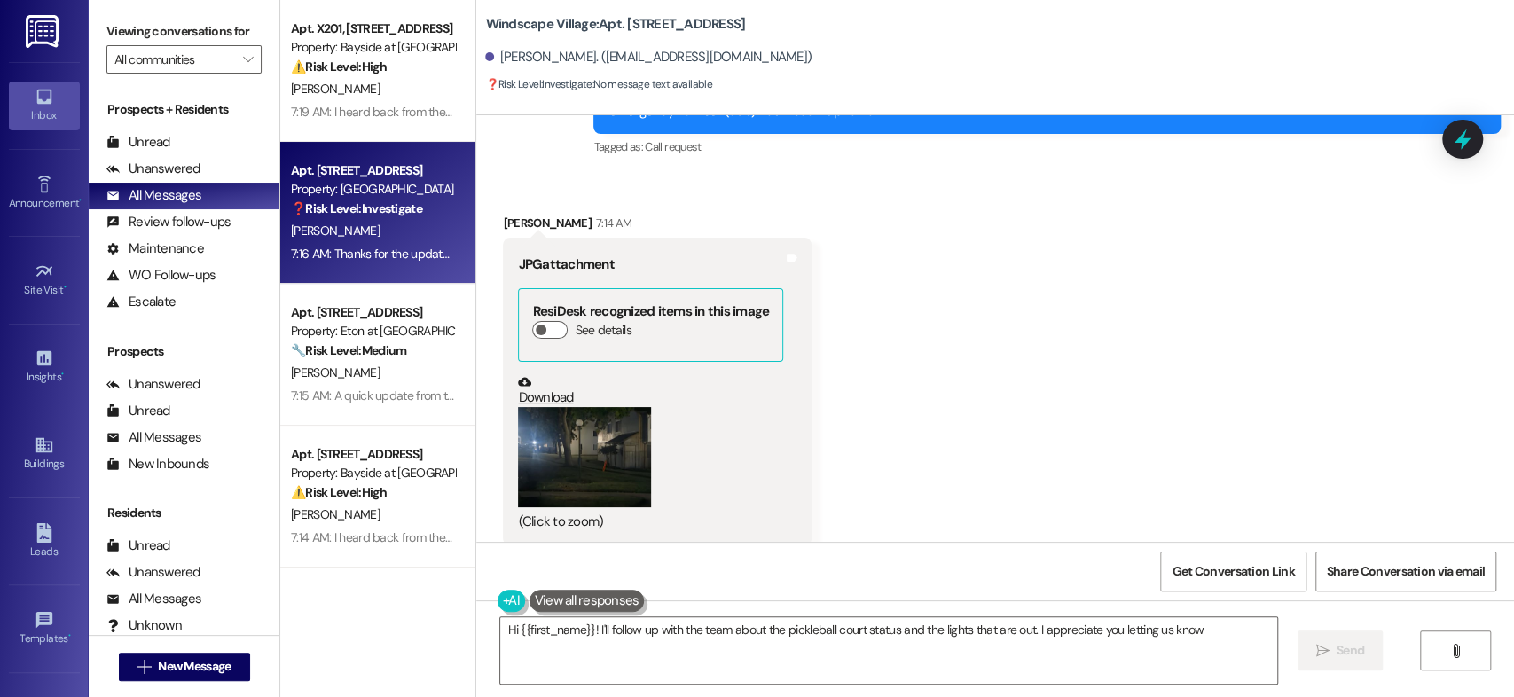
type textarea "Hi {{first_name}}! I'll follow up with the team about the pickleball court stat…"
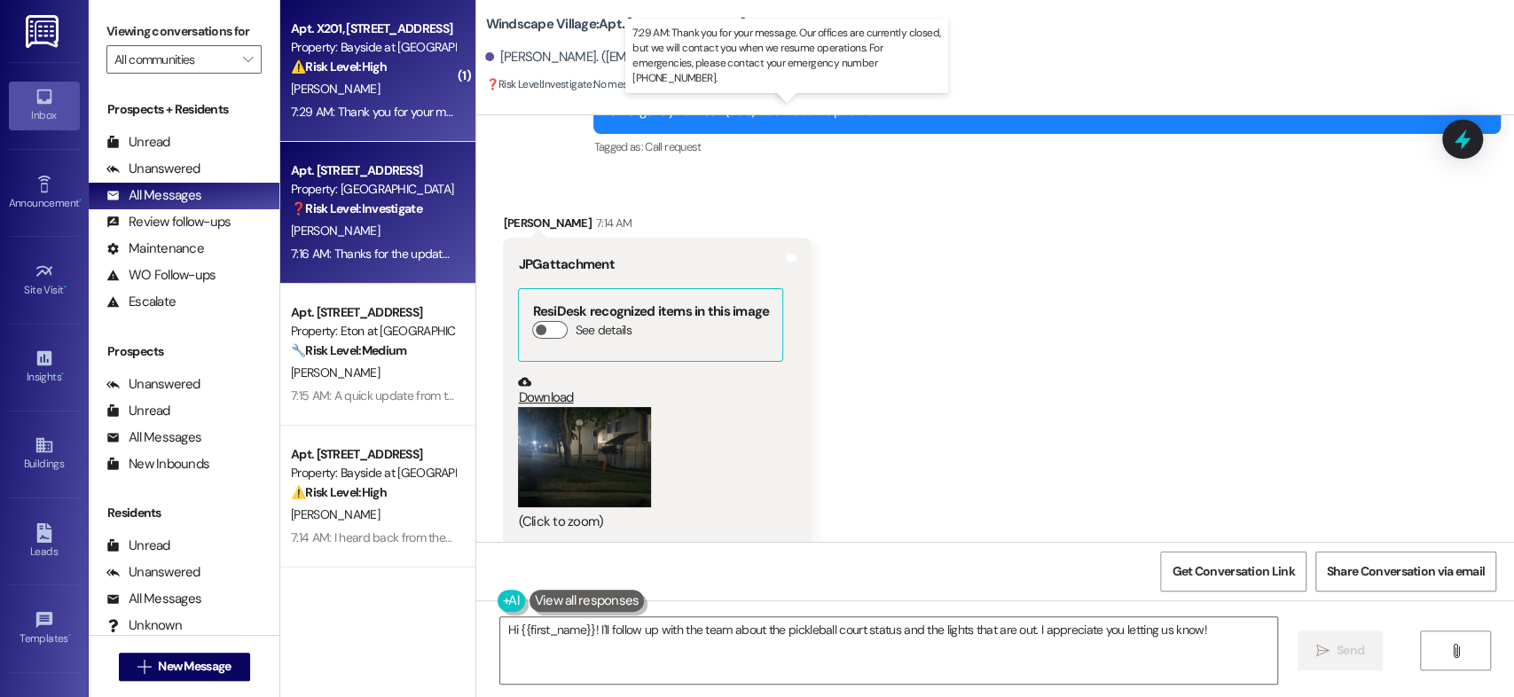
click at [358, 107] on div "7:29 AM: Thank you for your message. Our offices are currently closed, but we w…" at bounding box center [810, 112] width 1039 height 16
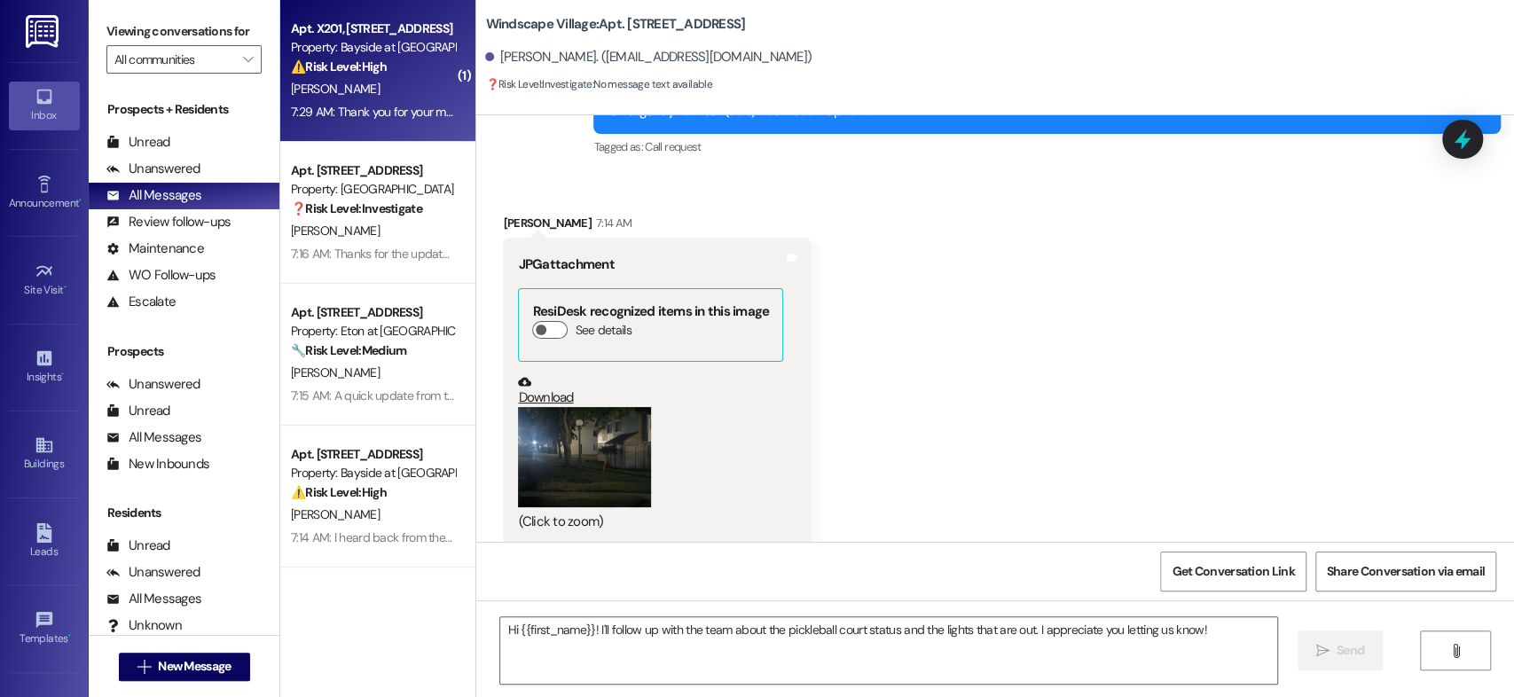
type textarea "Fetching suggested responses. Please feel free to read through the conversation…"
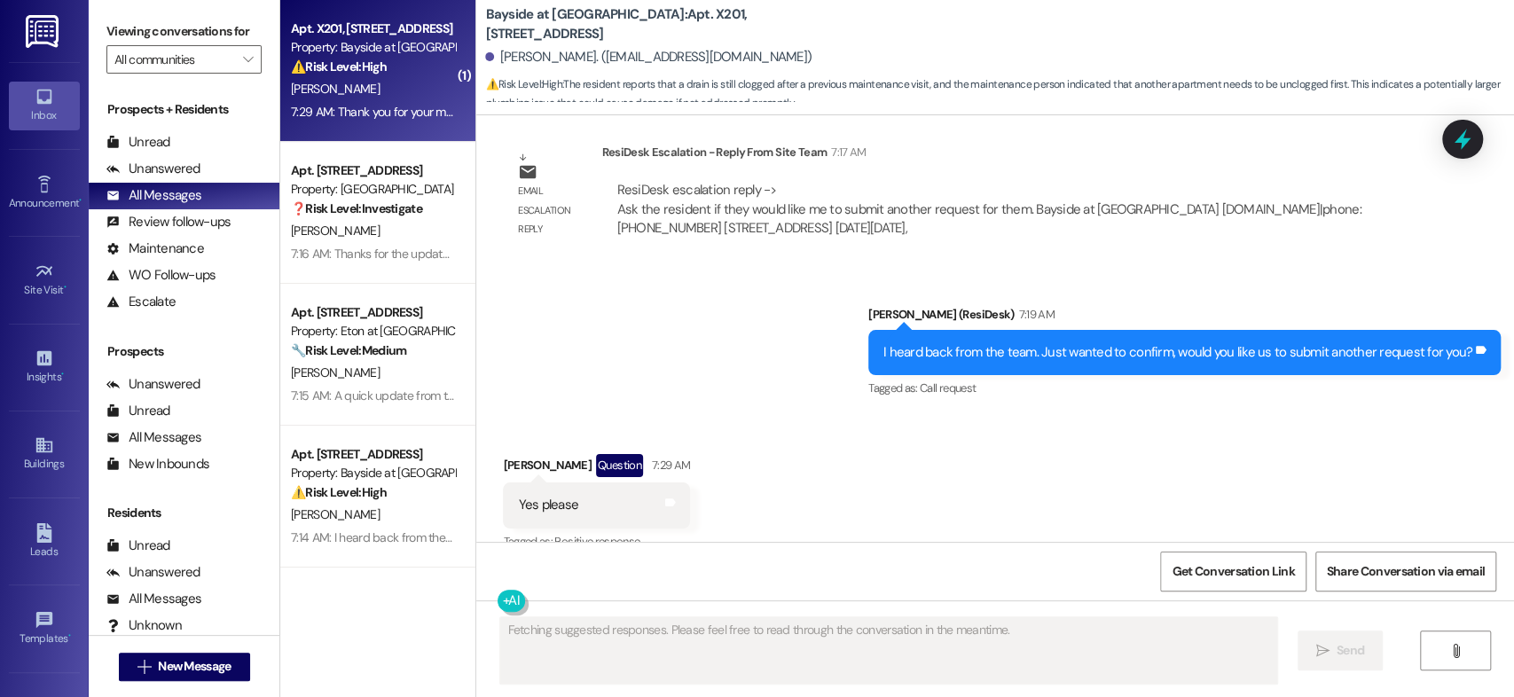
scroll to position [2498, 0]
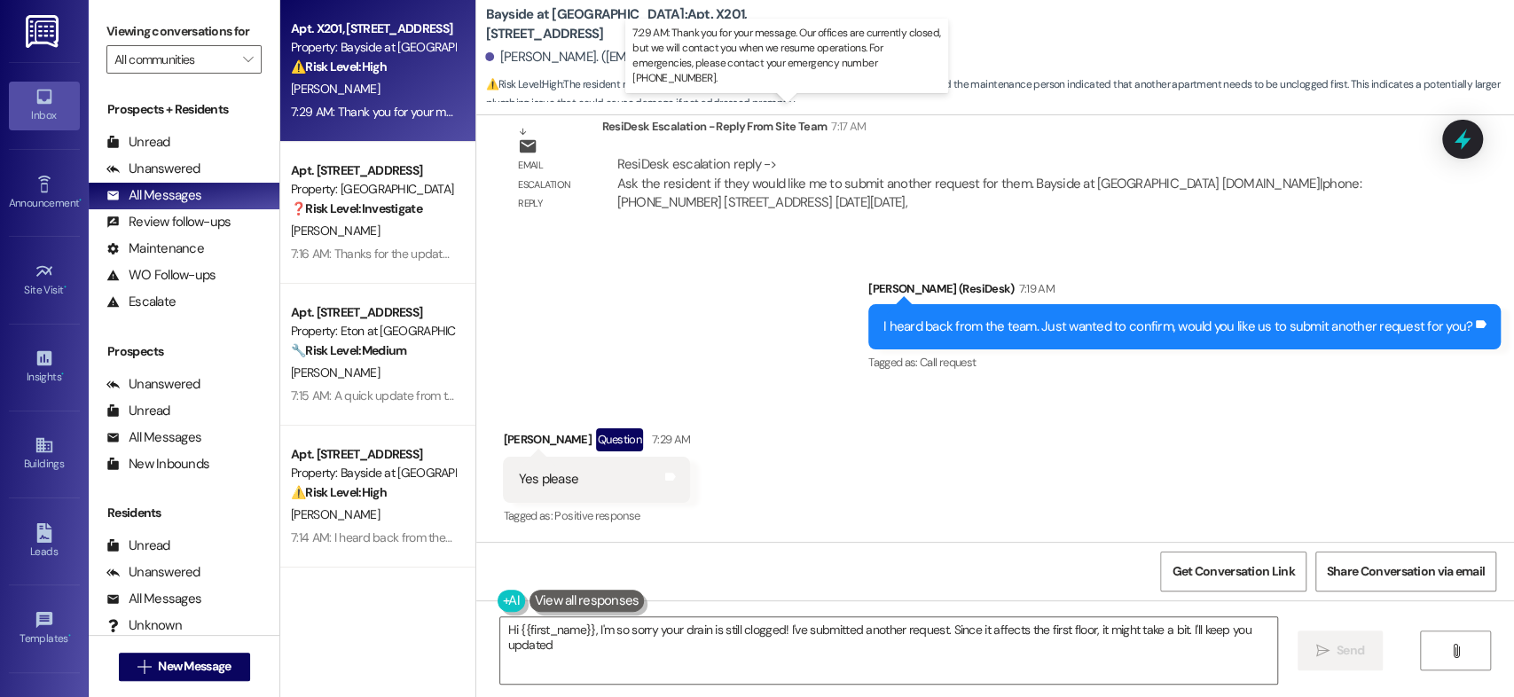
type textarea "Hi {{first_name}}, I'm so sorry your drain is still clogged! I've submitted ano…"
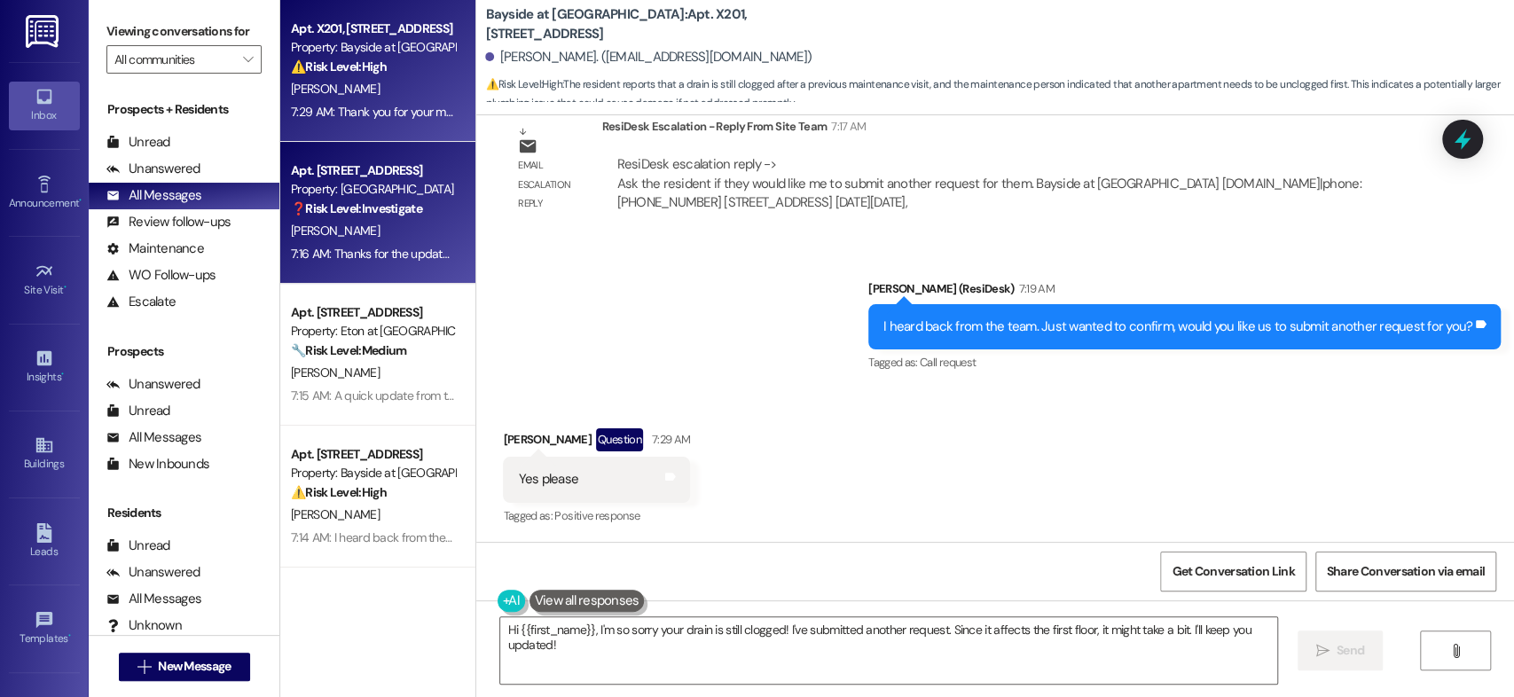
click at [379, 192] on div "Property: [GEOGRAPHIC_DATA]" at bounding box center [373, 189] width 164 height 19
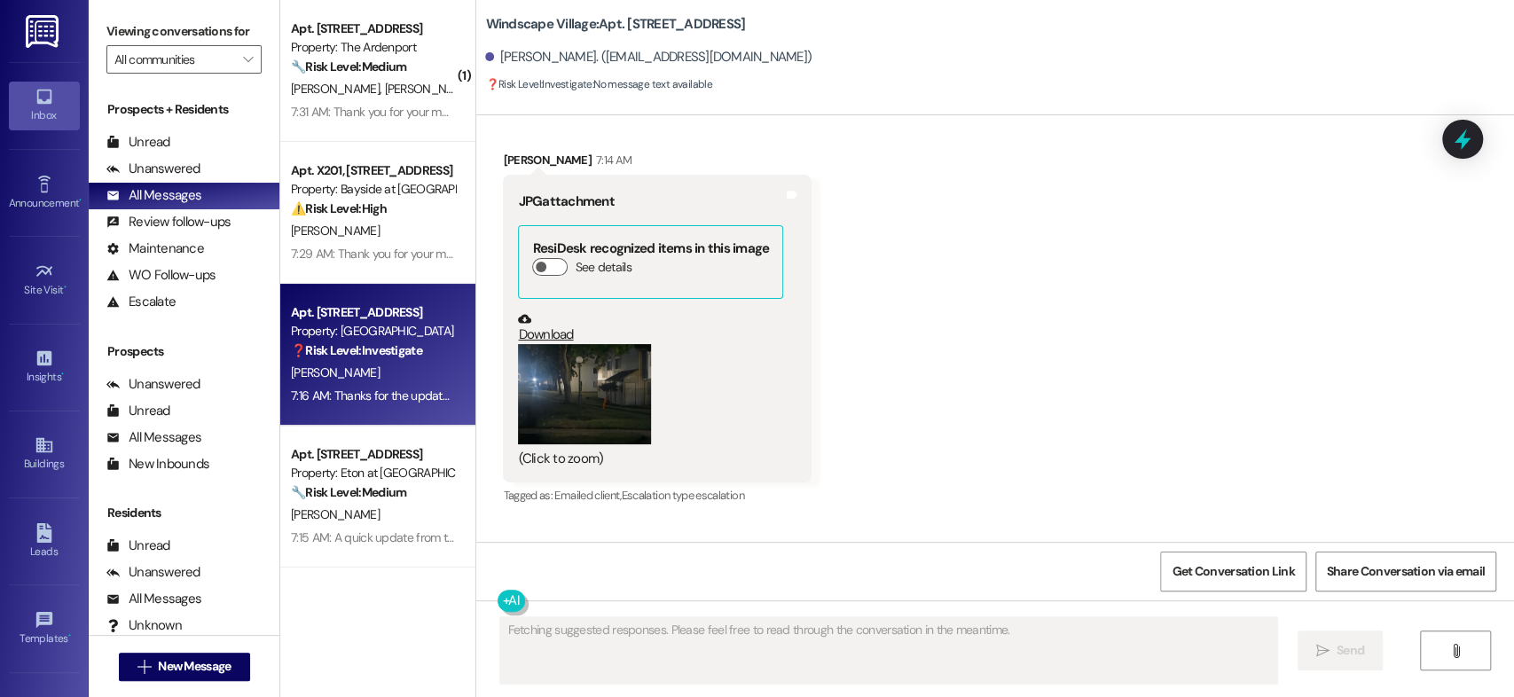
scroll to position [8012, 0]
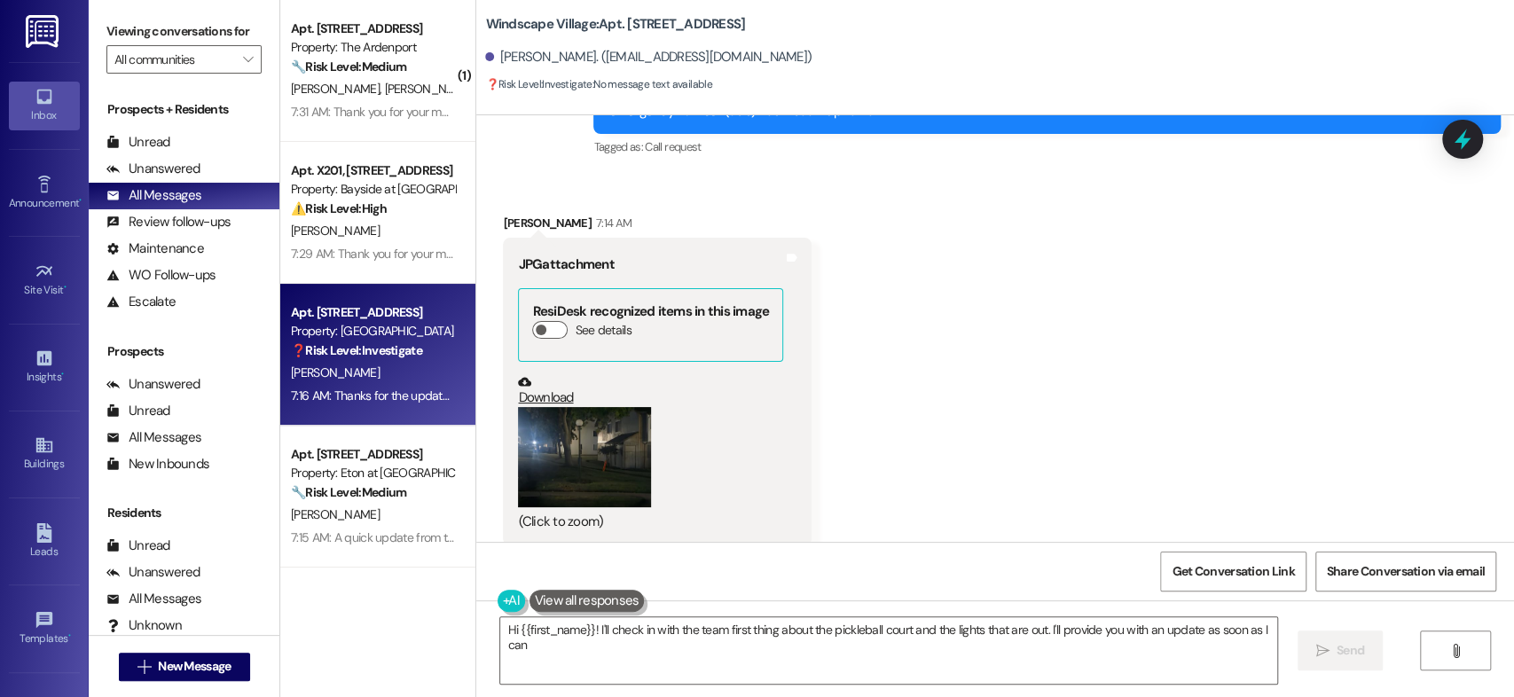
type textarea "Hi {{first_name}}! I'll check in with the team first thing about the pickleball…"
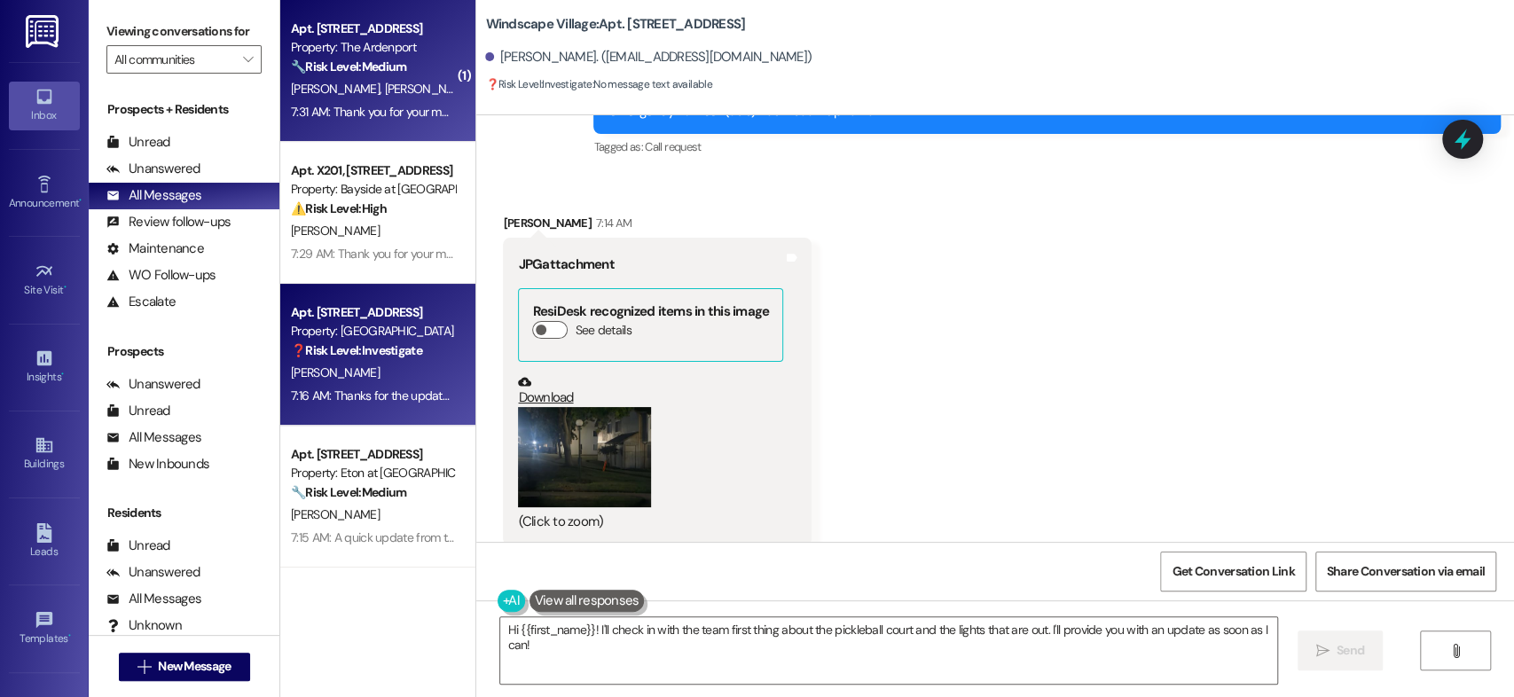
click at [411, 98] on div "J. Louis E. Mccraney" at bounding box center [373, 89] width 168 height 22
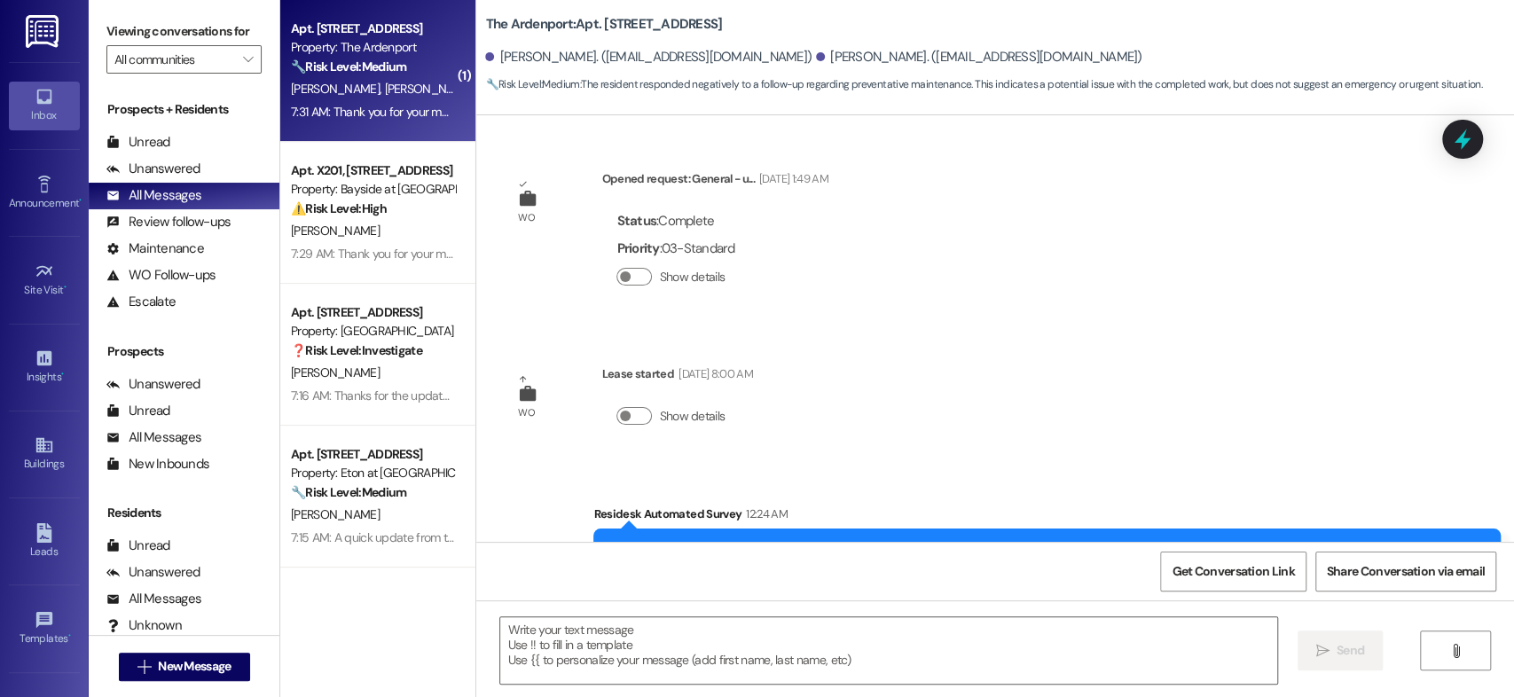
scroll to position [241, 0]
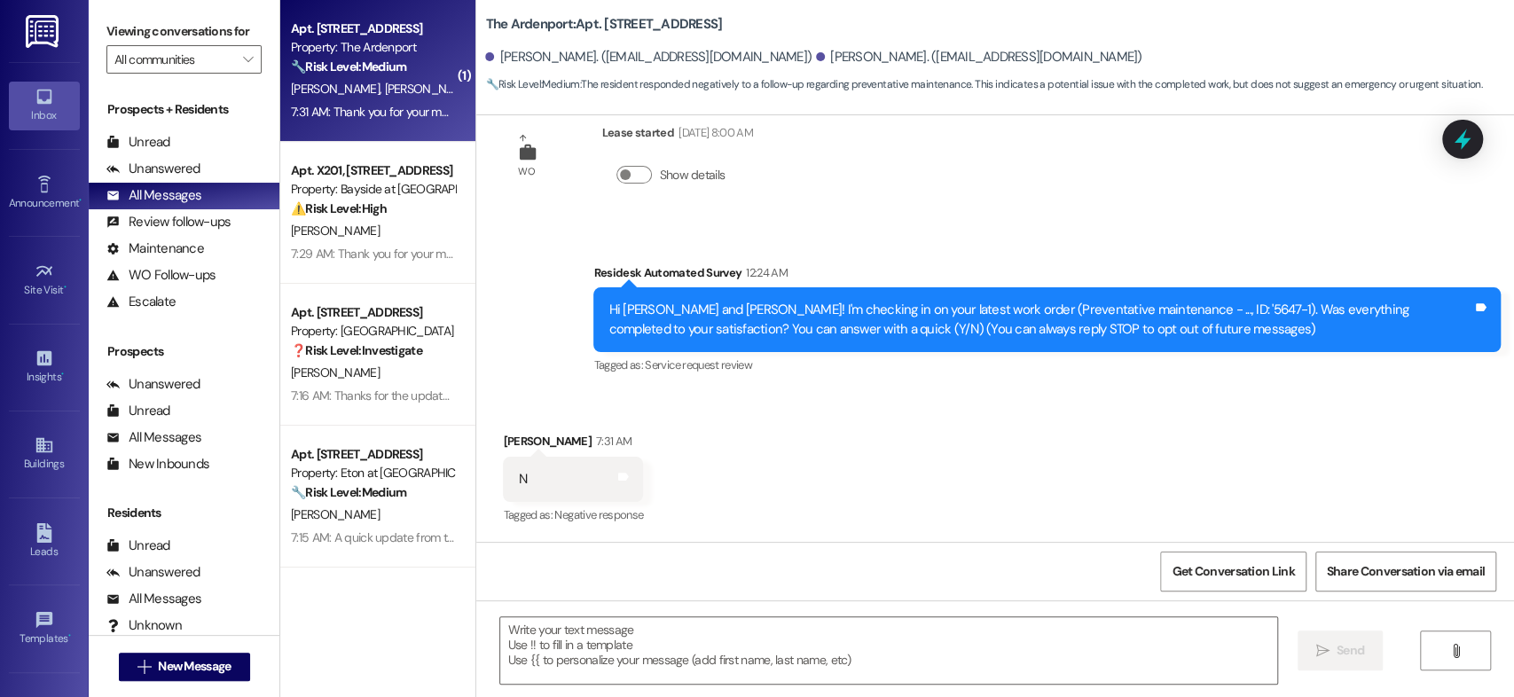
type textarea "Fetching suggested responses. Please feel free to read through the conversation…"
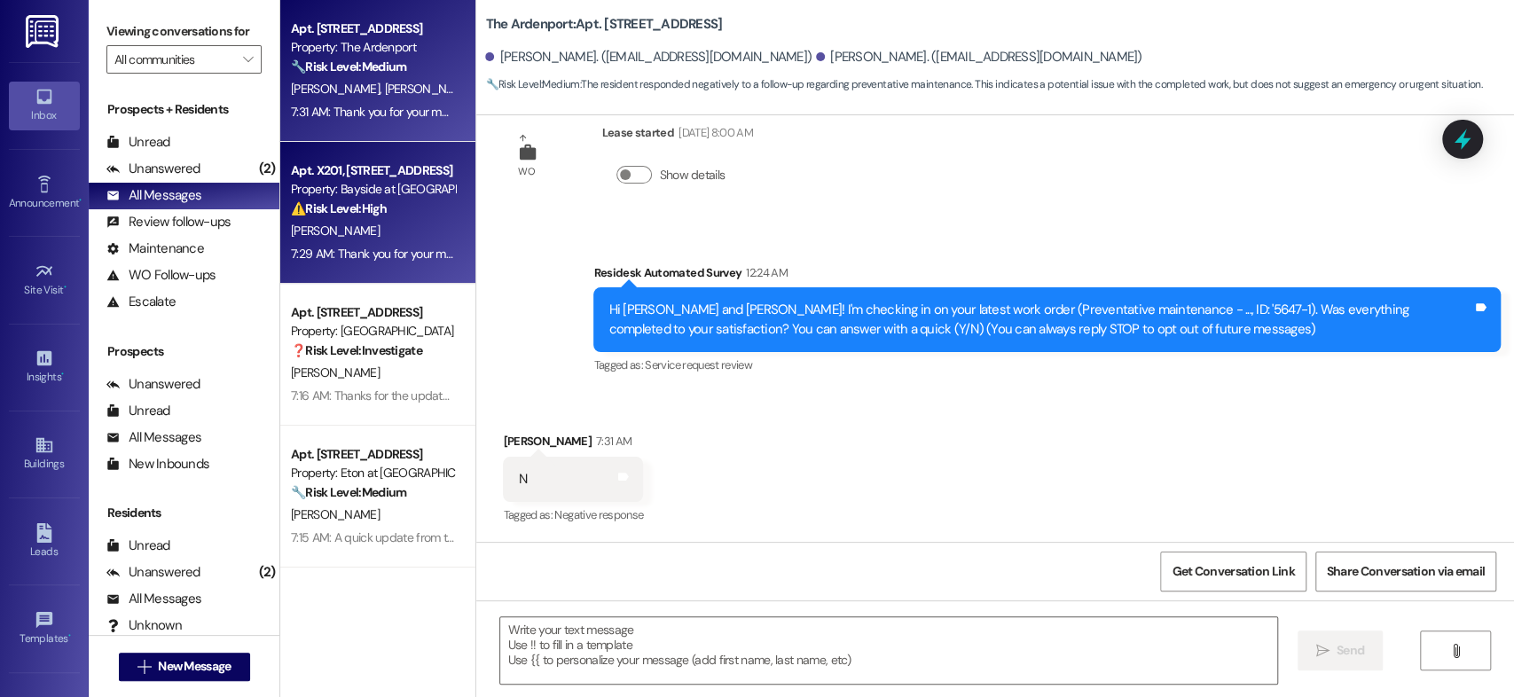
click at [404, 172] on div "Apt. X201, [STREET_ADDRESS]" at bounding box center [373, 170] width 164 height 19
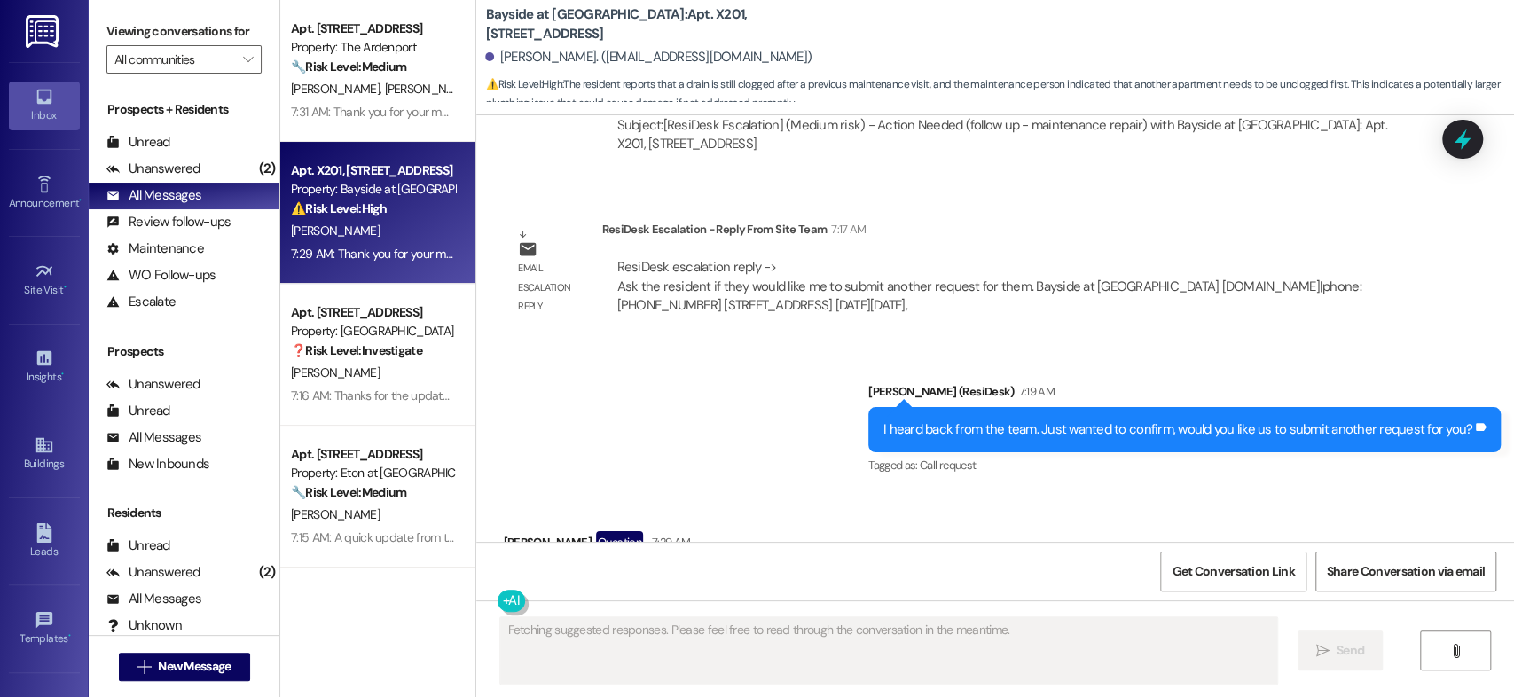
scroll to position [2498, 0]
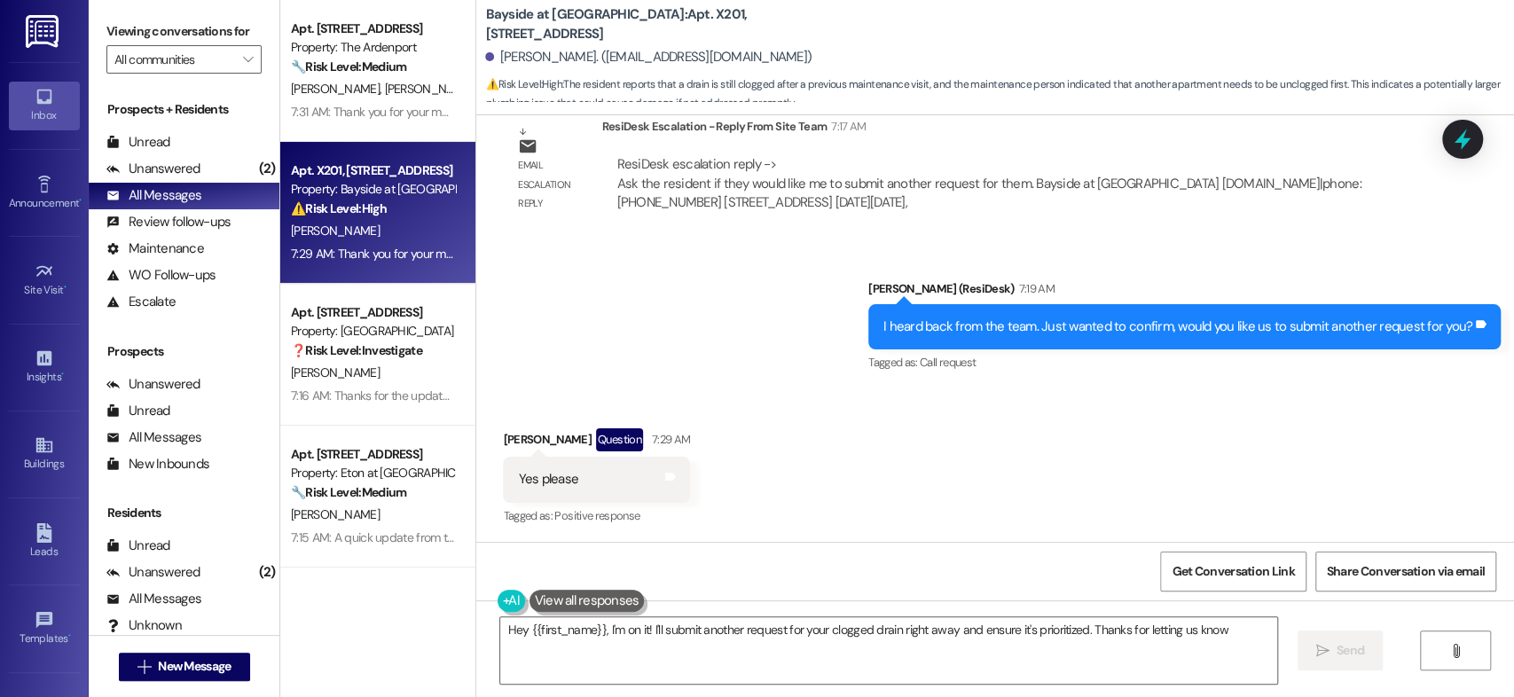
type textarea "Hey {{first_name}}, I'm on it! I'll submit another request for your clogged dra…"
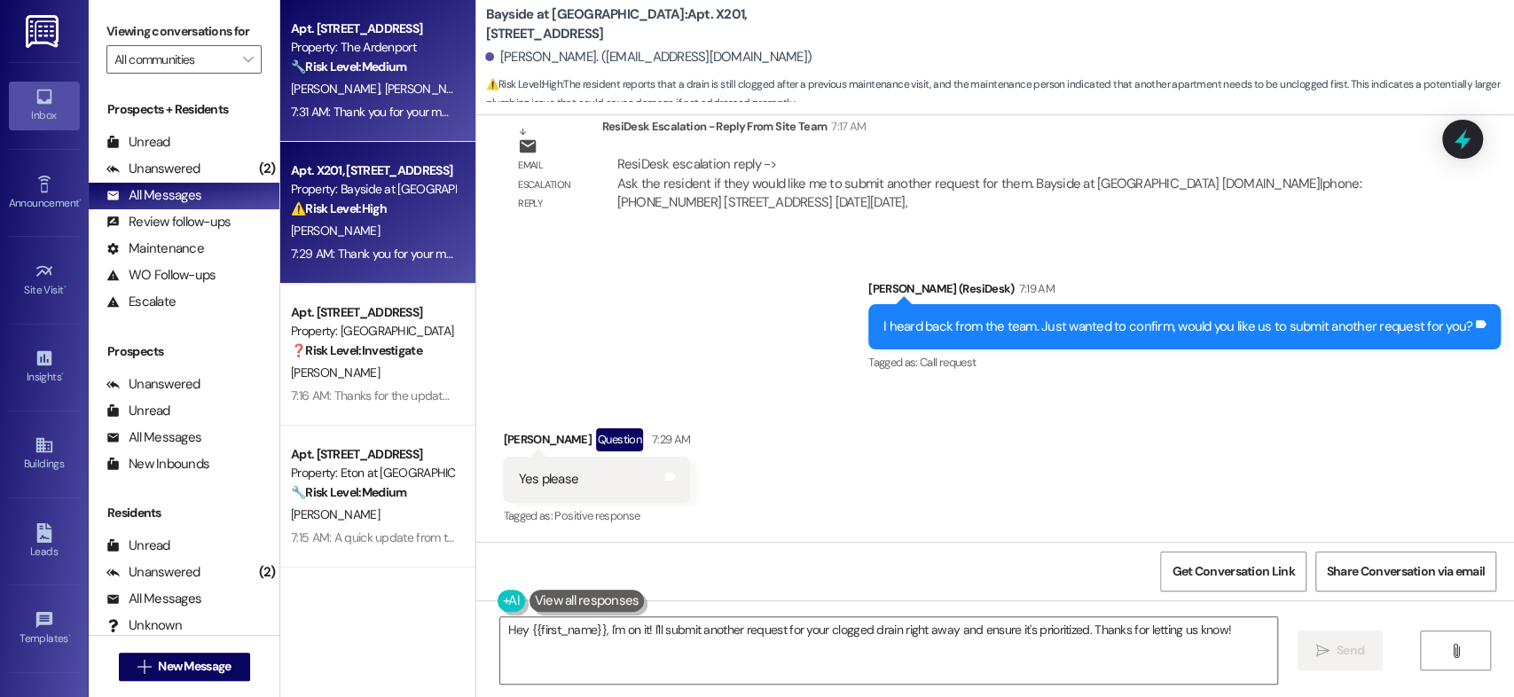
click at [382, 56] on div "Property: The Ardenport" at bounding box center [373, 47] width 164 height 19
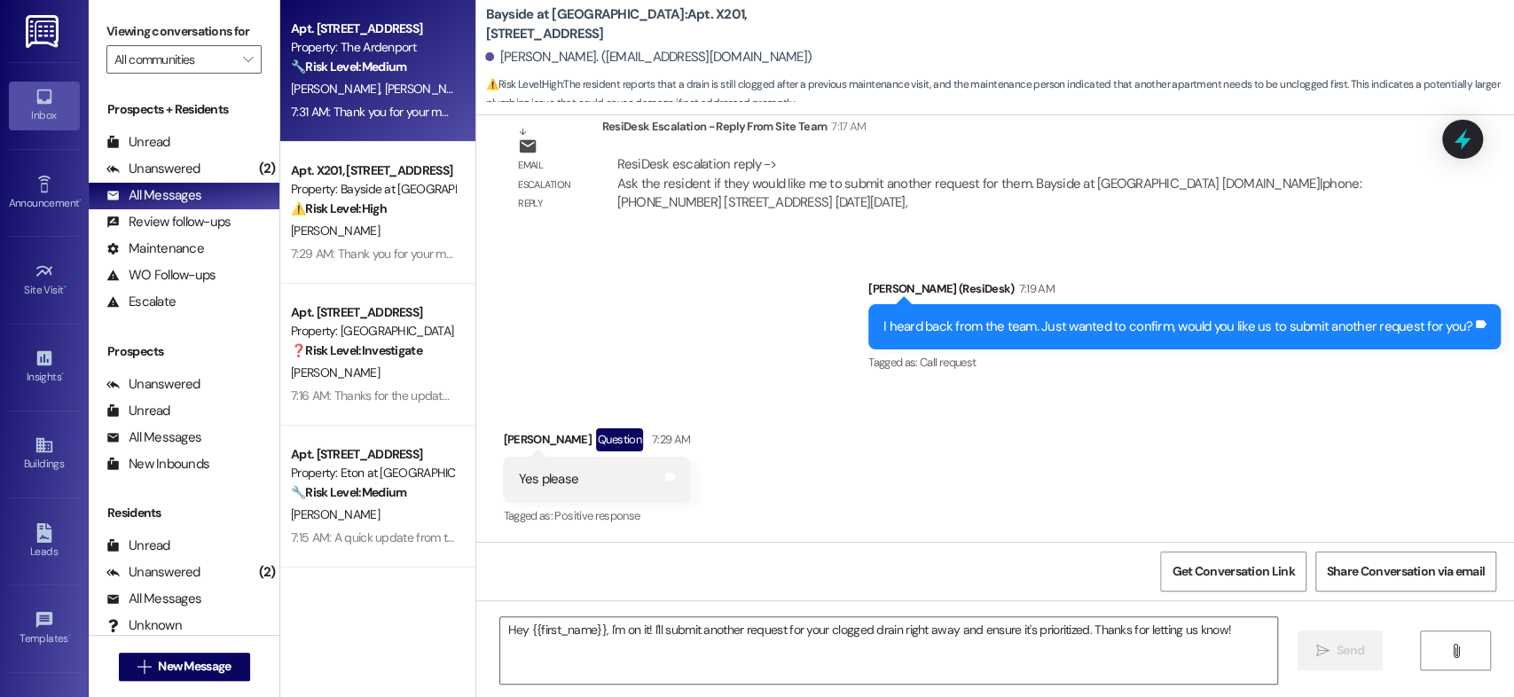
type textarea "Fetching suggested responses. Please feel free to read through the conversation…"
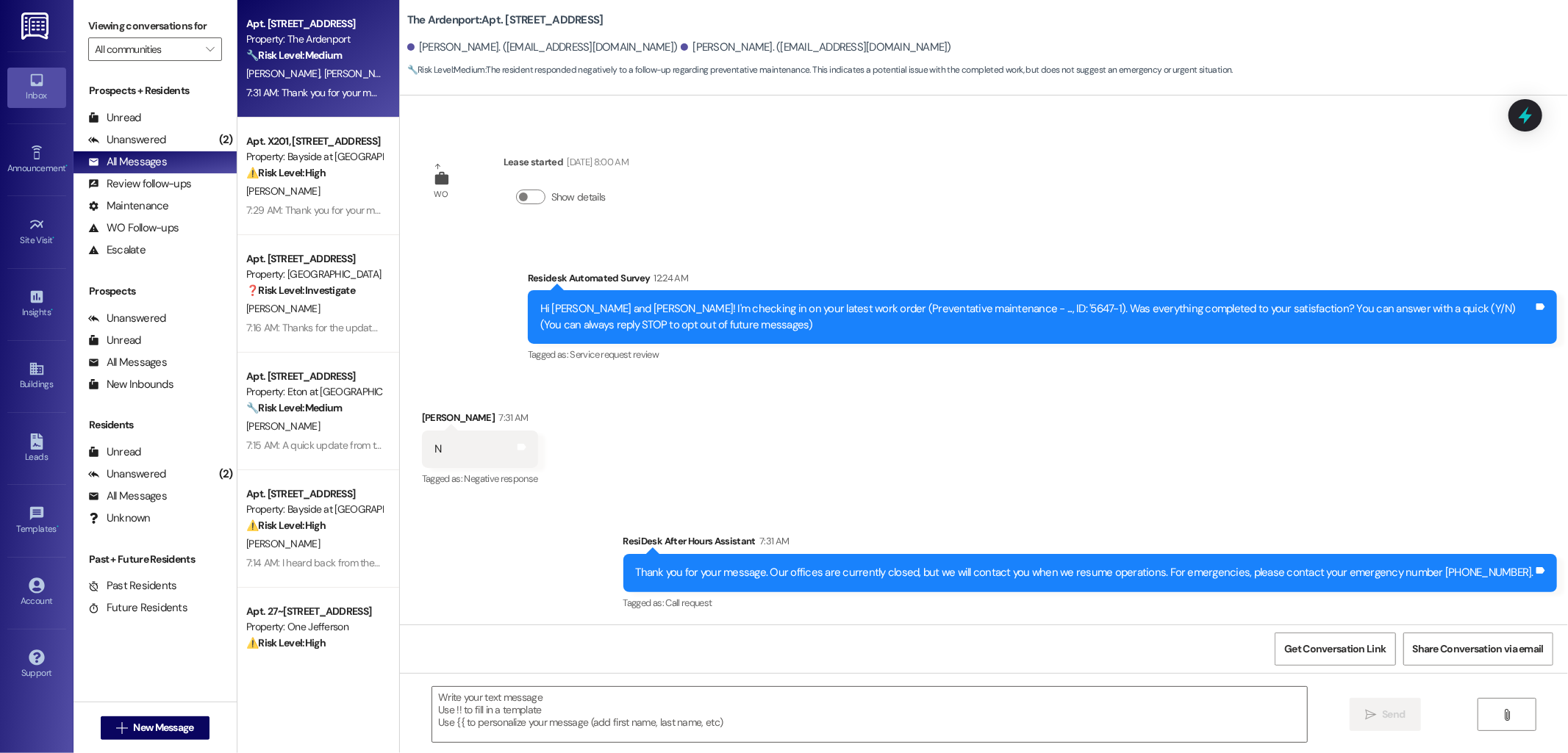
scroll to position [147, 0]
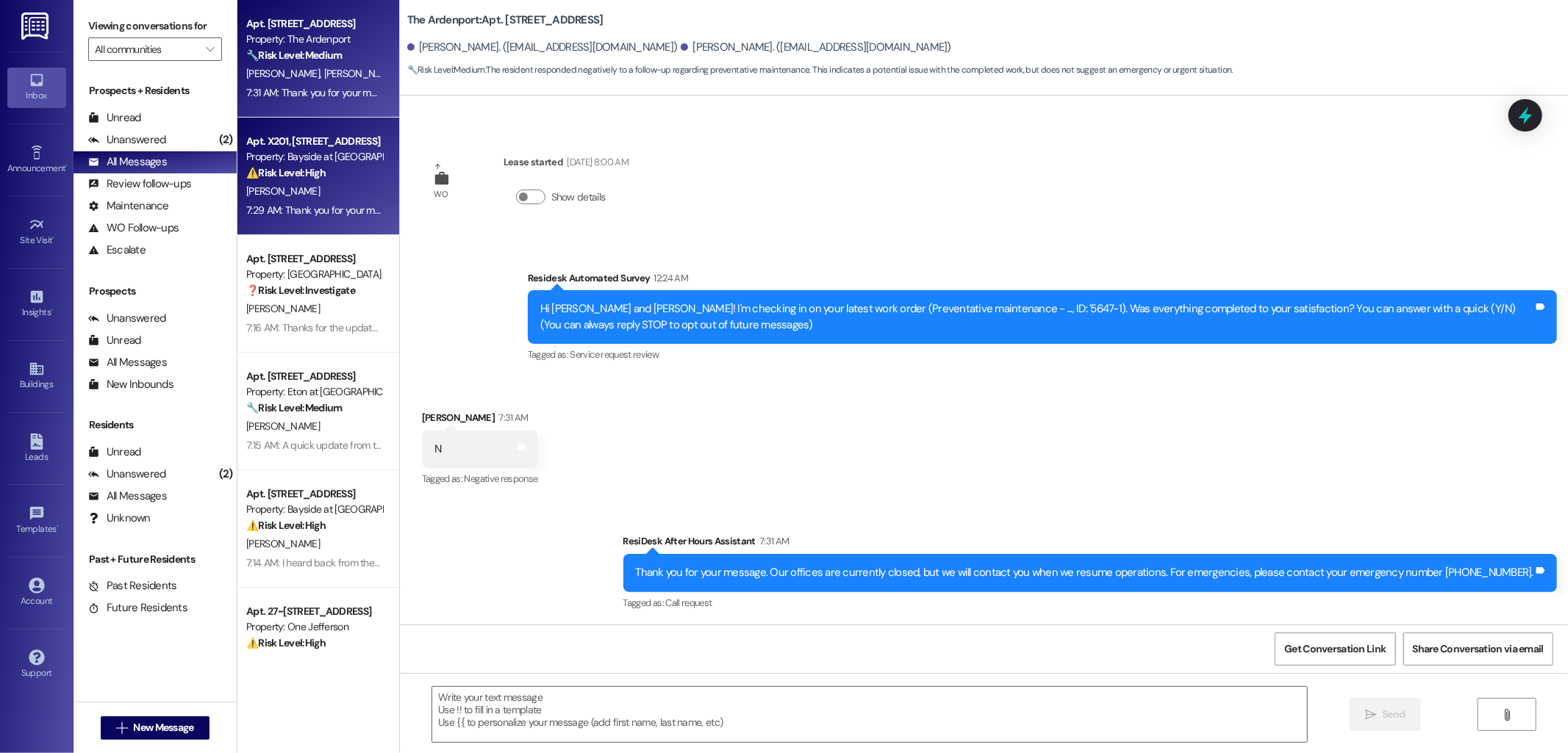
click at [324, 192] on div "K. Stern" at bounding box center [314, 191] width 139 height 18
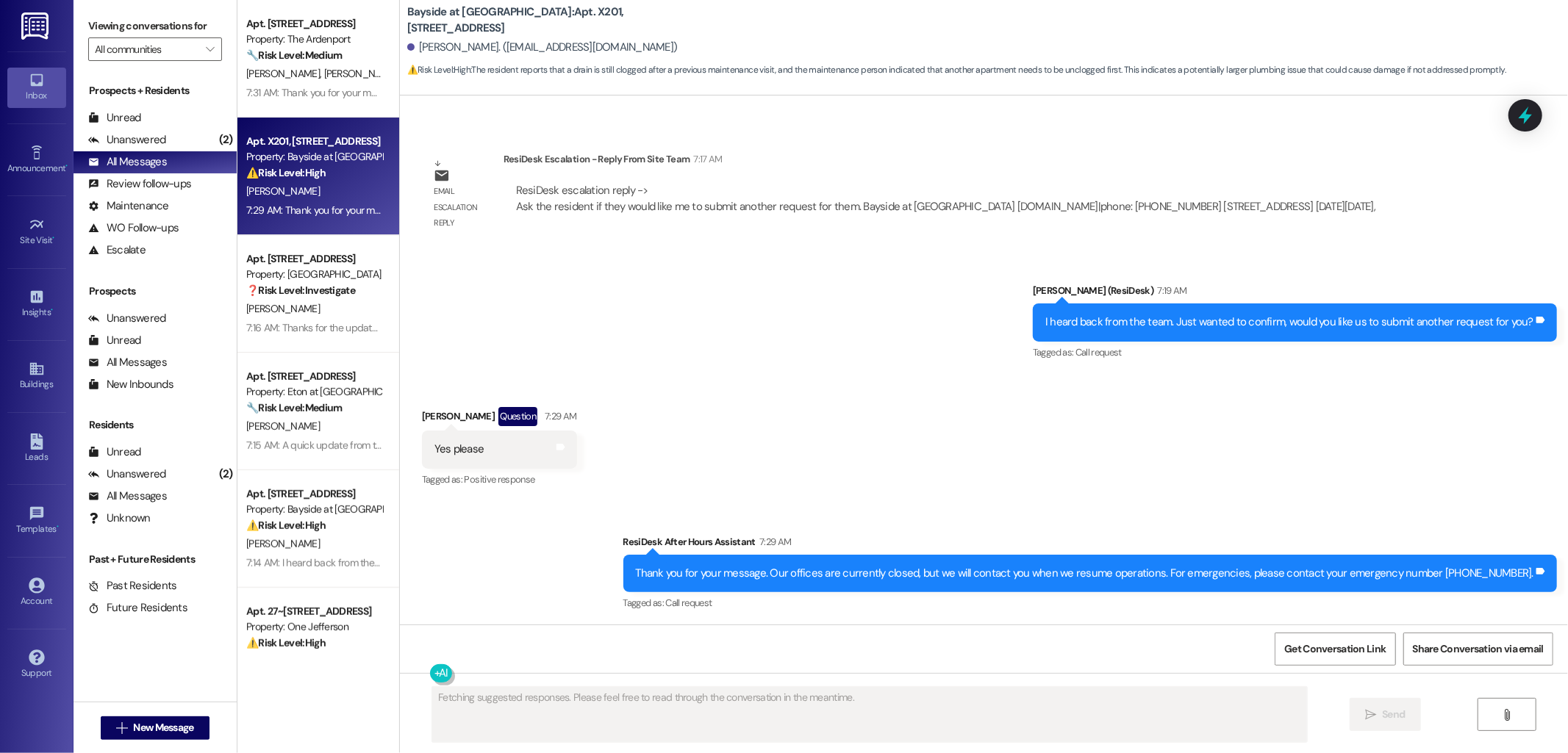
scroll to position [1970, 0]
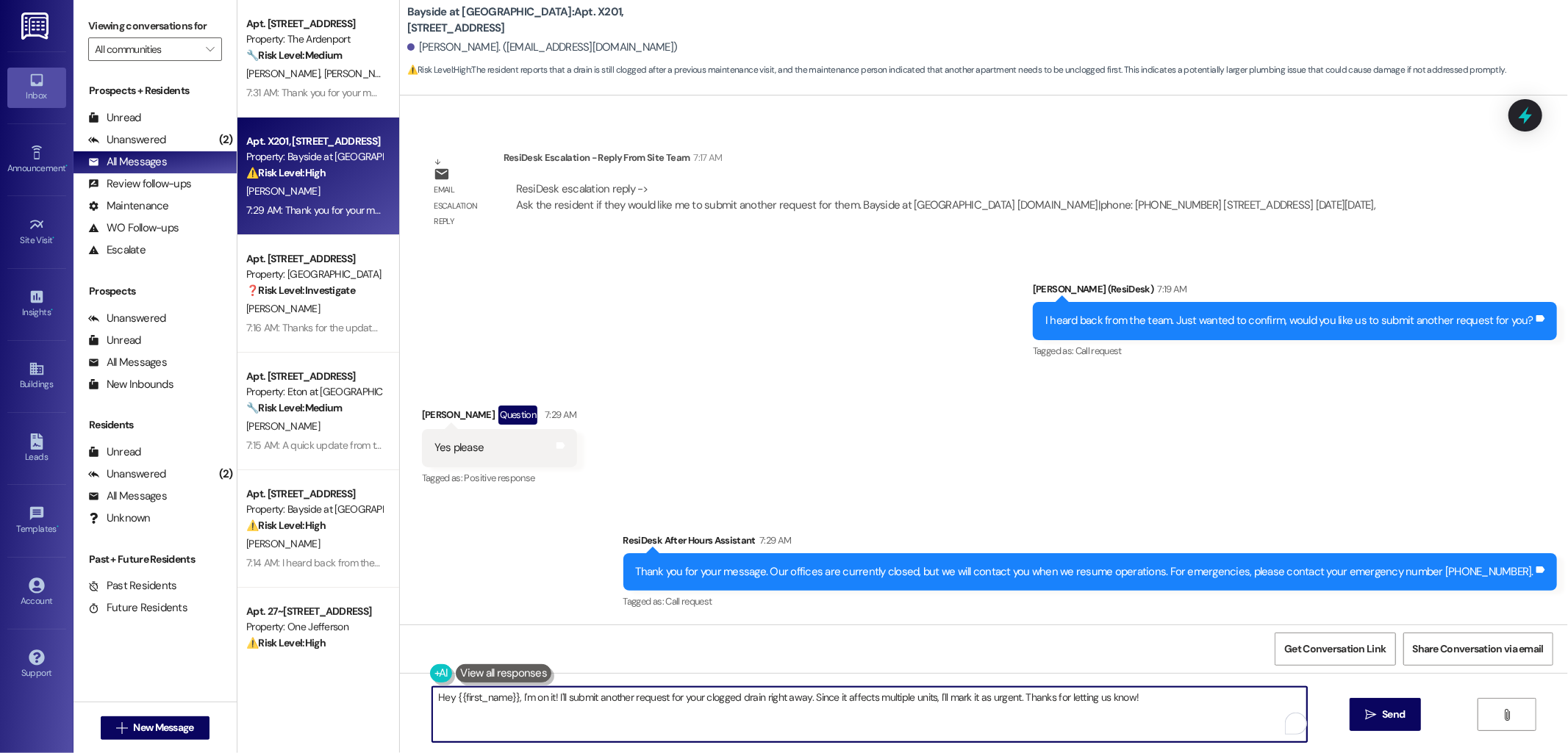
drag, startPoint x: 800, startPoint y: 696, endPoint x: 1149, endPoint y: 712, distance: 349.4
click at [1149, 712] on textarea "Hey {{first_name}}, I'm on it! I'll submit another request for your clogged dra…" at bounding box center [870, 714] width 875 height 56
drag, startPoint x: 510, startPoint y: 697, endPoint x: 429, endPoint y: 693, distance: 81.1
click at [433, 693] on textarea "Hey {{first_name}}, I'm on it! I'll submit another request for your clogged dra…" at bounding box center [870, 714] width 875 height 56
type textarea "I'm on it! I'll submit another request for your clogged drain right away. Can y…"
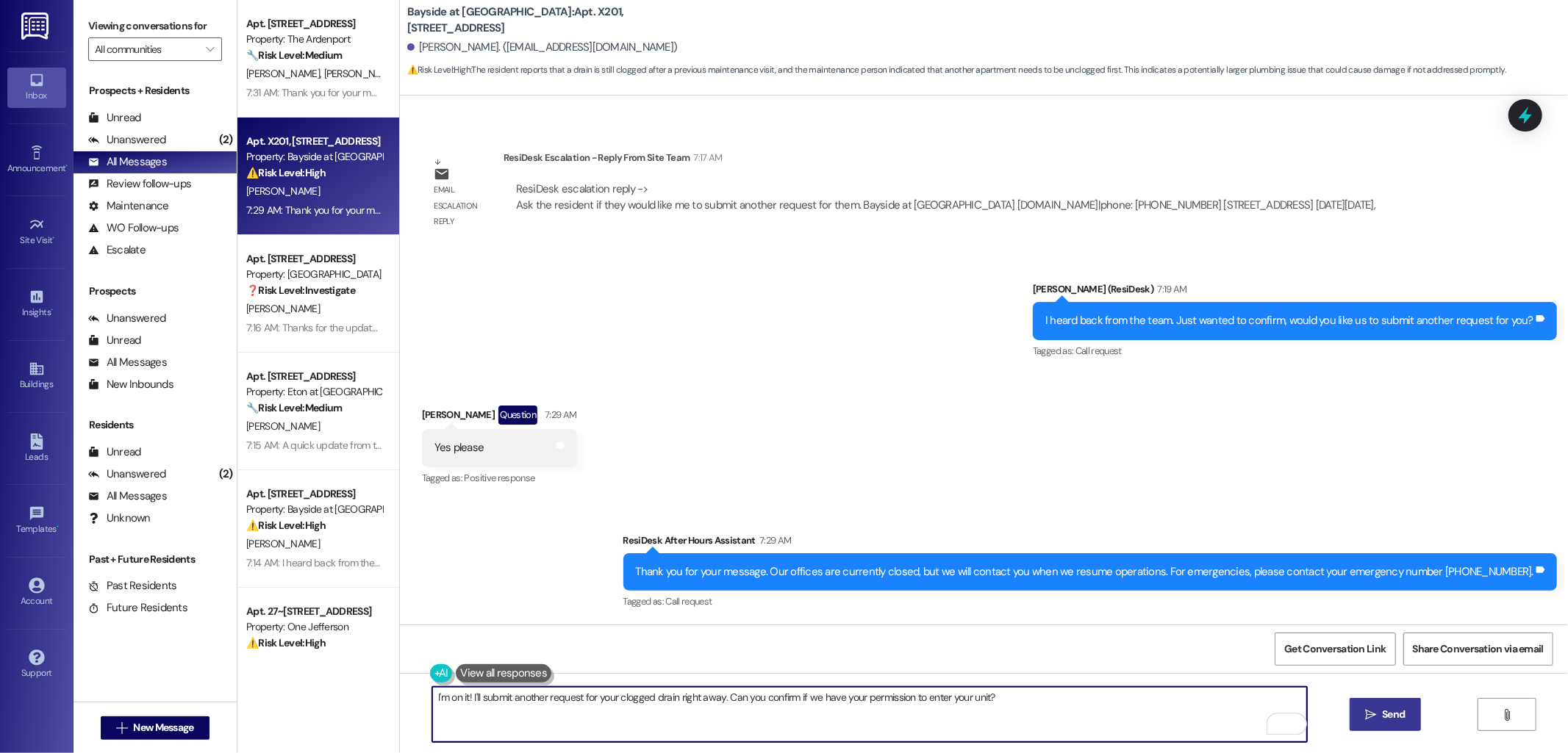
click at [1387, 714] on span "Send" at bounding box center [1393, 714] width 22 height 16
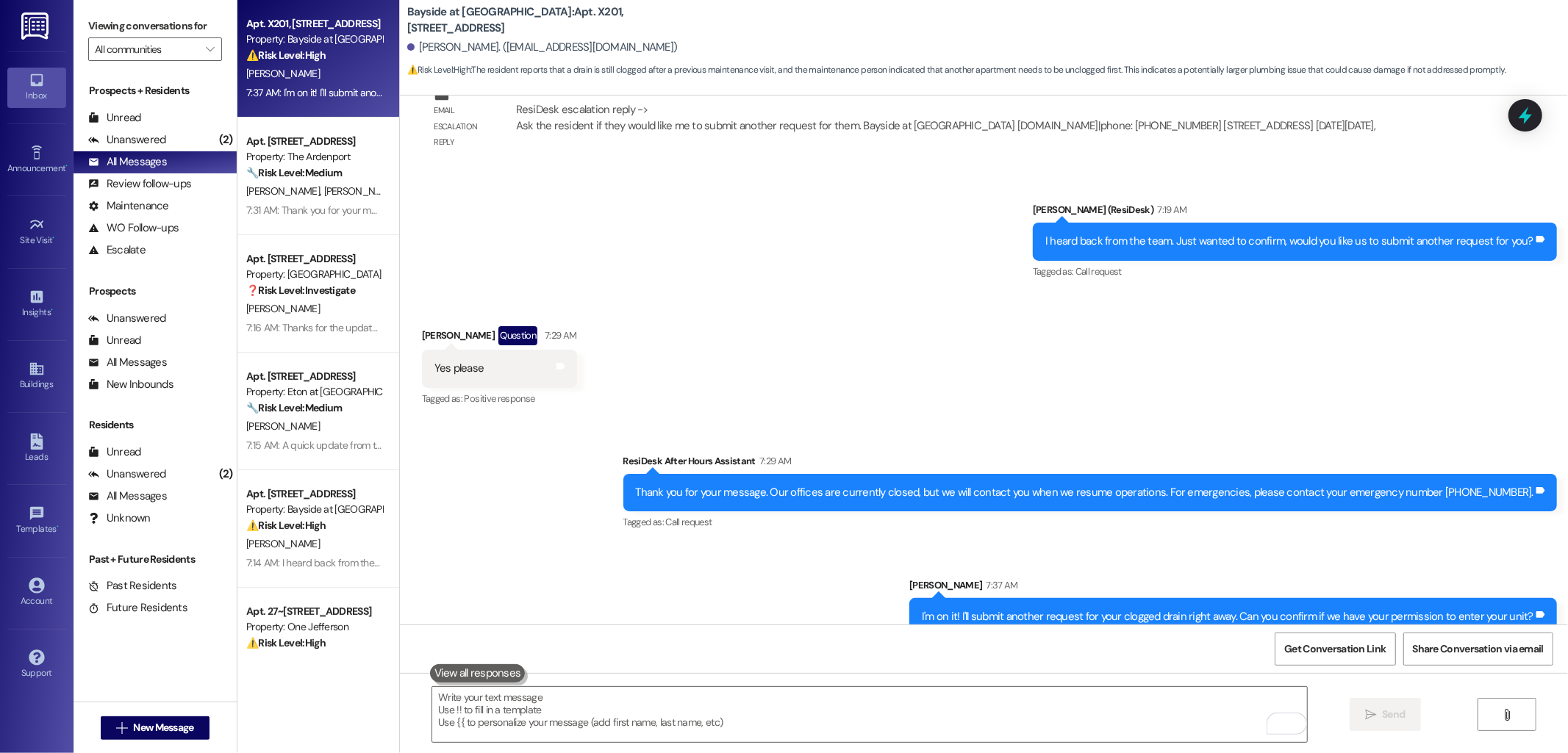
scroll to position [2073, 0]
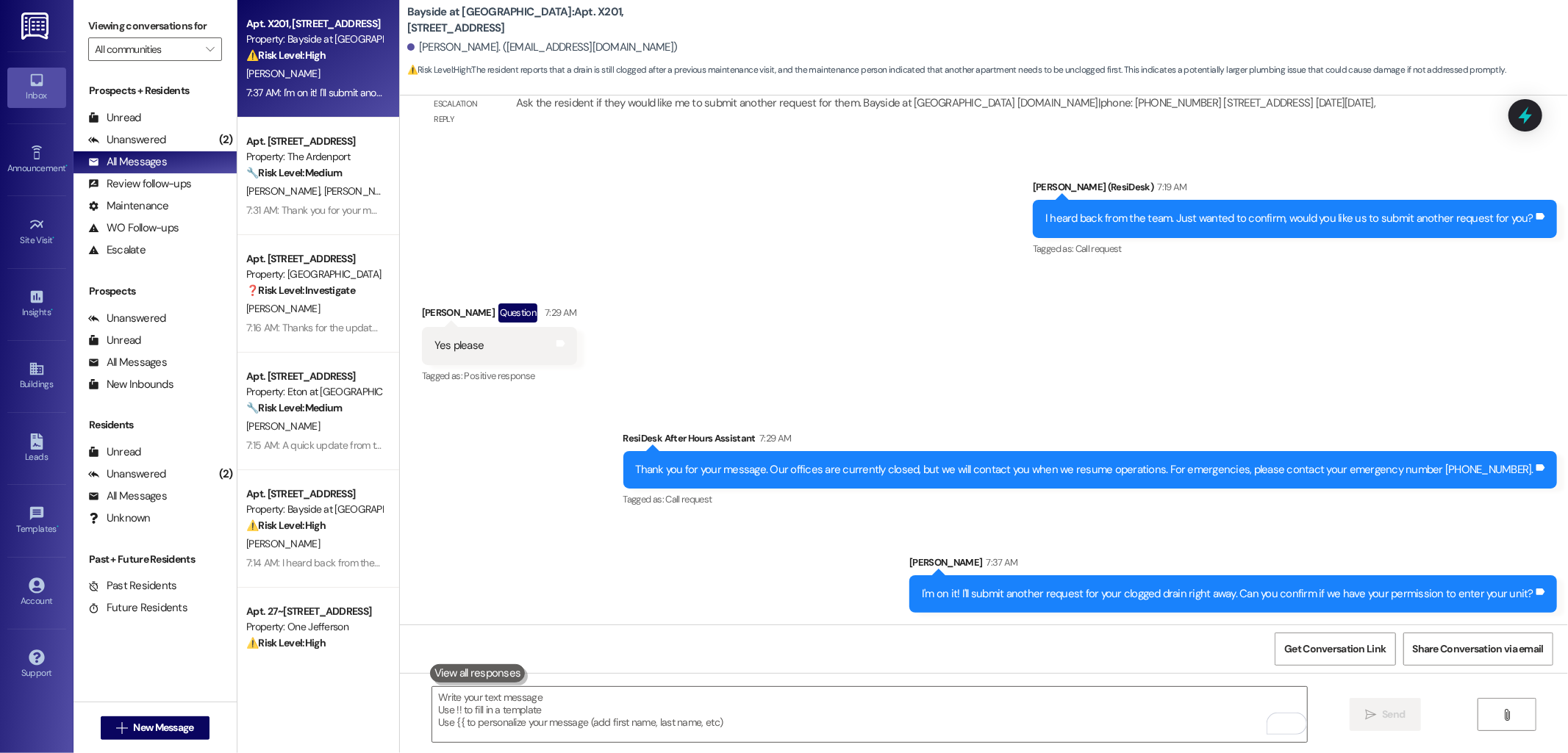
click at [530, 19] on b "Bayside at Coronado: Apt. X201, 1515 2nd St" at bounding box center [554, 20] width 294 height 31
copy b "X201"
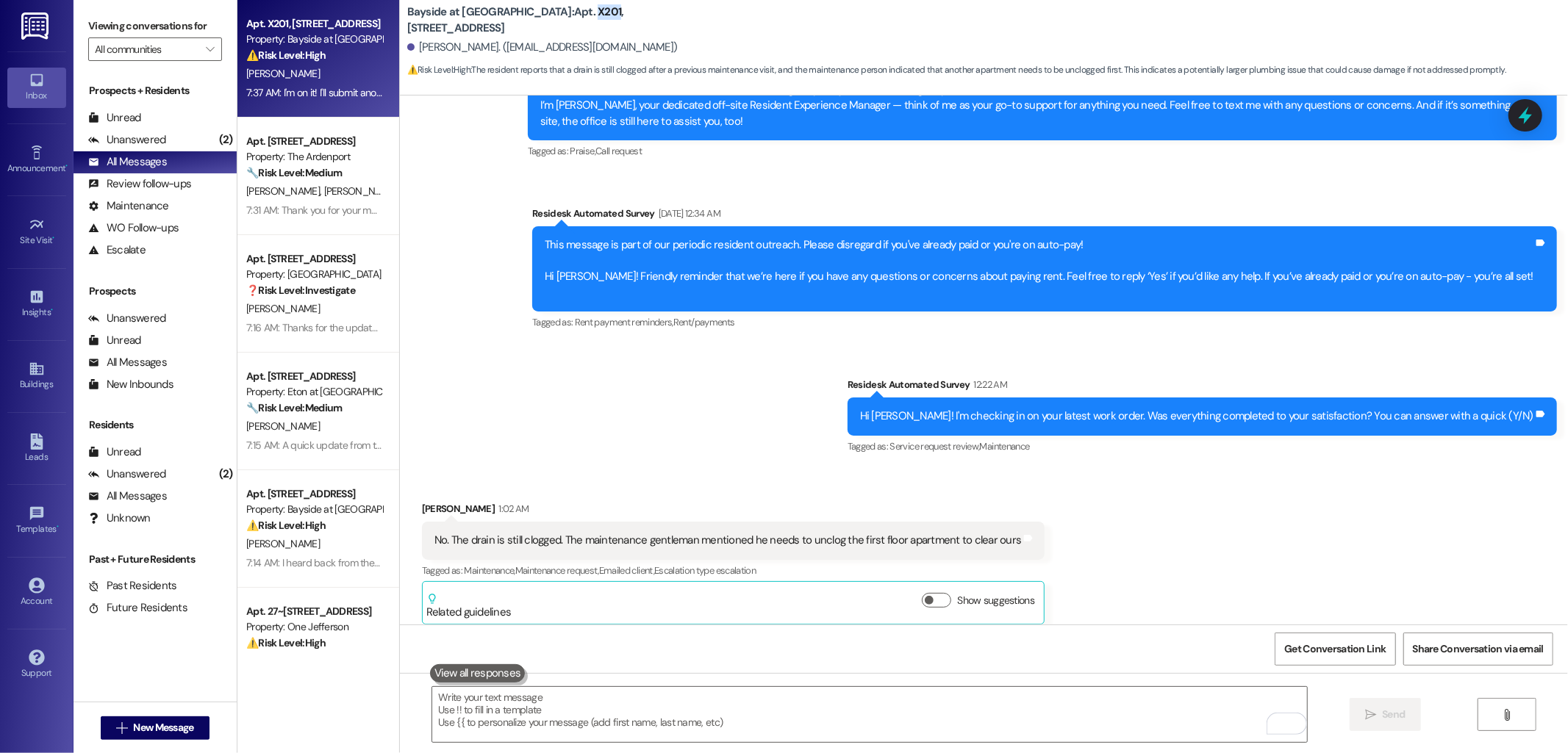
scroll to position [1338, 0]
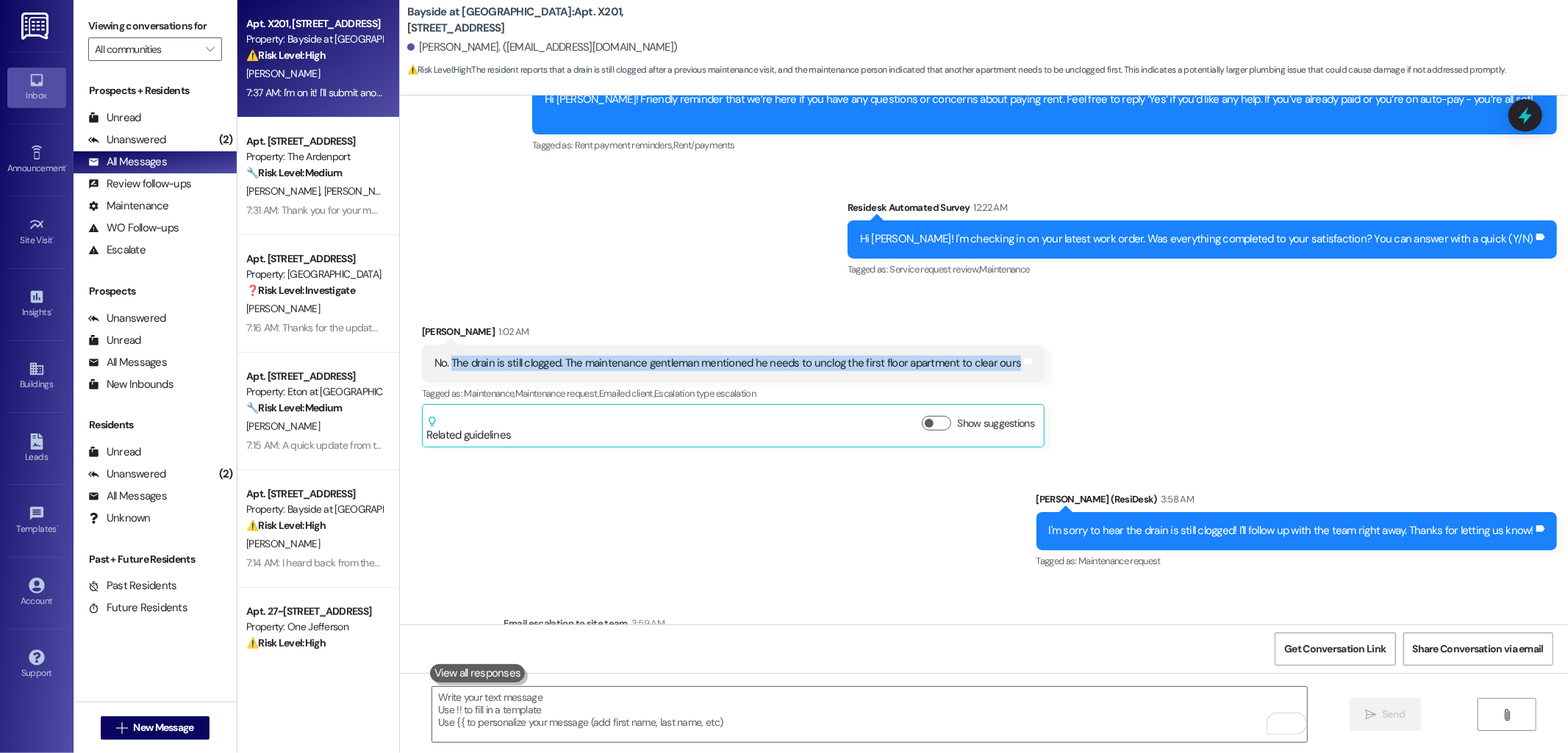
drag, startPoint x: 438, startPoint y: 363, endPoint x: 994, endPoint y: 378, distance: 556.2
click at [994, 378] on div "No. The drain is still clogged. The maintenance gentleman mentioned he needs to…" at bounding box center [733, 363] width 623 height 37
copy div "The drain is still clogged. The maintenance gentleman mentioned he needs to unc…"
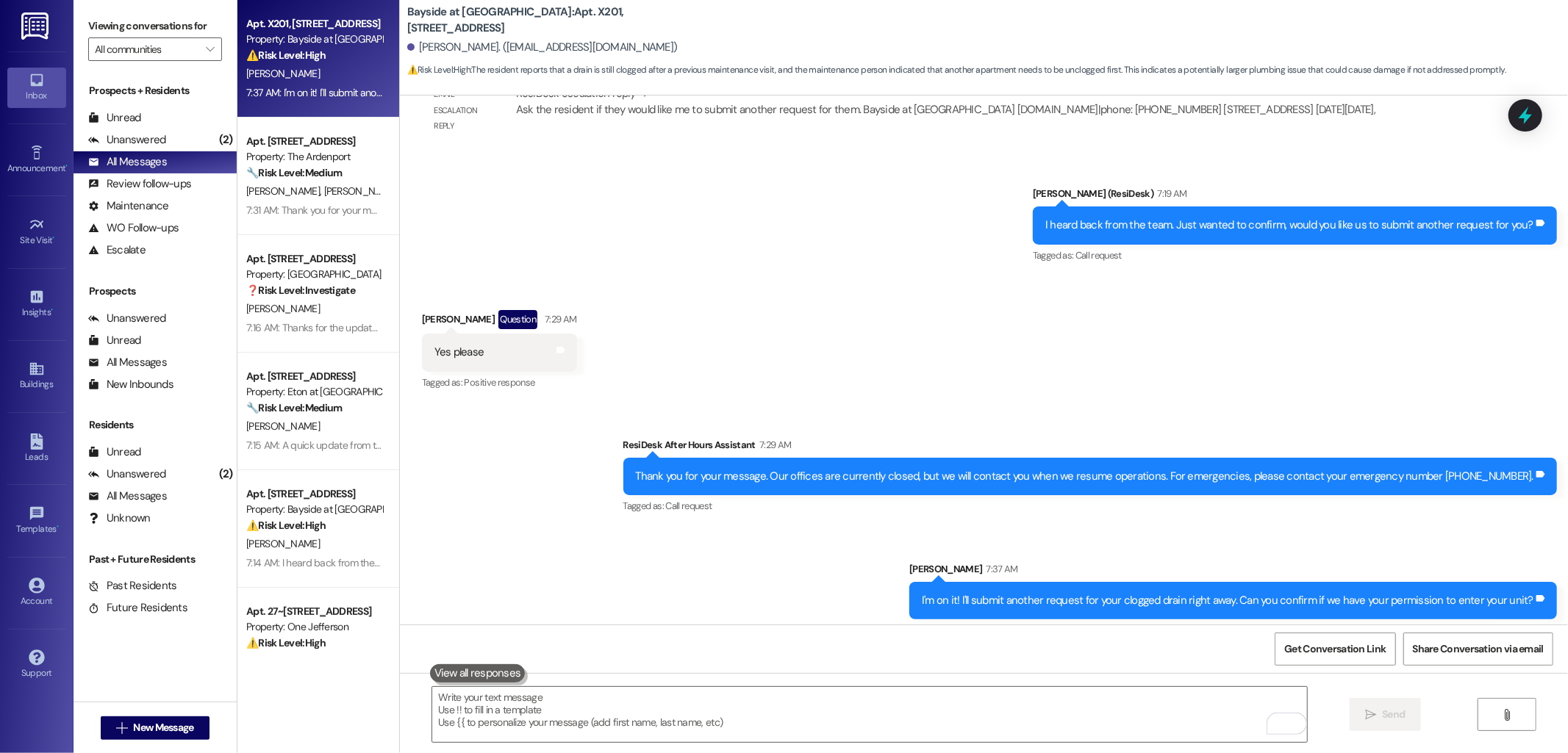
scroll to position [2073, 0]
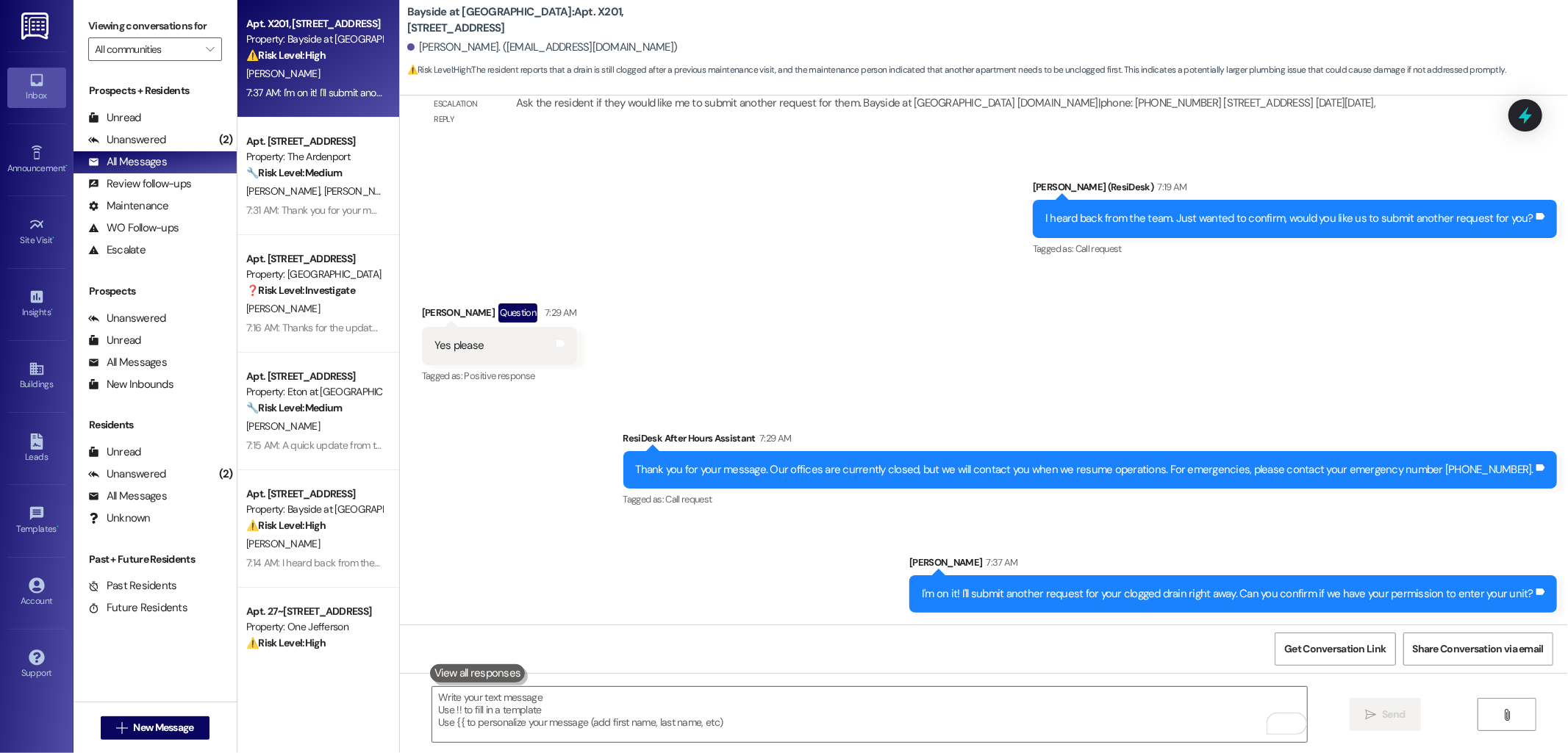
click at [894, 329] on div "Received via SMS Kyle Stern Question 7:29 AM Yes please Tags and notes Tagged a…" at bounding box center [985, 333] width 1169 height 127
click at [526, 17] on b "Bayside at Coronado: Apt. X201, 1515 2nd St" at bounding box center [554, 20] width 294 height 31
copy b "X201"
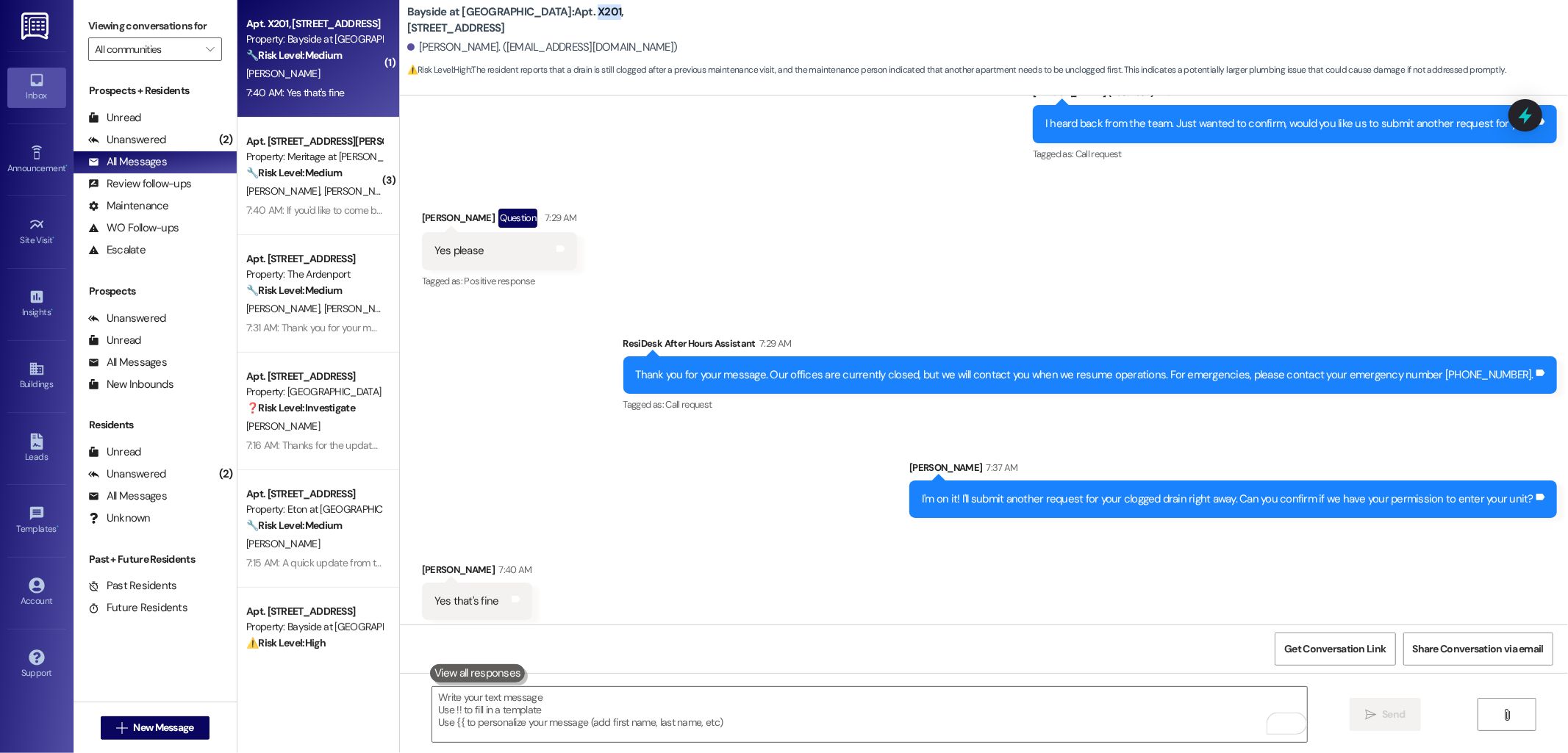
scroll to position [2175, 0]
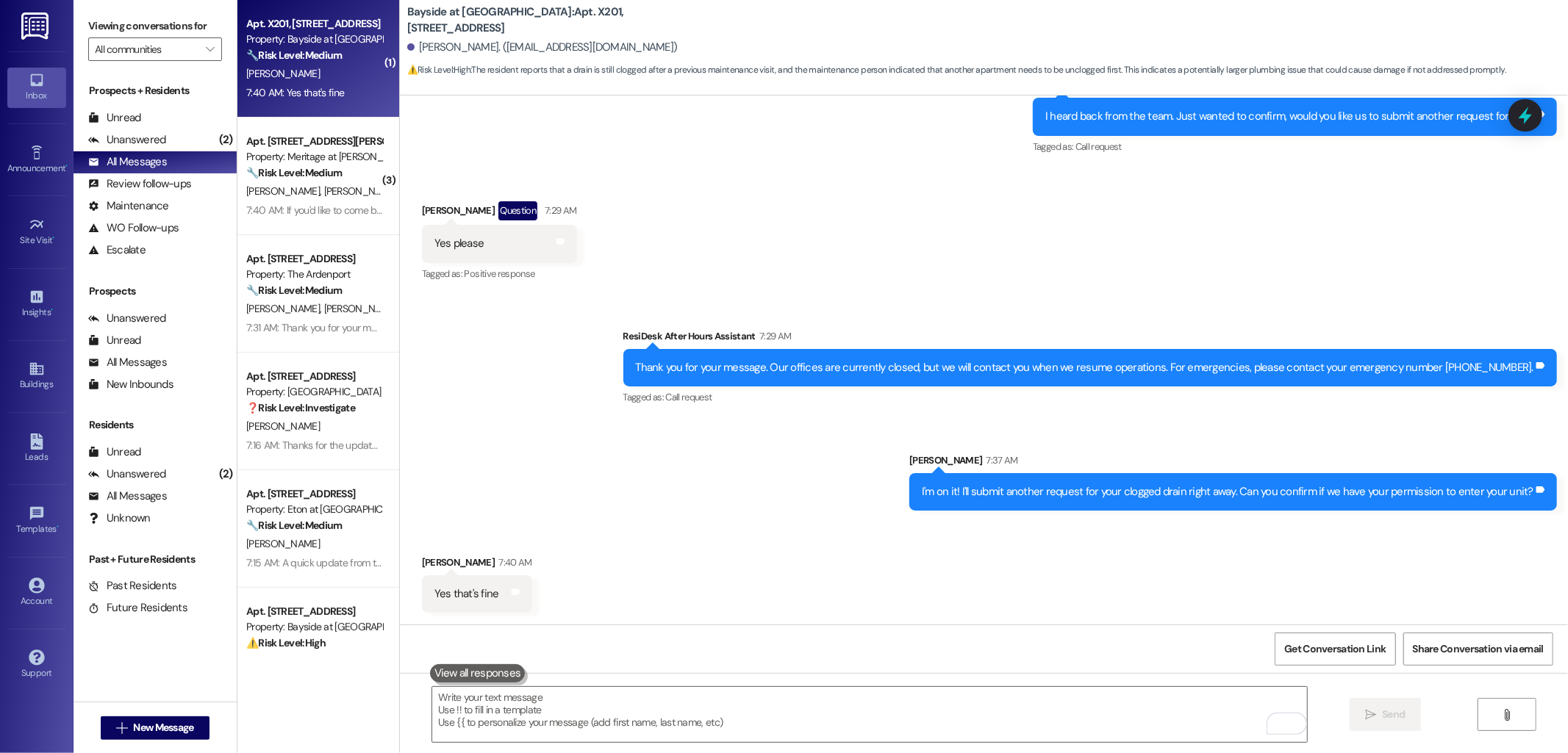
click at [775, 554] on div "Received via SMS Kyle Stern 7:40 AM Yes that's fine Tags and notes" at bounding box center [985, 572] width 1169 height 102
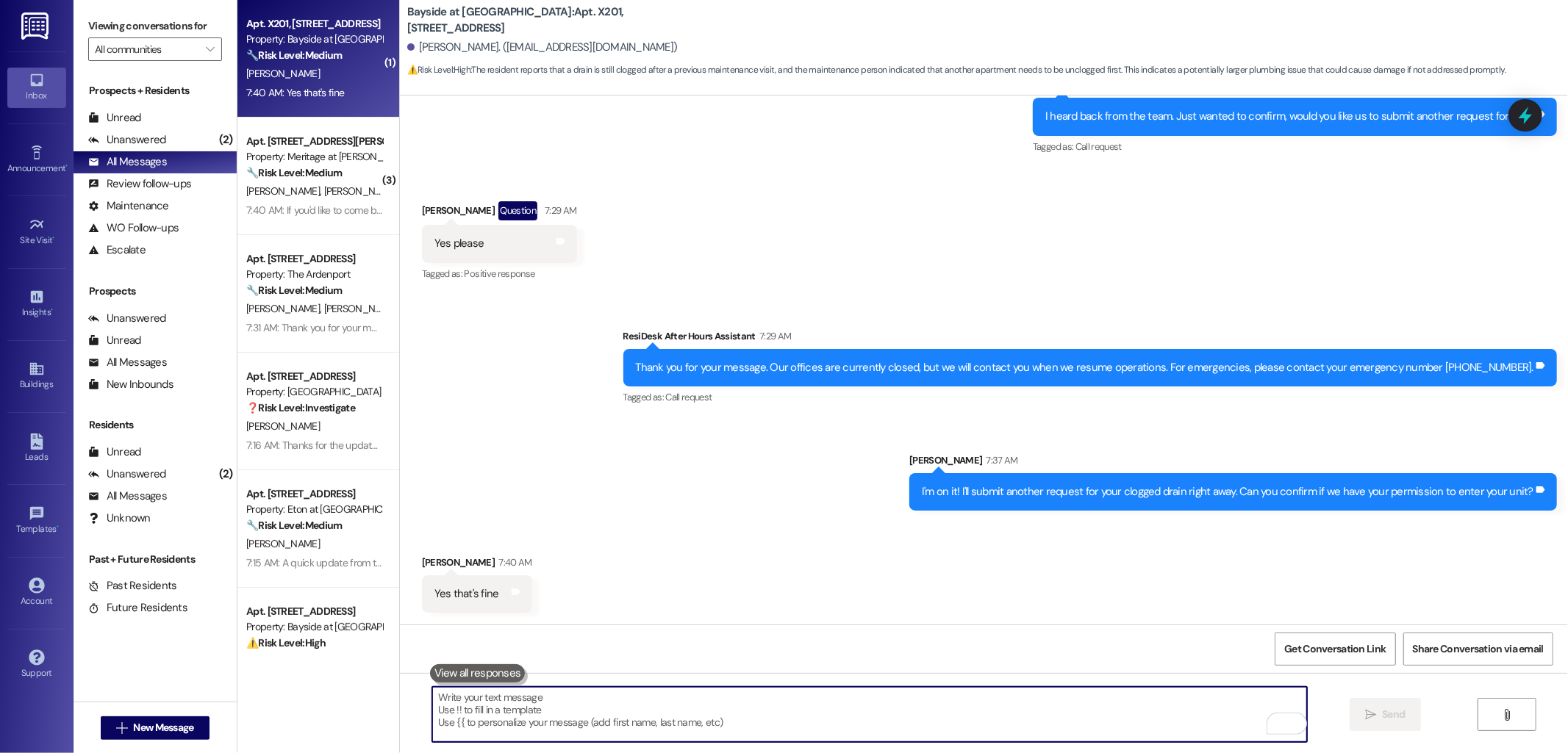
click at [710, 706] on textarea "To enrich screen reader interactions, please activate Accessibility in Grammarl…" at bounding box center [870, 714] width 875 height 56
paste textarea "Thank you! I have submitted a work order and notified the site team. We appreci…"
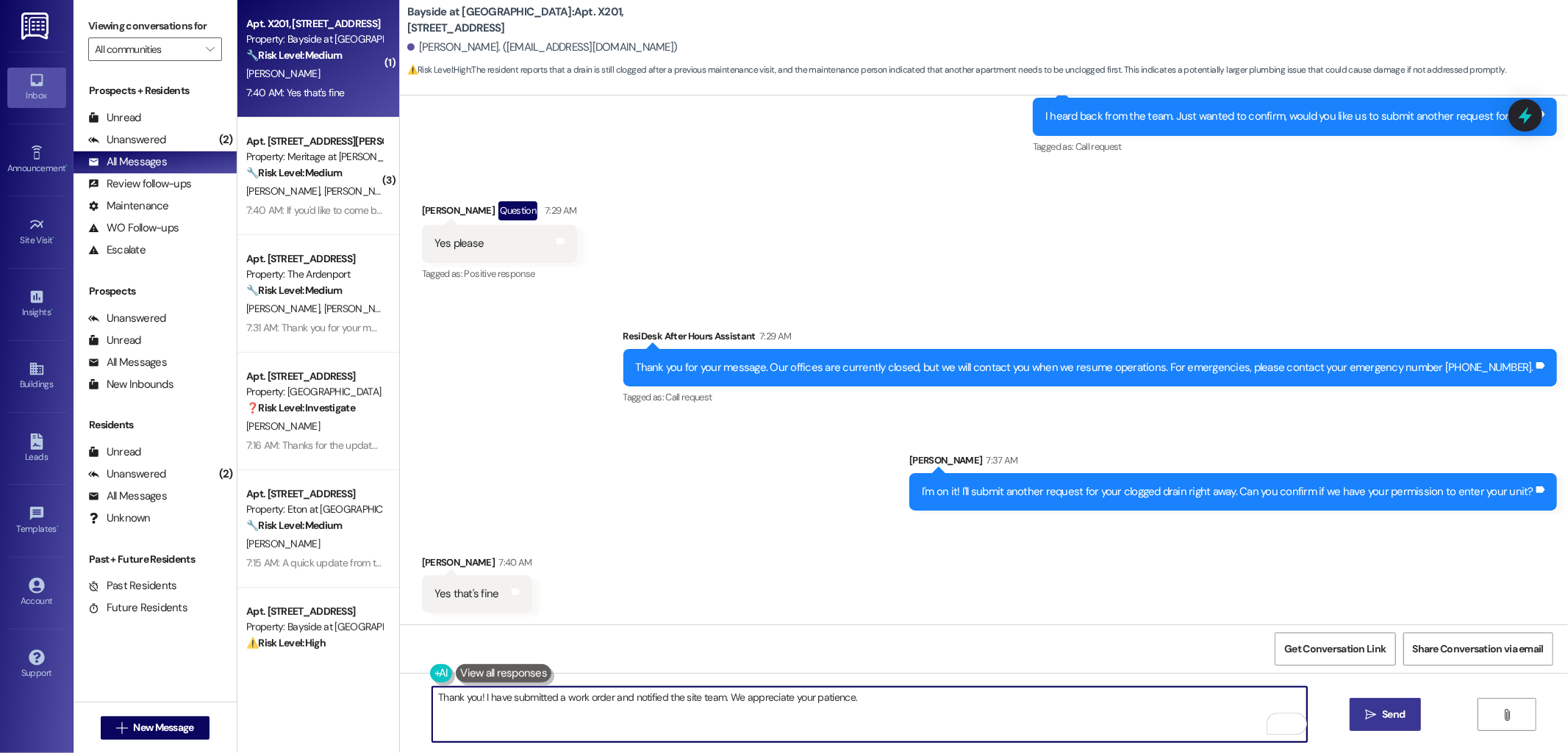
type textarea "Thank you! I have submitted a work order and notified the site team. We appreci…"
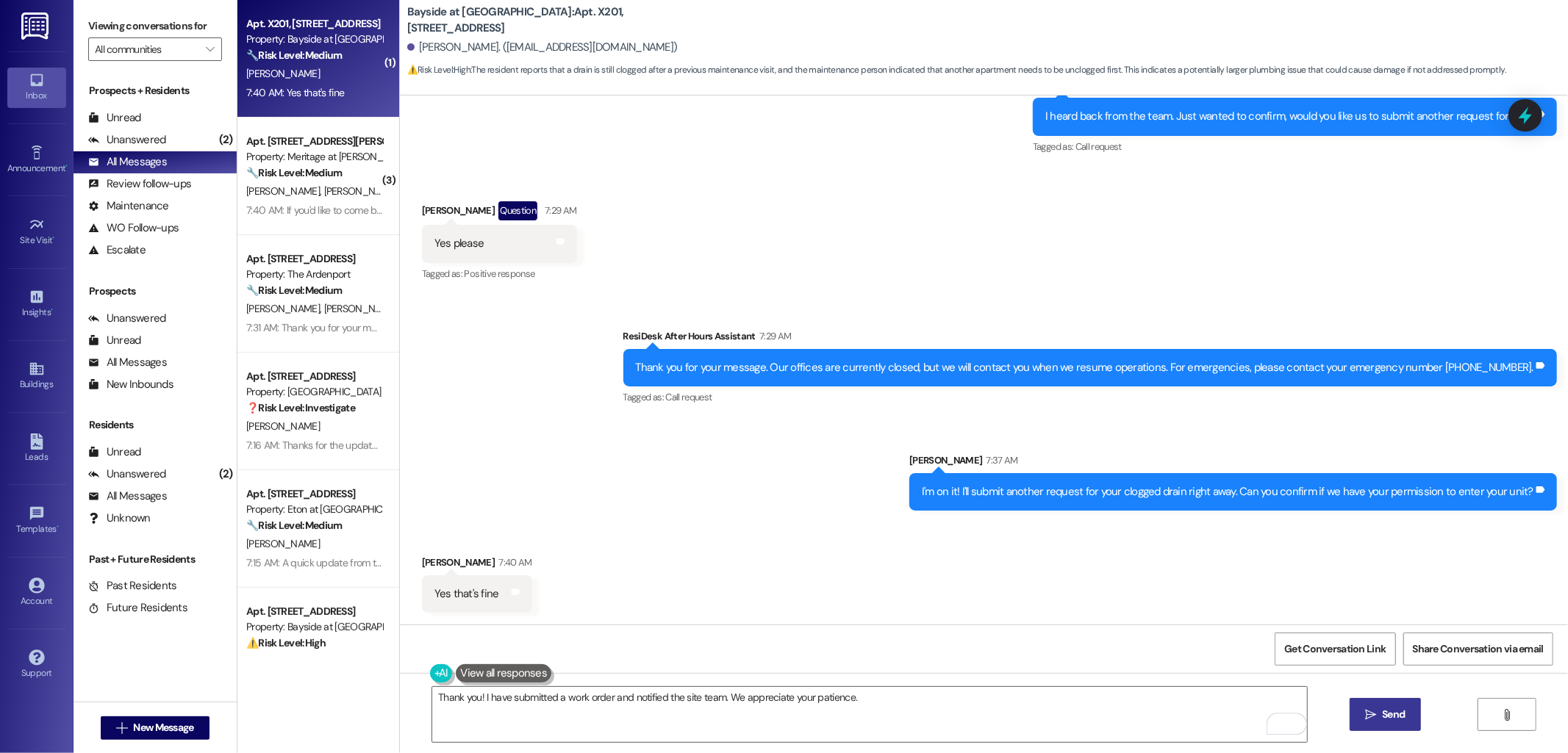
click at [1395, 702] on button " Send" at bounding box center [1386, 715] width 71 height 33
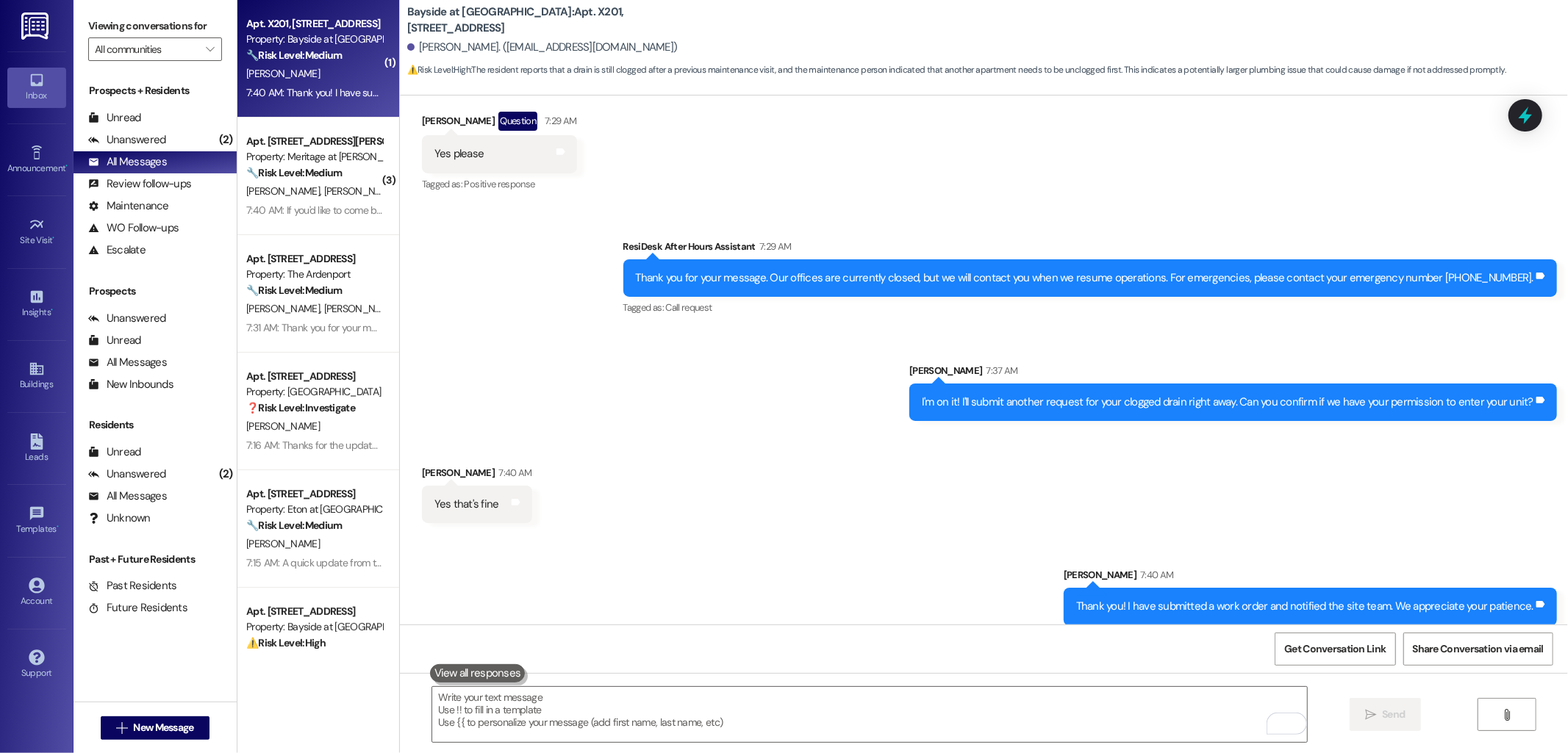
scroll to position [2278, 0]
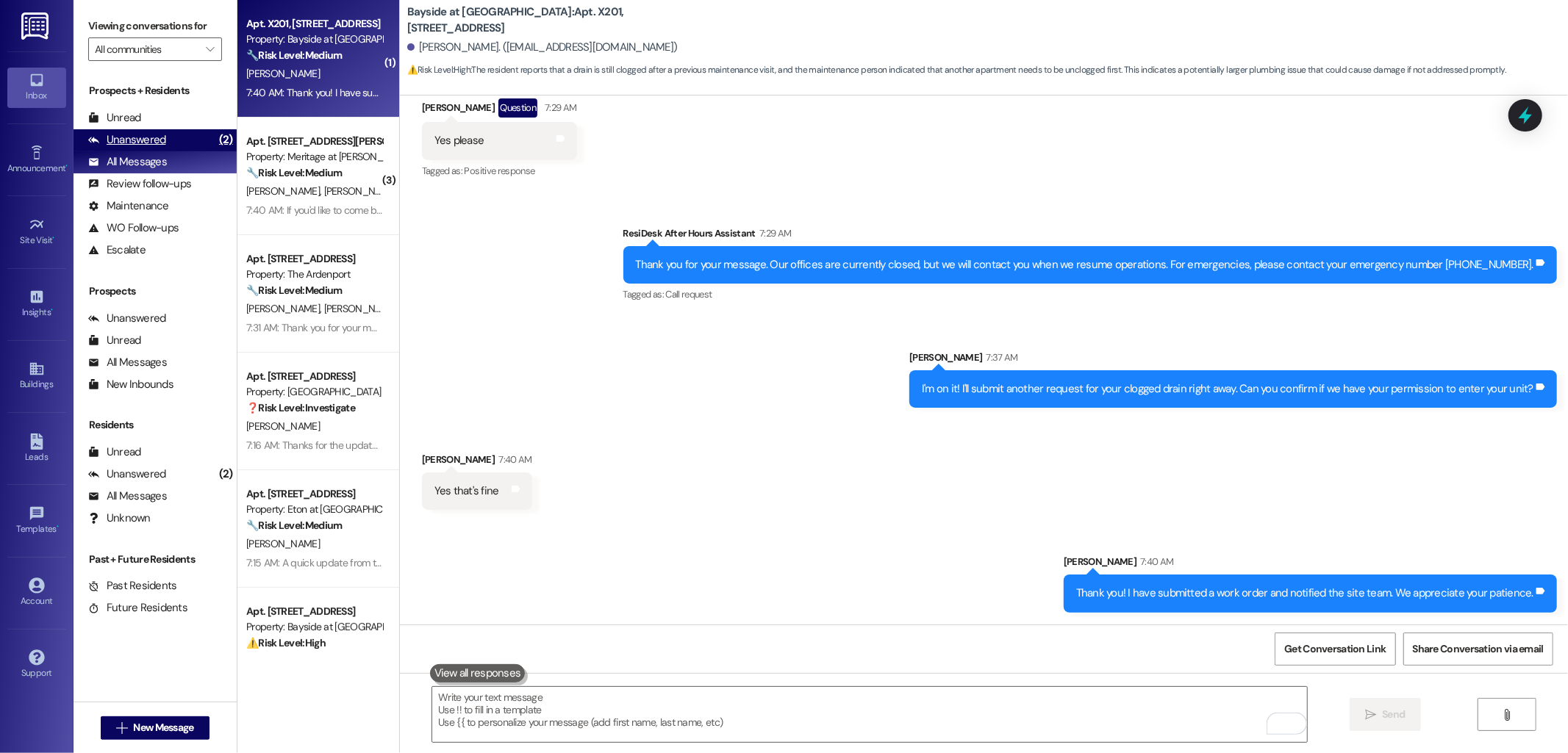
click at [158, 138] on div "Unanswered" at bounding box center [127, 140] width 78 height 16
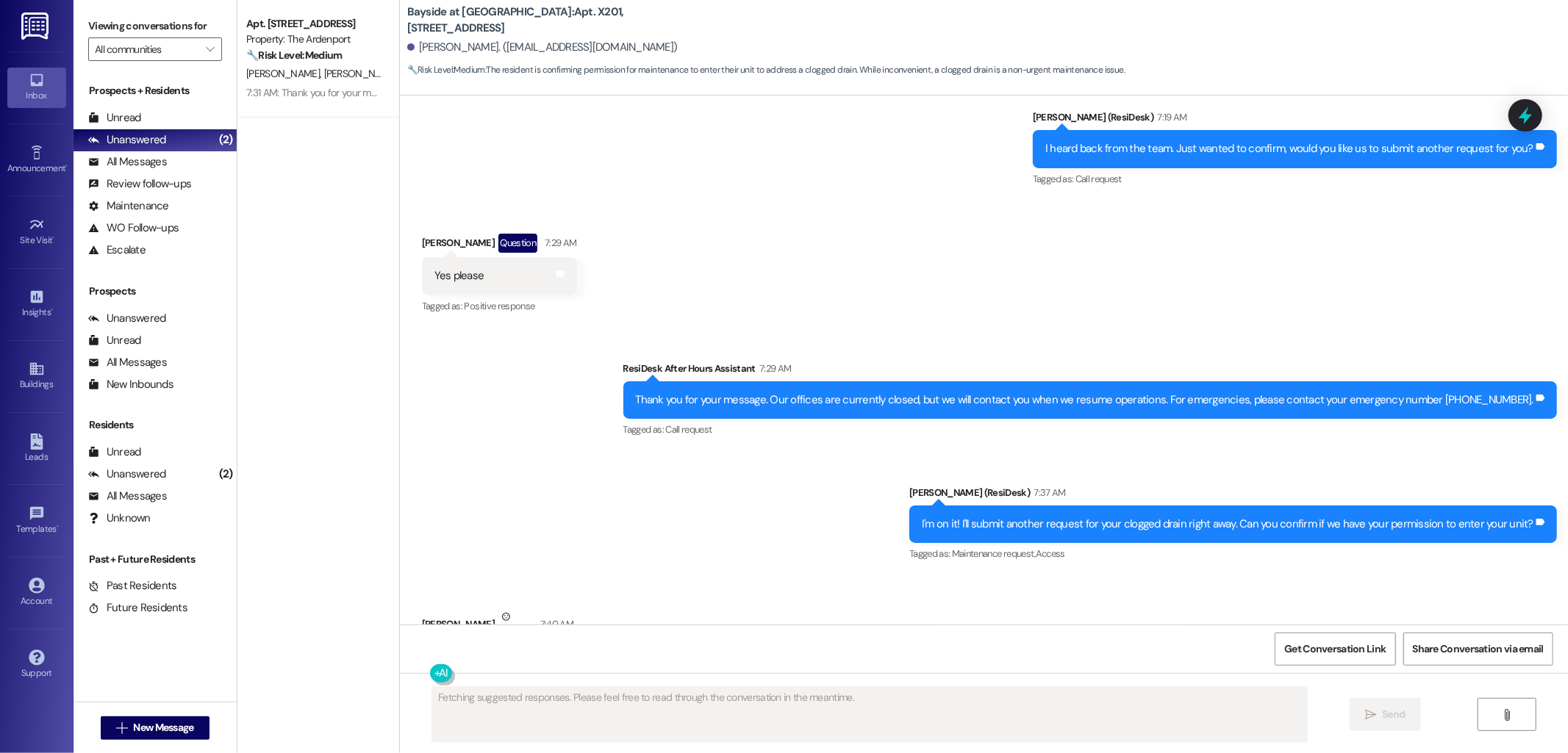
scroll to position [2234, 0]
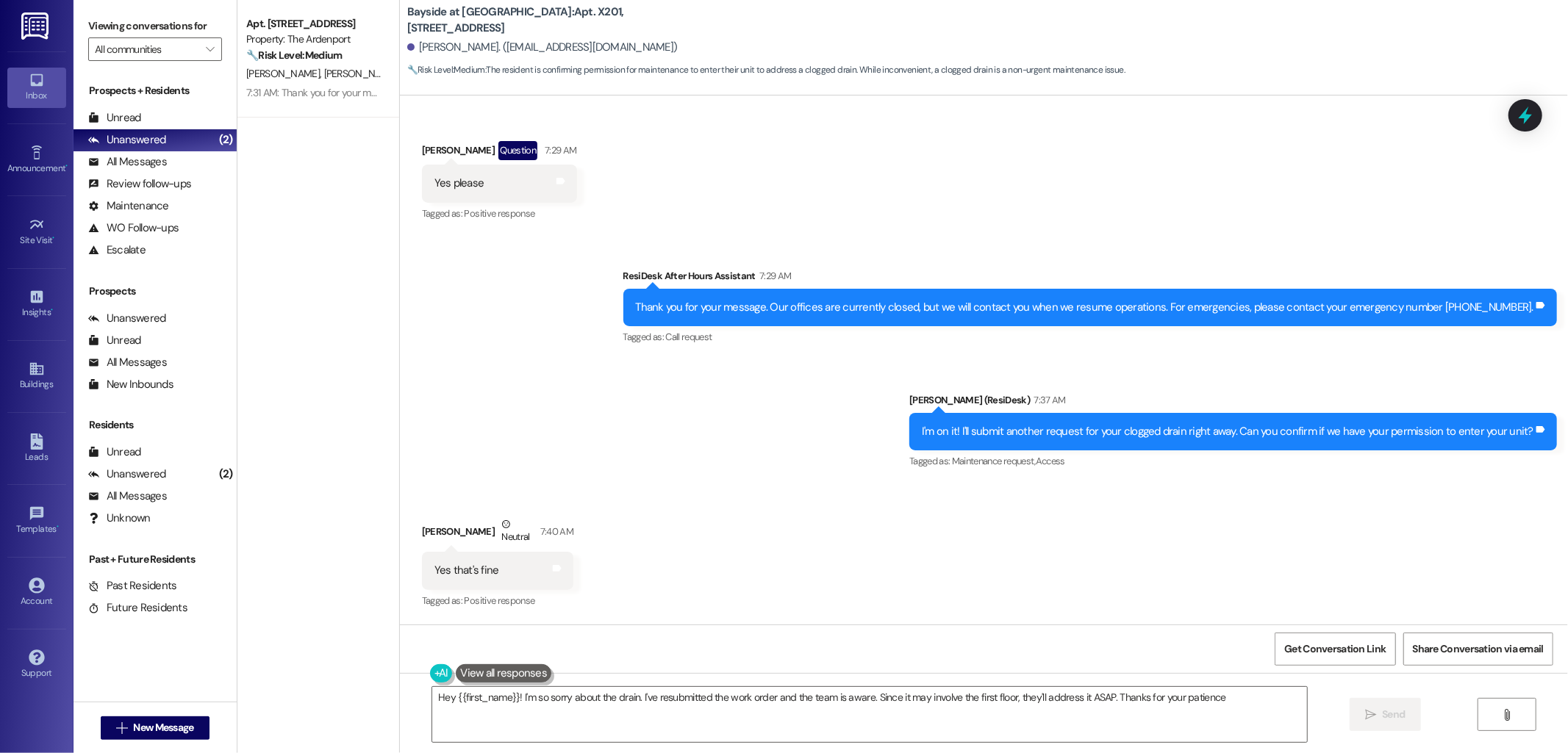
type textarea "Hey {{first_name}}! I'm so sorry about the drain. I've resubmitted the work ord…"
click at [694, 420] on div "Sent via SMS ResiDesk After Hours Assistant 7:29 AM Thank you for your message.…" at bounding box center [985, 360] width 1169 height 249
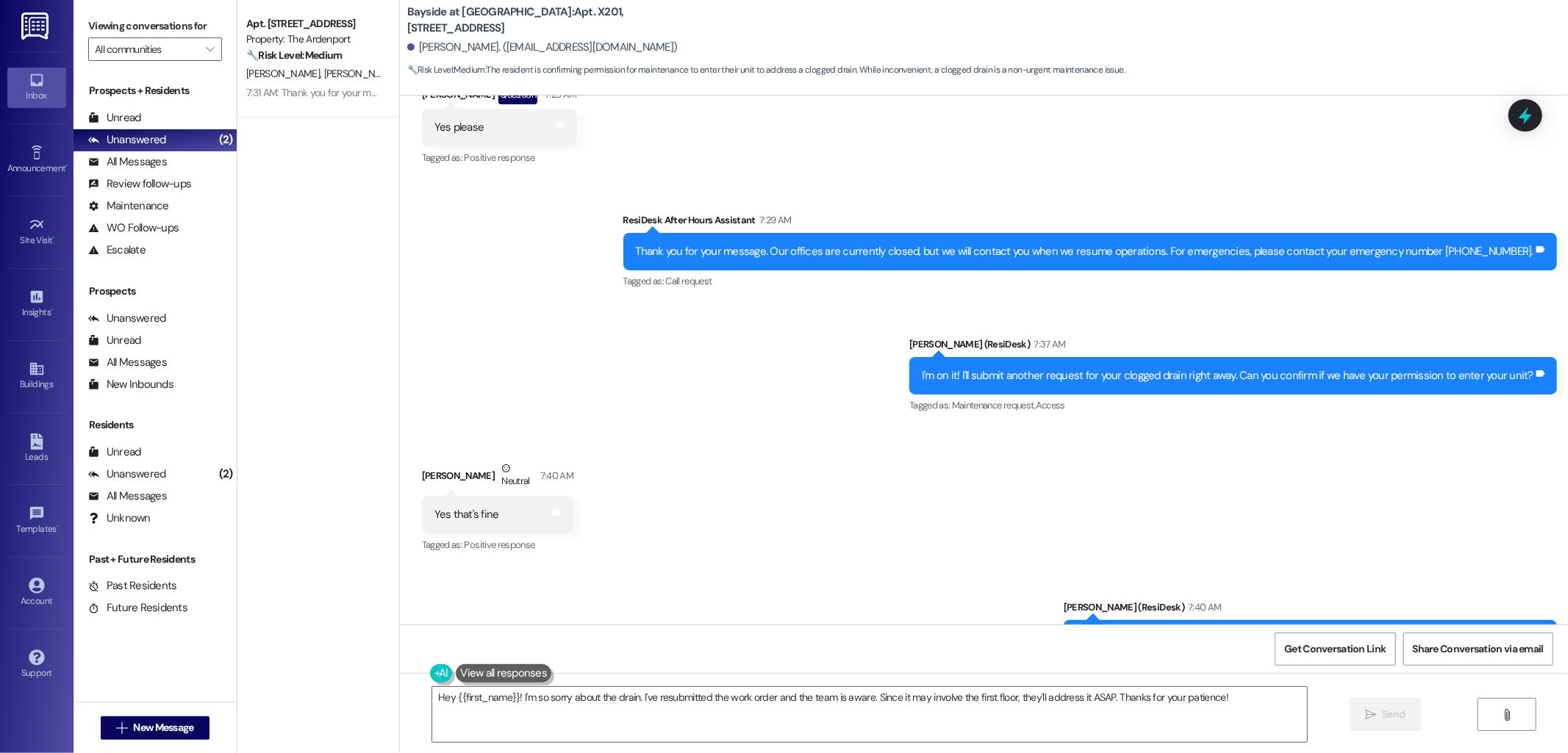
scroll to position [2358, 0]
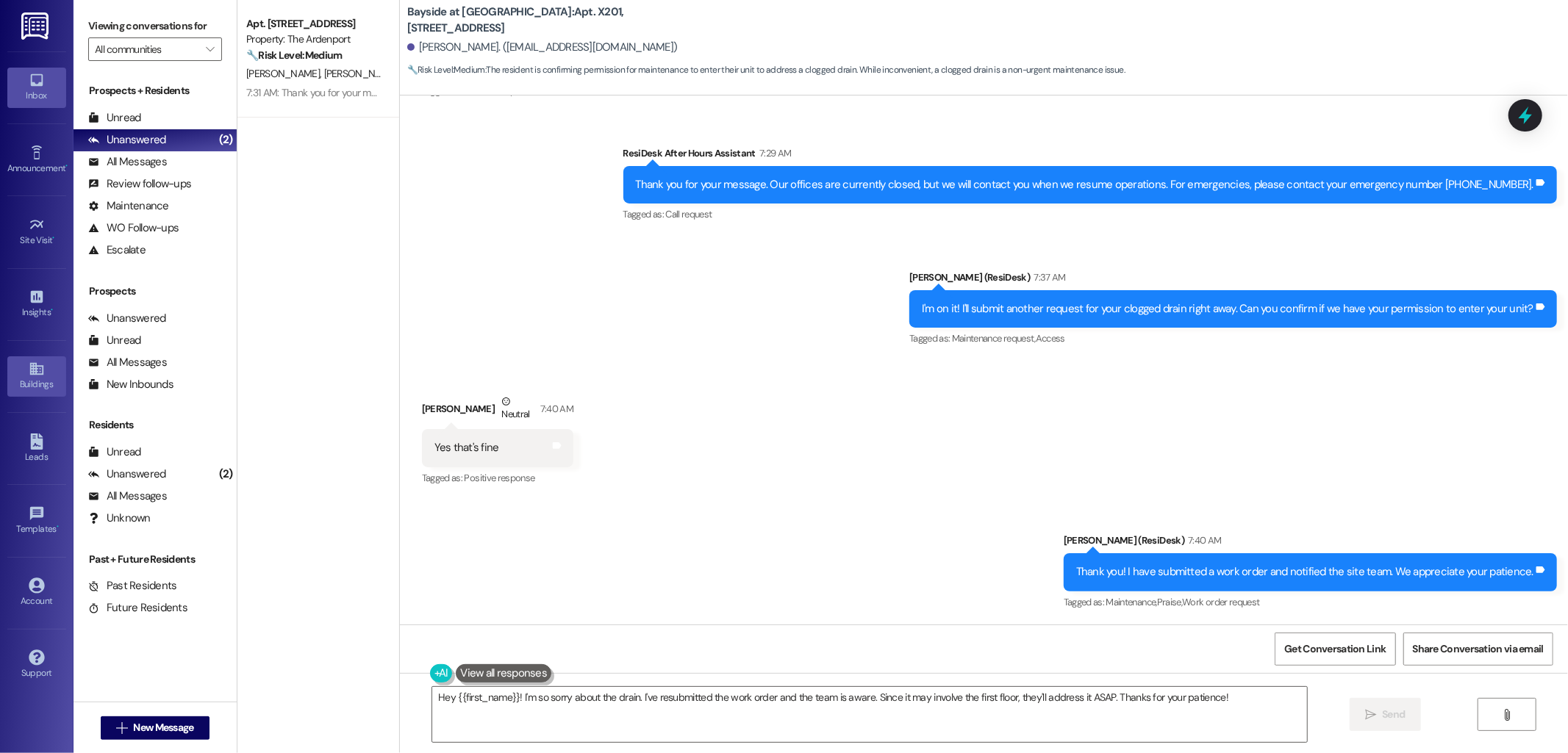
click at [41, 376] on icon at bounding box center [37, 369] width 17 height 17
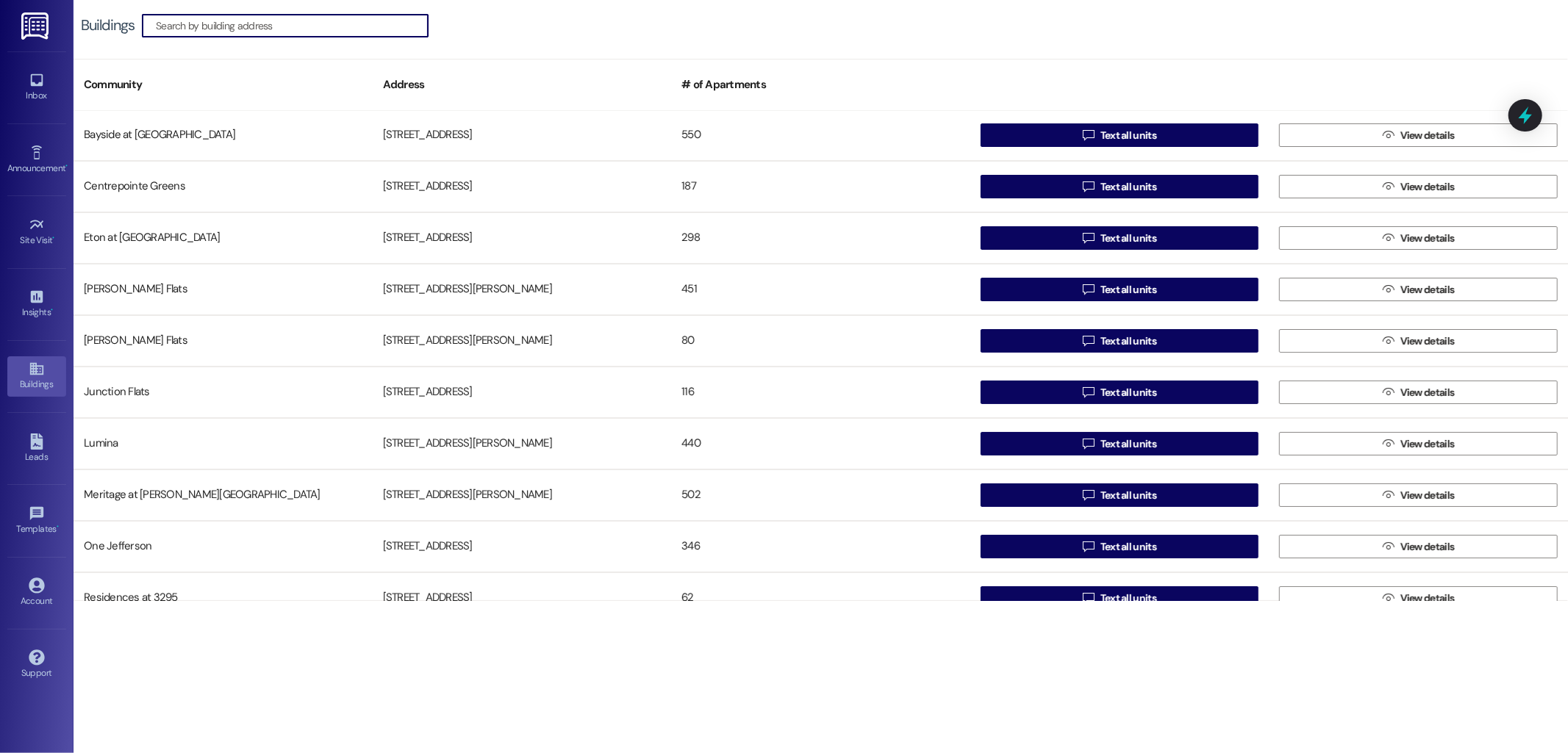
scroll to position [81, 0]
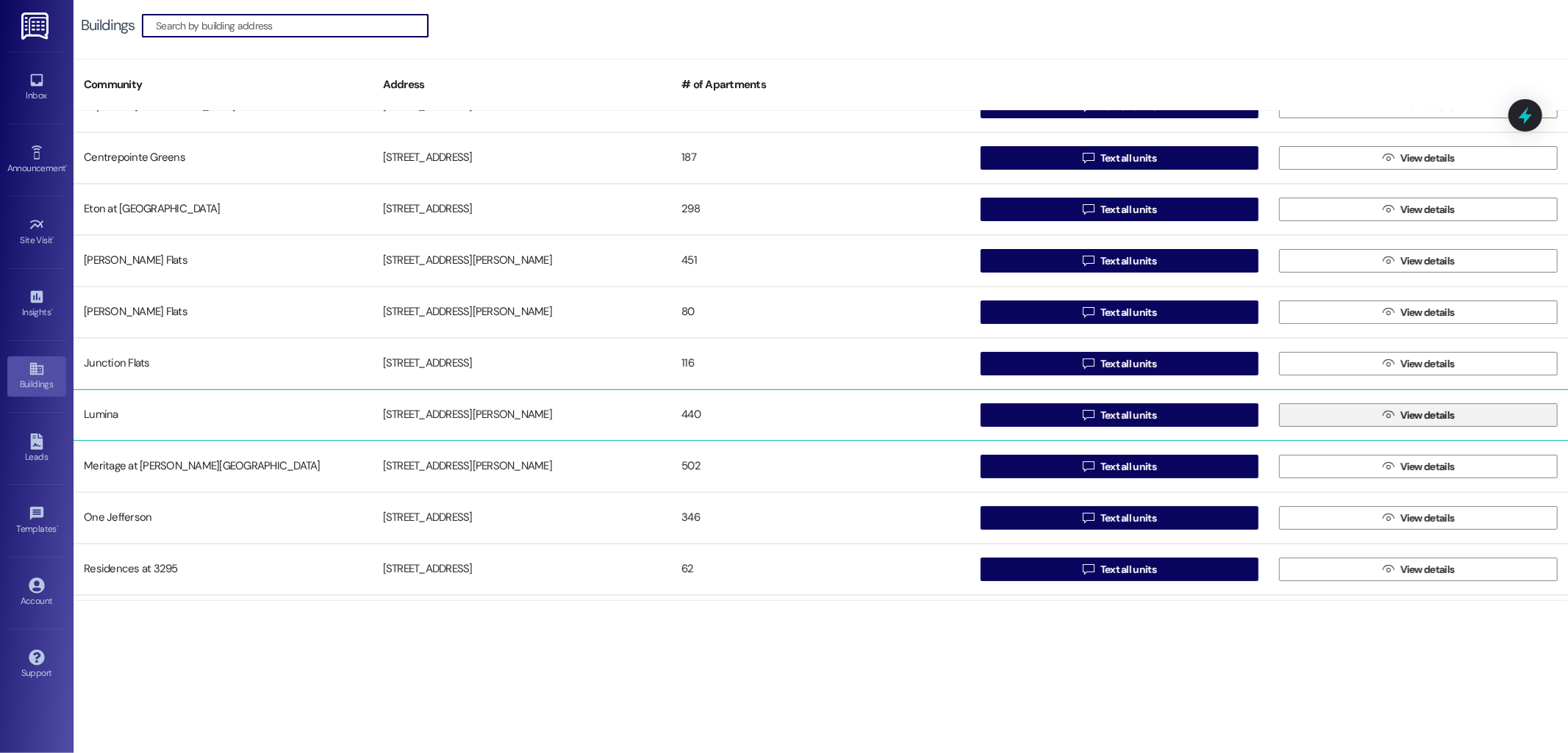
click at [1350, 421] on button " View details" at bounding box center [1418, 415] width 278 height 23
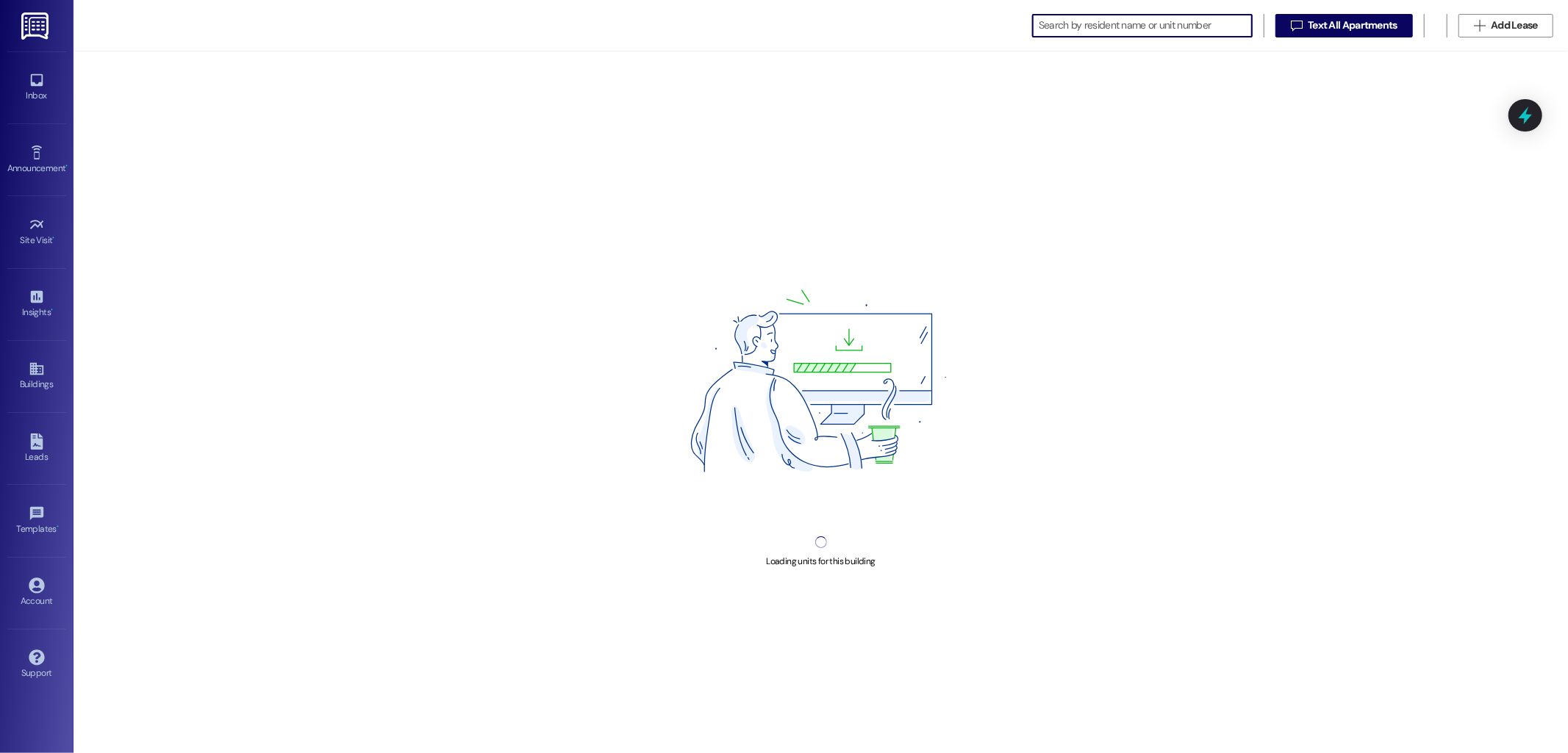
click at [1086, 27] on input at bounding box center [1145, 26] width 213 height 21
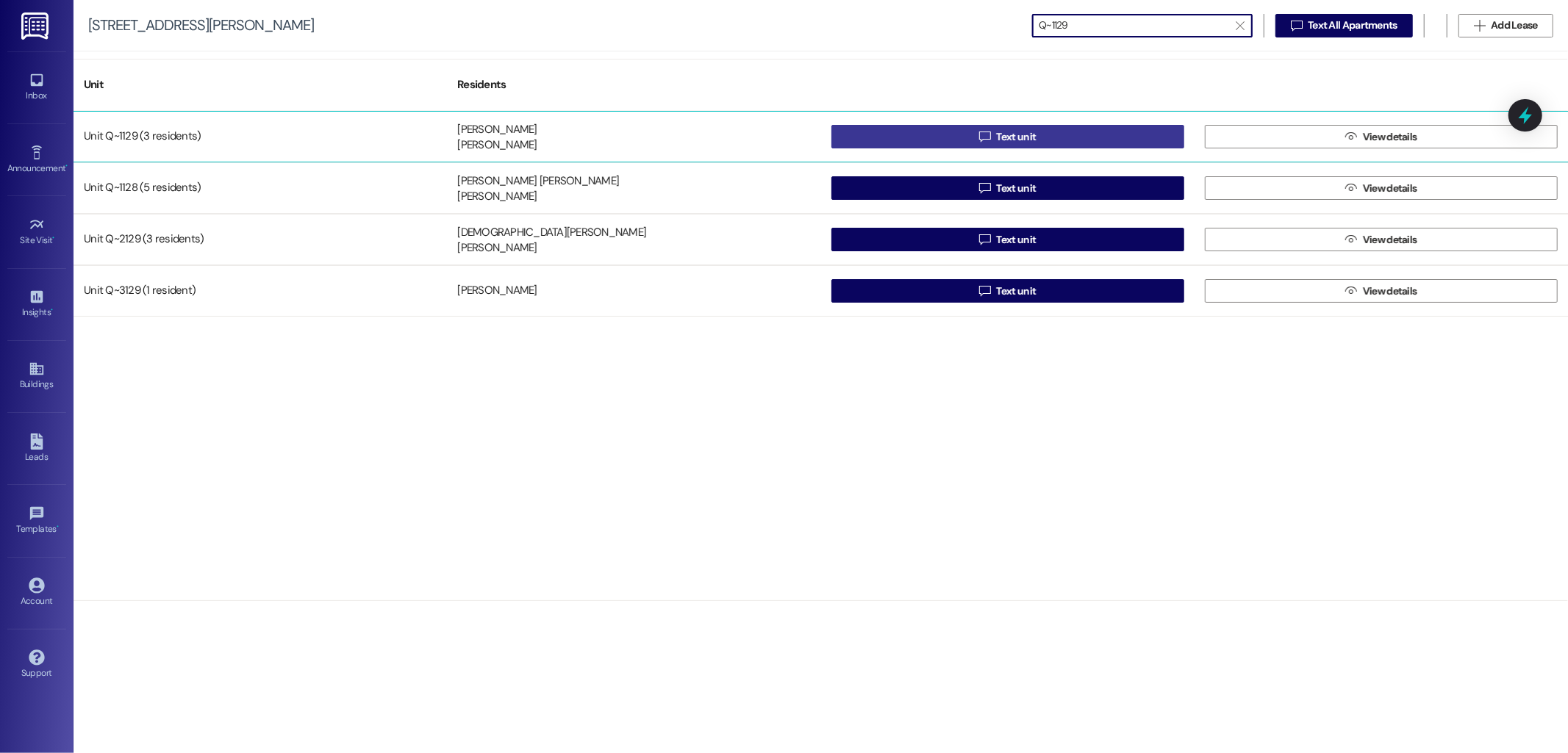
type input "Q~1129"
click at [1012, 133] on span "Text unit" at bounding box center [1016, 137] width 40 height 16
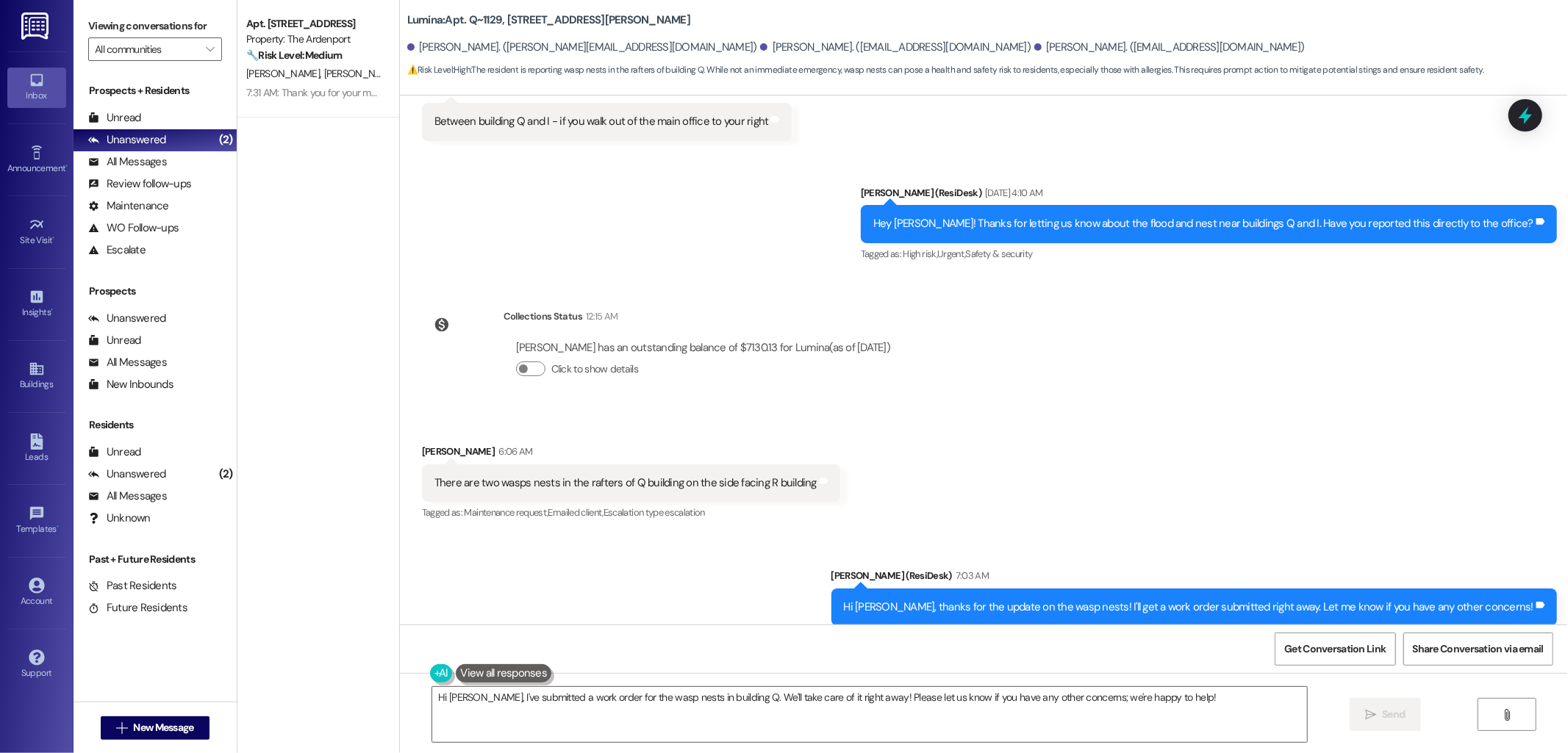
scroll to position [18201, 0]
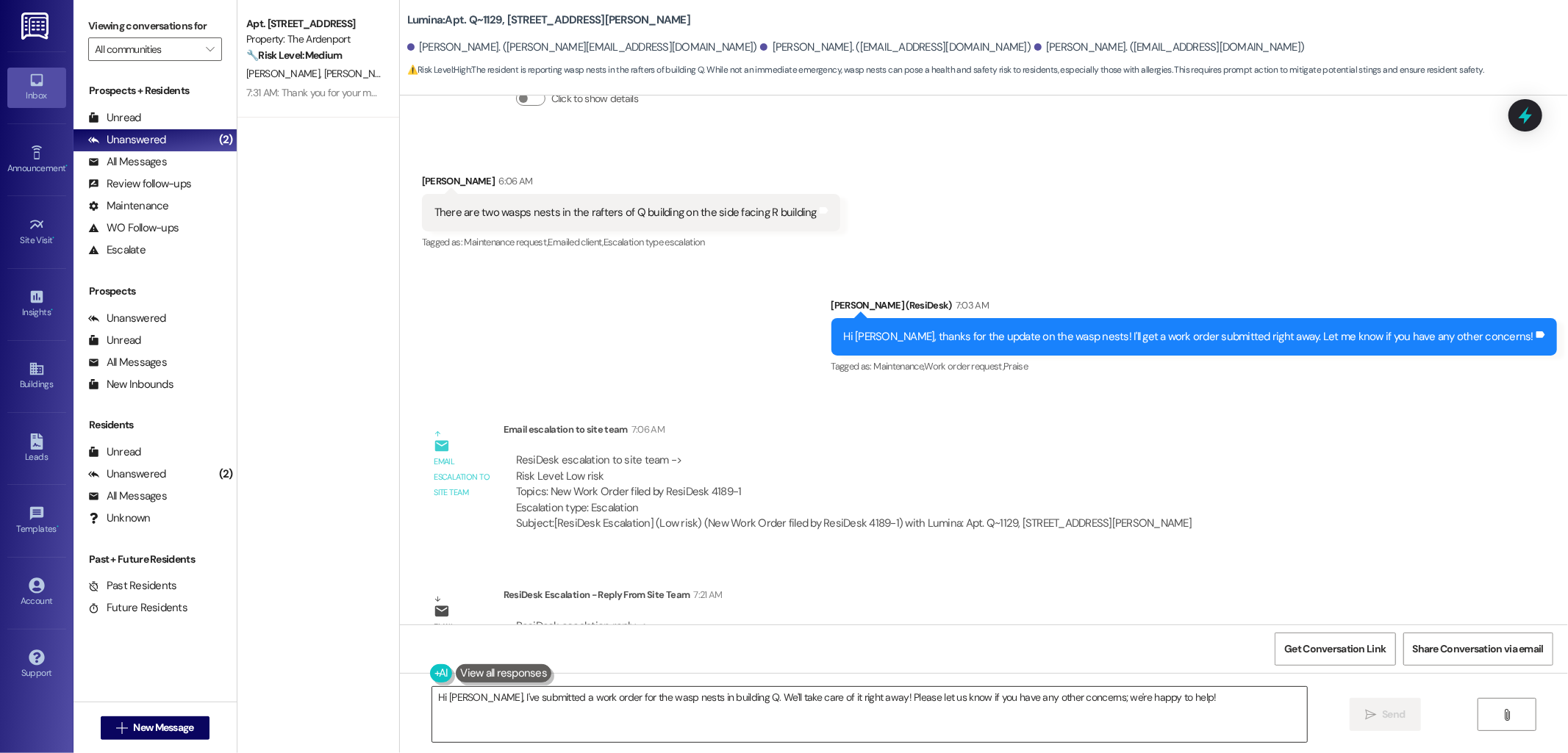
click at [753, 698] on textarea "Hi Kayla, I've submitted a work order for the wasp nests in building Q. We'll t…" at bounding box center [870, 714] width 875 height 56
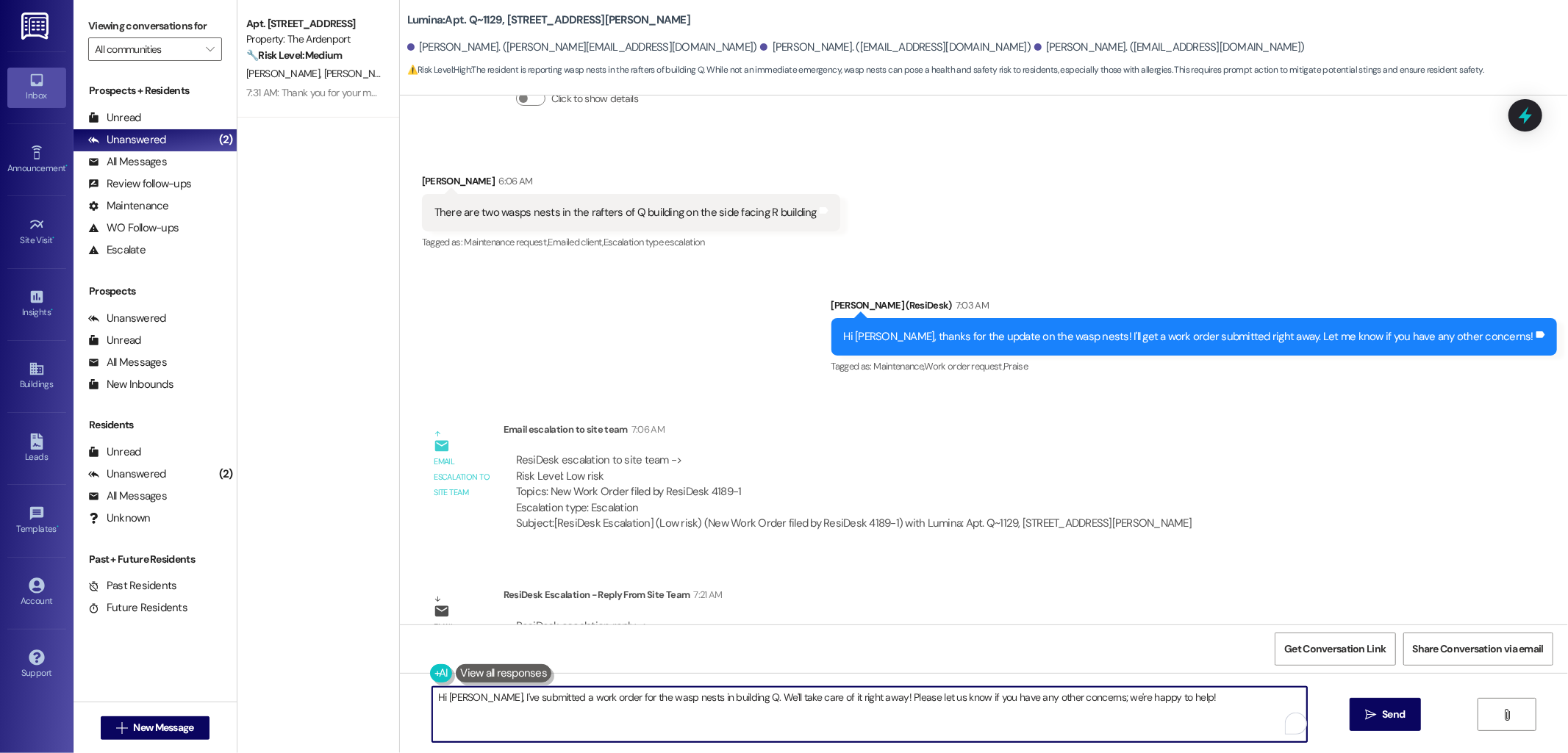
click at [753, 698] on textarea "Hi Kayla, I've submitted a work order for the wasp nests in building Q. We'll t…" at bounding box center [870, 714] width 875 height 56
paste textarea "pest control will address this when they are here Wednesday September 3rd"
click at [924, 702] on textarea "A quick update from the team - pest control will address this when they are her…" at bounding box center [870, 714] width 875 height 56
type textarea "A quick update from the team - pest control will address this when they are her…"
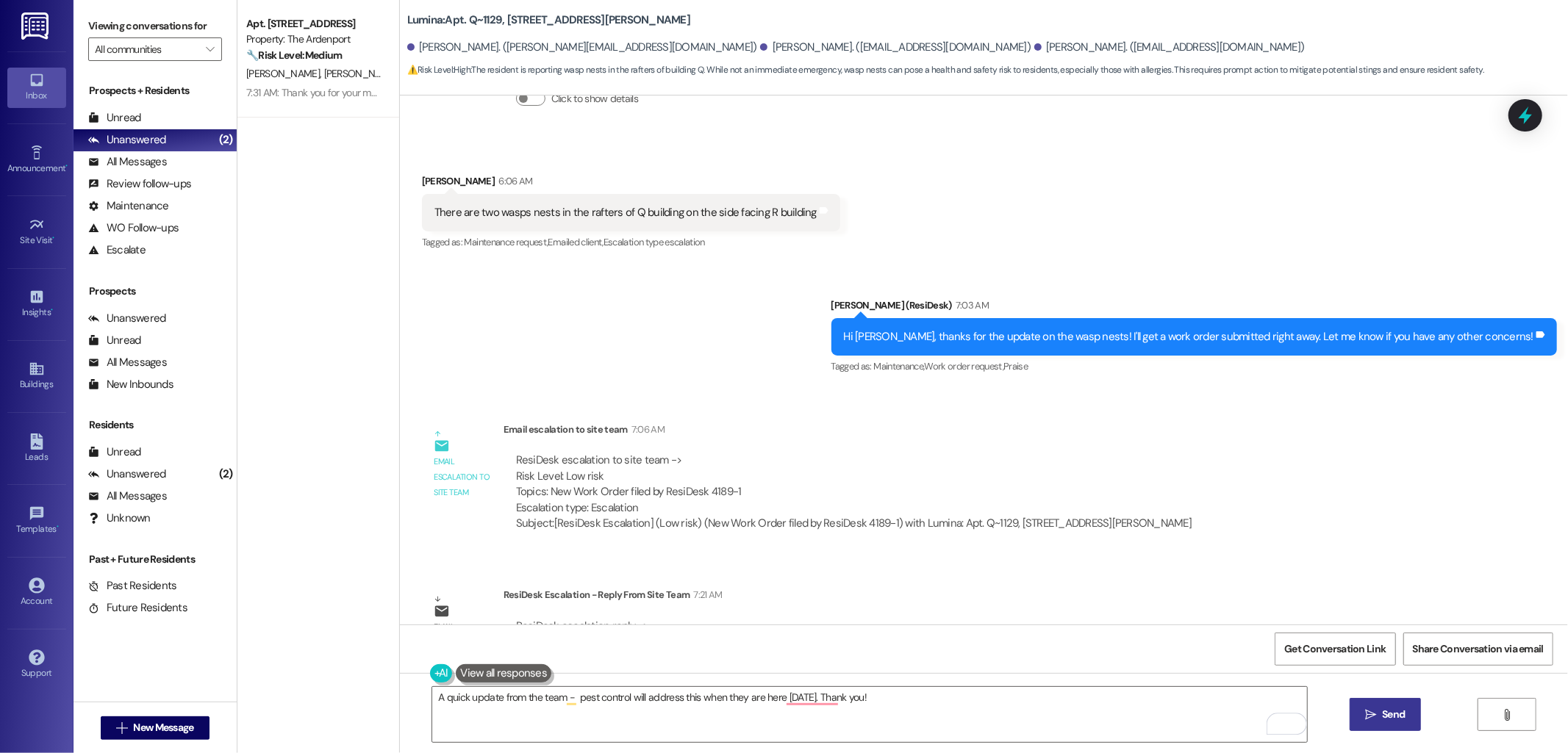
click at [1379, 721] on span "Send" at bounding box center [1393, 714] width 29 height 16
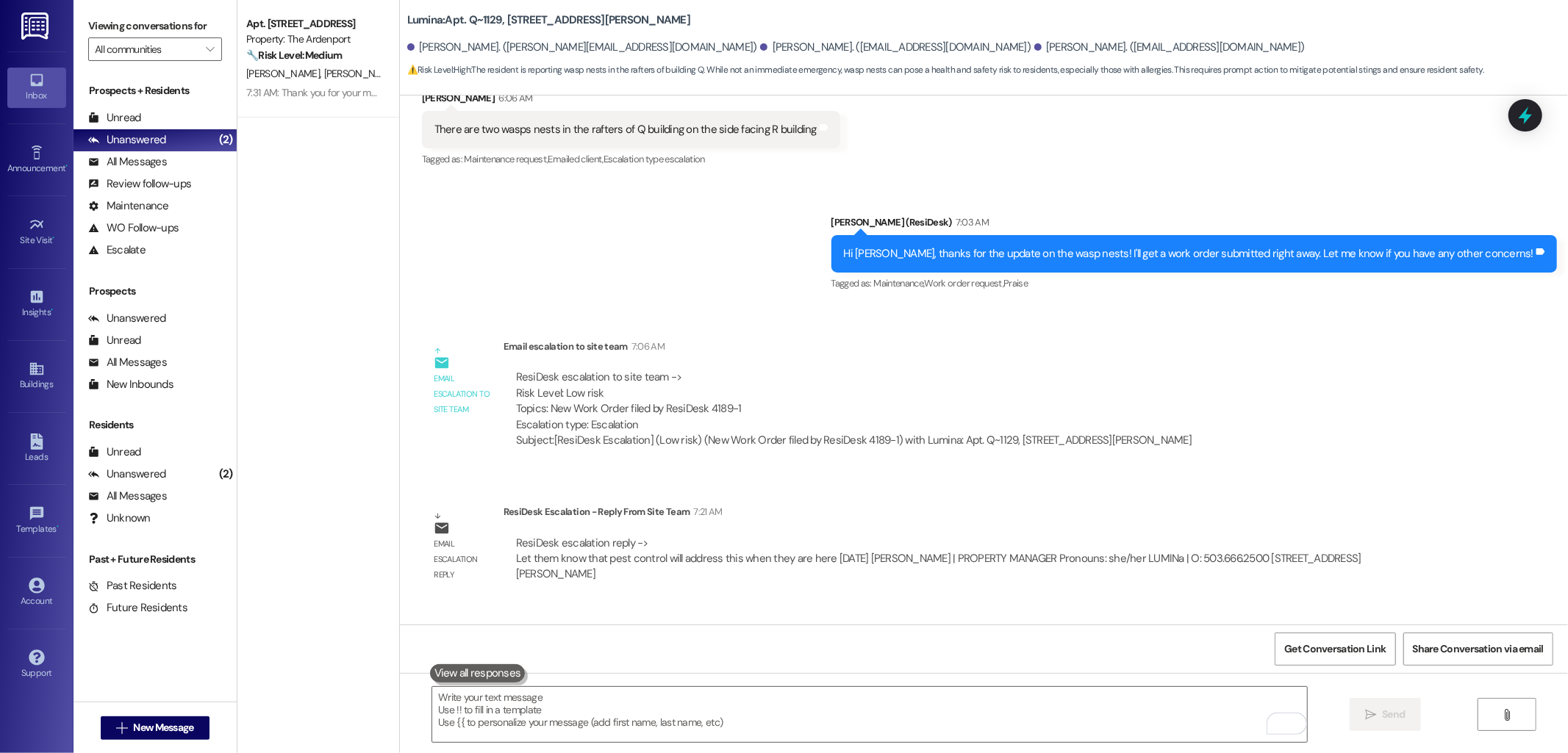
scroll to position [18304, 0]
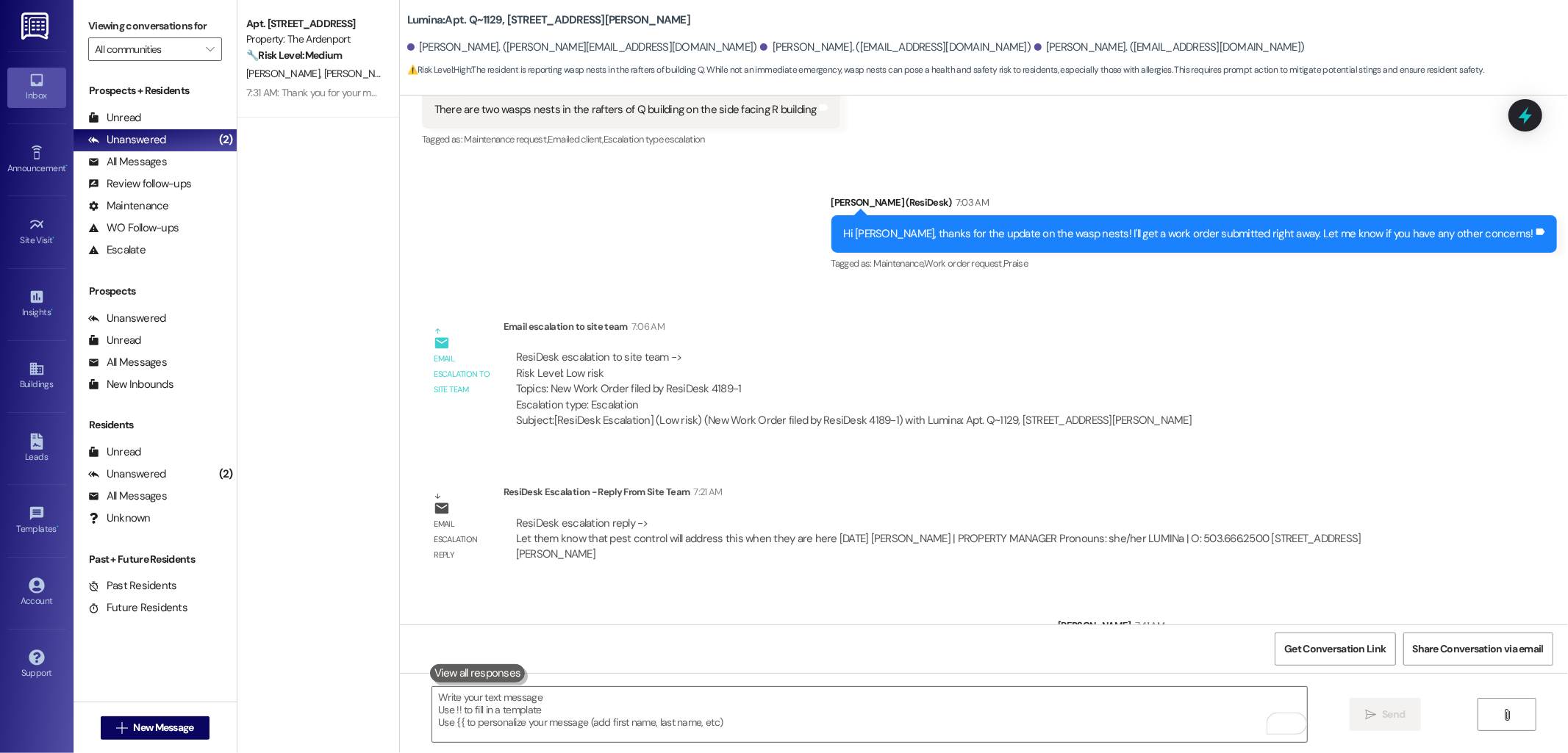
click at [912, 400] on div "Lease started [DATE] 8:00 AM Survey, sent via SMS Residesk Automated Survey [DA…" at bounding box center [985, 360] width 1169 height 529
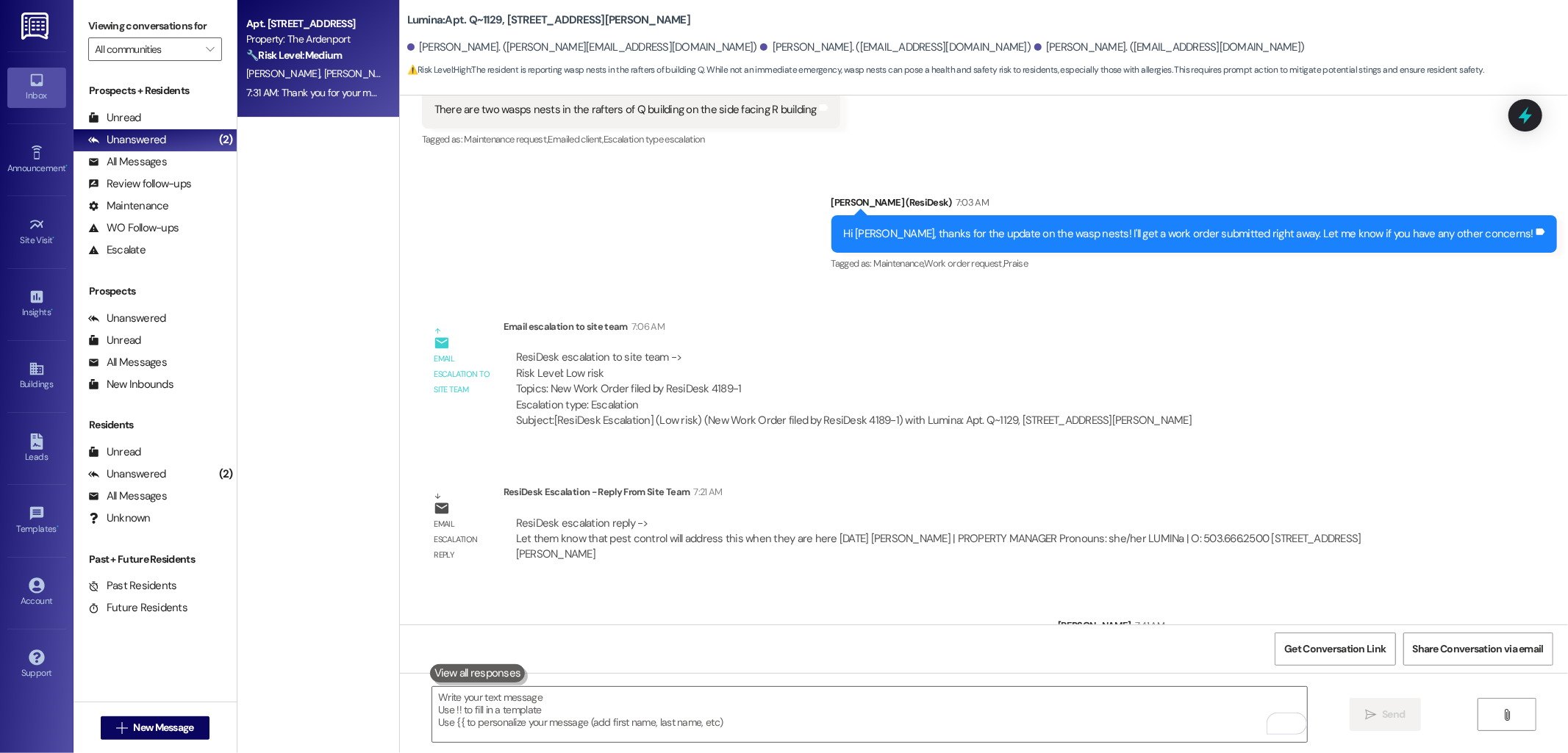
click at [259, 60] on strong "🔧 Risk Level: Medium" at bounding box center [293, 56] width 95 height 13
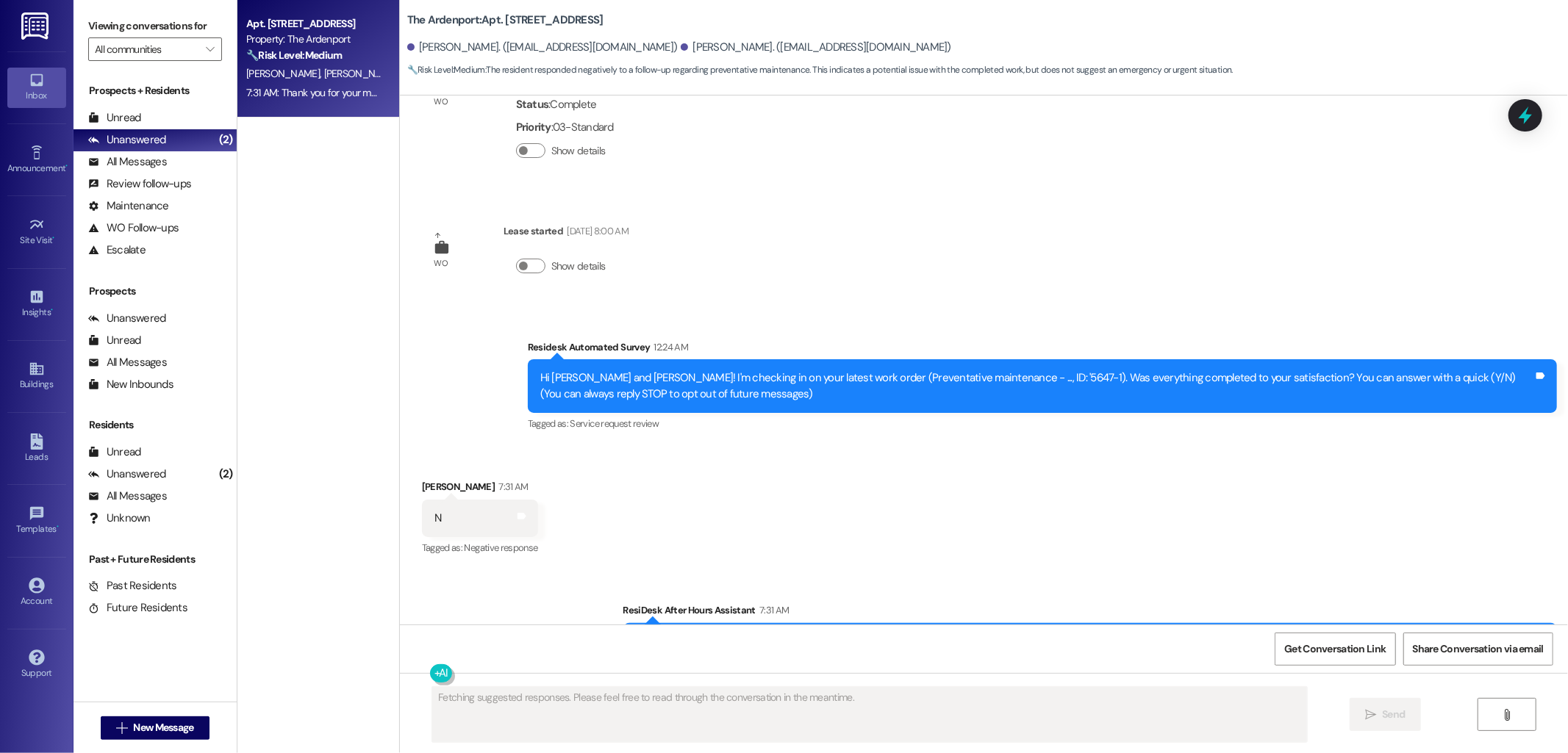
scroll to position [147, 0]
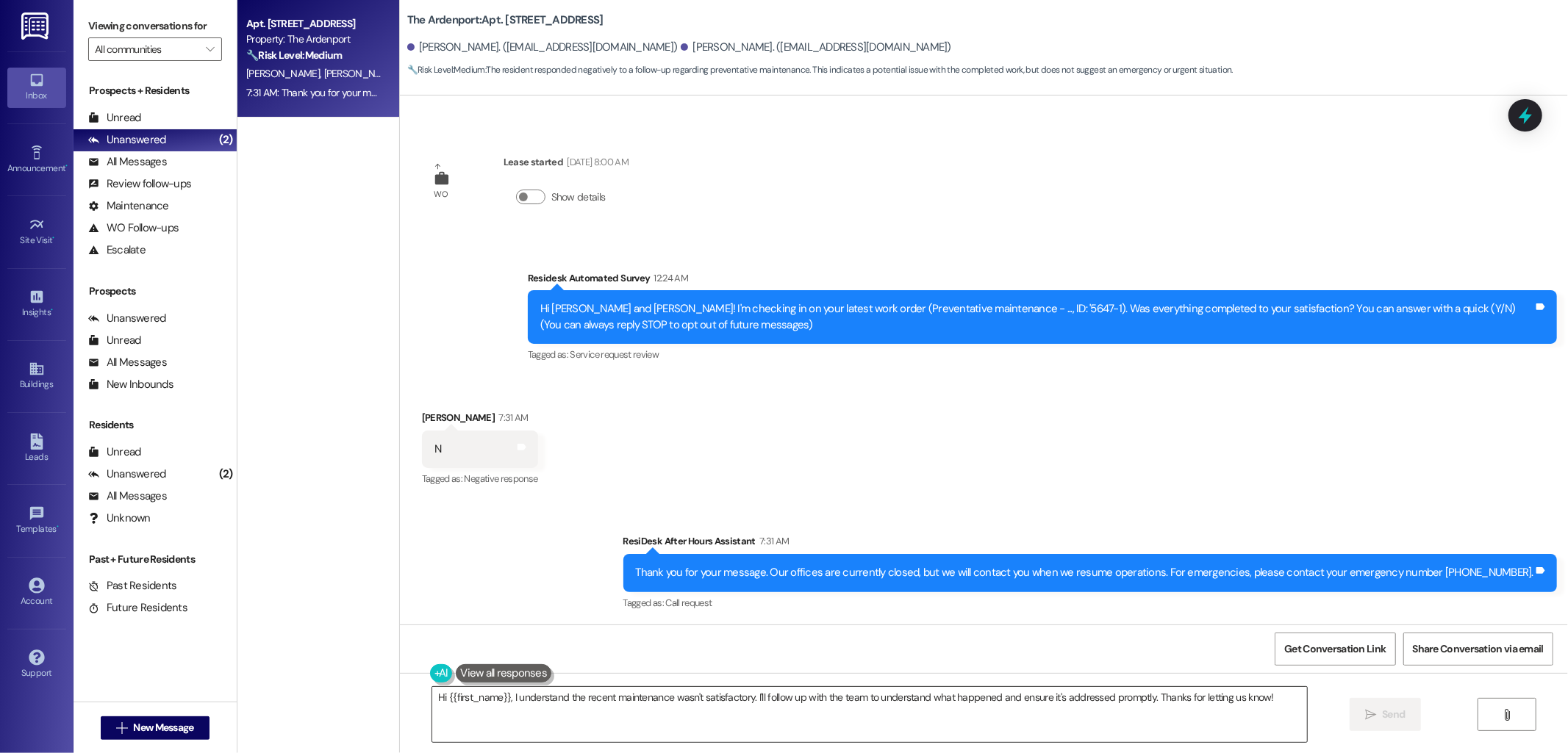
click at [857, 702] on textarea "Hi {{first_name}}, I understand the recent maintenance wasn't satisfactory. I'l…" at bounding box center [870, 714] width 875 height 56
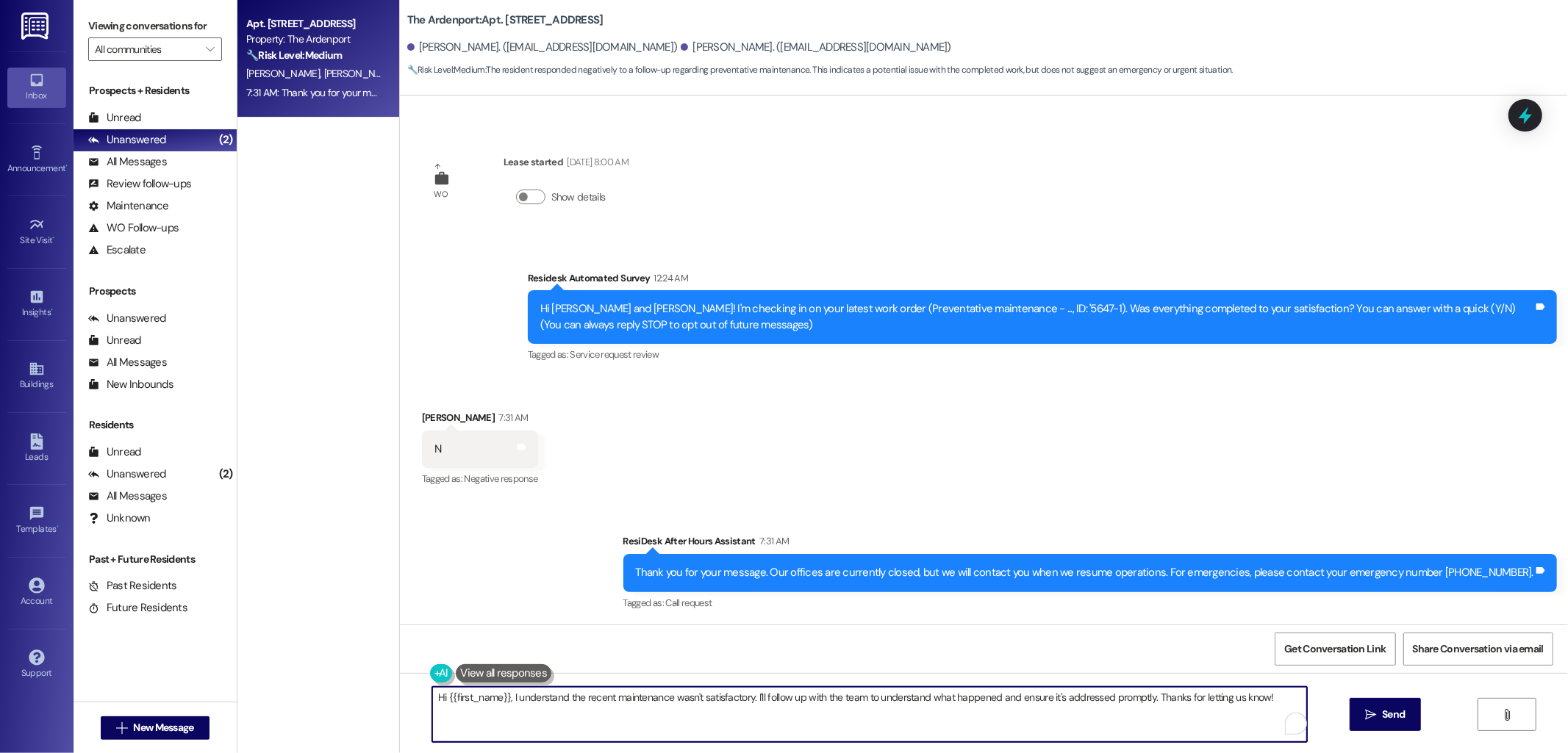
click at [857, 702] on textarea "Hi {{first_name}}, I understand the recent maintenance wasn't satisfactory. I'l…" at bounding box center [870, 714] width 875 height 56
drag, startPoint x: 857, startPoint y: 702, endPoint x: 888, endPoint y: 693, distance: 32.3
click at [858, 702] on textarea "Hi {{first_name}}, I understand the recent maintenance wasn't satisfactory. I'l…" at bounding box center [870, 714] width 875 height 56
paste textarea "I'm sorry that the work order wasn't completed to your satisfaction. Can you pl…"
type textarea "I'm sorry that the work order wasn't completed to your satisfaction. Can you pl…"
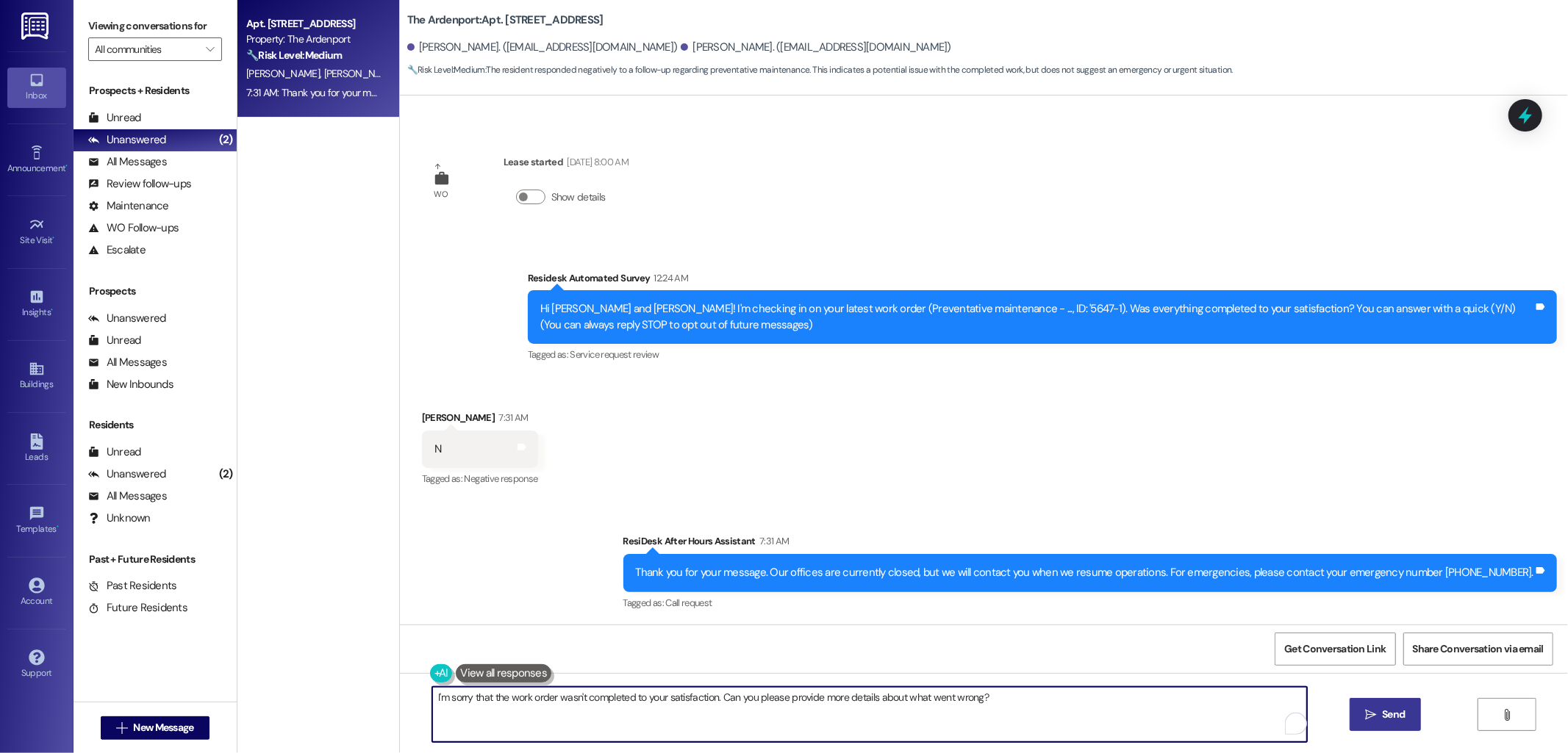
click at [1397, 712] on span "Send" at bounding box center [1393, 714] width 22 height 16
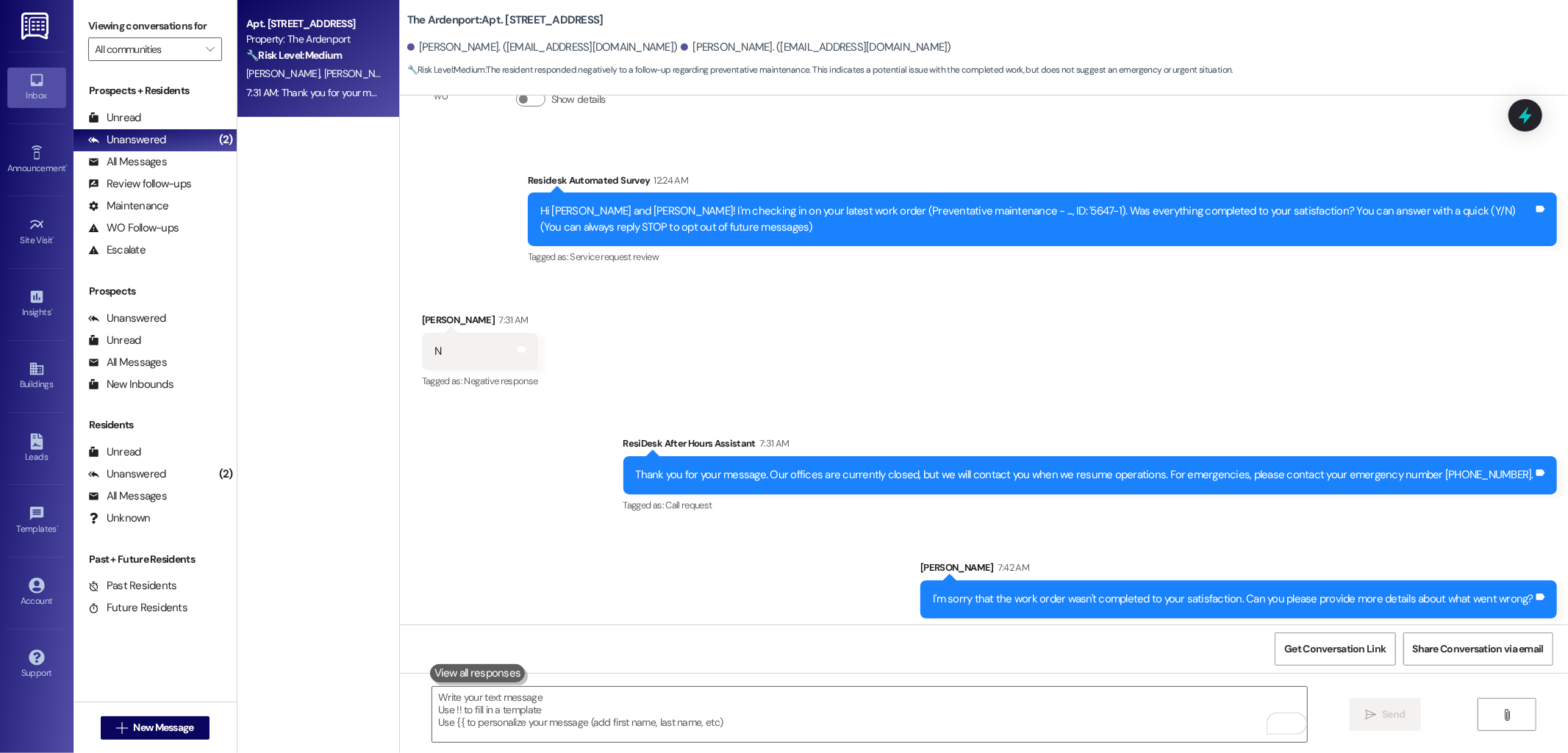
scroll to position [250, 0]
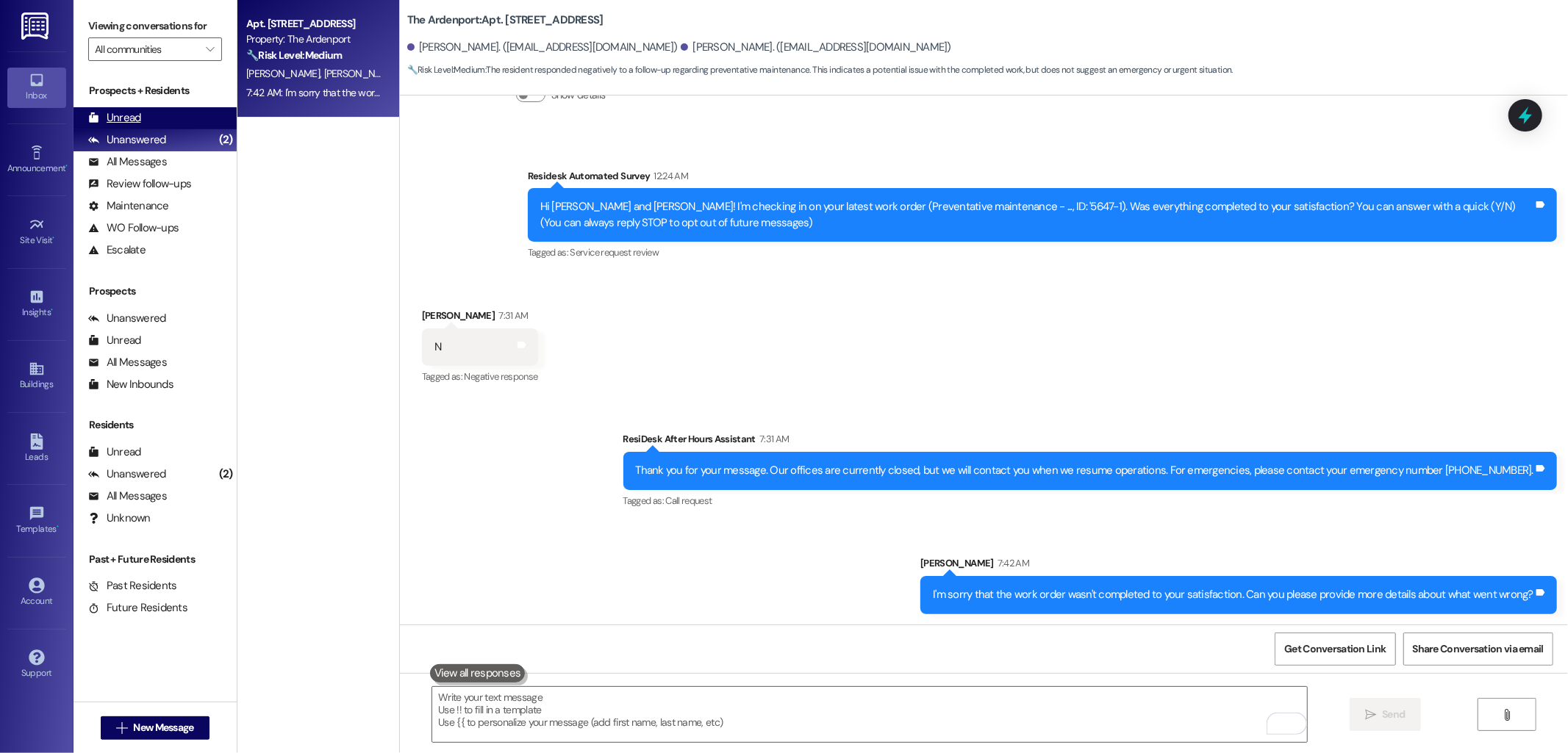
click at [163, 110] on div "Unread (0)" at bounding box center [155, 118] width 163 height 22
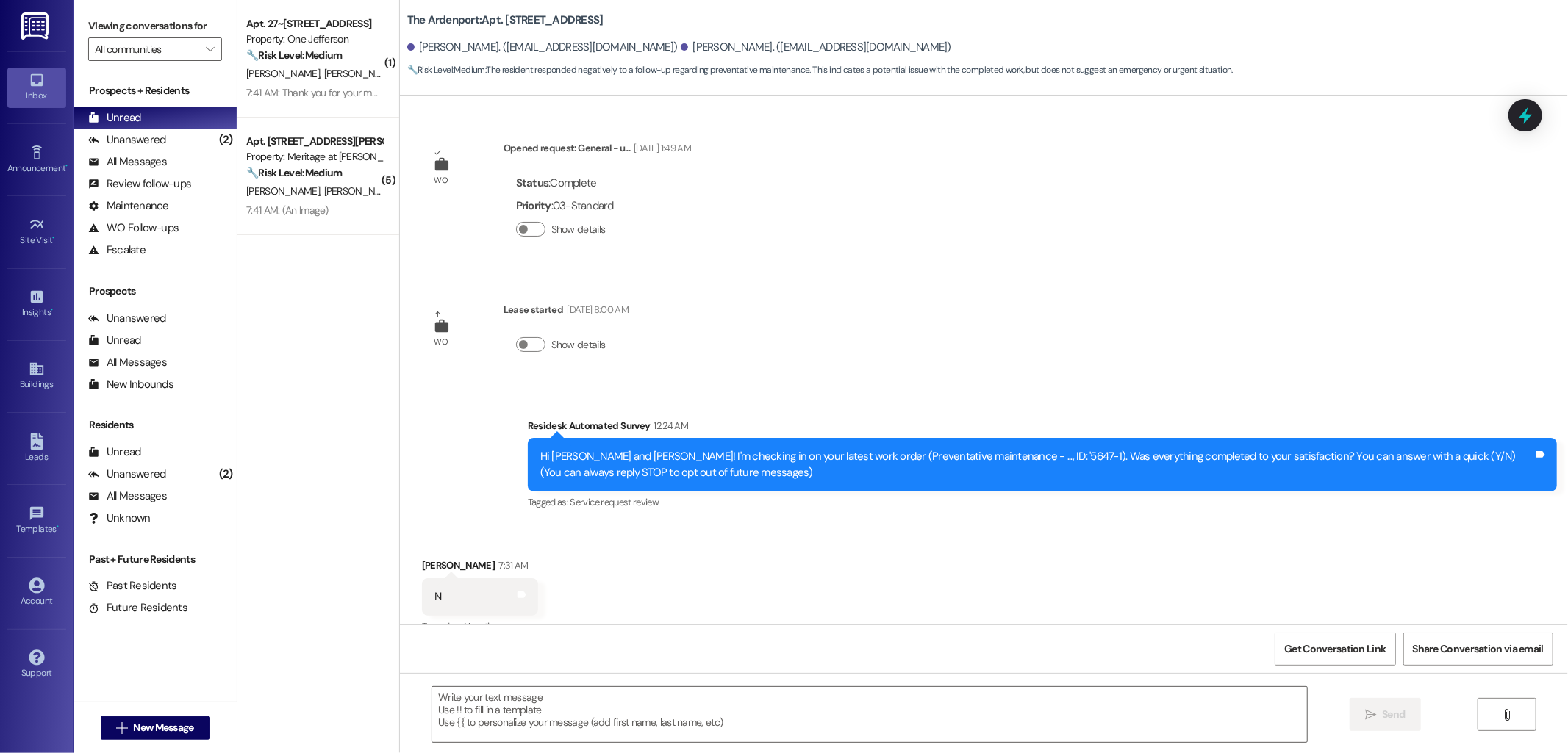
scroll to position [23, 0]
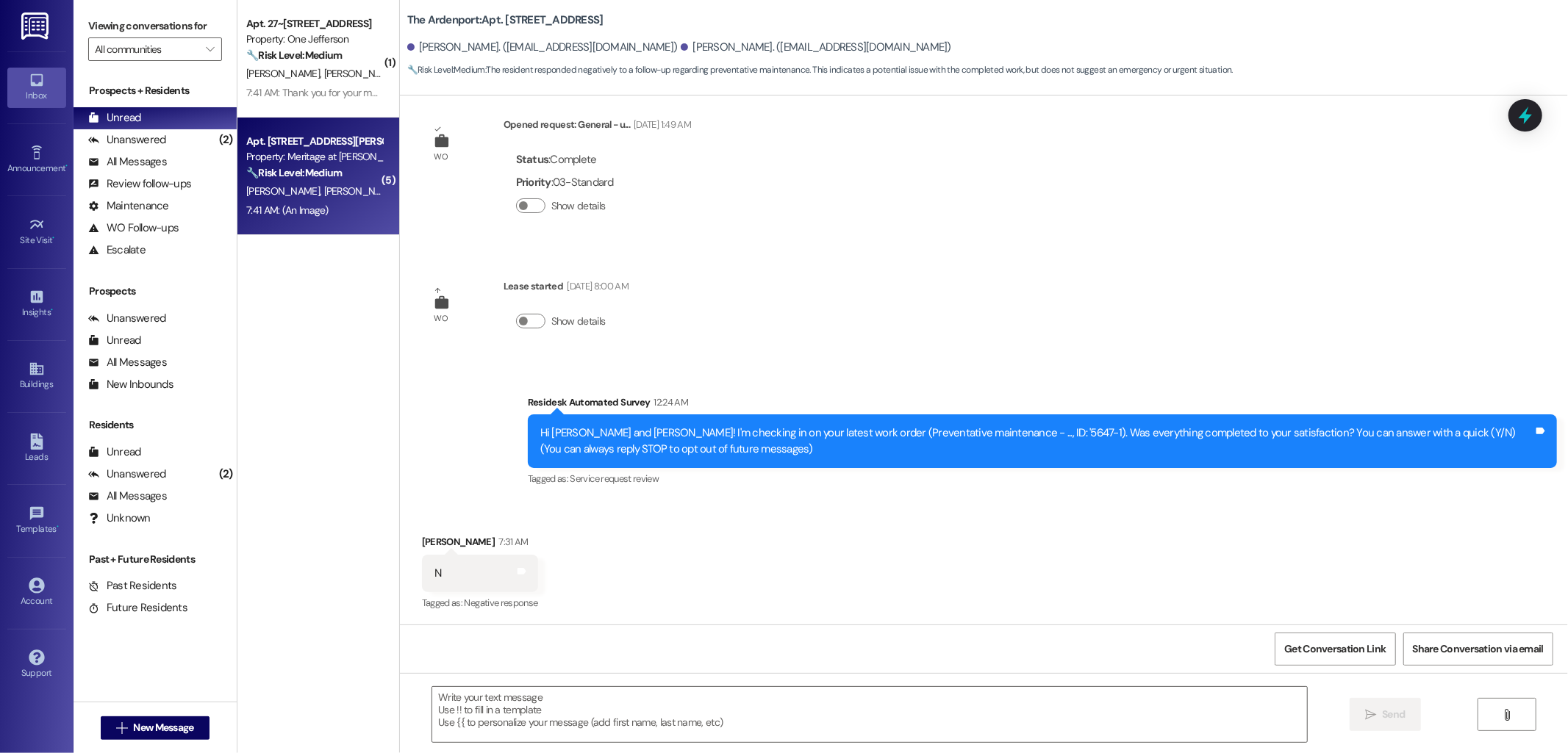
type textarea "Fetching suggested responses. Please feel free to read through the conversation…"
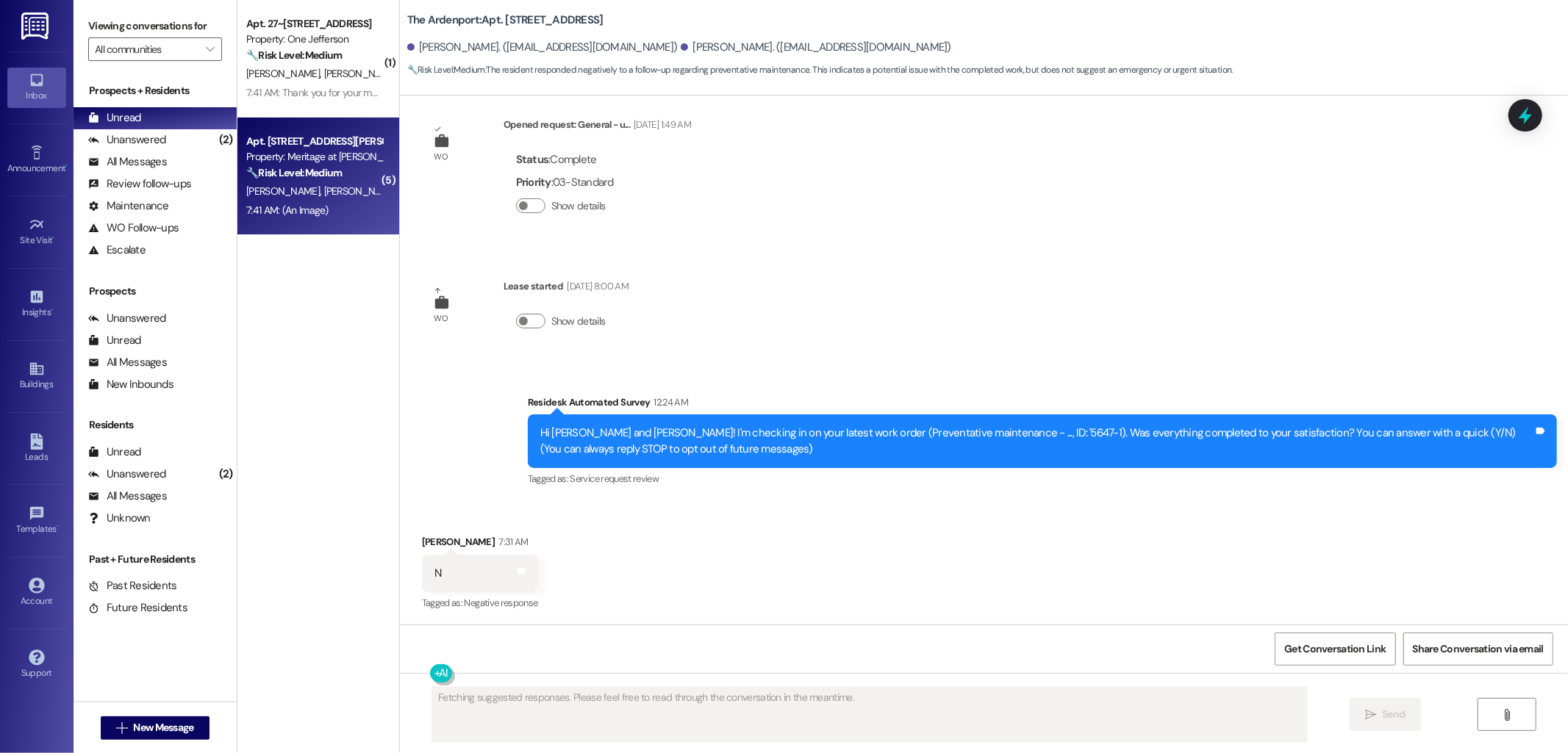
click at [316, 158] on div "Property: Meritage at Steiner Ranch" at bounding box center [314, 157] width 136 height 16
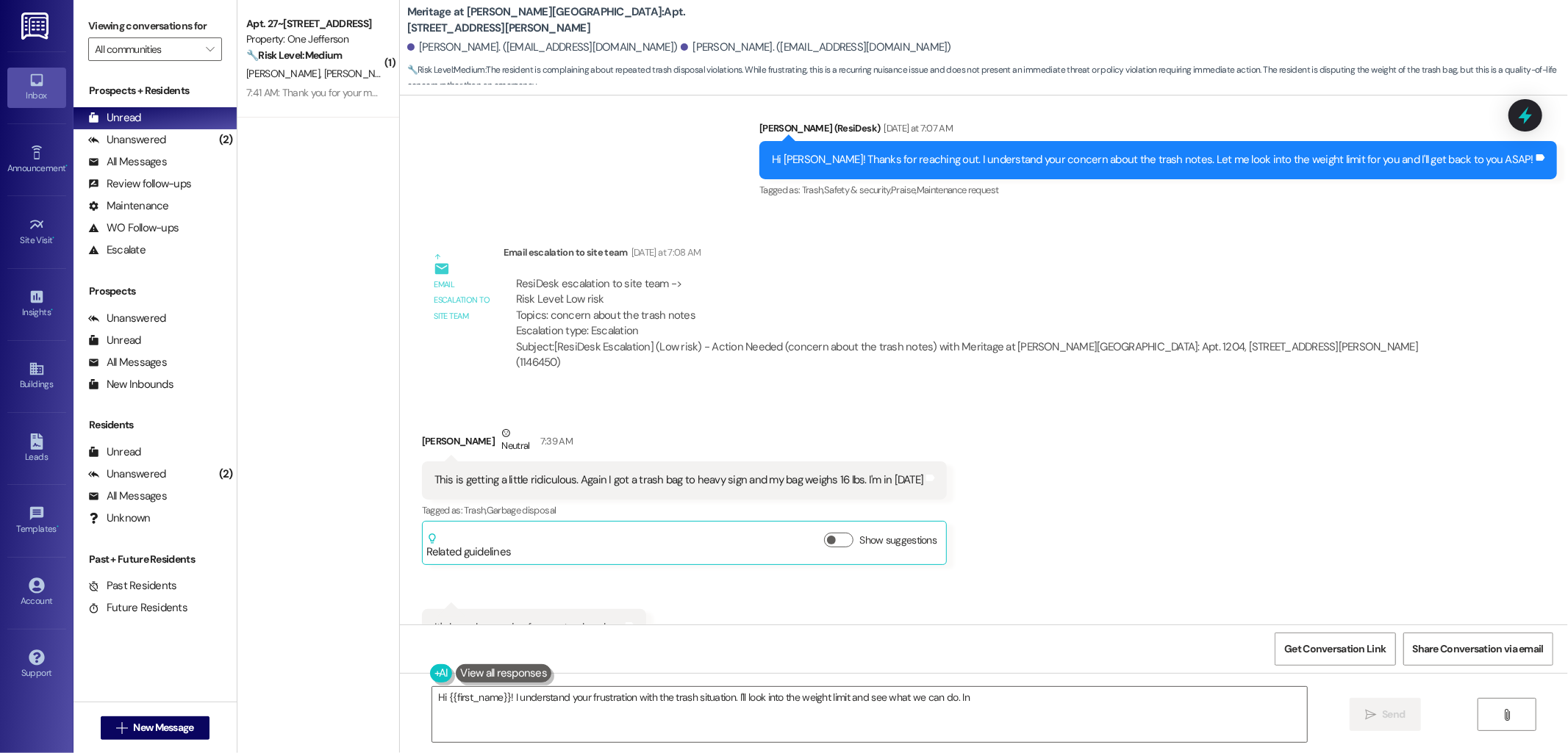
scroll to position [13203, 0]
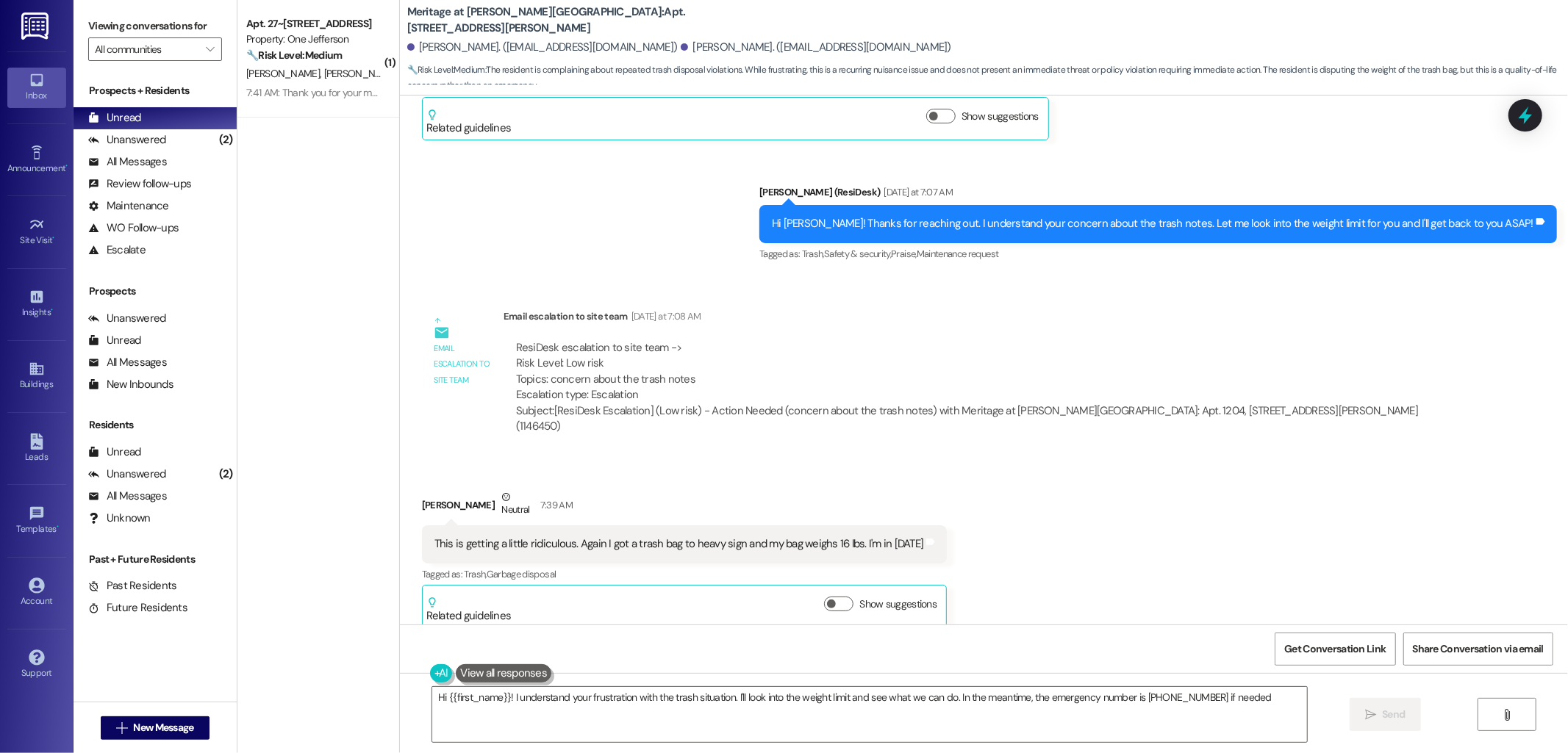
type textarea "Hi {{first_name}}! I understand your frustration with the trash situation. I'll…"
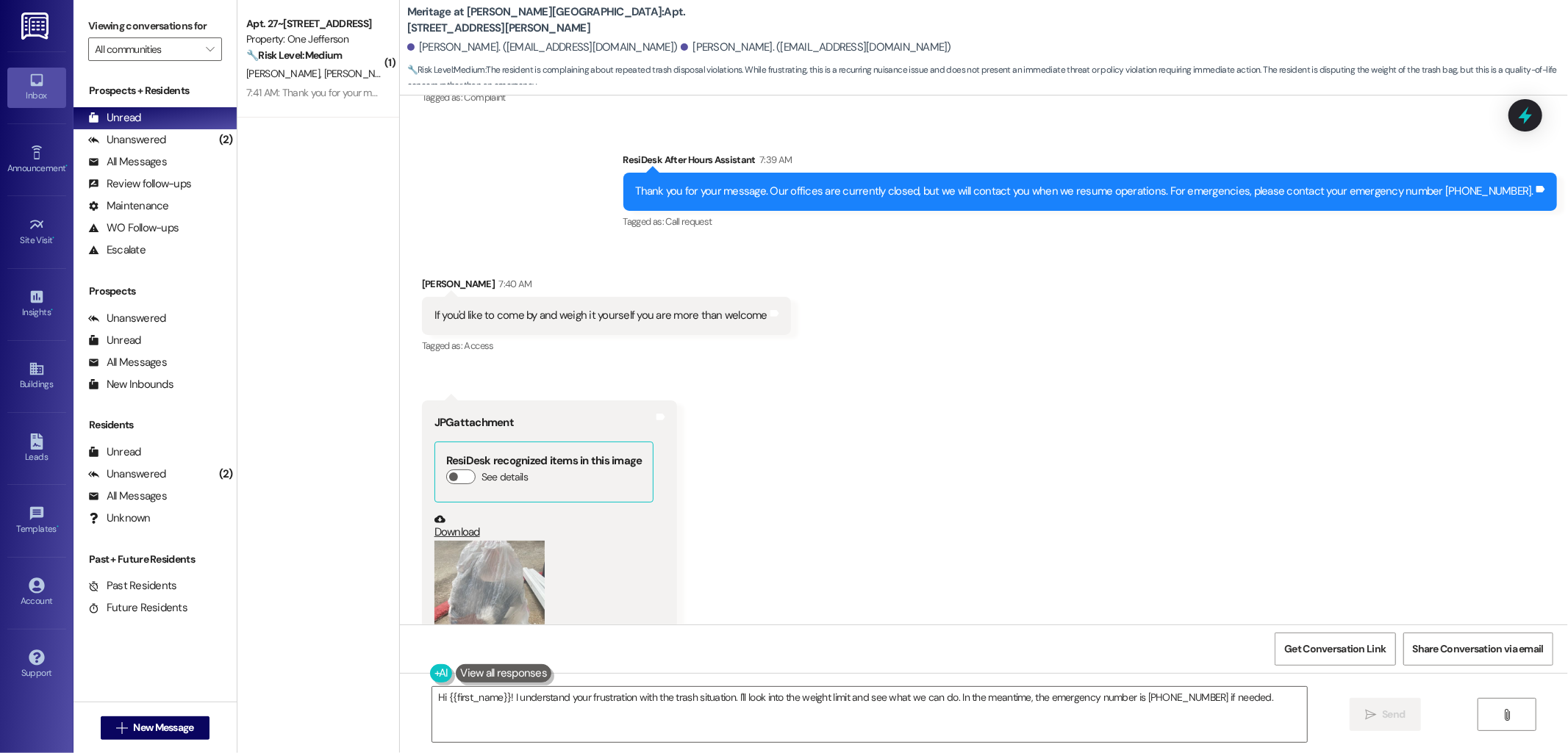
scroll to position [13938, 0]
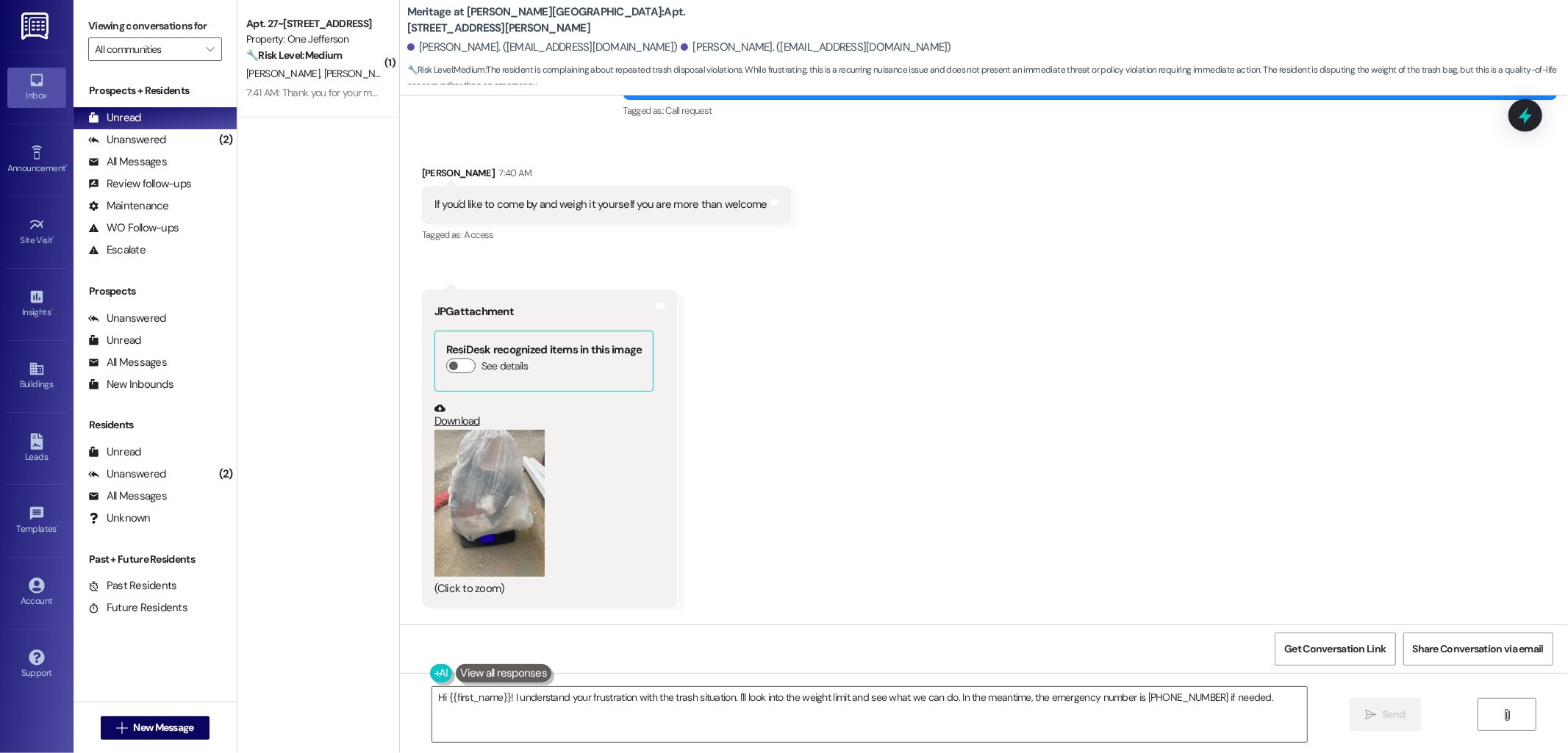
click at [472, 430] on button "Zoom image" at bounding box center [489, 503] width 110 height 147
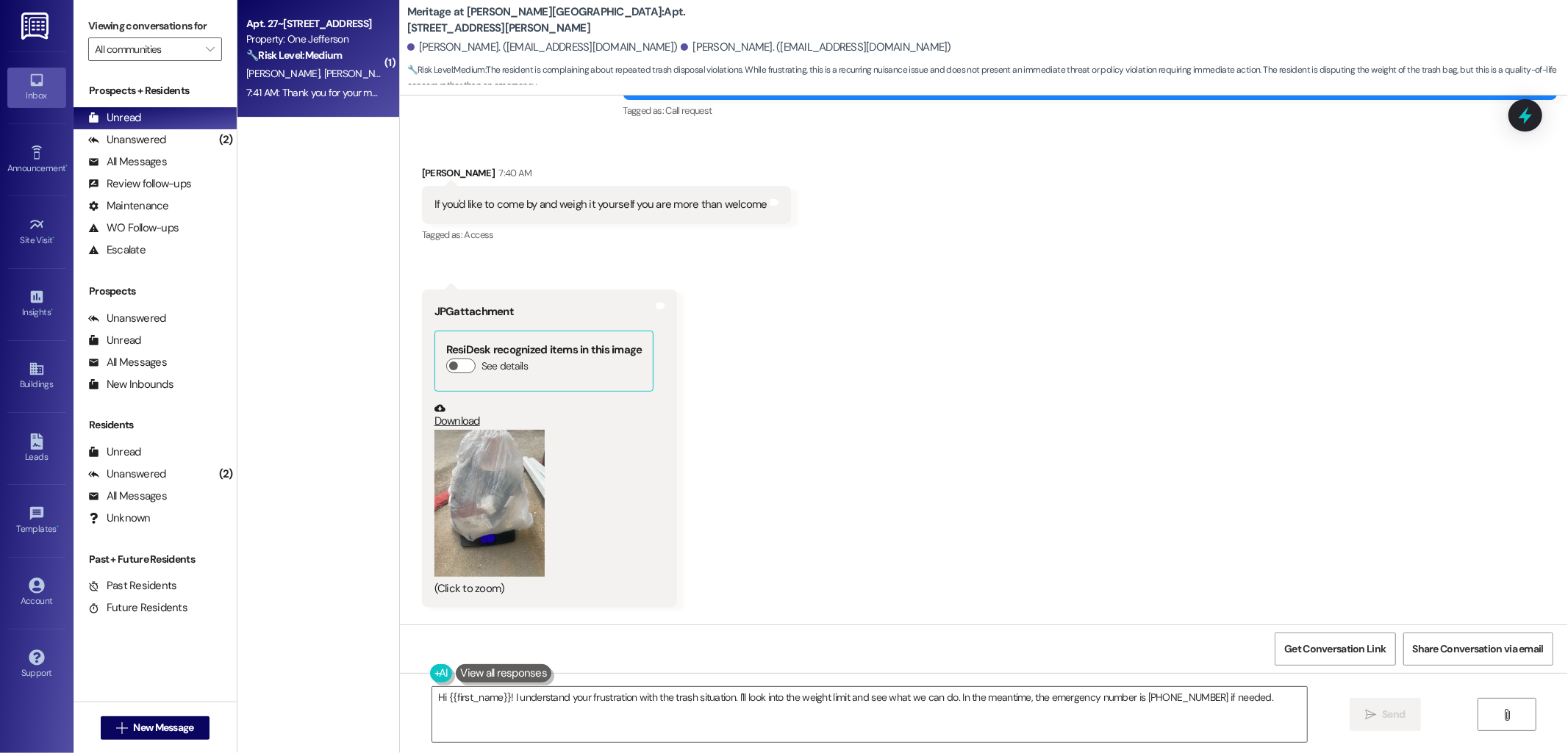
click at [312, 10] on div "Apt. 27~162, 1 Jefferson Parkway Property: One Jefferson 🔧 Risk Level: Medium T…" at bounding box center [318, 59] width 162 height 118
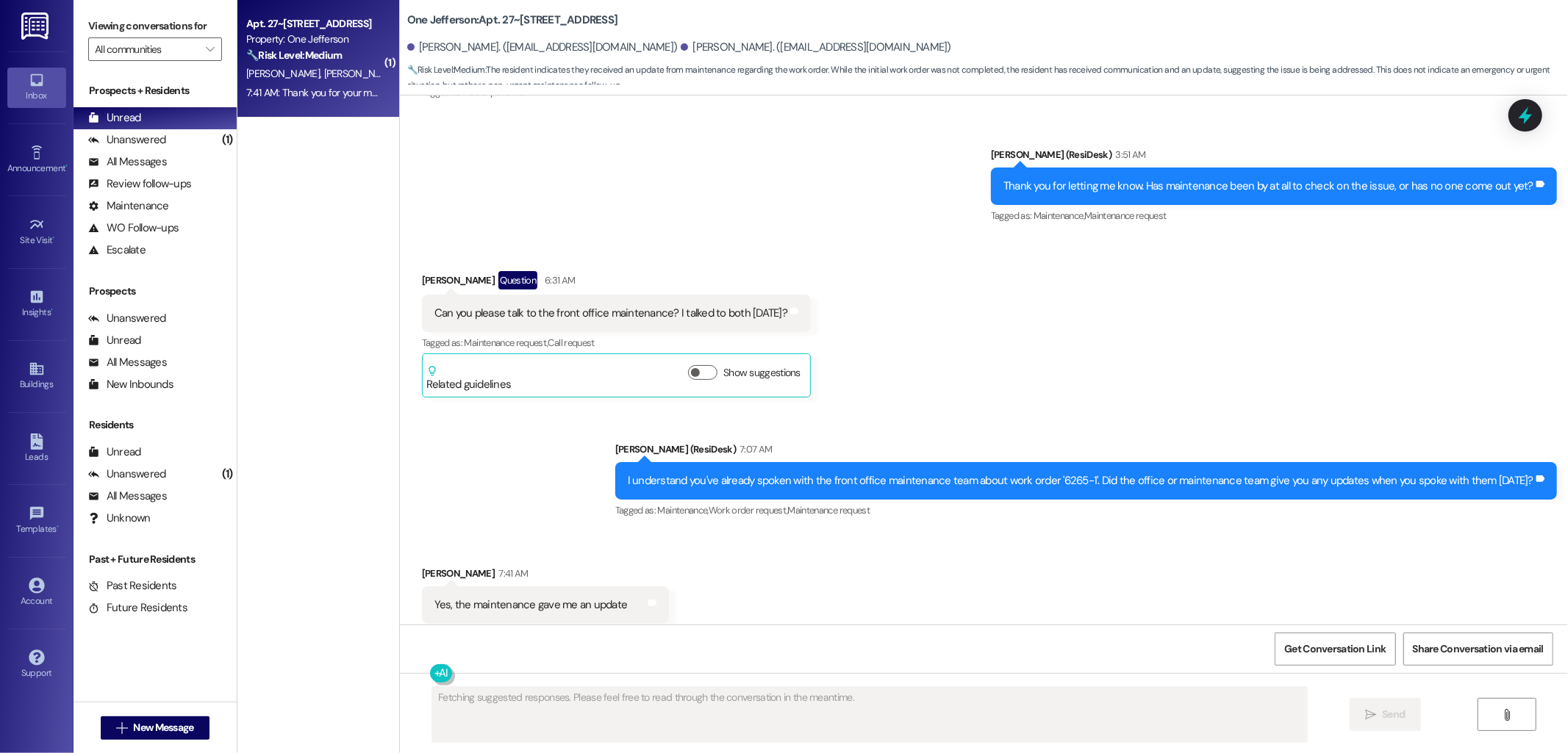
scroll to position [5013, 0]
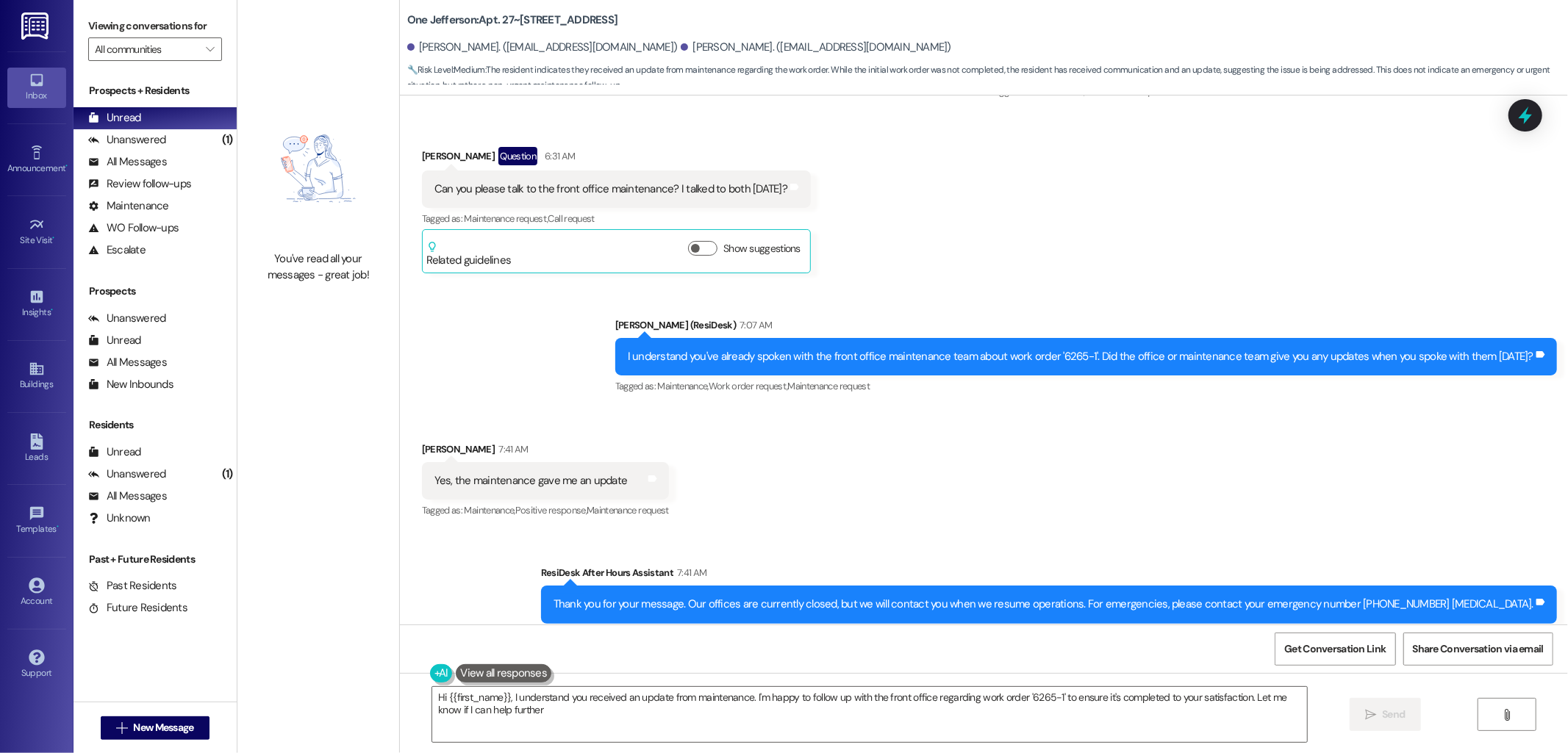
type textarea "Hi {{first_name}}, I understand you received an update from maintenance. I'm ha…"
click at [579, 473] on div "Yes, the maintenance gave me an update" at bounding box center [530, 480] width 193 height 16
click at [581, 473] on div "Yes, the maintenance gave me an update" at bounding box center [530, 480] width 193 height 16
